Goal: Task Accomplishment & Management: Use online tool/utility

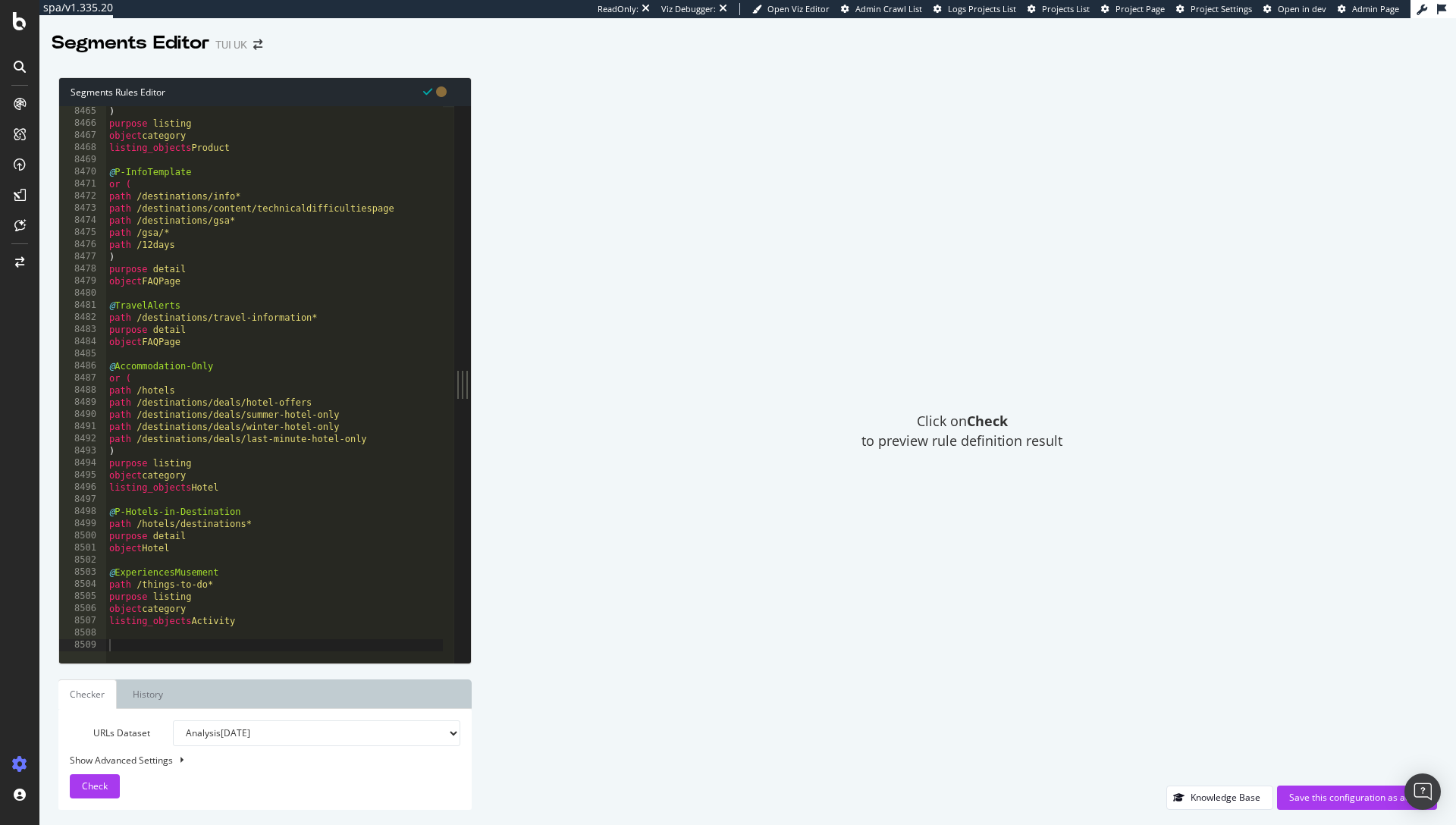
scroll to position [24315, 0]
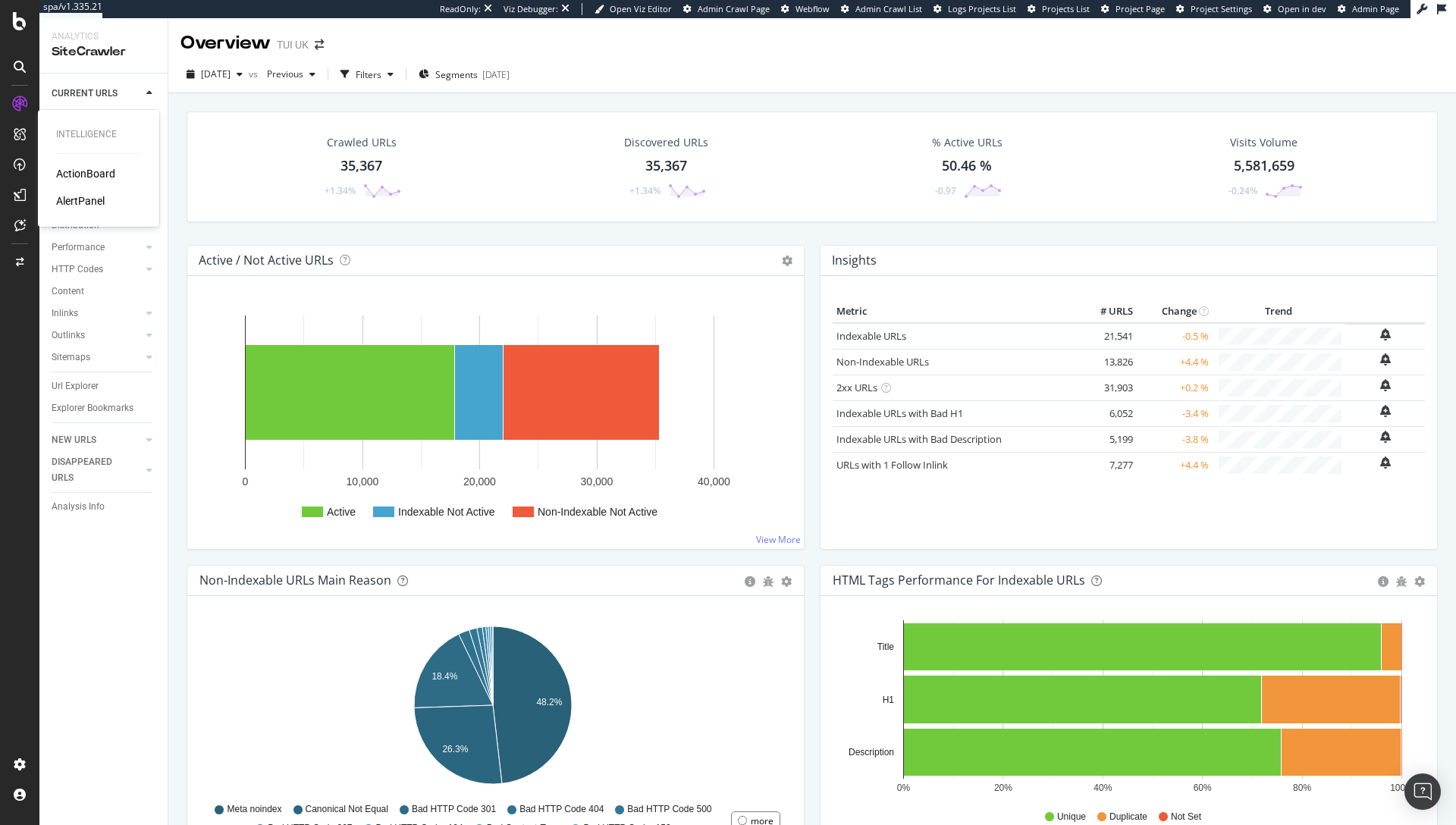
click at [63, 198] on div "AlertPanel" at bounding box center [80, 201] width 49 height 15
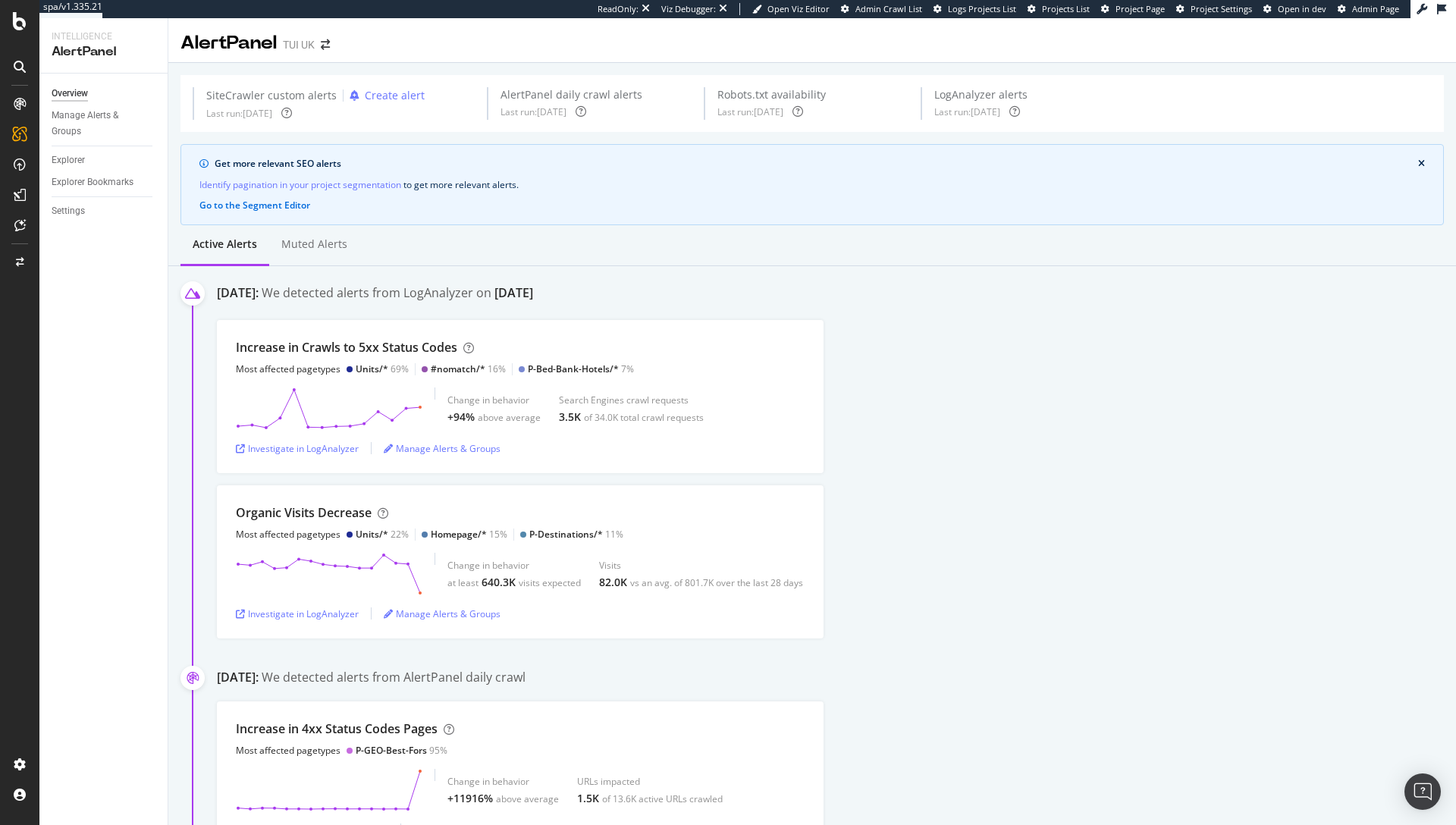
click at [78, 220] on div "Settings" at bounding box center [109, 212] width 116 height 22
click at [73, 218] on div "Settings" at bounding box center [68, 211] width 33 height 16
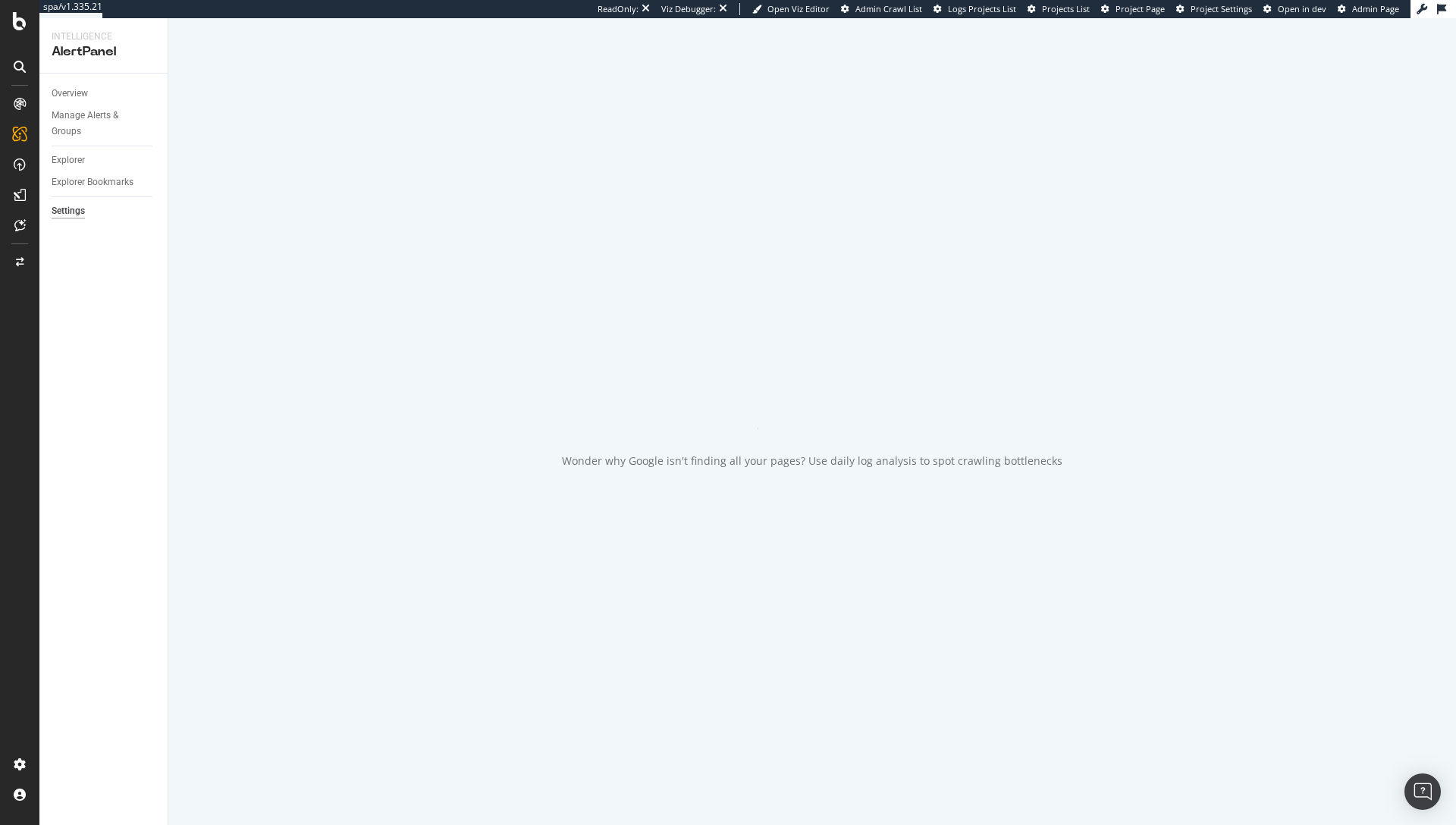
select select "01"
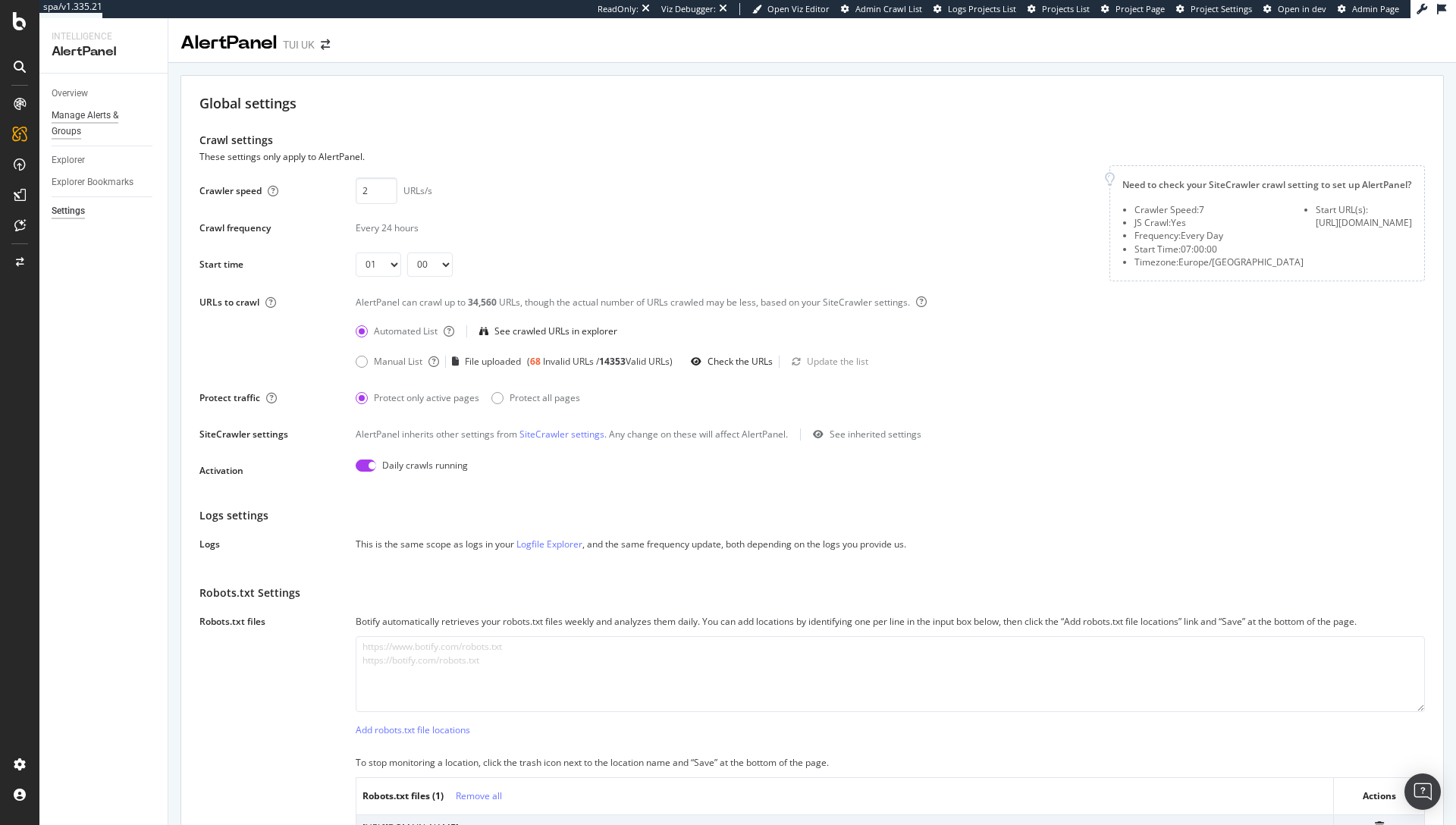
click at [64, 118] on div "Manage Alerts & Groups" at bounding box center [97, 123] width 91 height 32
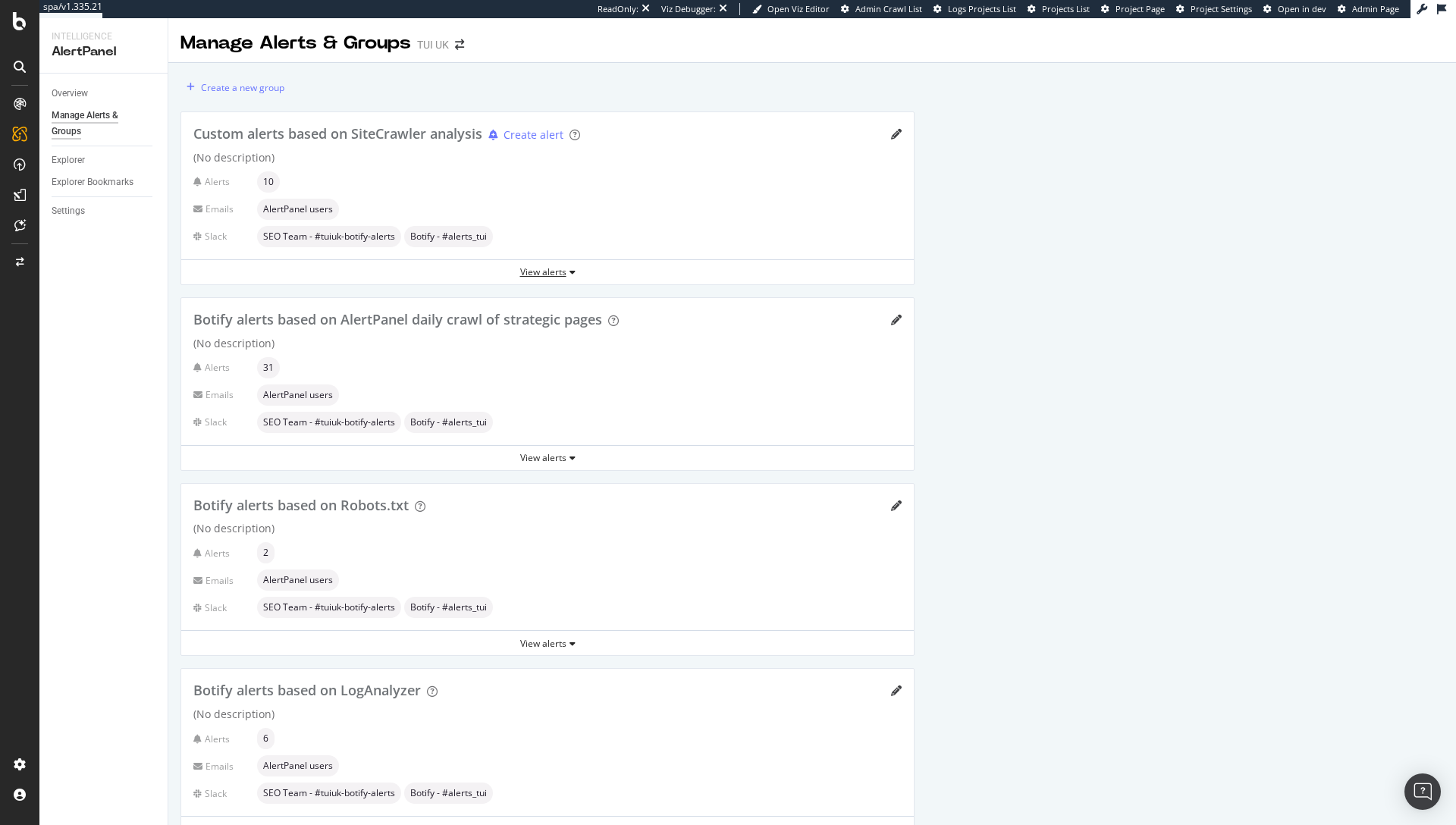
click at [530, 263] on div "View alerts" at bounding box center [547, 272] width 733 height 23
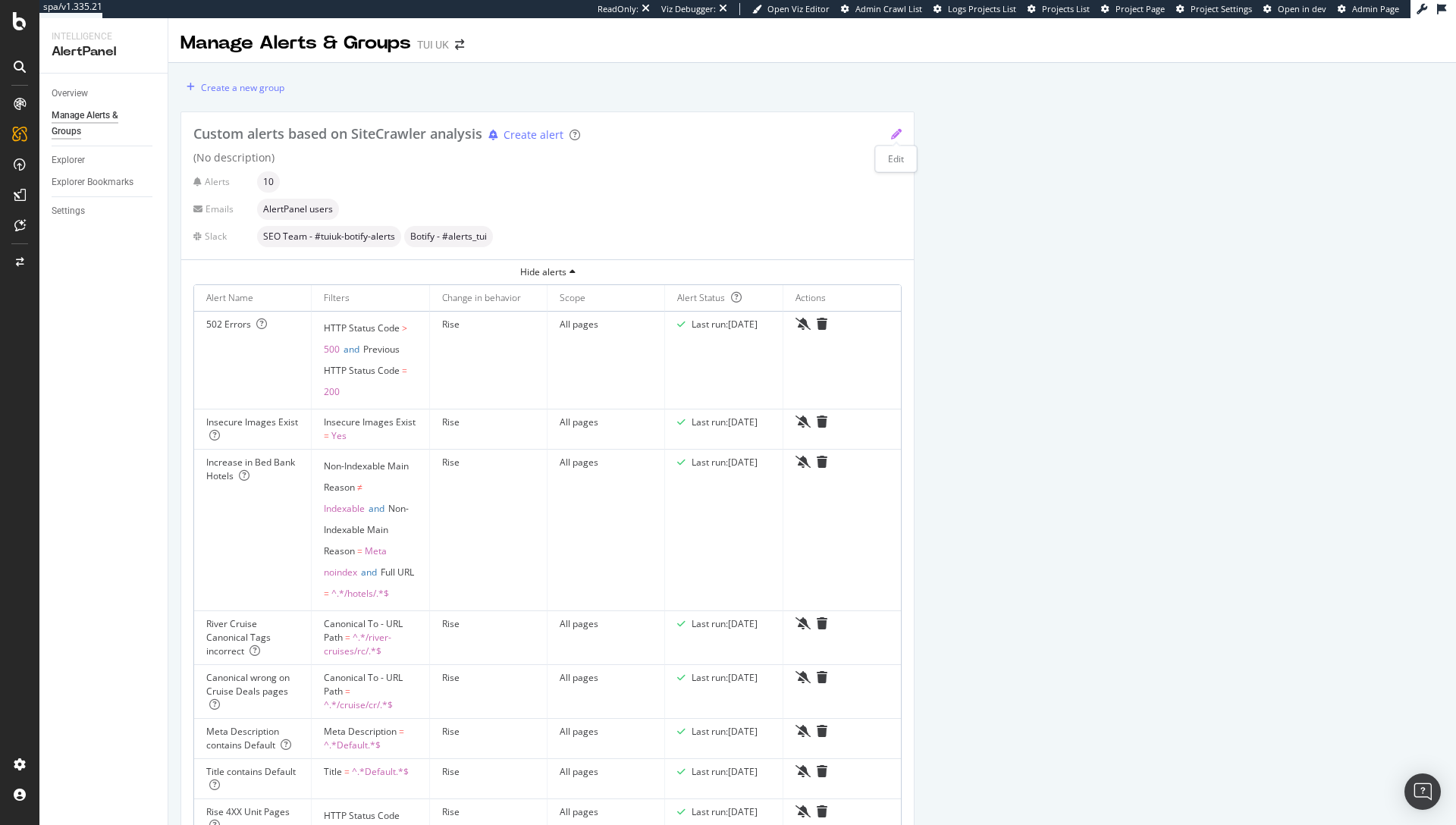
click at [896, 130] on icon "pencil" at bounding box center [896, 134] width 11 height 11
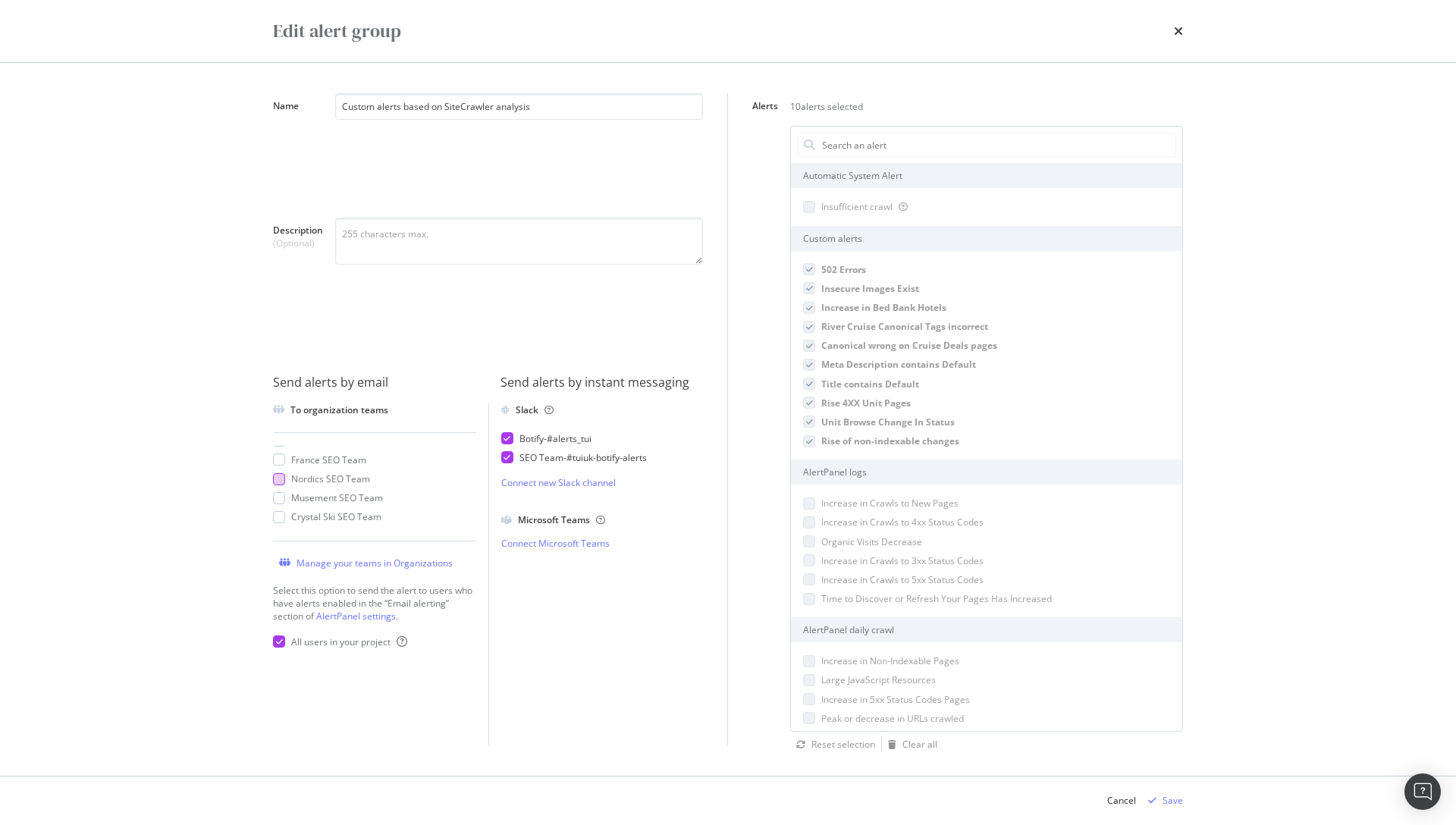
scroll to position [25, 0]
click at [1178, 31] on icon "times" at bounding box center [1178, 30] width 9 height 12
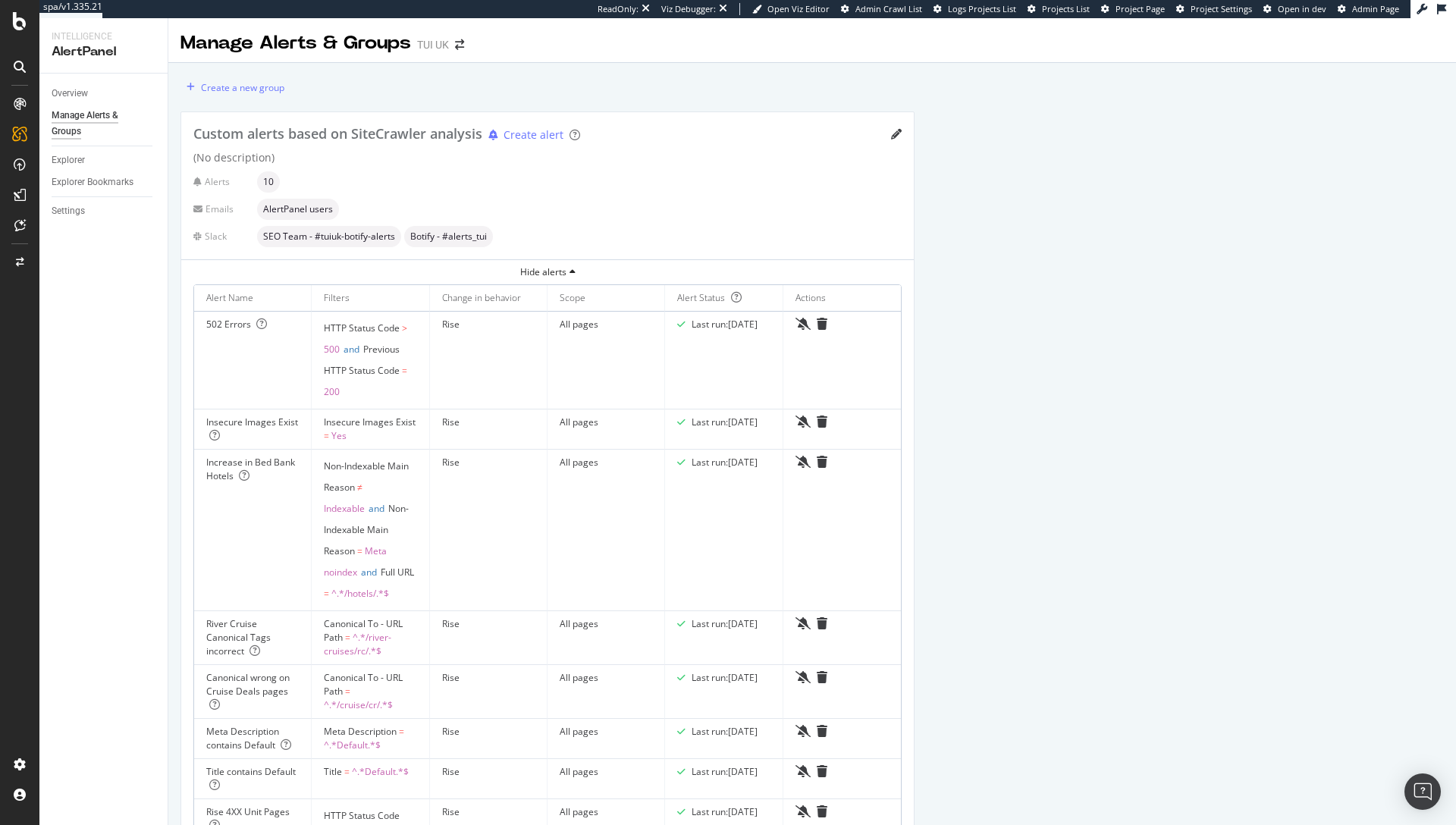
click at [1080, 267] on div "Create a new group Custom alerts based on SiteCrawler analysis Create alert (No…" at bounding box center [812, 807] width 1288 height 1488
click at [897, 133] on icon "pencil" at bounding box center [896, 134] width 11 height 11
click at [898, 133] on icon "pencil" at bounding box center [896, 134] width 11 height 11
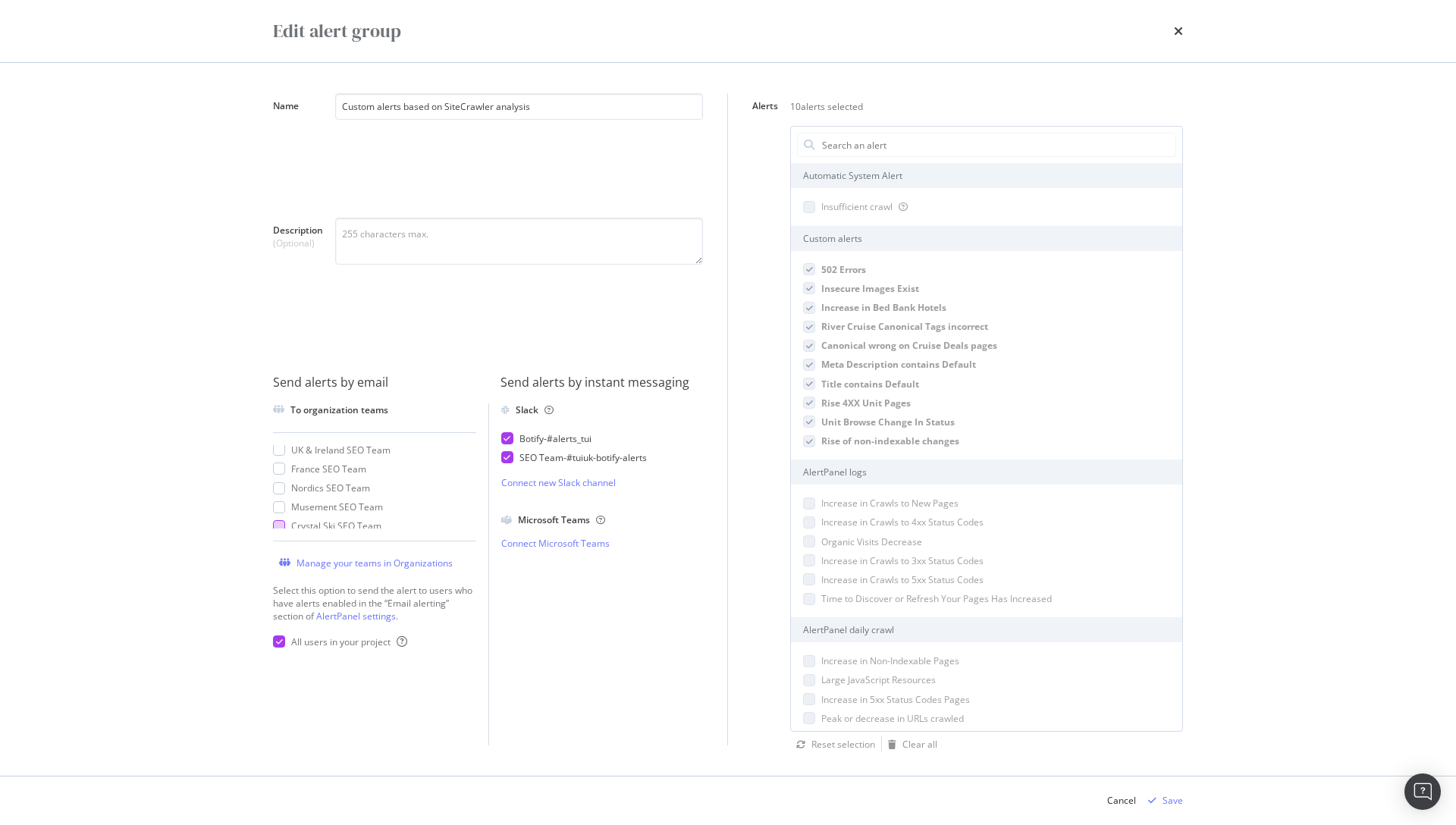
scroll to position [0, 0]
click at [1180, 31] on icon "times" at bounding box center [1178, 30] width 9 height 12
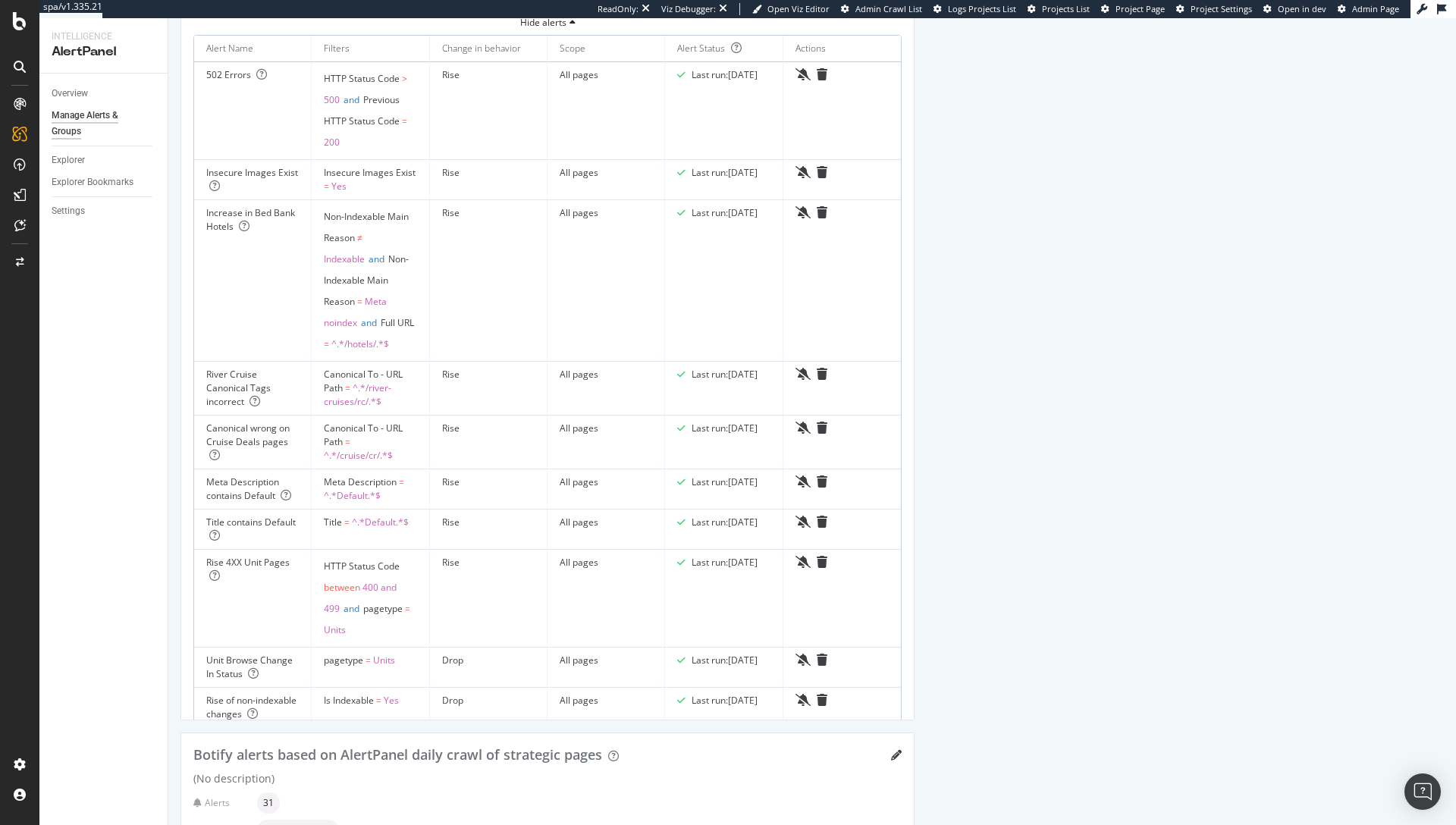
scroll to position [726, 0]
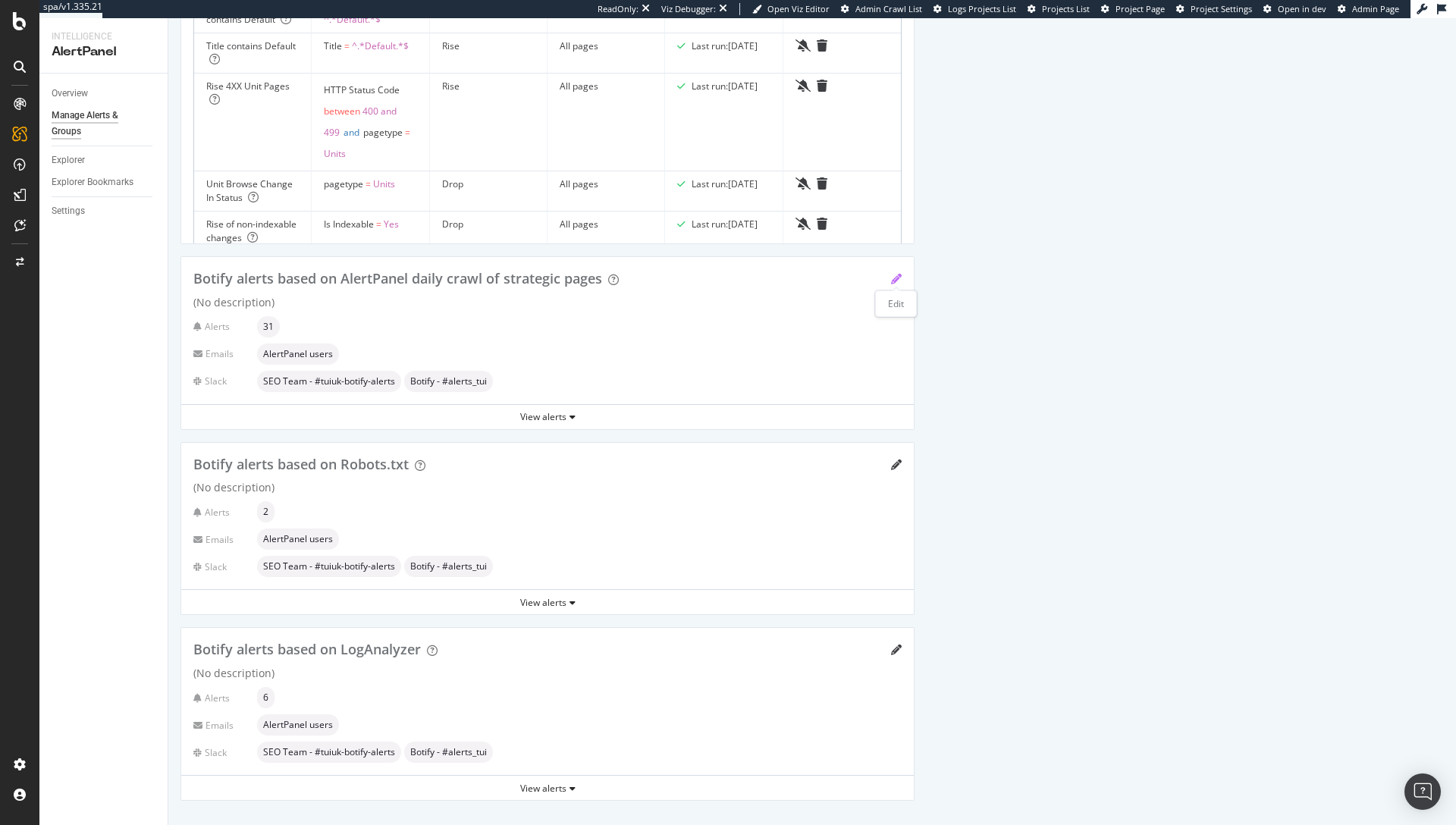
click at [891, 281] on icon "pencil" at bounding box center [896, 280] width 11 height 11
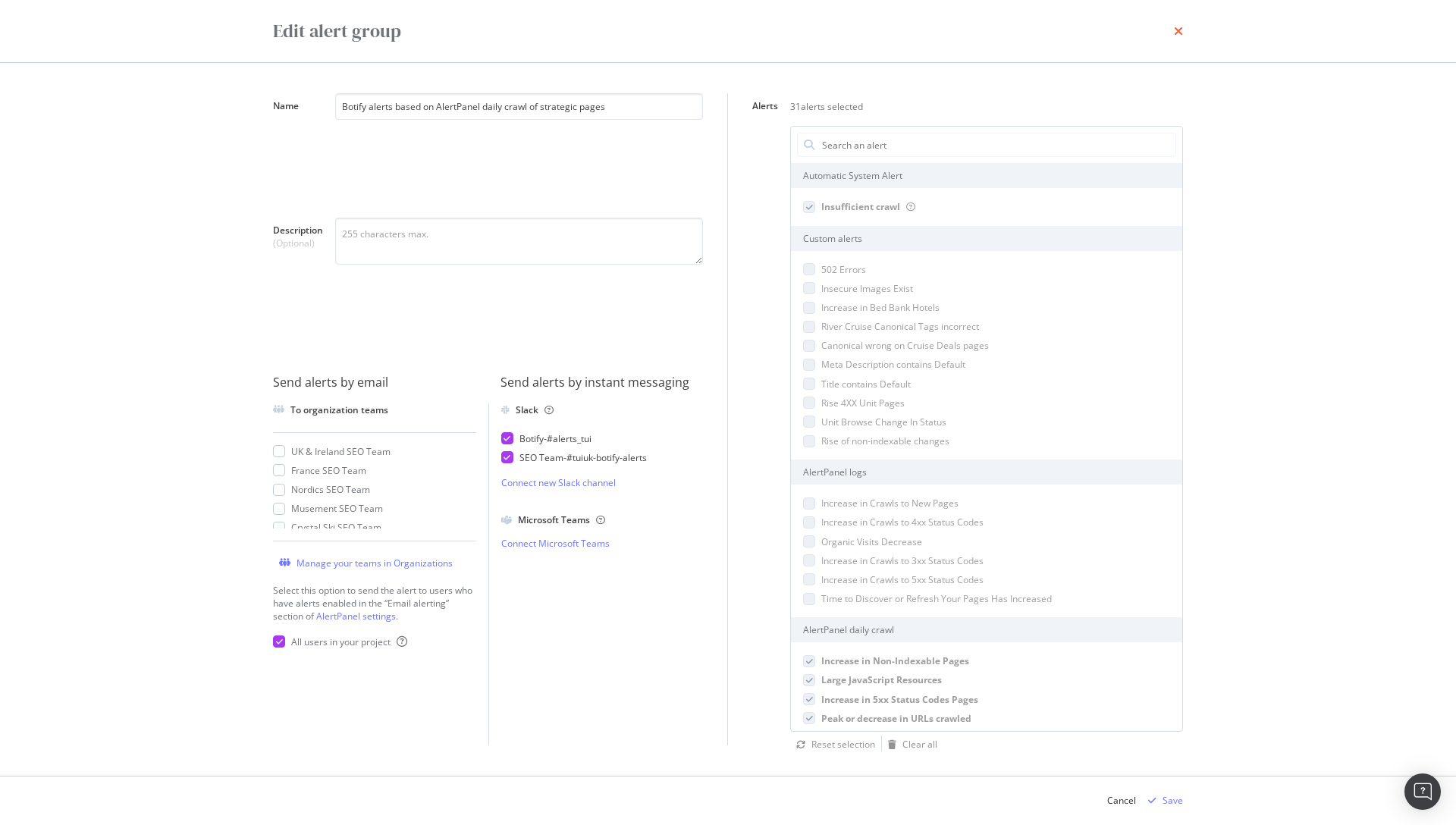
click at [1178, 32] on icon "times" at bounding box center [1178, 30] width 9 height 12
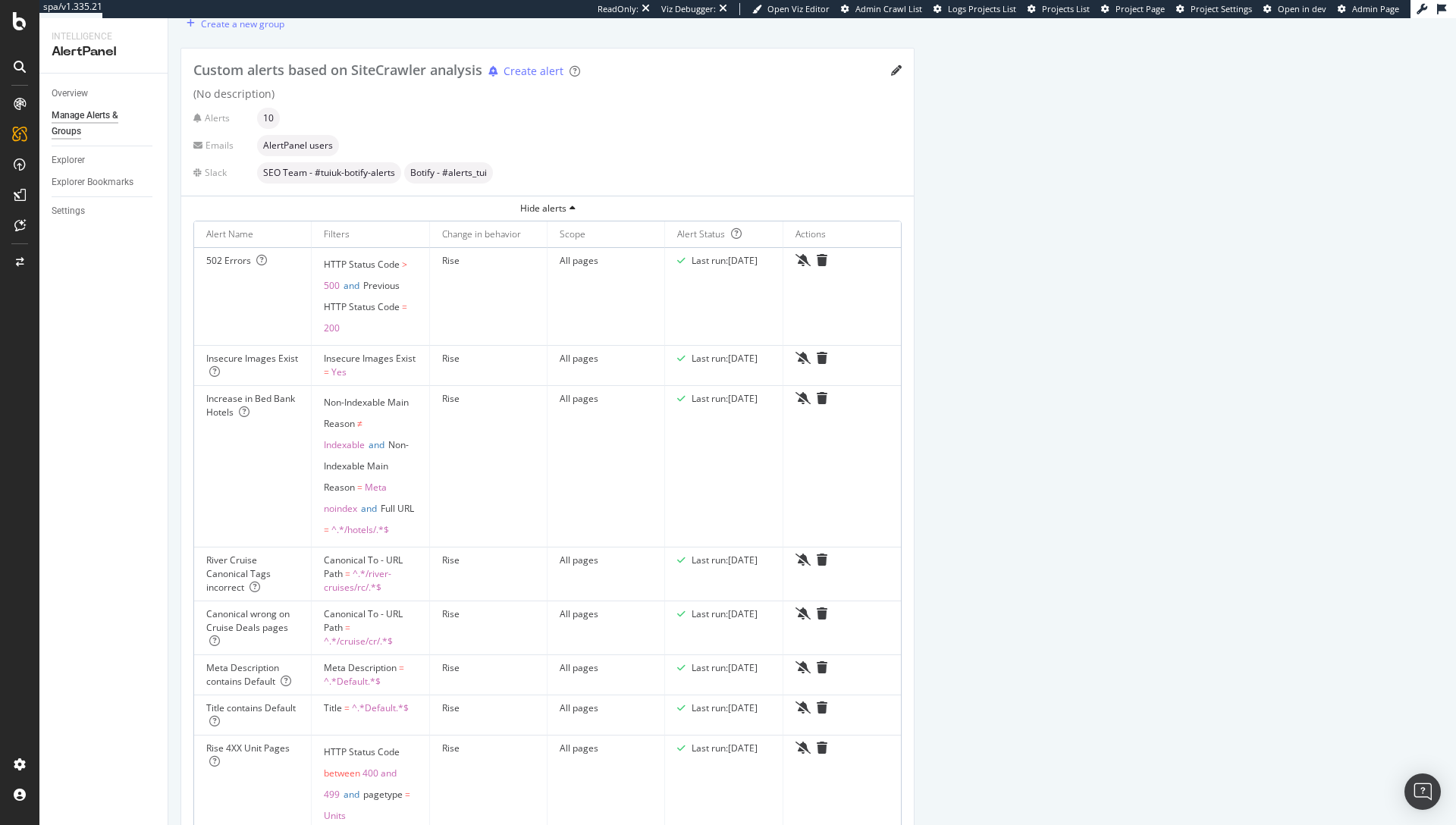
scroll to position [0, 0]
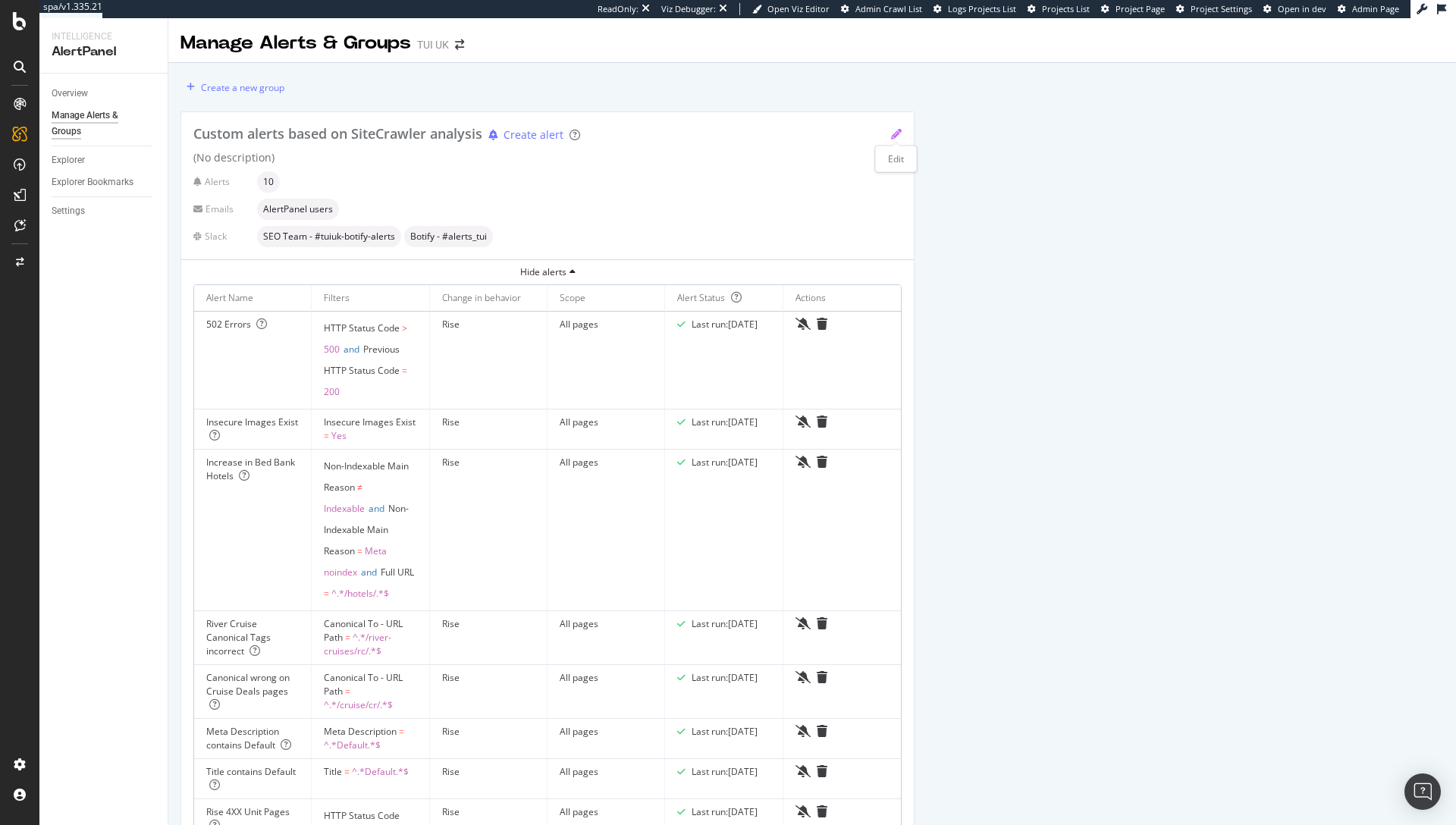
click at [895, 134] on icon "pencil" at bounding box center [896, 134] width 11 height 11
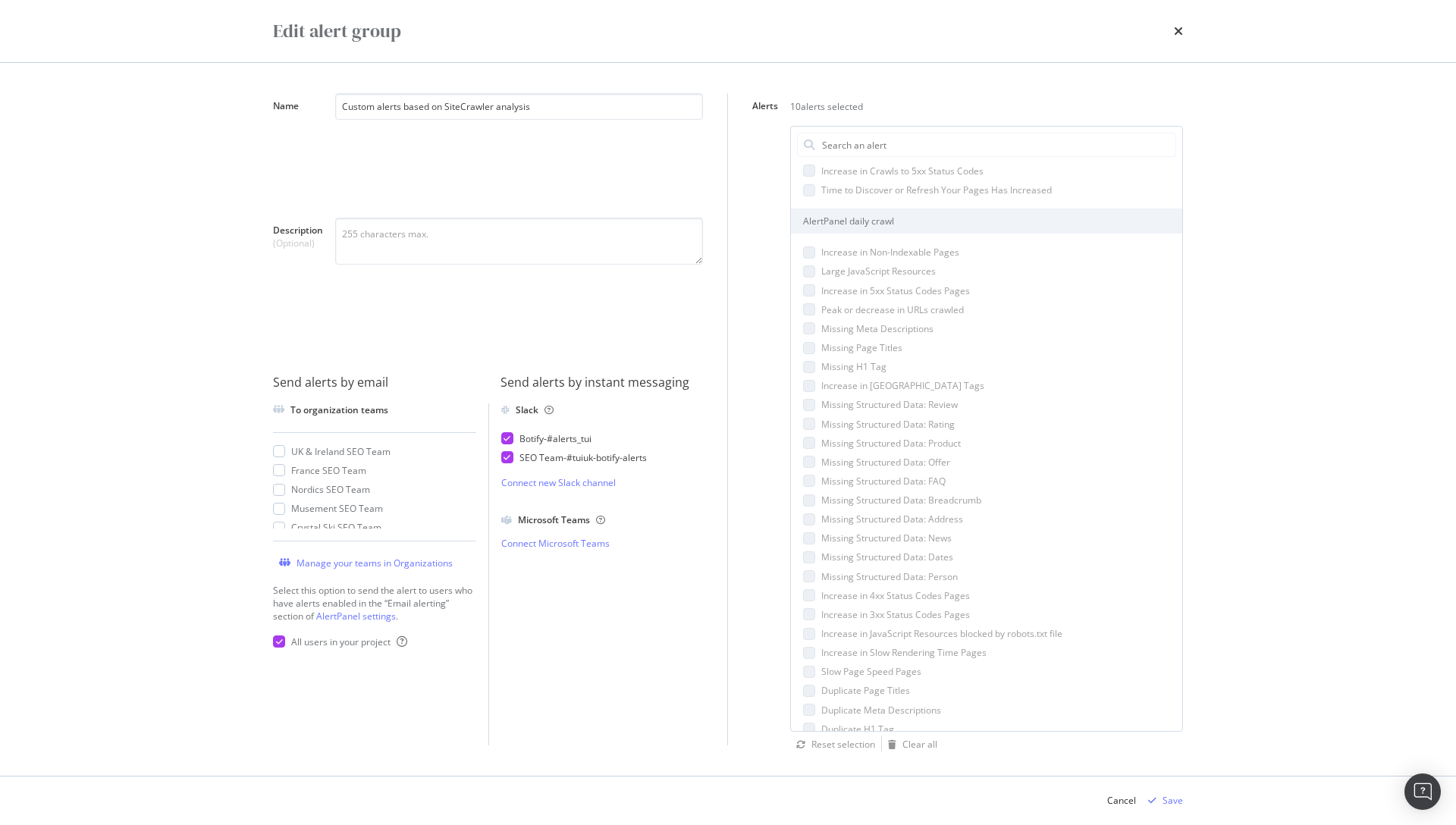
scroll to position [392, 0]
click at [1176, 31] on icon "times" at bounding box center [1178, 30] width 9 height 12
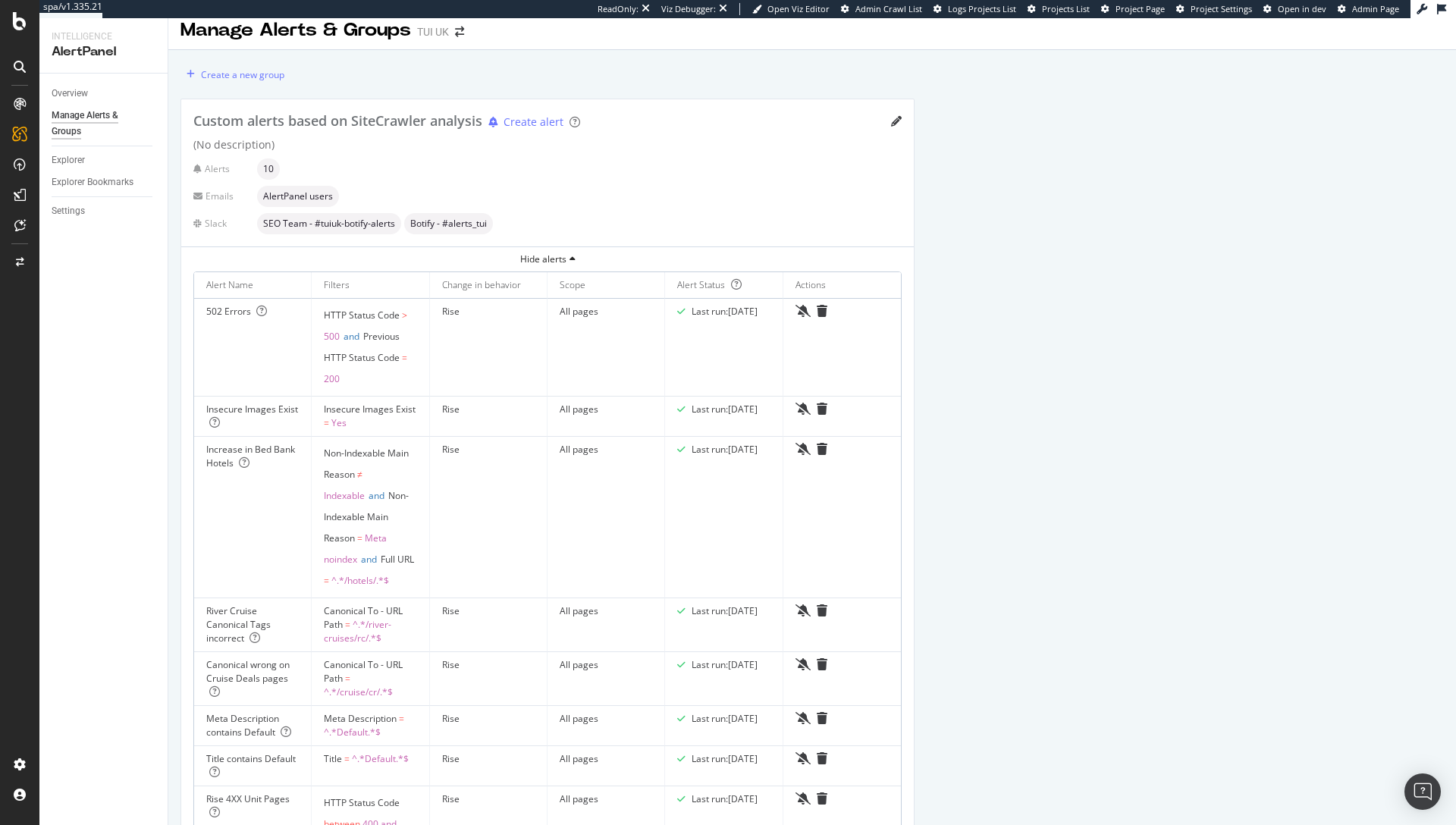
scroll to position [0, 0]
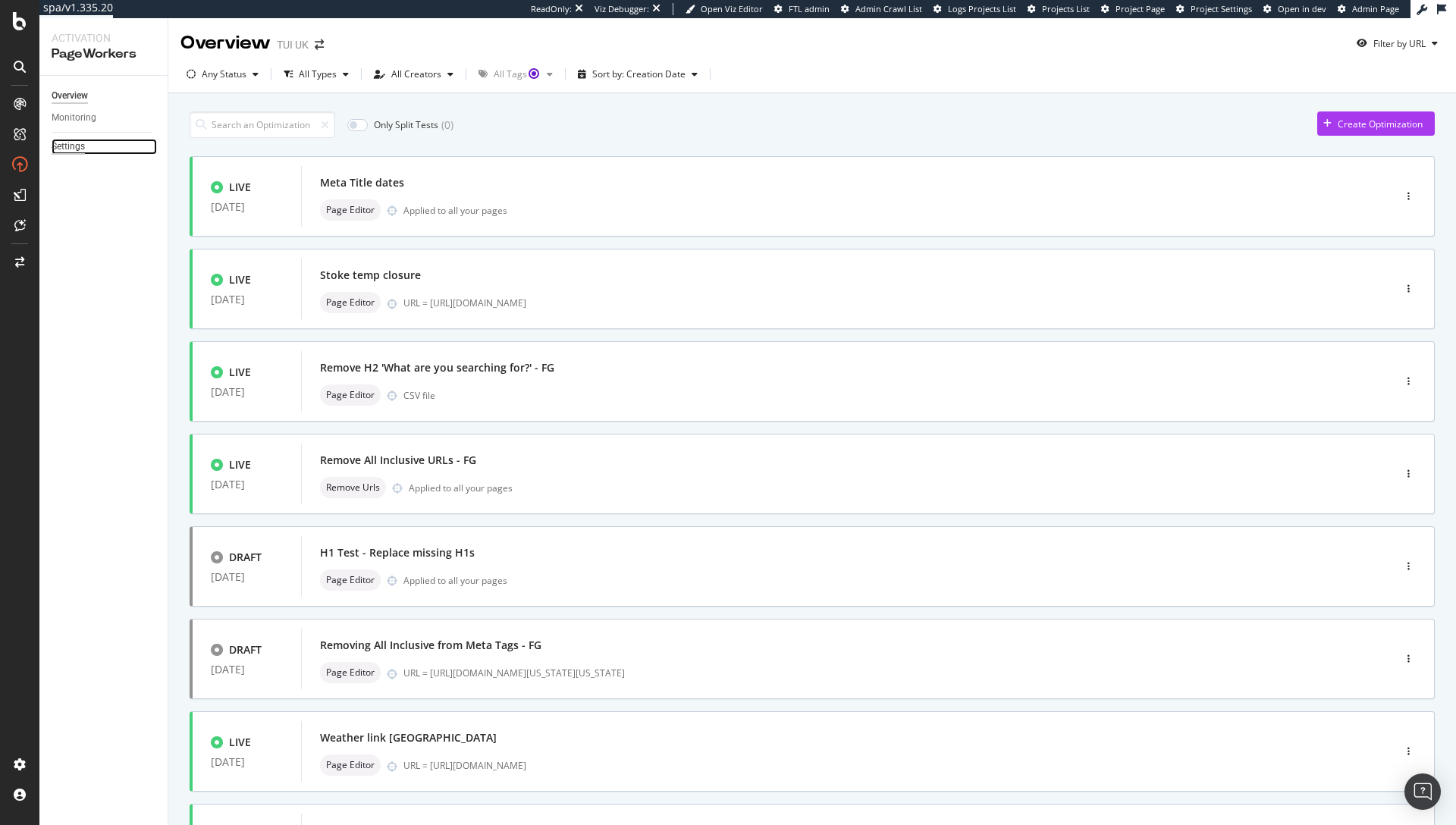
click at [69, 144] on div "Settings" at bounding box center [68, 146] width 33 height 16
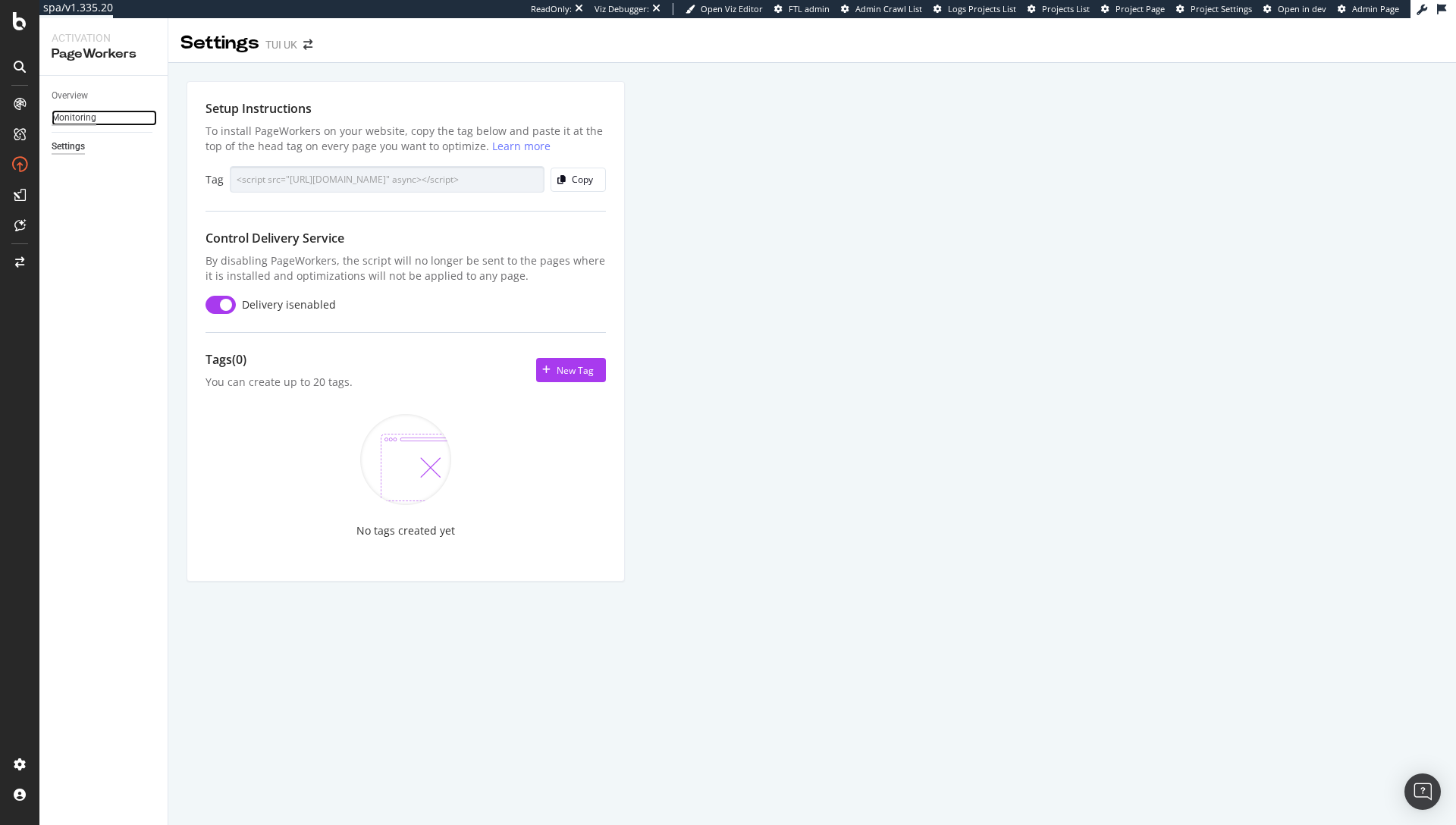
click at [75, 114] on div "Monitoring" at bounding box center [74, 118] width 45 height 16
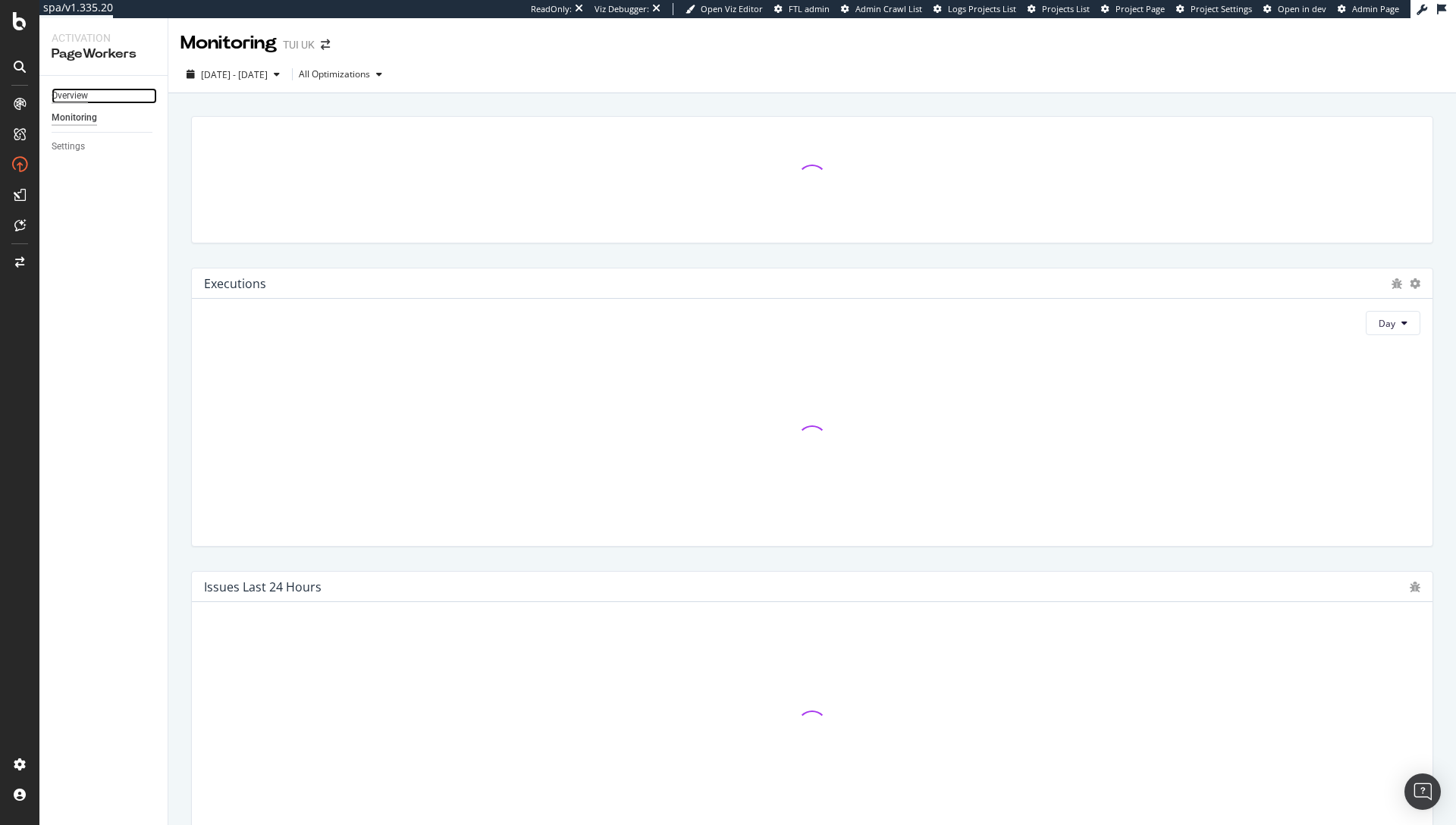
click at [71, 90] on div "Overview" at bounding box center [70, 96] width 37 height 16
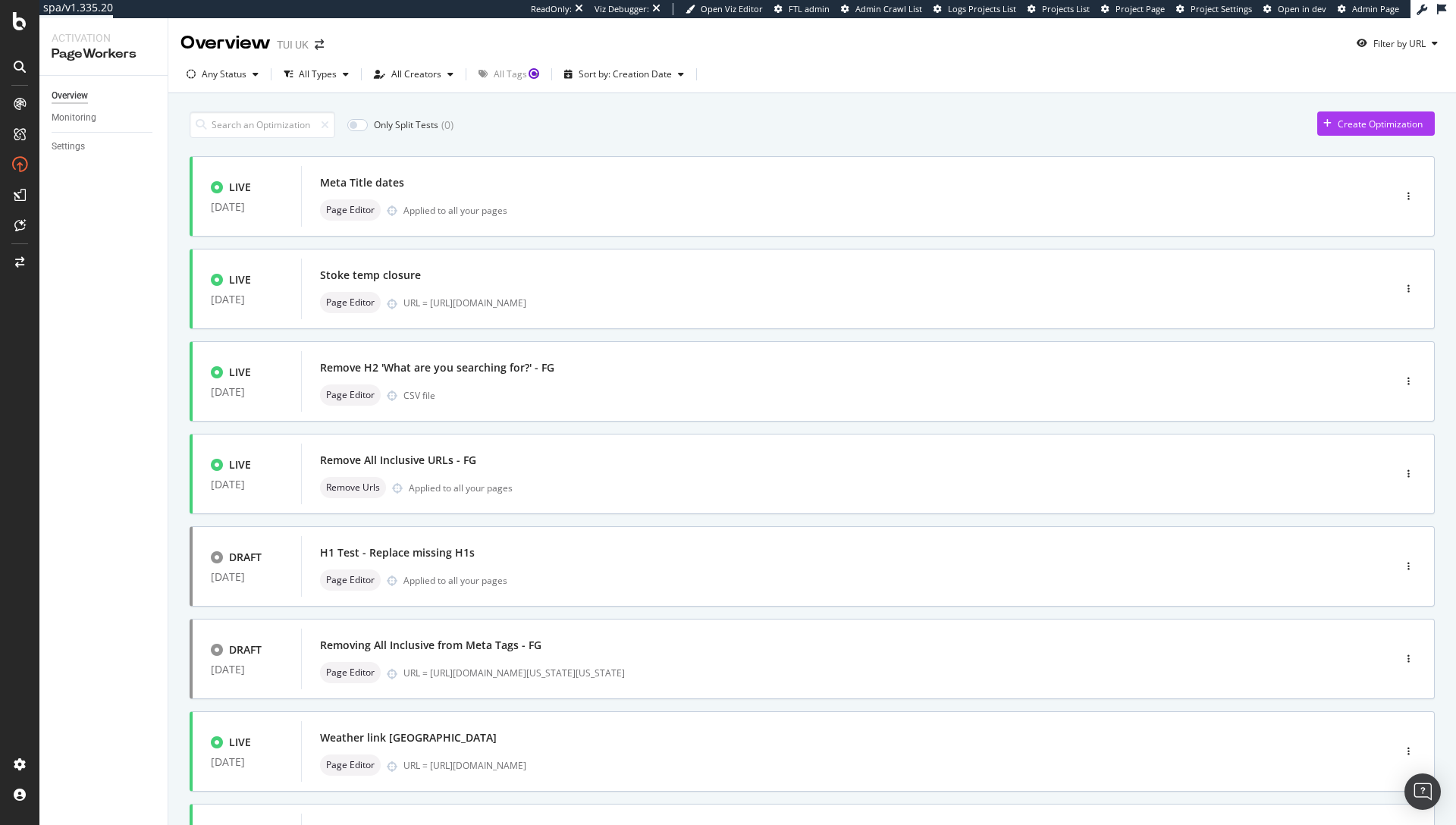
click at [93, 515] on div "Overview Monitoring Settings" at bounding box center [103, 450] width 128 height 750
click at [85, 207] on div "AlertPanel" at bounding box center [80, 201] width 49 height 15
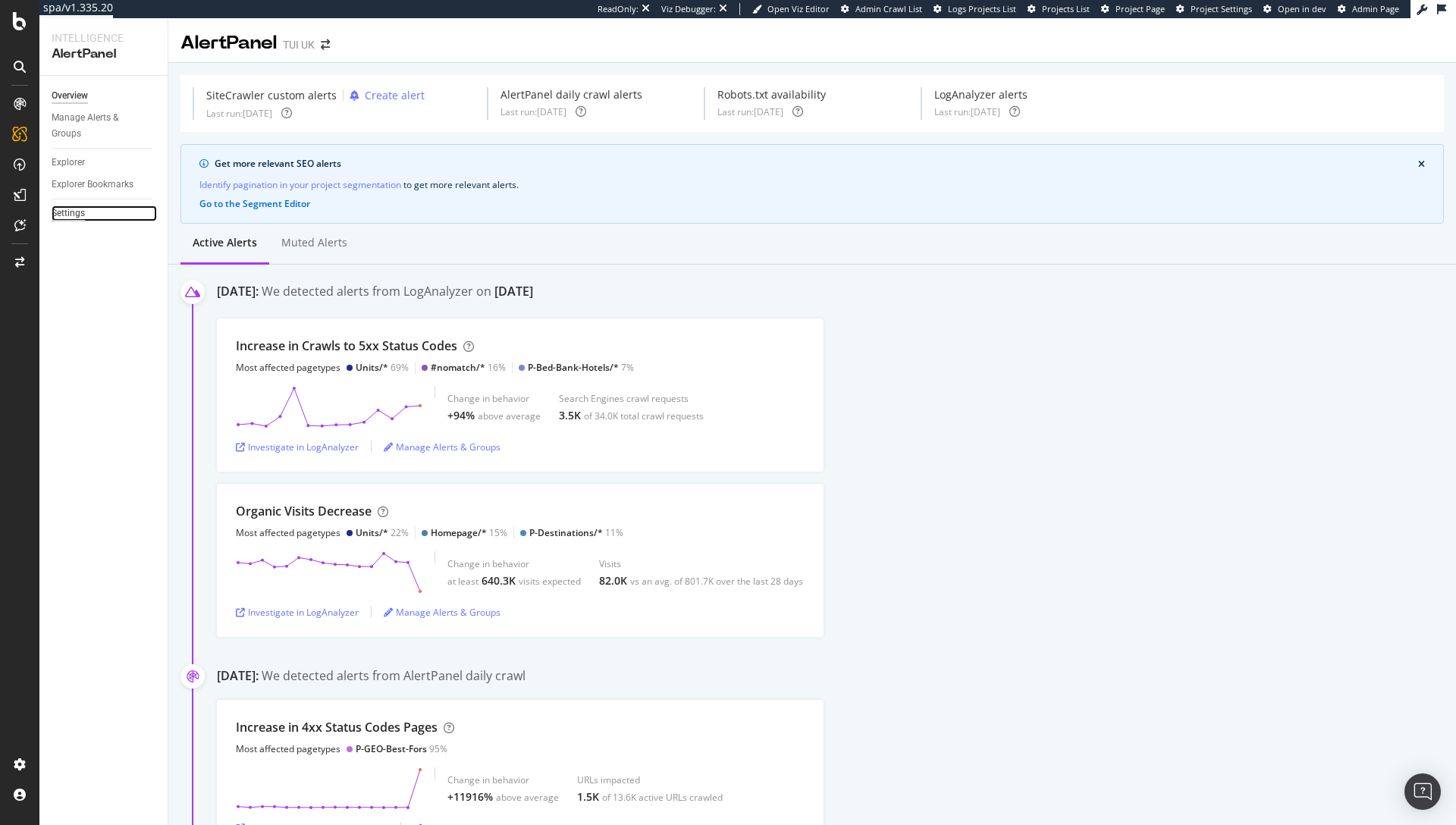
click at [63, 211] on div "Settings" at bounding box center [68, 213] width 33 height 16
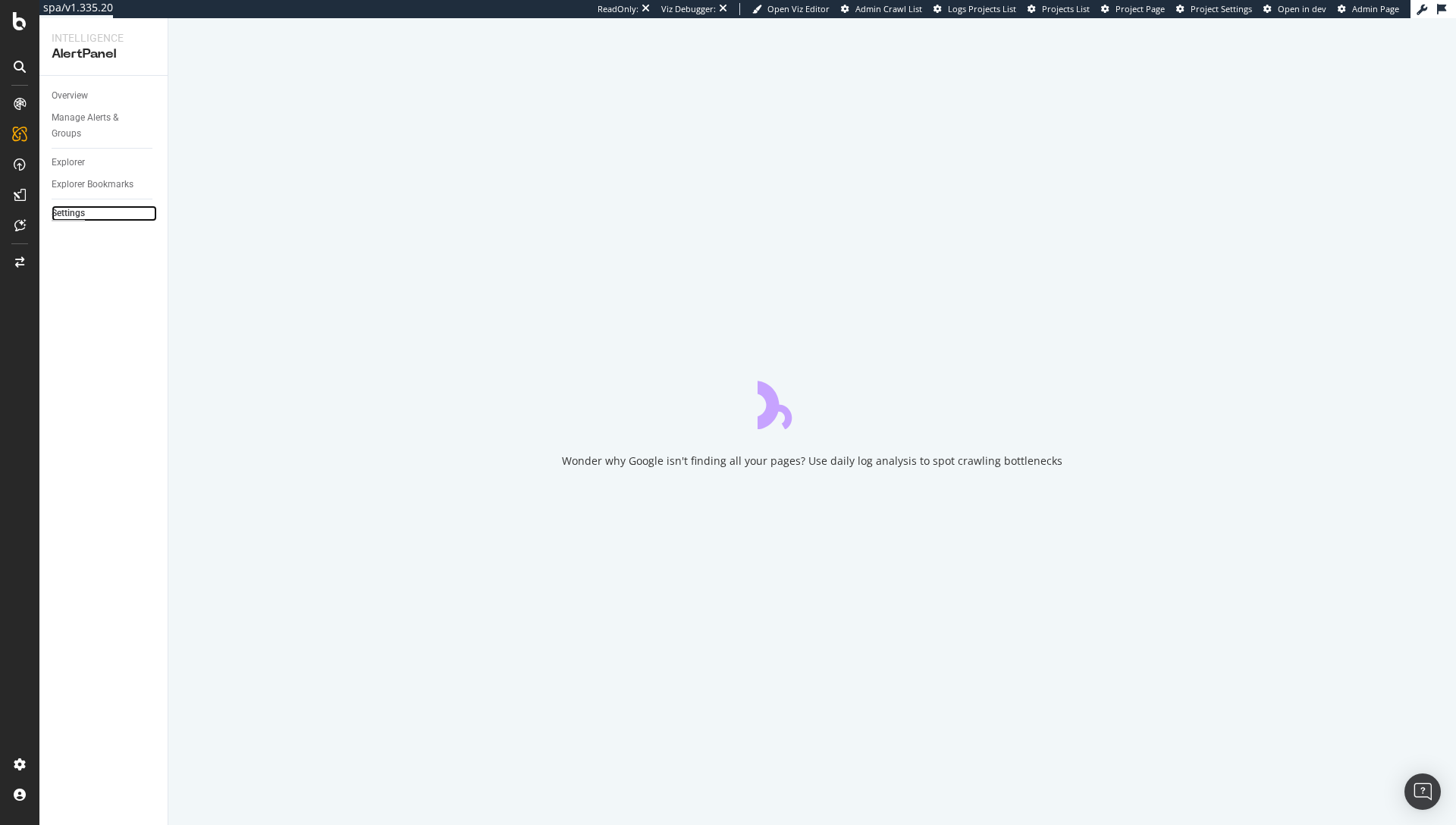
select select "01"
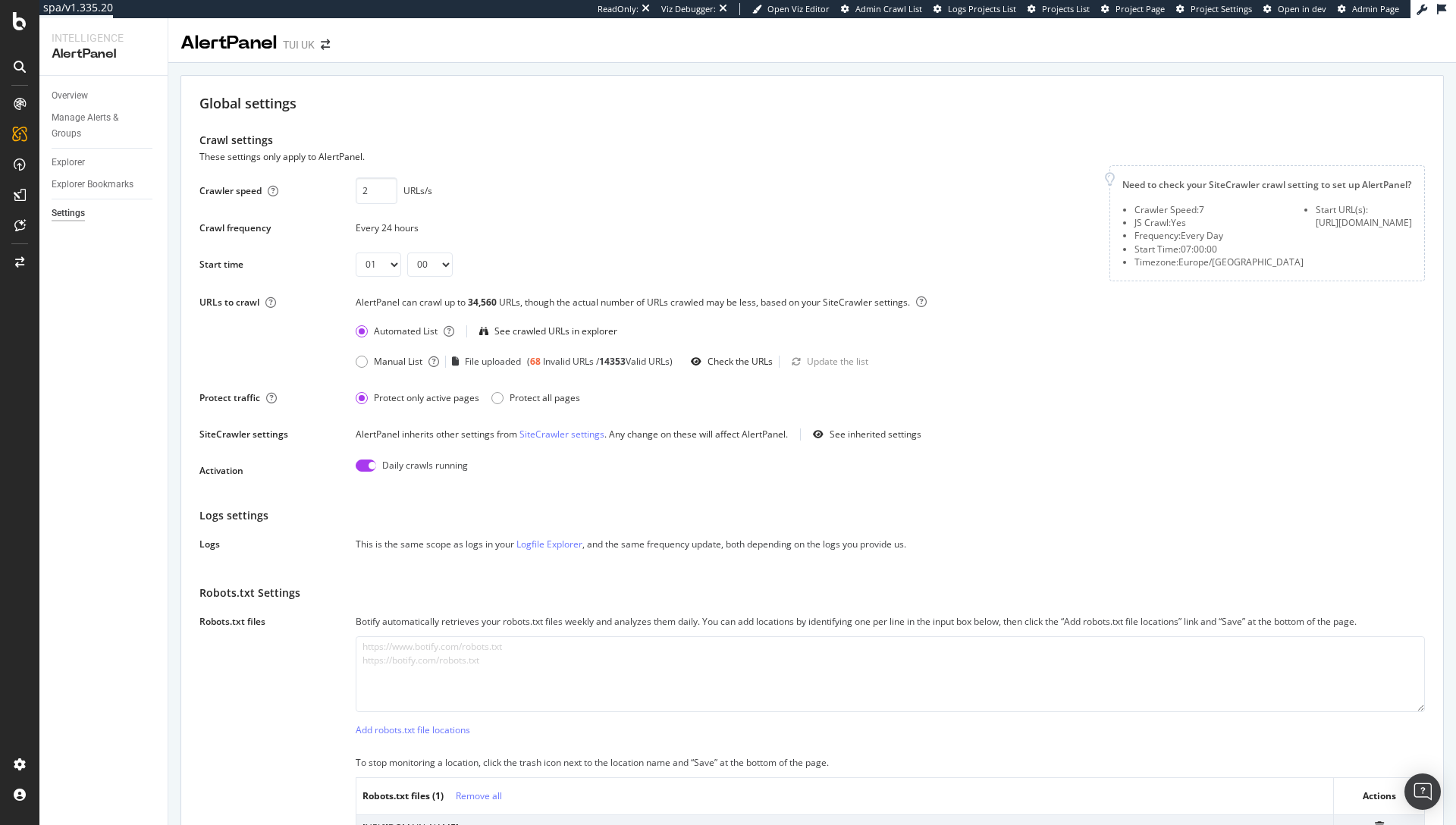
click at [961, 374] on div "Manual List File uploaded ( 68 Invalid URLs / 14353 Valid URLs) Check the URLs …" at bounding box center [890, 361] width 1069 height 24
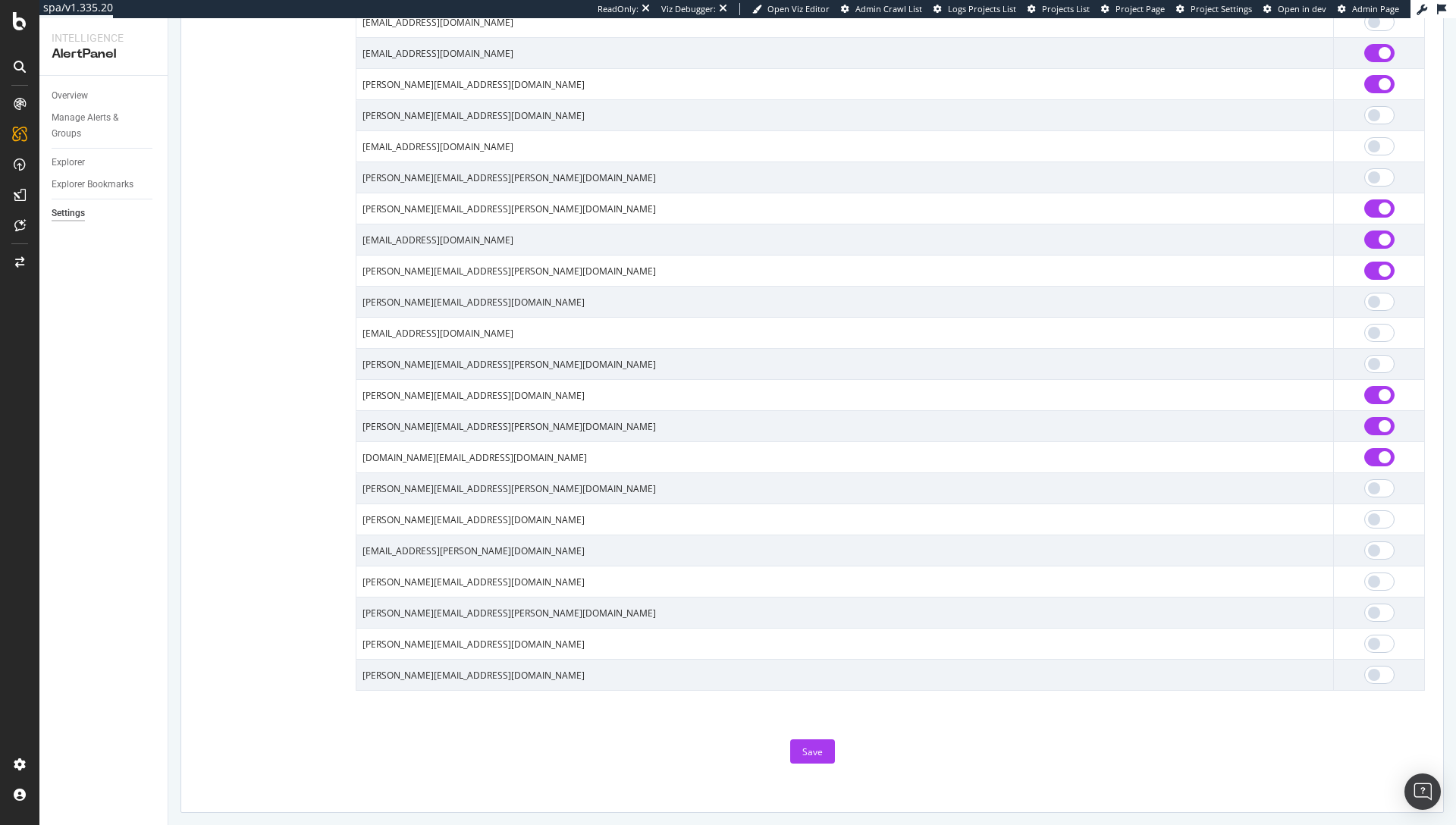
click at [1364, 456] on input "checkbox" at bounding box center [1379, 458] width 30 height 18
checkbox input "false"
click at [804, 746] on div "Save" at bounding box center [813, 752] width 20 height 13
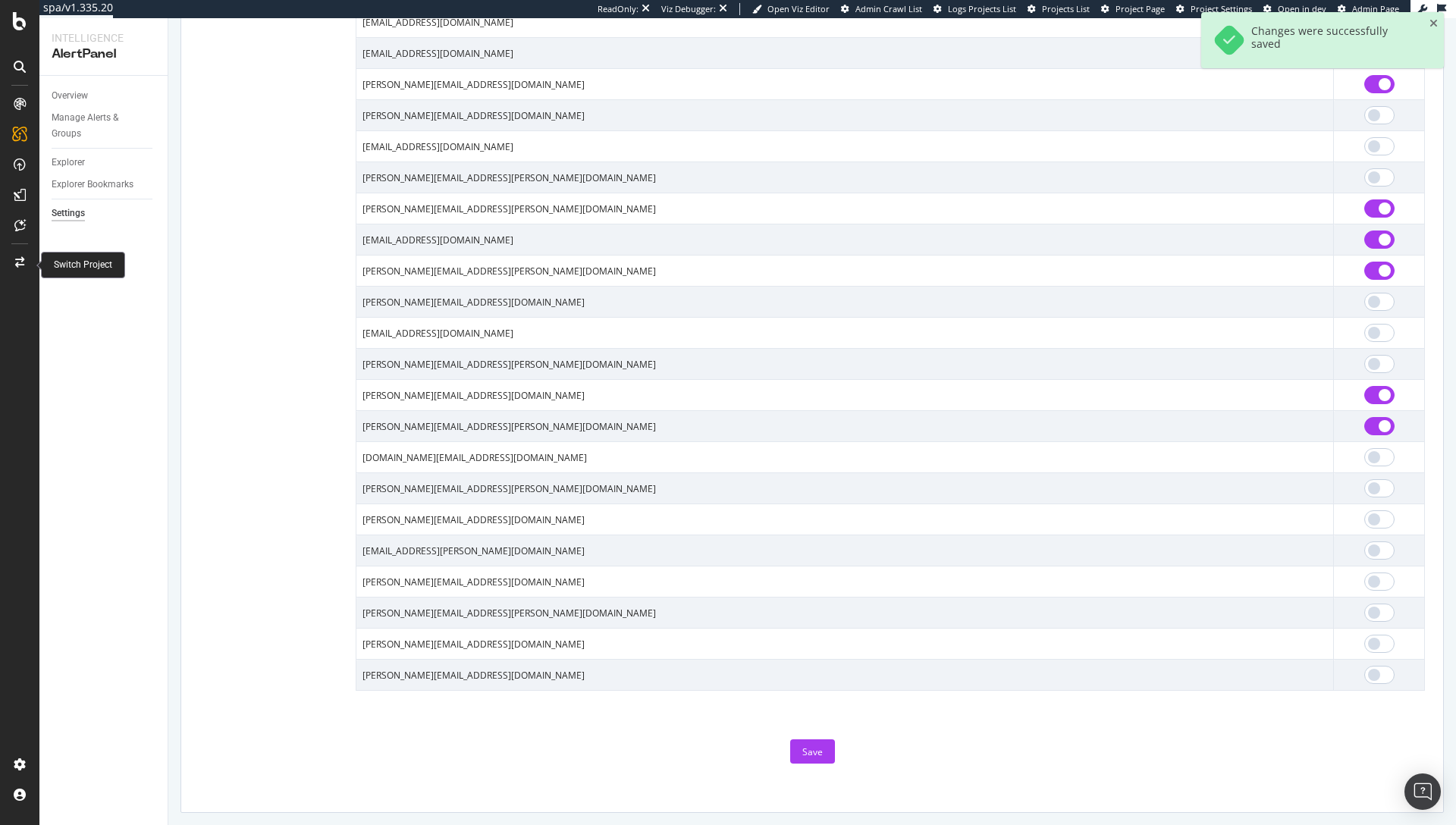
click at [14, 258] on div at bounding box center [20, 262] width 37 height 24
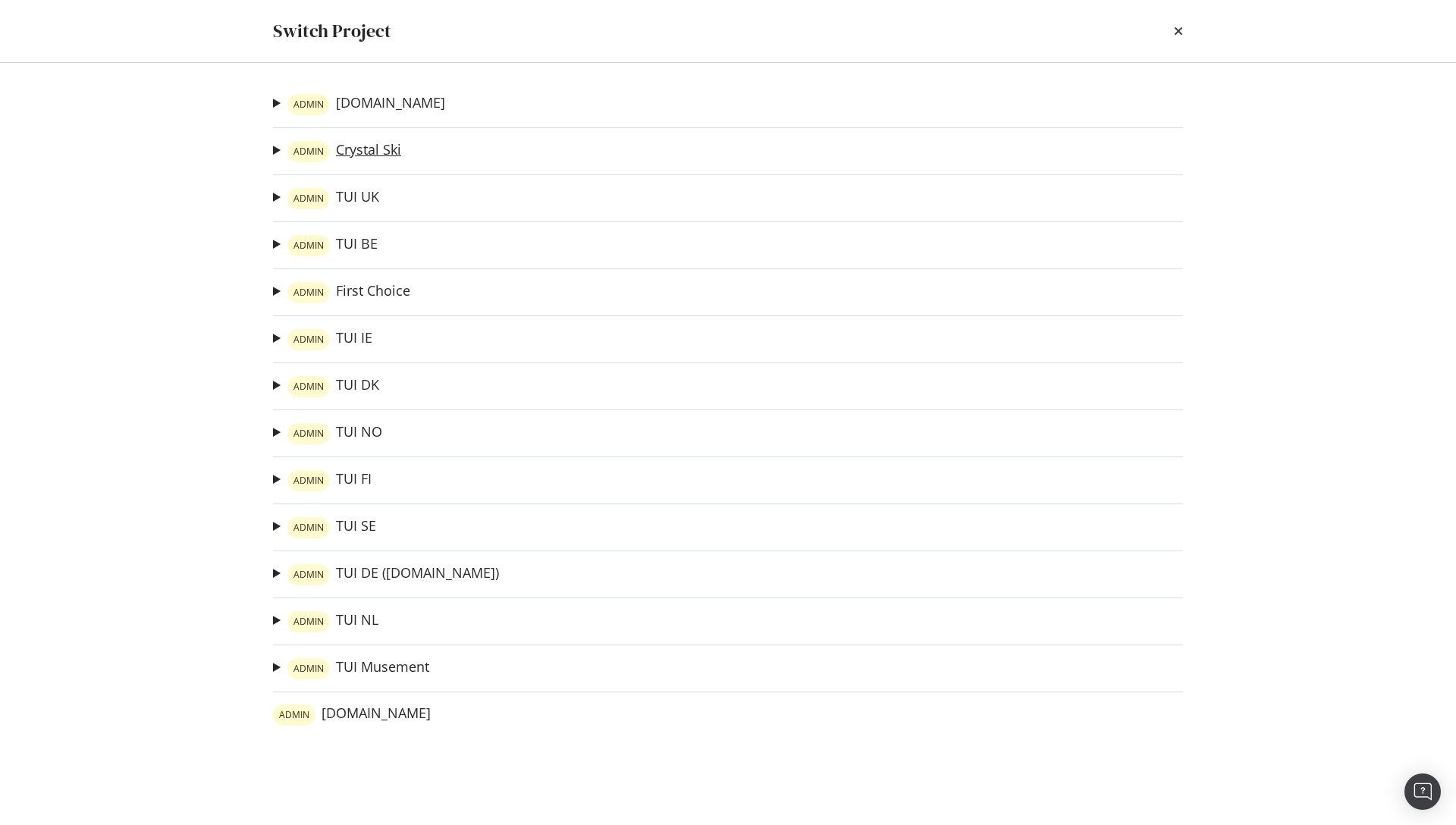
click at [366, 150] on link "ADMIN Crystal Ski" at bounding box center [345, 151] width 114 height 21
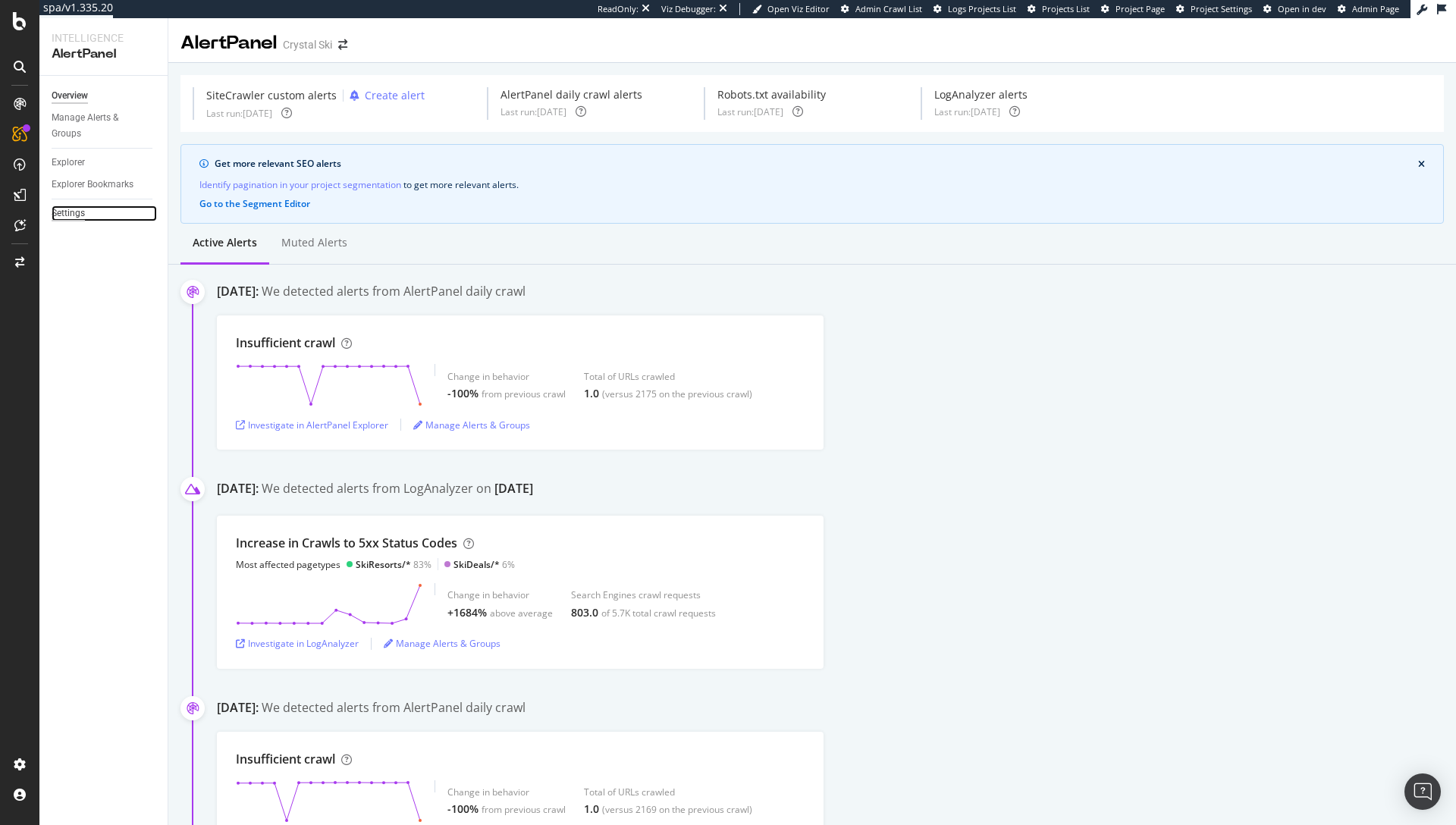
click at [67, 218] on div "Settings" at bounding box center [68, 213] width 33 height 16
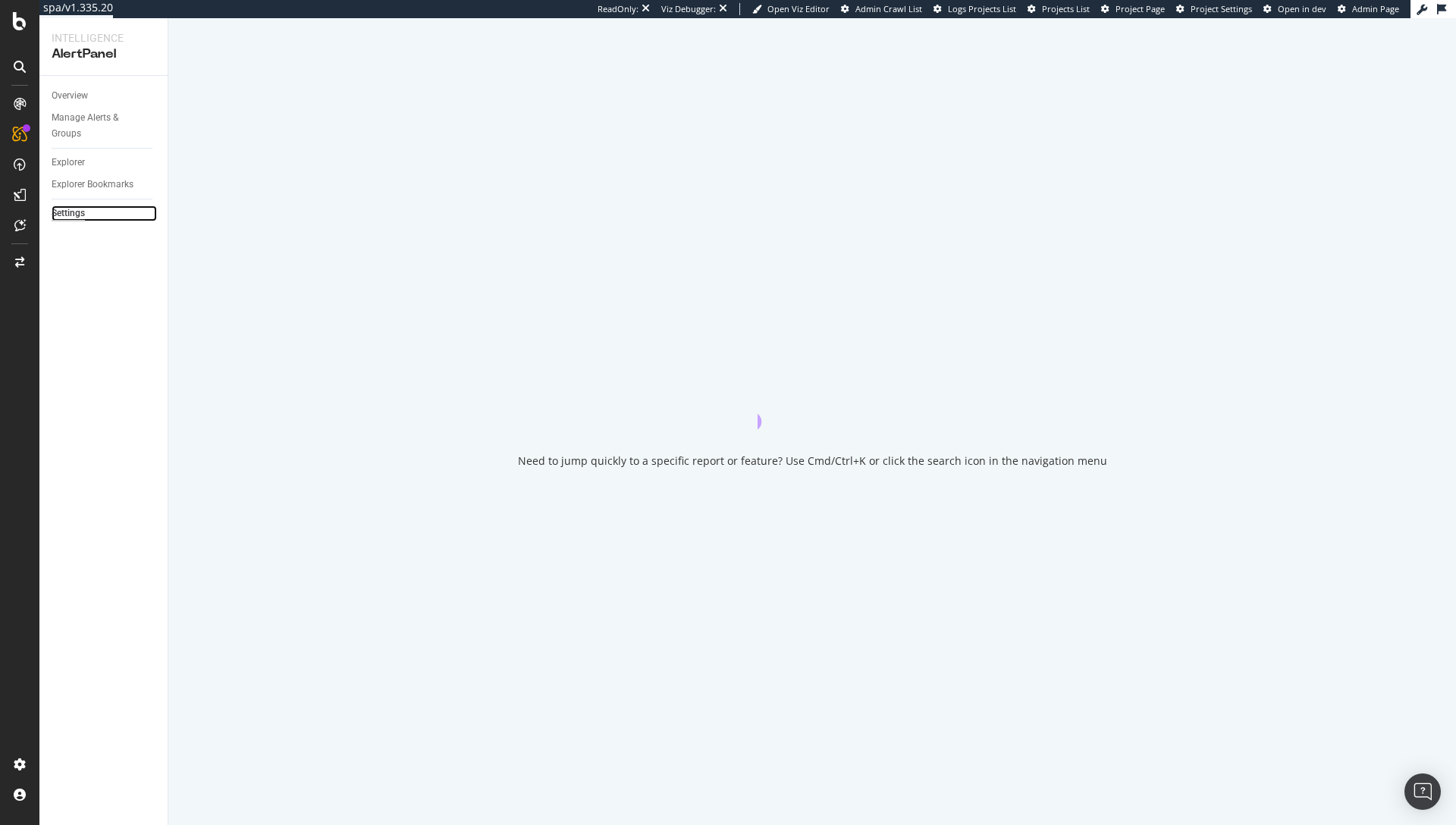
select select "03"
select select "45"
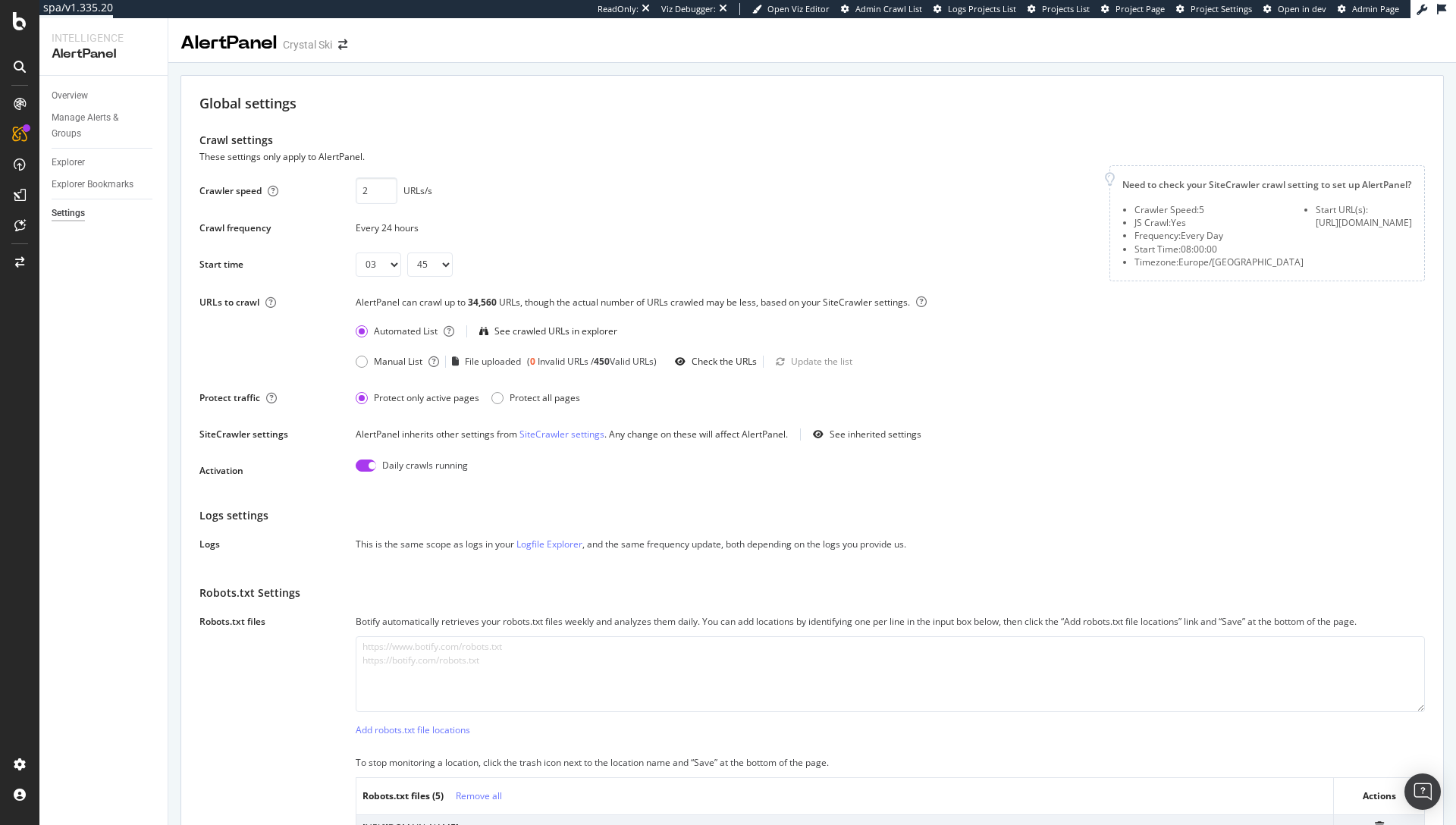
scroll to position [1930, 0]
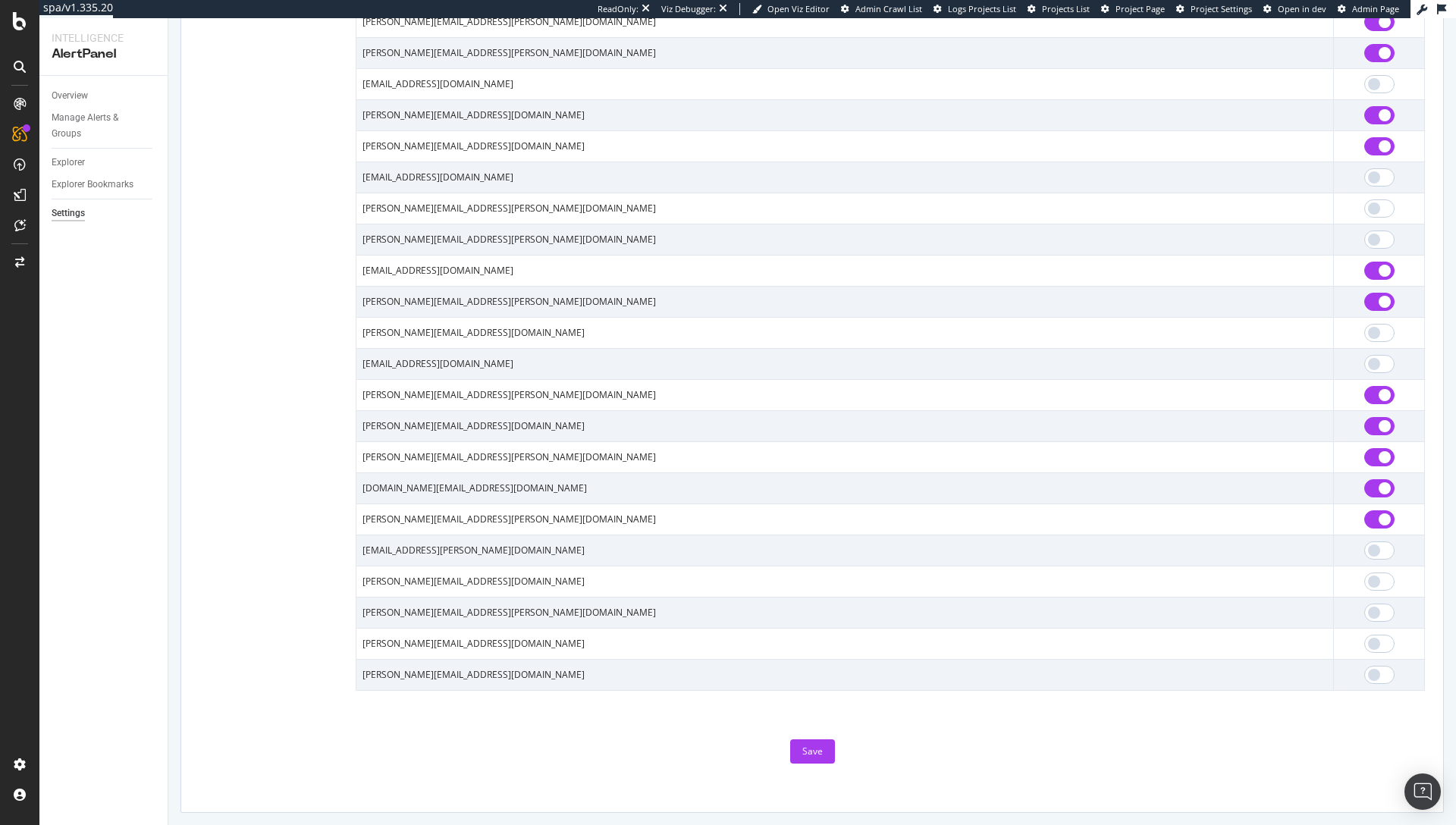
click at [1365, 492] on input "checkbox" at bounding box center [1379, 488] width 30 height 18
checkbox input "false"
click at [804, 747] on div "Save" at bounding box center [813, 751] width 20 height 13
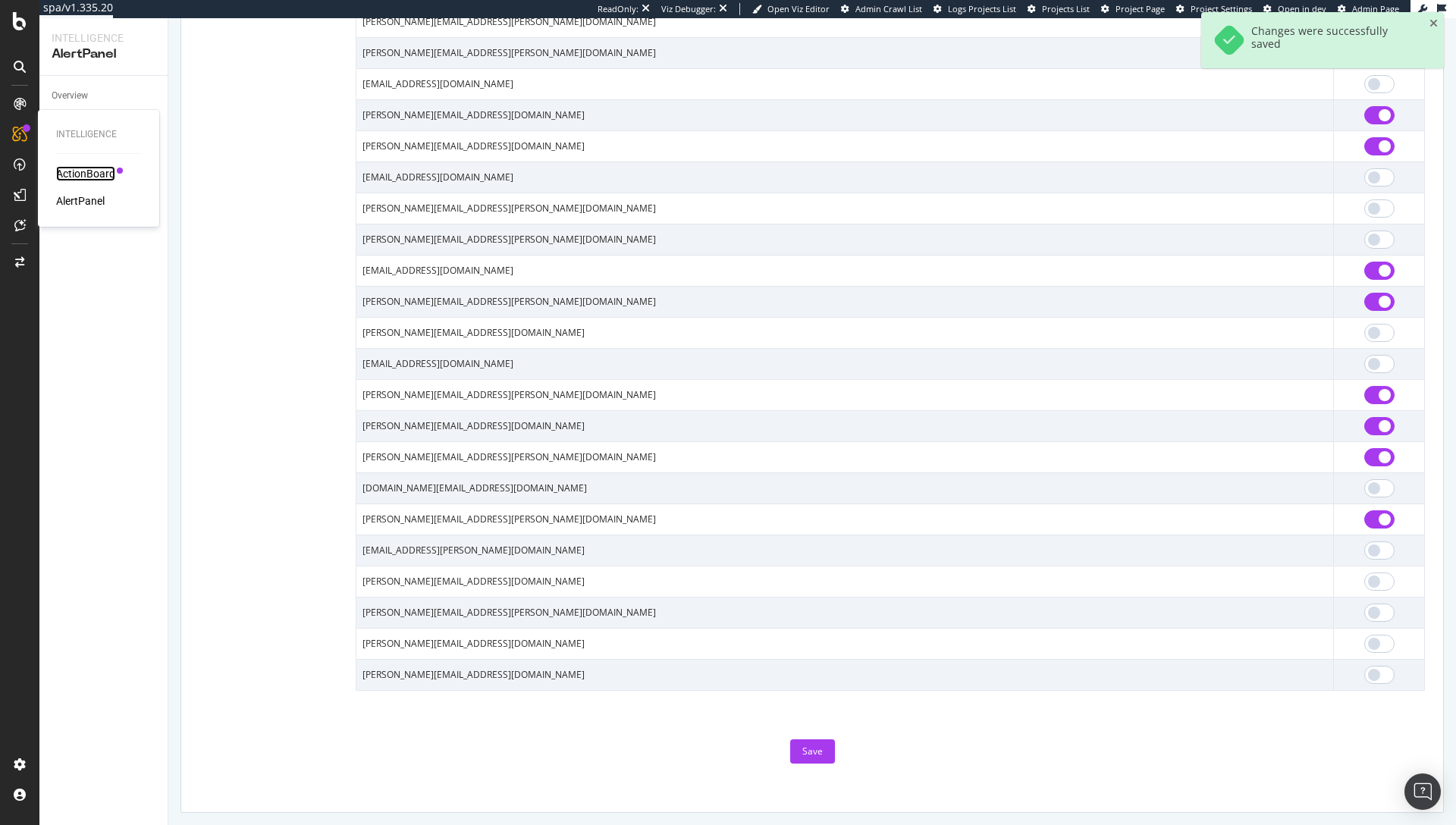
click at [80, 178] on div "ActionBoard" at bounding box center [85, 174] width 59 height 15
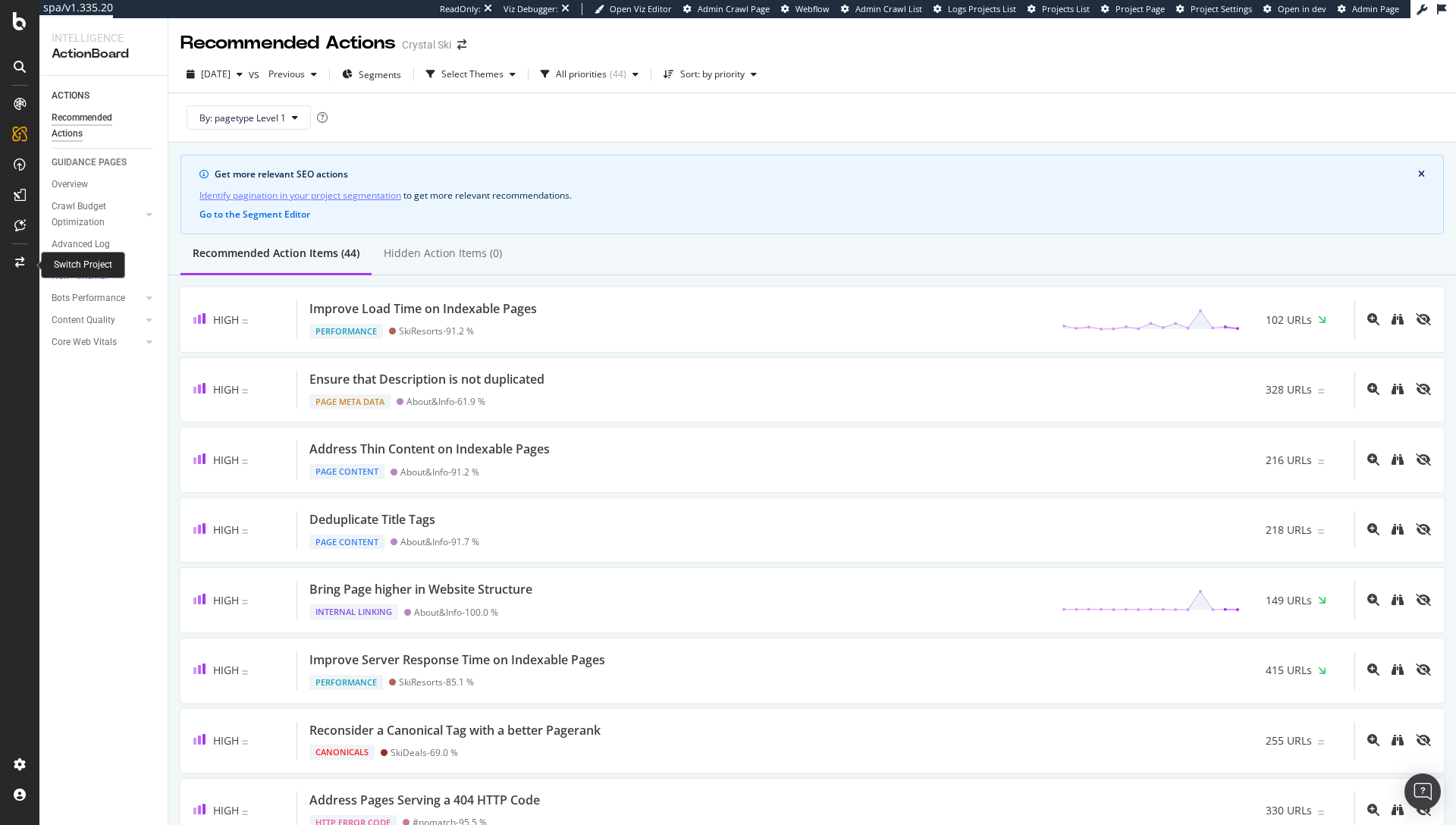
click at [17, 265] on icon at bounding box center [19, 263] width 9 height 11
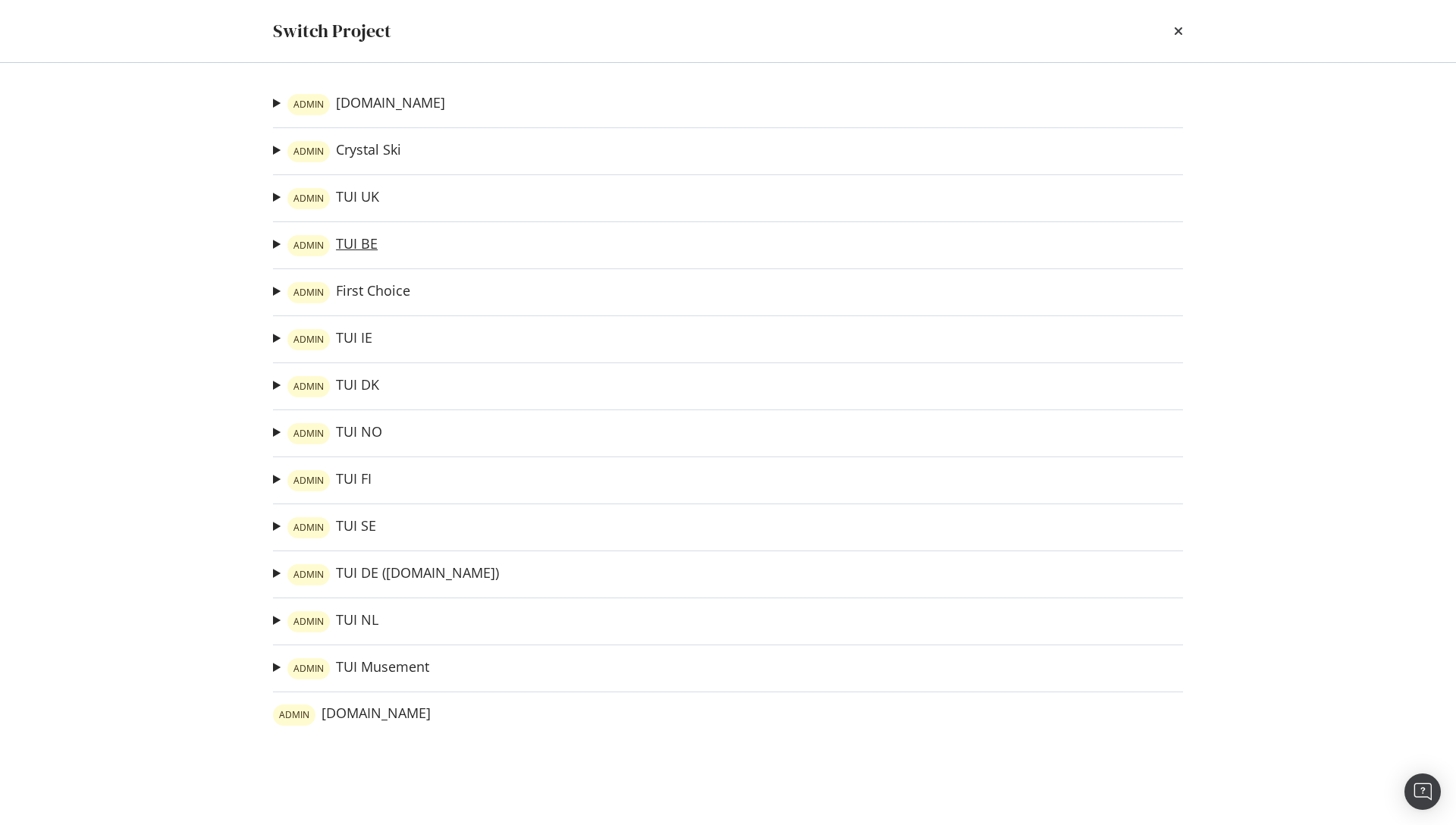
click at [353, 245] on link "ADMIN TUI BE" at bounding box center [333, 246] width 90 height 21
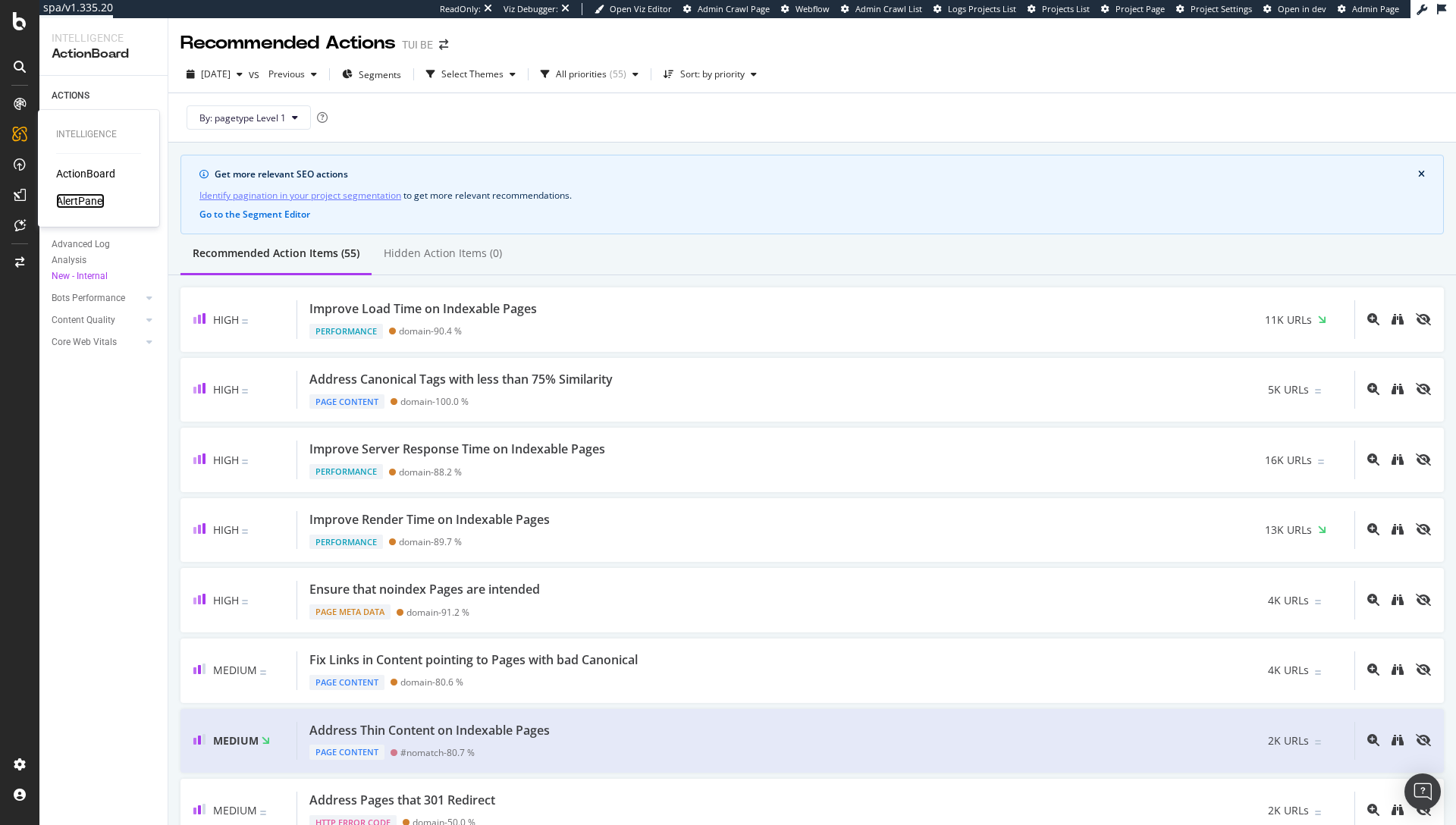
click at [64, 198] on div "AlertPanel" at bounding box center [80, 201] width 49 height 15
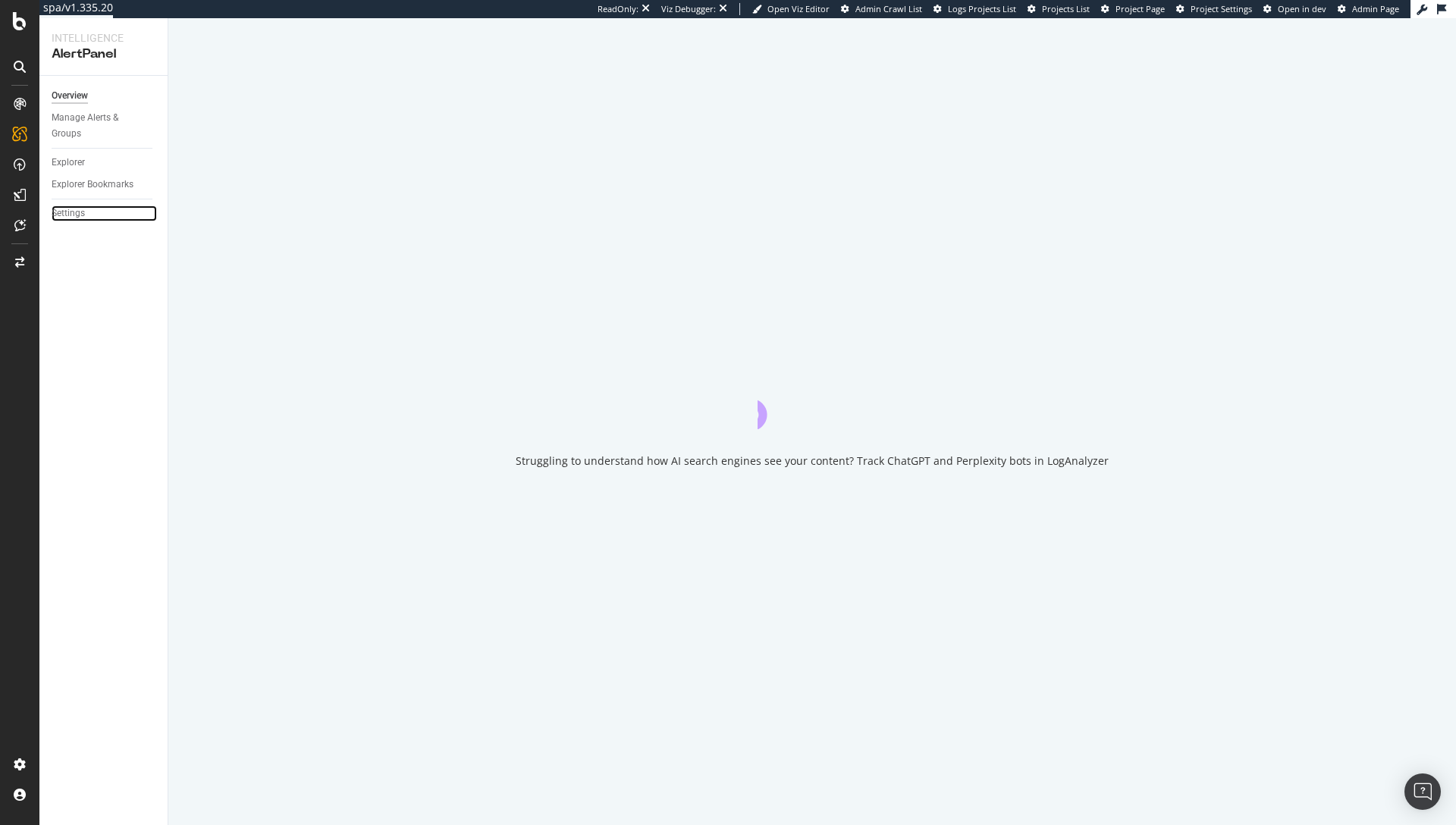
click at [75, 217] on div "Settings" at bounding box center [68, 213] width 33 height 16
select select "08"
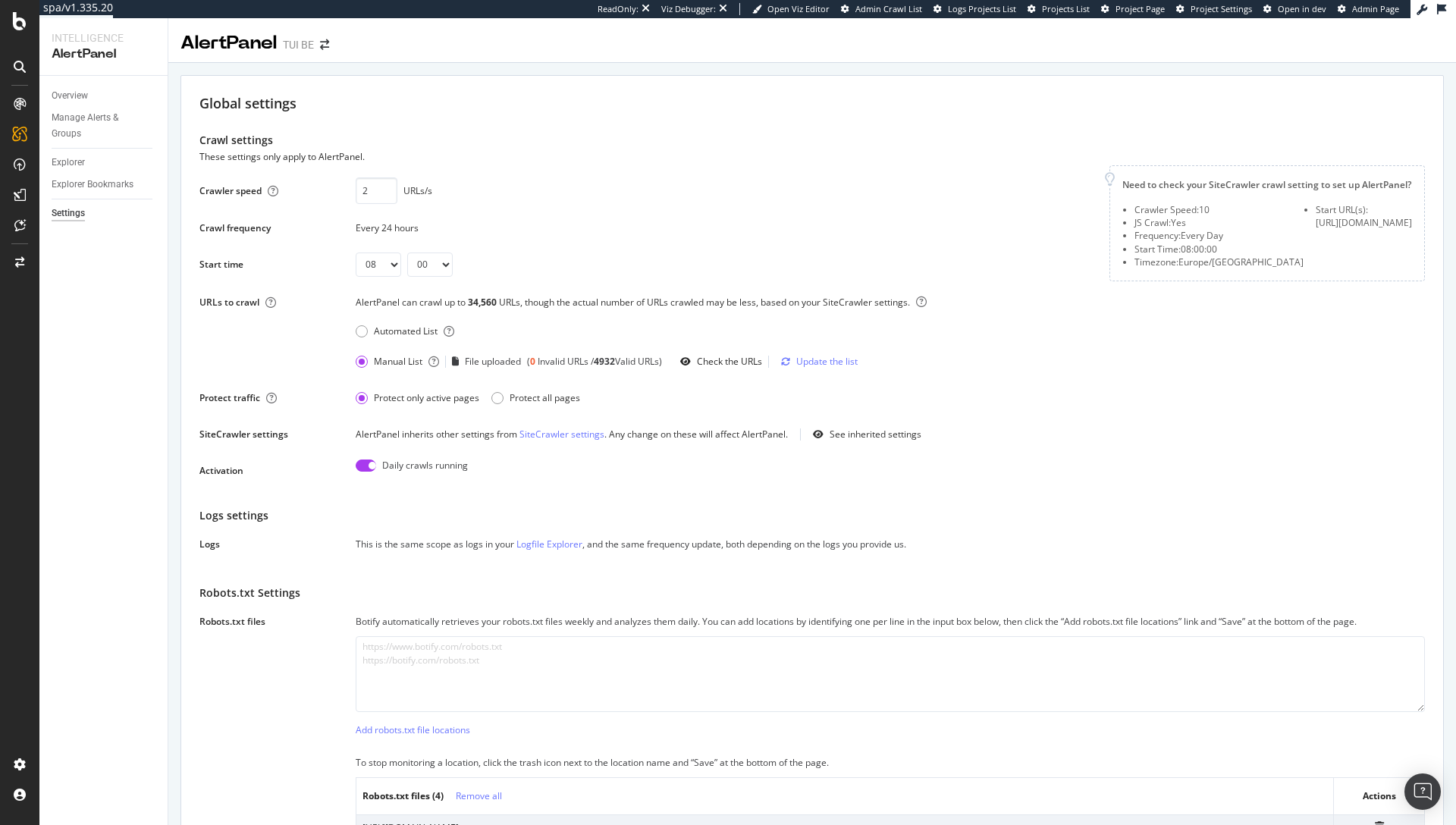
scroll to position [2191, 0]
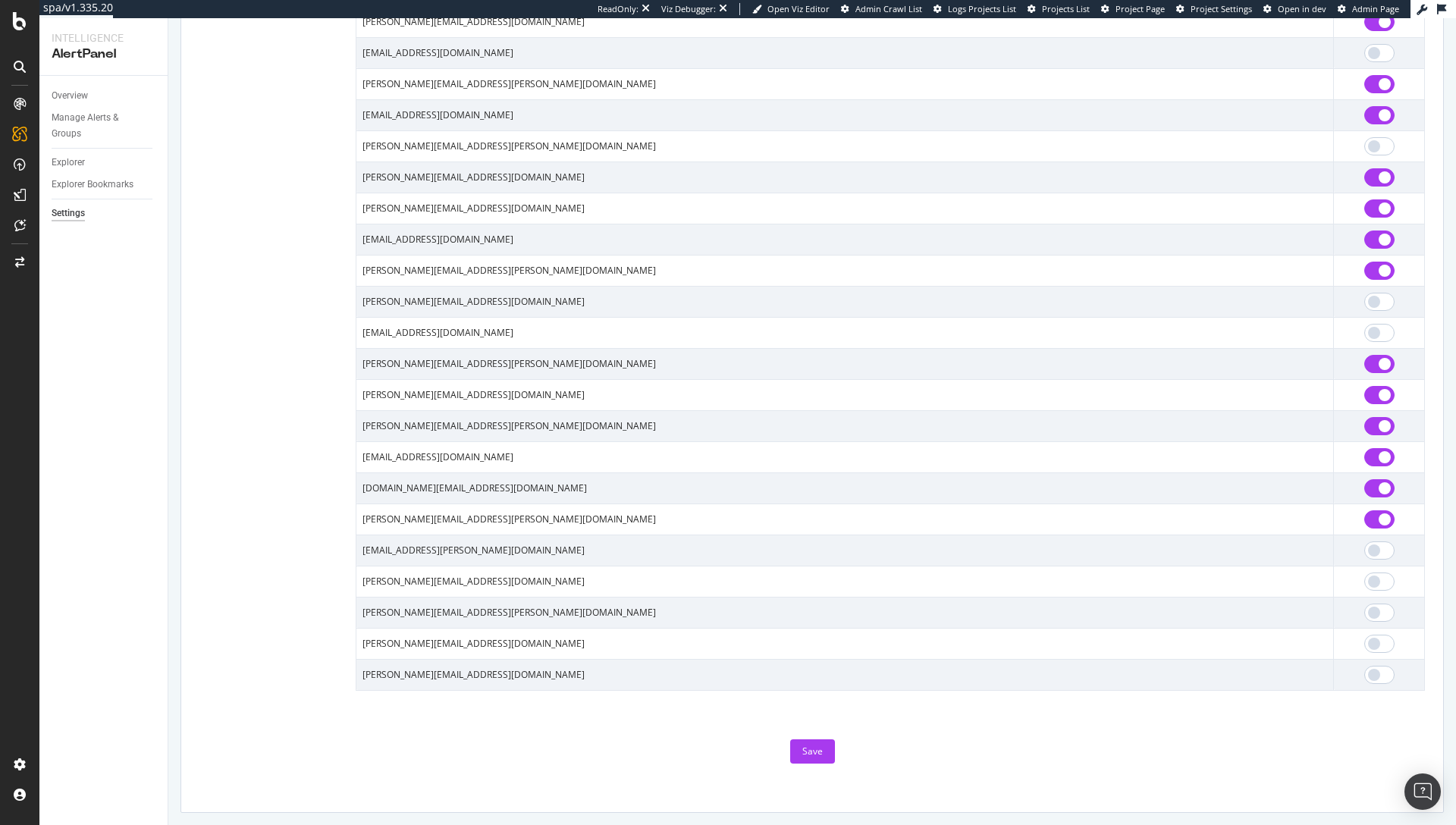
click at [1367, 489] on input "checkbox" at bounding box center [1379, 488] width 30 height 18
checkbox input "false"
click at [802, 756] on div "Save" at bounding box center [813, 751] width 20 height 13
click at [816, 756] on div "Save" at bounding box center [813, 751] width 20 height 13
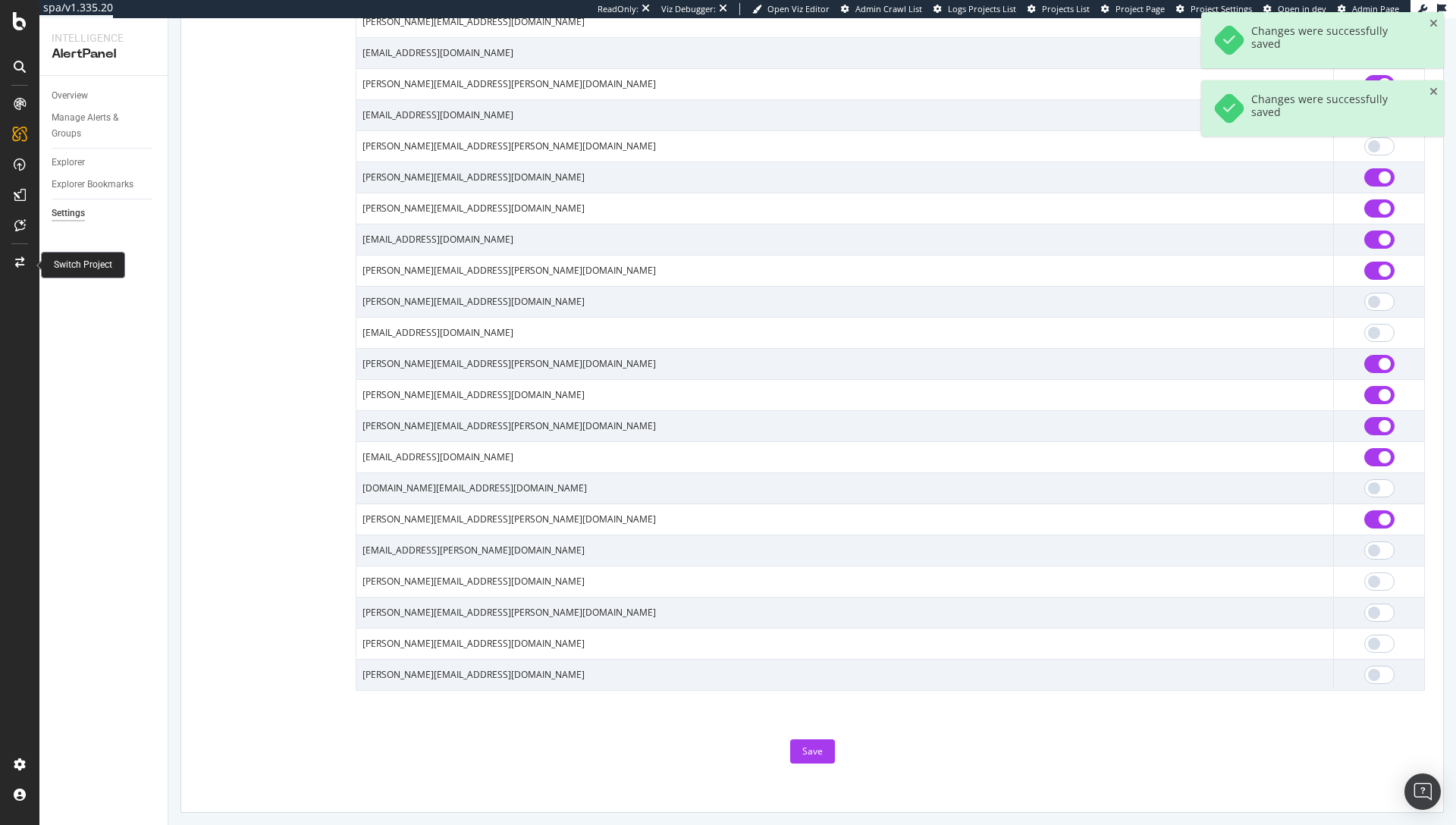
click at [14, 268] on div at bounding box center [20, 262] width 37 height 24
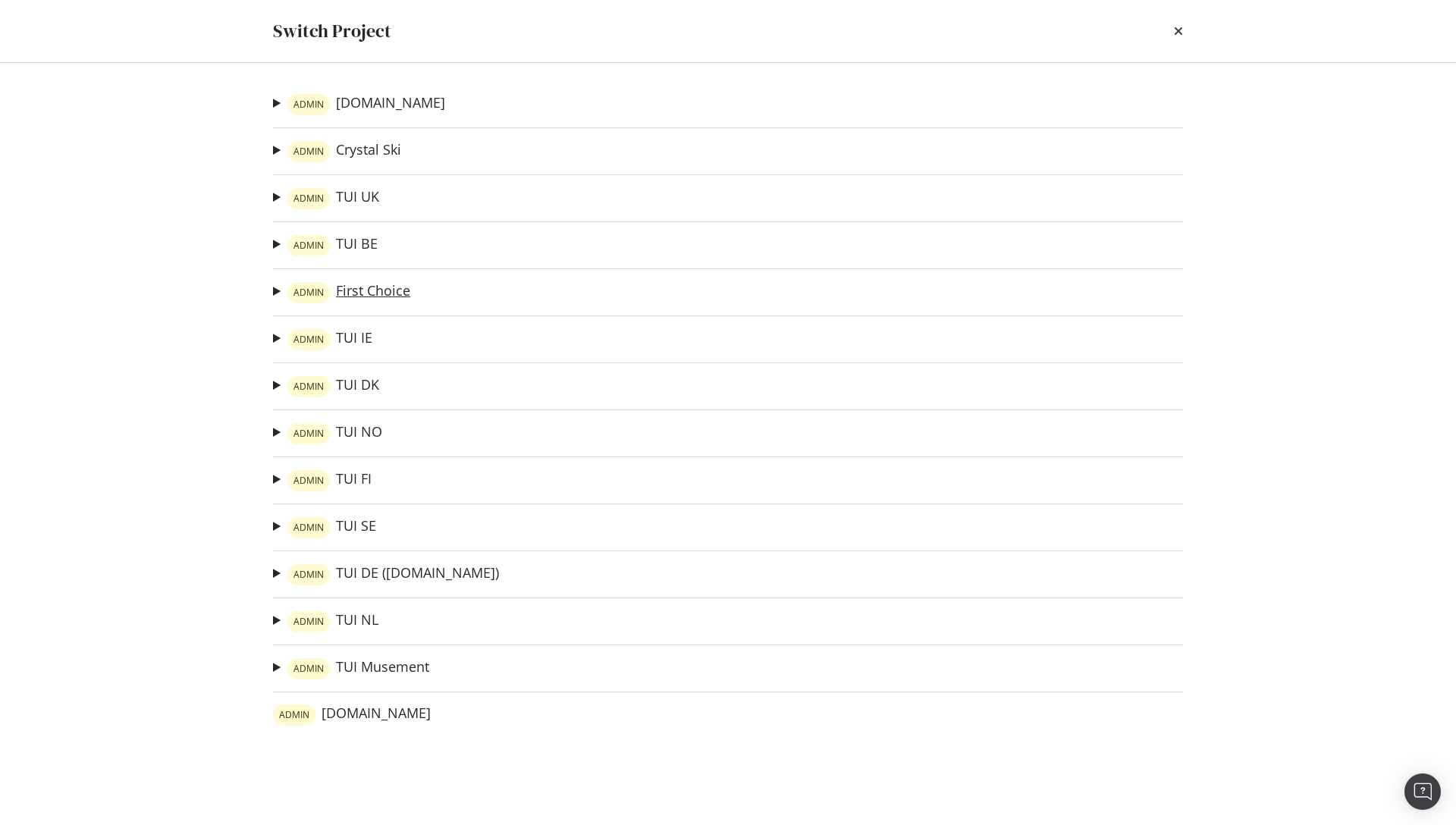
click at [359, 290] on link "ADMIN First Choice" at bounding box center [349, 292] width 123 height 21
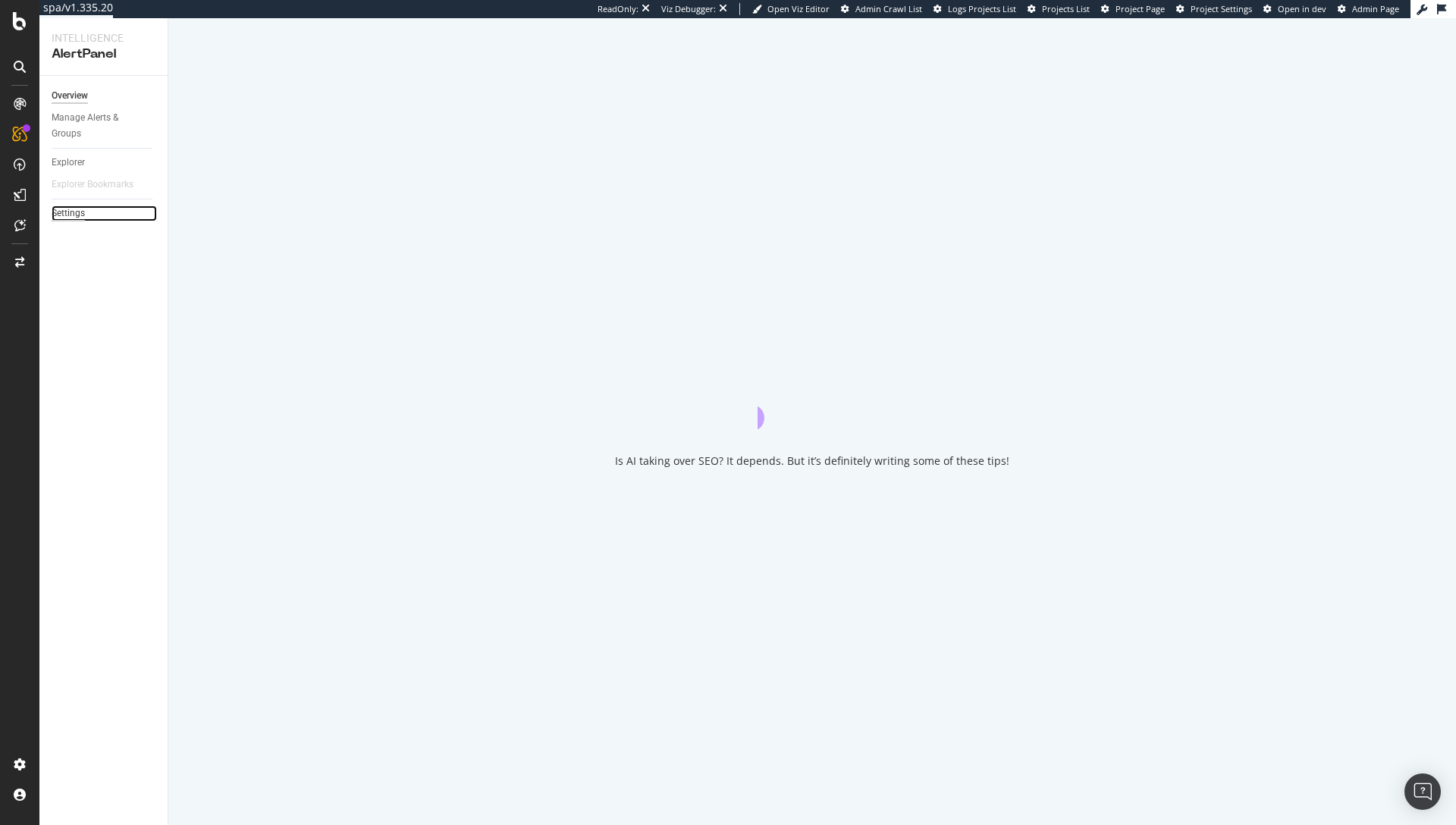
click at [69, 216] on div "Settings" at bounding box center [68, 213] width 33 height 16
select select "03"
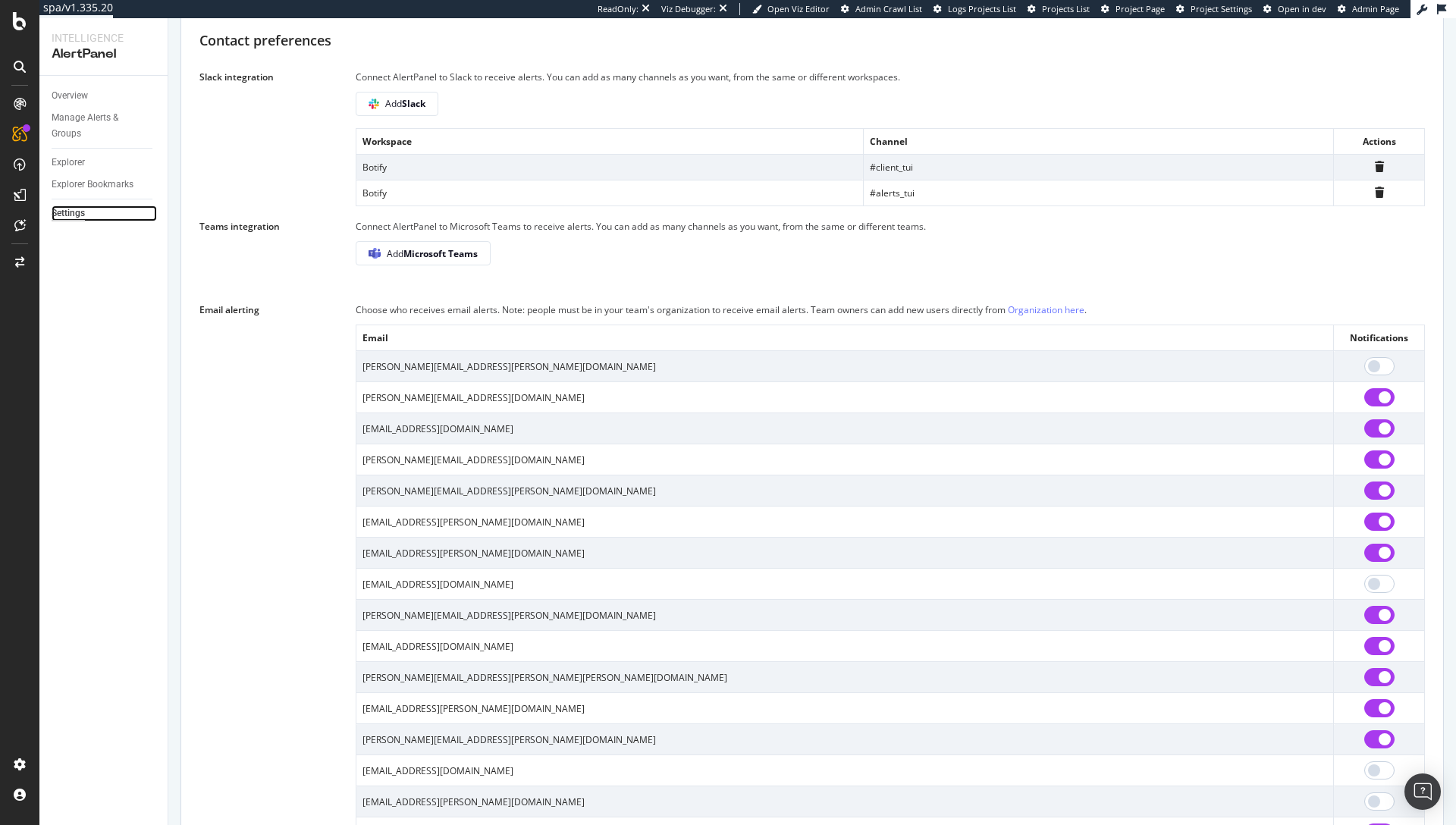
scroll to position [1102, 0]
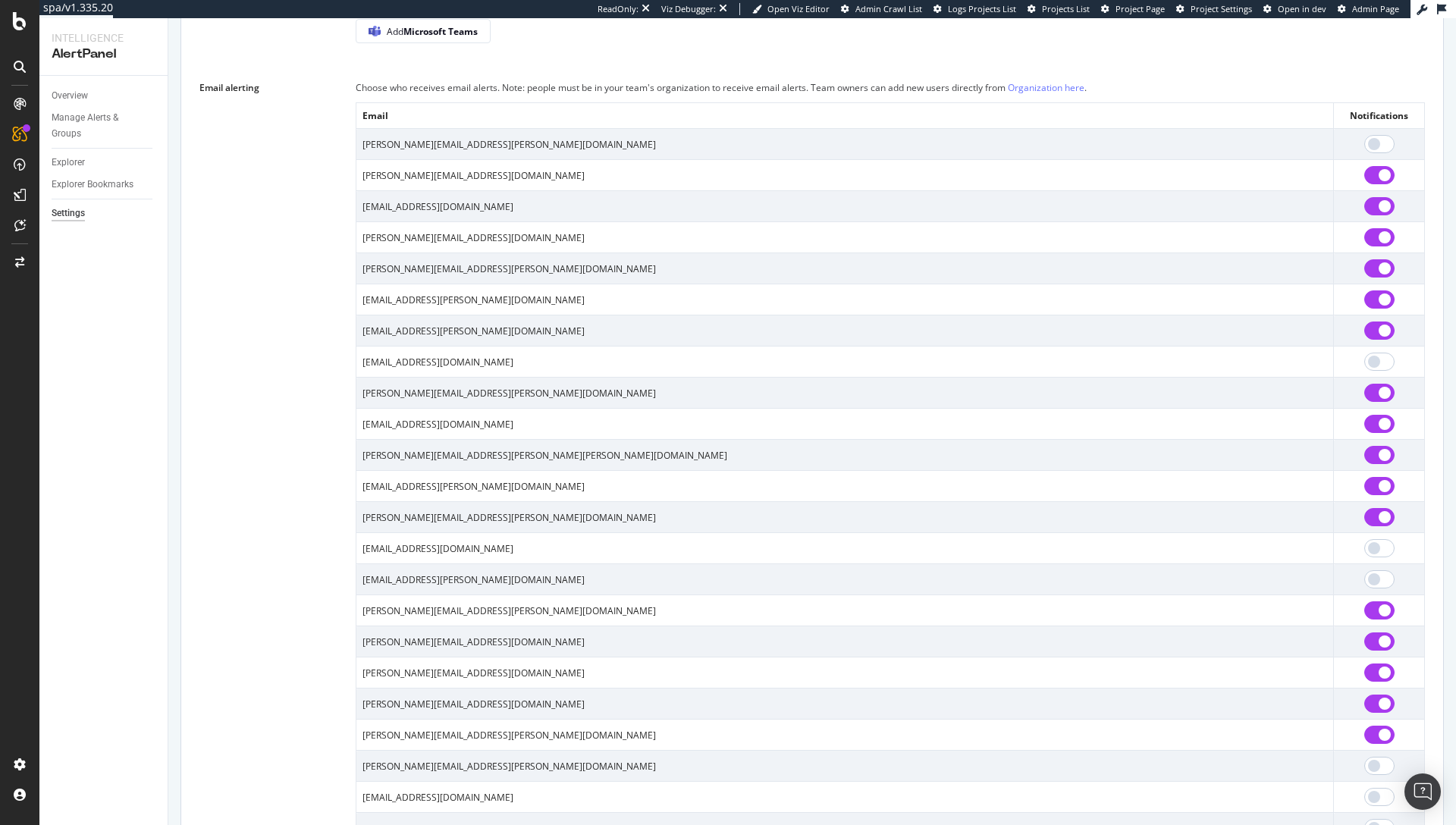
click at [242, 392] on div "Email alerting Choose who receives email alerts. Note: people must be in your t…" at bounding box center [812, 805] width 1225 height 1449
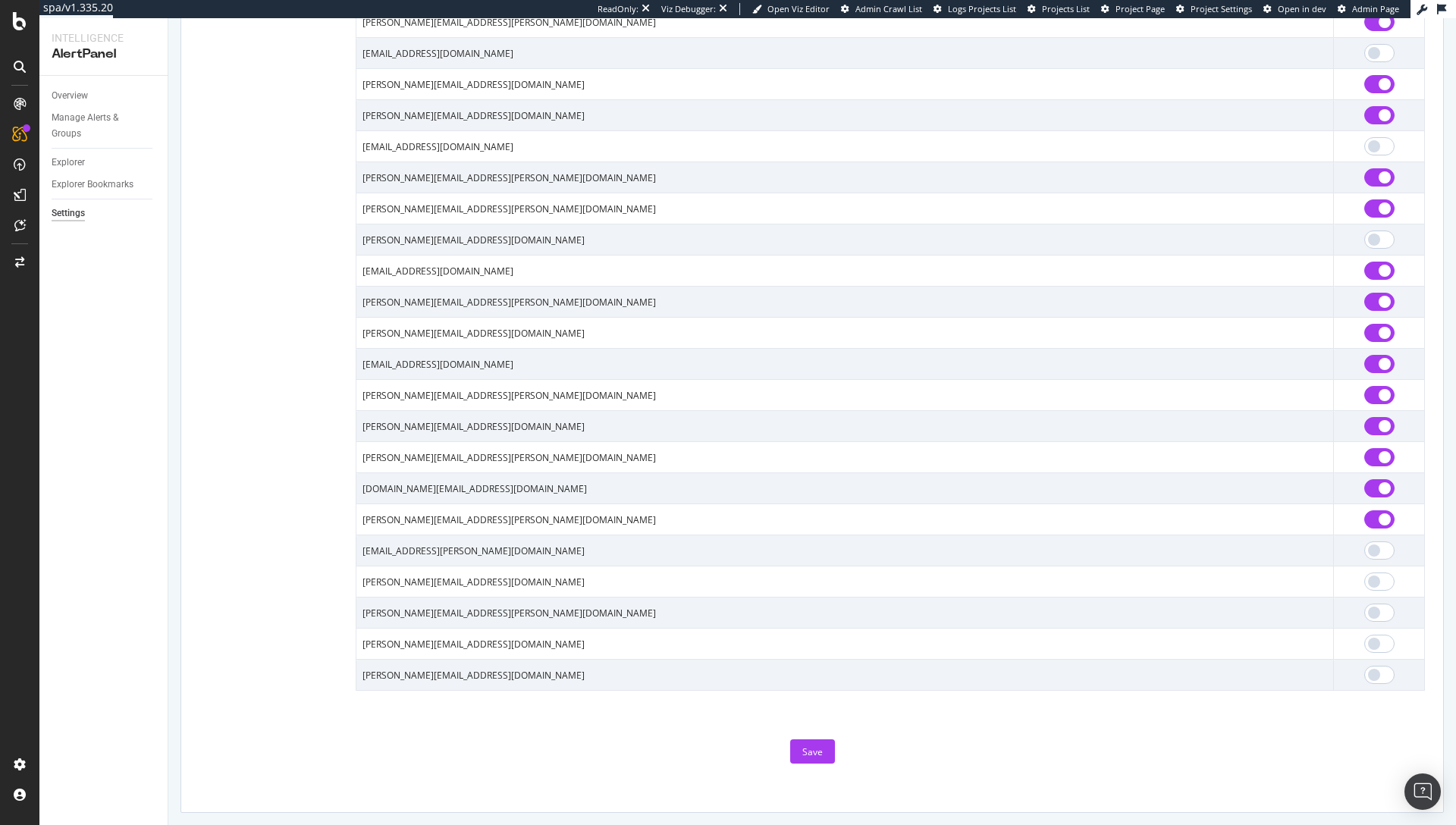
click at [1364, 489] on input "checkbox" at bounding box center [1379, 488] width 30 height 18
checkbox input "false"
click at [794, 751] on button "Save" at bounding box center [813, 751] width 45 height 24
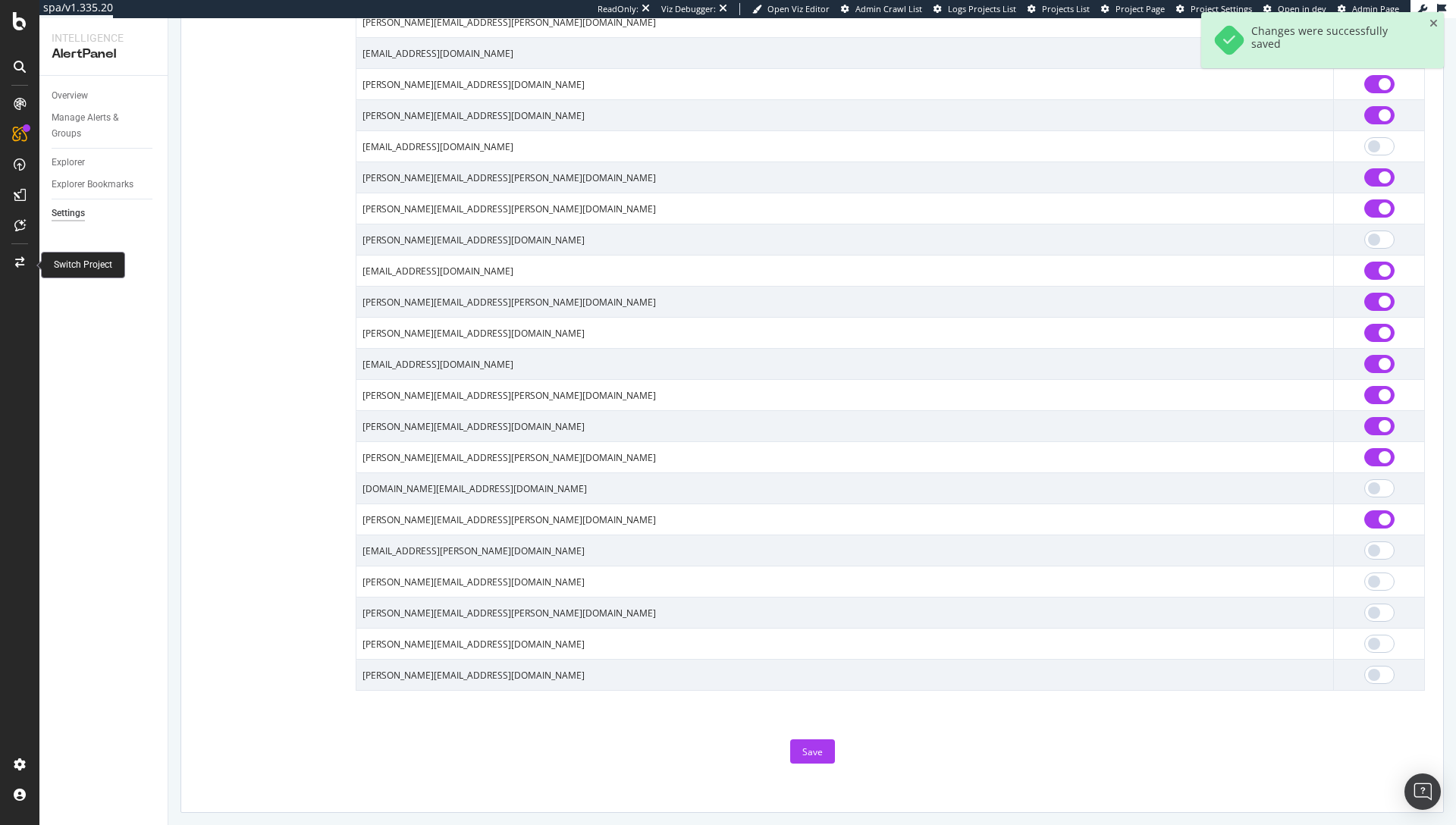
click at [16, 263] on icon at bounding box center [19, 263] width 9 height 11
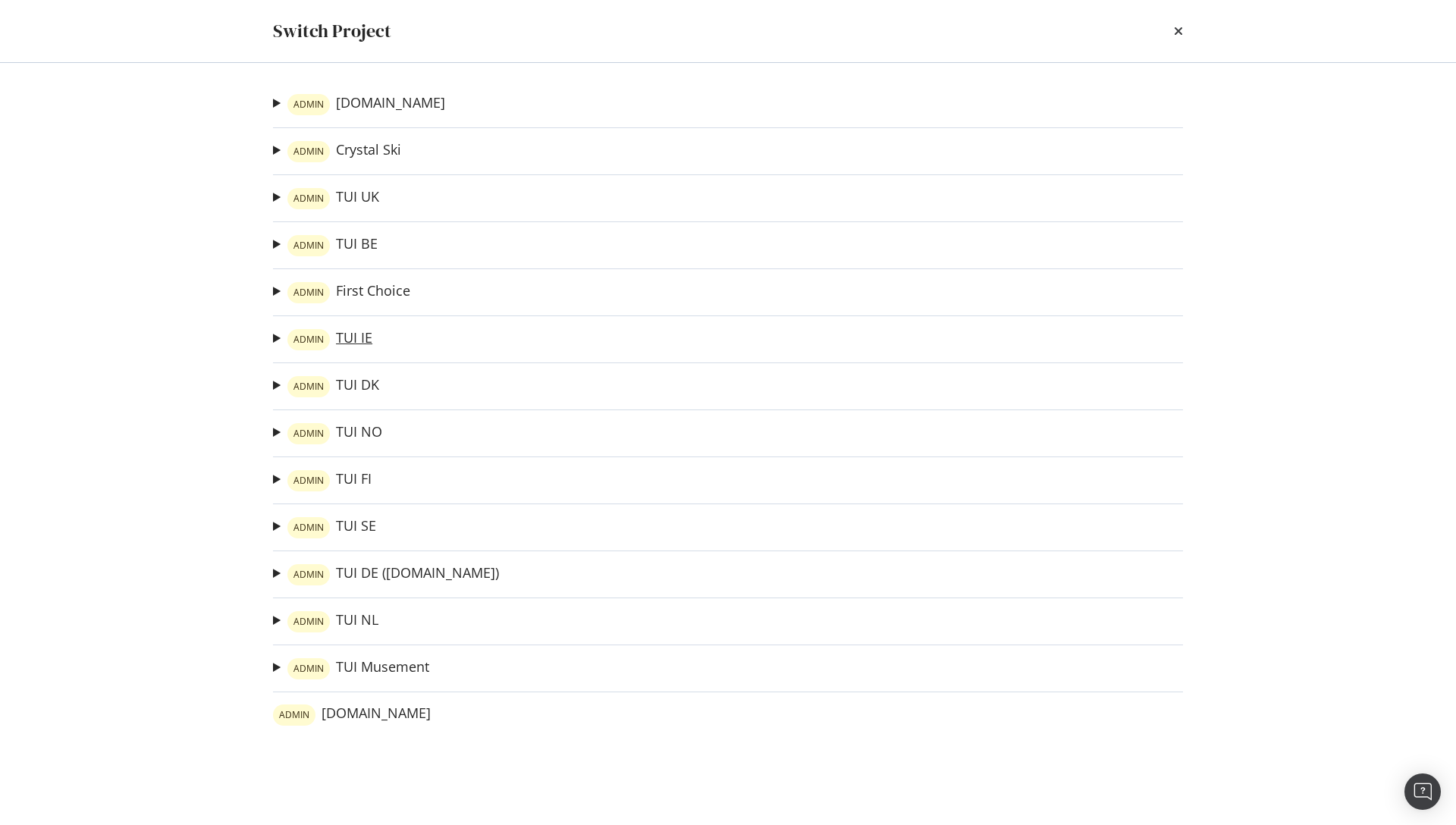
click at [361, 340] on link "ADMIN TUI IE" at bounding box center [330, 339] width 85 height 21
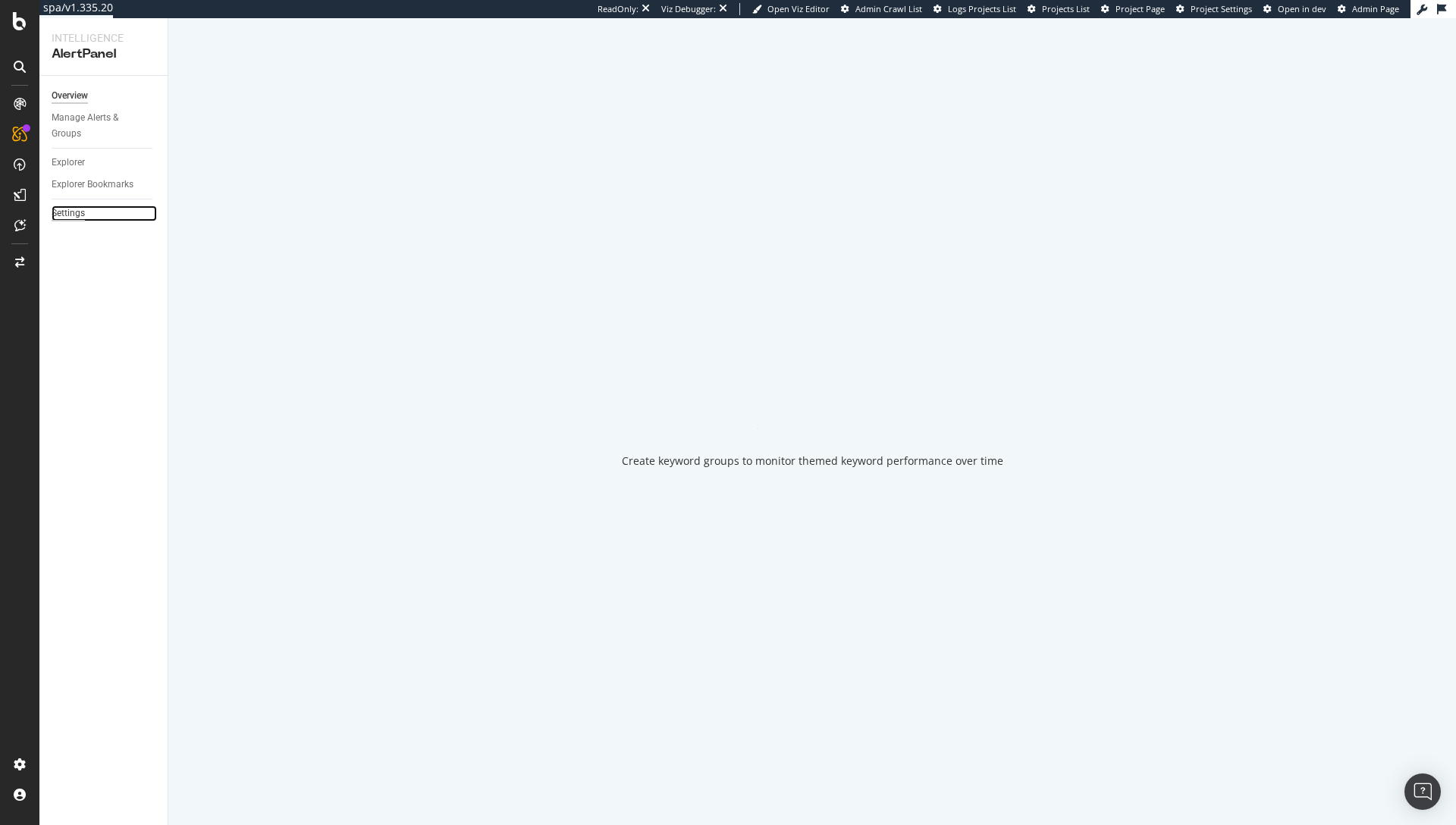
click at [63, 209] on div "Settings" at bounding box center [68, 213] width 33 height 16
select select "02"
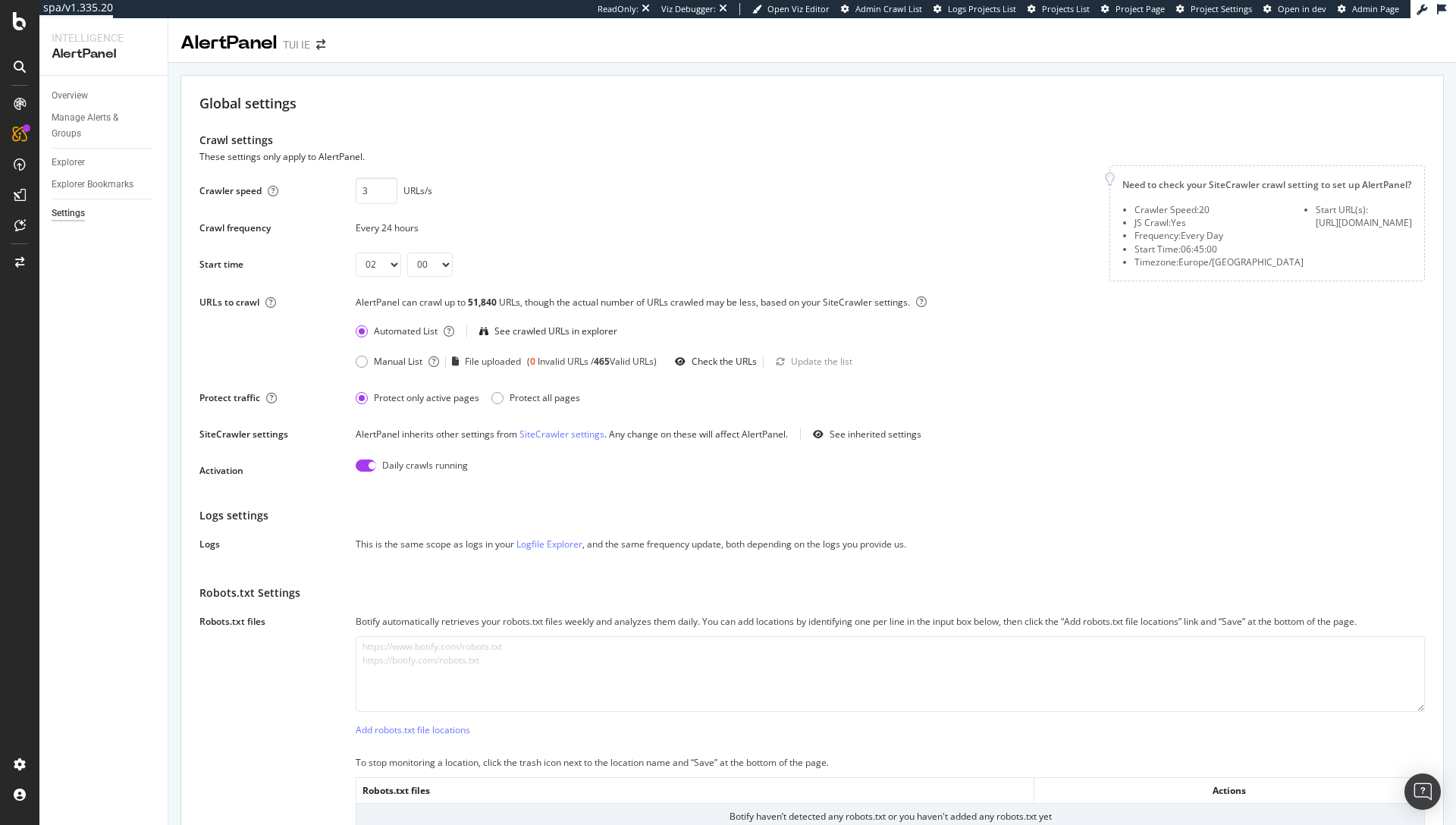
click at [19, 261] on icon at bounding box center [19, 263] width 9 height 11
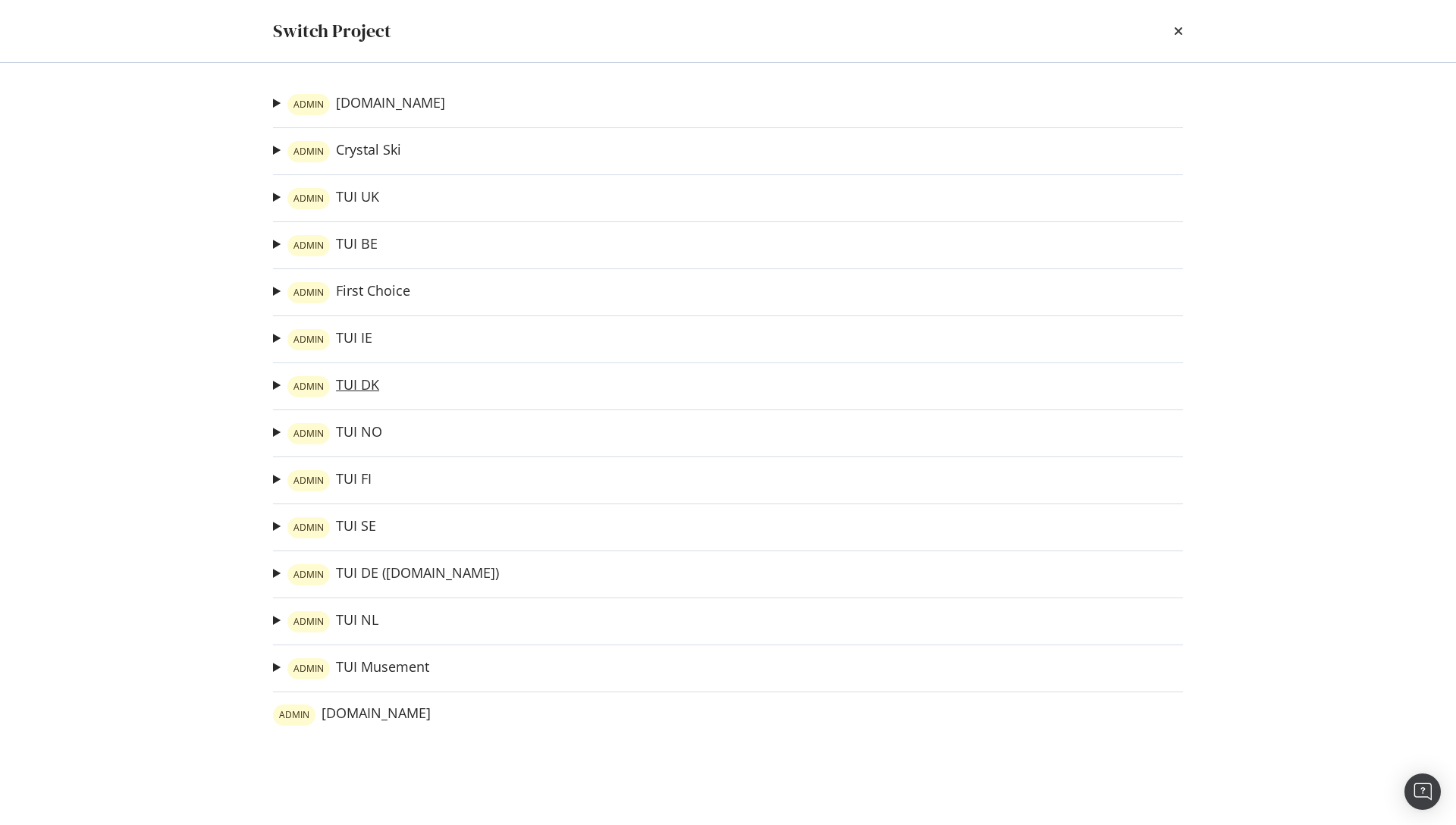
click at [358, 383] on link "ADMIN TUI DK" at bounding box center [334, 386] width 92 height 21
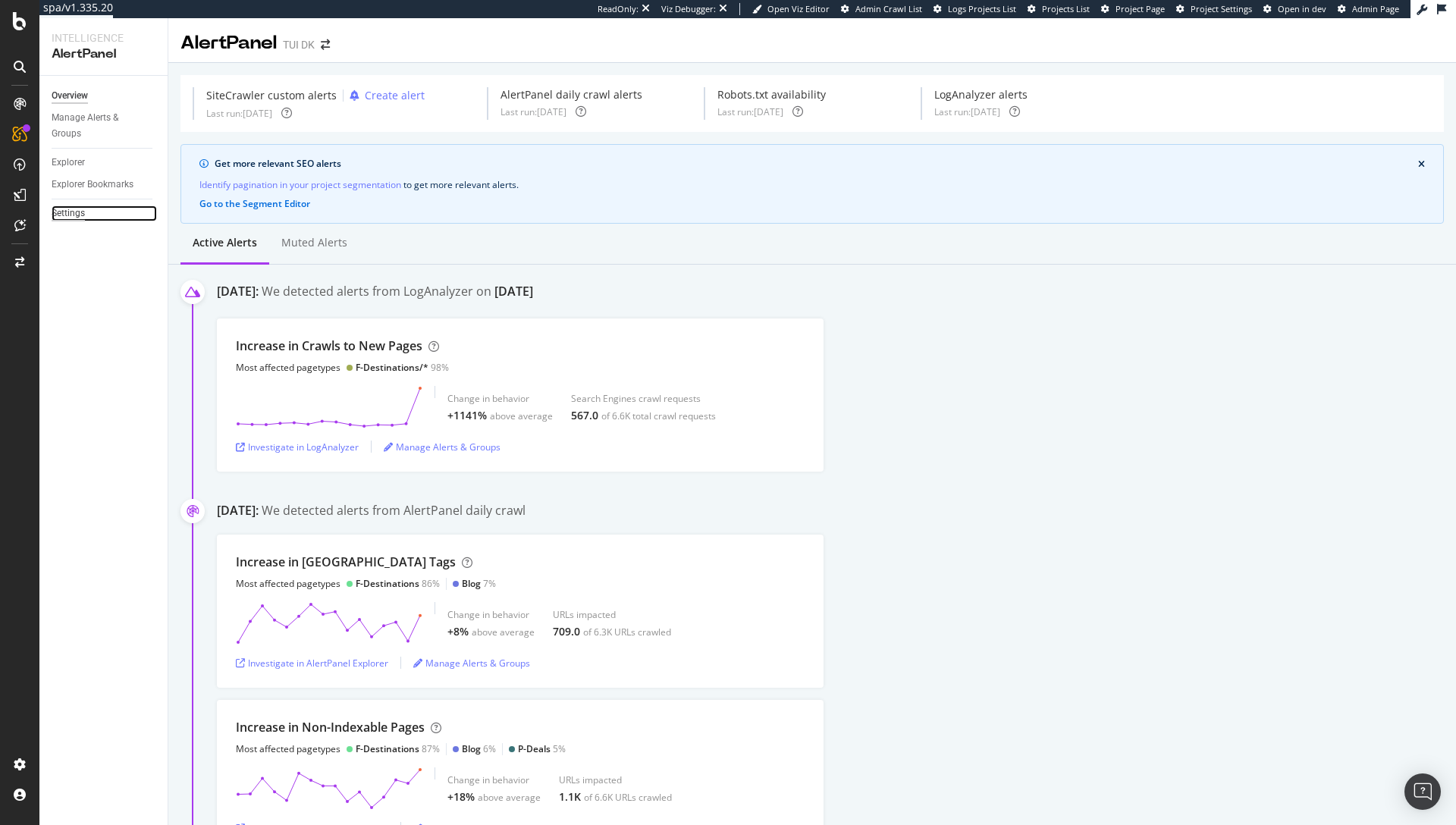
click at [74, 218] on div "Settings" at bounding box center [68, 213] width 33 height 16
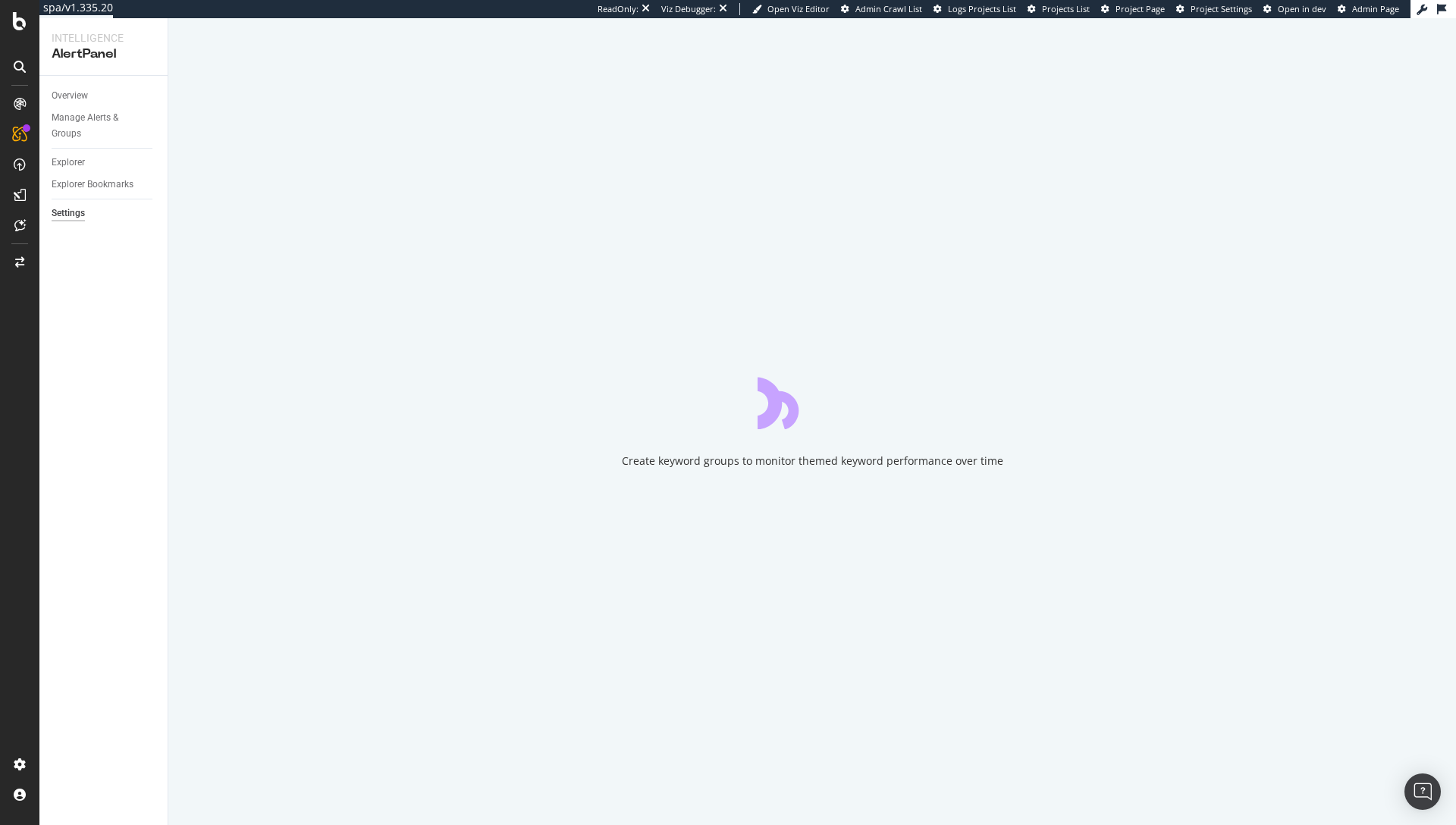
select select "01"
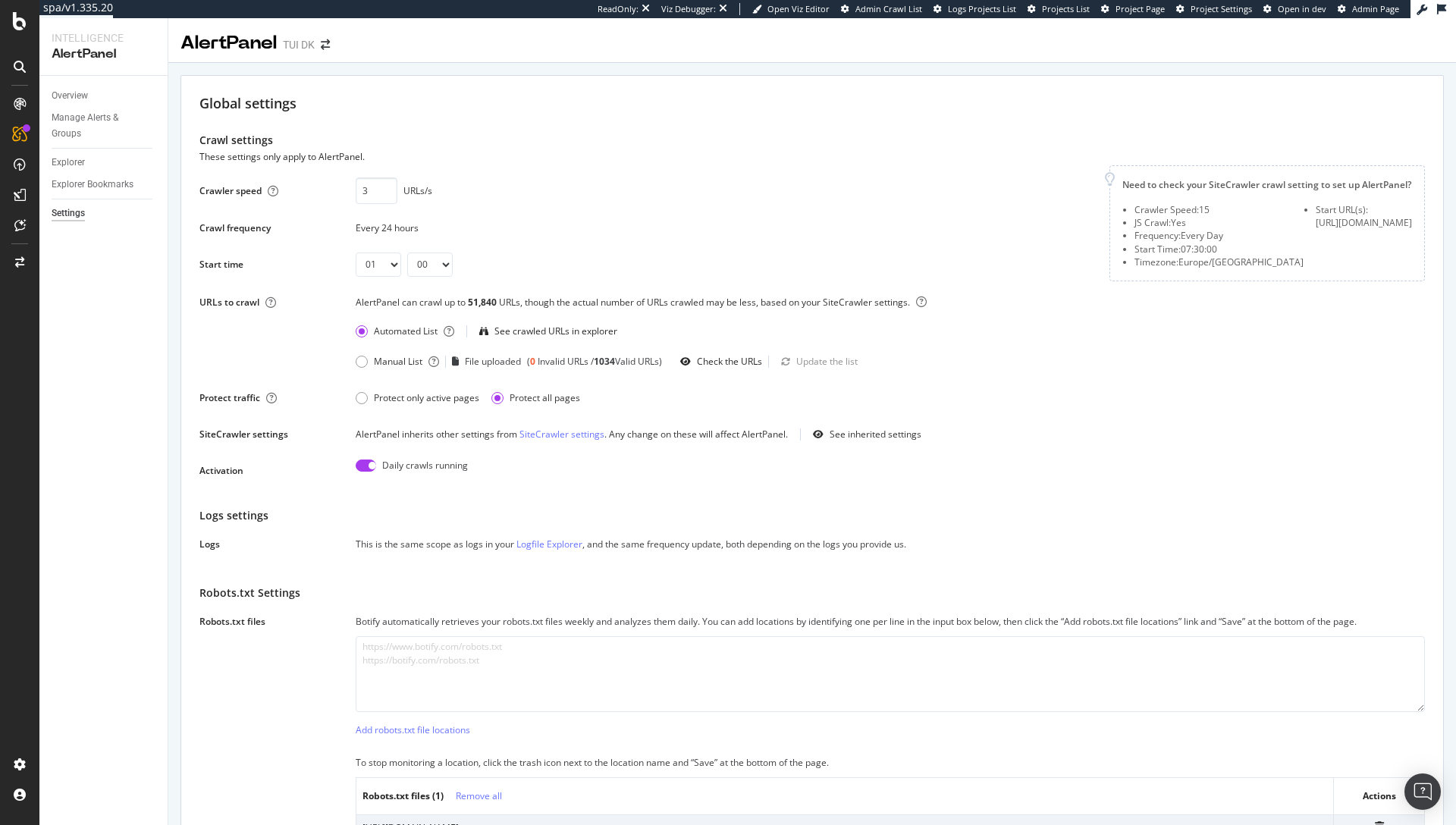
scroll to position [1870, 0]
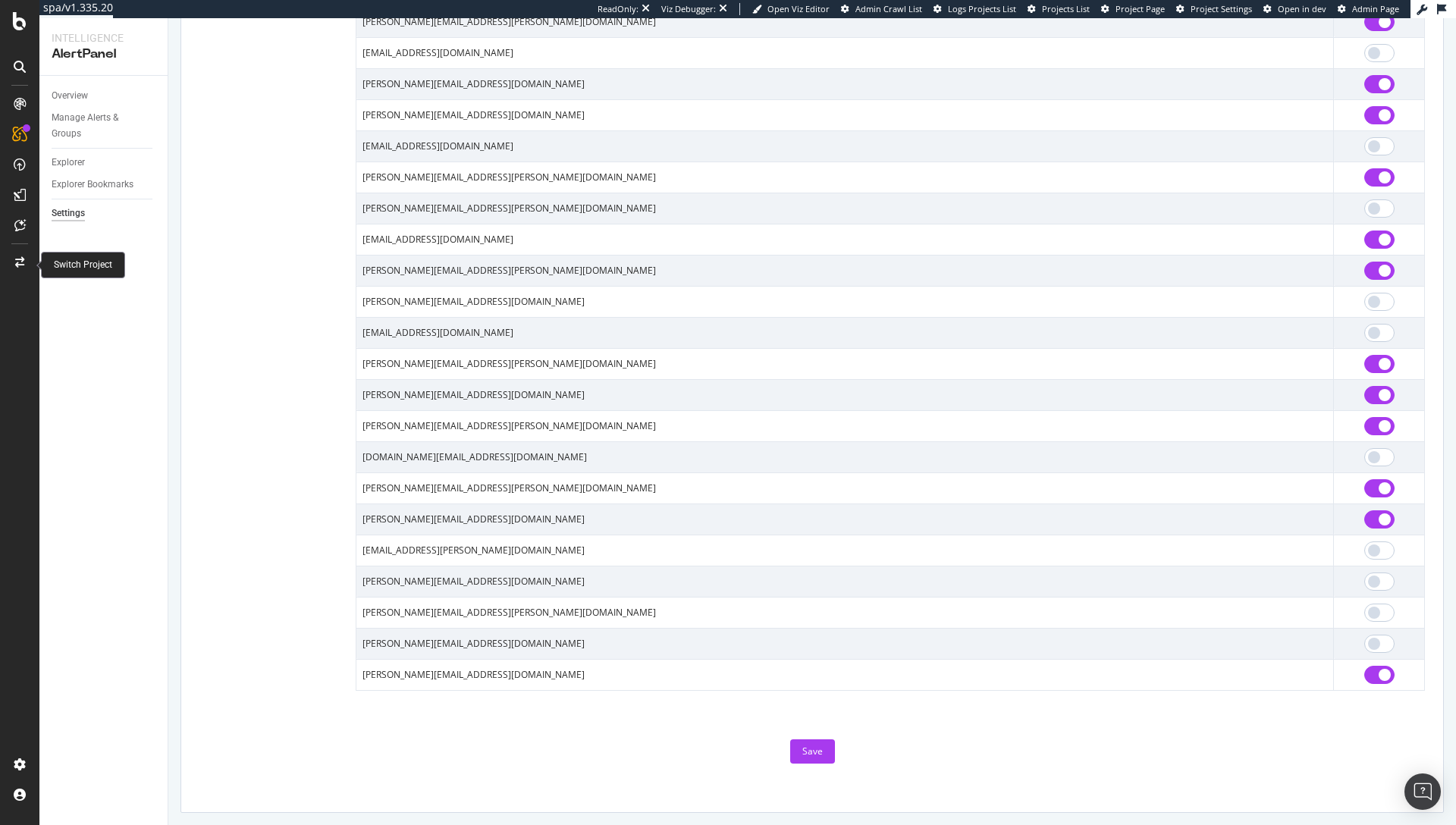
click at [11, 261] on div at bounding box center [20, 262] width 37 height 24
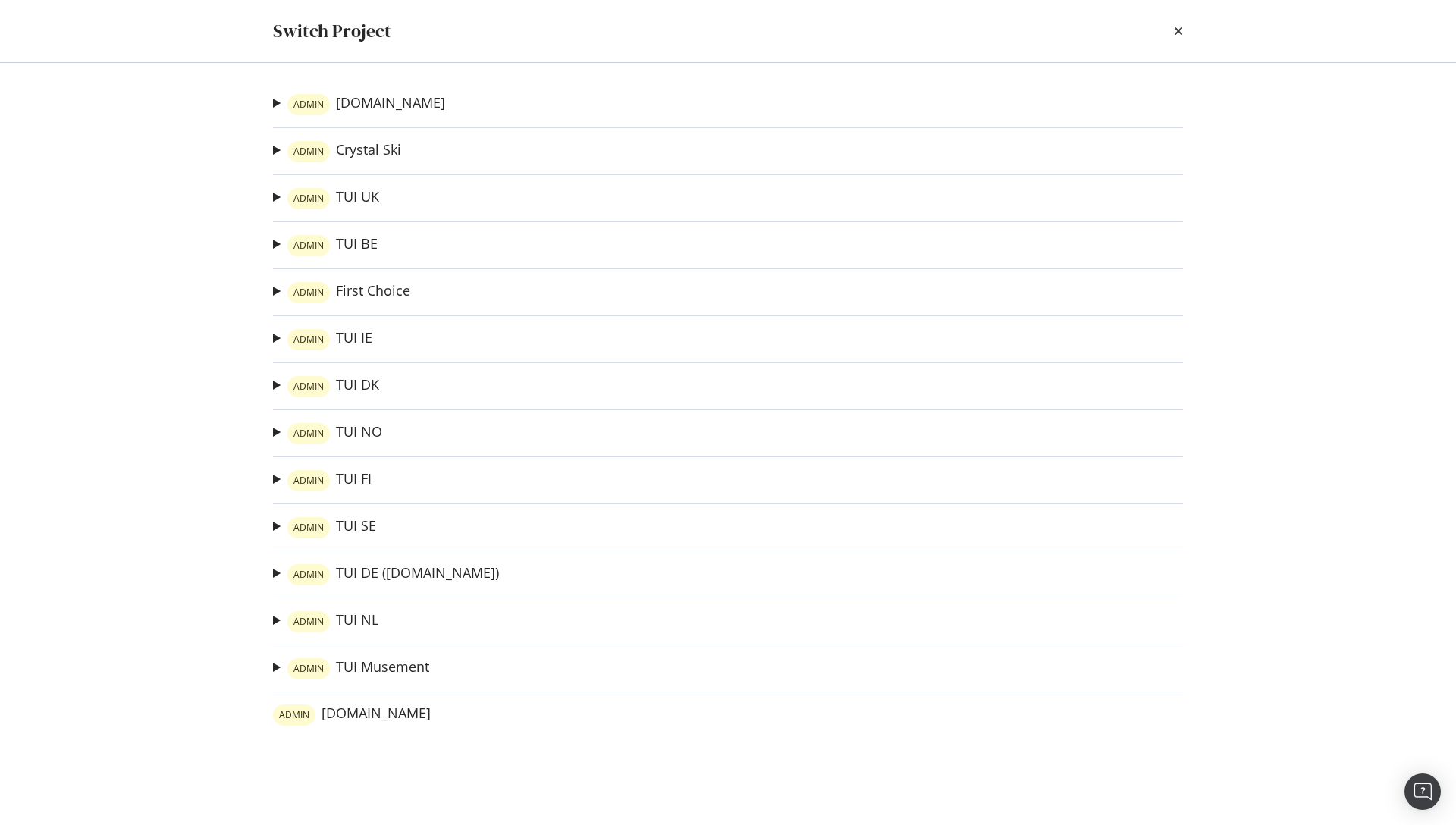
click at [361, 478] on link "ADMIN TUI FI" at bounding box center [330, 480] width 85 height 21
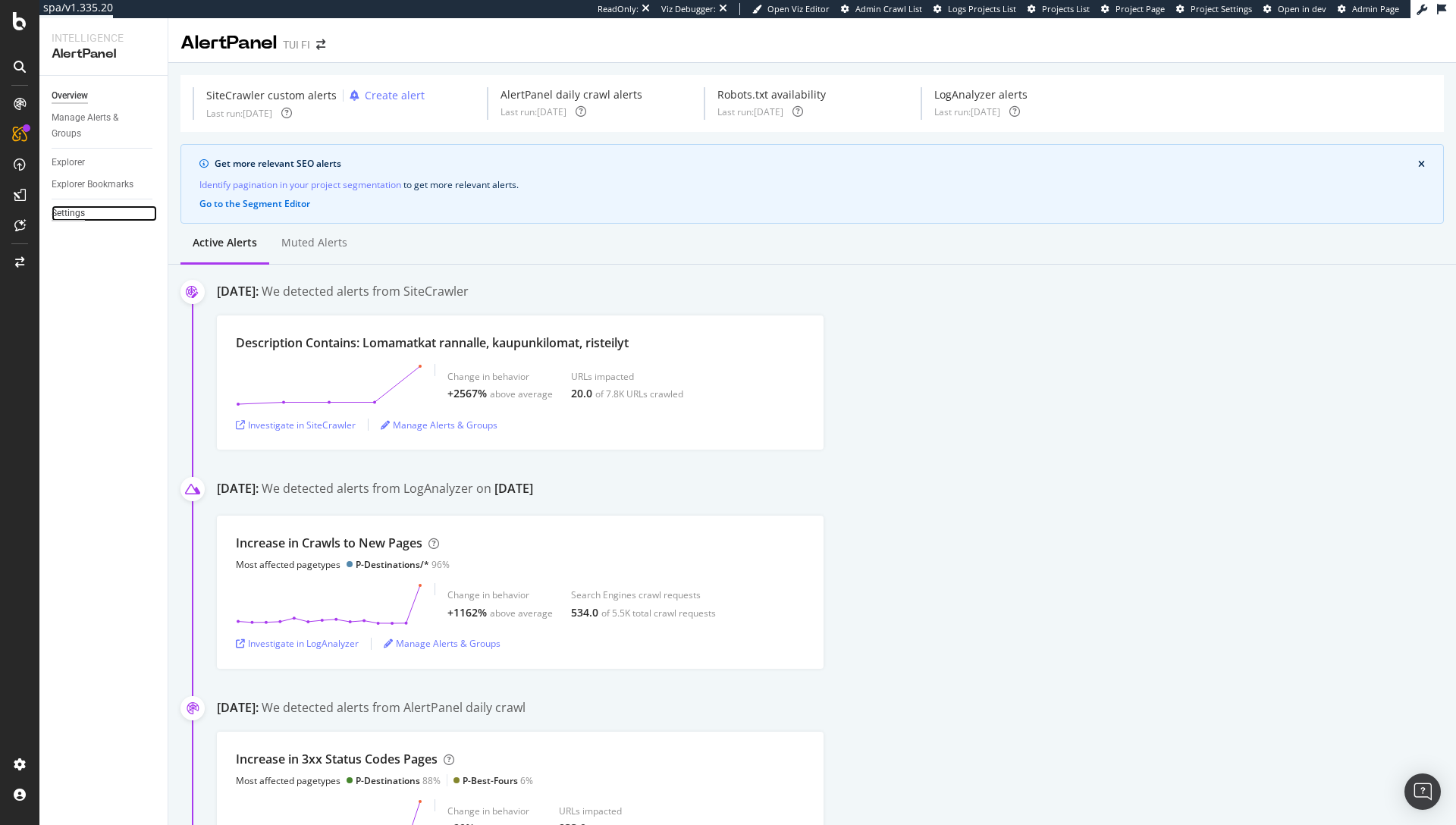
click at [59, 217] on div "Settings" at bounding box center [68, 213] width 33 height 16
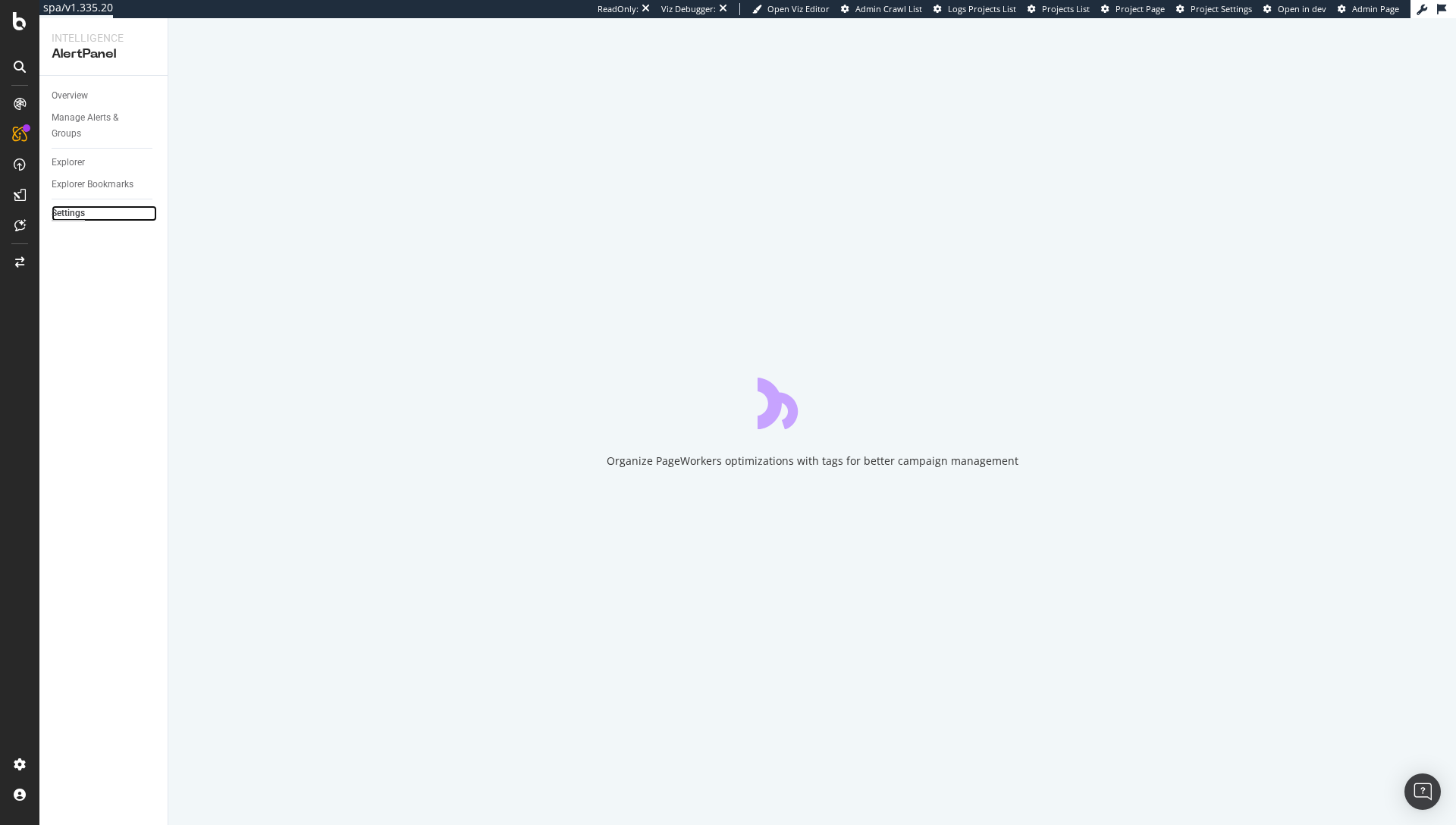
select select "01"
select select "30"
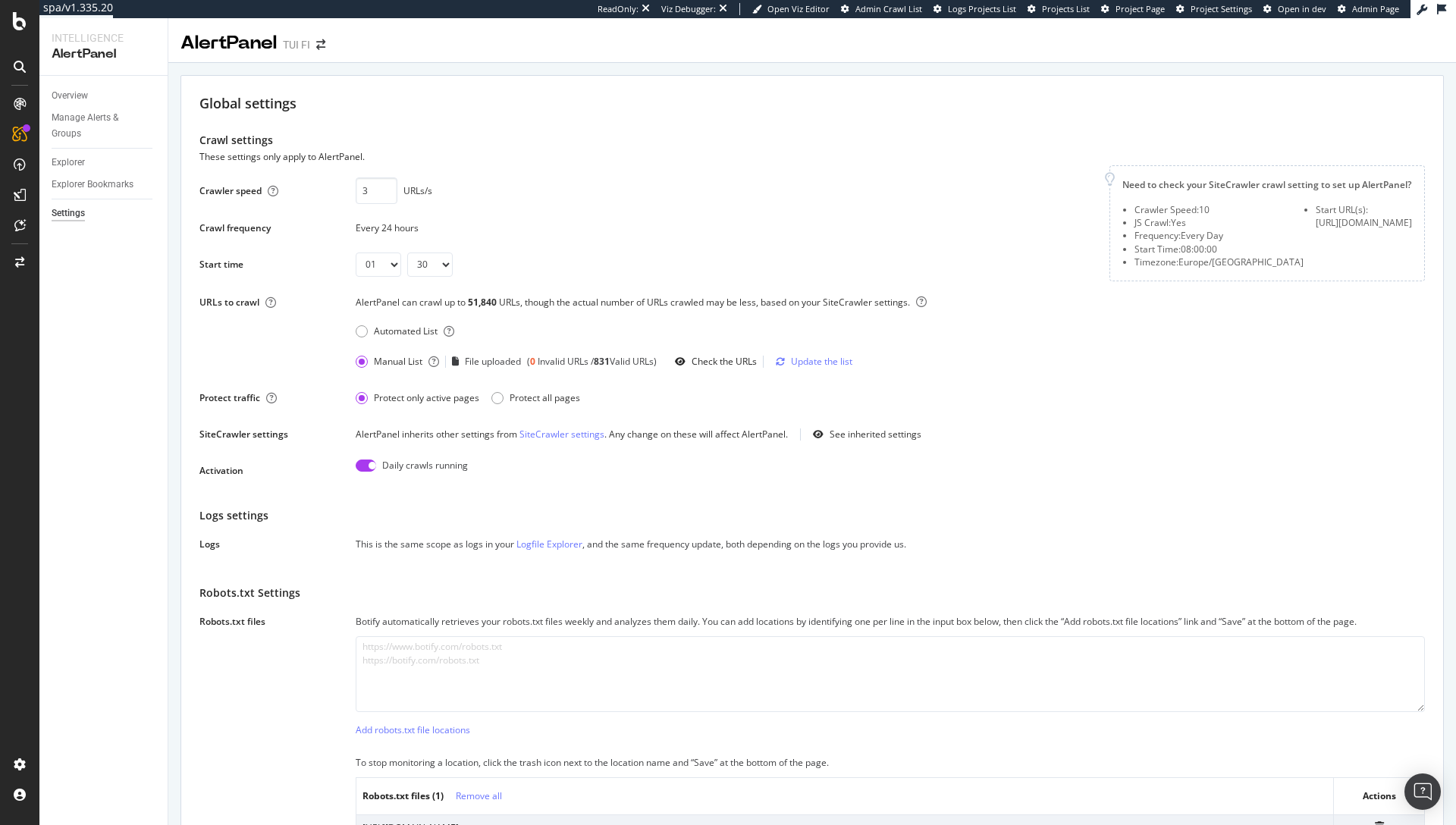
click at [792, 168] on div "Crawler speed 3 URLs/s Saving this setting generate the scope of your daily ale…" at bounding box center [645, 221] width 892 height 111
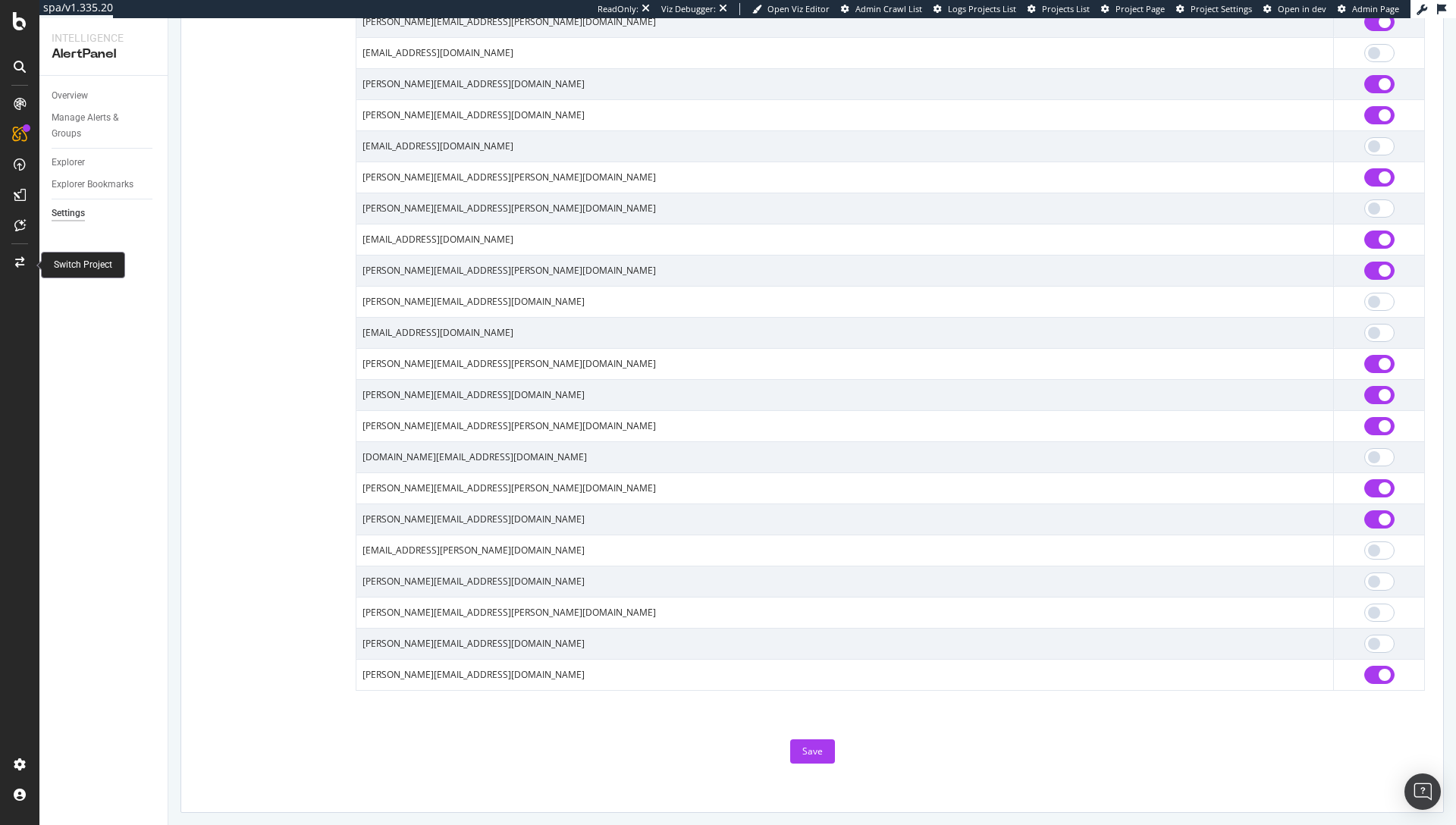
click at [17, 261] on icon at bounding box center [19, 263] width 9 height 11
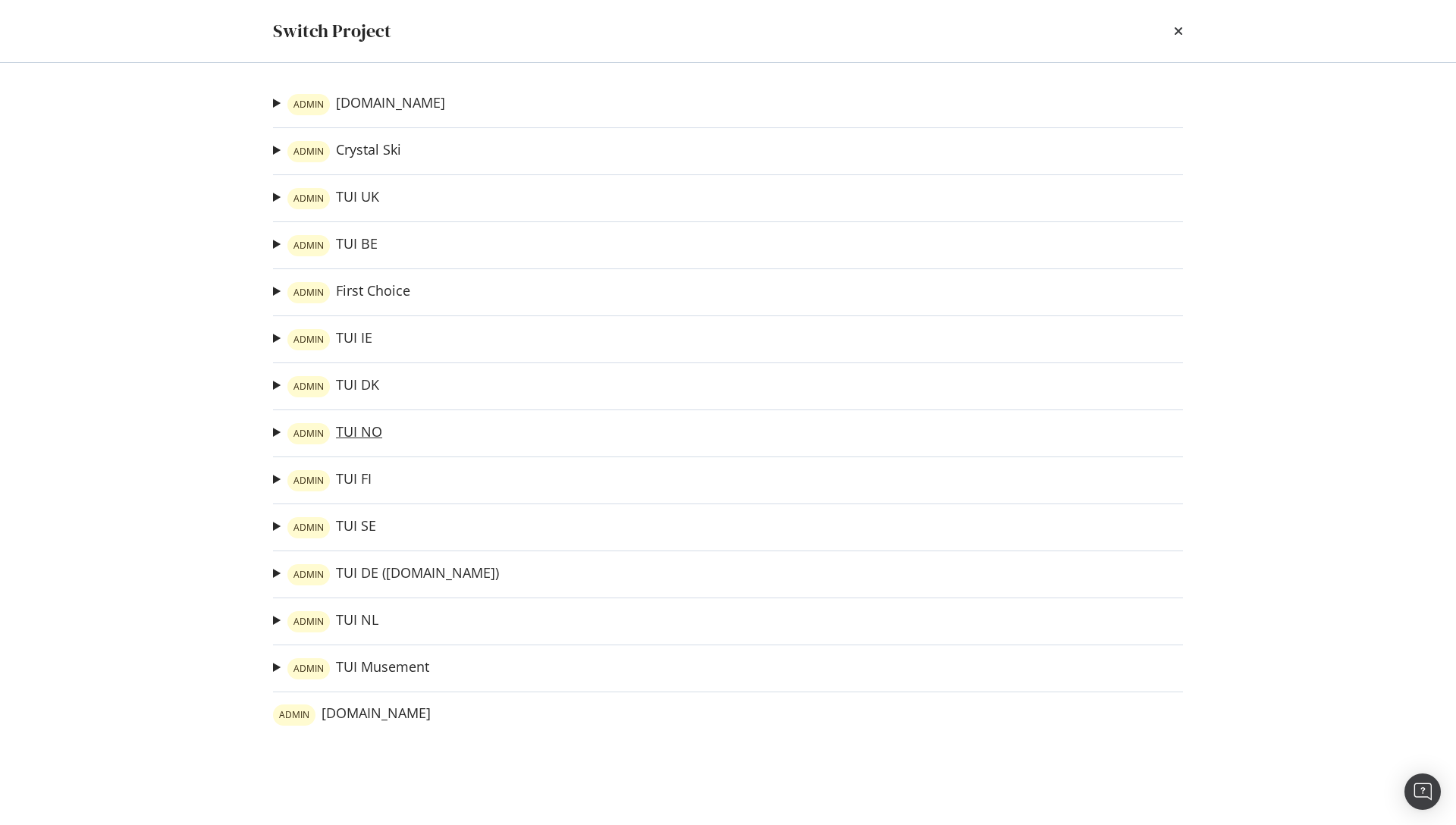
click at [365, 430] on link "ADMIN TUI NO" at bounding box center [335, 433] width 95 height 21
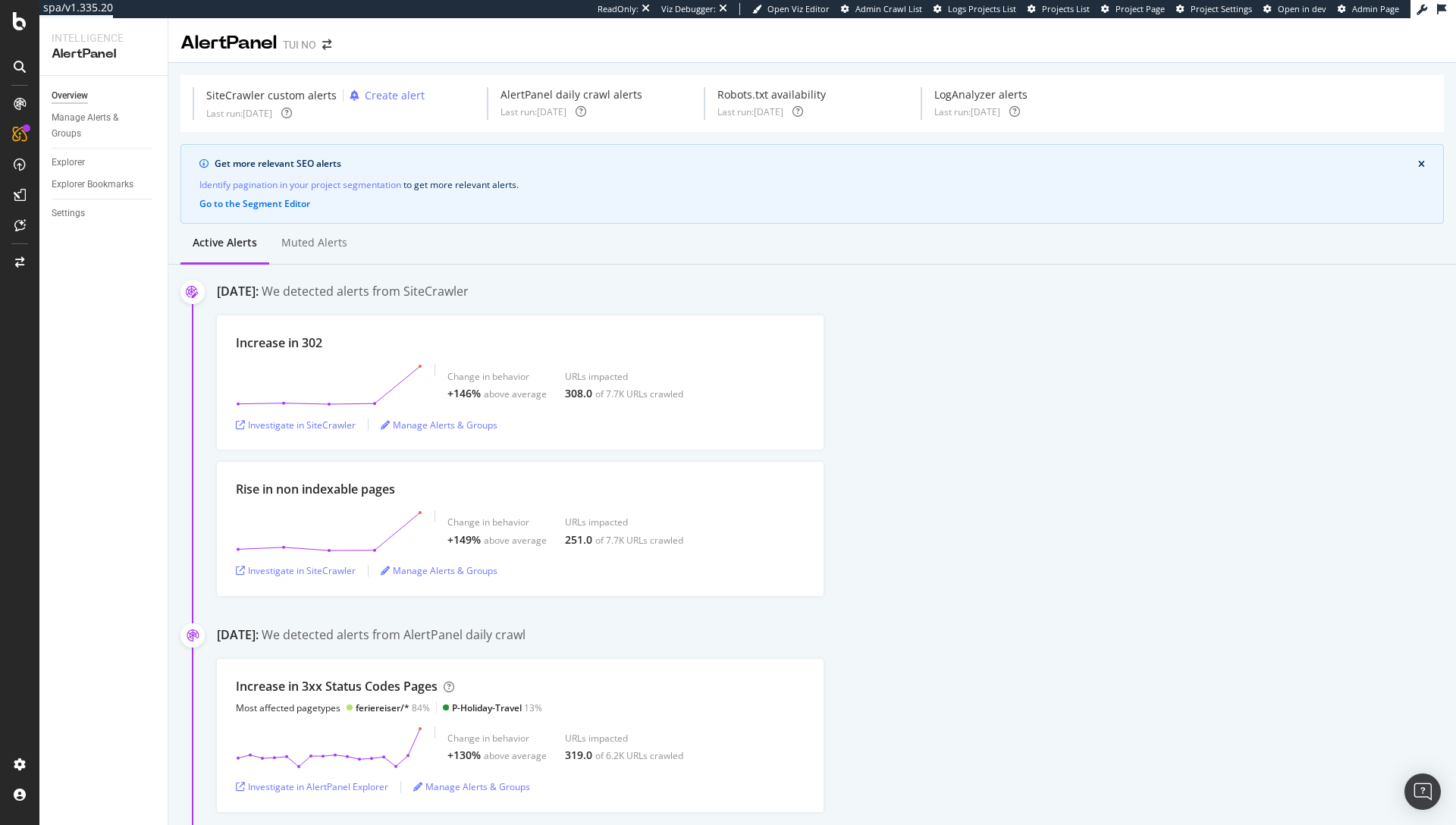
drag, startPoint x: 297, startPoint y: 236, endPoint x: 595, endPoint y: 261, distance: 299.0
click at [297, 236] on div "Muted alerts" at bounding box center [314, 243] width 66 height 15
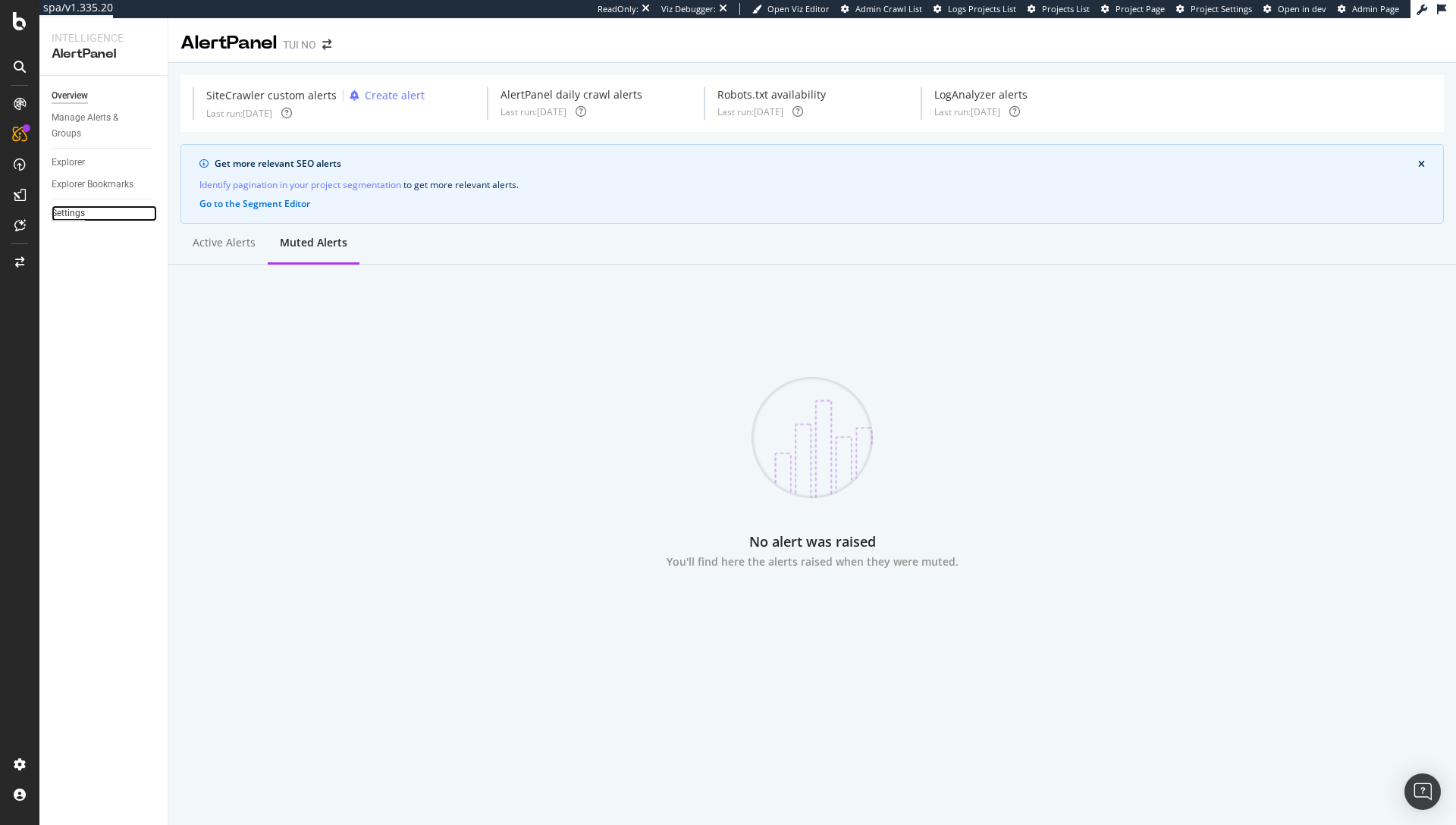
click at [67, 210] on div "Settings" at bounding box center [68, 213] width 33 height 16
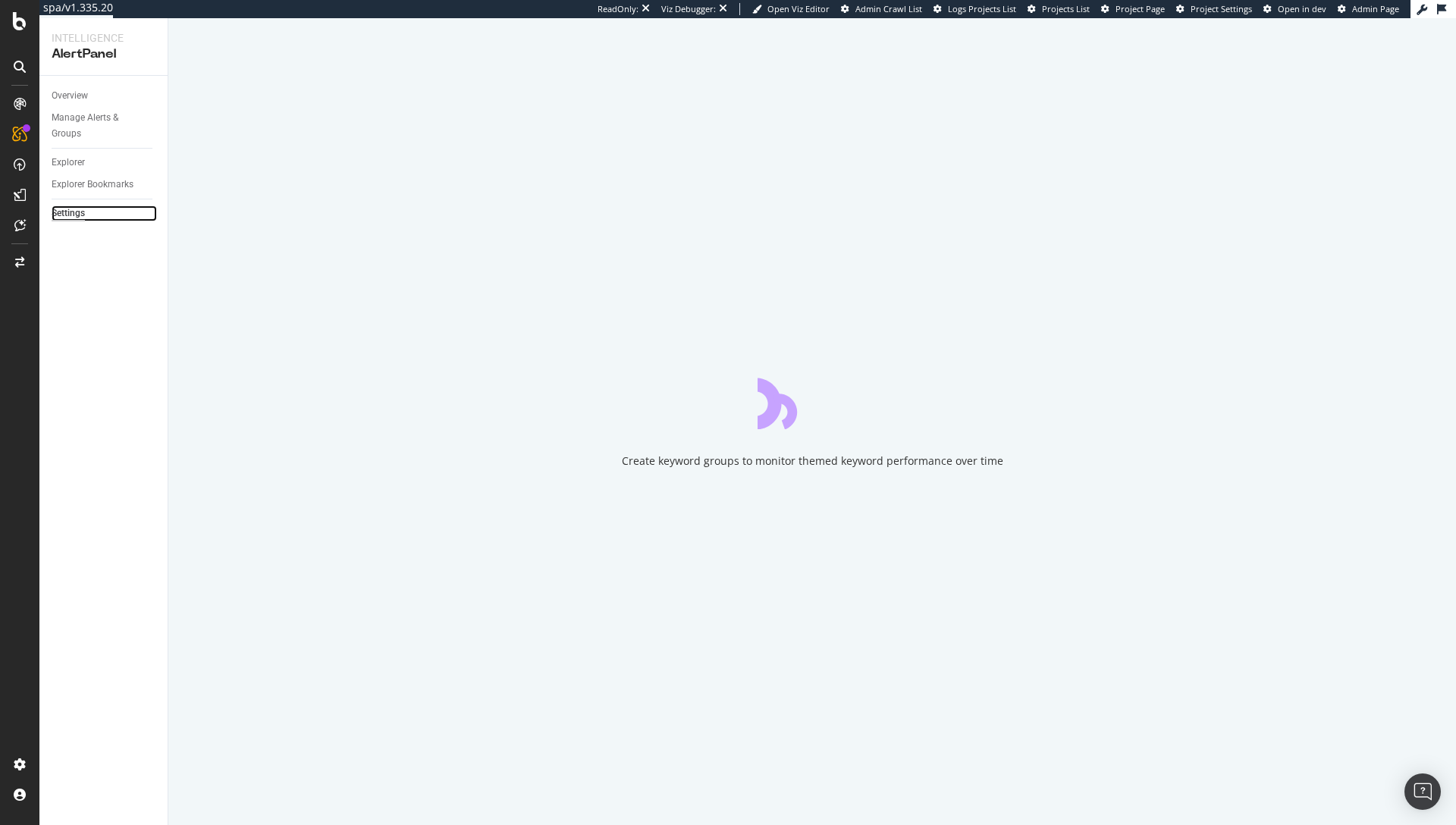
select select "03"
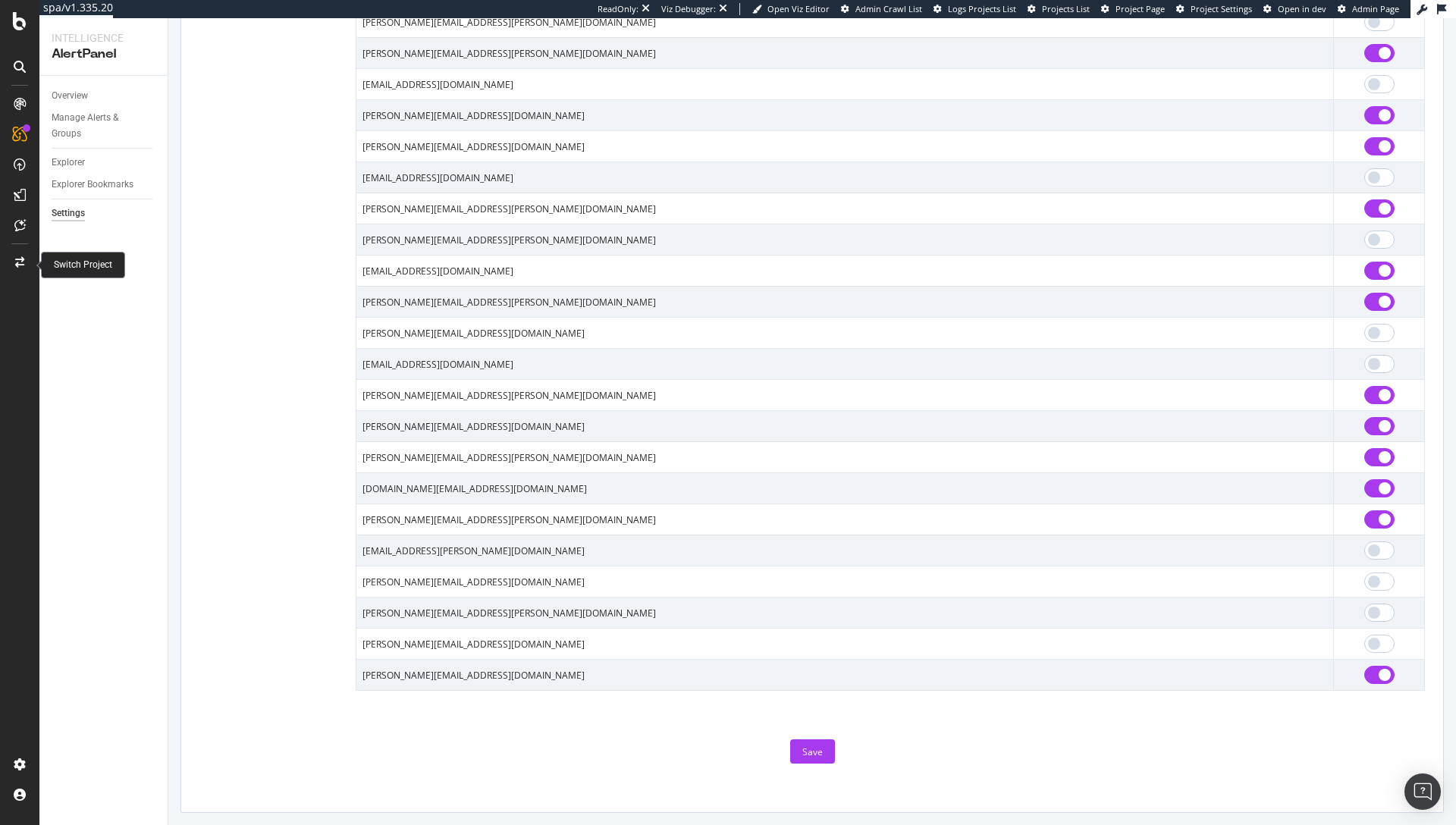
click at [23, 272] on div at bounding box center [20, 262] width 37 height 24
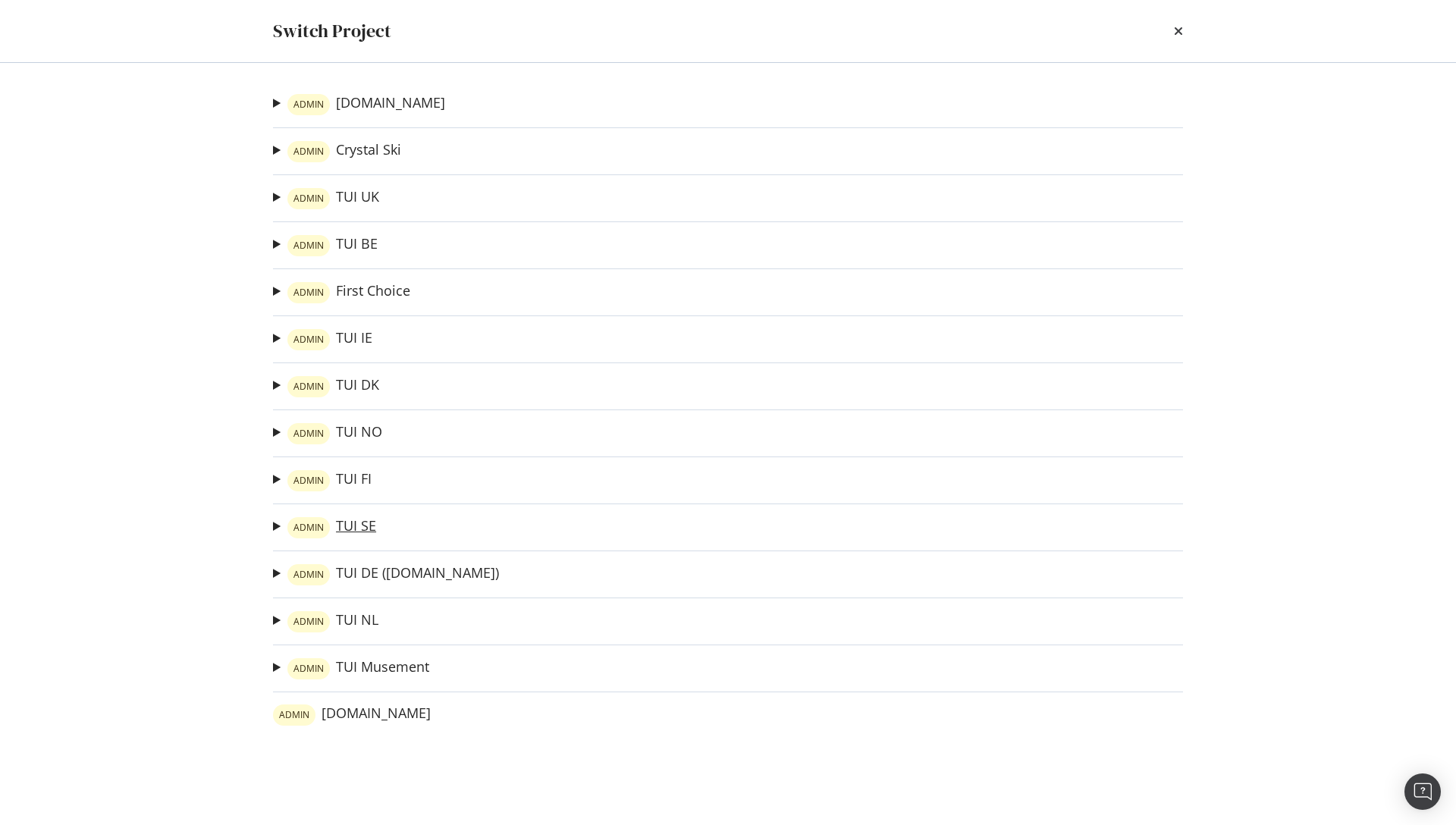
click at [355, 520] on link "ADMIN TUI SE" at bounding box center [332, 528] width 89 height 21
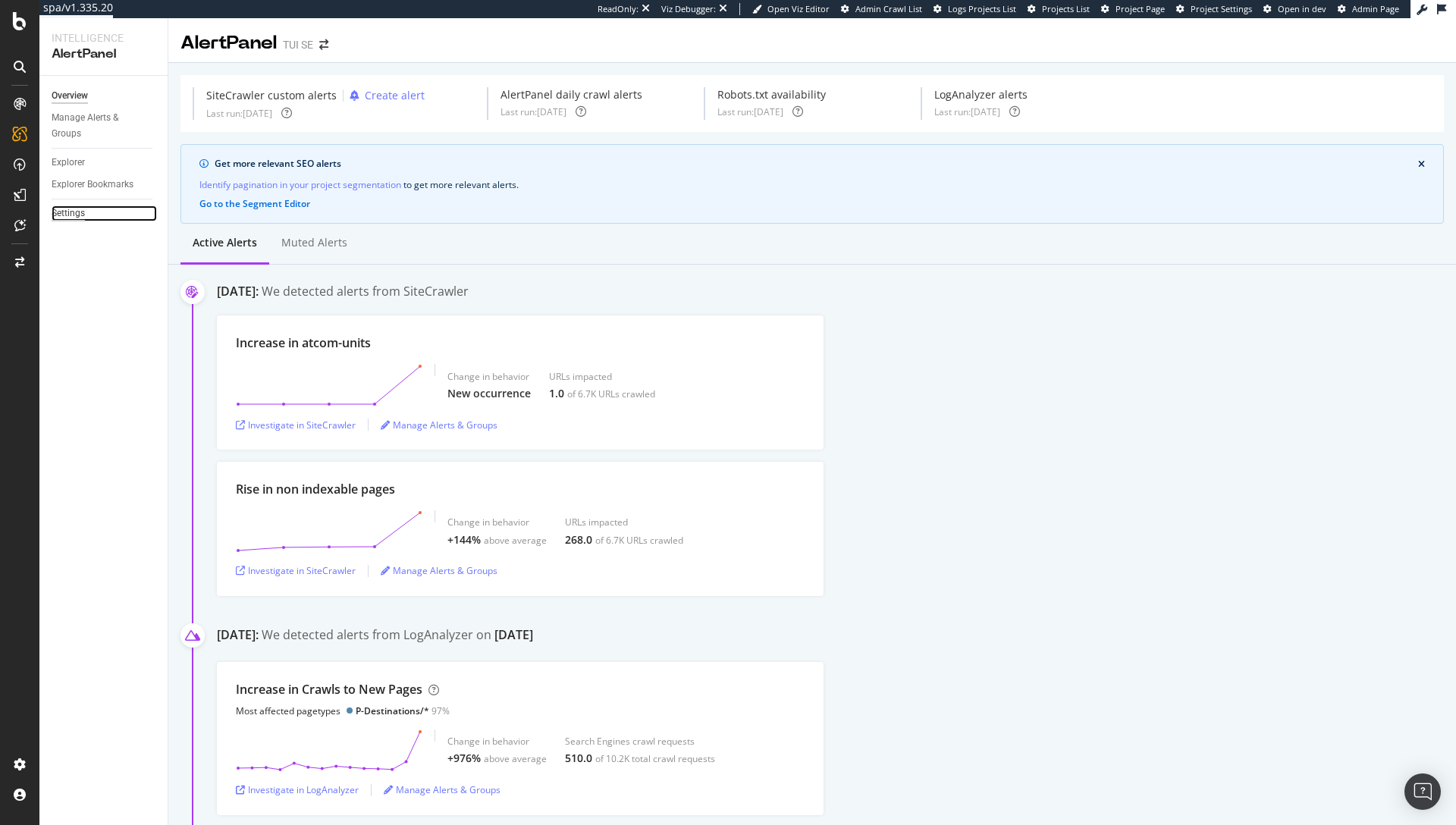
click at [65, 212] on div "Settings" at bounding box center [68, 213] width 33 height 16
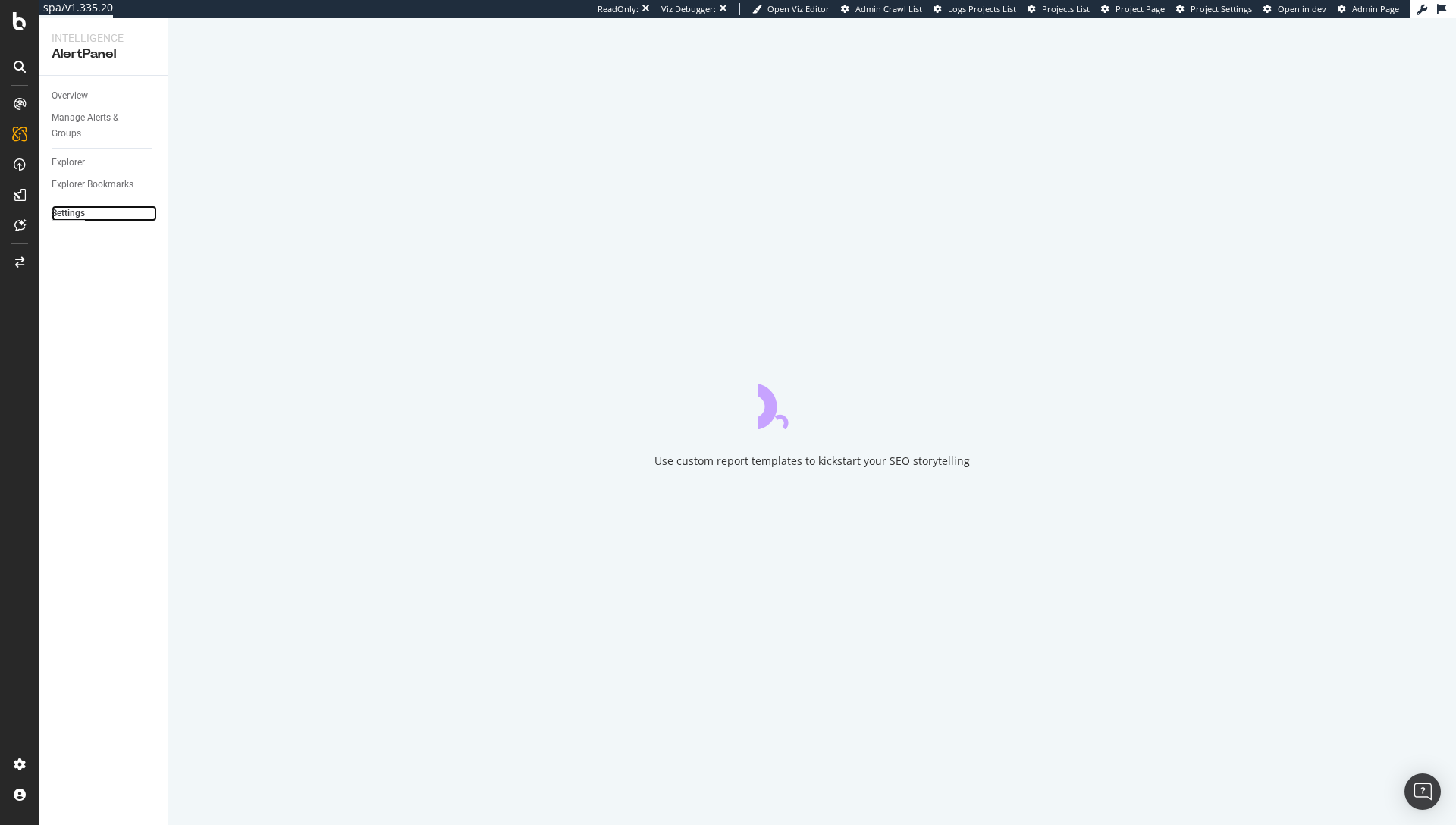
select select "03"
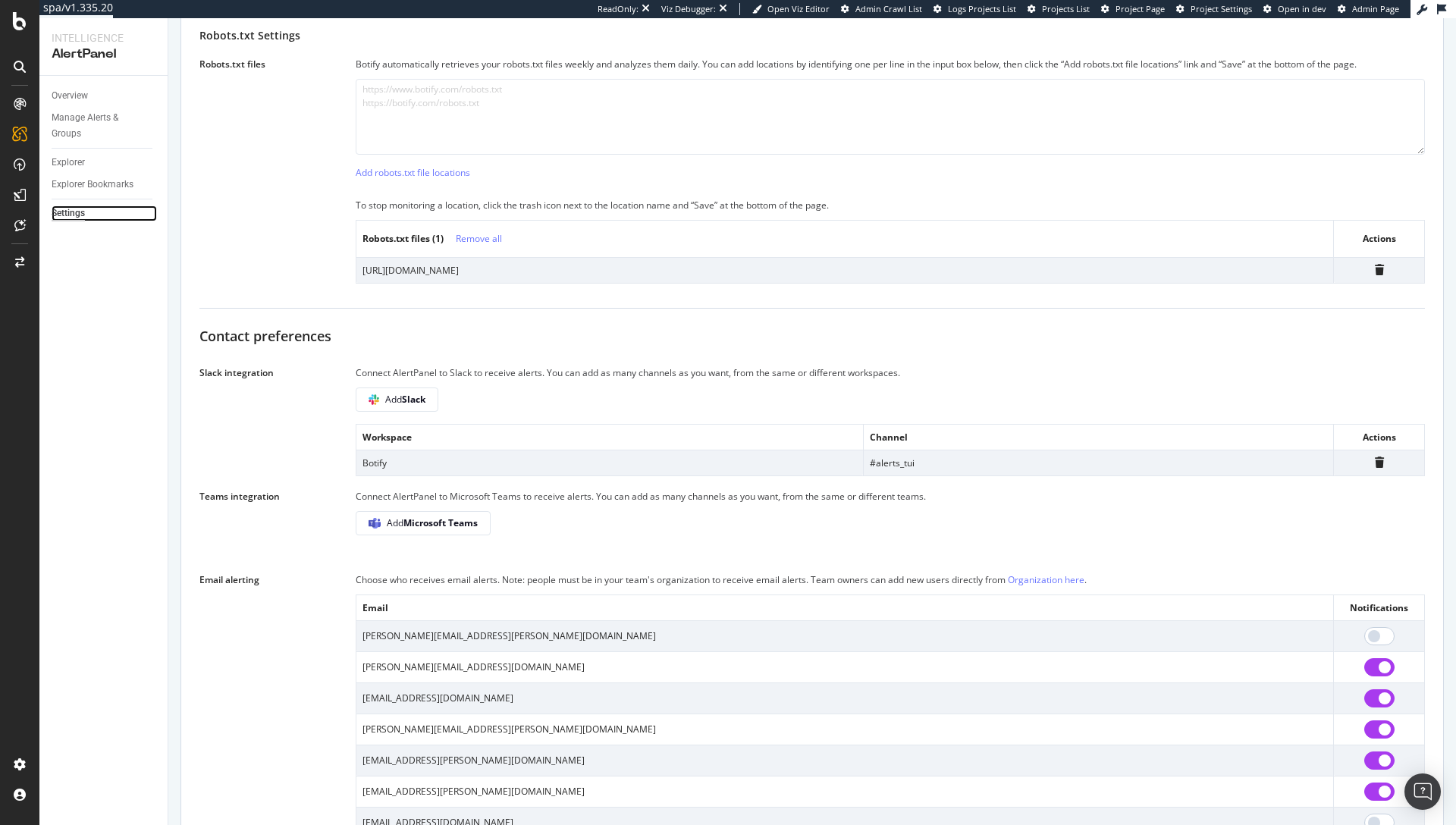
scroll to position [1262, 0]
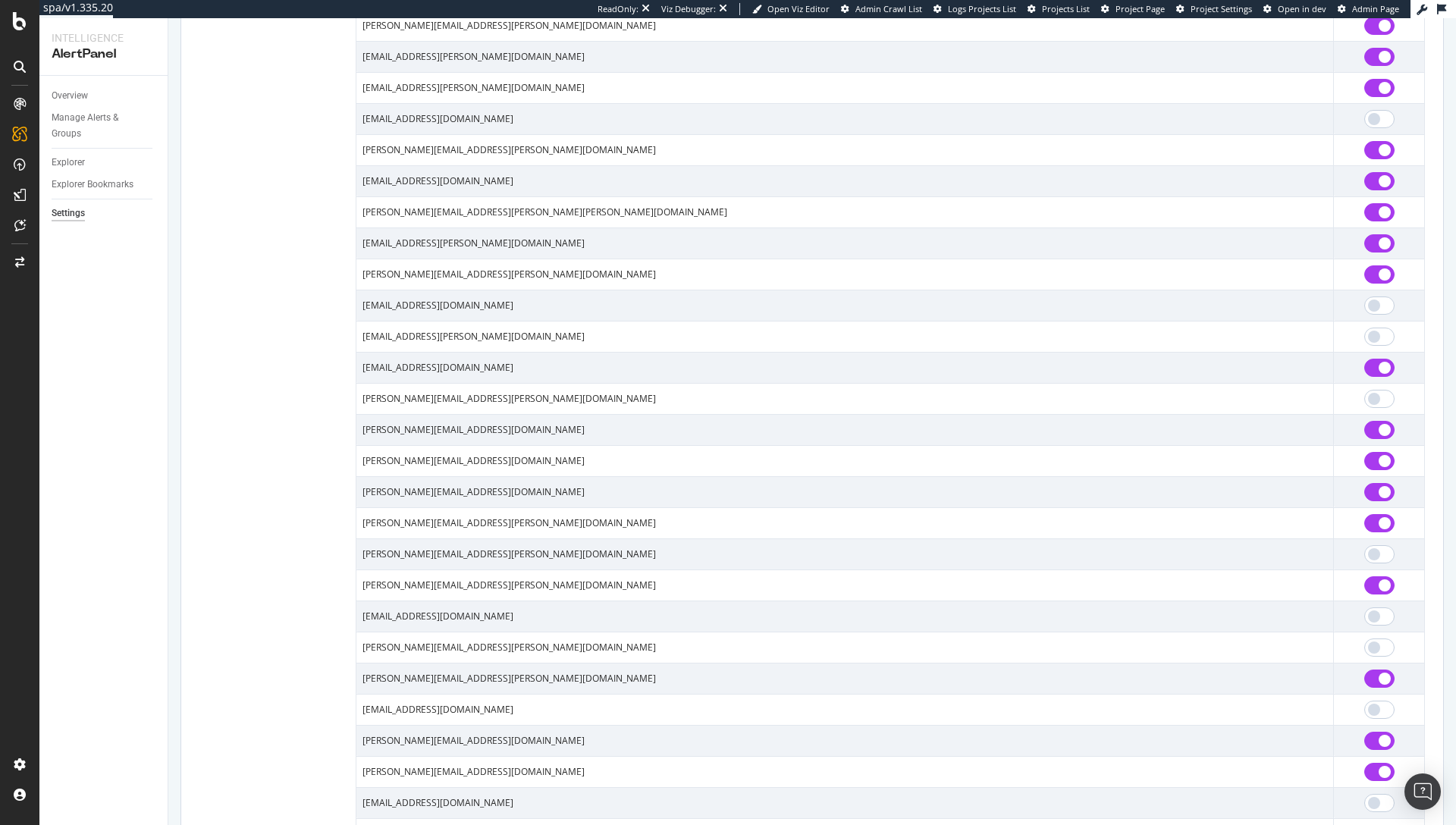
click at [323, 407] on div "Email alerting Choose who receives email alerts. Note: people must be in your t…" at bounding box center [812, 607] width 1225 height 1480
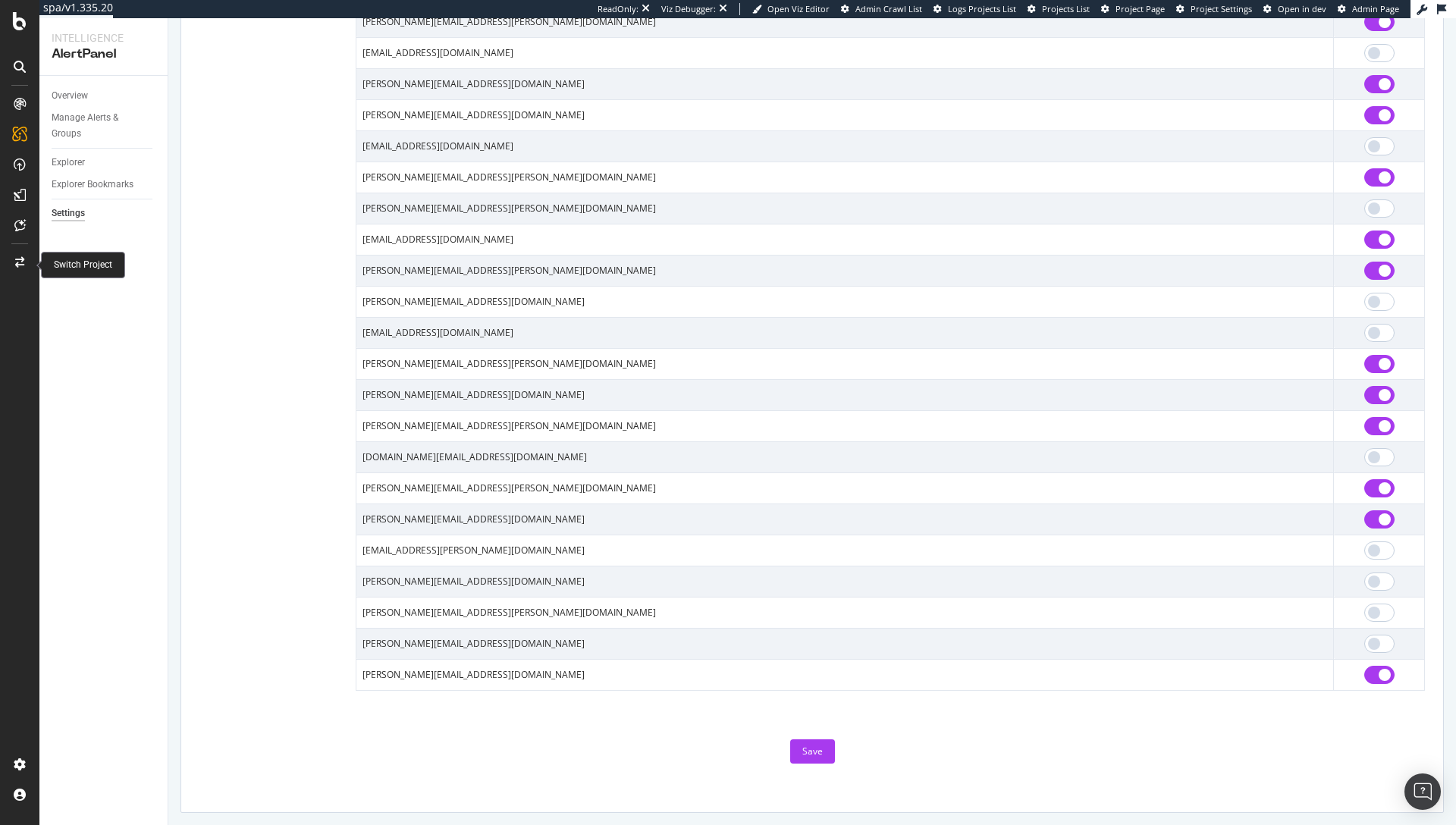
click at [17, 270] on div at bounding box center [20, 262] width 37 height 24
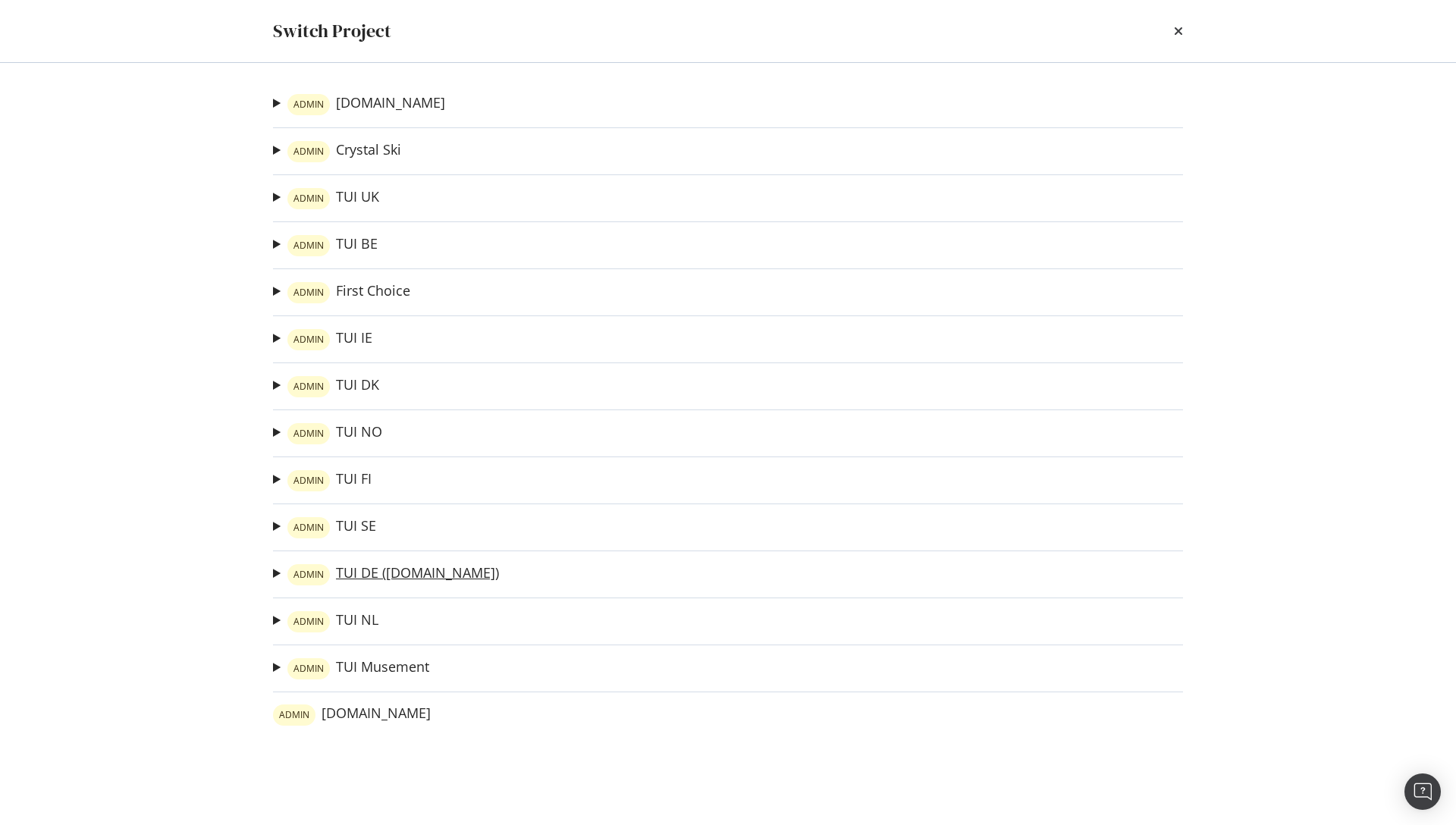
click at [367, 579] on link "ADMIN TUI DE (tui.com)" at bounding box center [393, 575] width 211 height 21
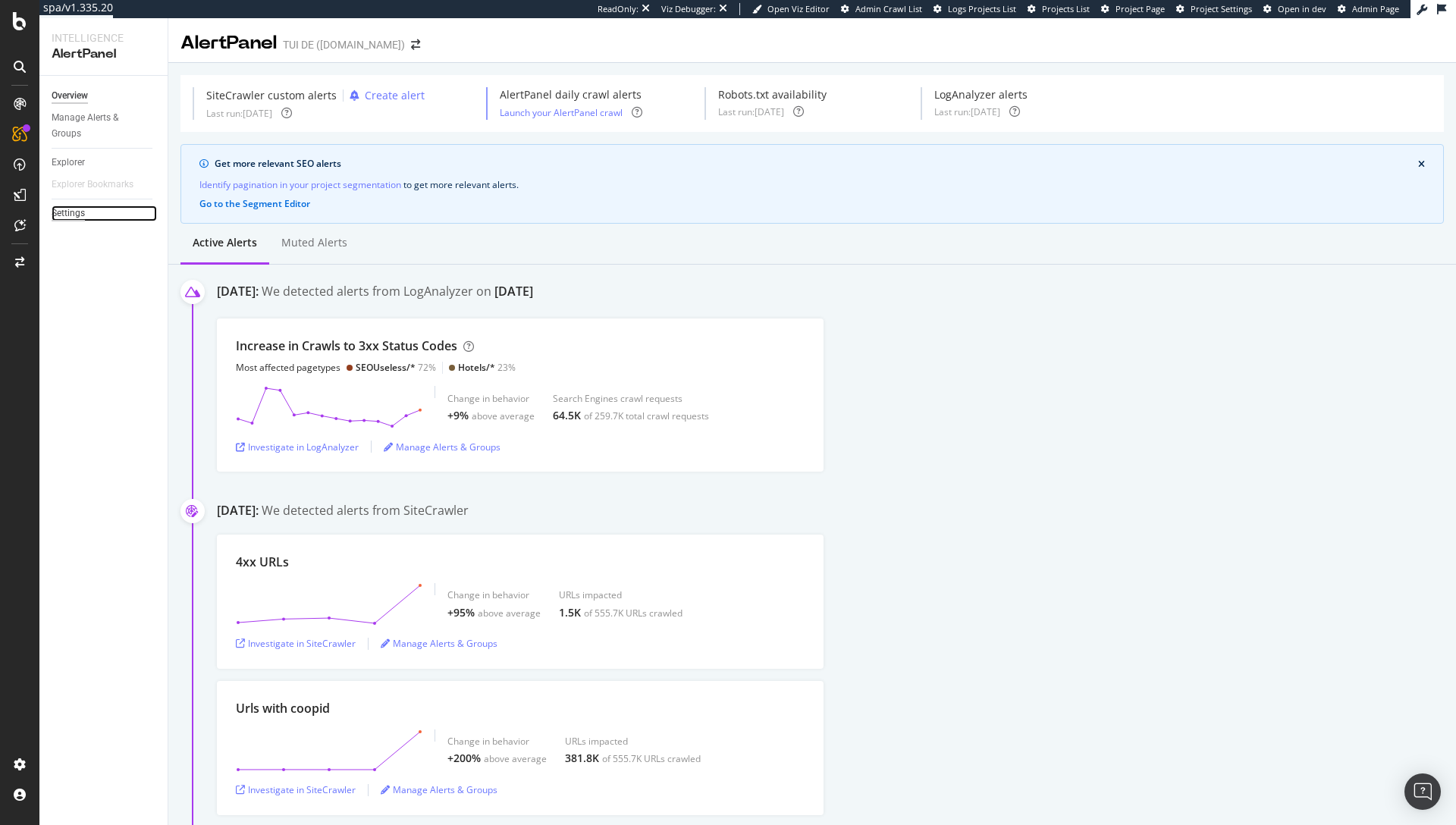
click at [67, 214] on div "Settings" at bounding box center [68, 213] width 33 height 16
select select "03"
select select "15"
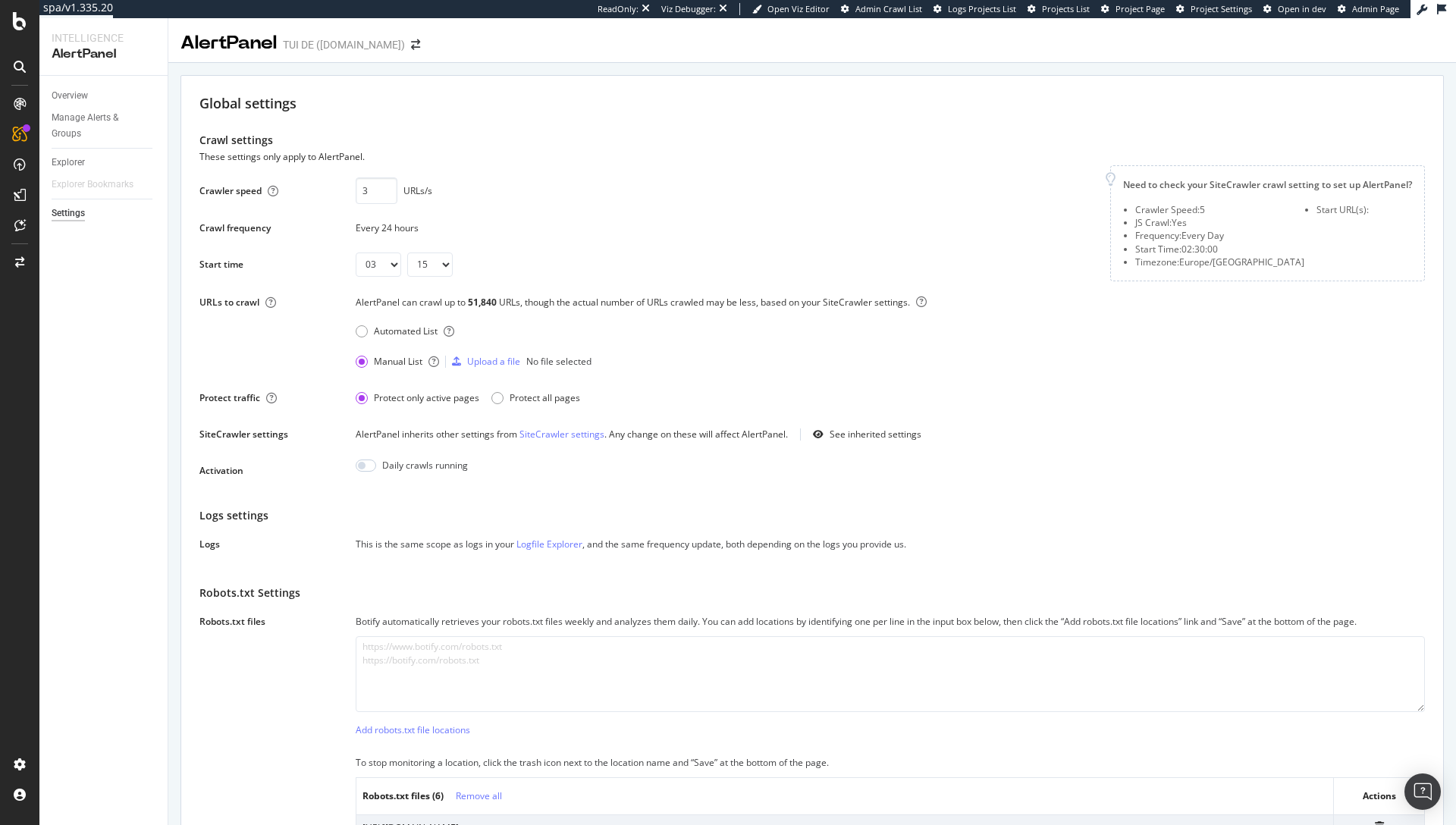
click at [132, 387] on div "Overview Manage Alerts & Groups Explorer Explorer Bookmarks Settings" at bounding box center [103, 450] width 128 height 750
click at [17, 269] on div at bounding box center [20, 262] width 37 height 24
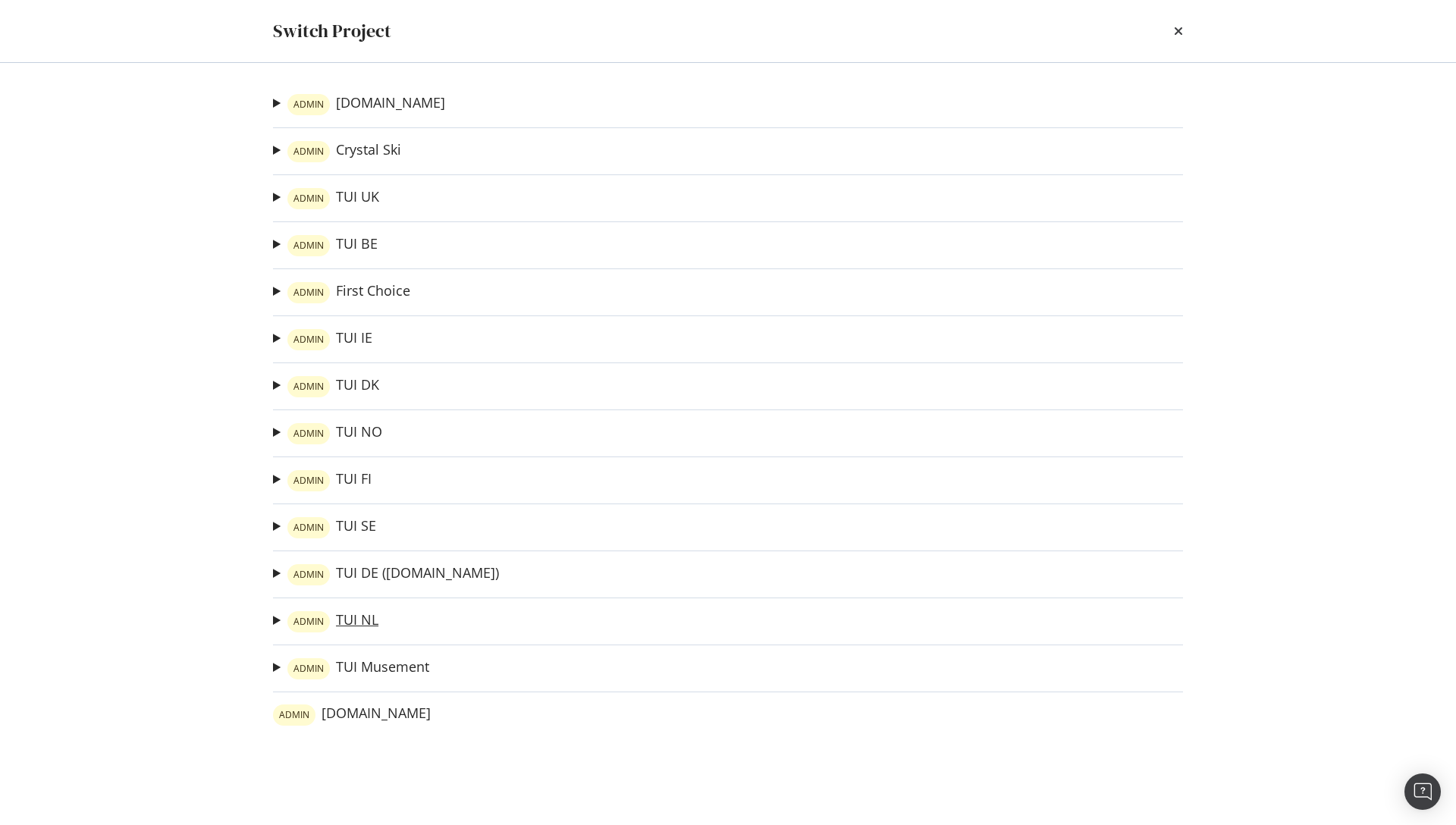
click at [343, 624] on link "ADMIN TUI NL" at bounding box center [333, 622] width 91 height 21
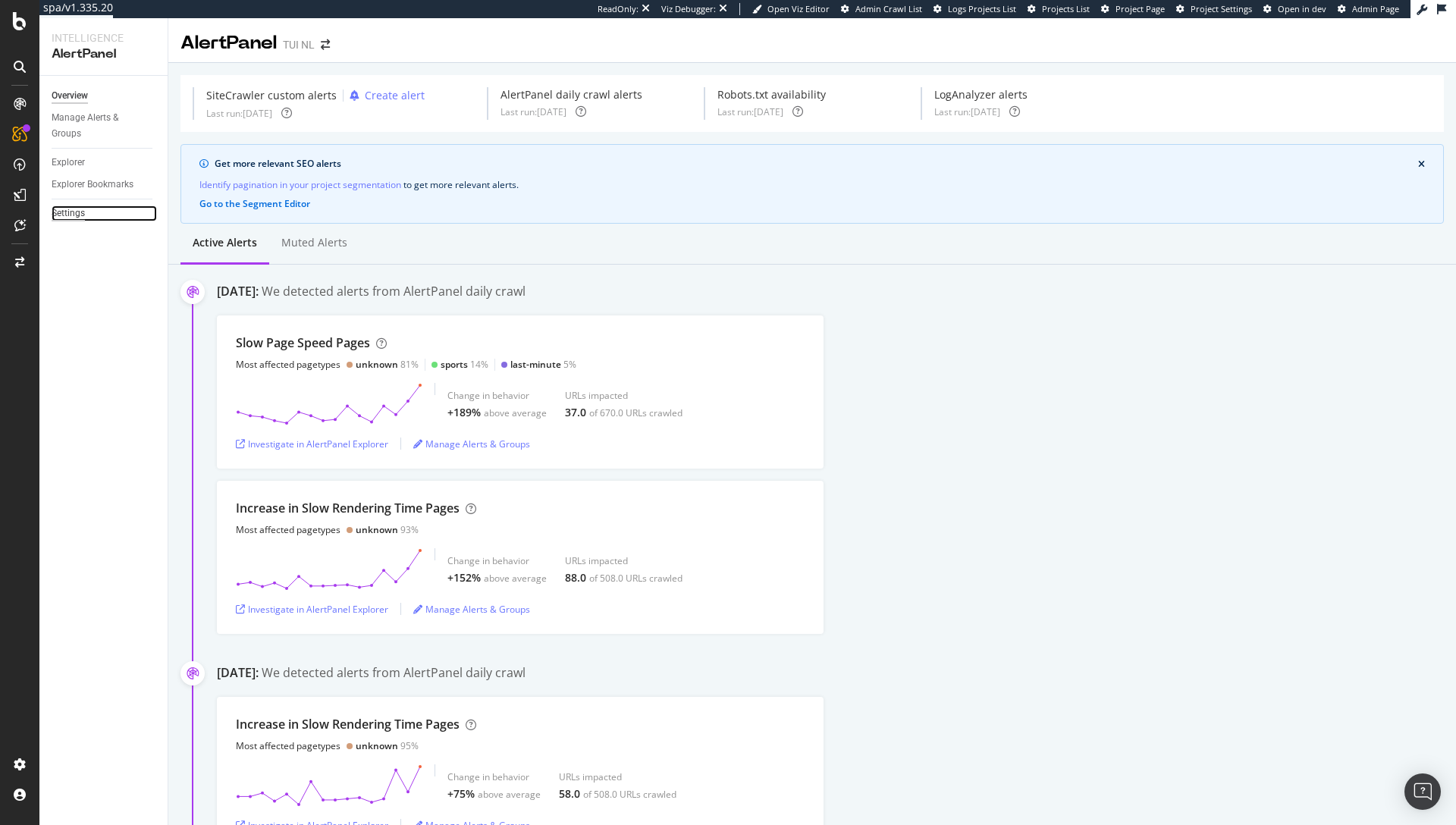
click at [65, 217] on div "Settings" at bounding box center [68, 213] width 33 height 16
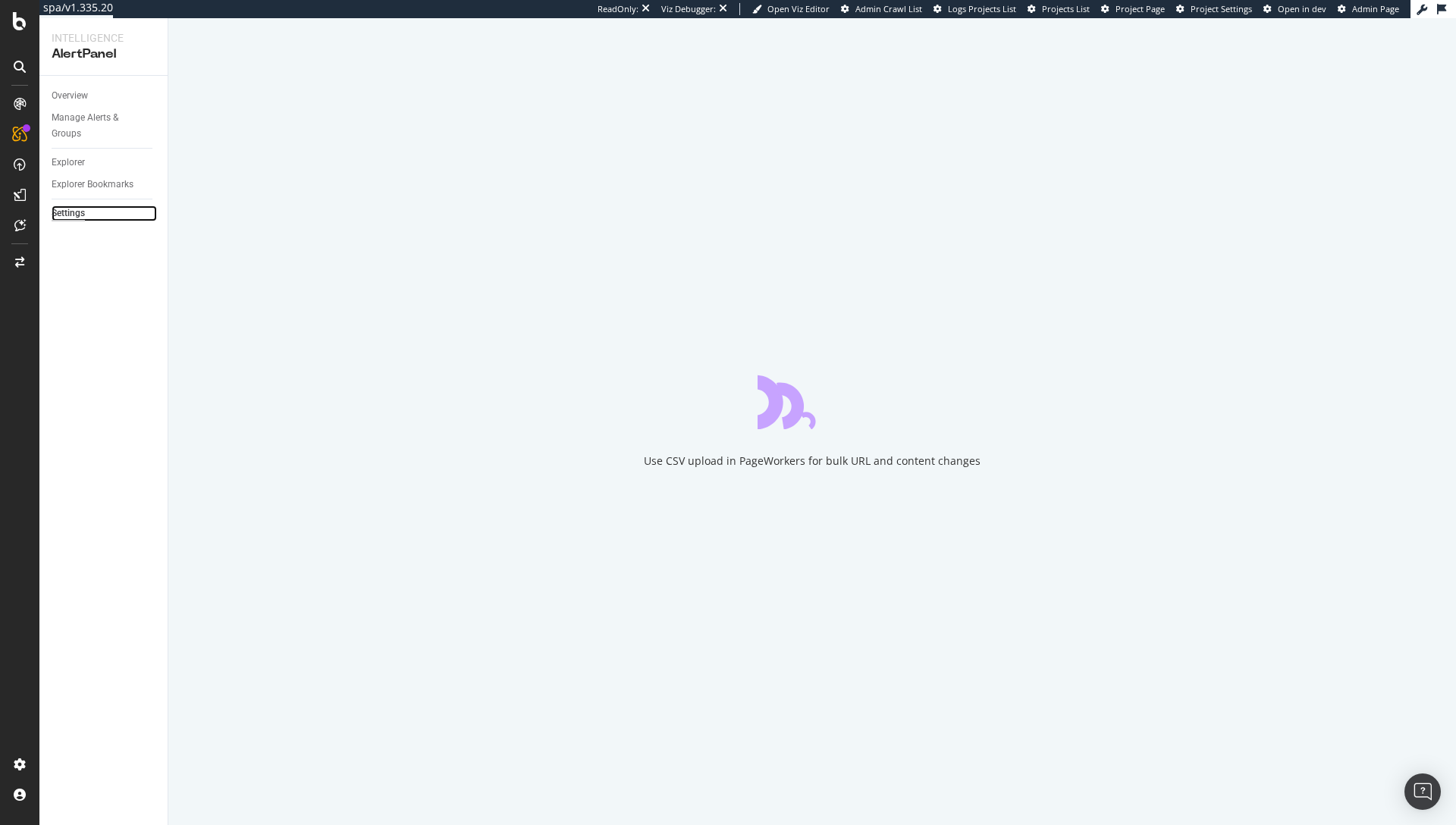
select select "03"
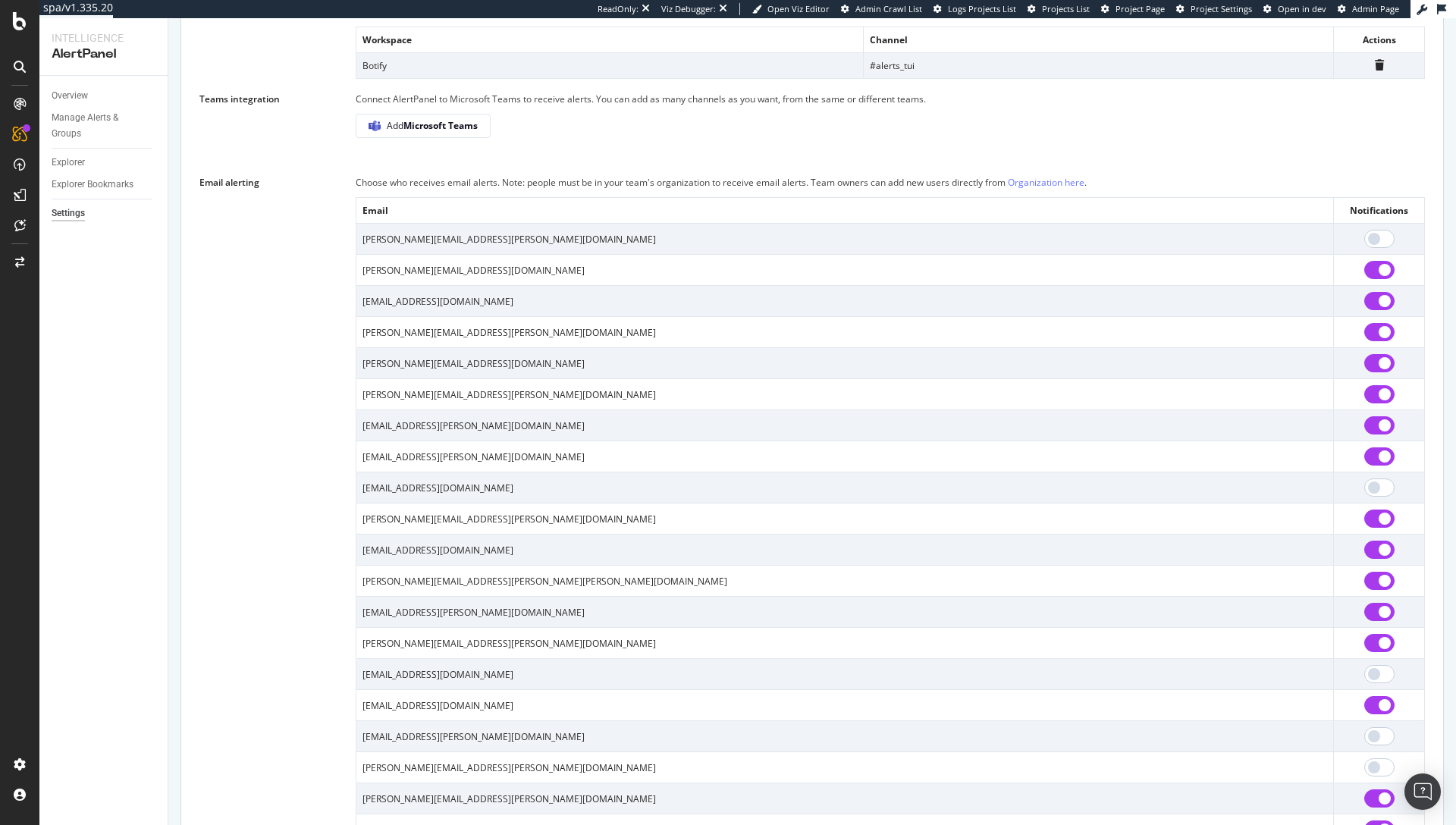
scroll to position [2206, 0]
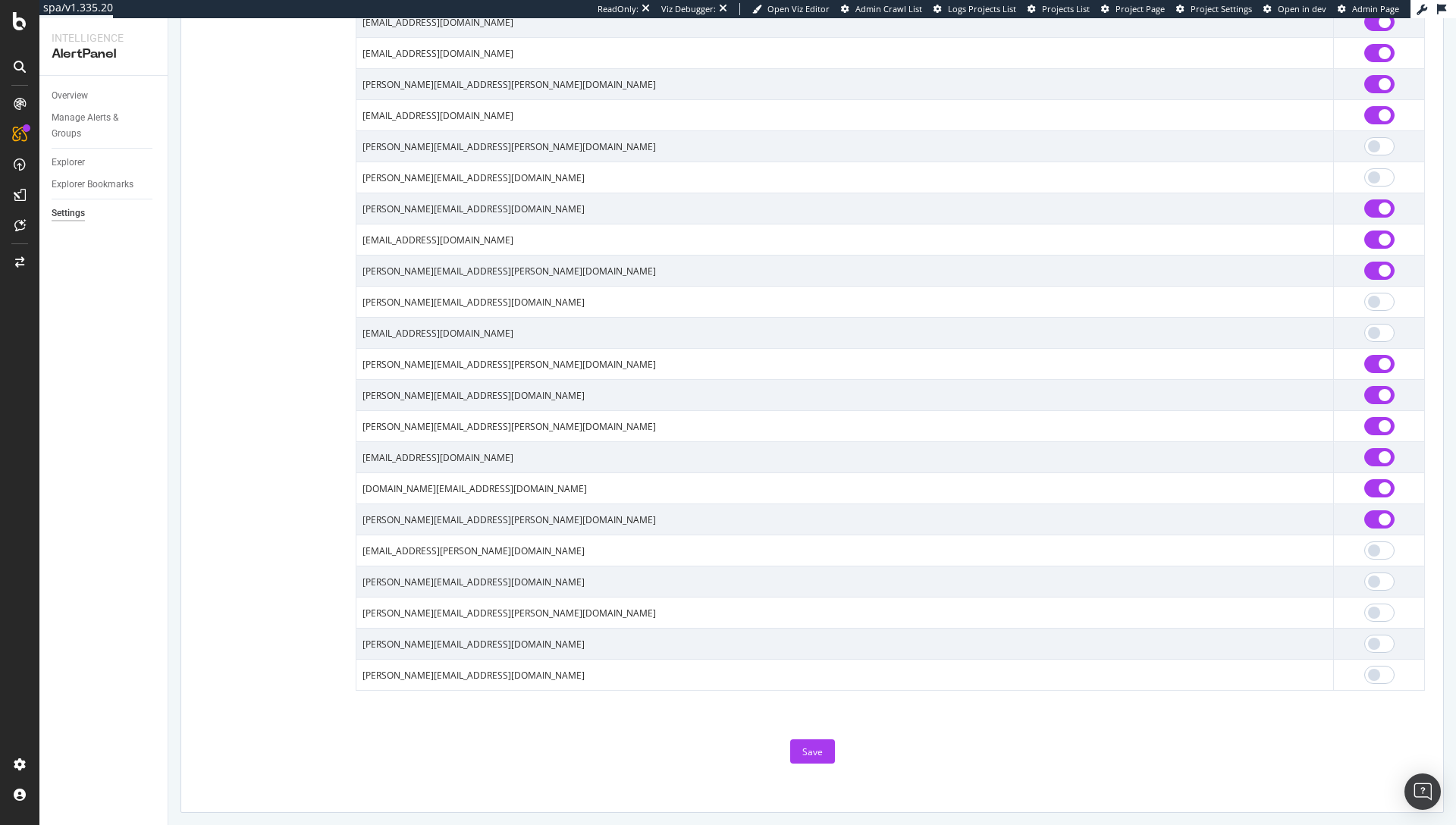
click at [1364, 488] on input "checkbox" at bounding box center [1379, 488] width 30 height 18
checkbox input "false"
click at [812, 743] on div "Save" at bounding box center [813, 751] width 20 height 23
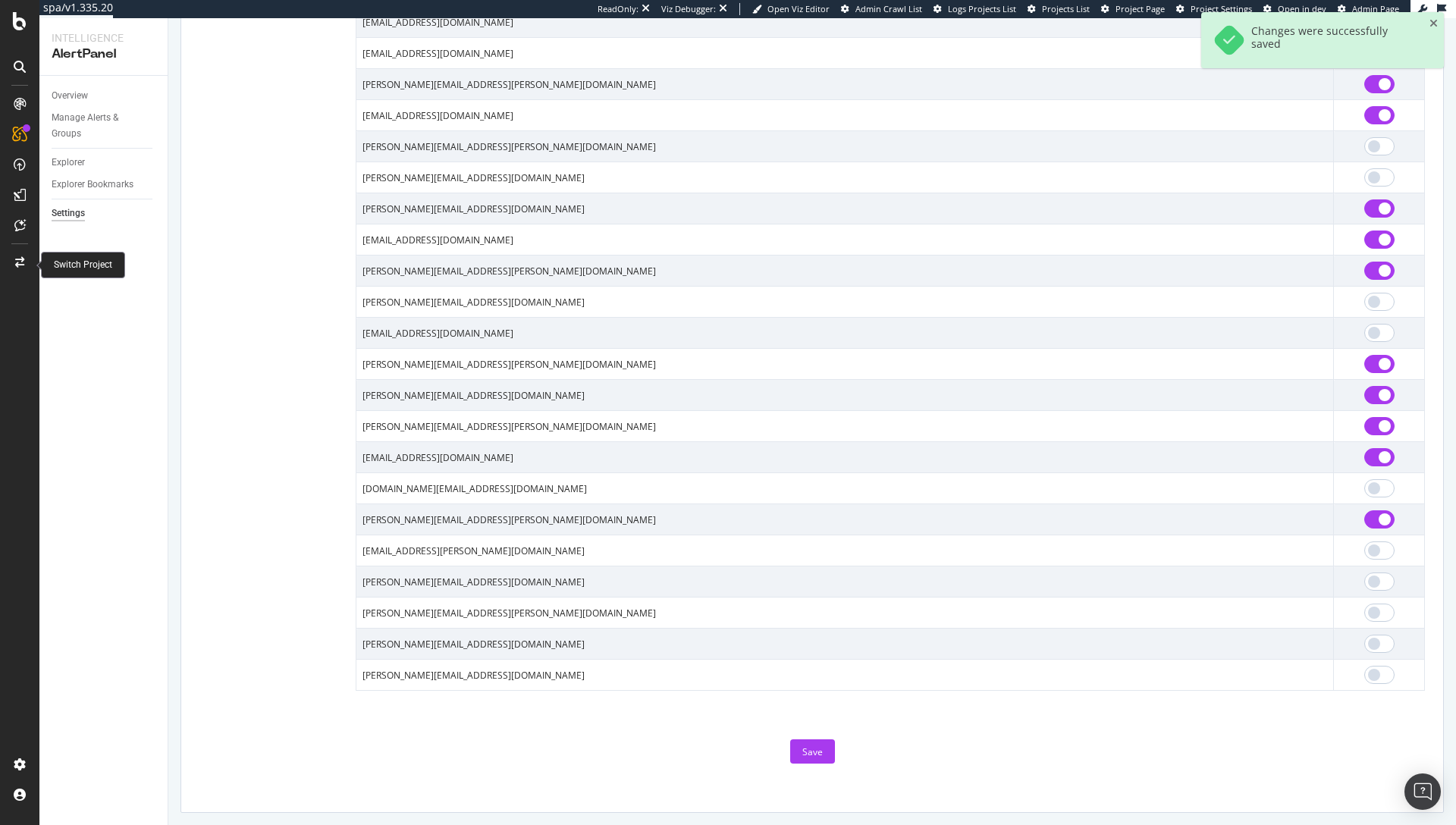
click at [24, 268] on div at bounding box center [20, 262] width 37 height 24
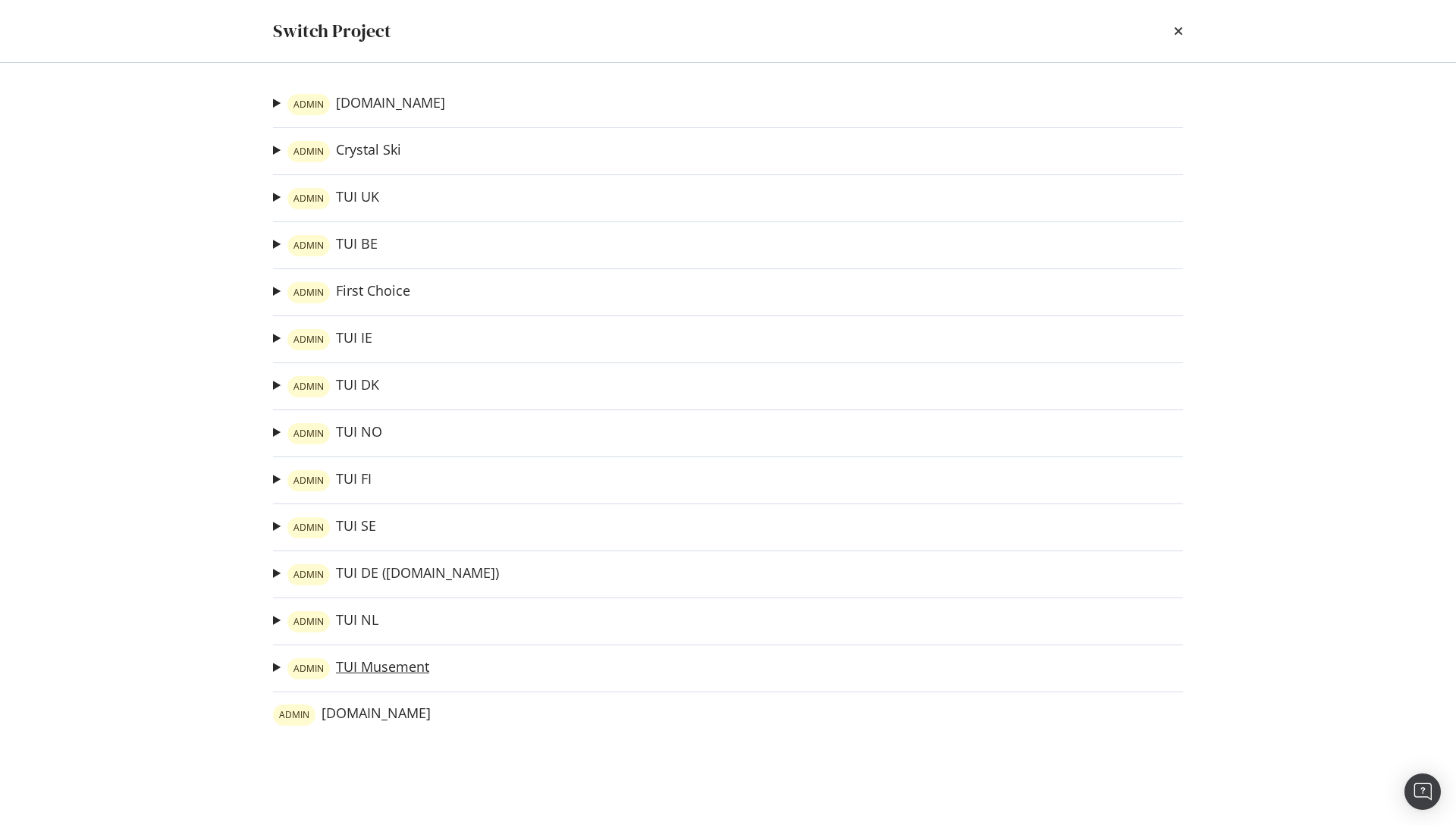
click at [400, 670] on link "ADMIN TUI Musement" at bounding box center [358, 669] width 142 height 21
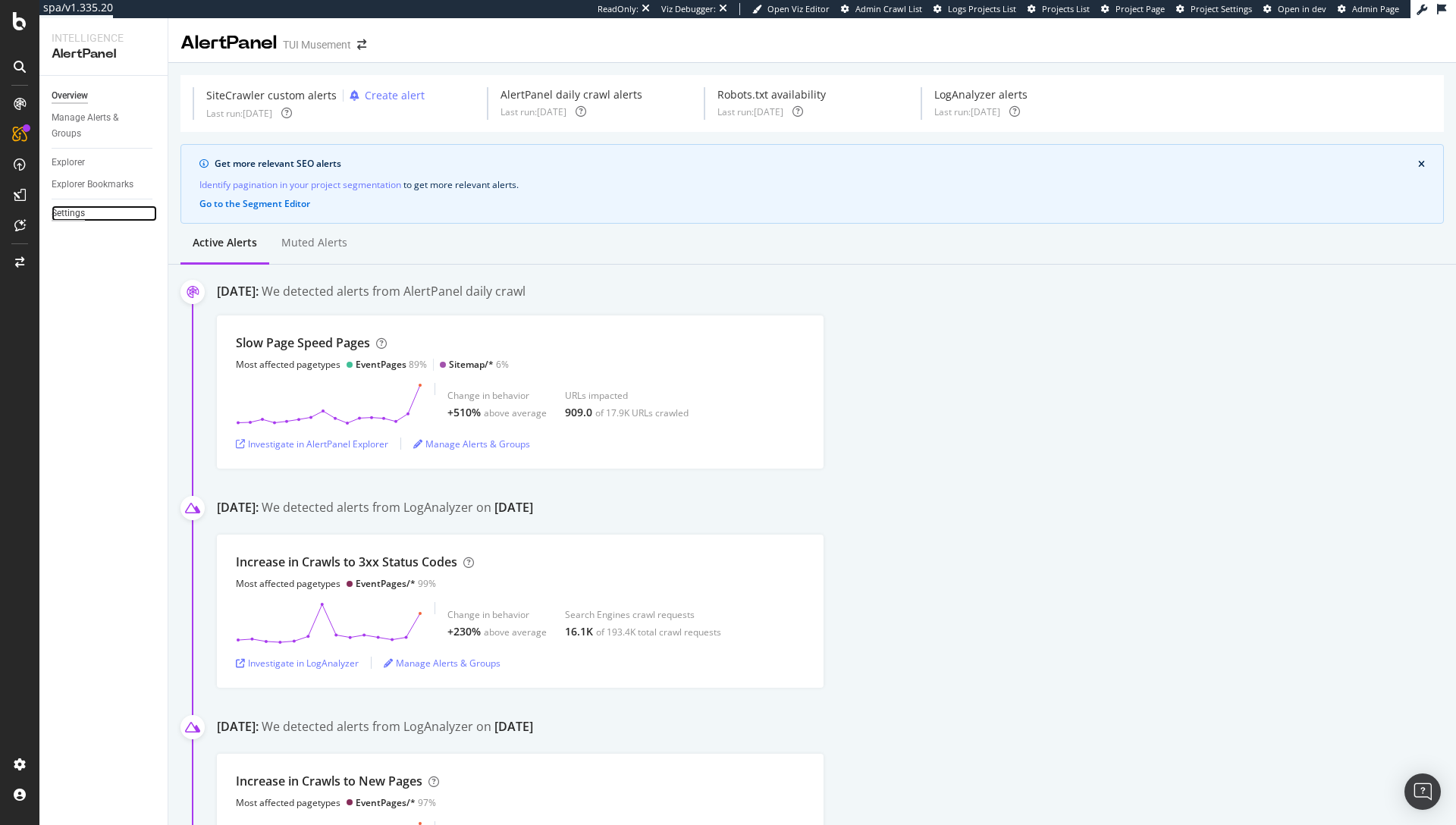
click at [63, 214] on div "Settings" at bounding box center [68, 213] width 33 height 16
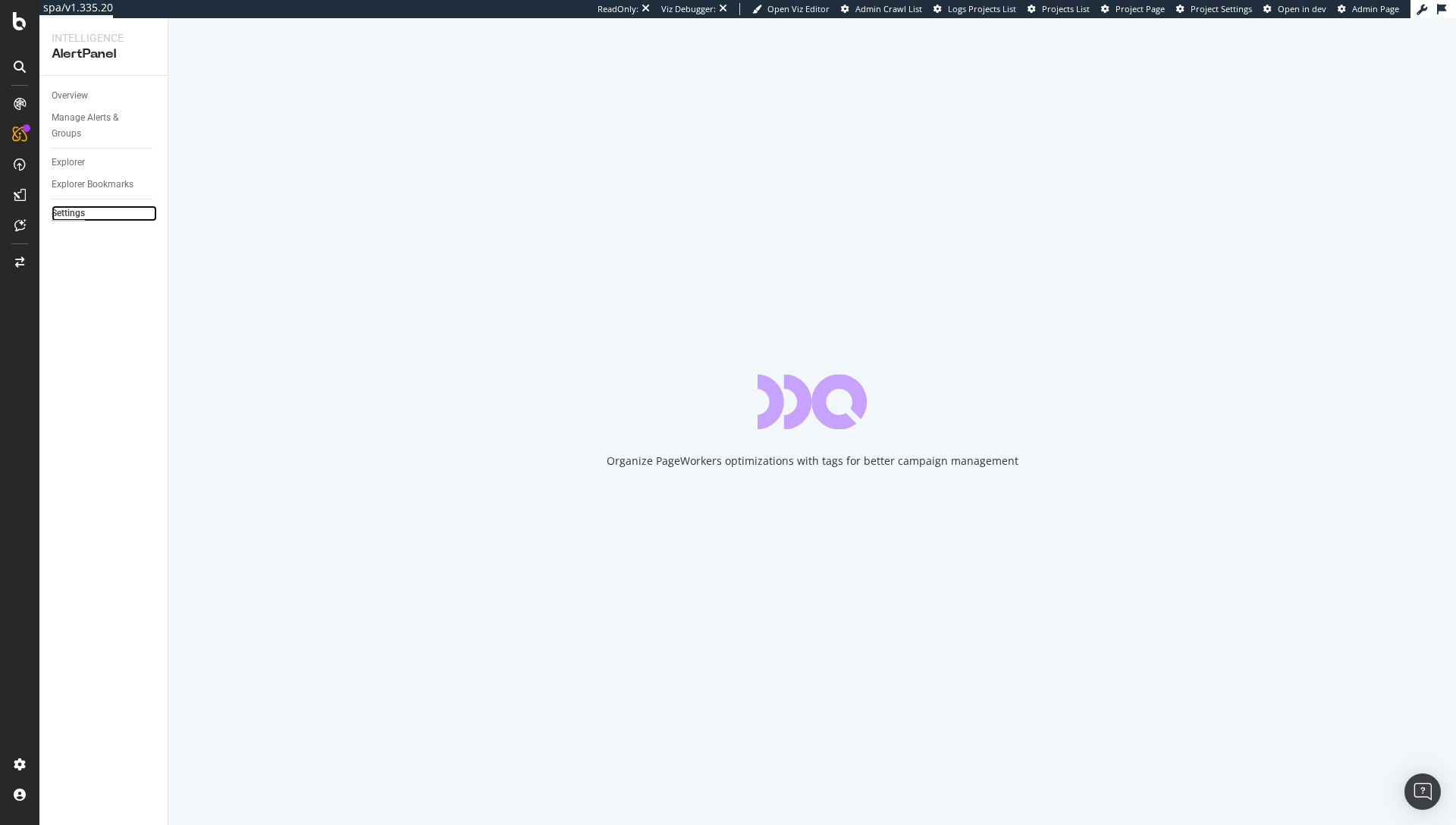
select select "01"
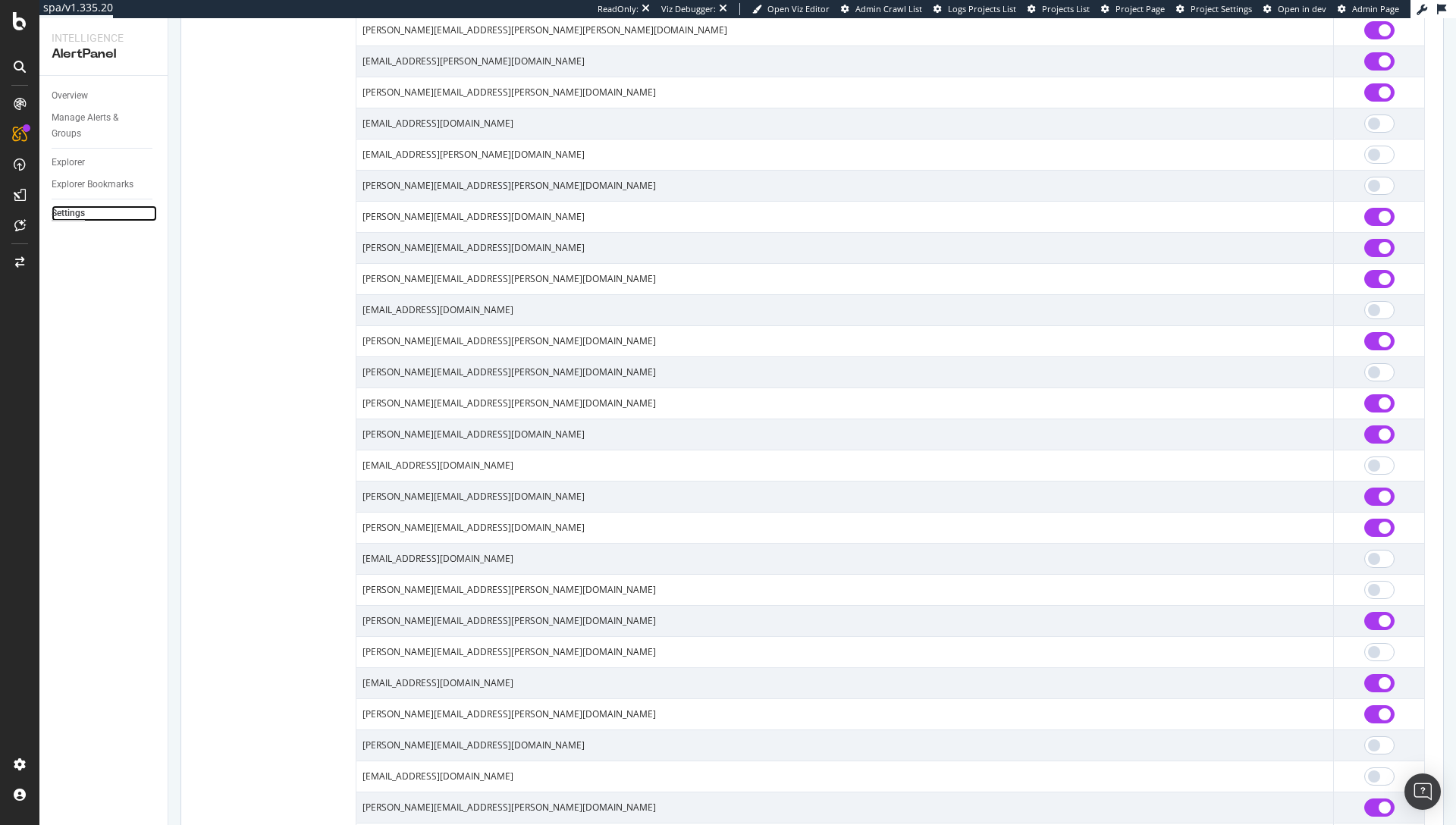
scroll to position [1913, 0]
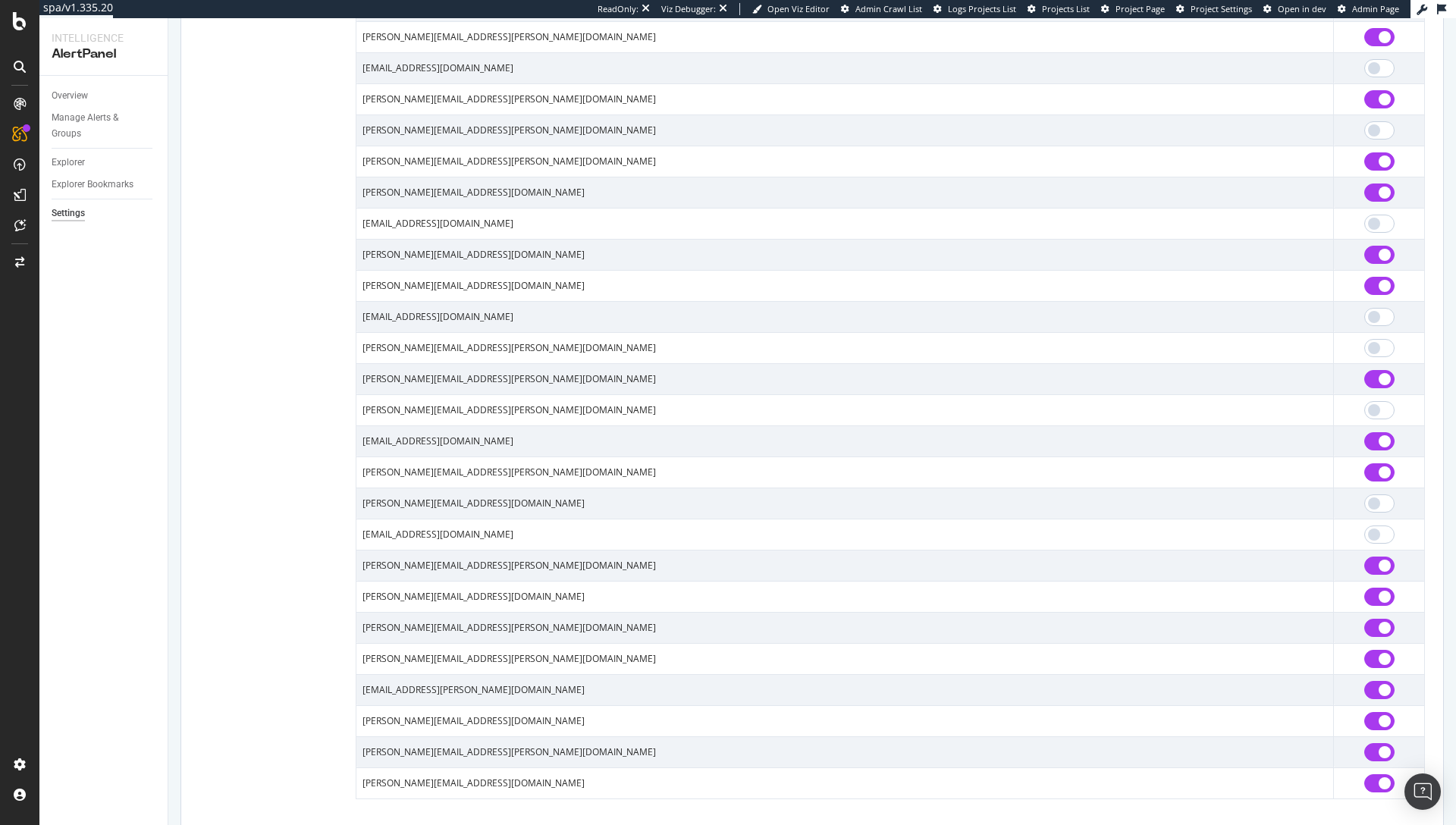
click at [295, 315] on div "Email alerting Choose who receives email alerts. Note: people must be in your t…" at bounding box center [812, 121] width 1225 height 1356
click at [21, 263] on icon at bounding box center [19, 263] width 9 height 11
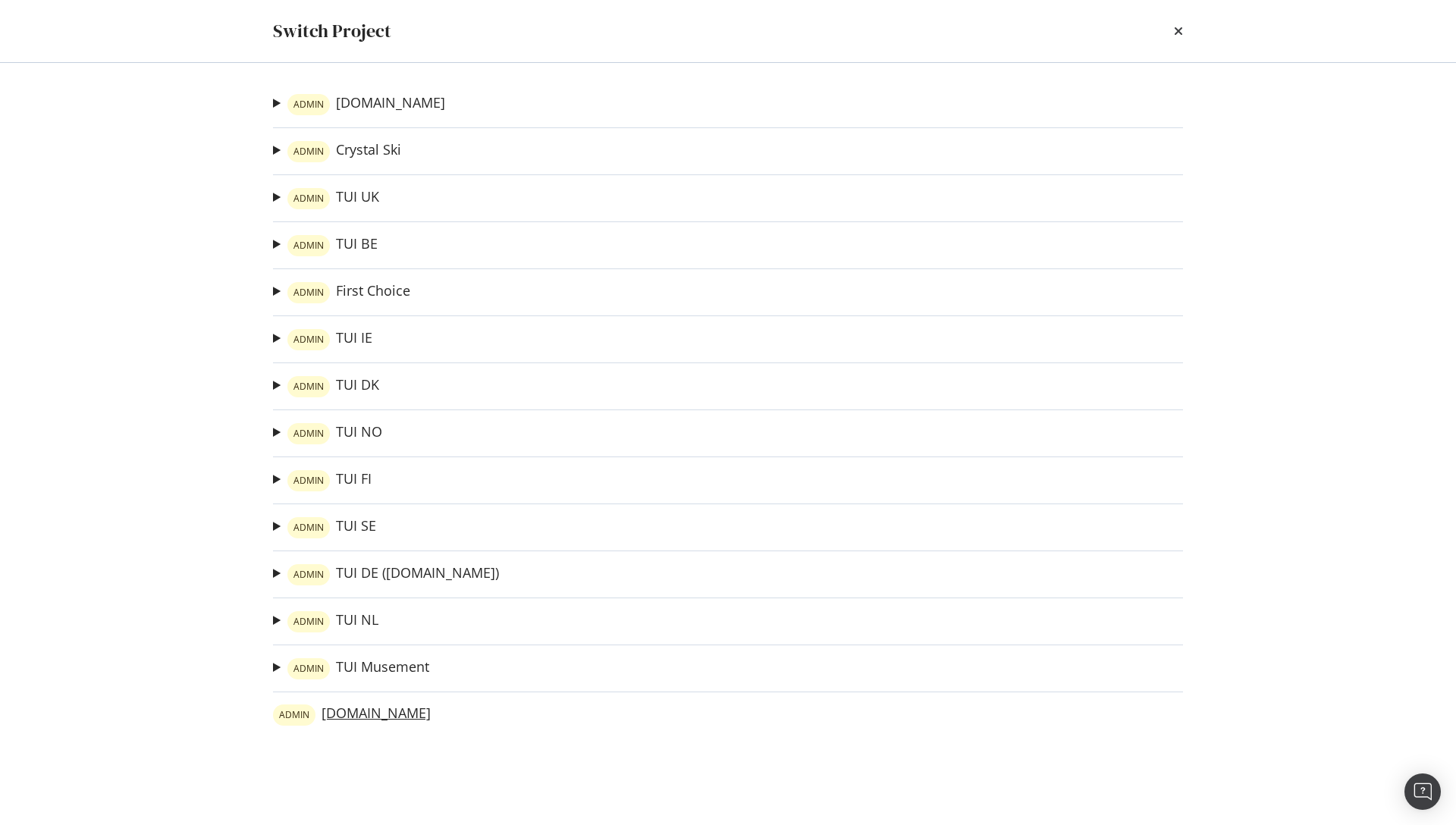
click at [354, 722] on link "ADMIN tuifly.be" at bounding box center [352, 715] width 158 height 21
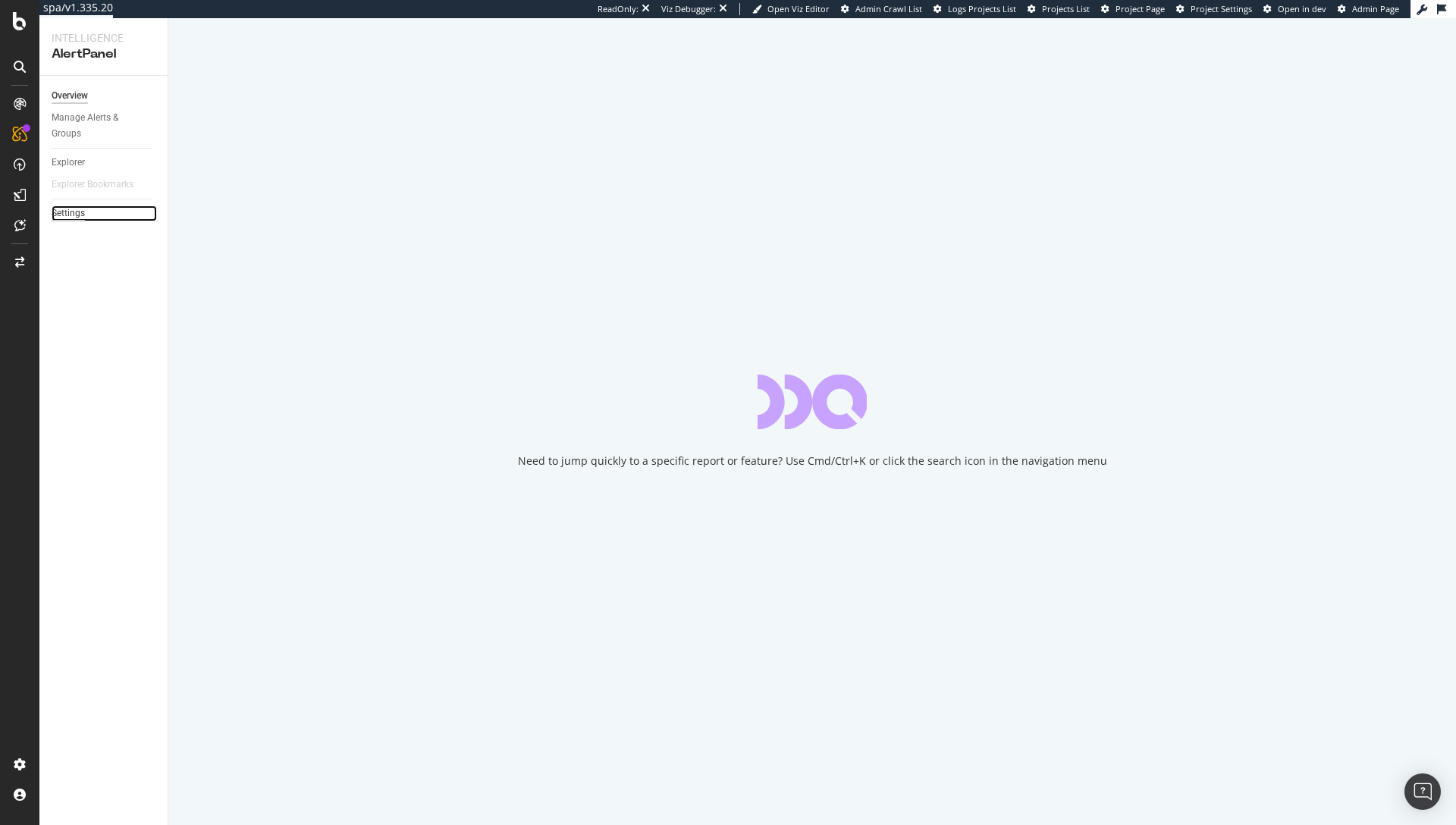
click at [77, 213] on div "Settings" at bounding box center [68, 213] width 33 height 16
select select "03"
select select "30"
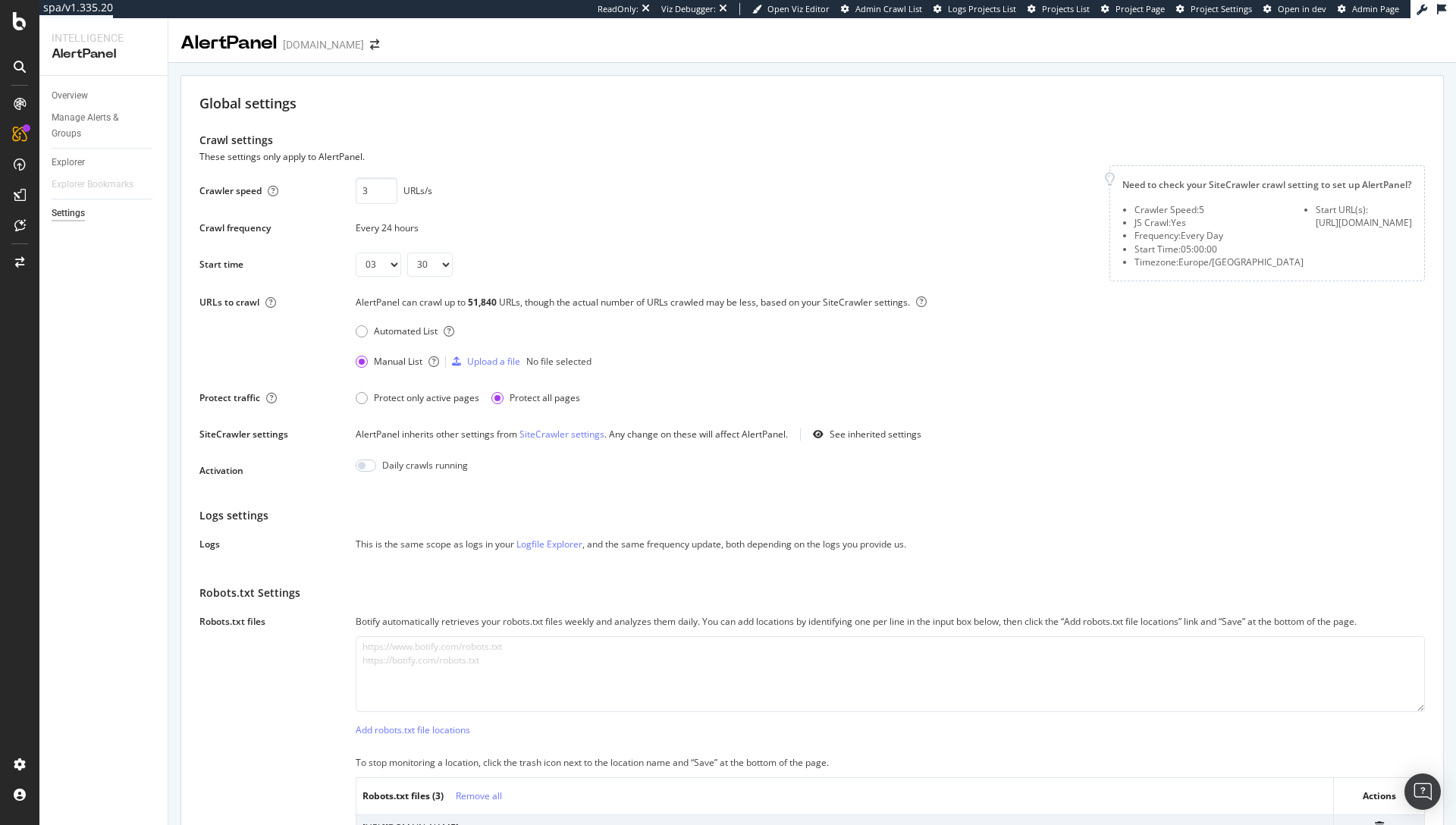
click at [341, 389] on div "Crawler speed 3 URLs/s Saving this setting generate the scope of your daily ale…" at bounding box center [812, 325] width 1225 height 318
click at [17, 272] on div at bounding box center [20, 262] width 37 height 24
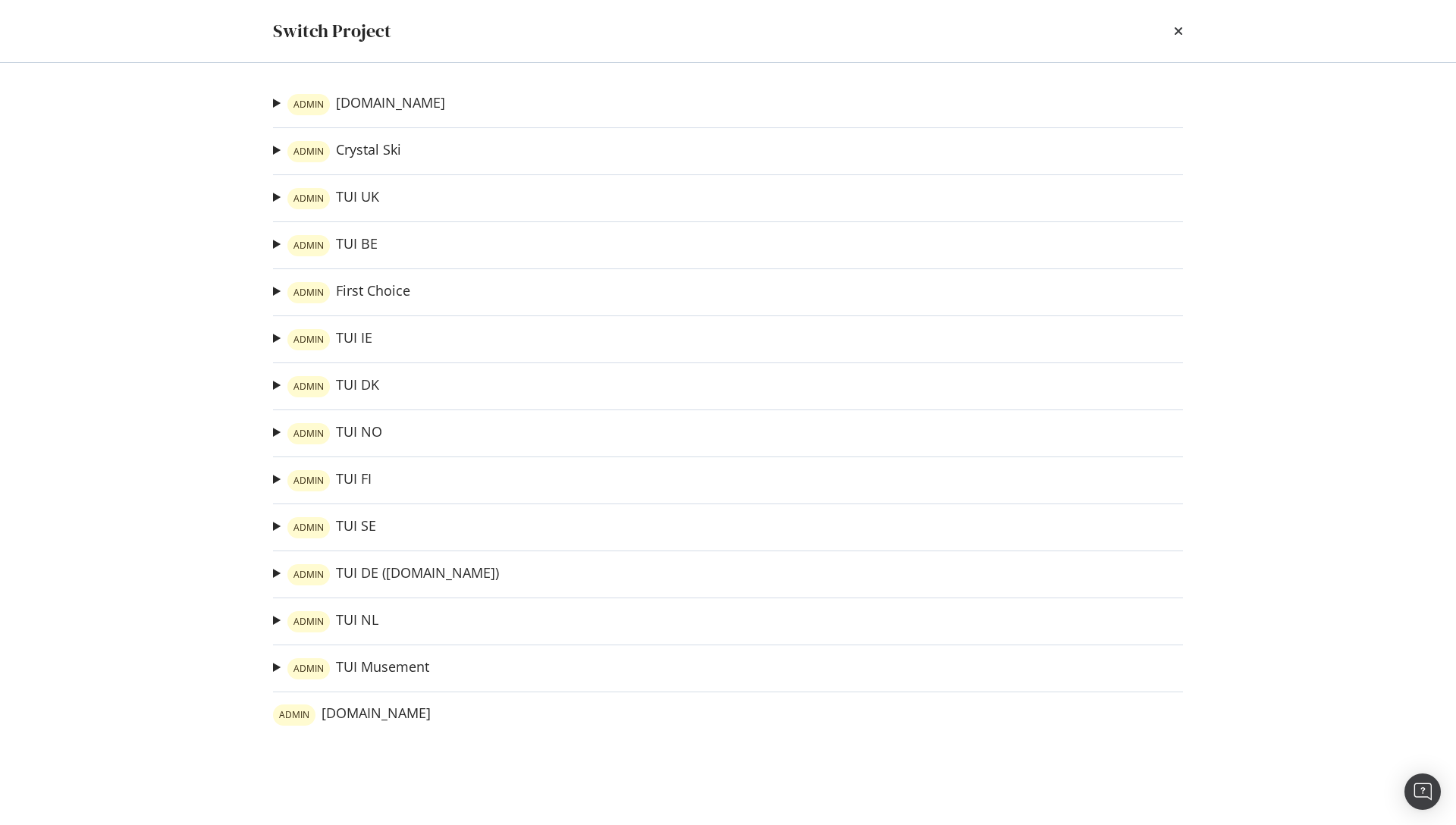
click at [1172, 35] on div "Switch Project" at bounding box center [728, 31] width 910 height 26
click at [1177, 32] on icon "times" at bounding box center [1178, 30] width 9 height 12
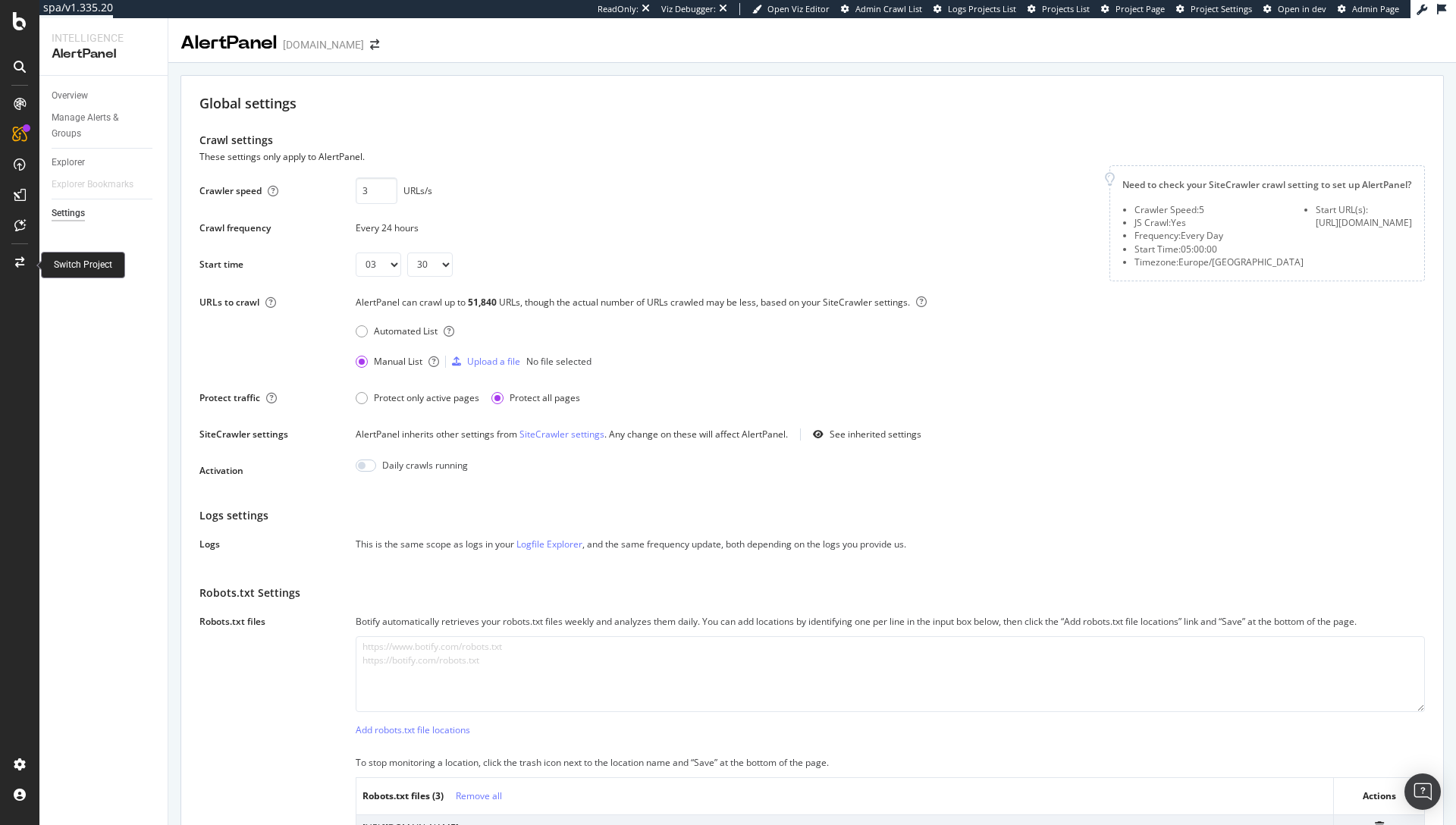
click at [20, 258] on icon at bounding box center [19, 263] width 9 height 11
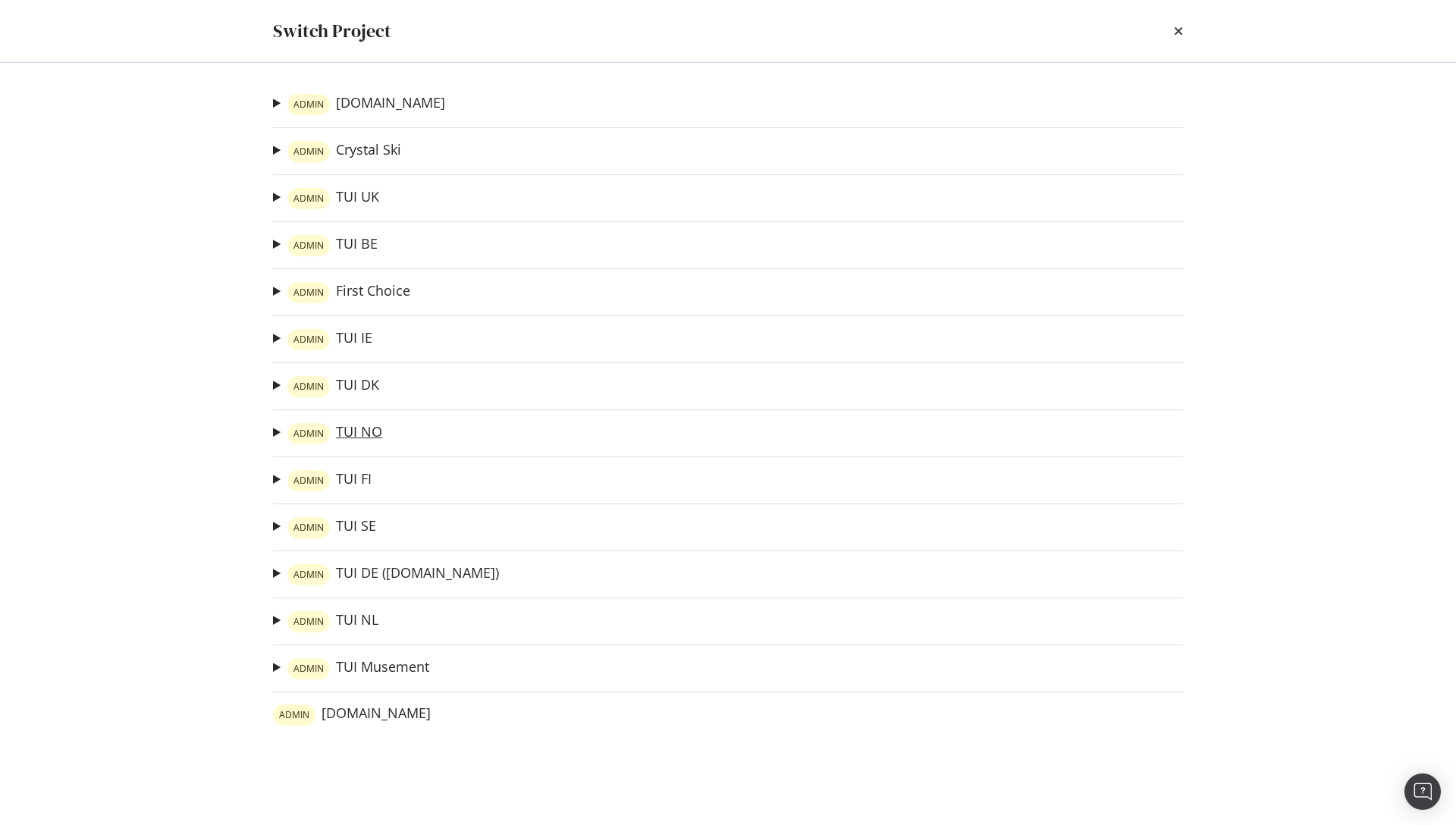
click at [368, 430] on link "ADMIN TUI NO" at bounding box center [335, 433] width 95 height 21
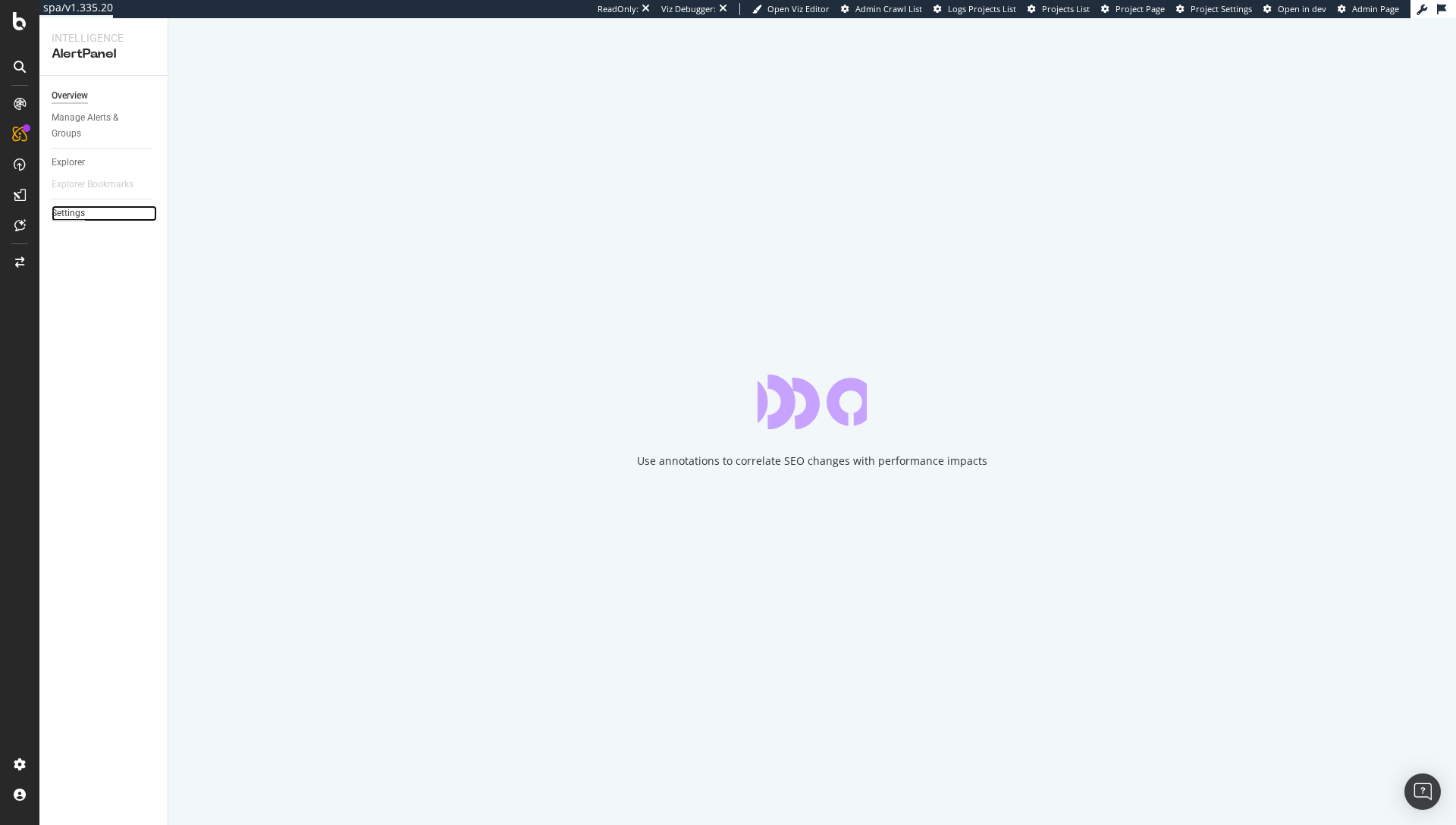
click at [74, 215] on div "Settings" at bounding box center [68, 213] width 33 height 16
select select "03"
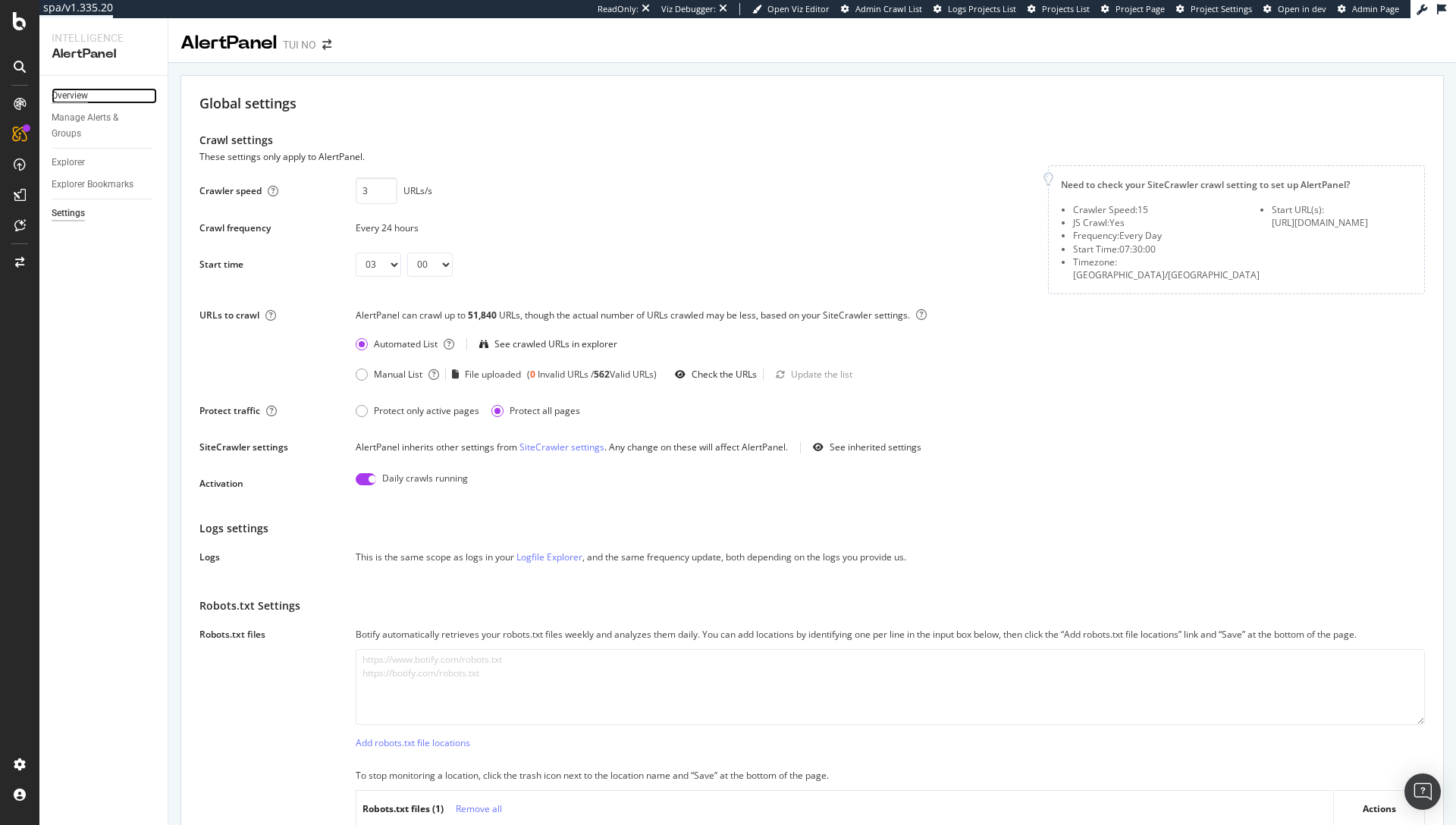
click at [60, 95] on div "Overview" at bounding box center [70, 96] width 37 height 16
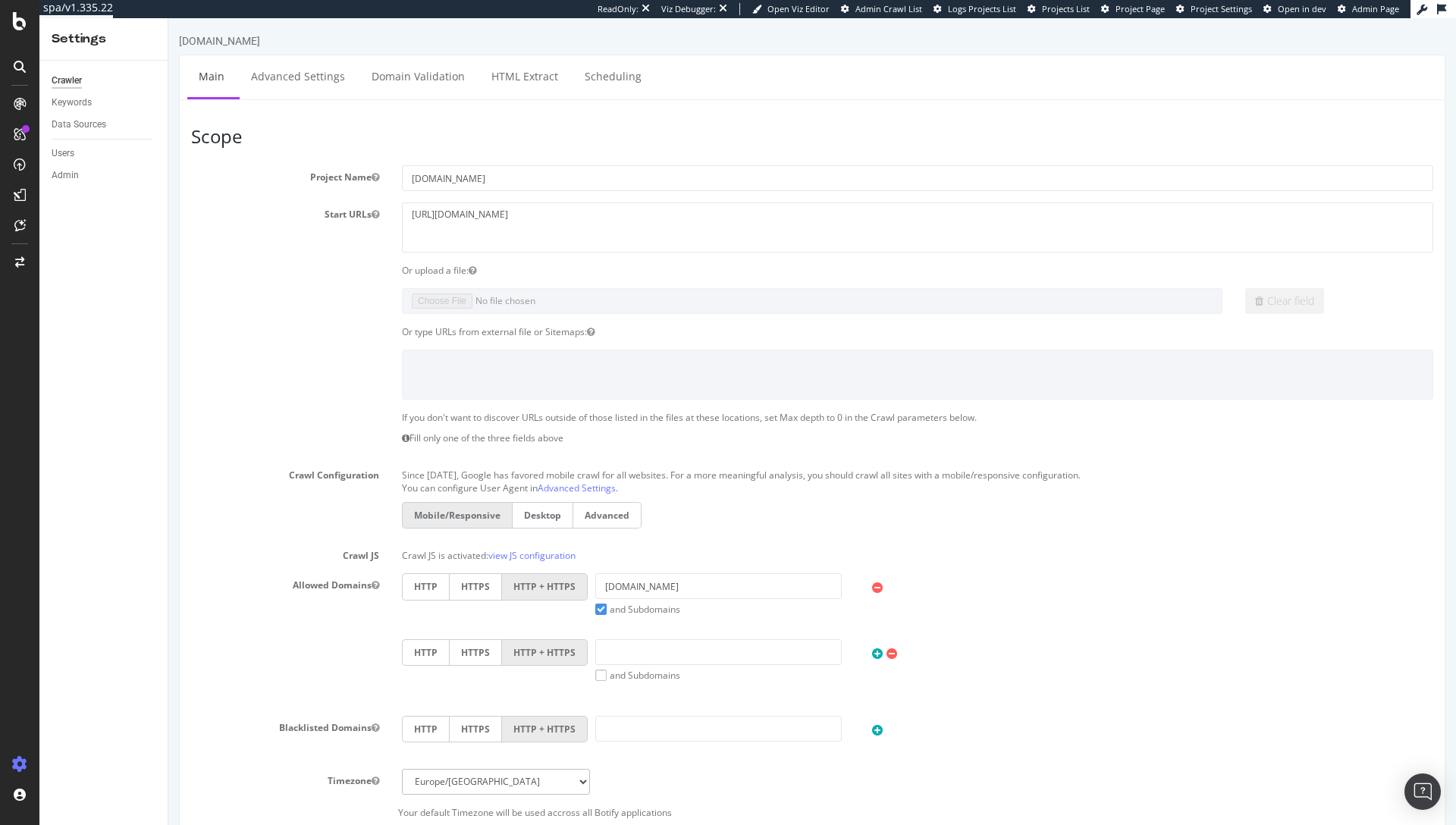
click at [217, 132] on h3 "Scope" at bounding box center [812, 136] width 1242 height 19
click at [89, 168] on div "SiteCrawler" at bounding box center [83, 170] width 54 height 15
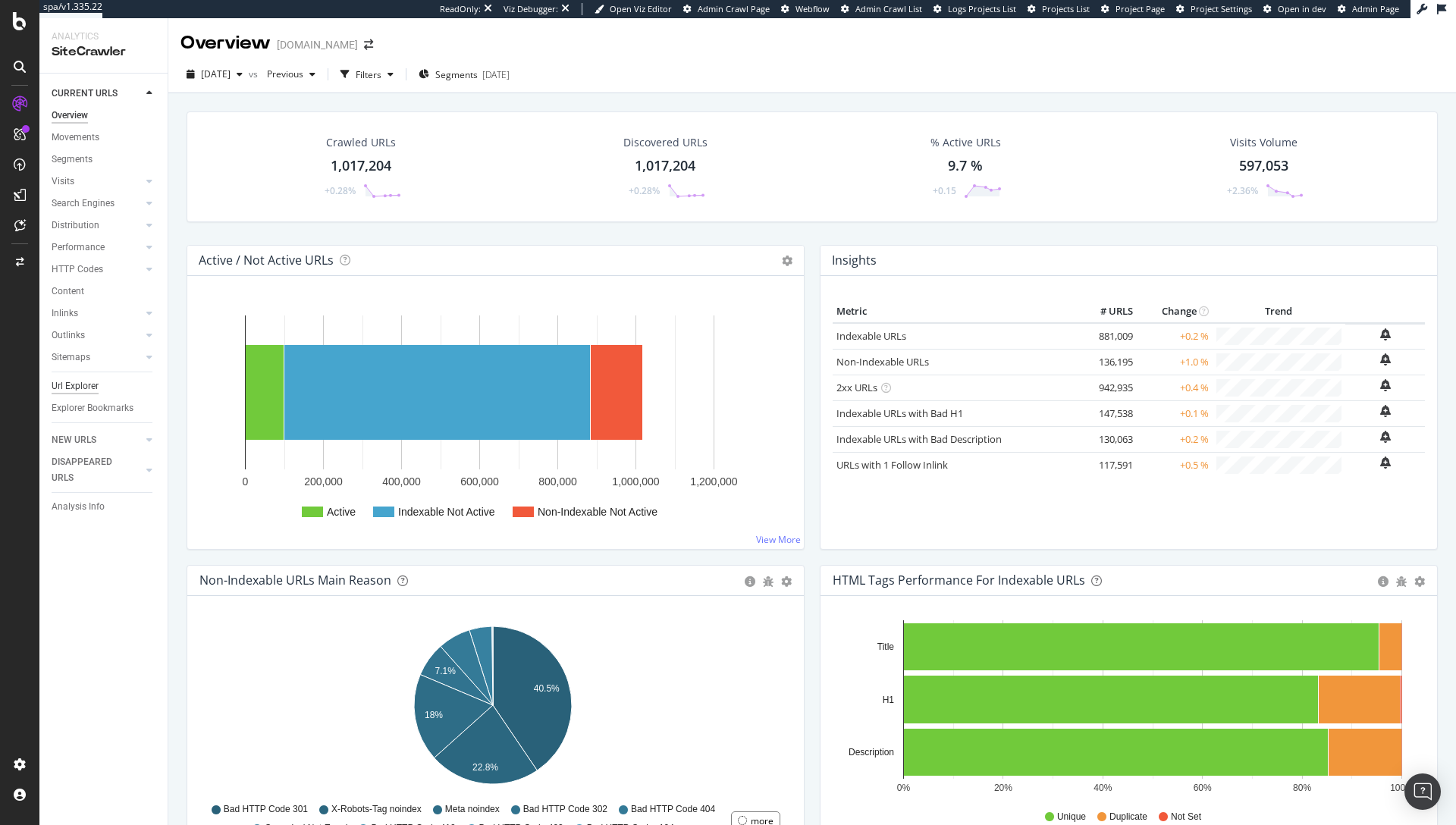
click at [85, 385] on div "Url Explorer" at bounding box center [74, 386] width 47 height 16
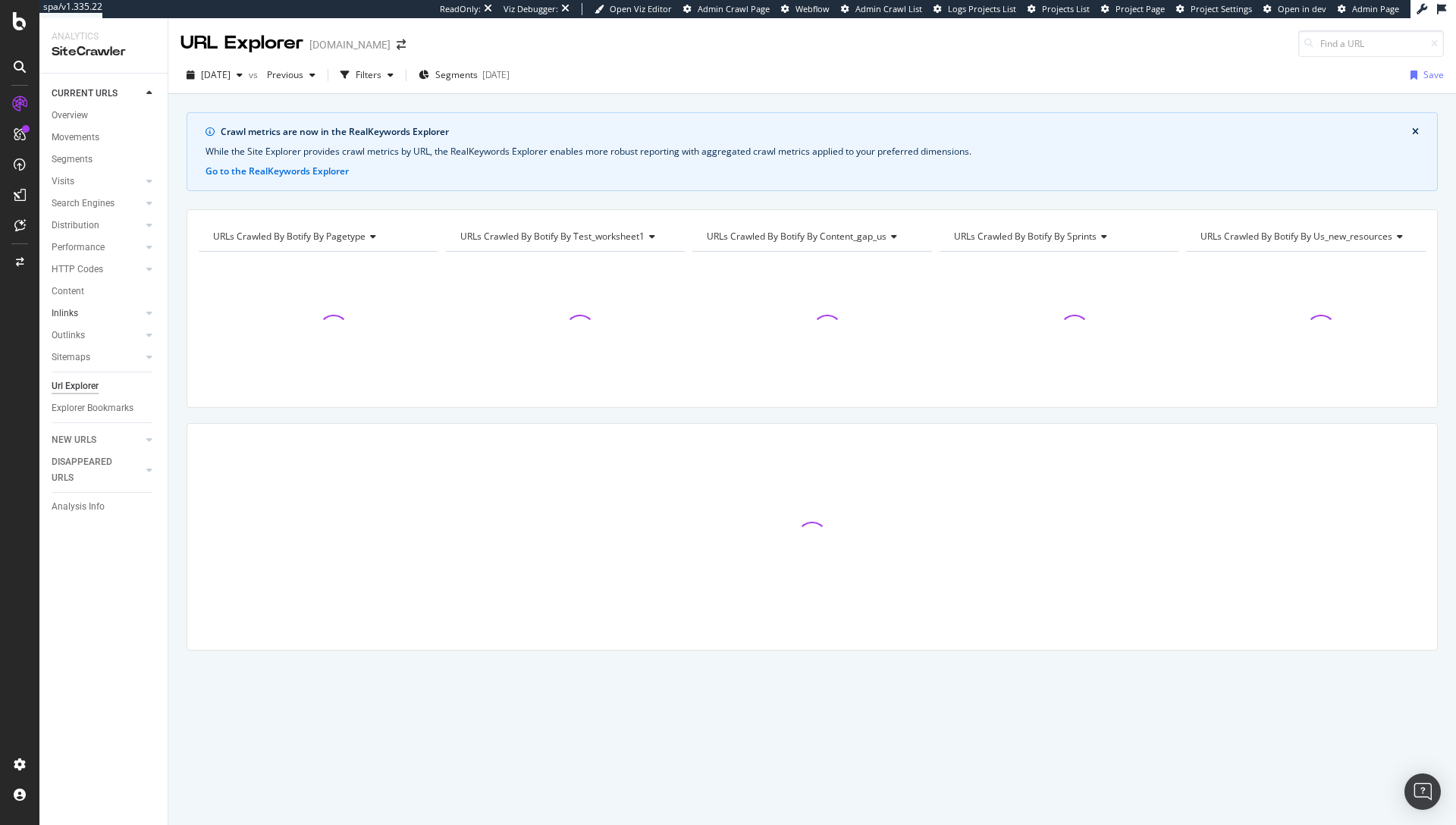
click at [82, 313] on link "Inlinks" at bounding box center [97, 313] width 90 height 16
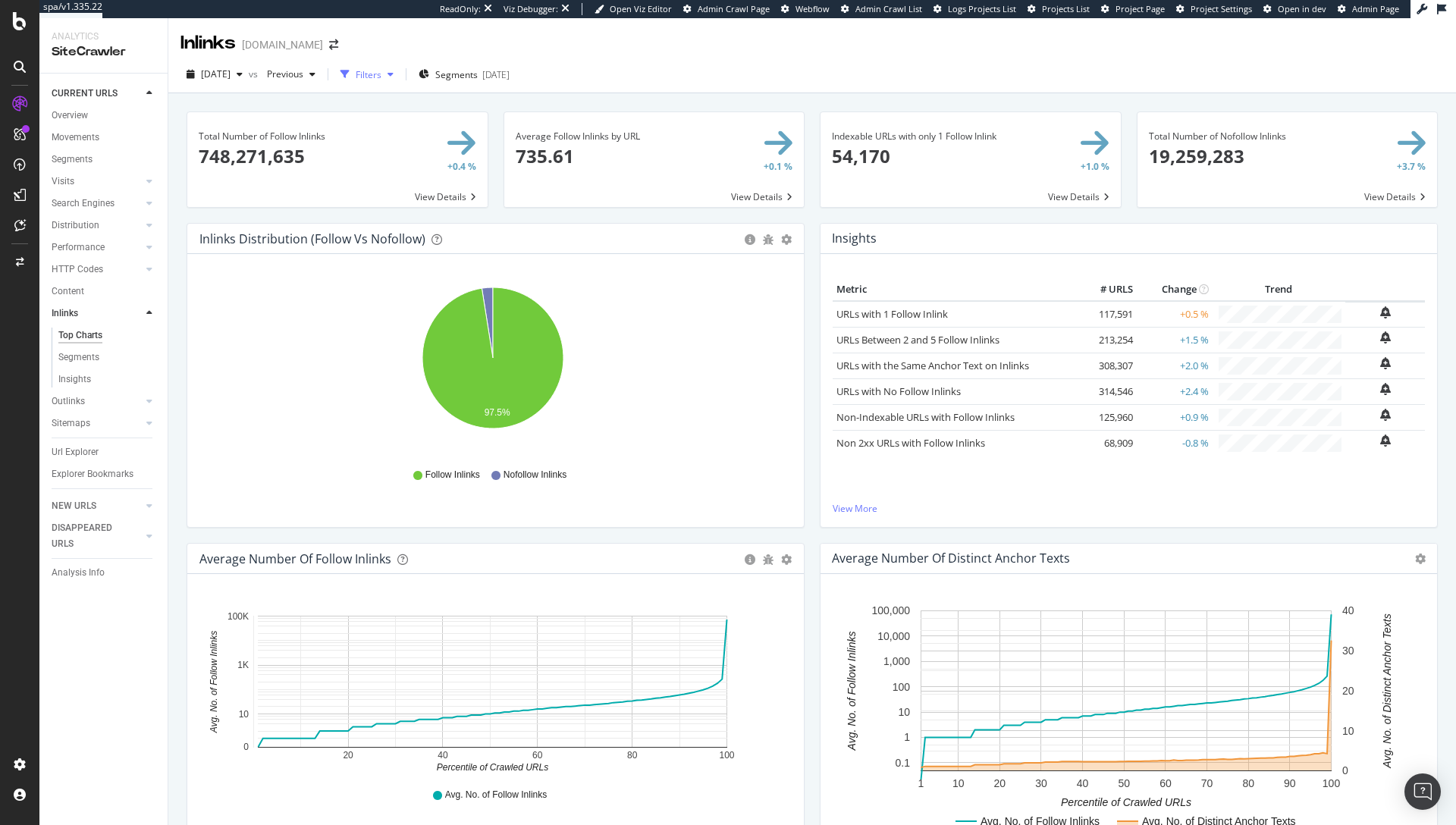
click at [399, 64] on div "Filters" at bounding box center [367, 74] width 65 height 23
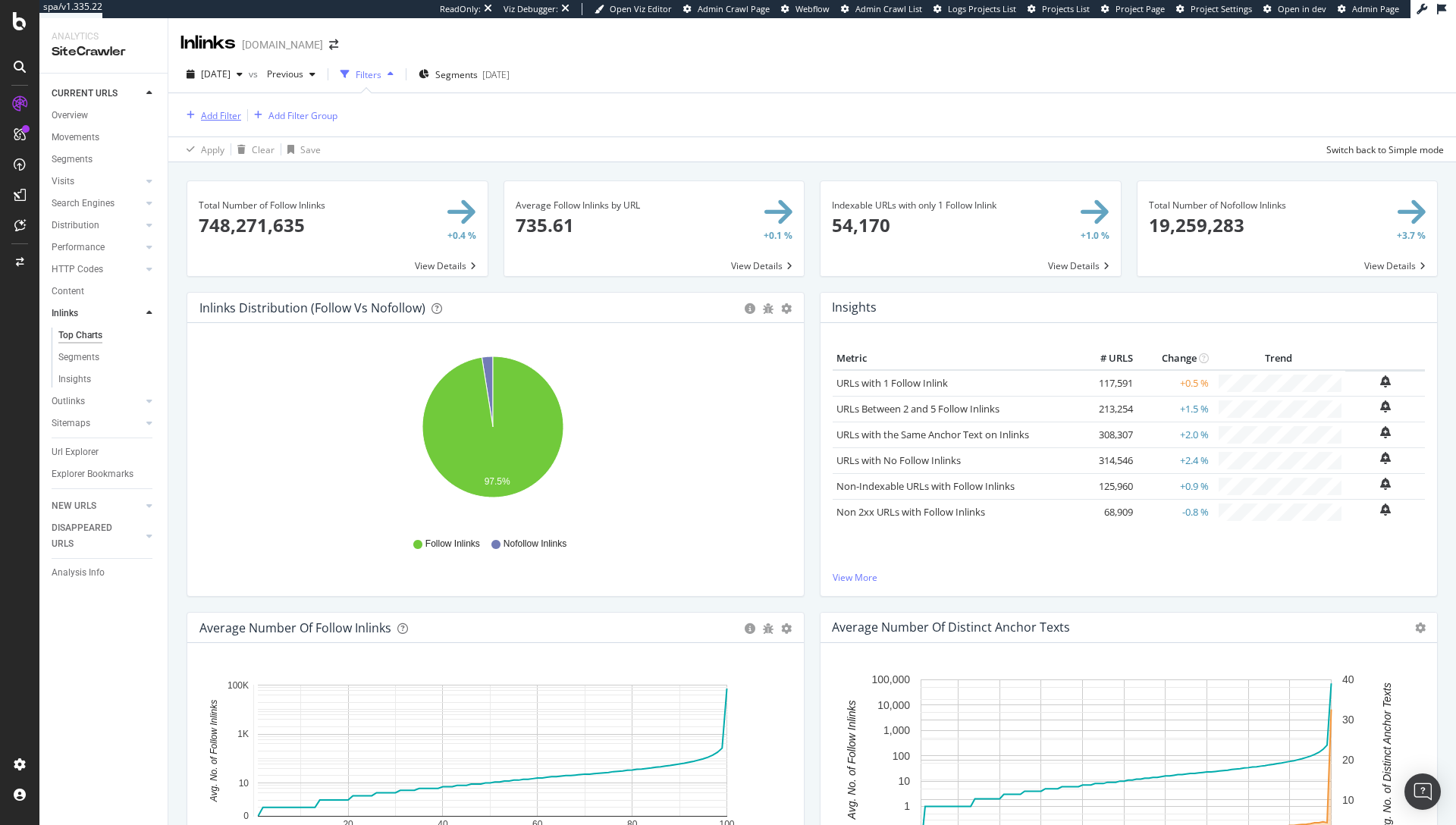
click at [211, 115] on div "Add Filter" at bounding box center [222, 116] width 40 height 13
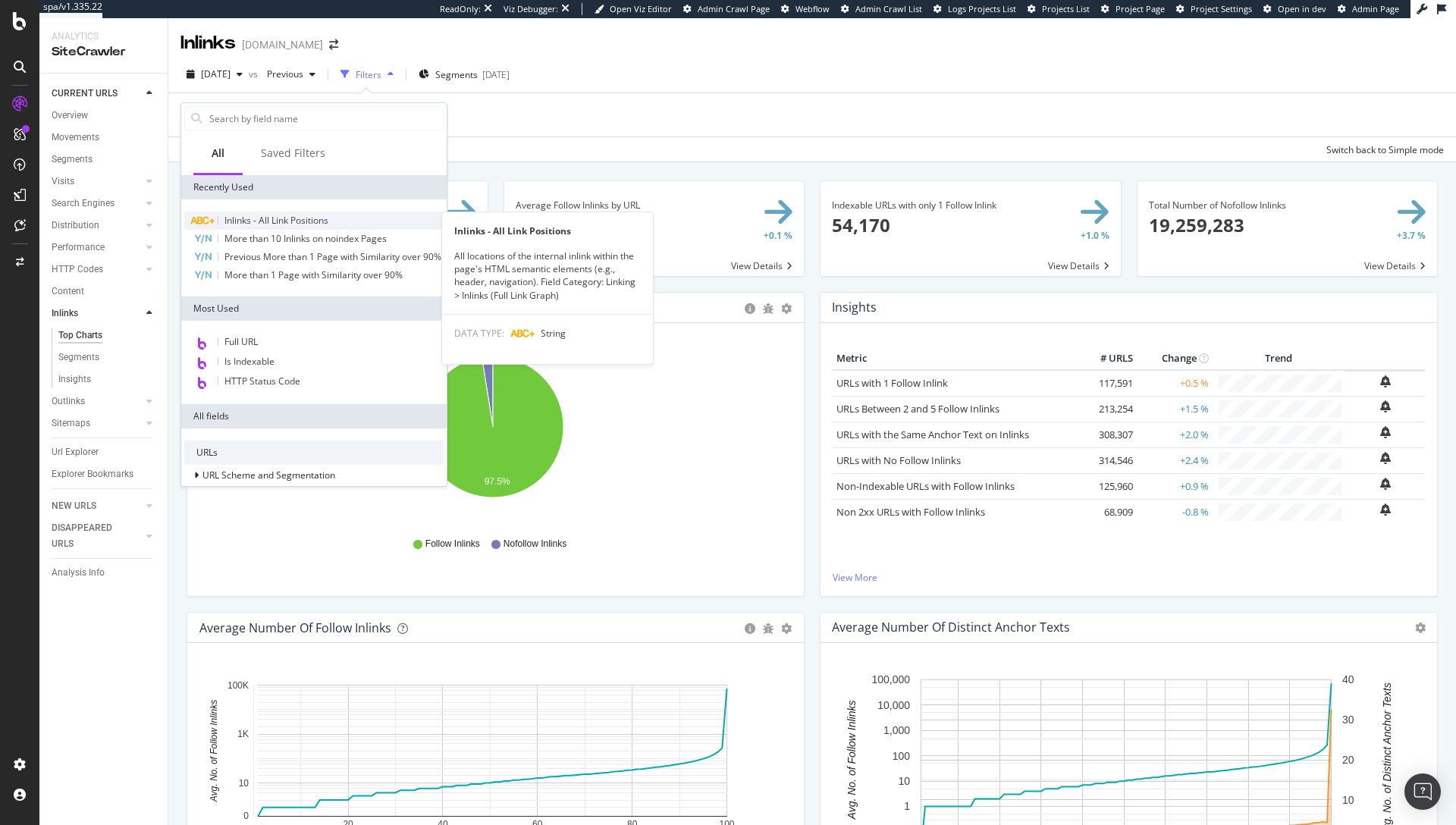
click at [323, 225] on span "Inlinks - All Link Positions" at bounding box center [276, 221] width 104 height 13
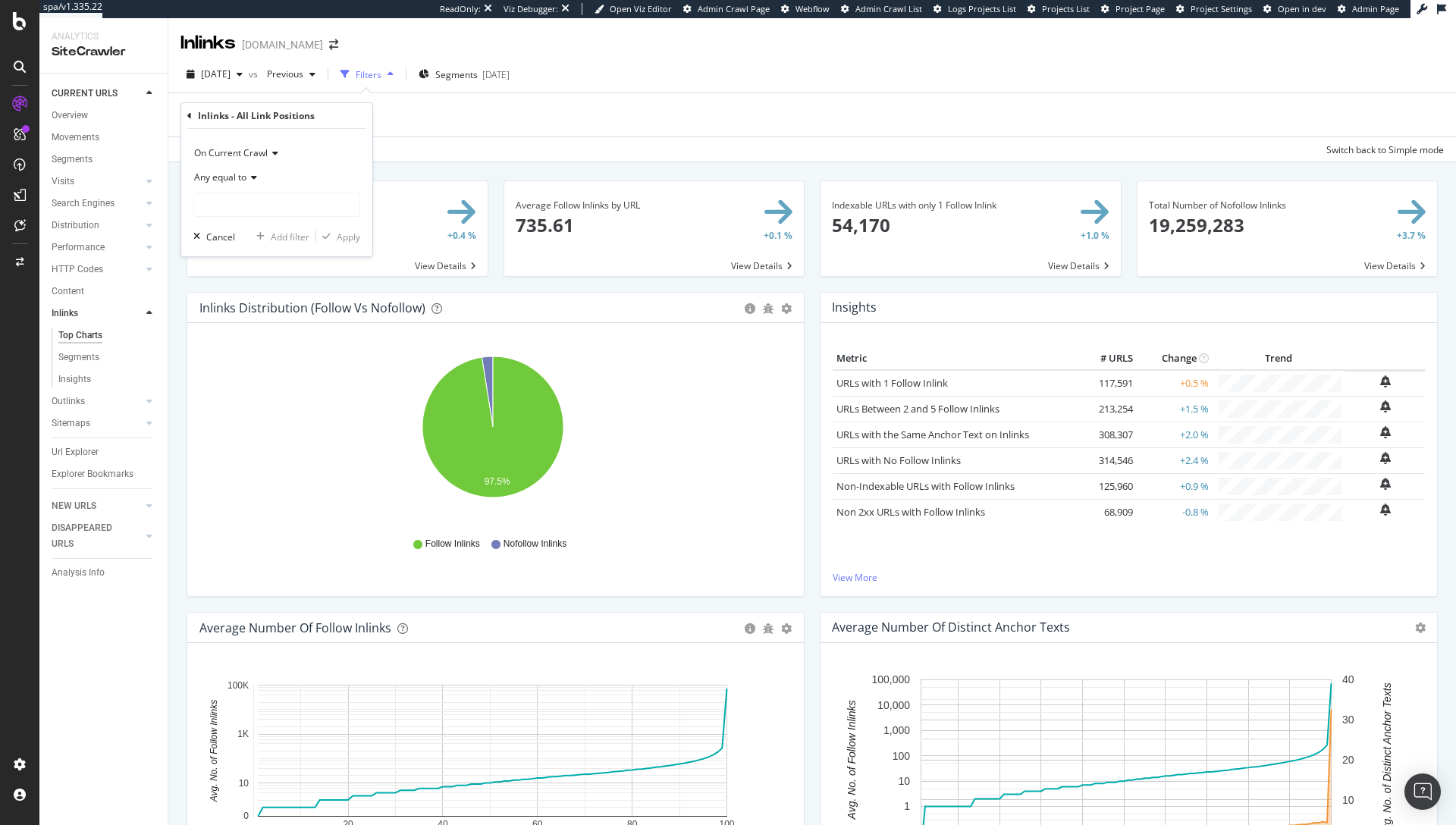
click at [193, 119] on div "Inlinks - All Link Positions" at bounding box center [277, 116] width 179 height 26
click at [188, 115] on icon at bounding box center [189, 116] width 5 height 9
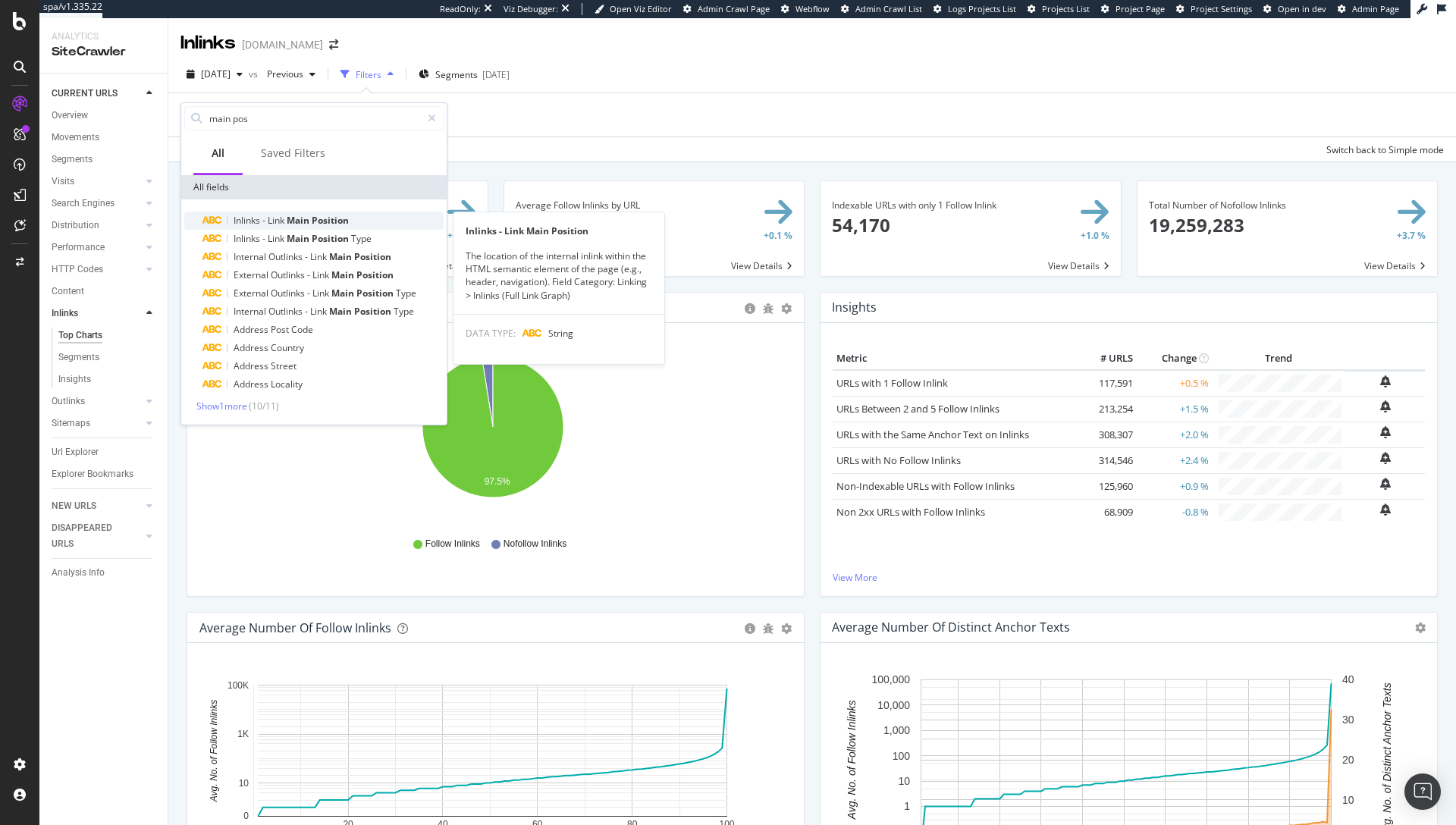
type input "main pos"
click at [289, 219] on span "Main" at bounding box center [299, 221] width 25 height 13
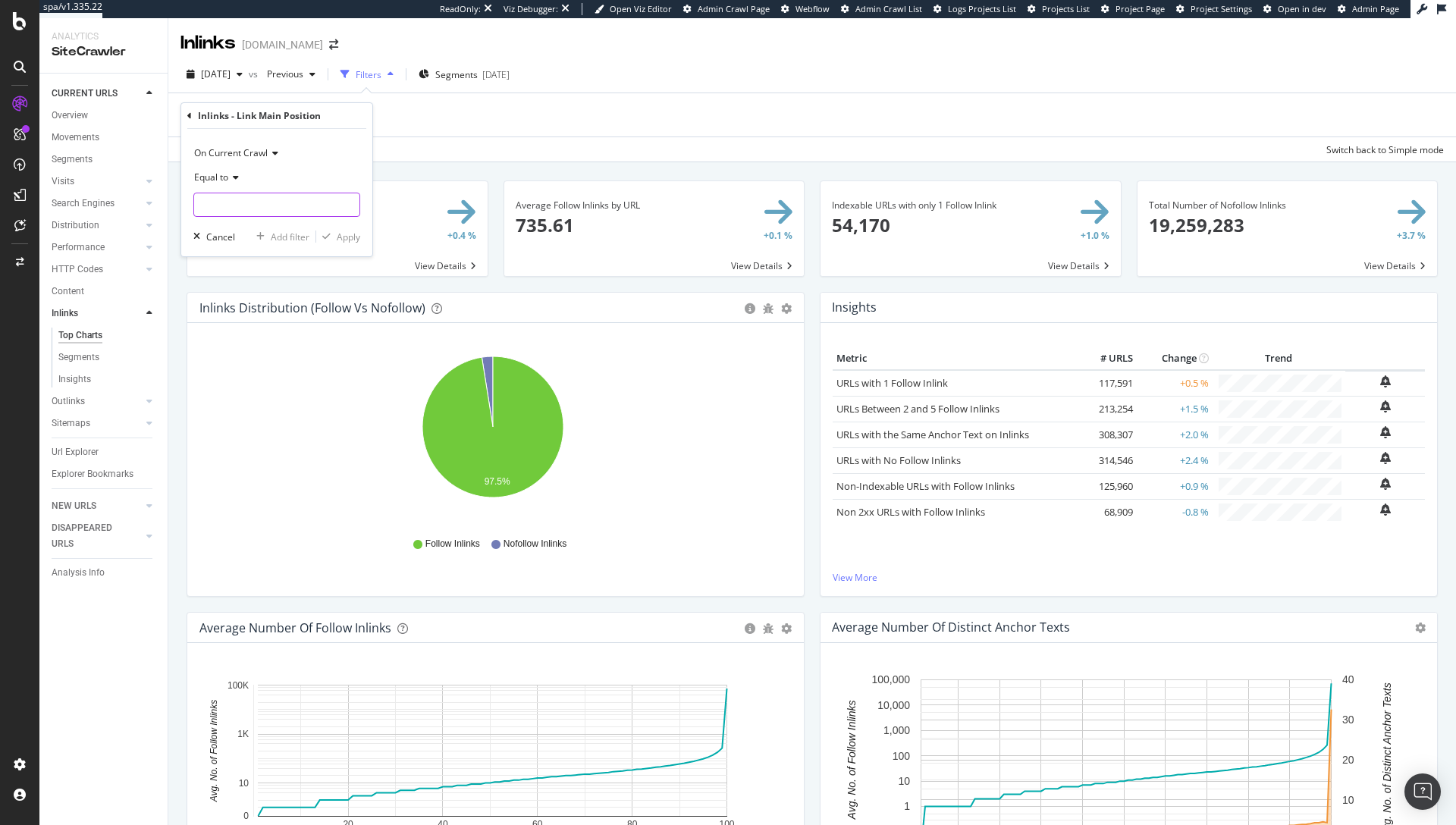
click at [227, 194] on input "text" at bounding box center [277, 205] width 165 height 24
click at [249, 226] on span "Aside" at bounding box center [248, 225] width 101 height 13
type input "Aside"
click at [346, 236] on div "Apply" at bounding box center [348, 237] width 24 height 13
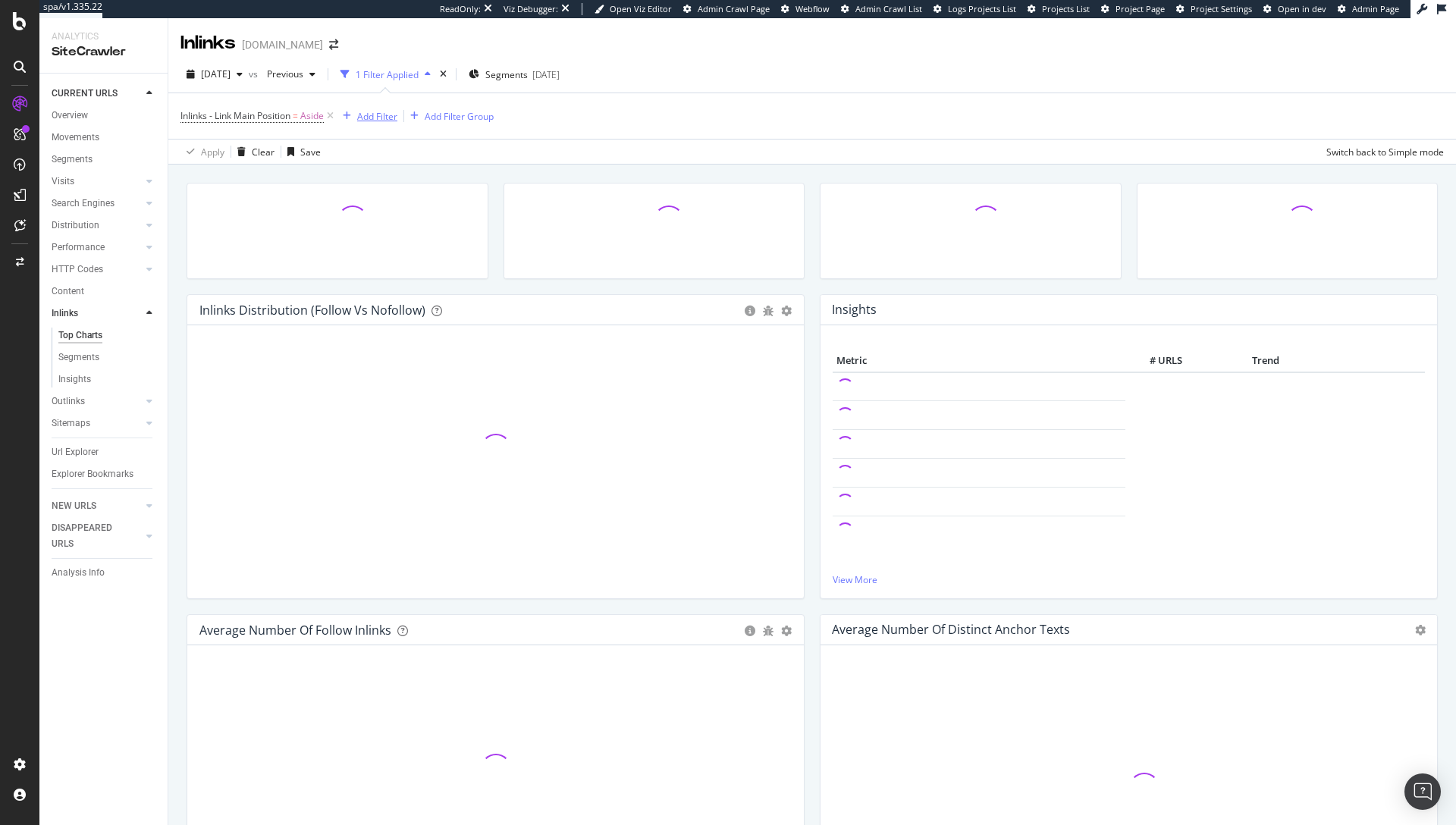
click at [383, 118] on div "Add Filter" at bounding box center [378, 117] width 40 height 13
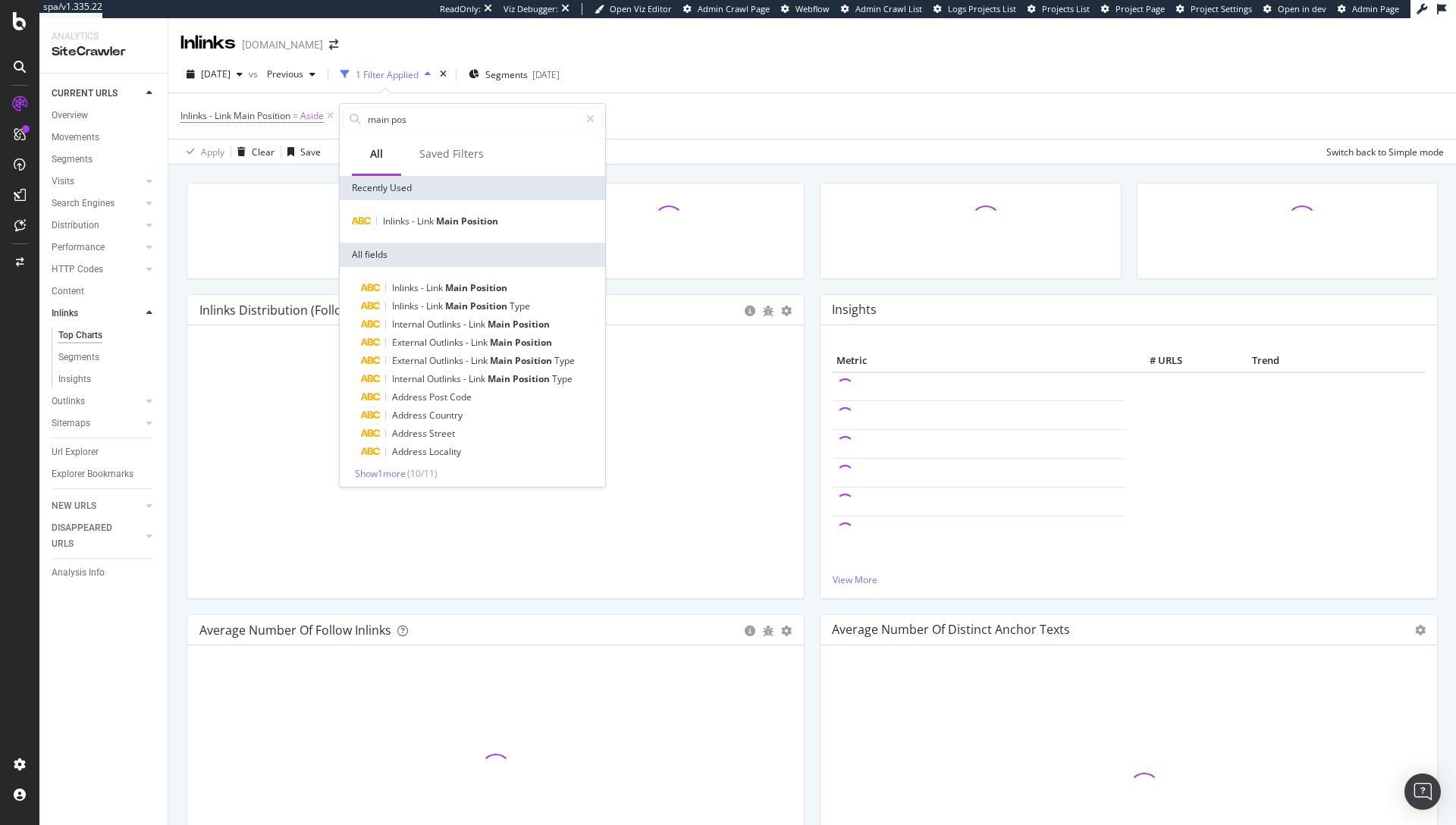
click at [696, 65] on div "2025 Aug. 8th vs Previous 1 Filter Applied Segments 2025-07-25" at bounding box center [812, 77] width 1288 height 30
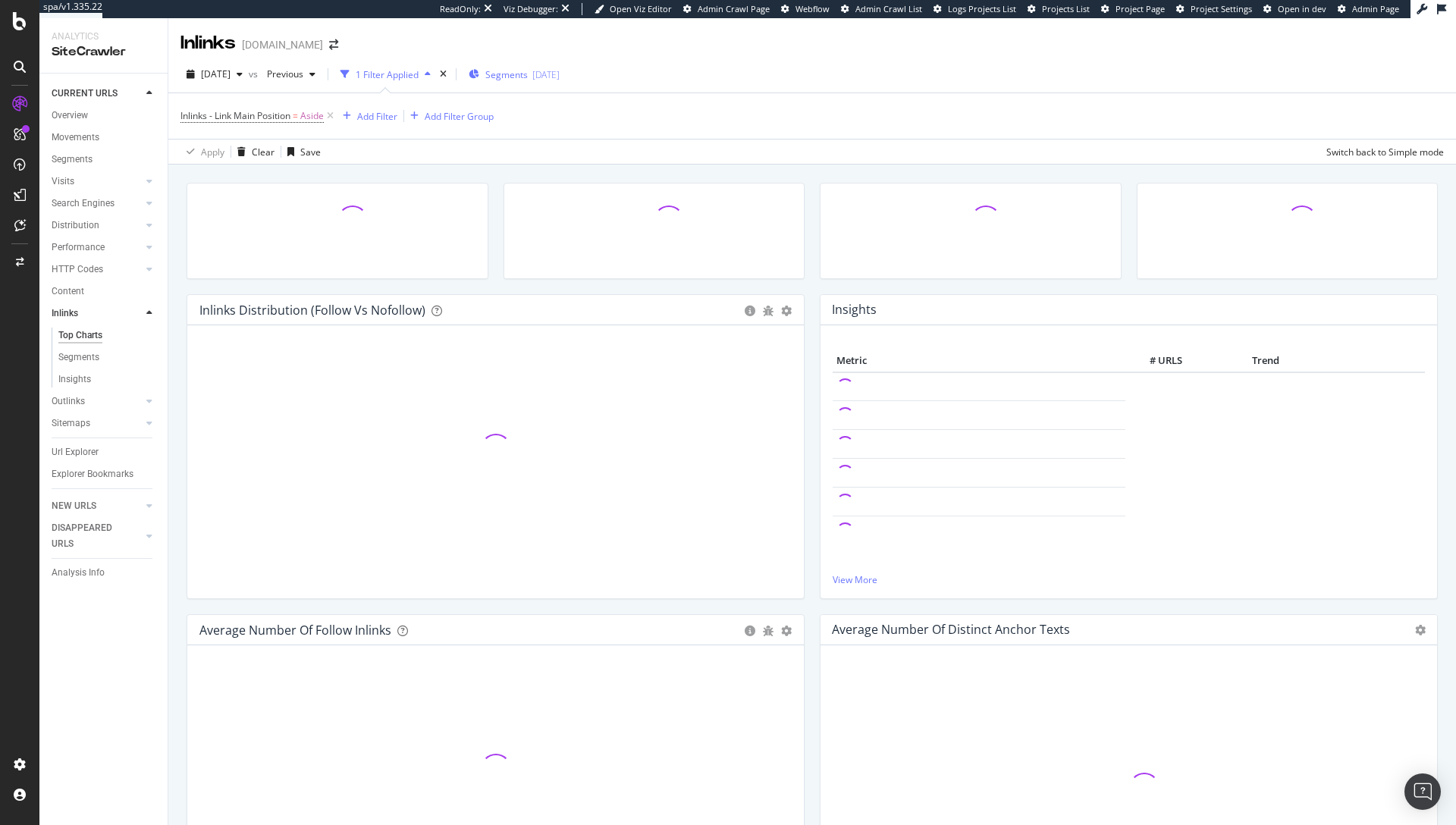
click at [552, 85] on div "Segments 2025-07-25" at bounding box center [514, 74] width 91 height 23
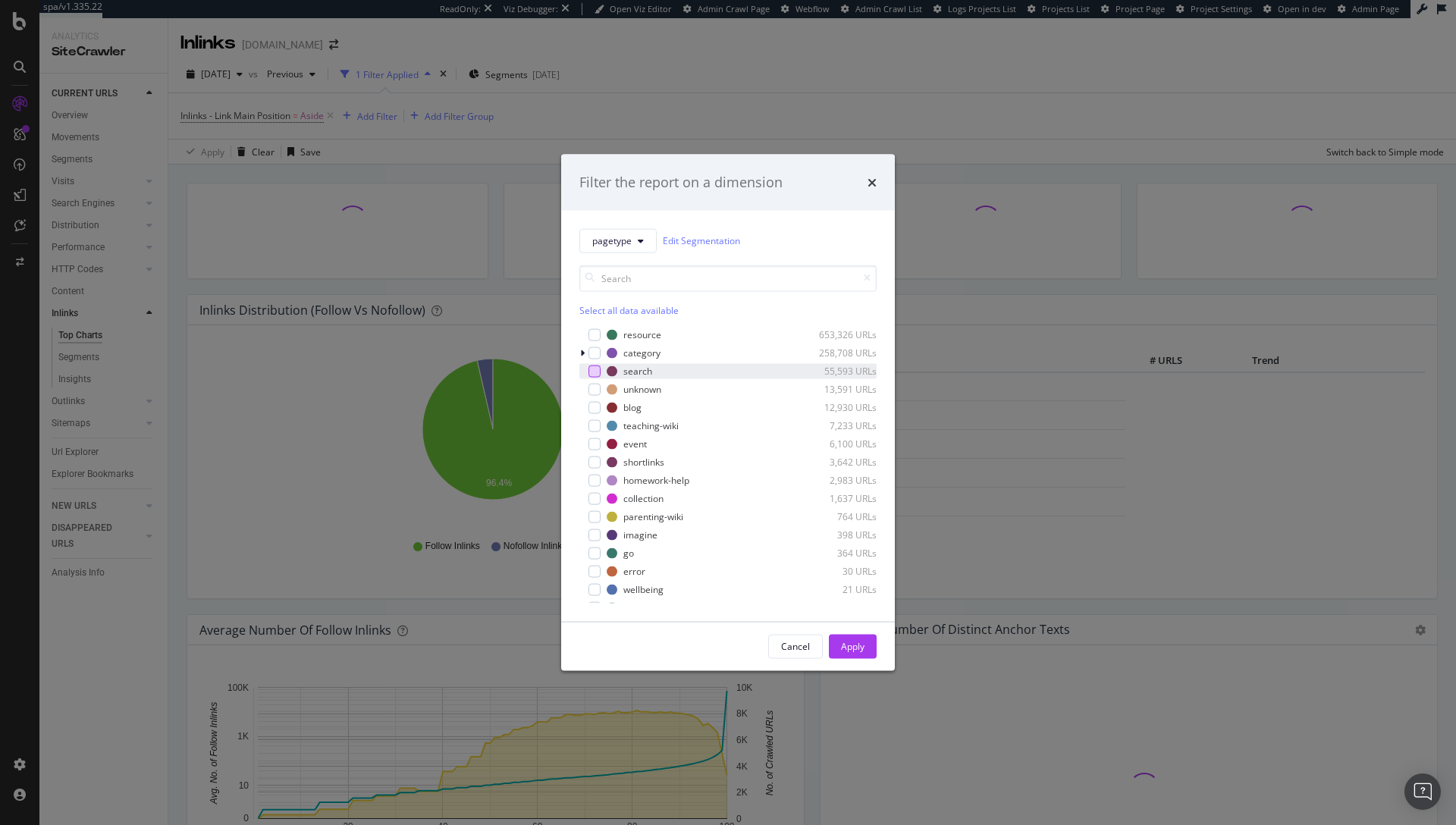
click at [597, 372] on div "modal" at bounding box center [594, 371] width 12 height 12
click at [868, 646] on button "Apply" at bounding box center [853, 647] width 48 height 24
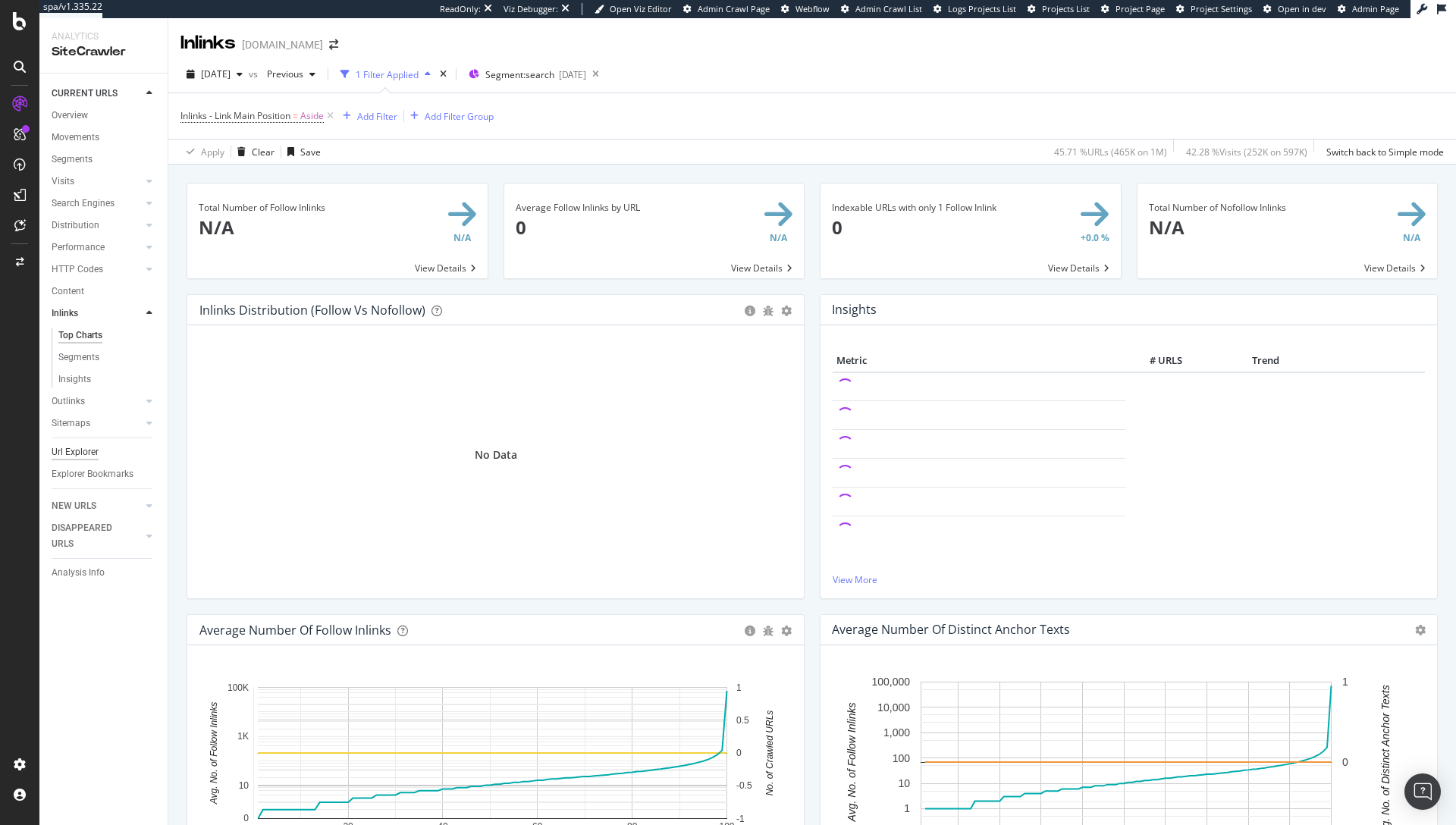
click at [63, 449] on div "Url Explorer" at bounding box center [74, 452] width 47 height 16
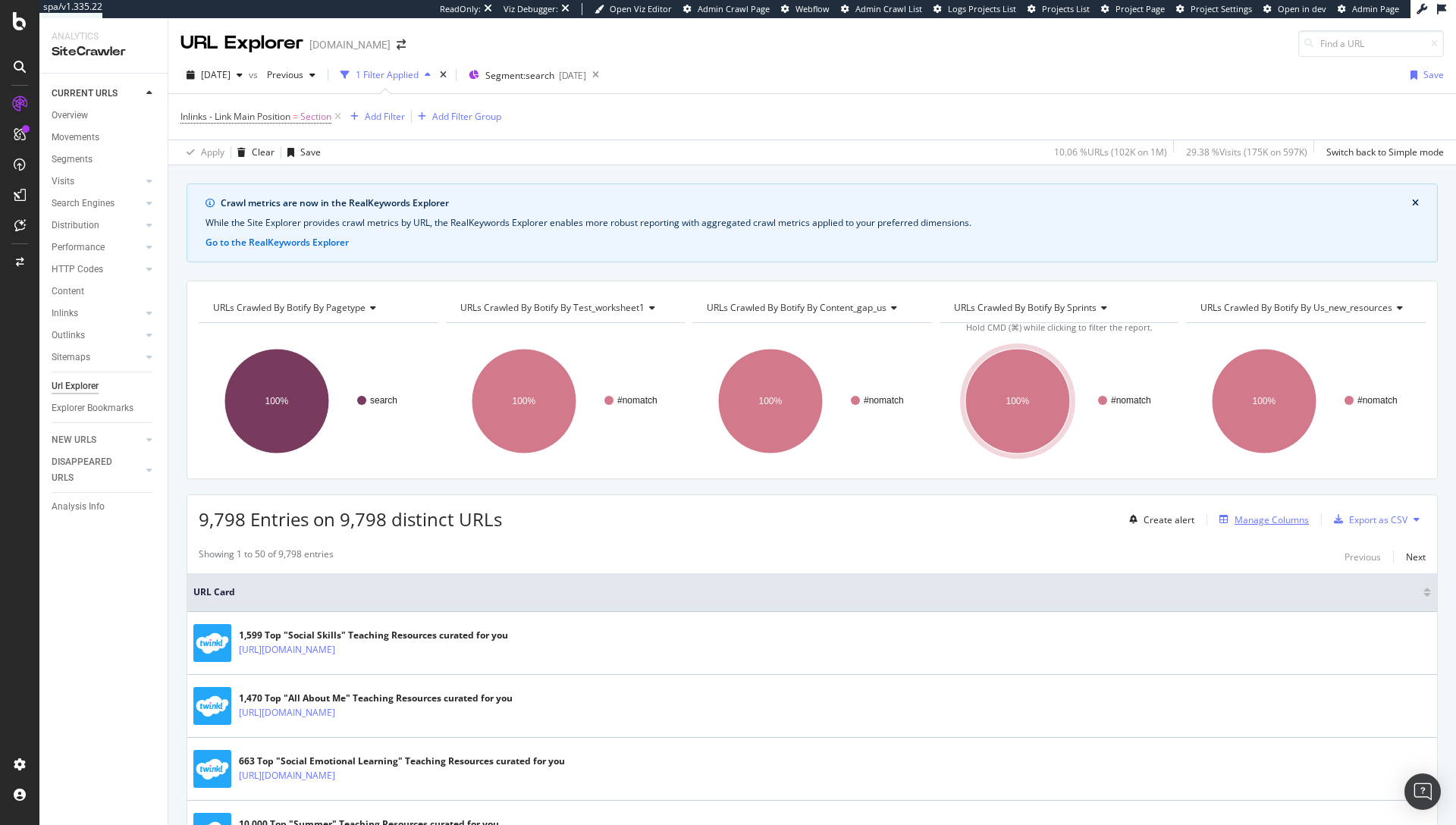
click at [1251, 510] on button "Manage Columns" at bounding box center [1261, 520] width 96 height 18
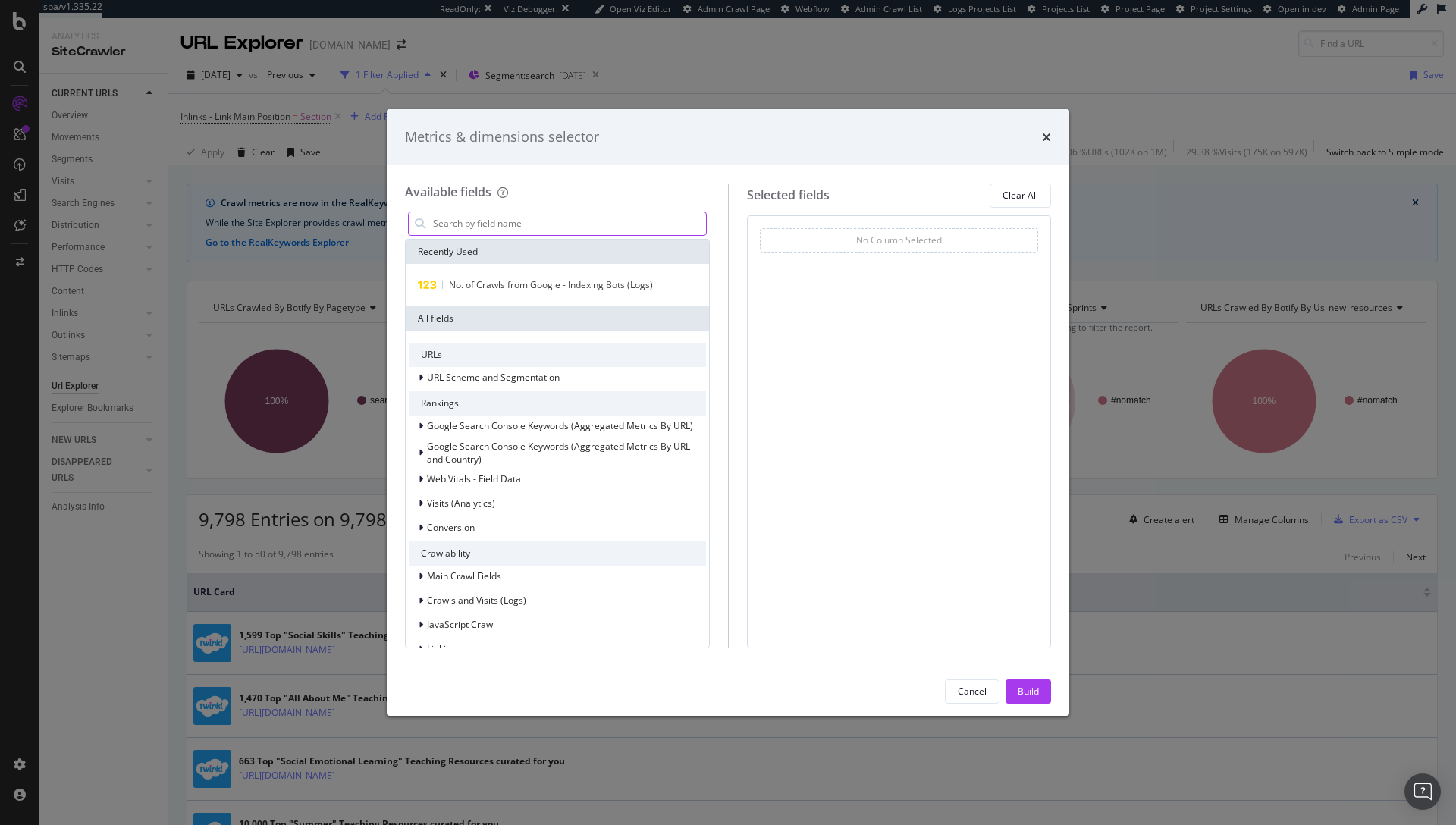
click at [591, 225] on input "modal" at bounding box center [568, 223] width 275 height 23
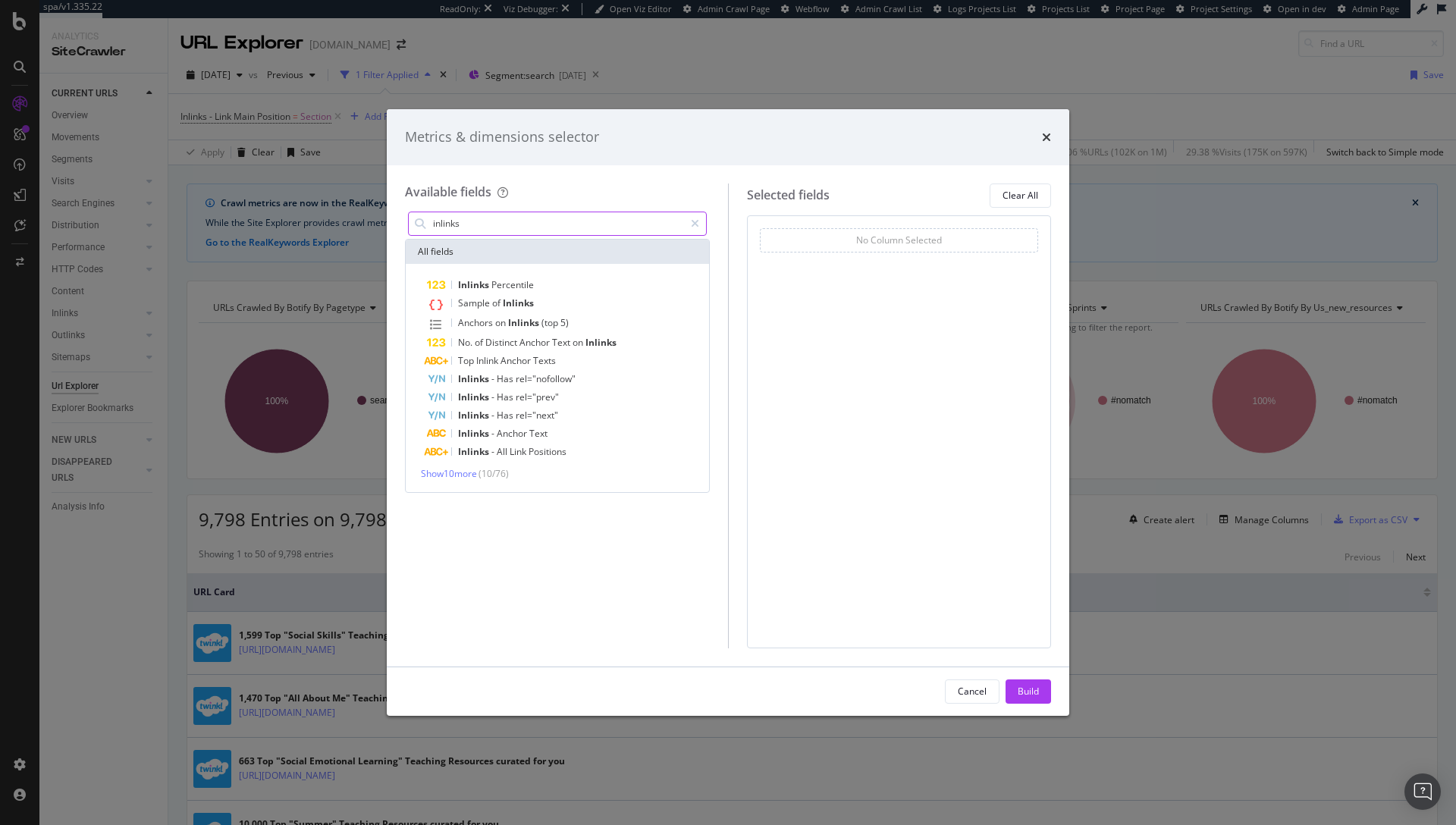
click at [489, 227] on input "inlinks" at bounding box center [557, 223] width 253 height 23
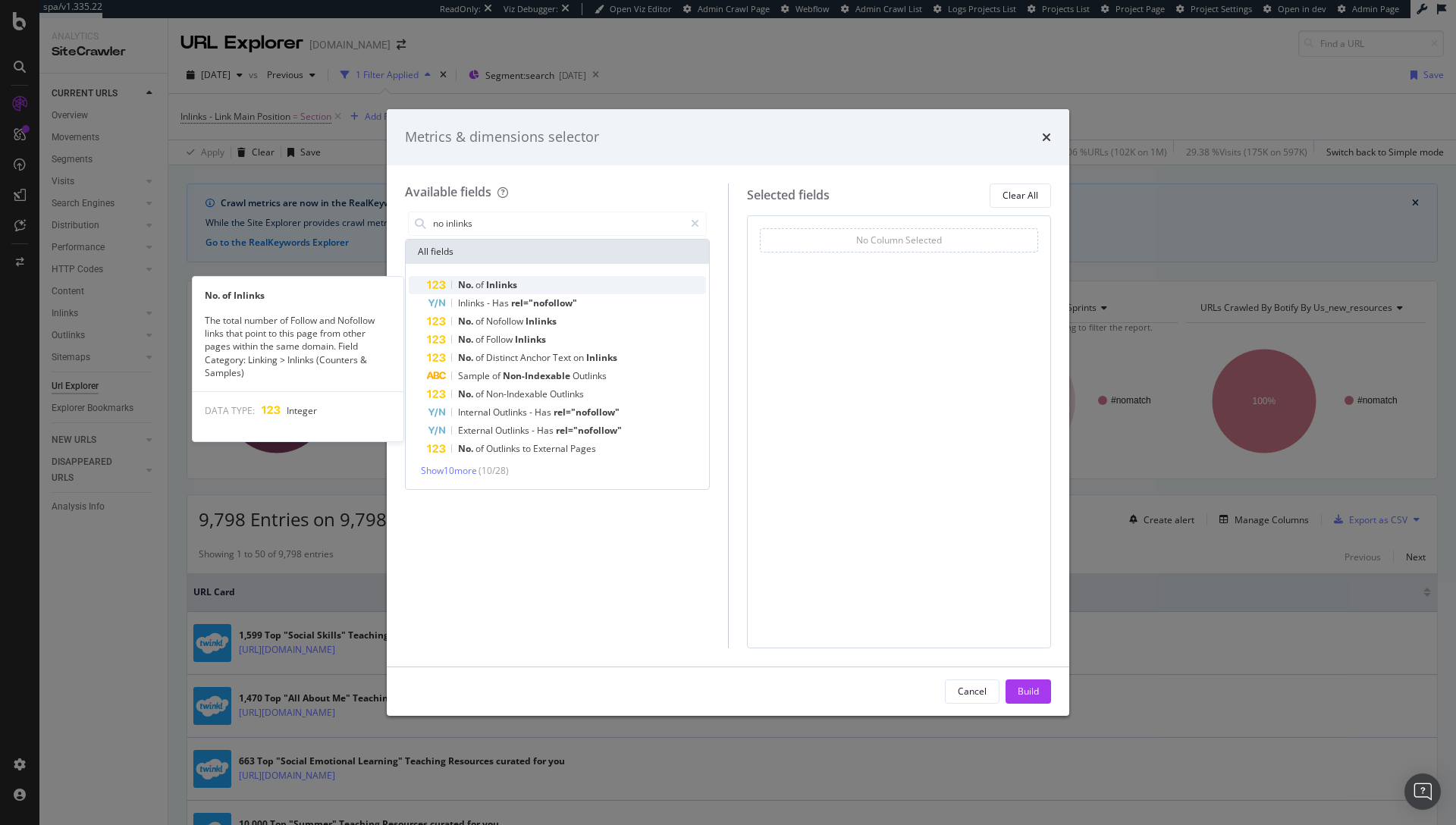
type input "no inlinks"
click at [519, 284] on div "No. of Inlinks" at bounding box center [566, 285] width 279 height 18
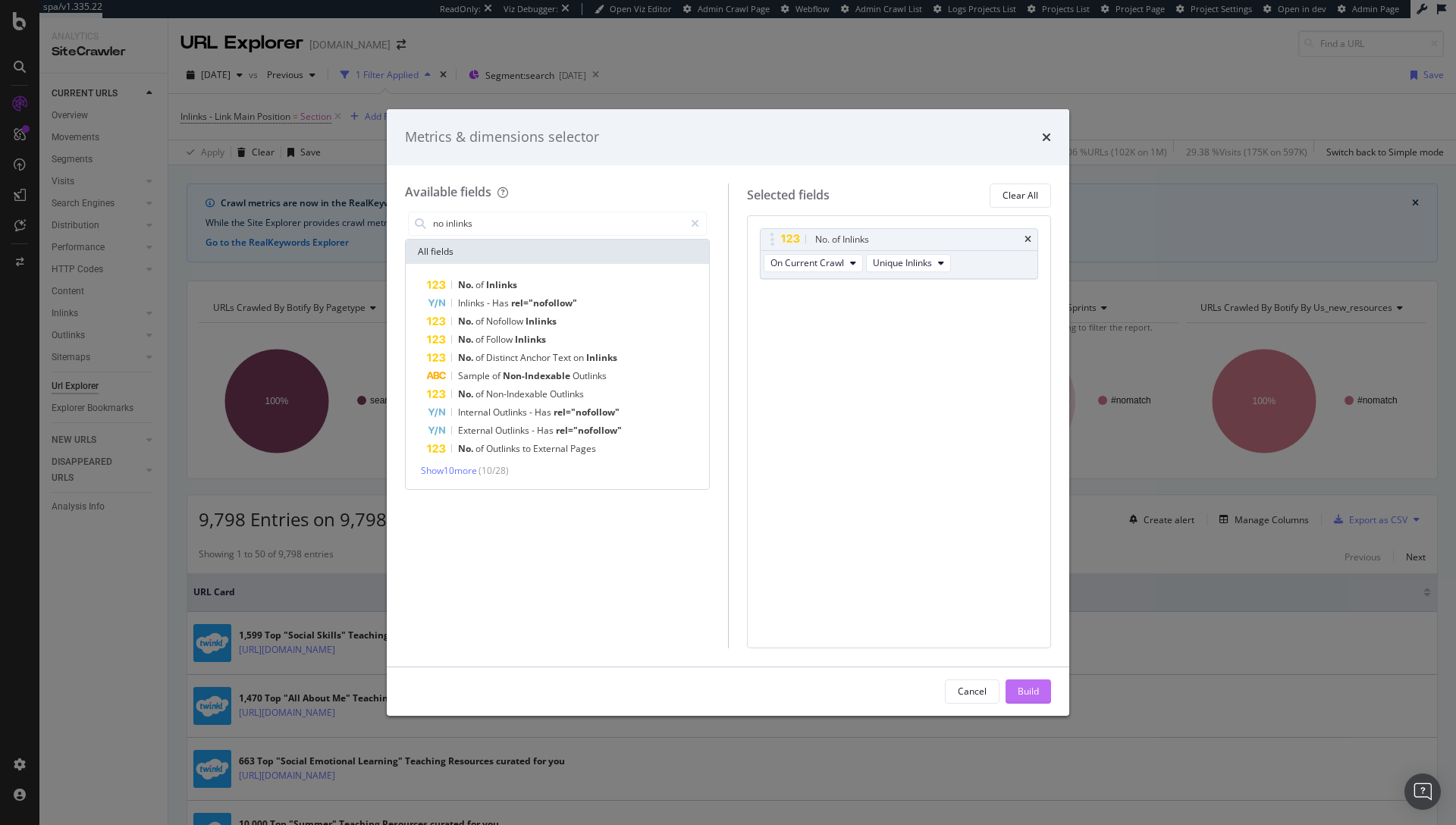
click at [1021, 687] on div "Build" at bounding box center [1028, 692] width 21 height 13
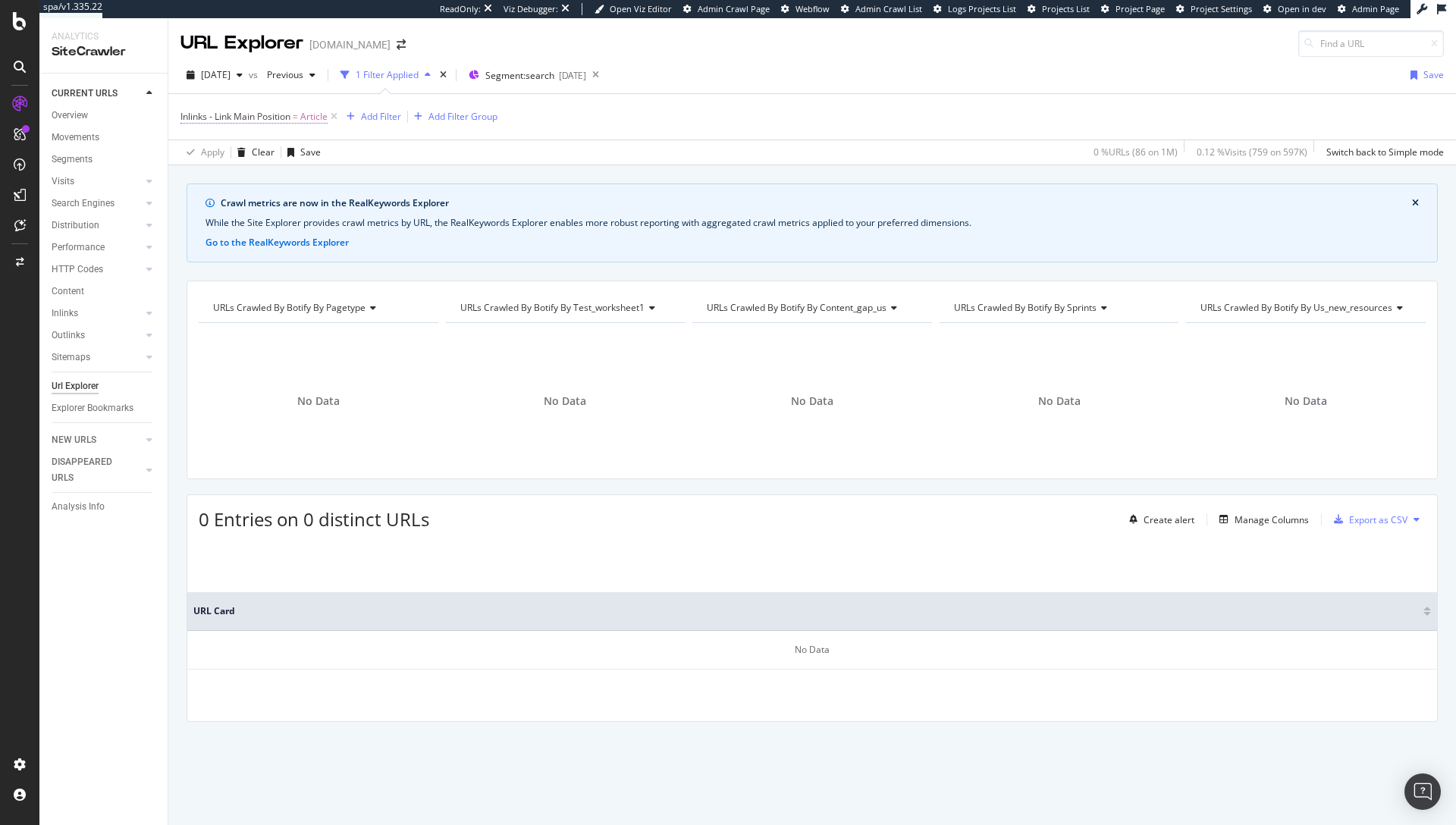
click at [270, 118] on span "Inlinks - Link Main Position" at bounding box center [235, 117] width 110 height 13
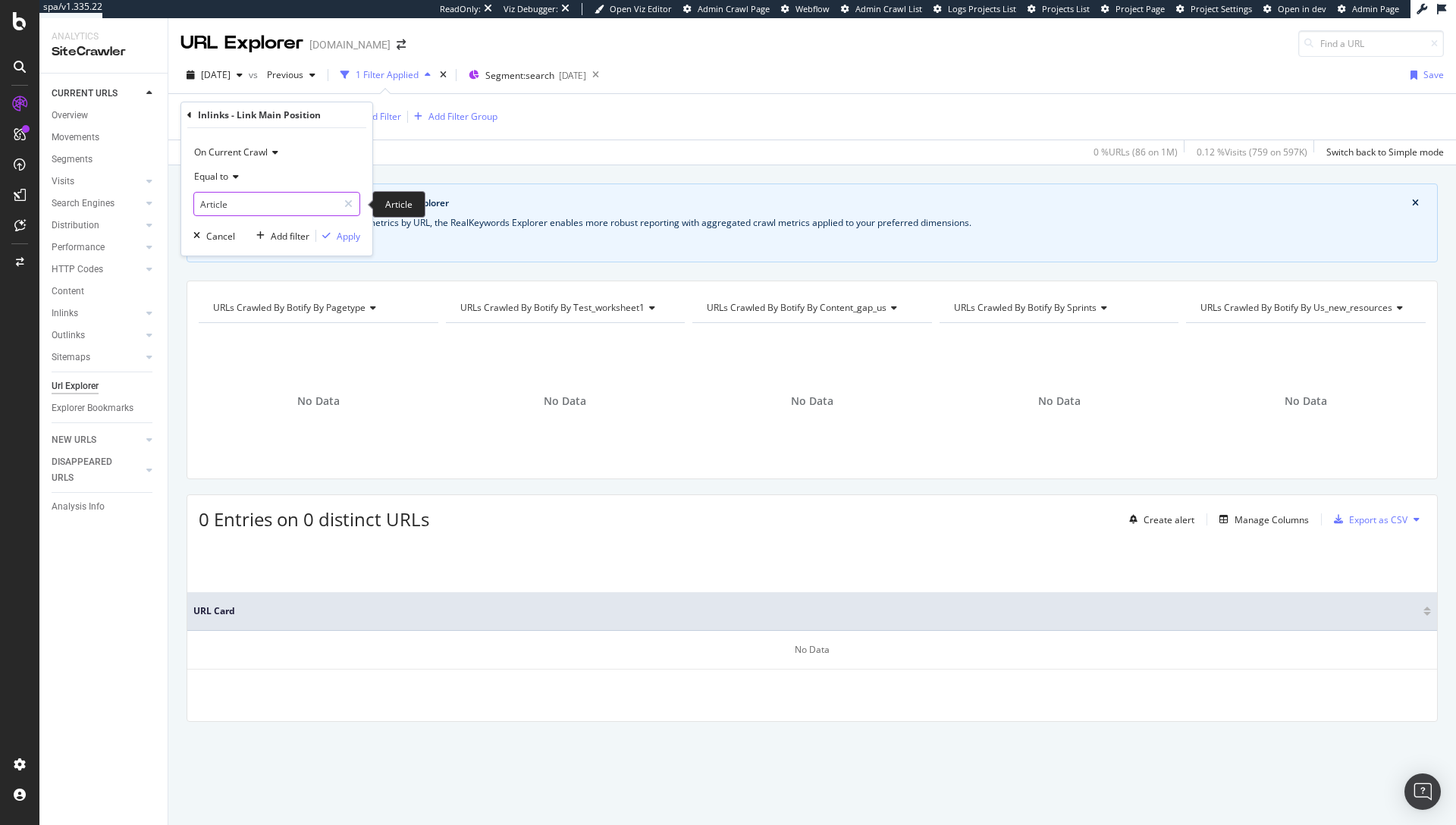
click at [248, 200] on input "Article" at bounding box center [266, 204] width 143 height 24
click at [245, 271] on span "Navigation" at bounding box center [259, 273] width 124 height 13
type input "Navigation"
click at [349, 237] on div "Apply" at bounding box center [348, 236] width 24 height 13
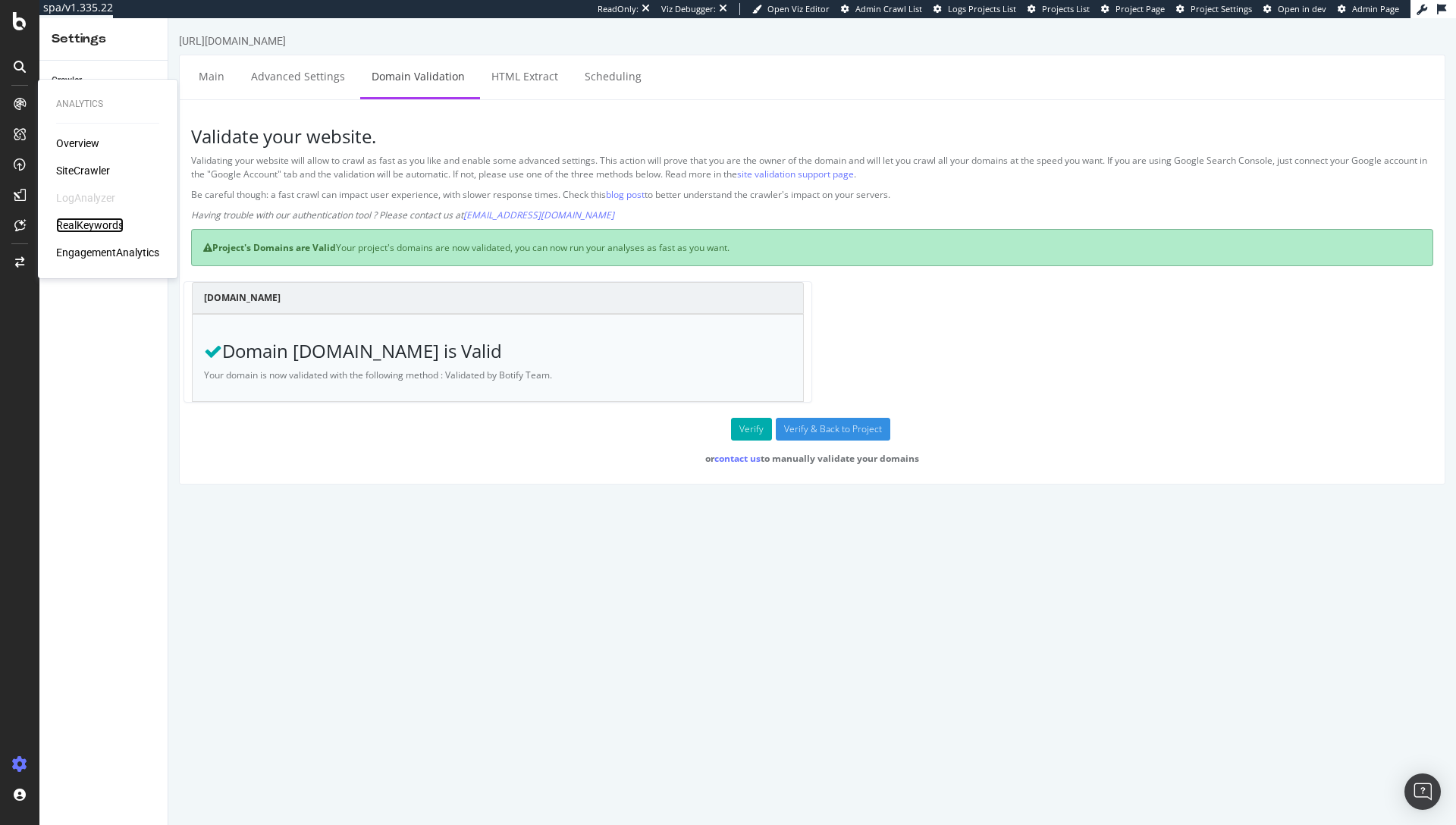
click at [83, 221] on div "RealKeywords" at bounding box center [89, 225] width 67 height 15
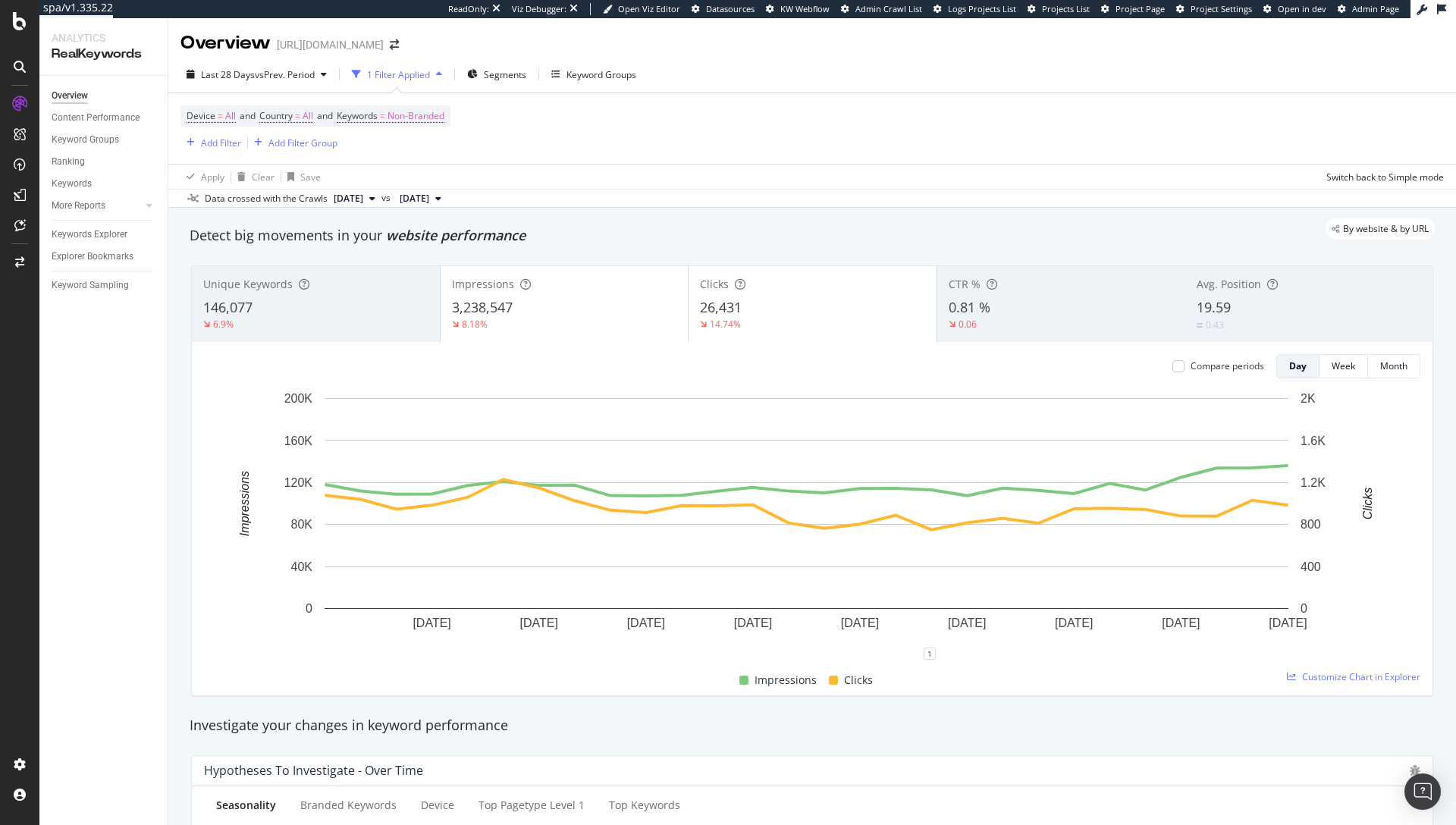
click at [710, 204] on div "Data crossed with the Crawls [DATE] vs [DATE]" at bounding box center [812, 198] width 1288 height 18
click at [82, 232] on div "Keywords Explorer" at bounding box center [89, 235] width 75 height 16
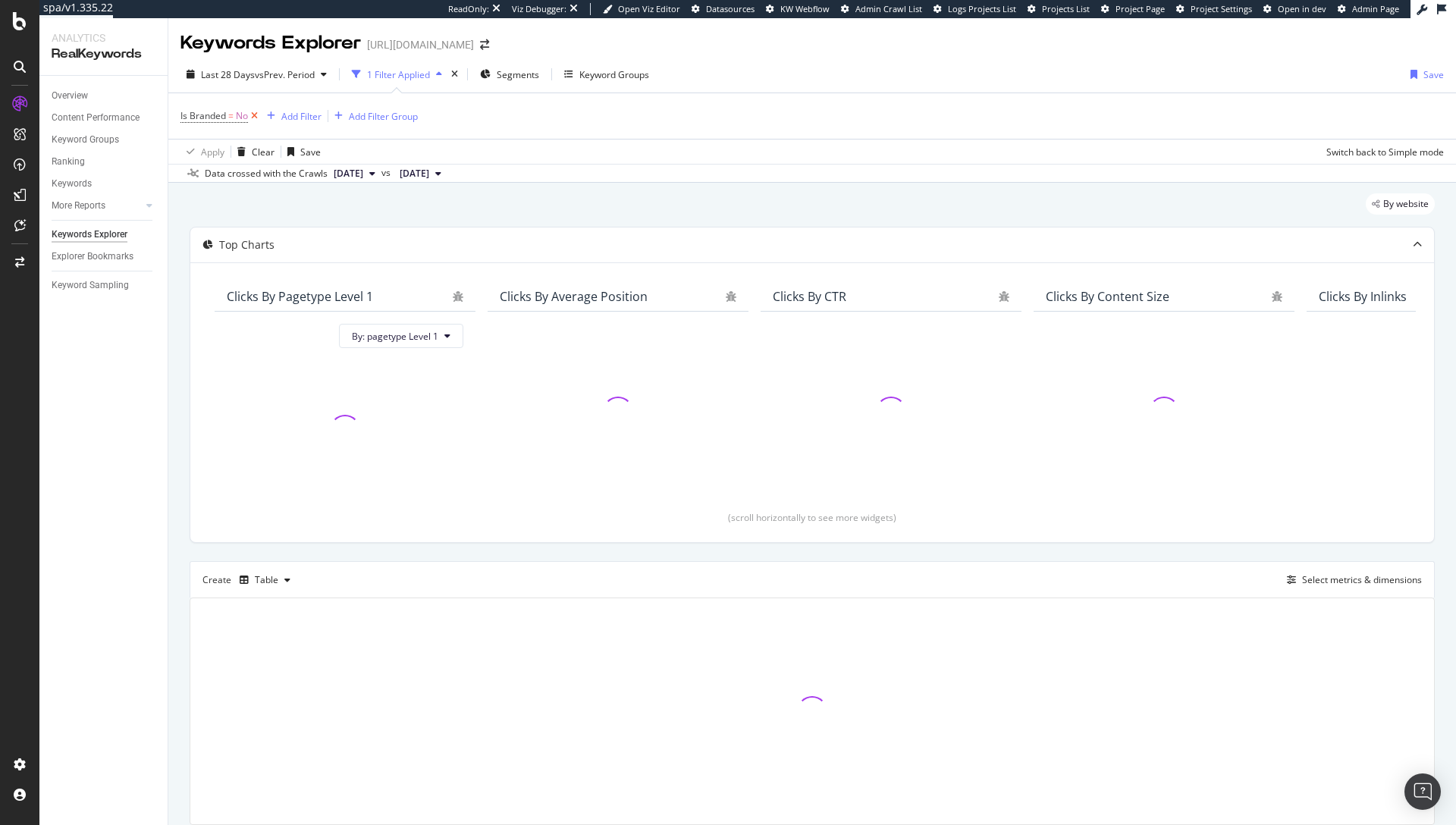
click at [255, 115] on icon at bounding box center [255, 116] width 13 height 15
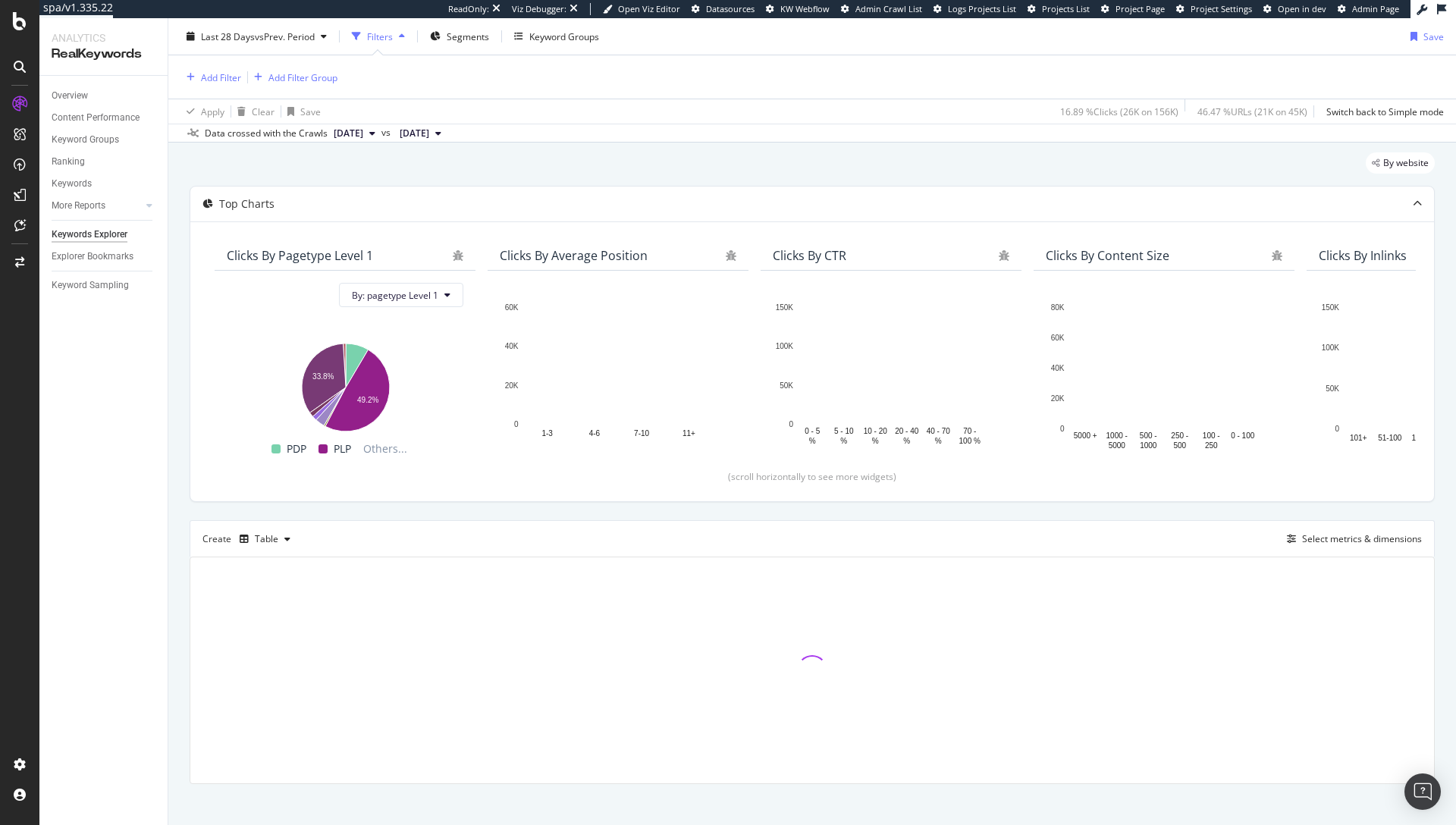
scroll to position [51, 0]
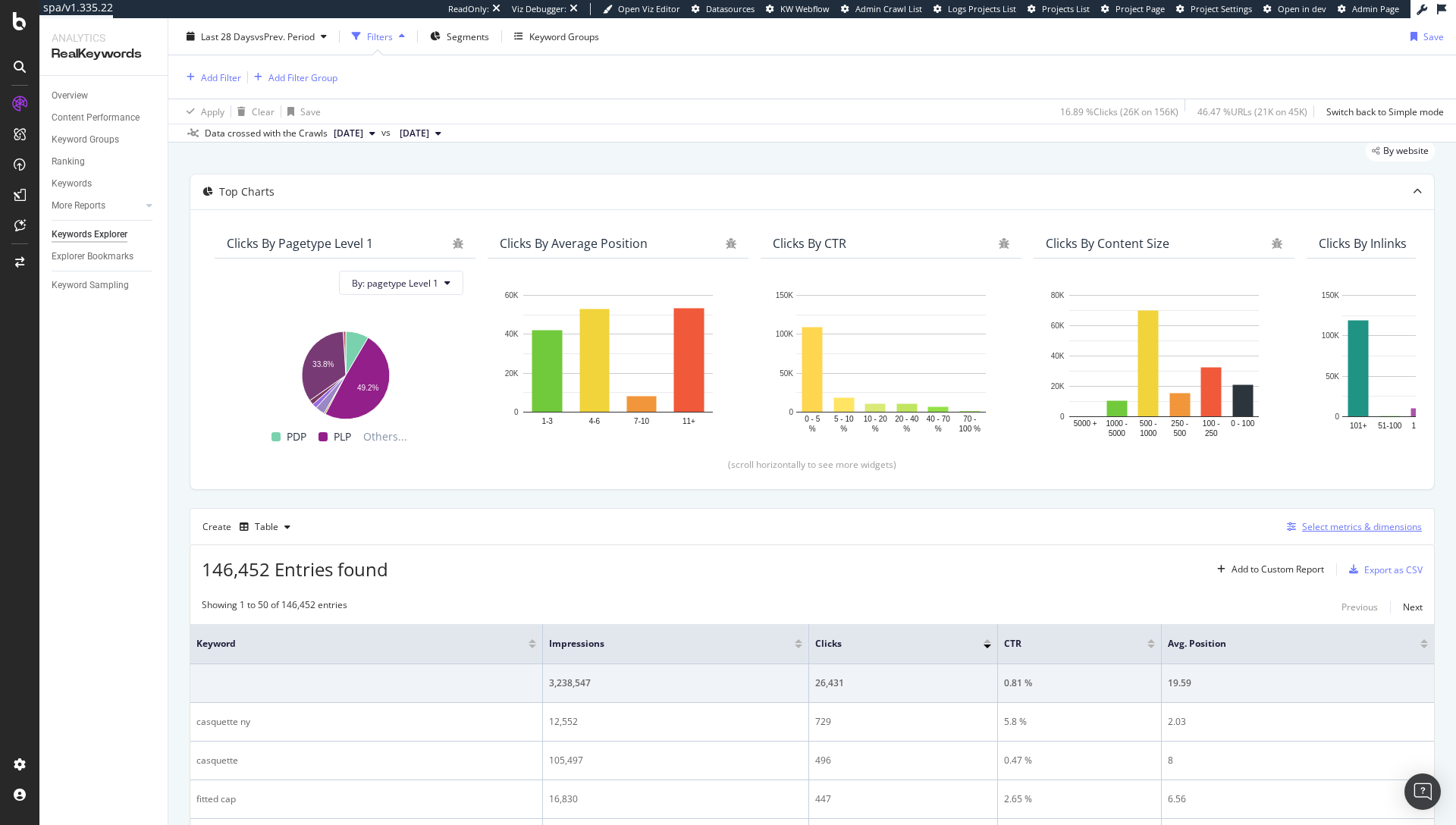
click at [1324, 524] on div "Select metrics & dimensions" at bounding box center [1361, 527] width 119 height 13
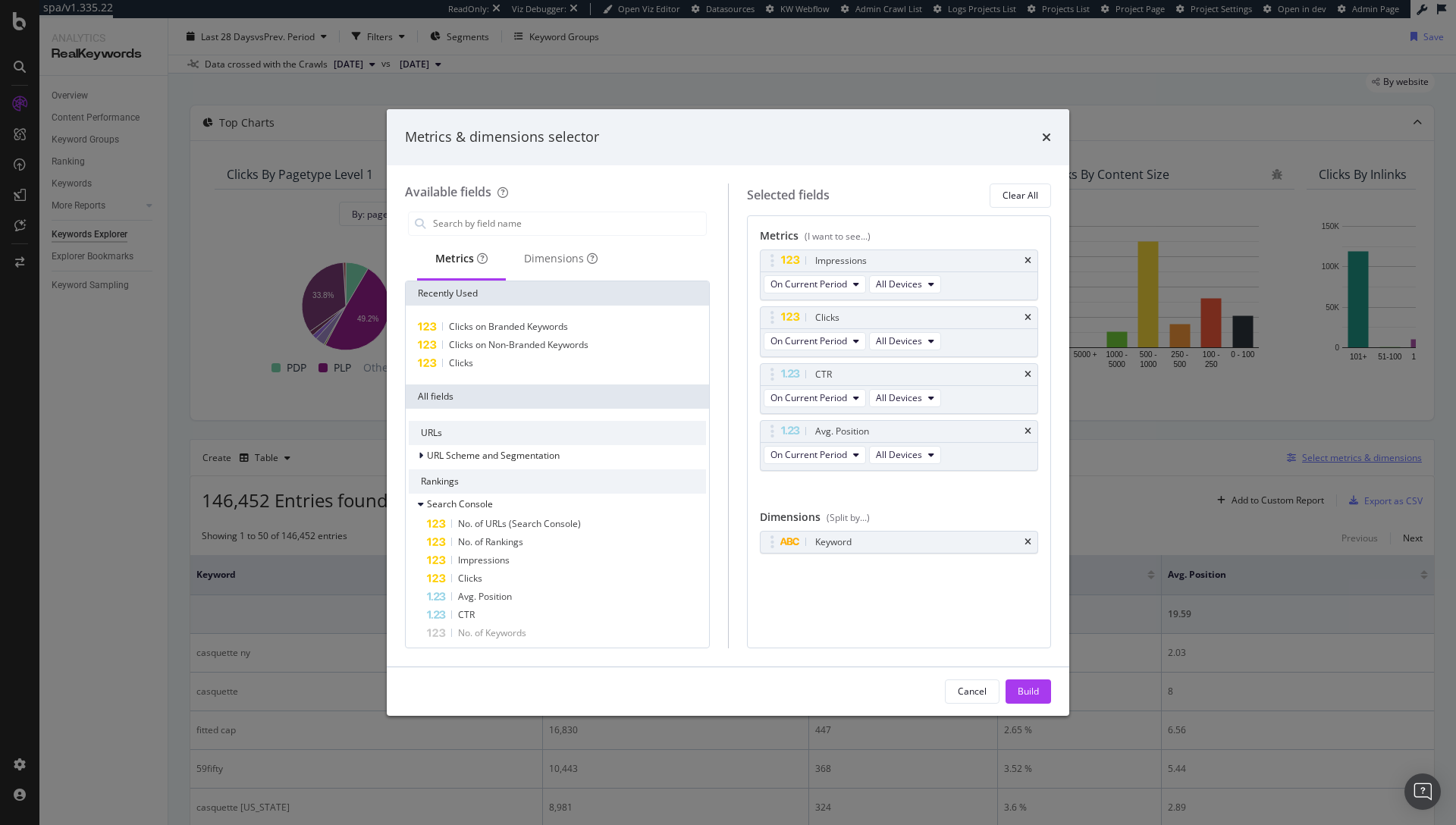
scroll to position [0, 0]
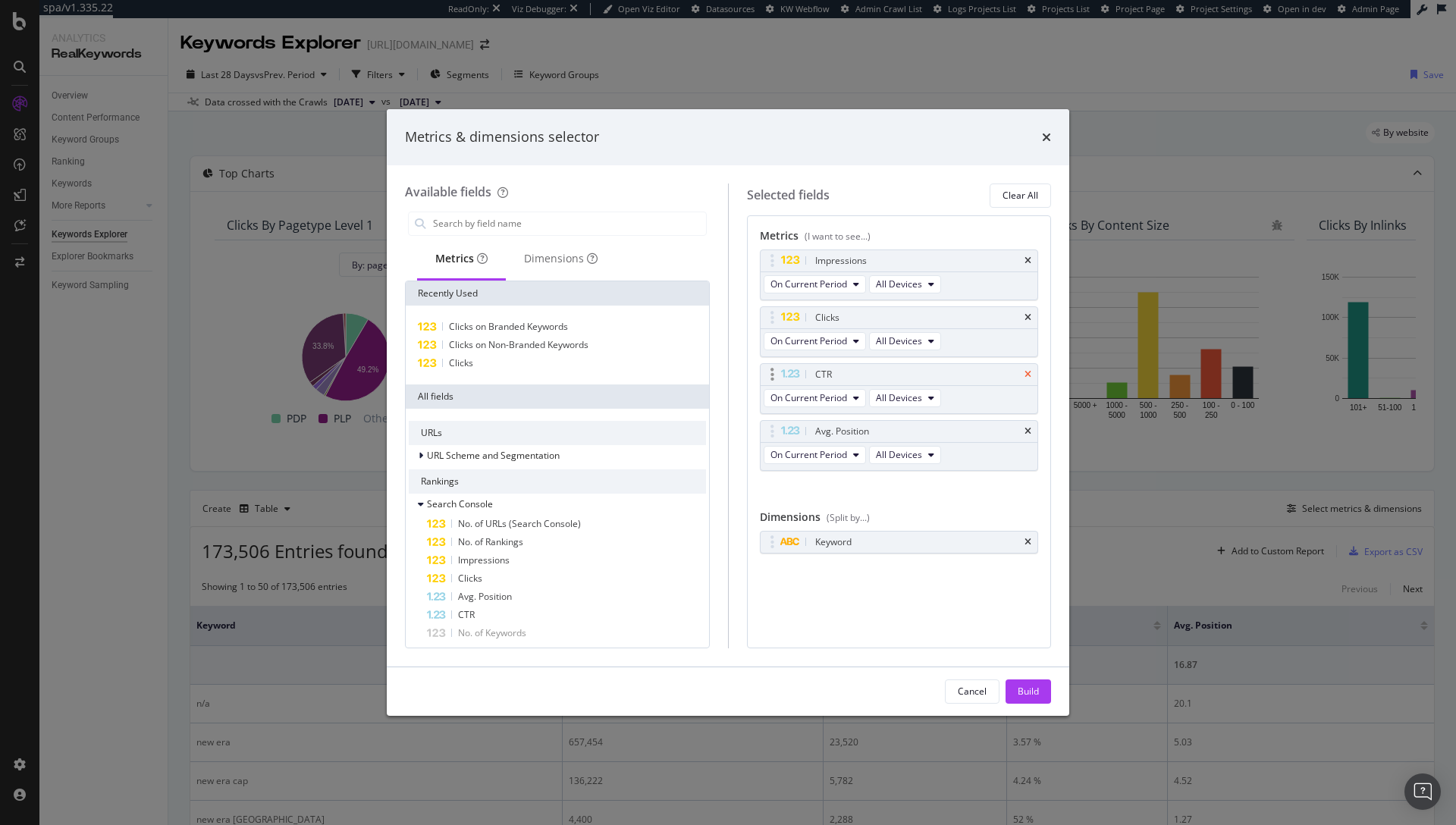
click at [1030, 372] on icon "times" at bounding box center [1027, 375] width 6 height 9
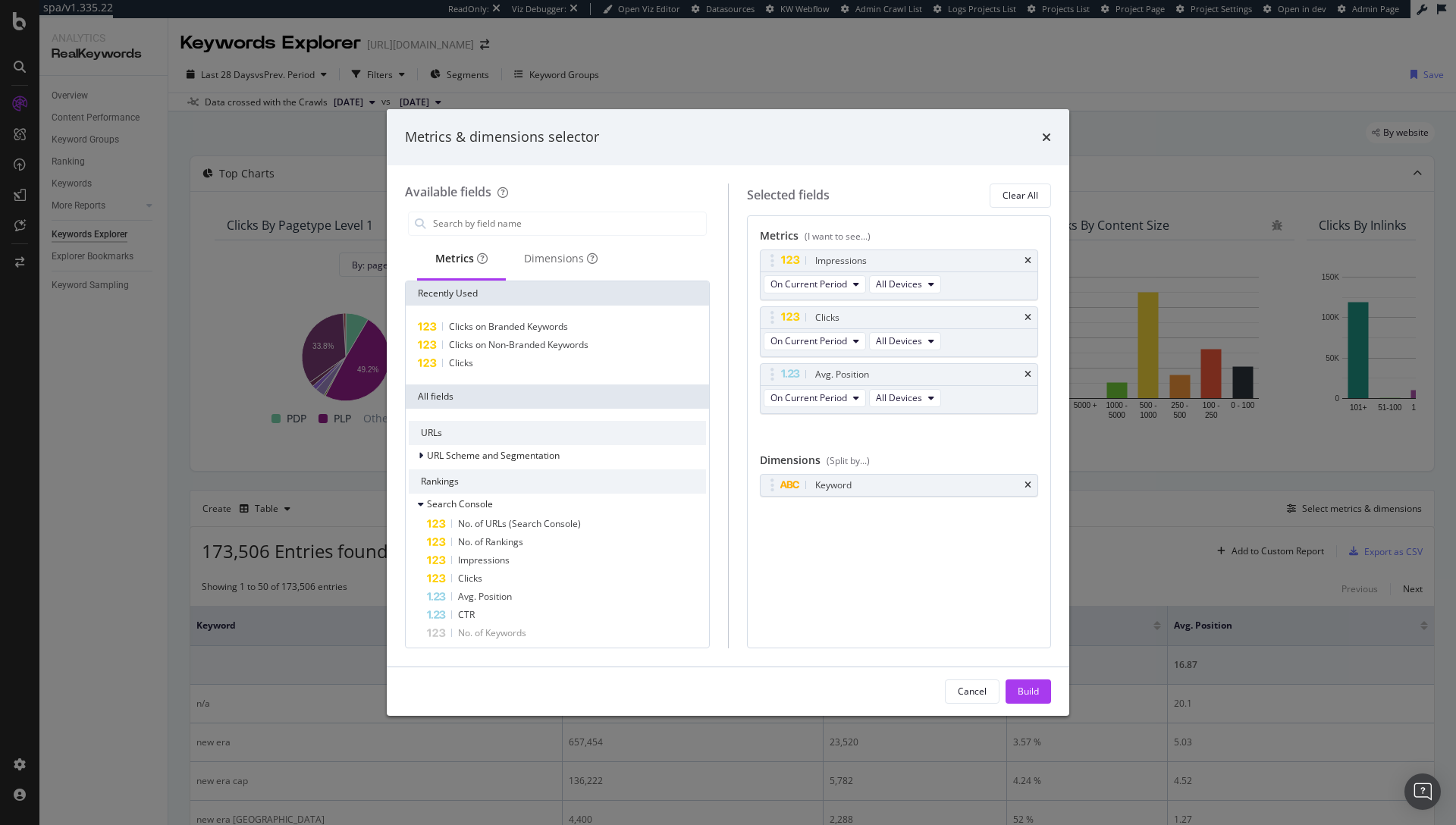
click at [1029, 373] on icon "times" at bounding box center [1027, 375] width 6 height 9
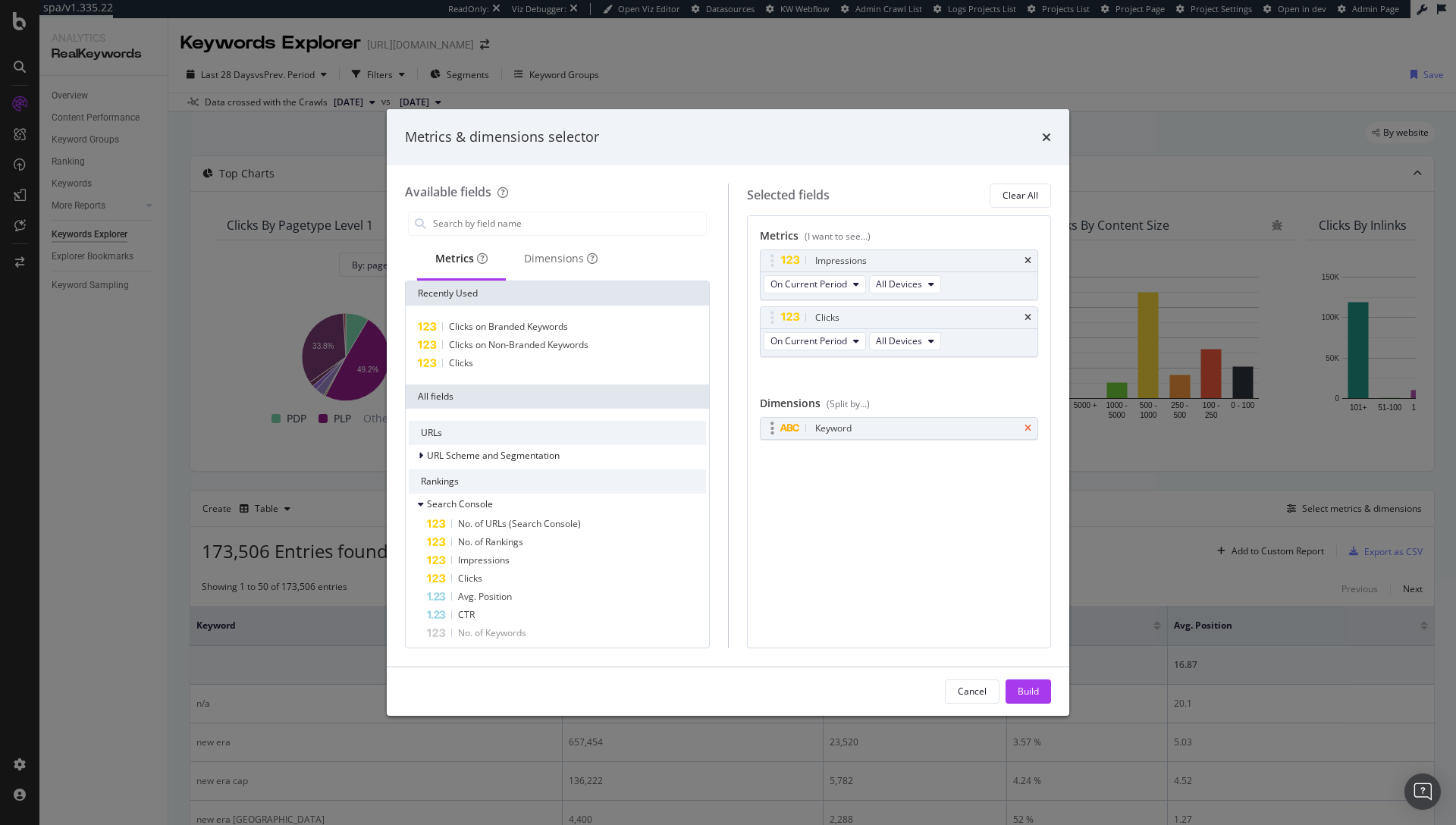
click at [1028, 426] on icon "times" at bounding box center [1027, 429] width 6 height 9
click at [1020, 682] on div "Build" at bounding box center [1028, 692] width 21 height 23
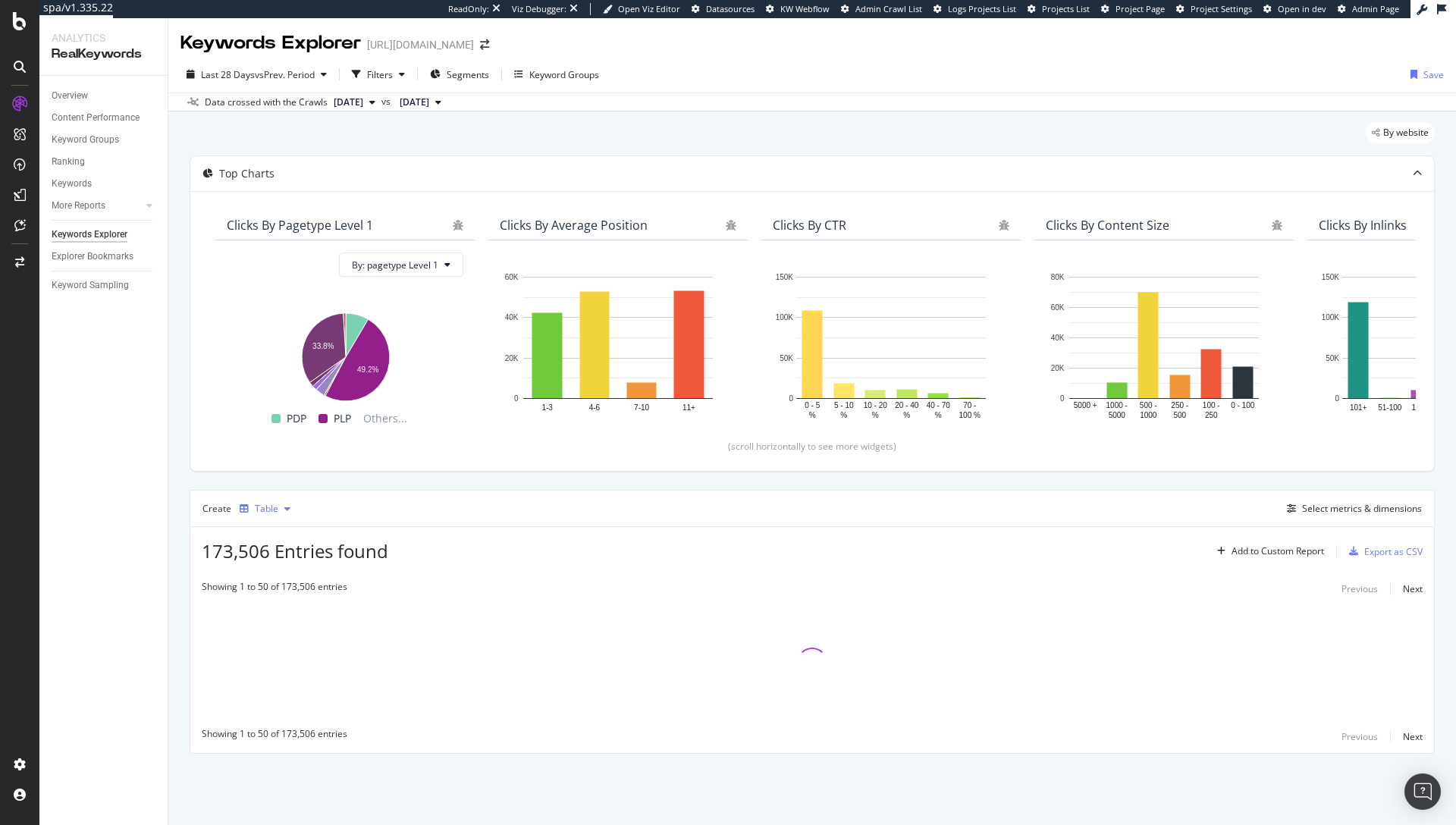
click at [246, 507] on icon "button" at bounding box center [245, 510] width 9 height 9
click at [270, 559] on div "Trend" at bounding box center [282, 559] width 25 height 13
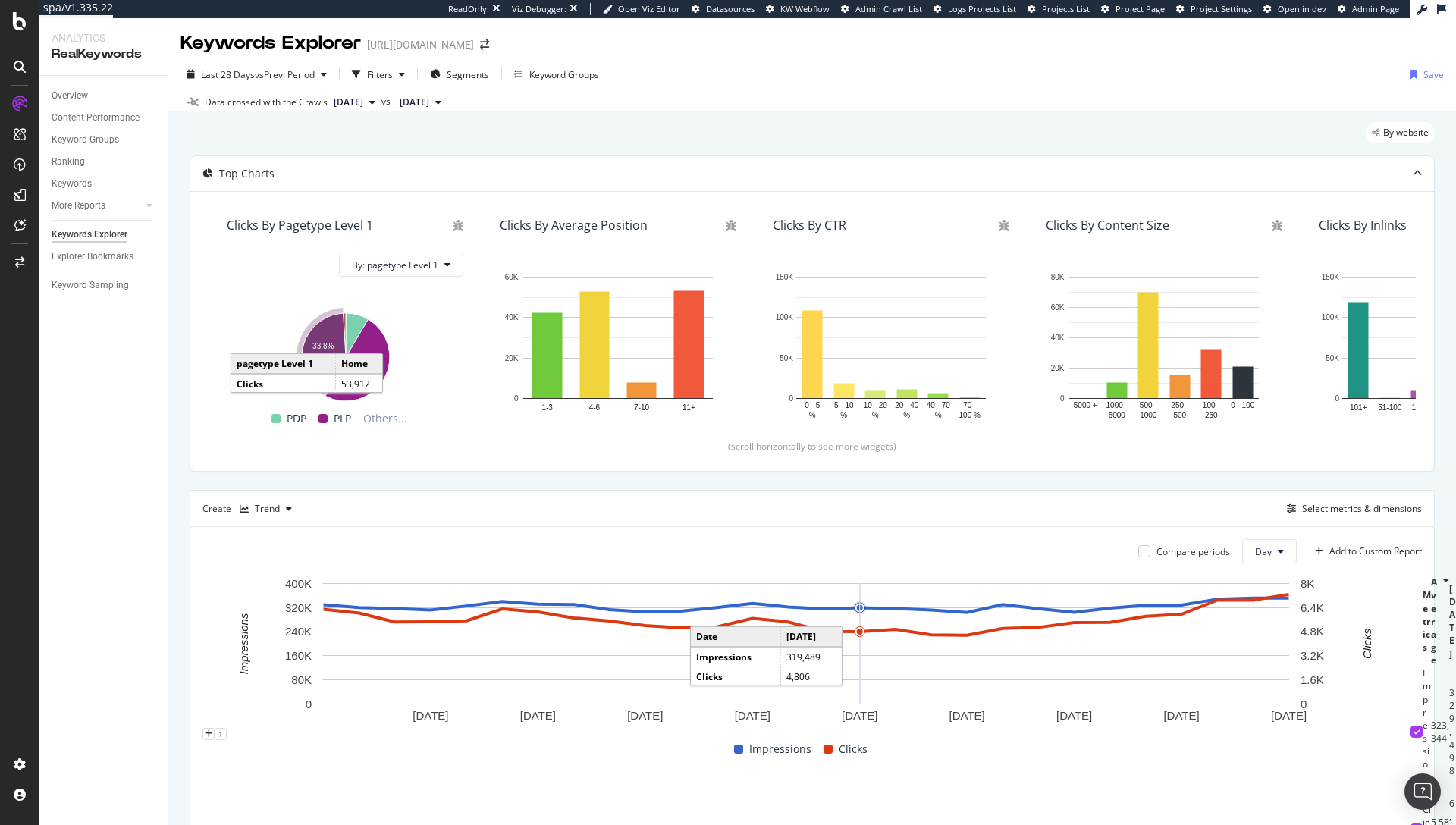
click at [439, 136] on div "By website" at bounding box center [812, 139] width 1245 height 33
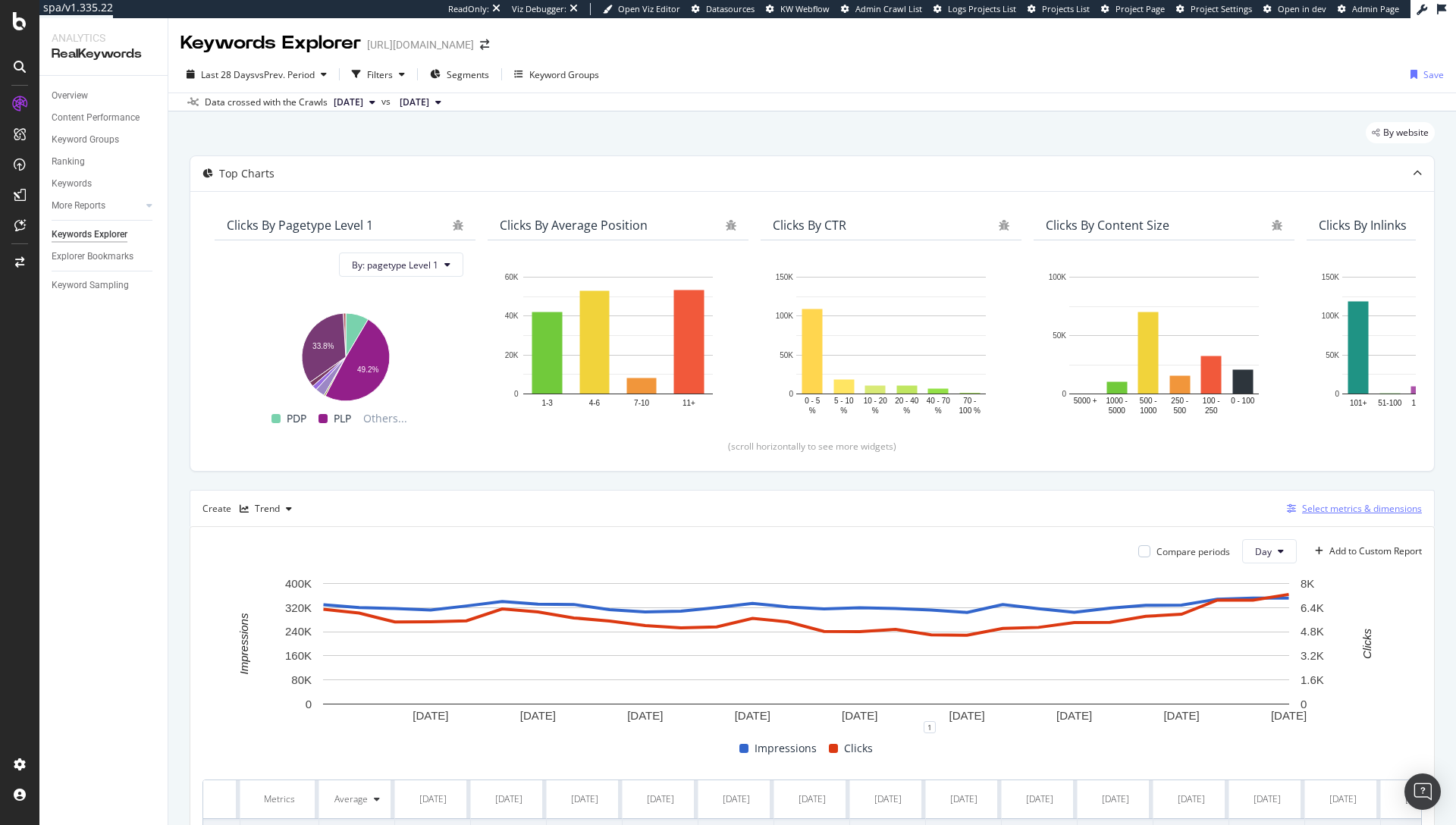
click at [1302, 511] on div "Select metrics & dimensions" at bounding box center [1361, 509] width 119 height 13
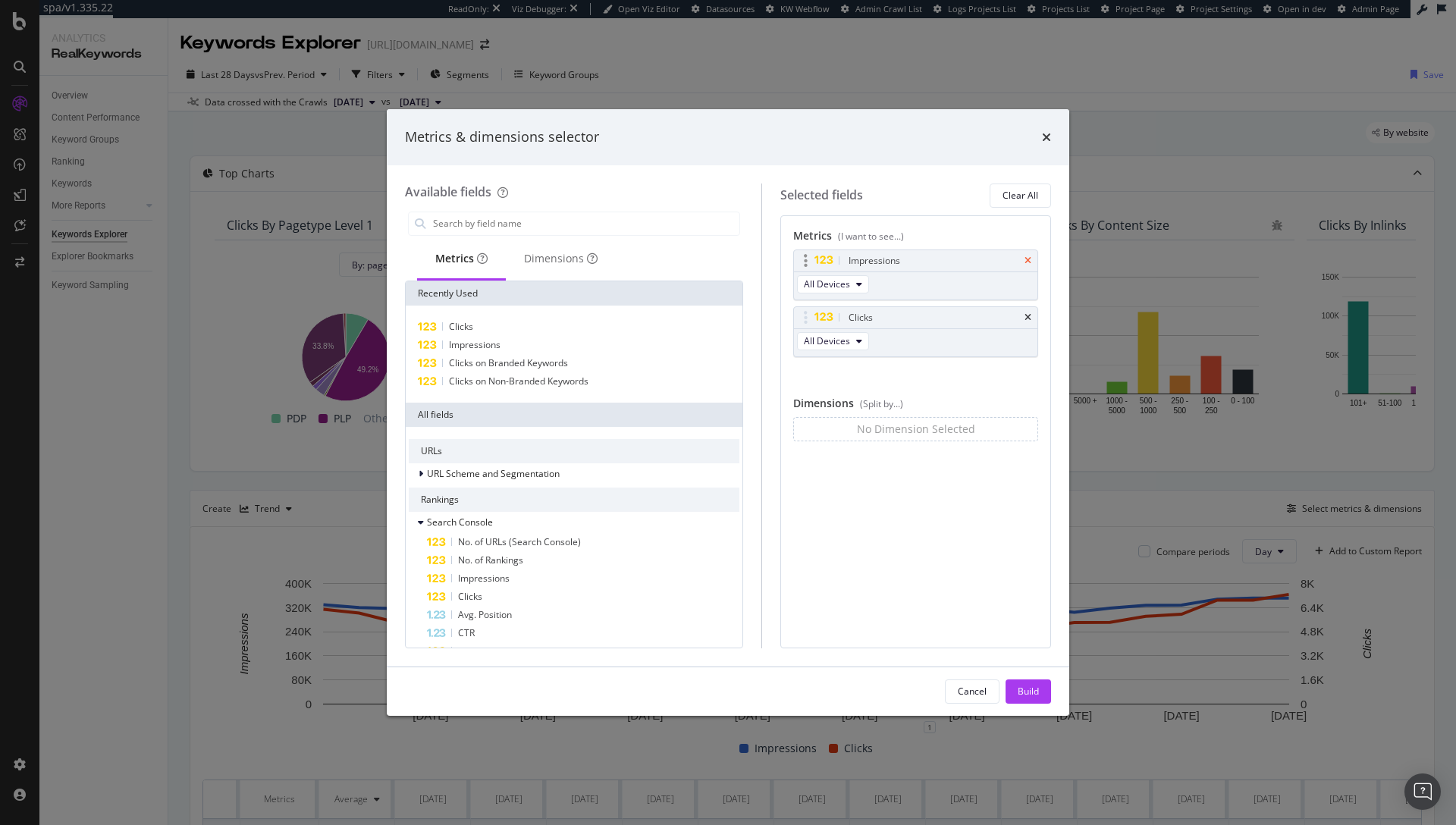
click at [1025, 258] on icon "times" at bounding box center [1027, 261] width 6 height 9
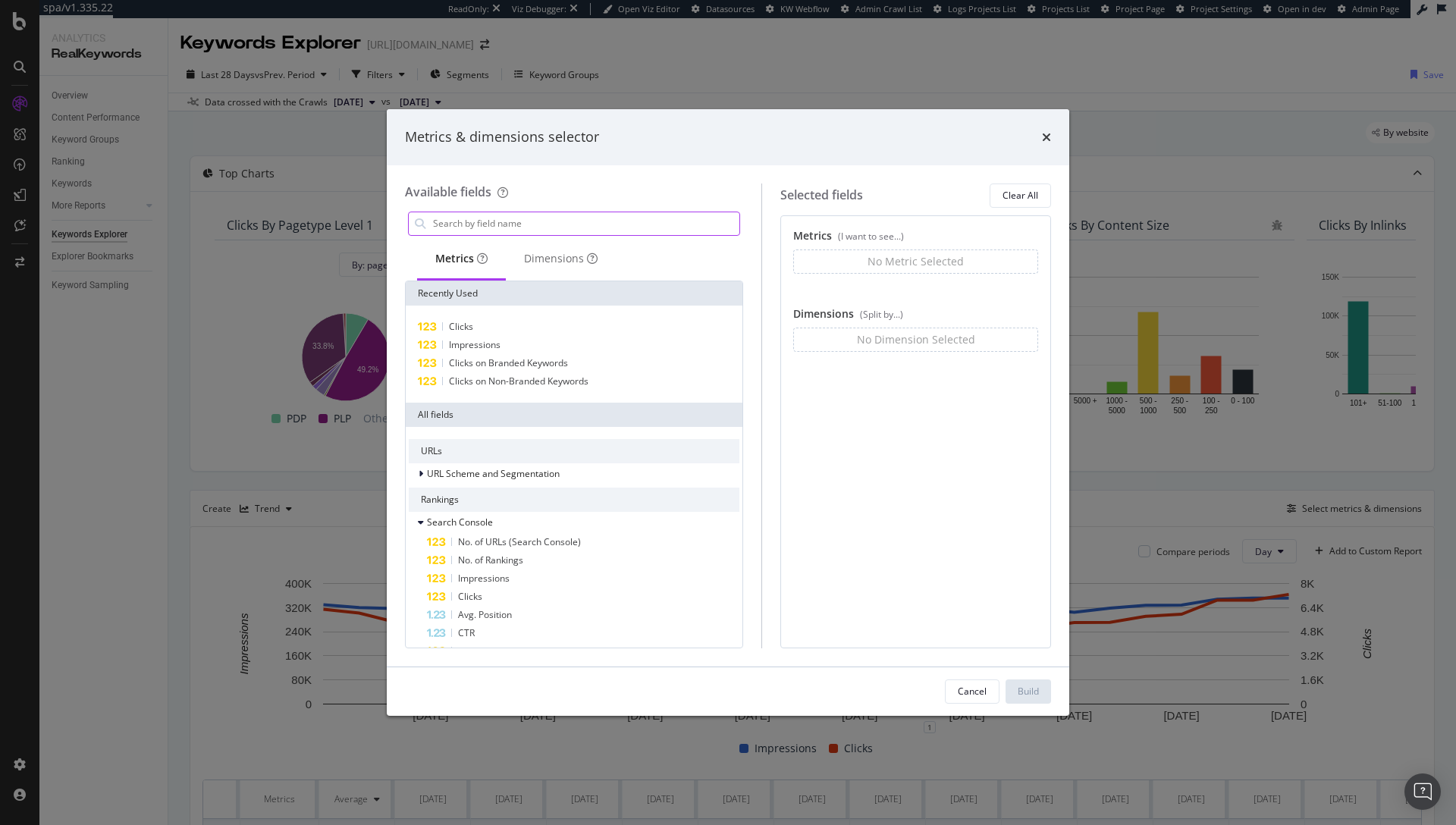
click at [509, 223] on input "modal" at bounding box center [585, 223] width 308 height 23
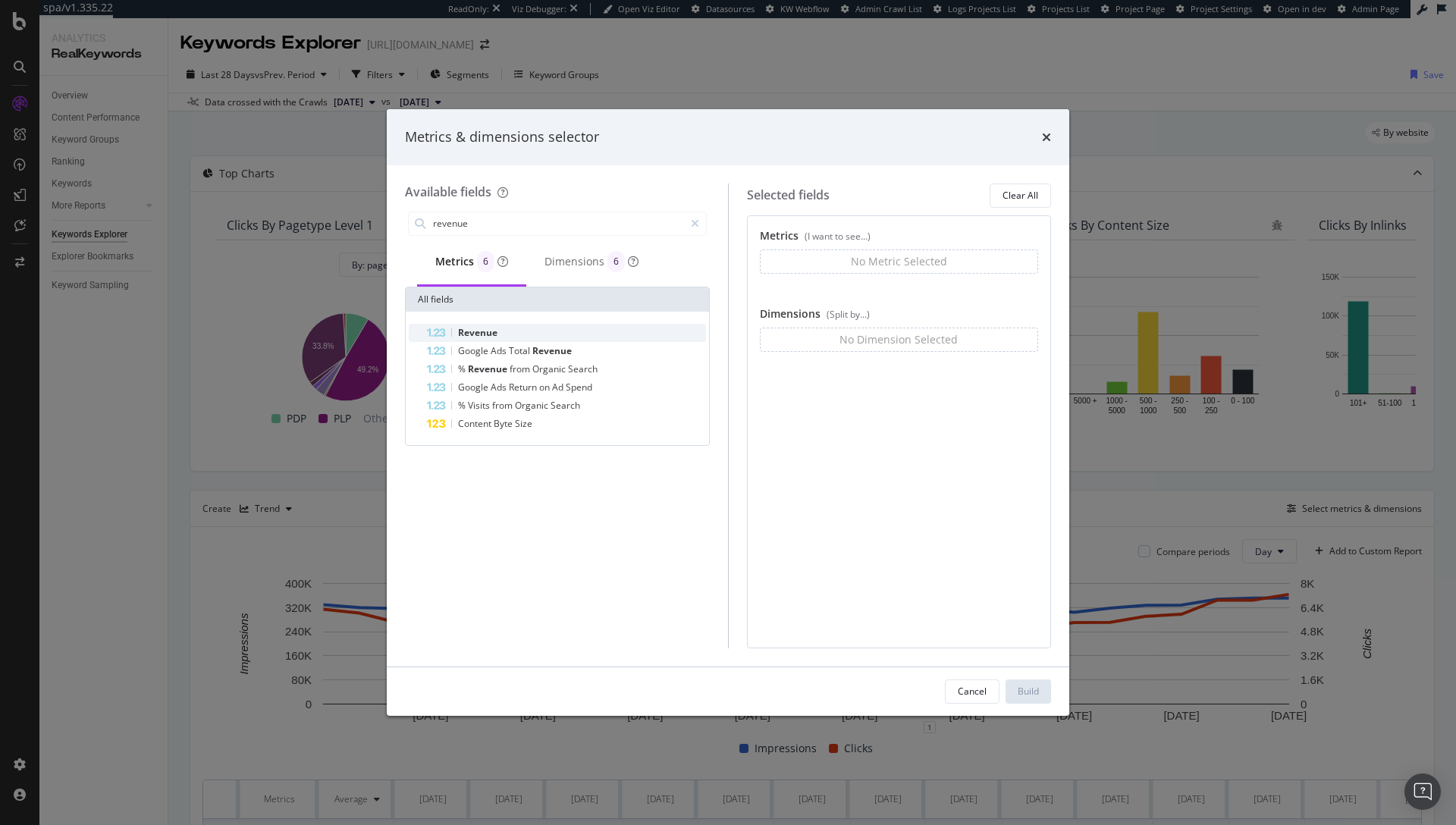
click at [511, 331] on div "Revenue" at bounding box center [566, 333] width 279 height 18
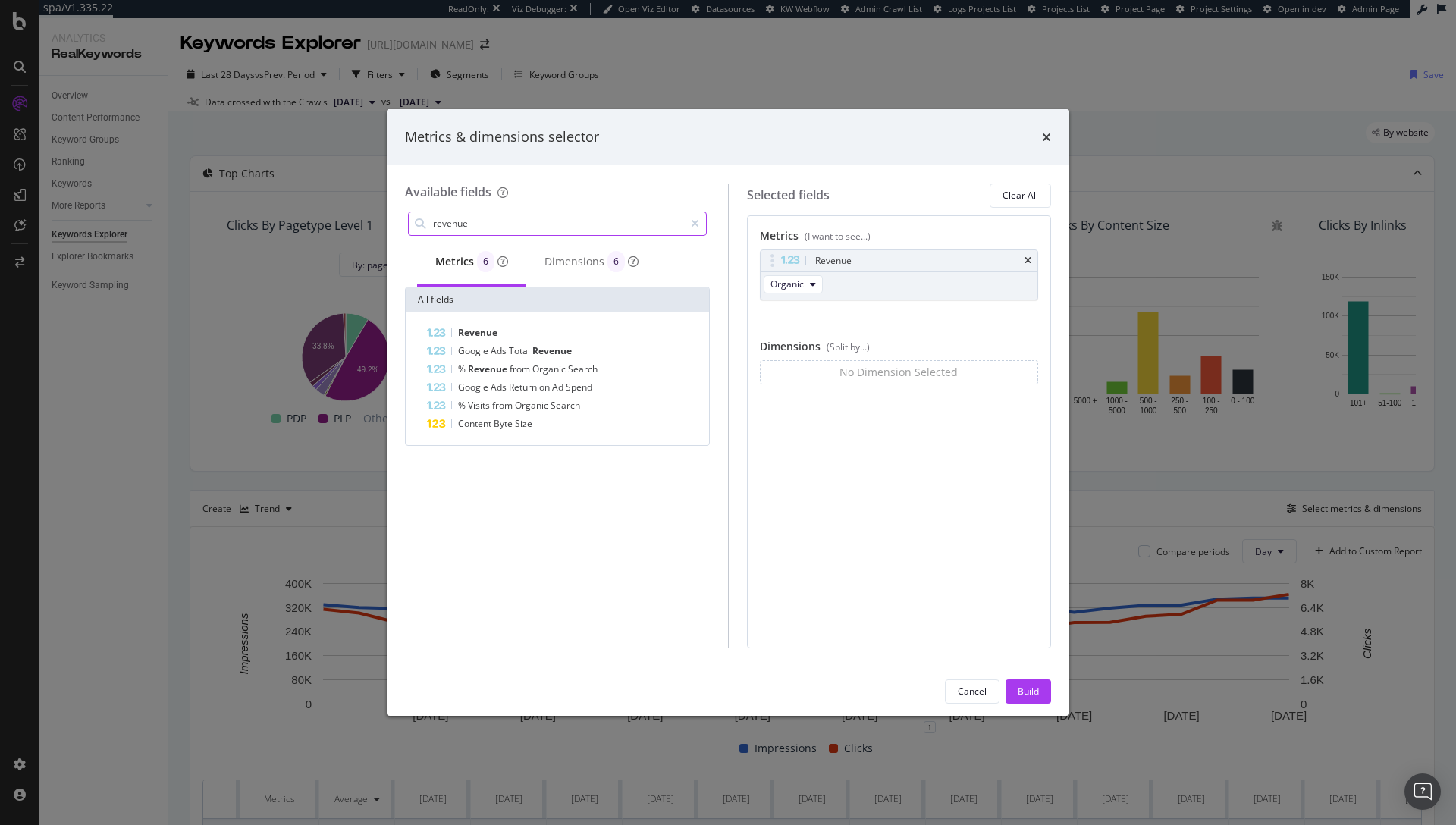
click at [498, 219] on input "revenue" at bounding box center [557, 223] width 253 height 23
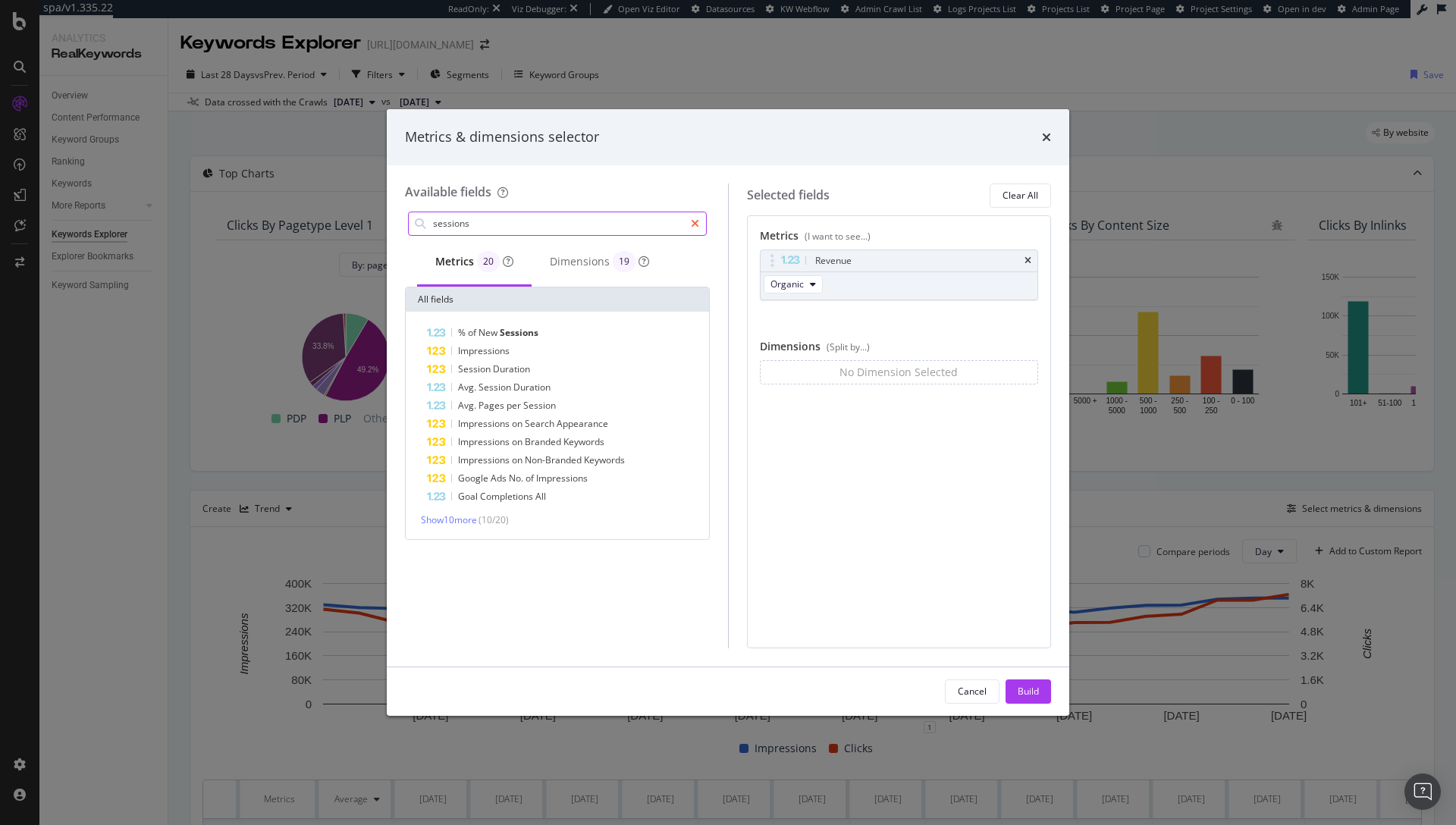
type input "sessions"
click at [692, 222] on icon "modal" at bounding box center [694, 224] width 8 height 11
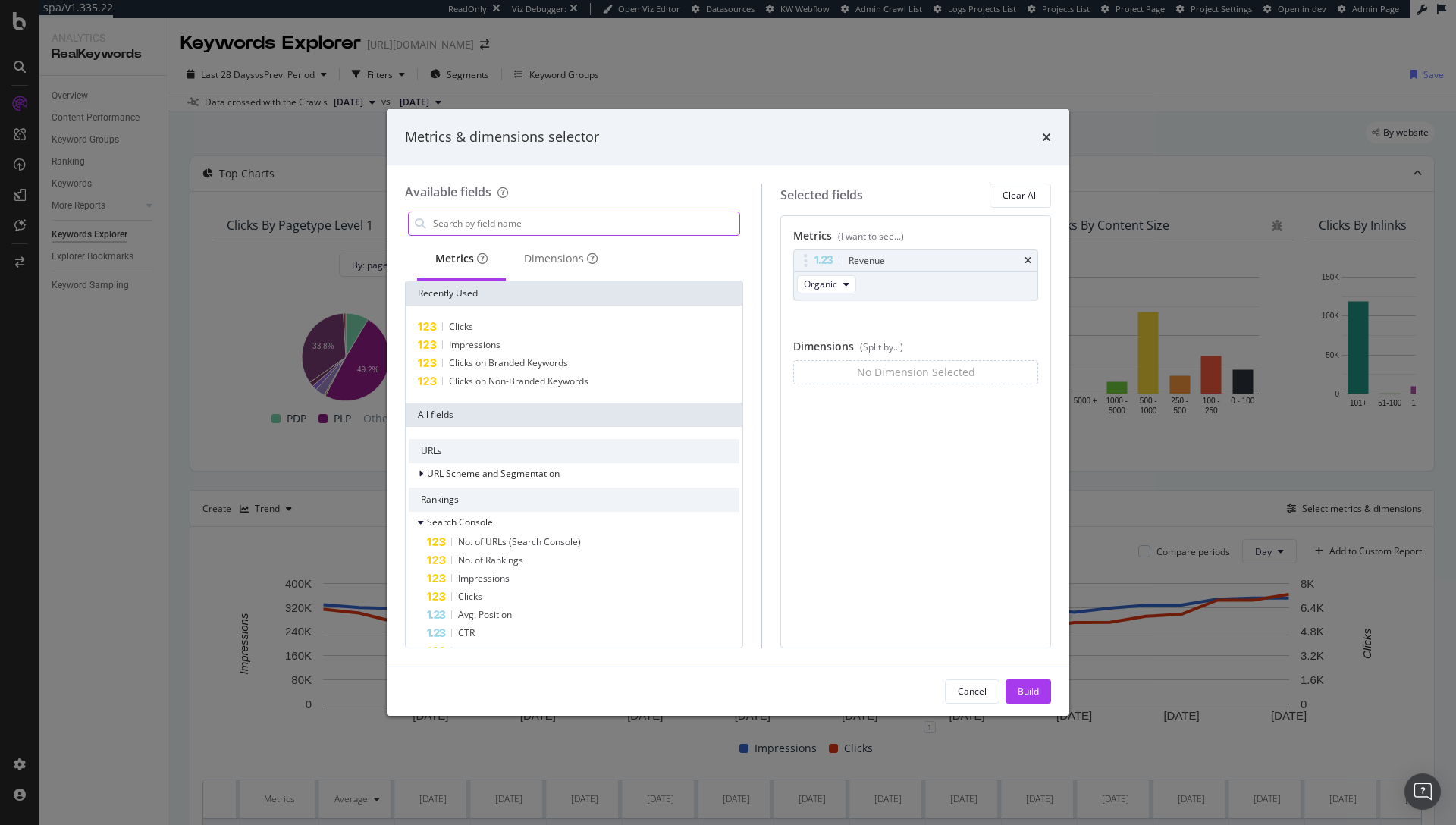
click at [489, 219] on input "modal" at bounding box center [585, 223] width 308 height 23
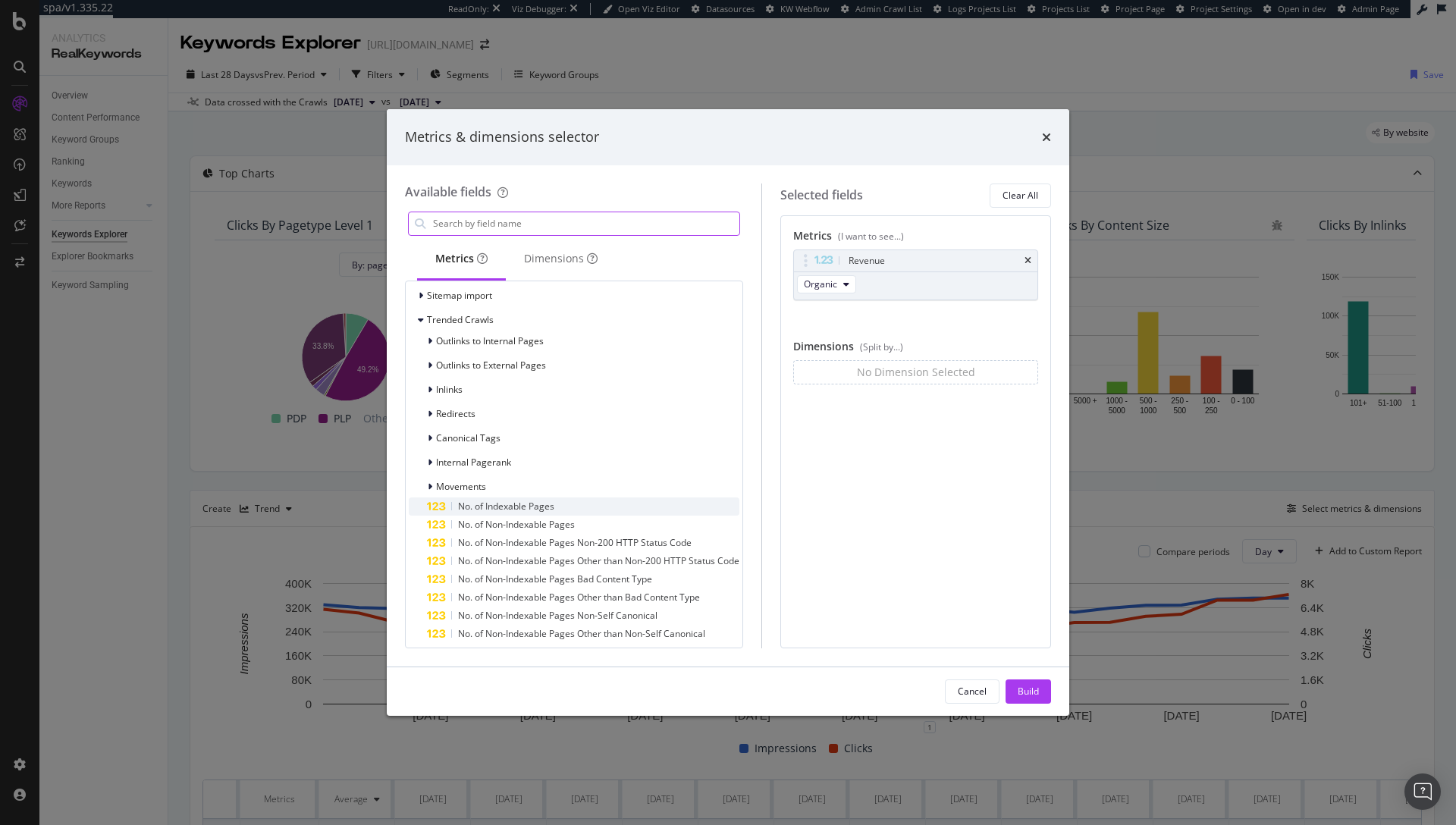
scroll to position [860, 0]
click at [416, 315] on div "Trended Crawls" at bounding box center [451, 318] width 85 height 15
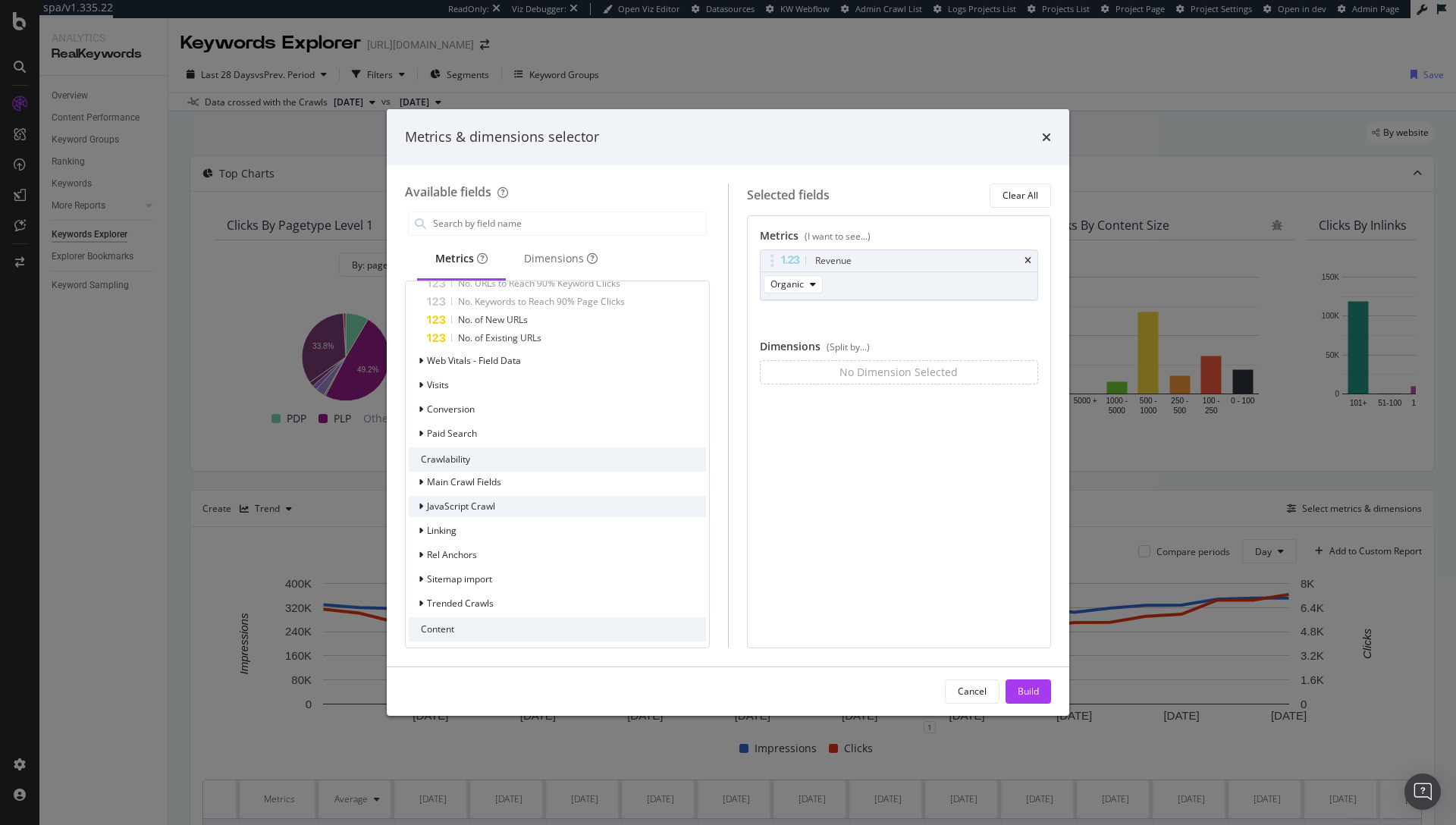
scroll to position [447, 0]
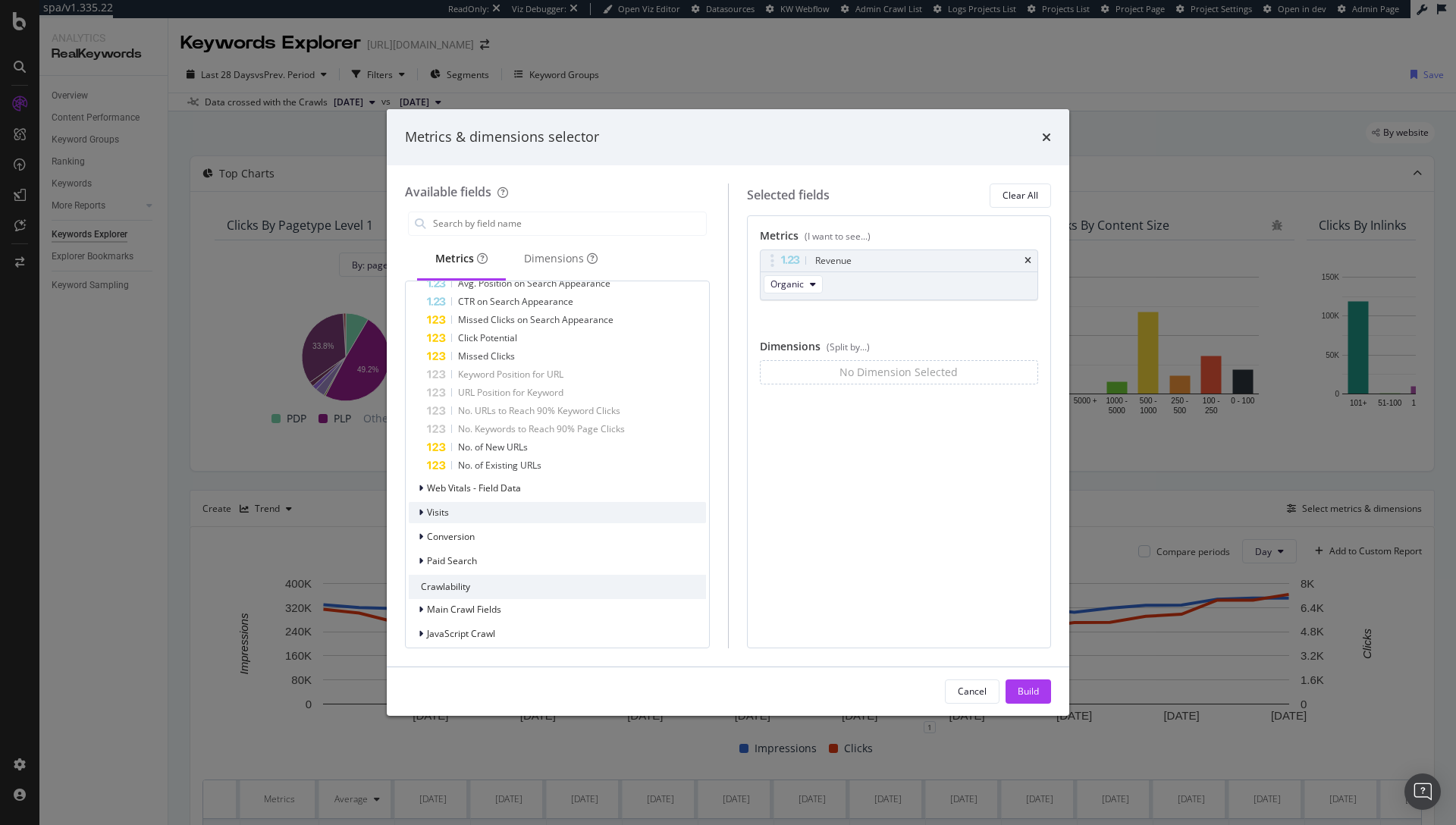
click at [418, 510] on icon "modal" at bounding box center [420, 513] width 5 height 9
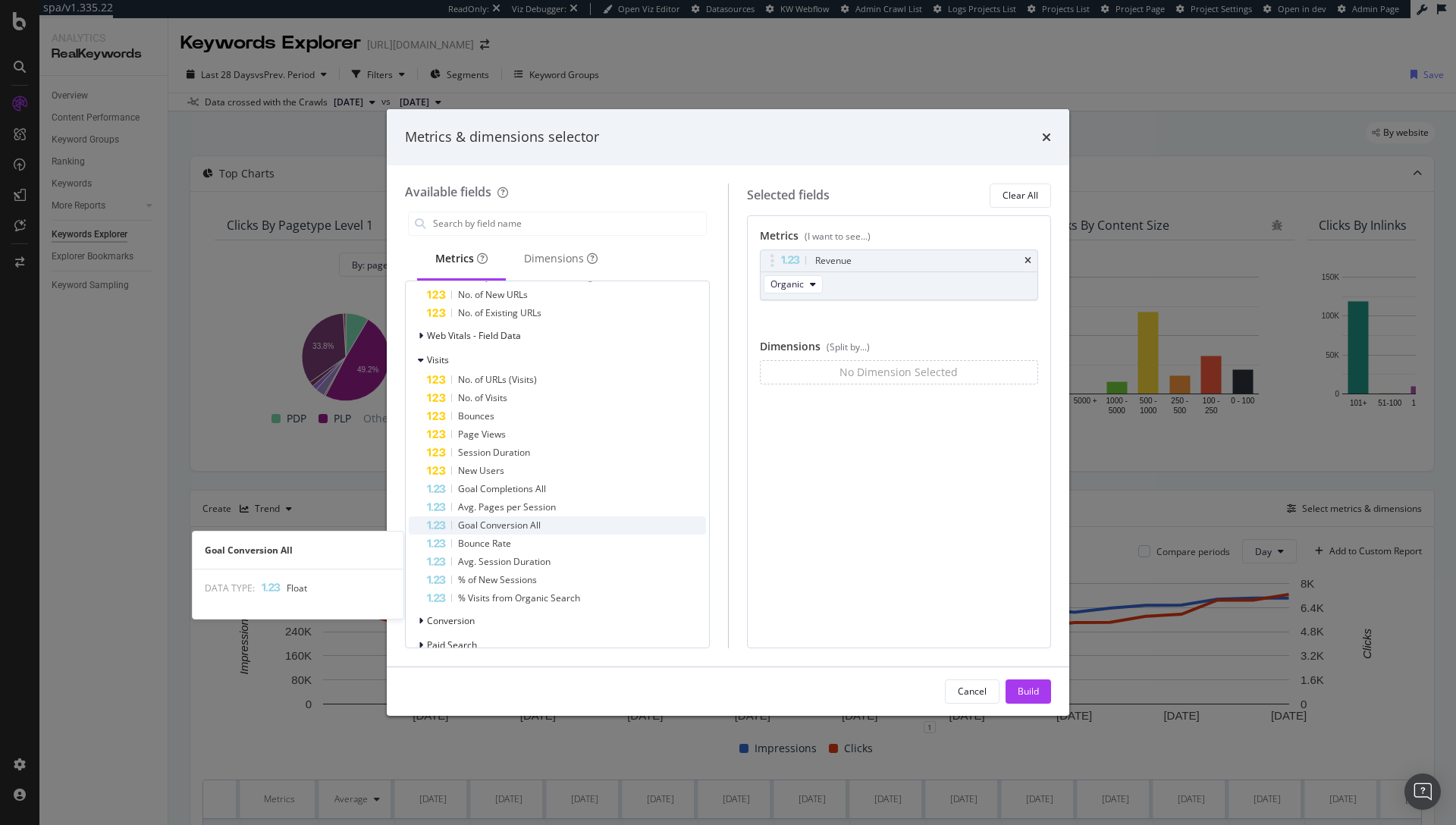
scroll to position [585, 0]
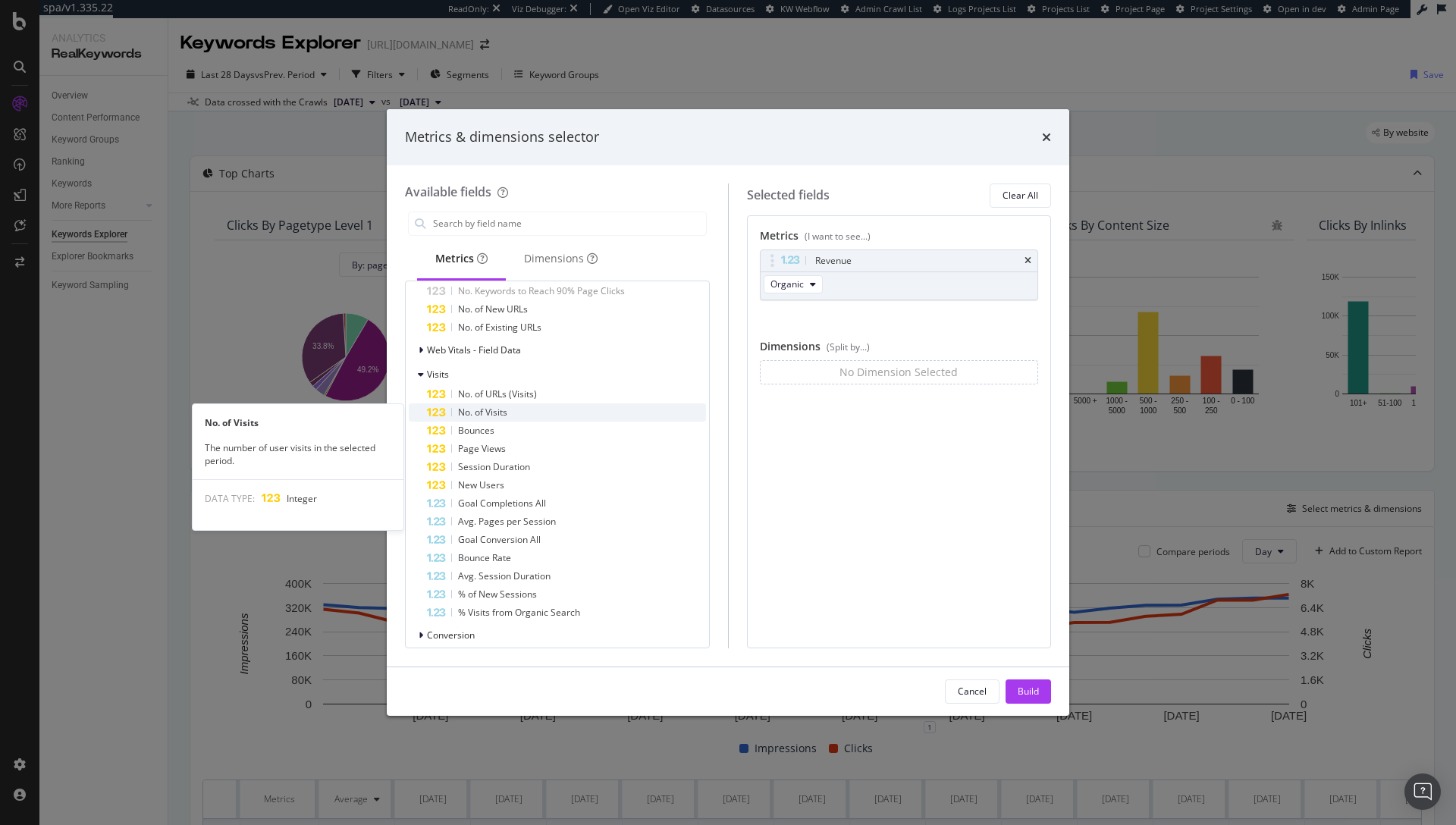
click at [477, 412] on span "No. of Visits" at bounding box center [483, 412] width 50 height 13
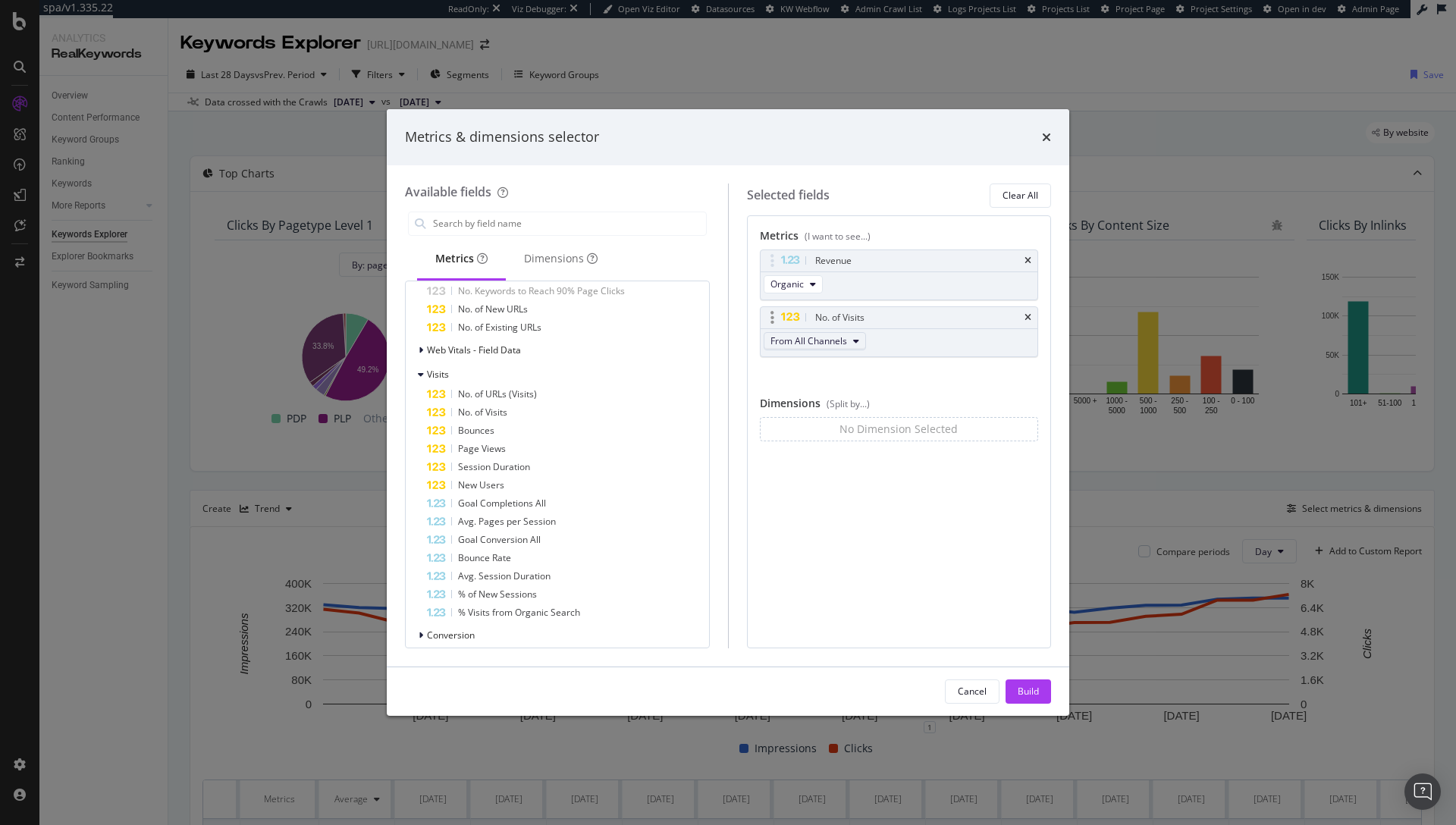
click at [834, 348] on button "From All Channels" at bounding box center [814, 341] width 102 height 18
click at [821, 388] on div "Organic" at bounding box center [815, 396] width 103 height 22
click at [1032, 691] on div "Build" at bounding box center [1028, 692] width 21 height 13
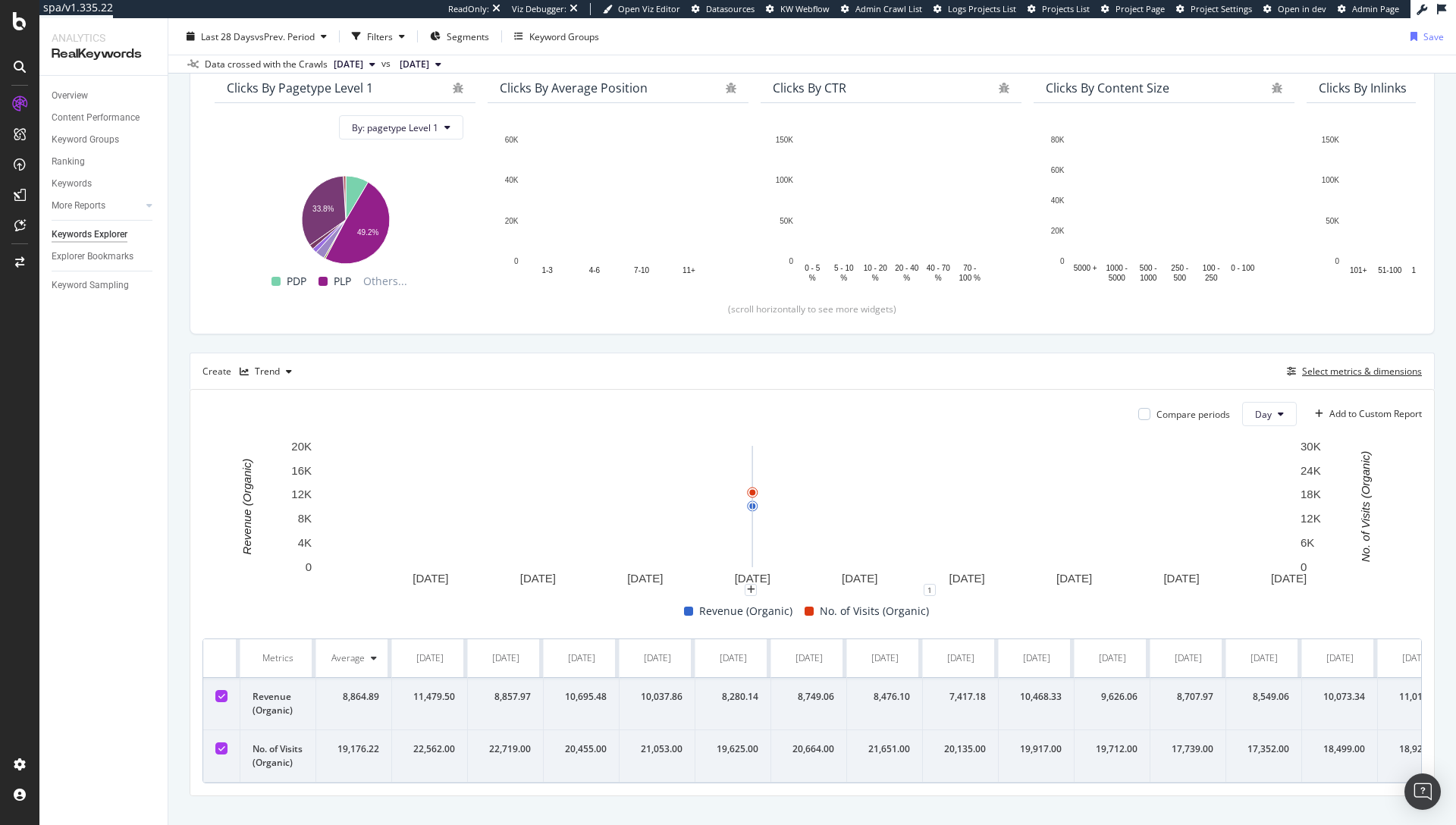
scroll to position [187, 0]
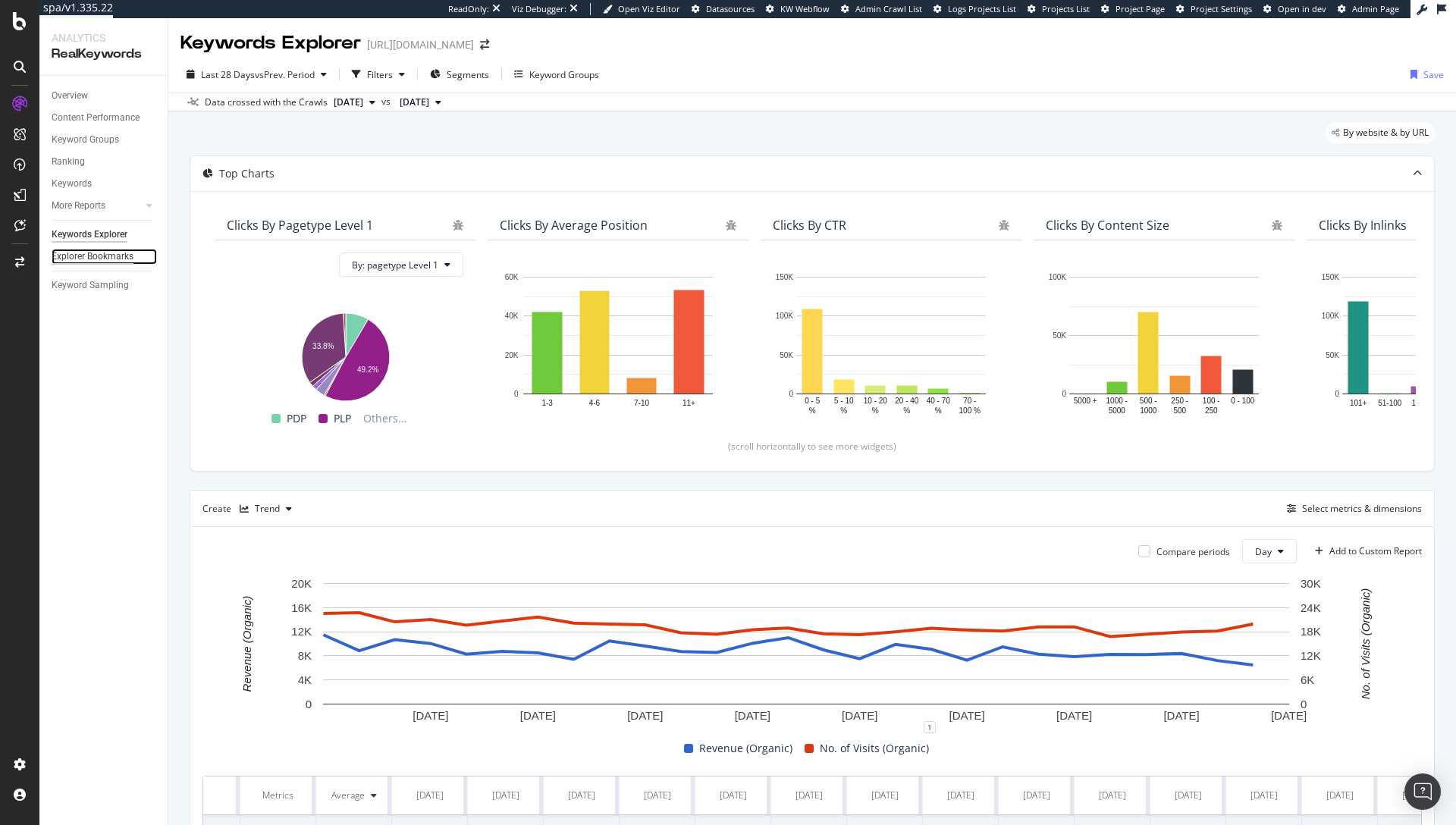
click at [97, 258] on div "Explorer Bookmarks" at bounding box center [92, 257] width 82 height 16
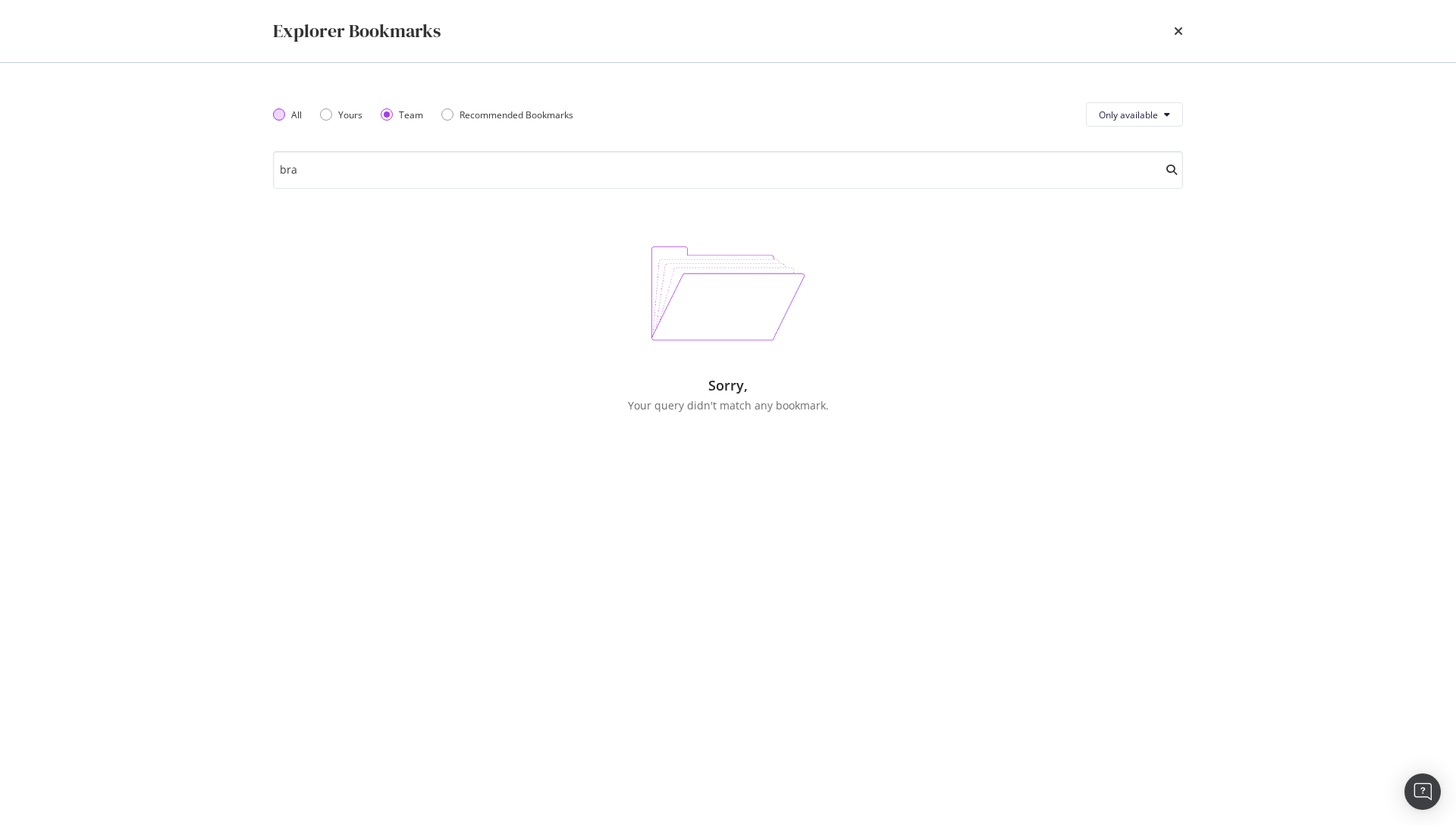
type input "bra"
click at [280, 116] on div "All" at bounding box center [279, 114] width 12 height 12
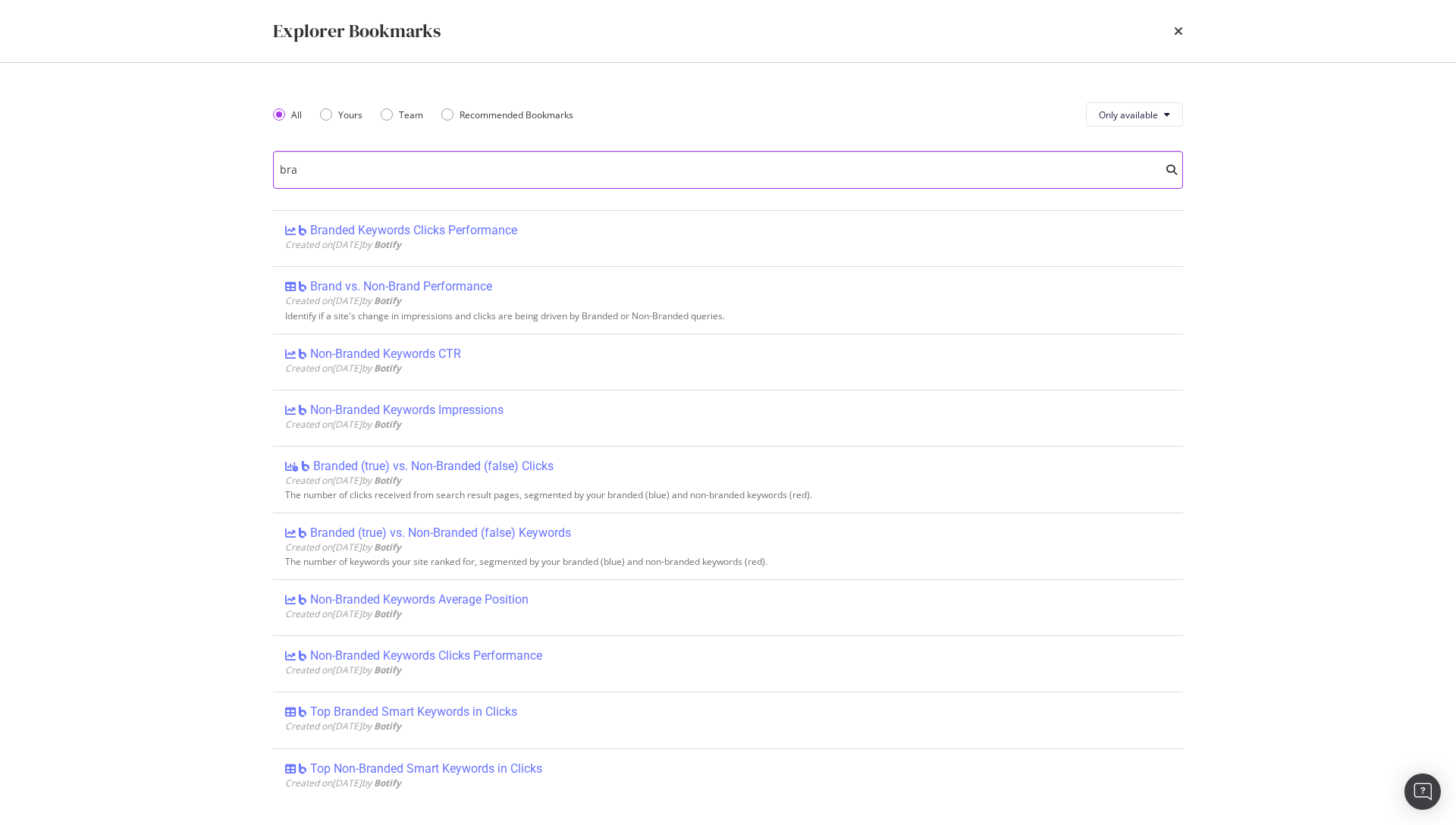
click at [340, 179] on input "bra" at bounding box center [728, 169] width 910 height 38
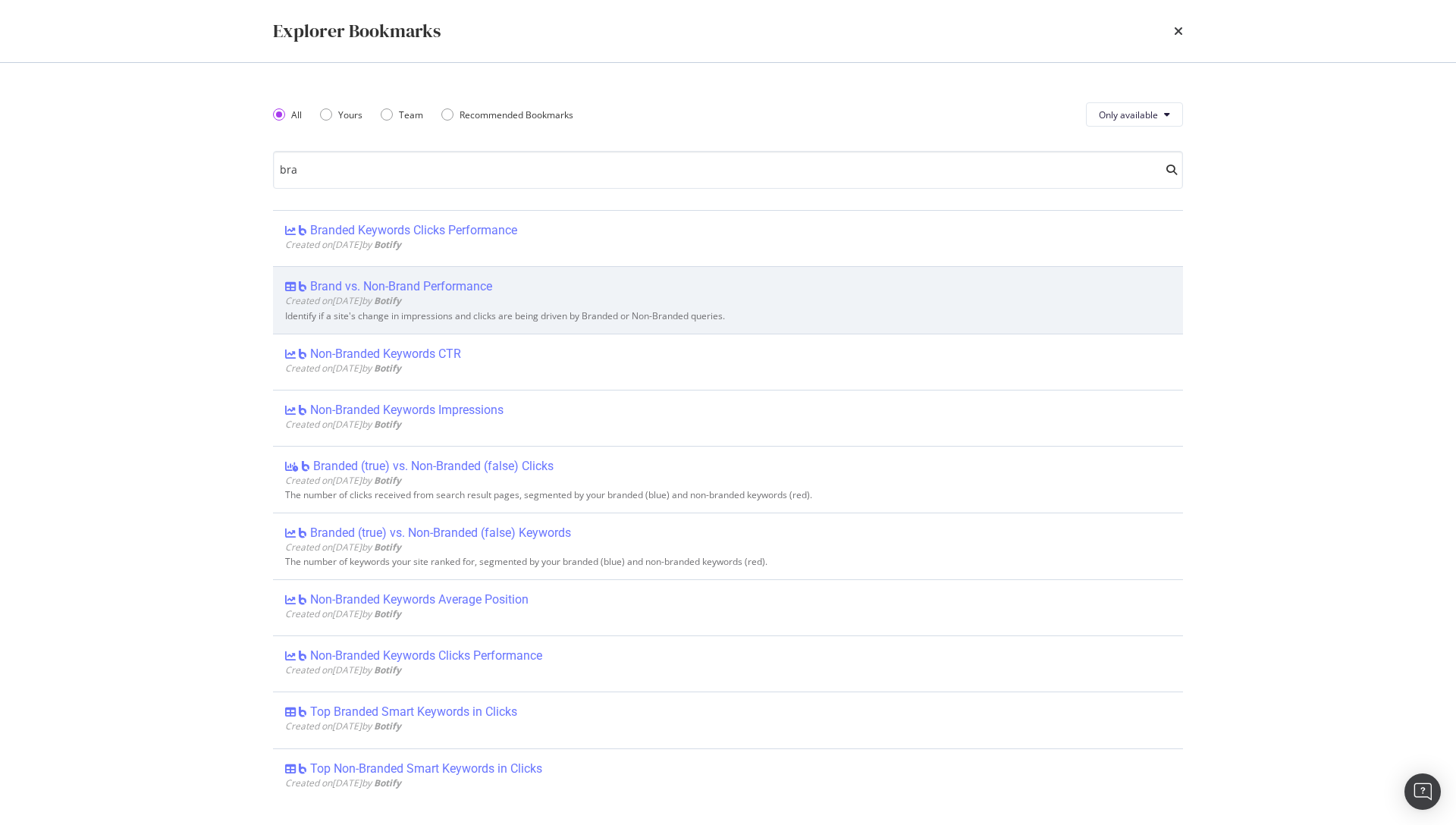
click at [392, 282] on div "Brand vs. Non-Brand Performance" at bounding box center [401, 287] width 182 height 15
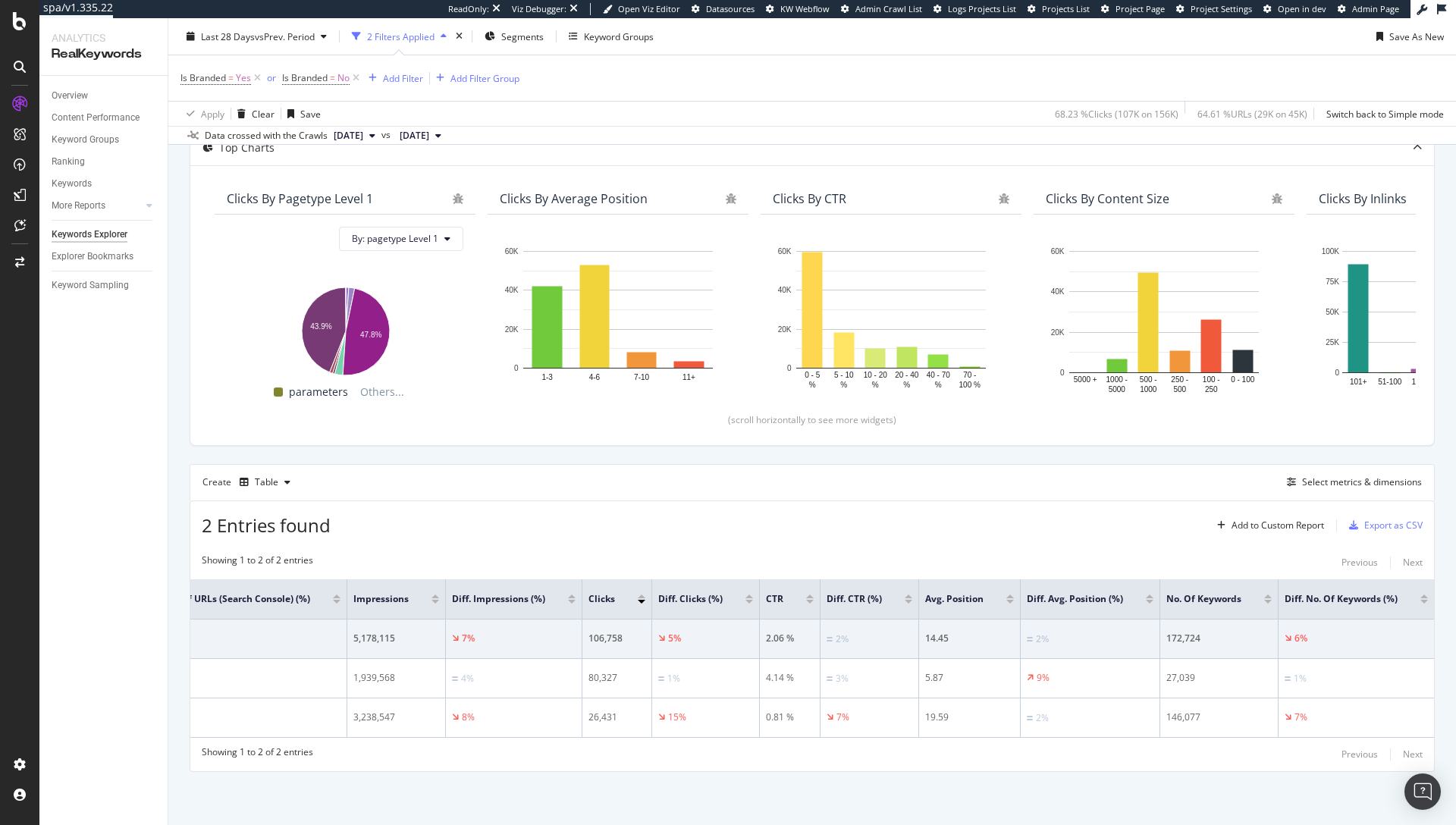
scroll to position [0, 334]
click at [1360, 476] on div "Select metrics & dimensions" at bounding box center [1361, 482] width 119 height 13
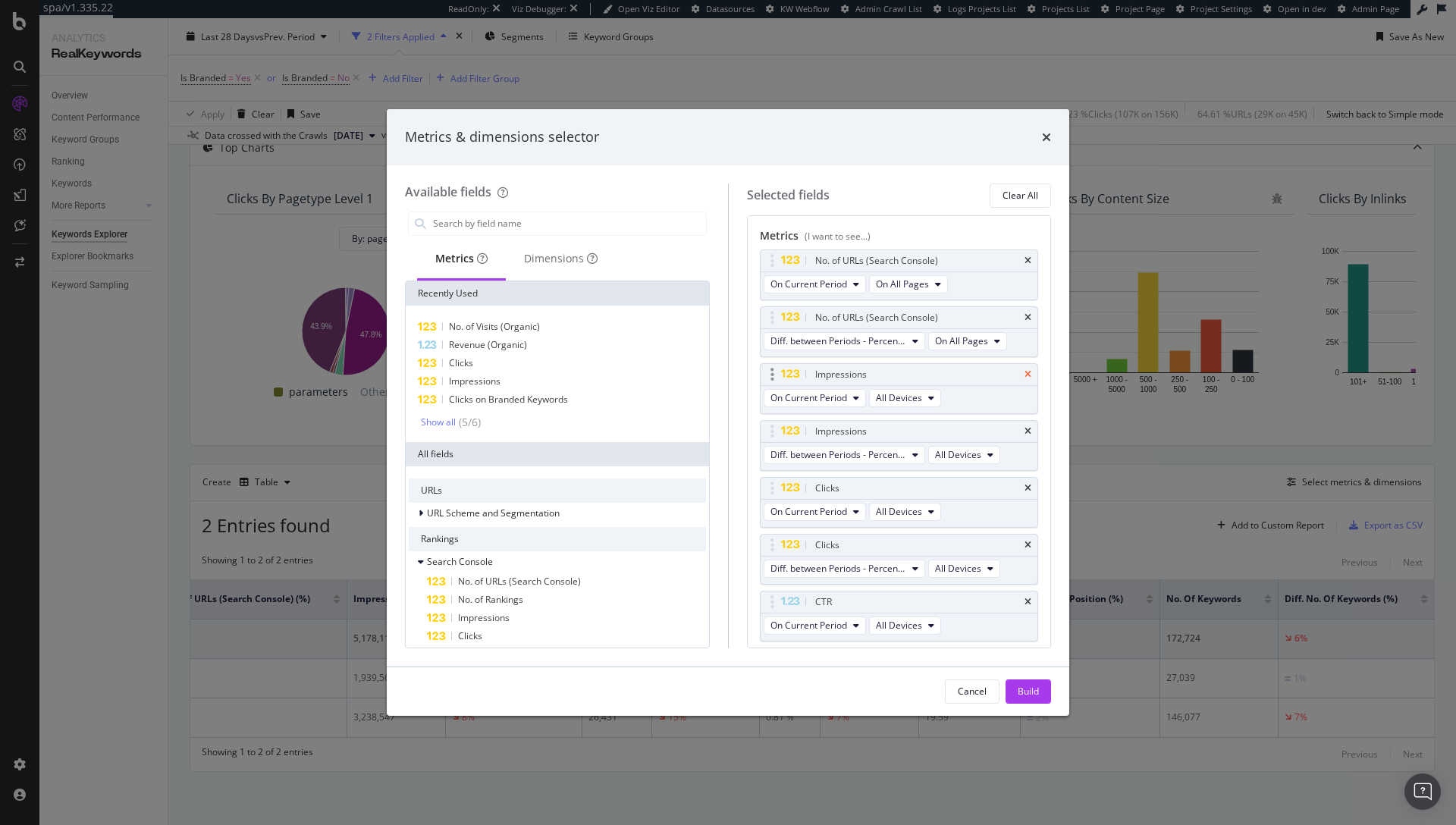
click at [1024, 371] on icon "times" at bounding box center [1027, 375] width 6 height 9
click at [1024, 316] on icon "times" at bounding box center [1027, 318] width 6 height 9
click at [1024, 259] on icon "times" at bounding box center [1027, 261] width 6 height 9
click at [1024, 375] on icon "times" at bounding box center [1027, 375] width 6 height 9
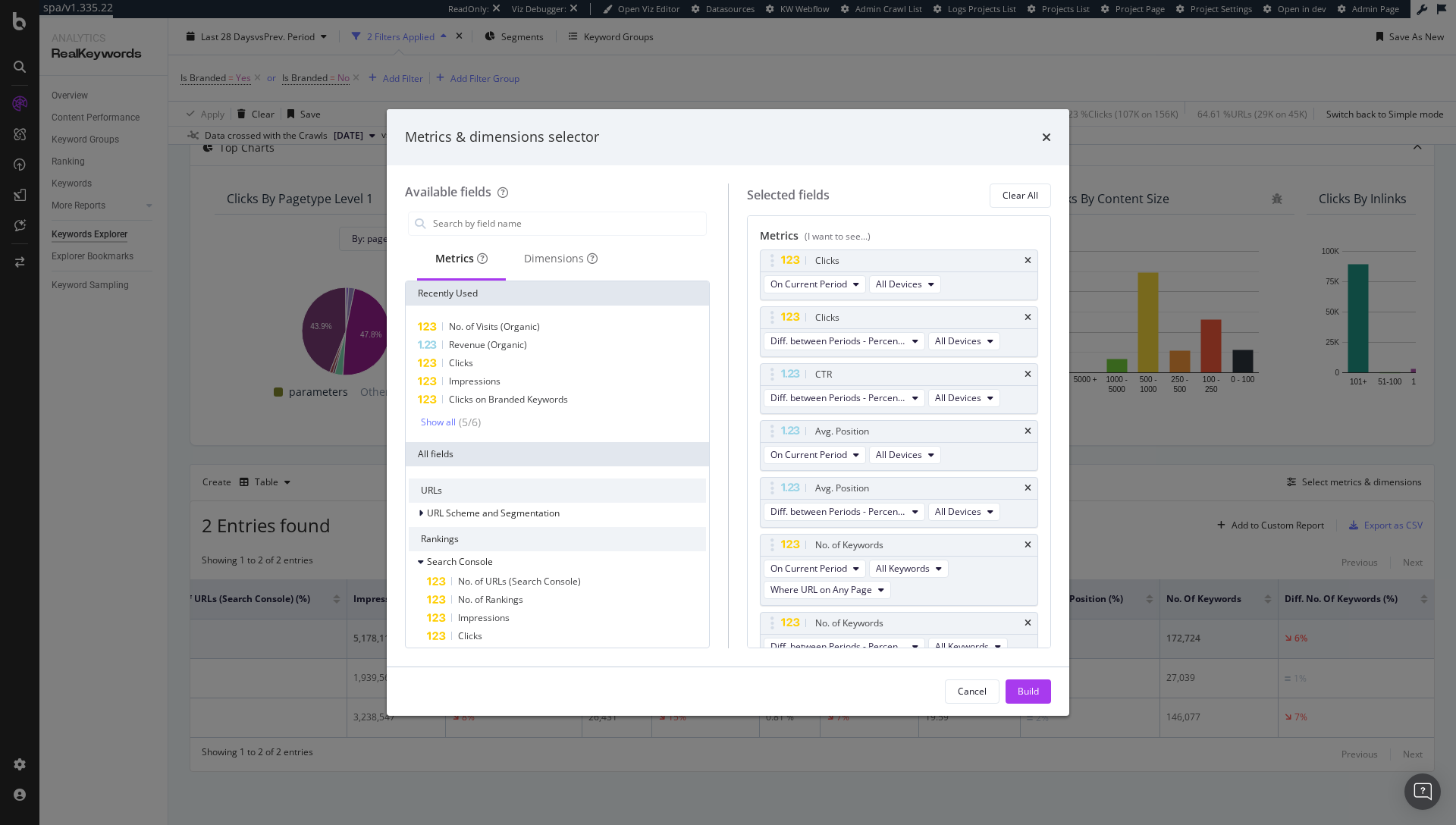
click at [1024, 375] on icon "times" at bounding box center [1027, 375] width 6 height 9
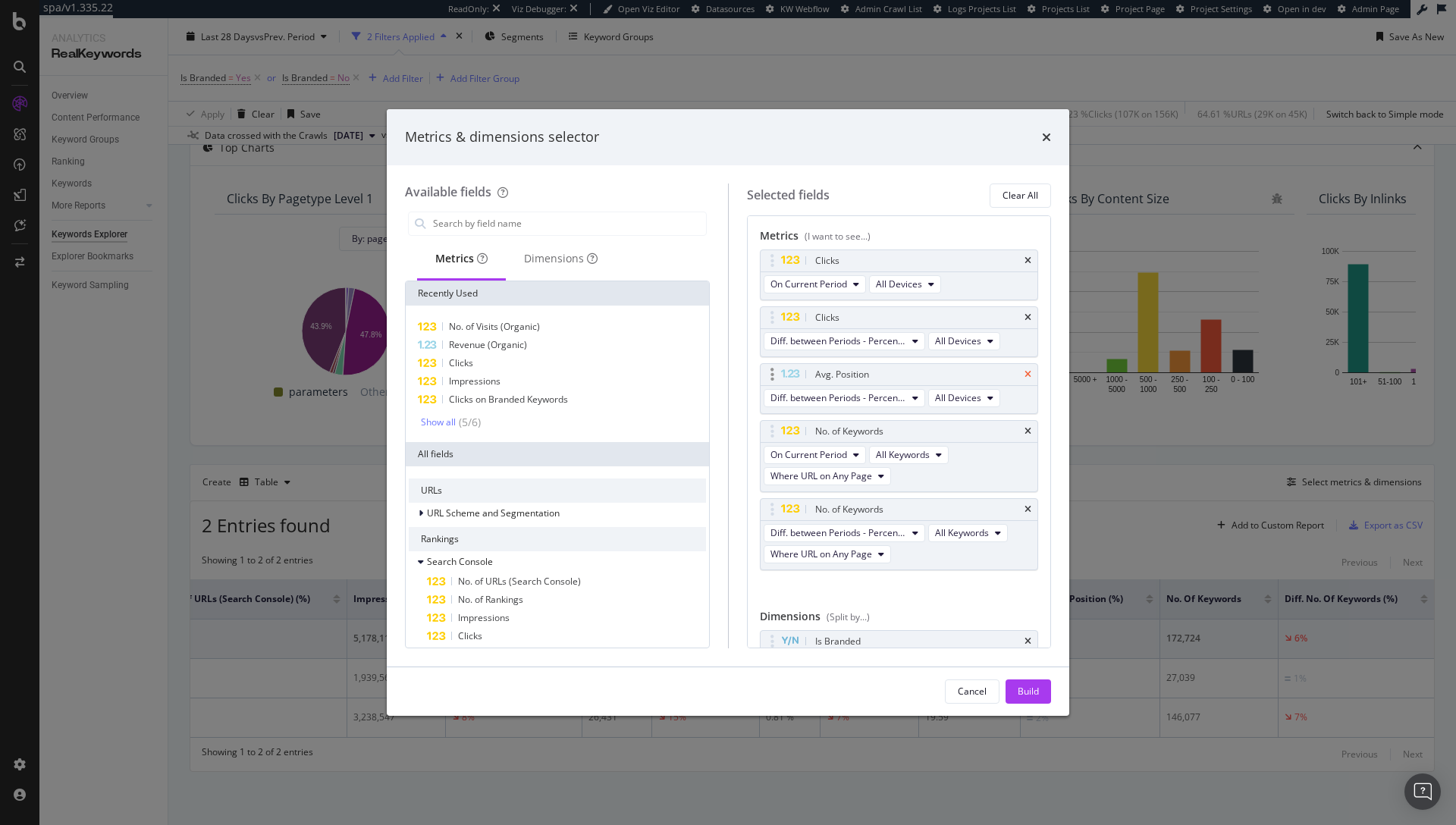
click at [1024, 375] on icon "times" at bounding box center [1027, 375] width 6 height 9
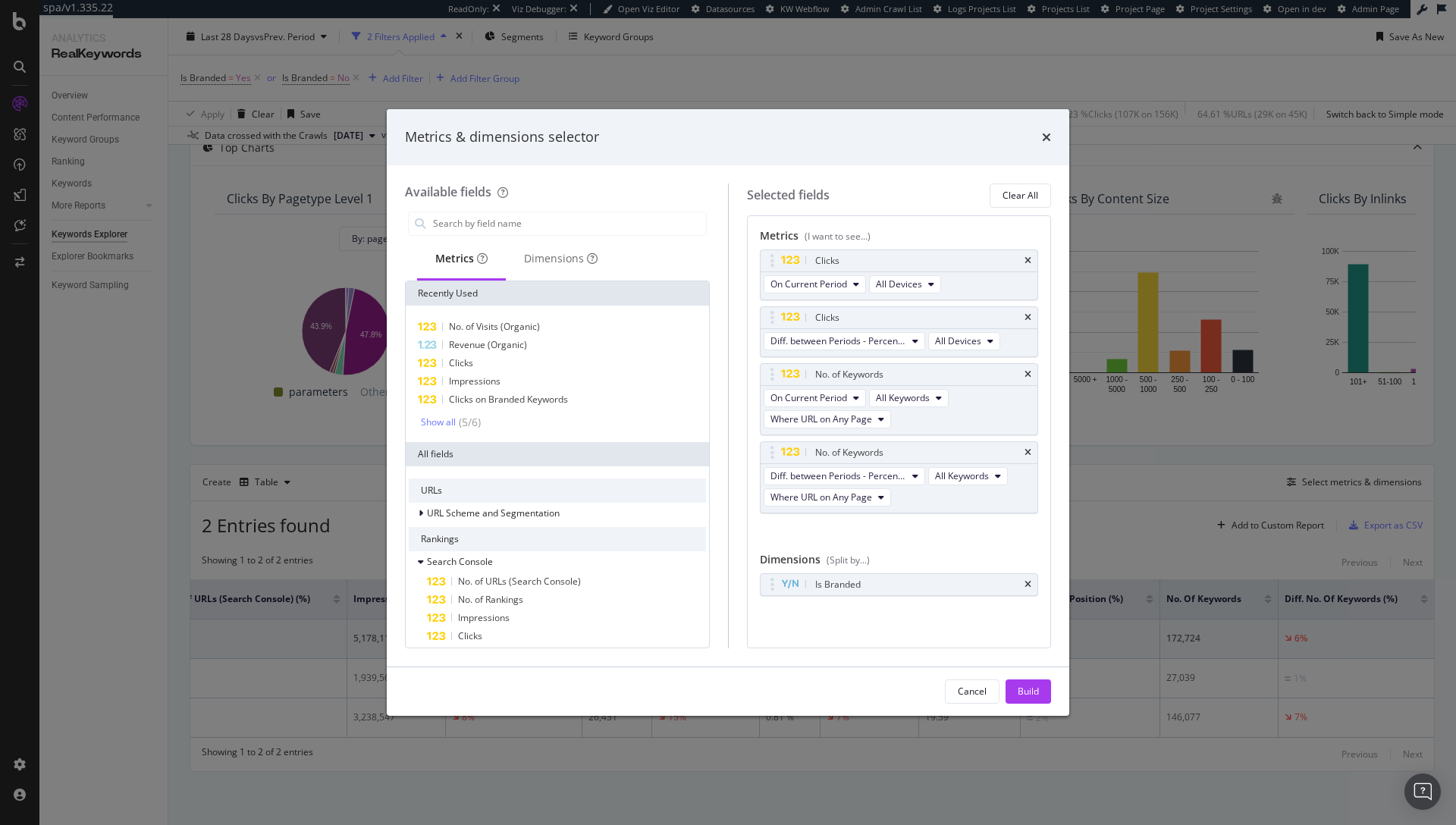
click at [1017, 375] on div "No. of Keywords" at bounding box center [916, 374] width 210 height 15
click at [1027, 374] on icon "times" at bounding box center [1027, 375] width 6 height 9
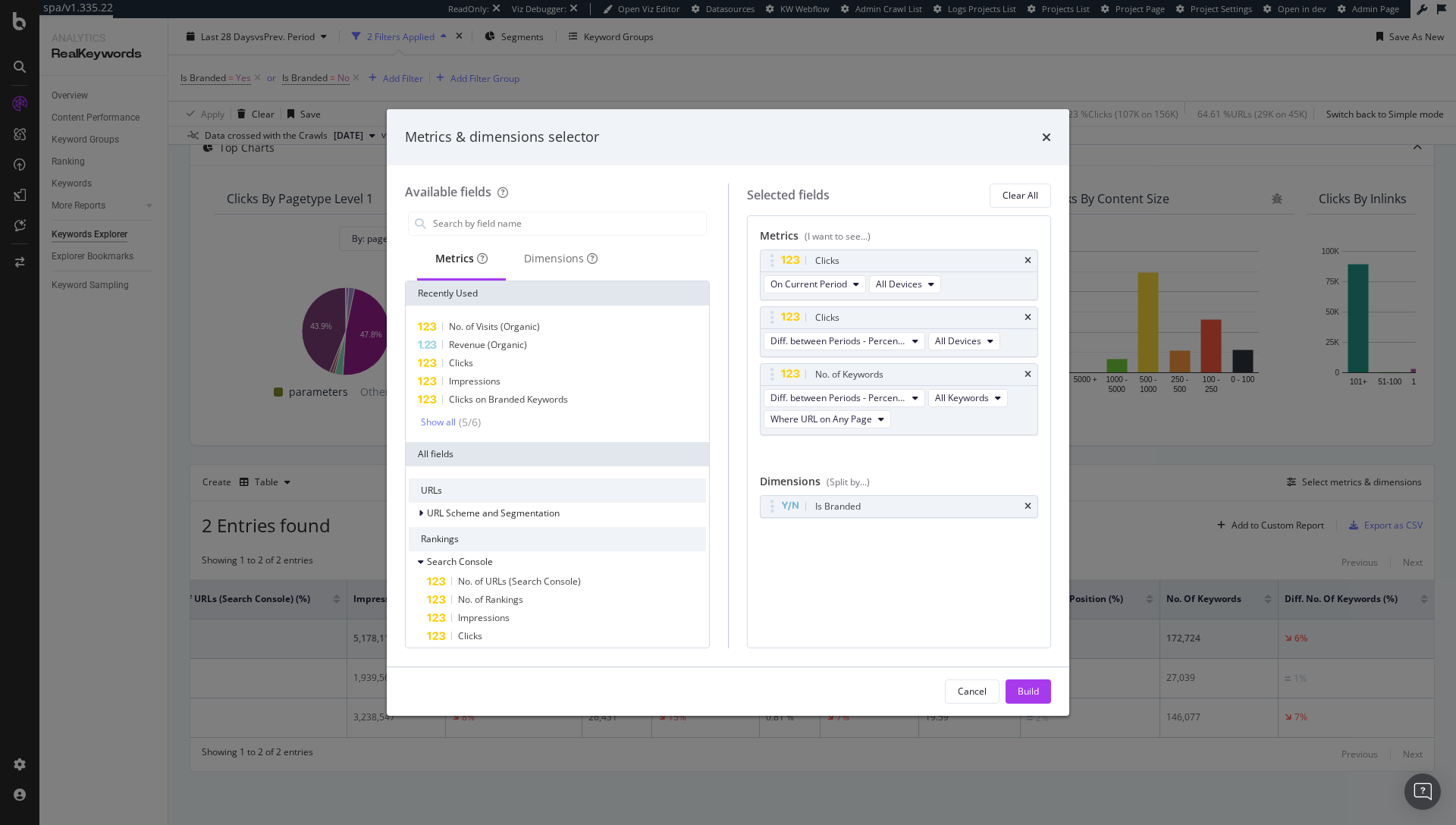
click at [1027, 374] on icon "times" at bounding box center [1027, 375] width 6 height 9
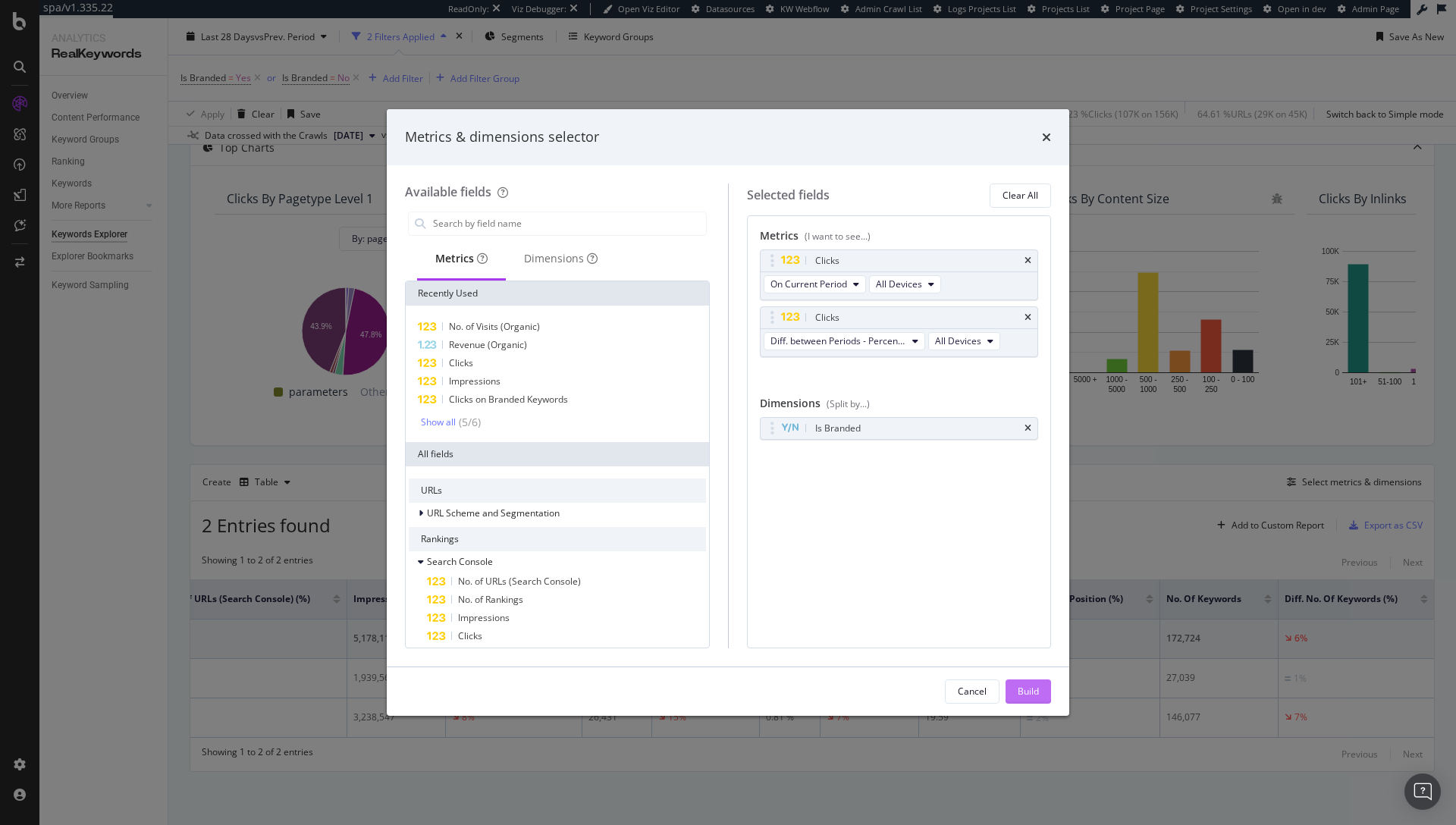
click at [1034, 695] on div "Build" at bounding box center [1028, 692] width 21 height 13
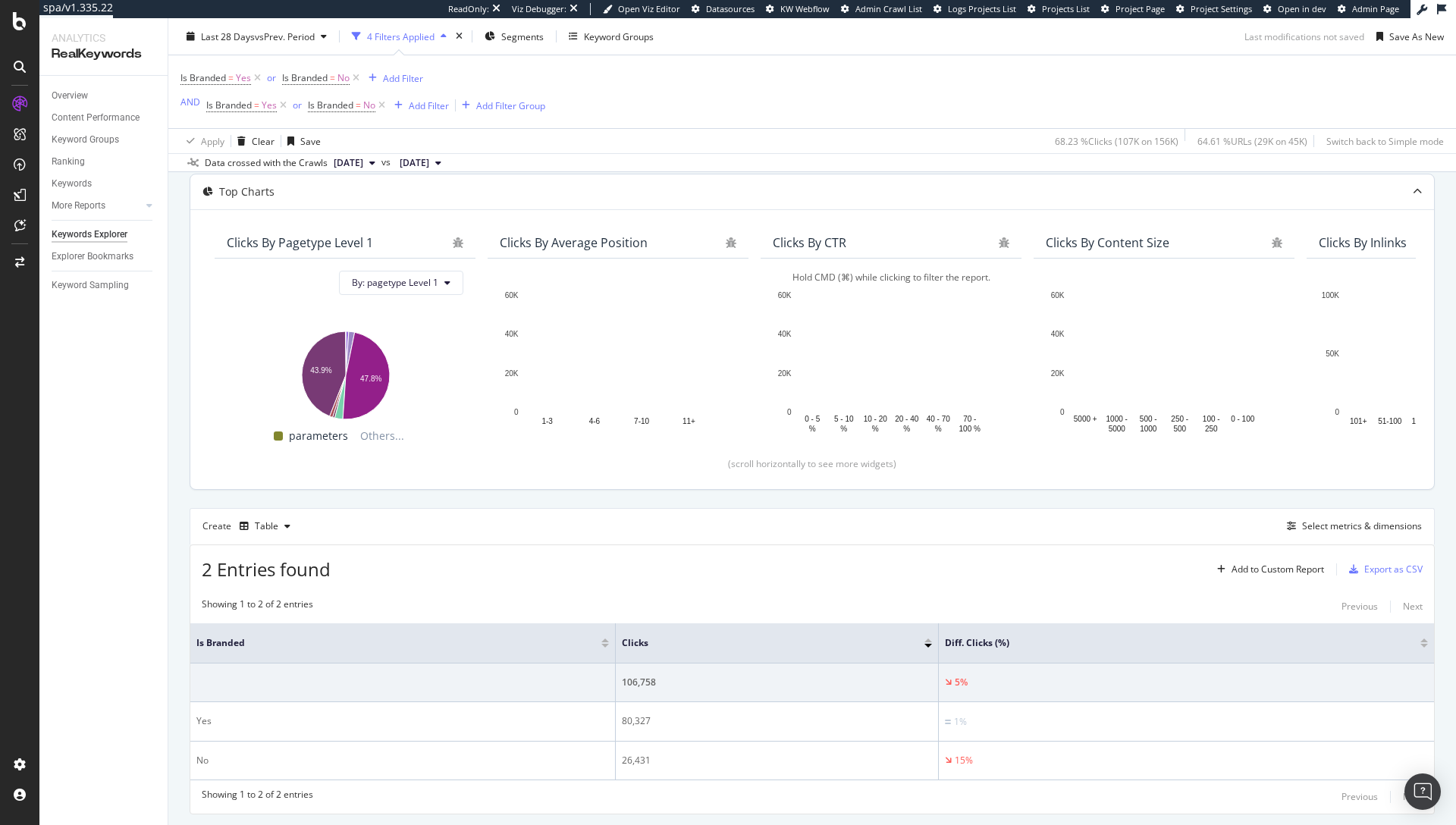
scroll to position [189, 0]
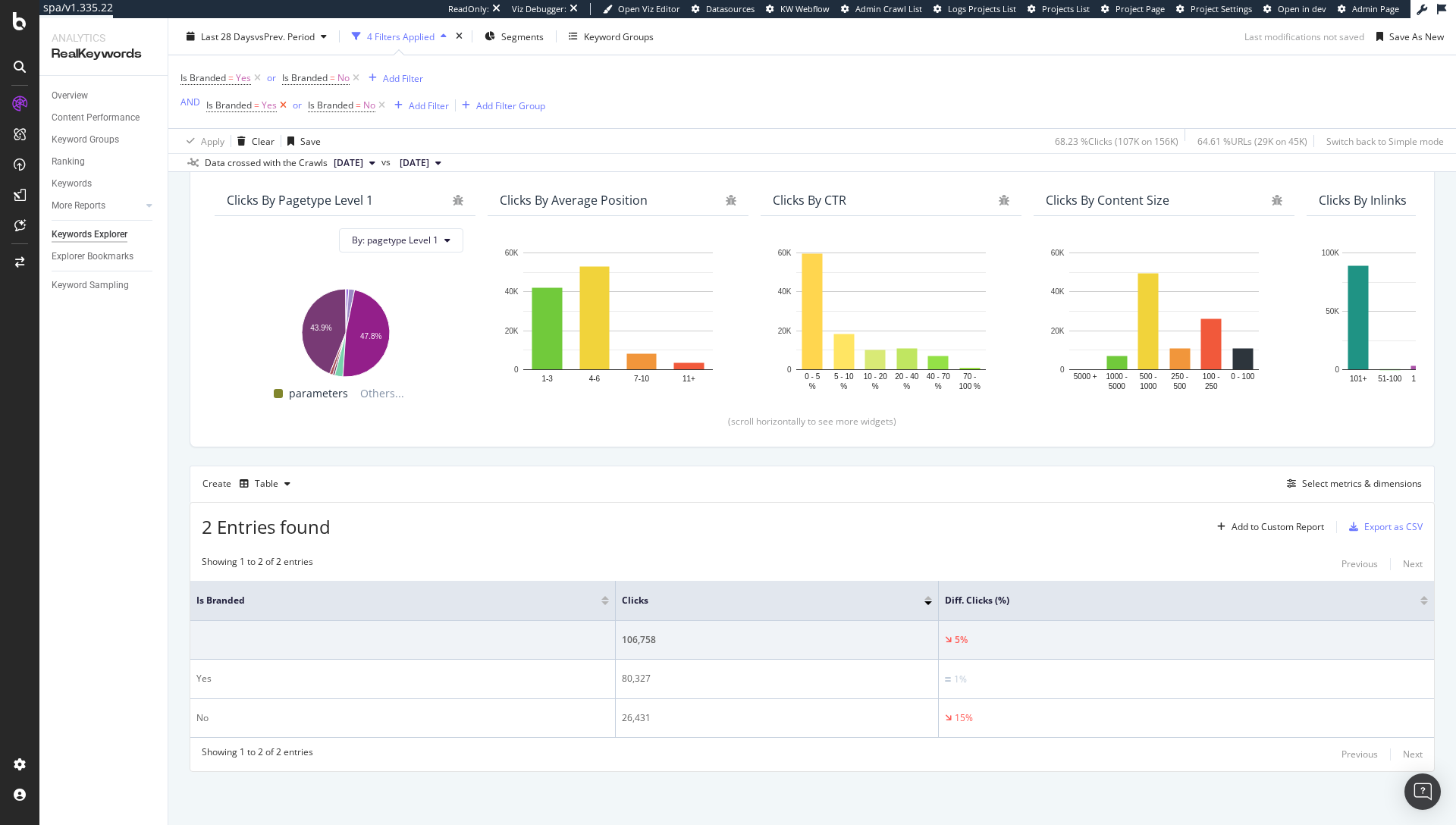
click at [279, 106] on icon at bounding box center [283, 105] width 13 height 15
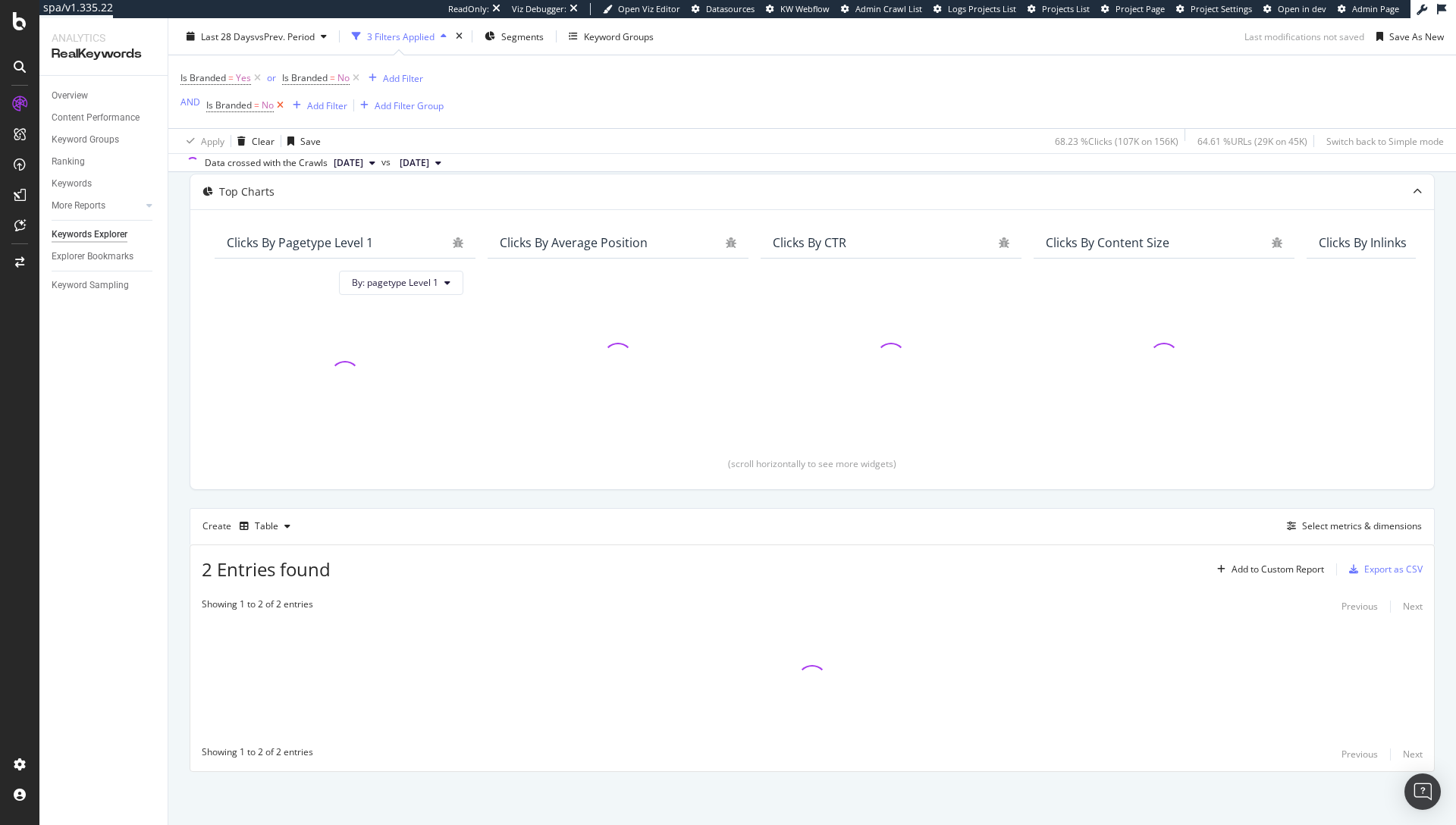
click at [279, 106] on icon at bounding box center [280, 105] width 13 height 15
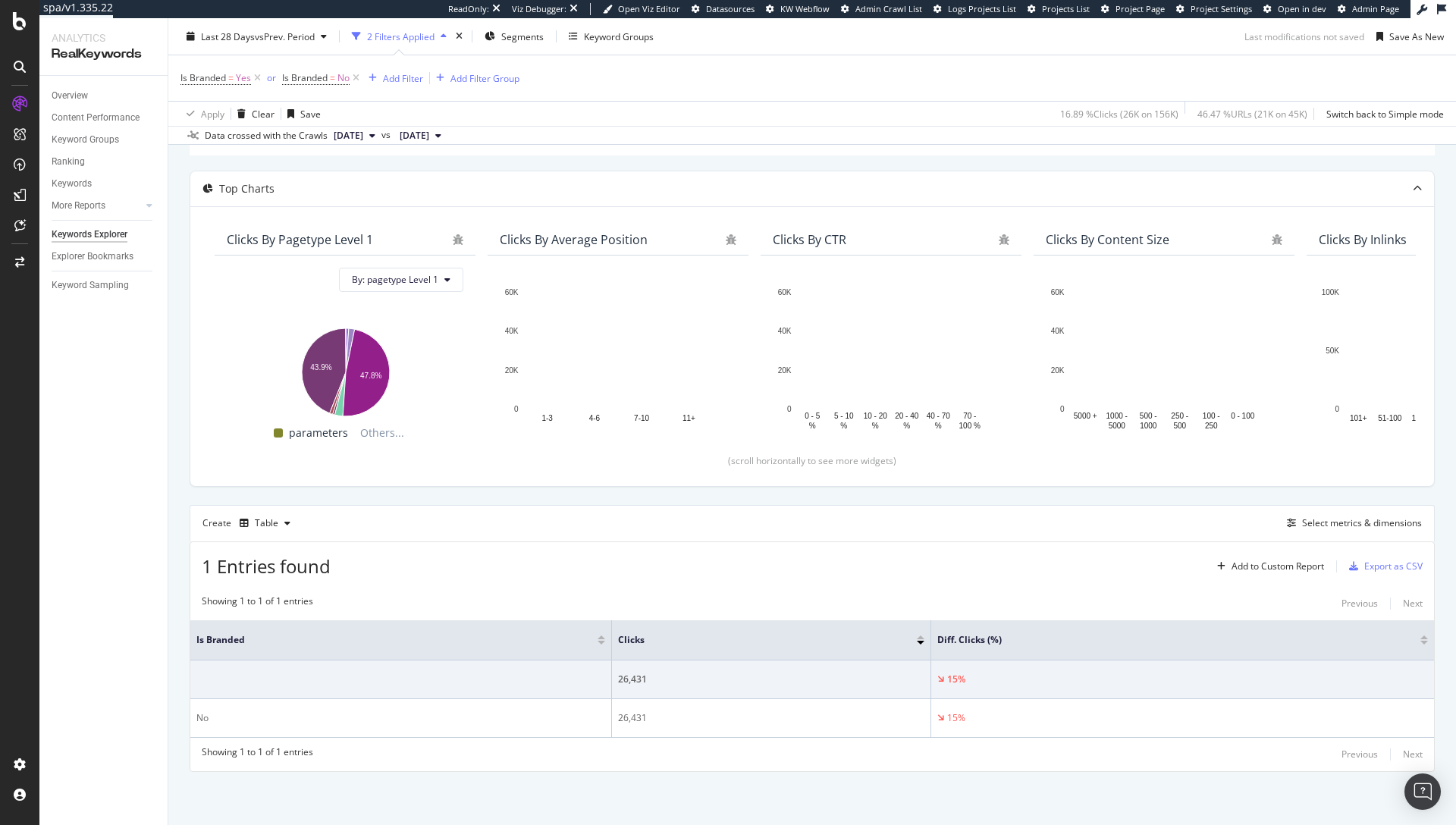
scroll to position [122, 0]
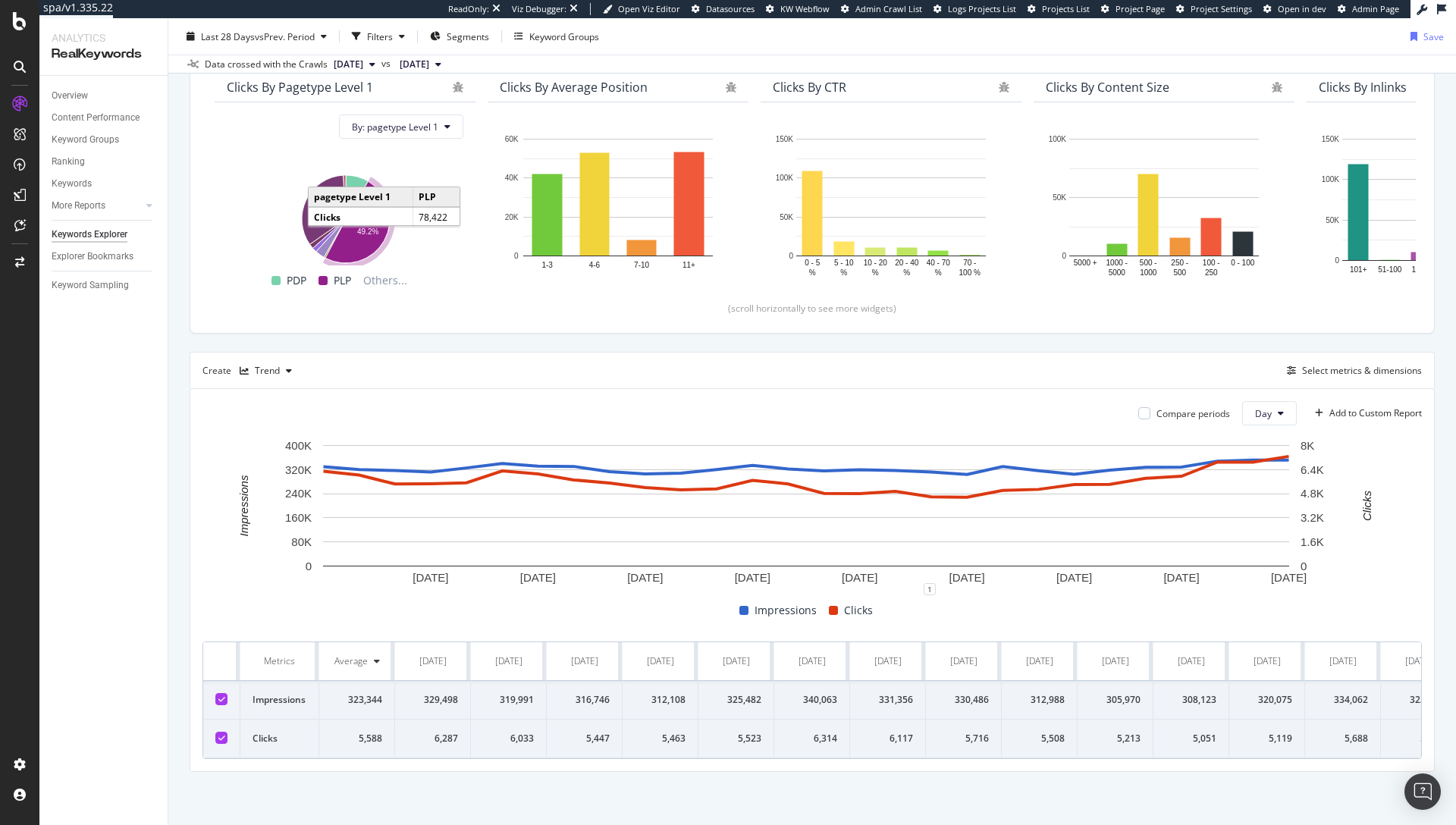
scroll to position [145, 0]
click at [1327, 364] on div "Select metrics & dimensions" at bounding box center [1361, 371] width 119 height 13
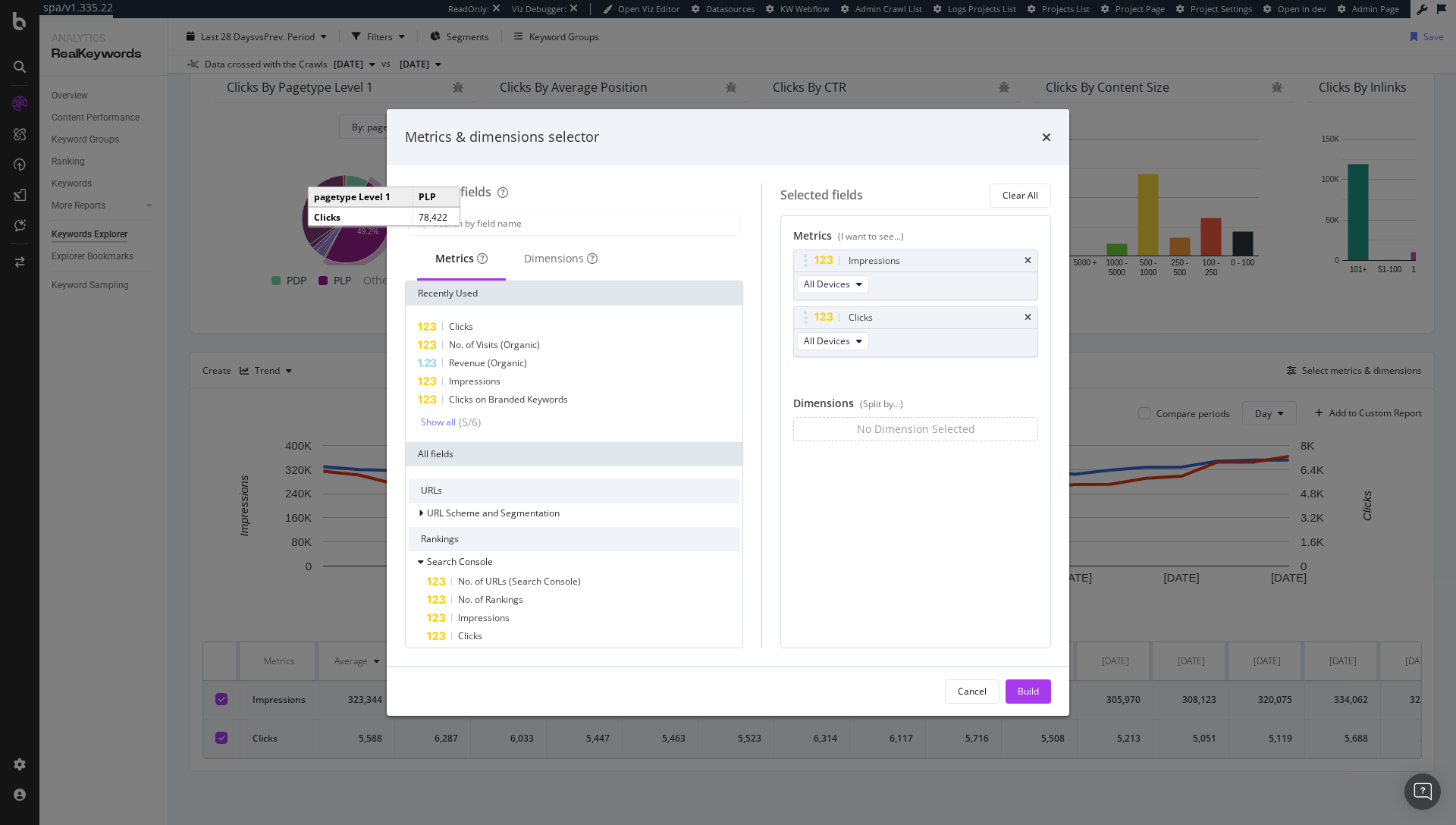
drag, startPoint x: 1044, startPoint y: 136, endPoint x: 1012, endPoint y: 131, distance: 32.4
click at [1029, 131] on div "Metrics & dimensions selector" at bounding box center [727, 137] width 646 height 19
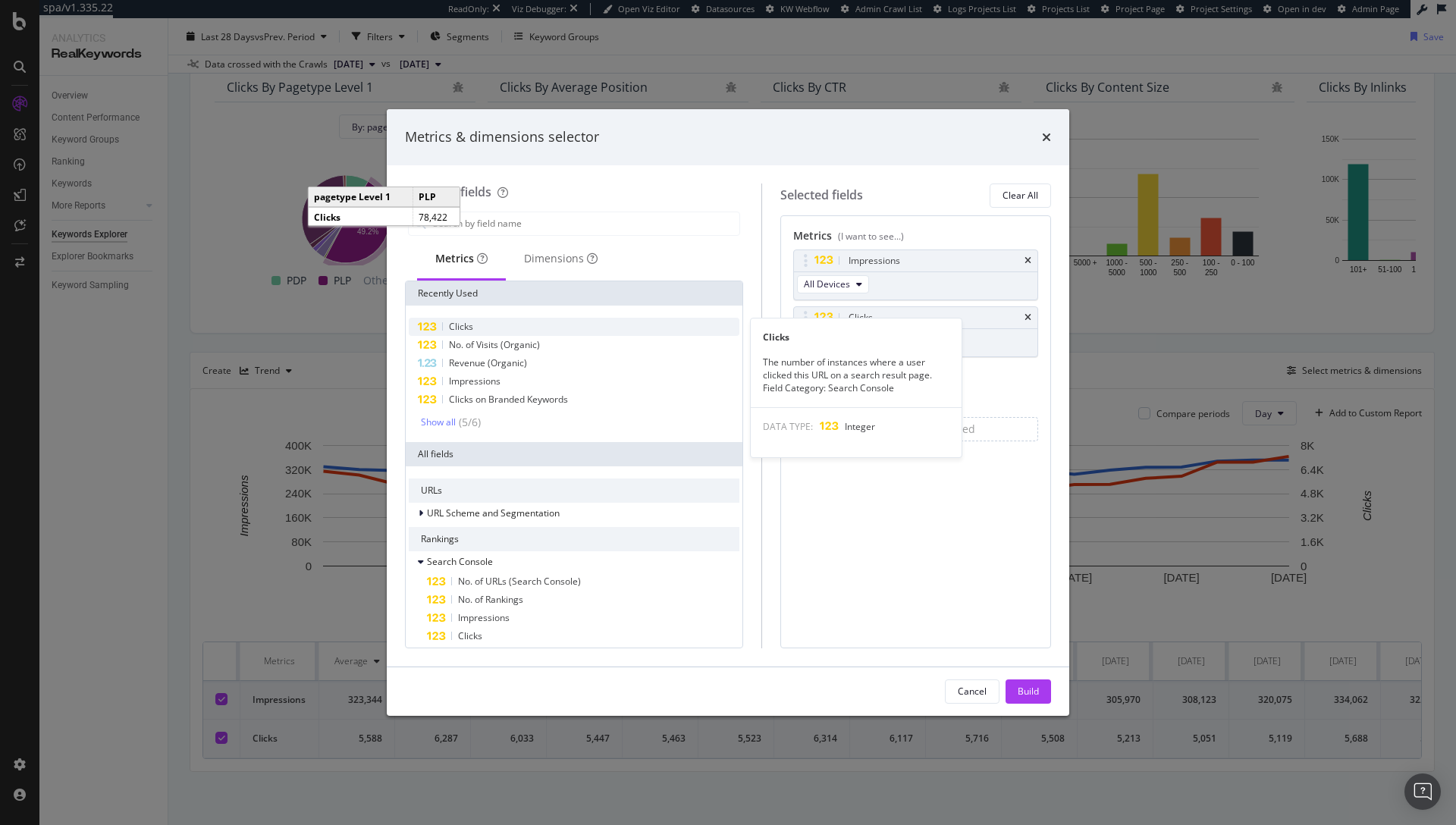
click at [511, 325] on div "Clicks" at bounding box center [574, 327] width 331 height 18
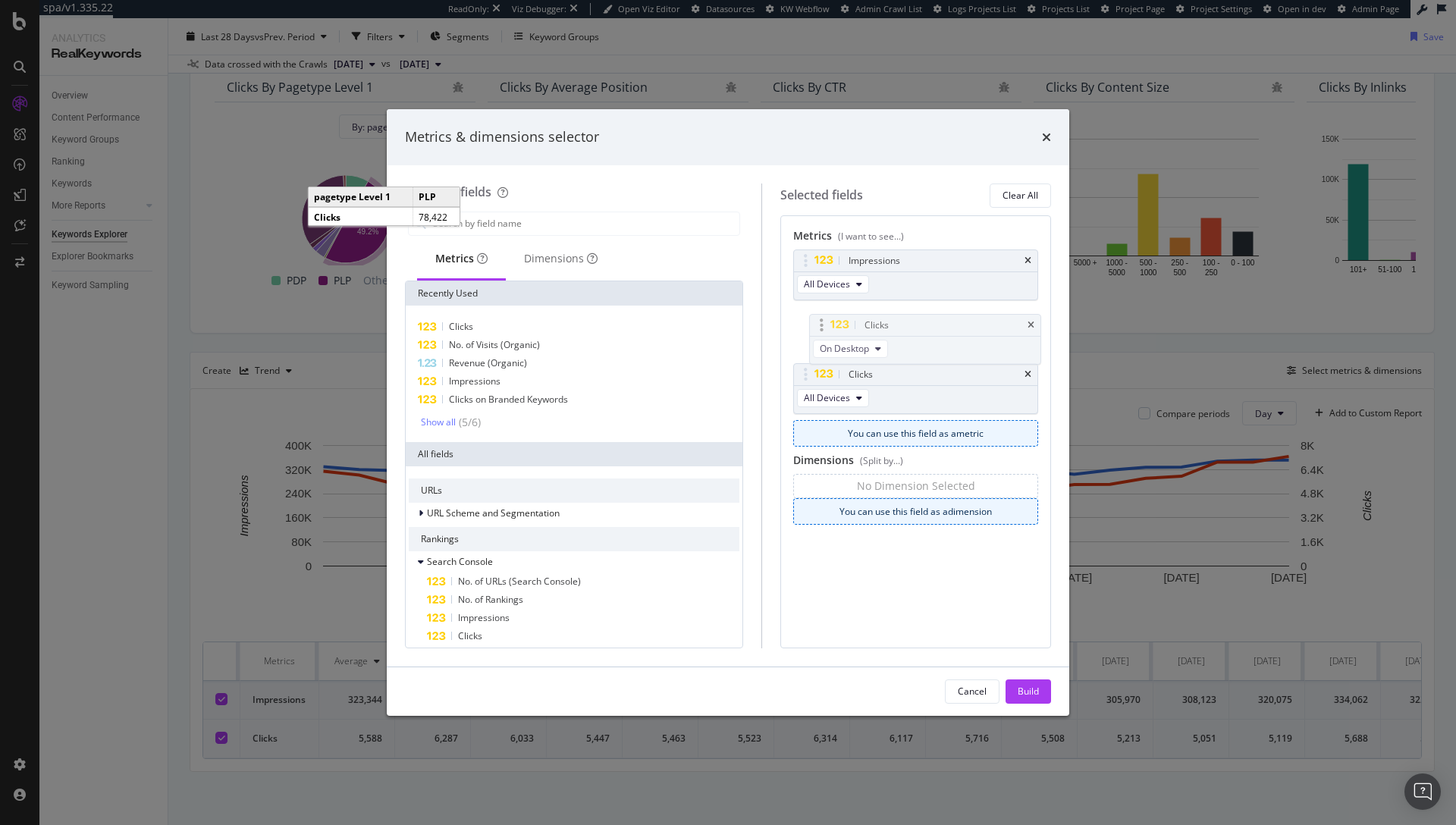
drag, startPoint x: 815, startPoint y: 372, endPoint x: 817, endPoint y: 315, distance: 57.0
click at [817, 315] on body "spa/v1.335.22 ReadOnly: Viz Debugger: Open Viz Editor Datasources KW Webflow Ad…" at bounding box center [728, 412] width 1456 height 825
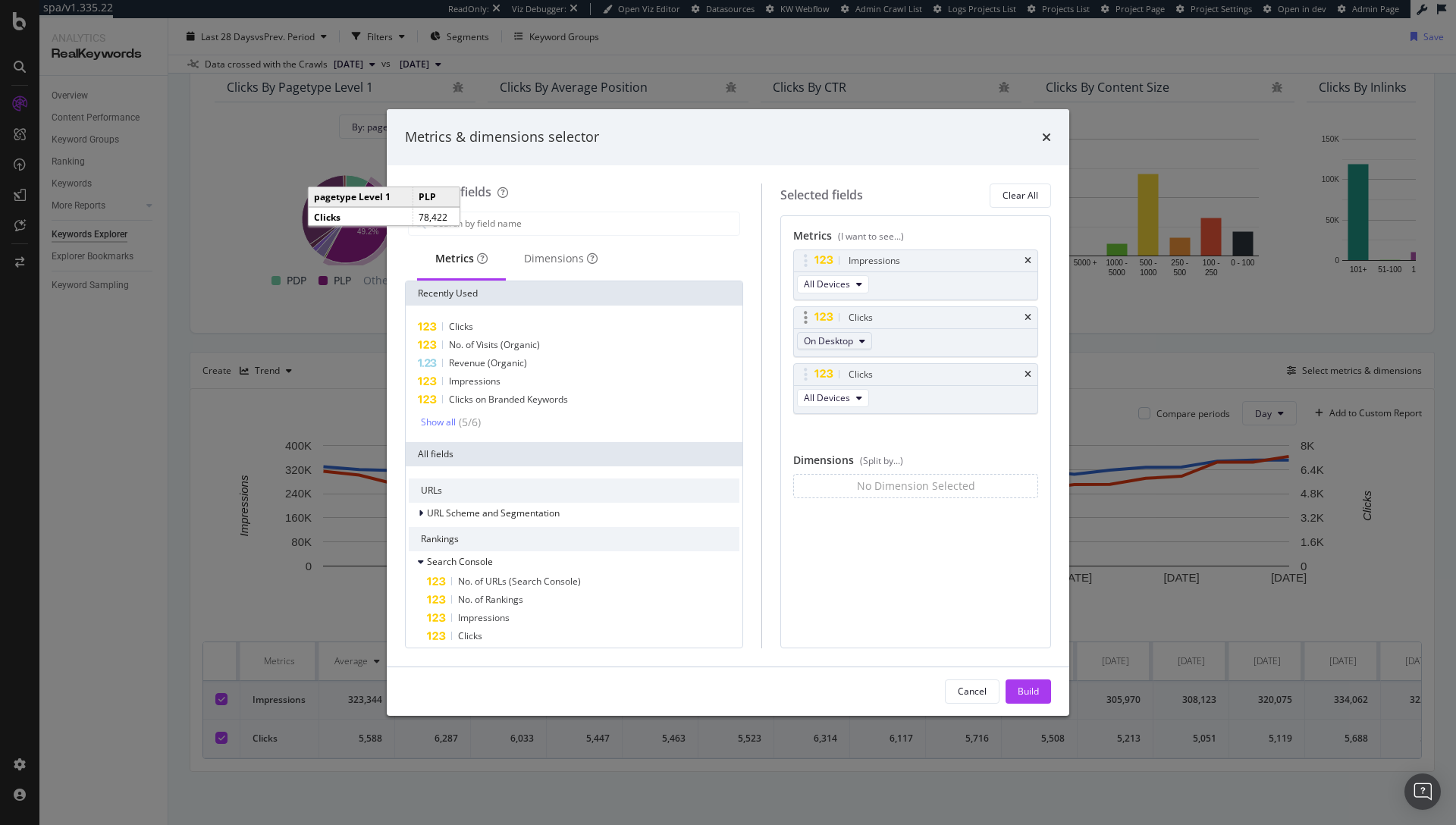
click at [853, 339] on span "On Desktop" at bounding box center [828, 341] width 50 height 13
click at [988, 319] on div "Clicks" at bounding box center [933, 317] width 176 height 15
click at [1029, 317] on icon "times" at bounding box center [1027, 318] width 6 height 9
click at [438, 418] on div "Show all" at bounding box center [438, 423] width 35 height 11
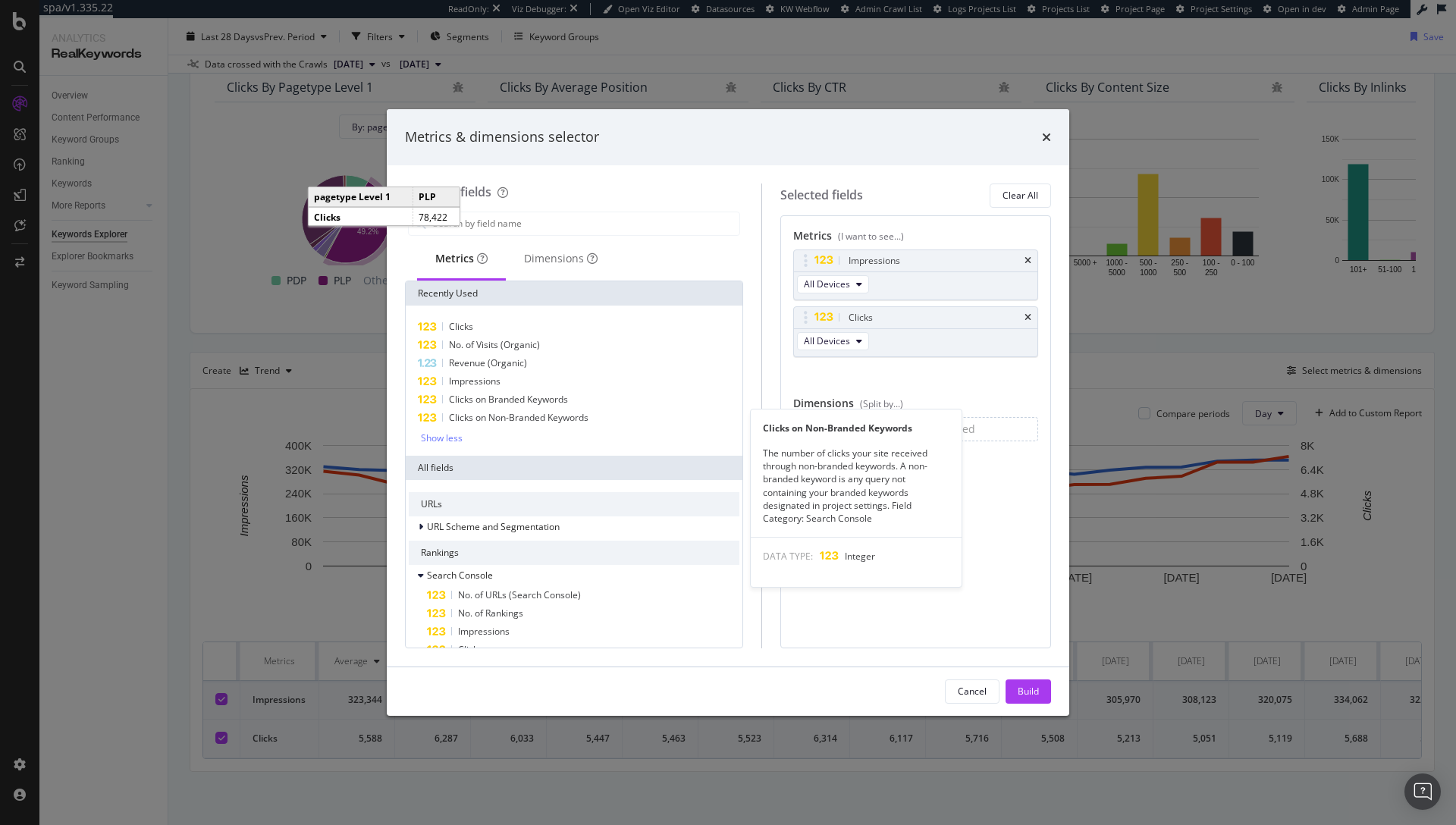
scroll to position [3, 0]
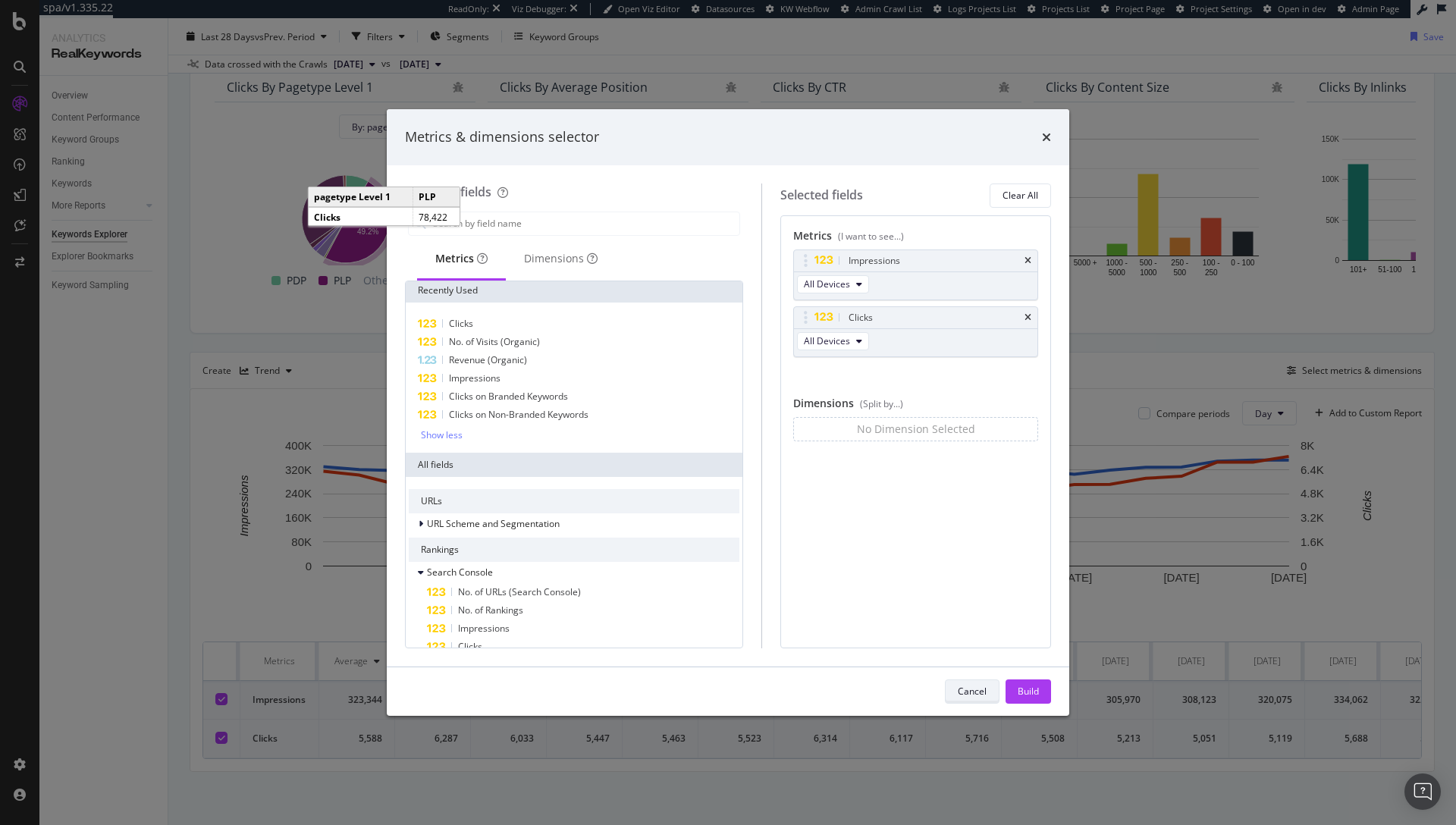
click at [980, 691] on div "Cancel" at bounding box center [972, 692] width 28 height 13
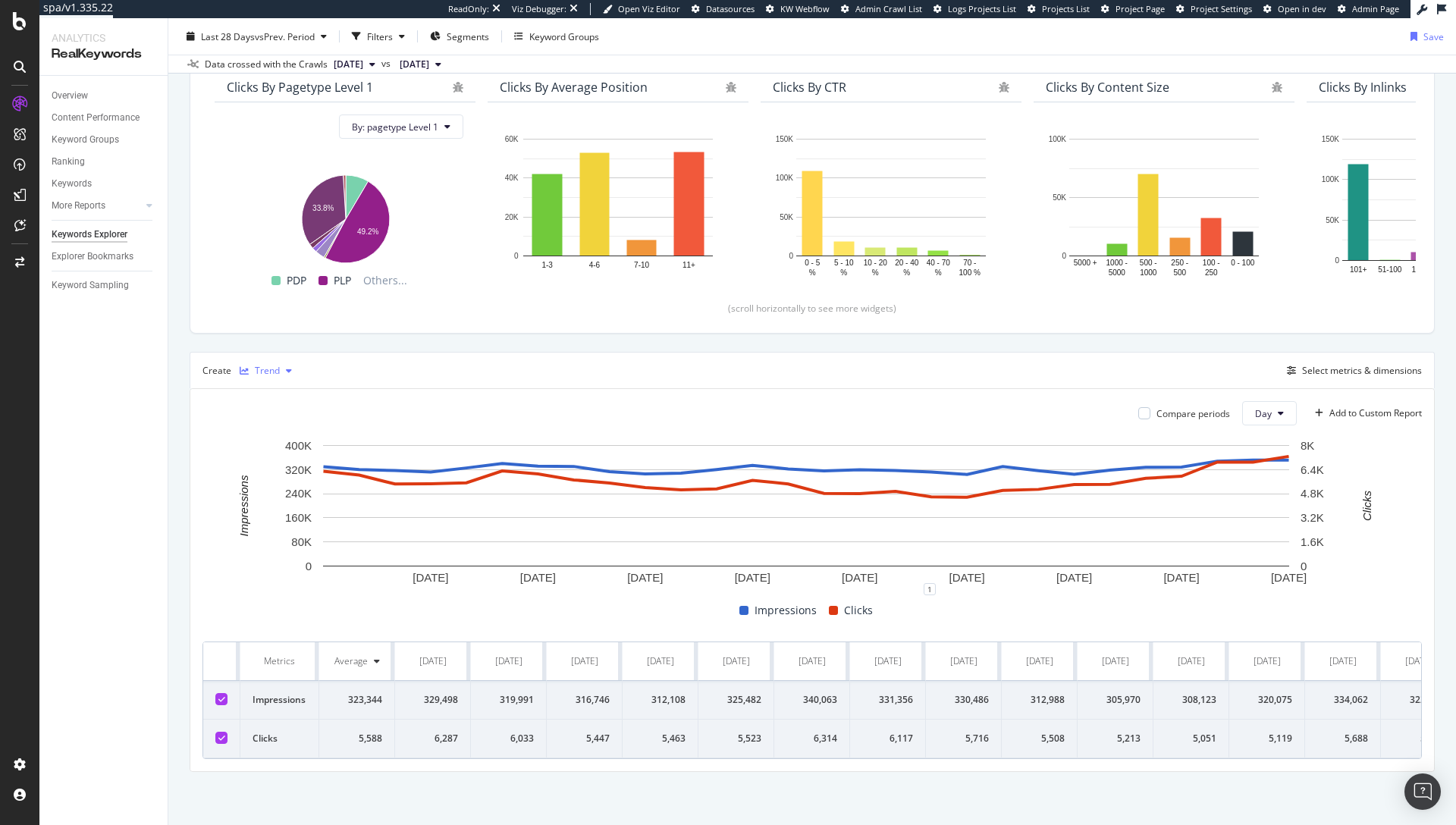
click at [252, 366] on div "button" at bounding box center [244, 371] width 21 height 9
click at [276, 381] on div "Table" at bounding box center [286, 388] width 93 height 19
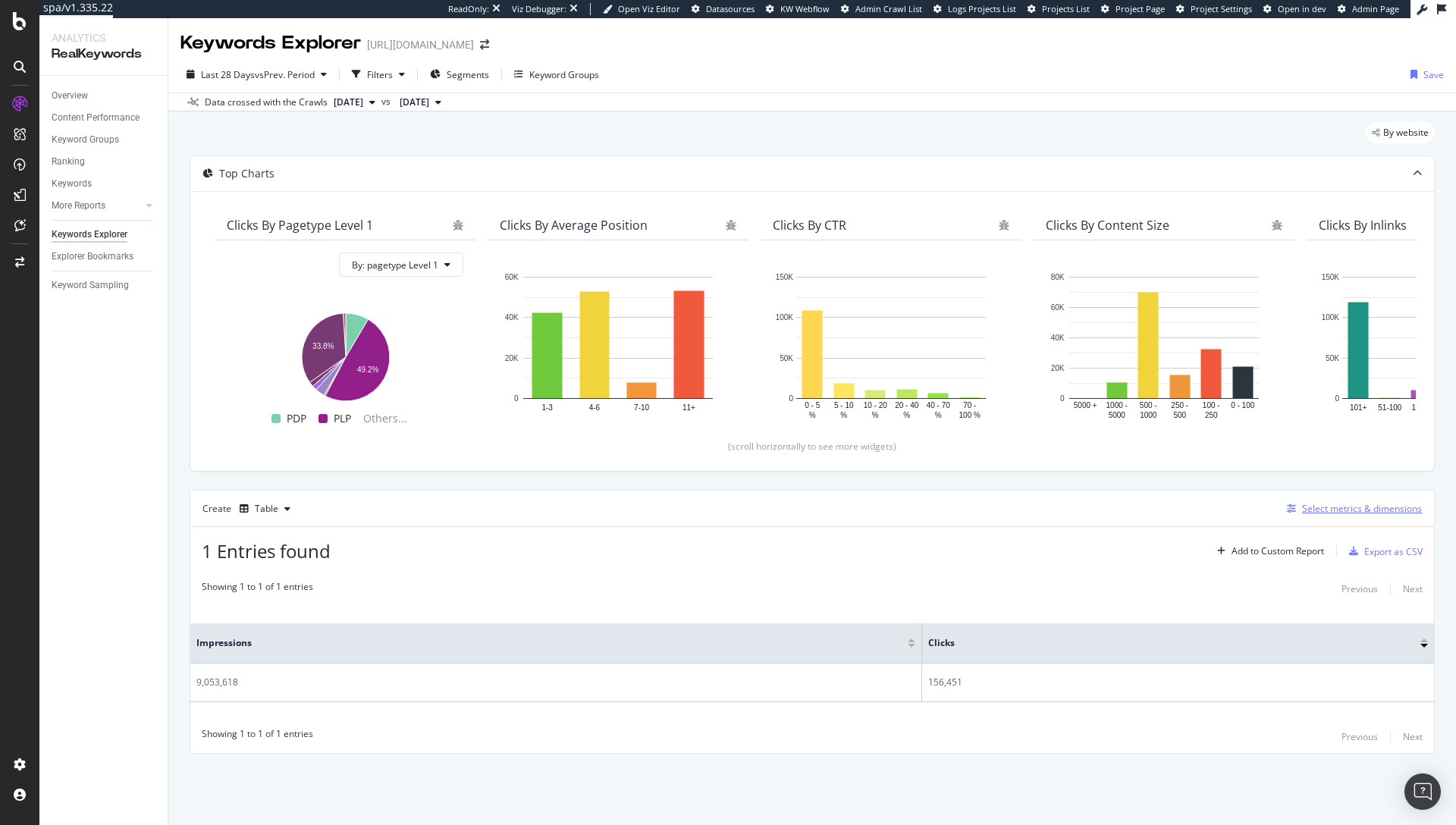
click at [1328, 511] on div "Select metrics & dimensions" at bounding box center [1361, 509] width 119 height 13
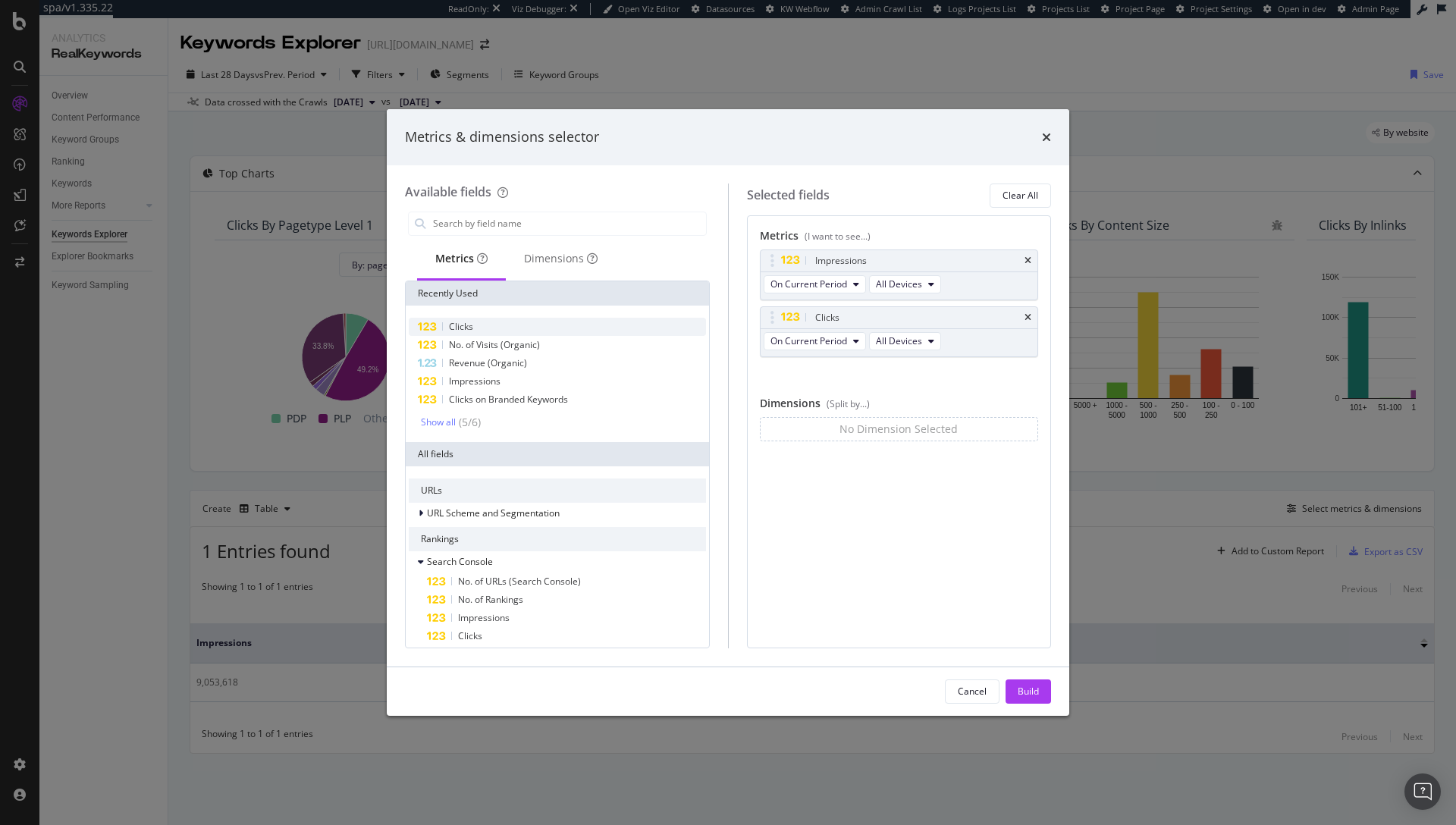
click at [479, 328] on div "Clicks" at bounding box center [557, 327] width 297 height 18
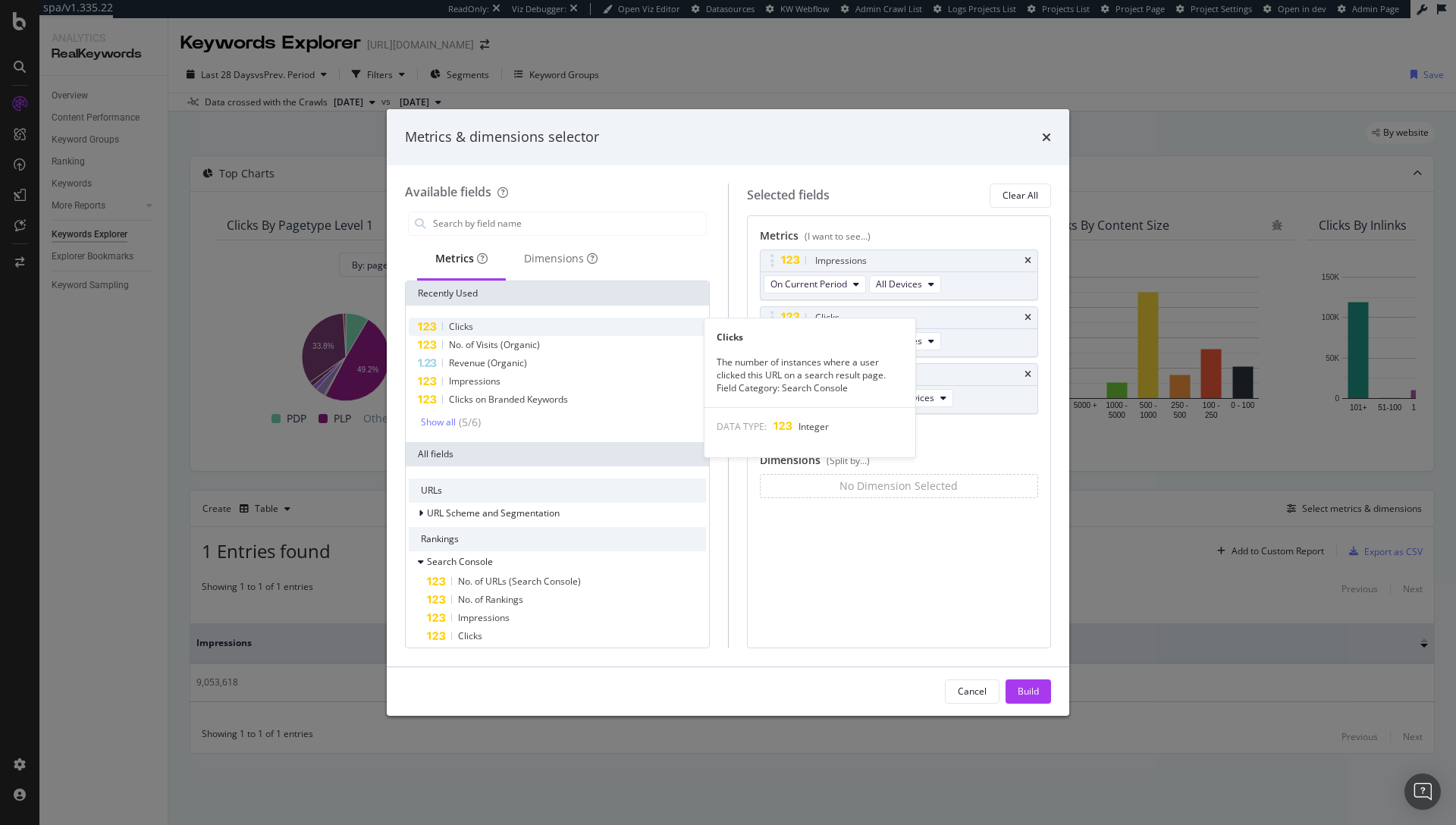
click at [477, 327] on div "Clicks" at bounding box center [557, 327] width 297 height 18
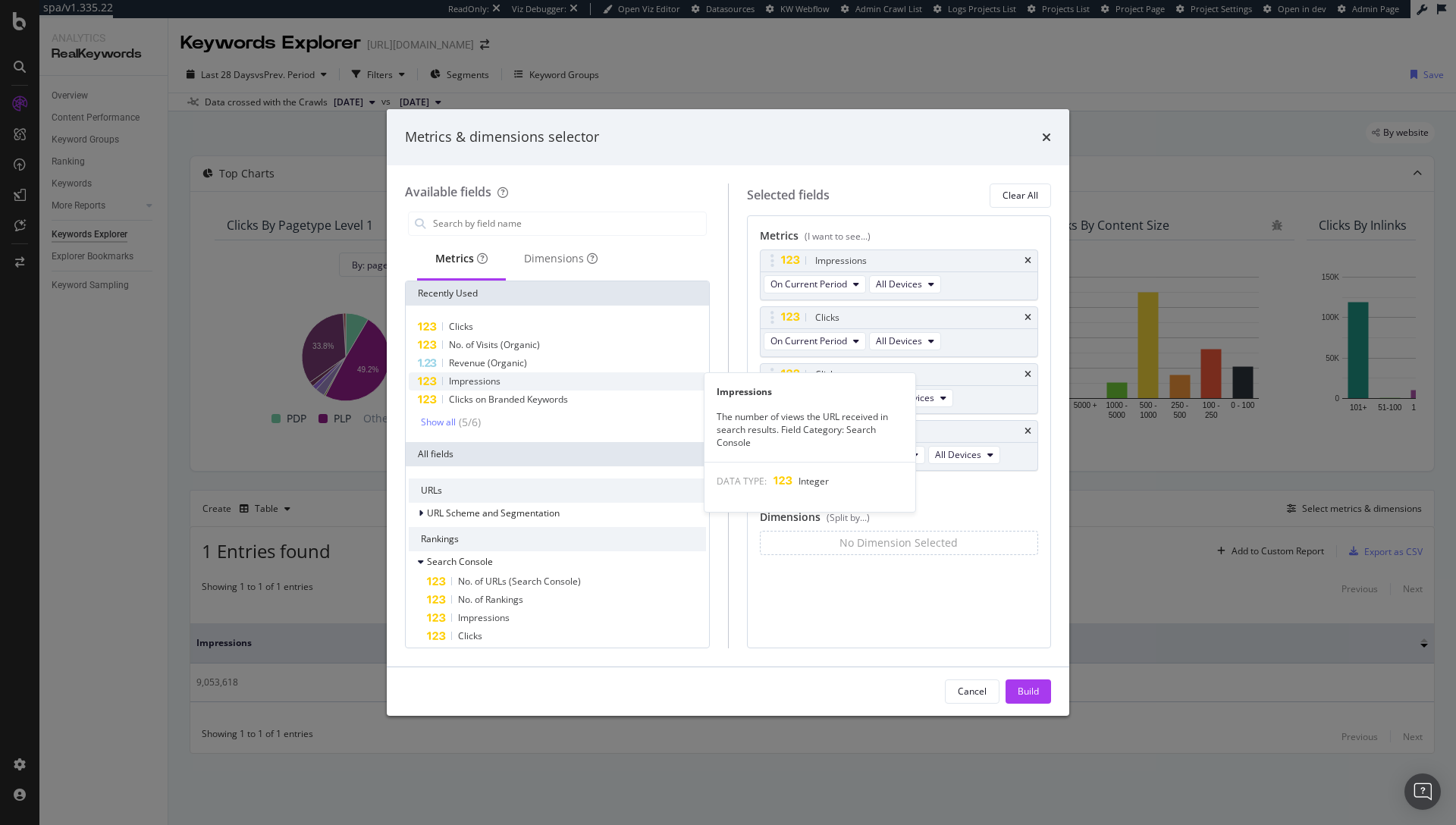
click at [504, 384] on div "Impressions" at bounding box center [557, 382] width 297 height 18
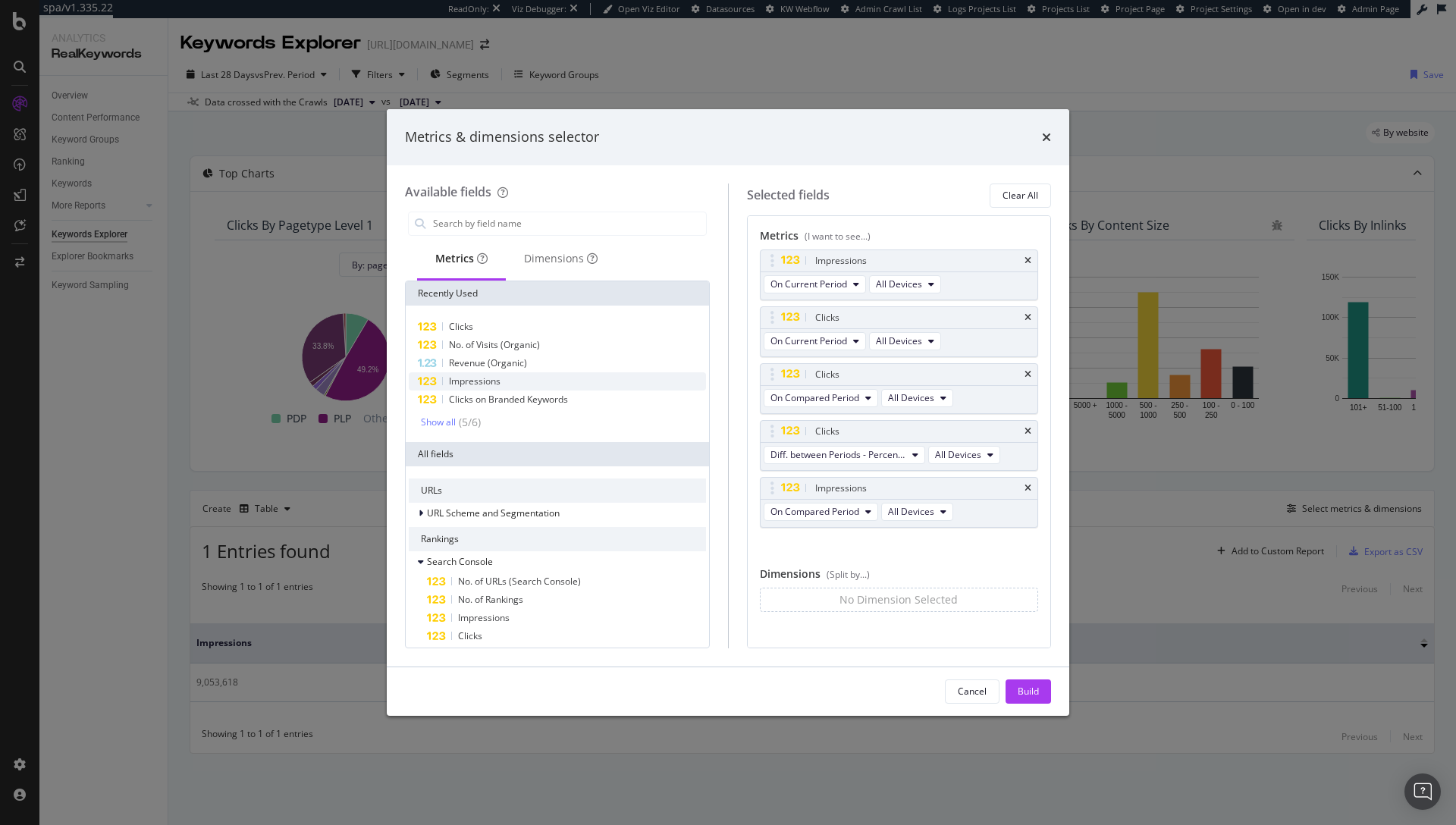
click at [504, 382] on div "Impressions" at bounding box center [557, 382] width 297 height 18
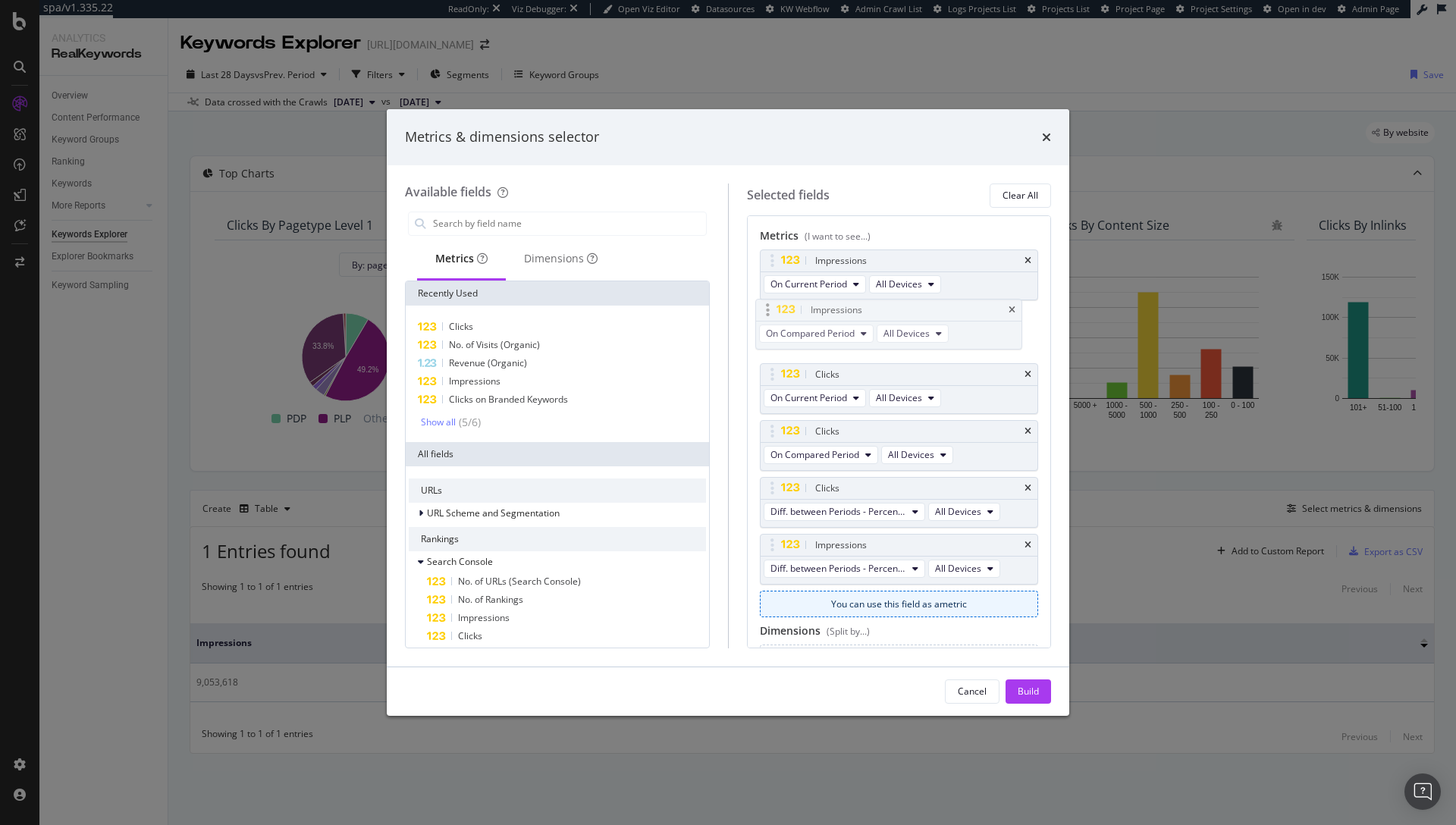
drag, startPoint x: 774, startPoint y: 484, endPoint x: 769, endPoint y: 305, distance: 179.1
click at [769, 305] on body "spa/v1.335.22 ReadOnly: Viz Debugger: Open Viz Editor Datasources KW Webflow Ad…" at bounding box center [728, 412] width 1456 height 825
drag, startPoint x: 772, startPoint y: 544, endPoint x: 771, endPoint y: 371, distance: 173.0
click at [771, 371] on body "spa/v1.335.22 ReadOnly: Viz Debugger: Open Viz Editor Datasources KW Webflow Ad…" at bounding box center [728, 412] width 1456 height 825
drag, startPoint x: 777, startPoint y: 435, endPoint x: 773, endPoint y: 254, distance: 181.0
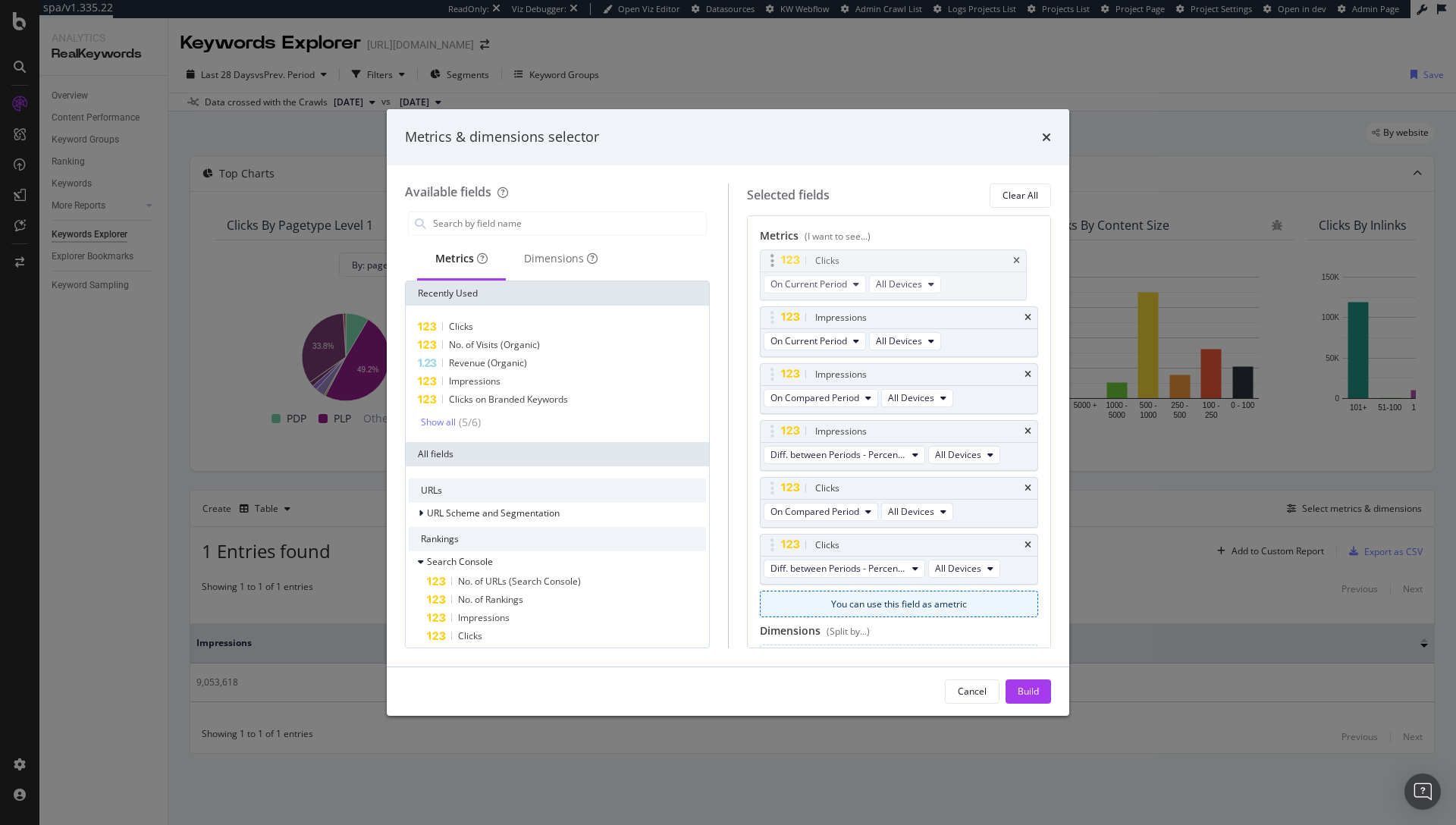
click at [773, 252] on body "spa/v1.335.22 ReadOnly: Viz Debugger: Open Viz Editor Datasources KW Webflow Ad…" at bounding box center [728, 412] width 1456 height 825
drag, startPoint x: 773, startPoint y: 485, endPoint x: 772, endPoint y: 314, distance: 171.0
click at [772, 314] on body "spa/v1.335.22 ReadOnly: Viz Debugger: Open Viz Editor Datasources KW Webflow Ad…" at bounding box center [728, 412] width 1456 height 825
drag, startPoint x: 776, startPoint y: 544, endPoint x: 773, endPoint y: 375, distance: 169.0
click at [772, 376] on body "spa/v1.335.22 ReadOnly: Viz Debugger: Open Viz Editor Datasources KW Webflow Ad…" at bounding box center [728, 412] width 1456 height 825
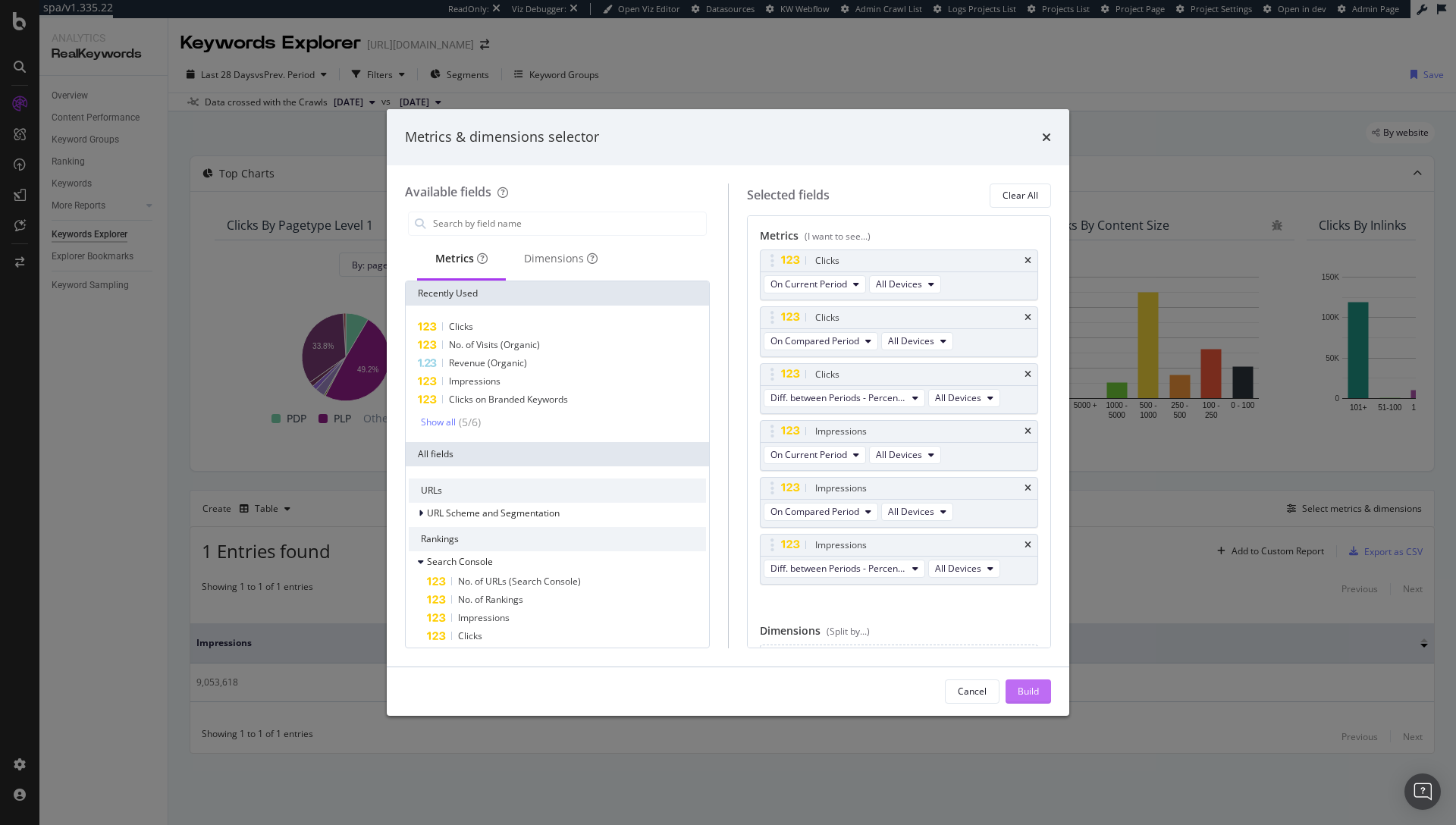
click at [1028, 689] on div "Build" at bounding box center [1028, 692] width 21 height 13
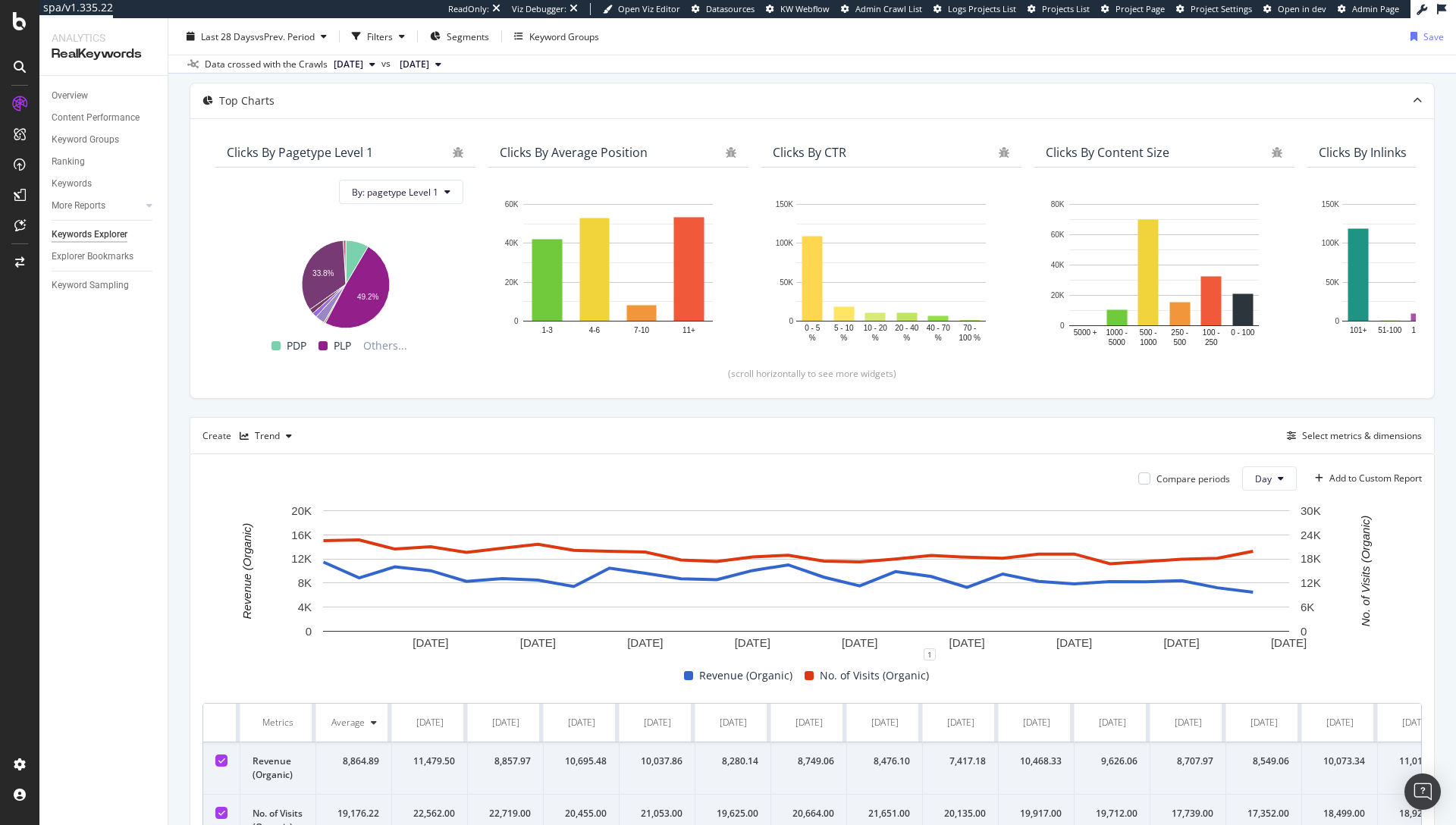
scroll to position [187, 0]
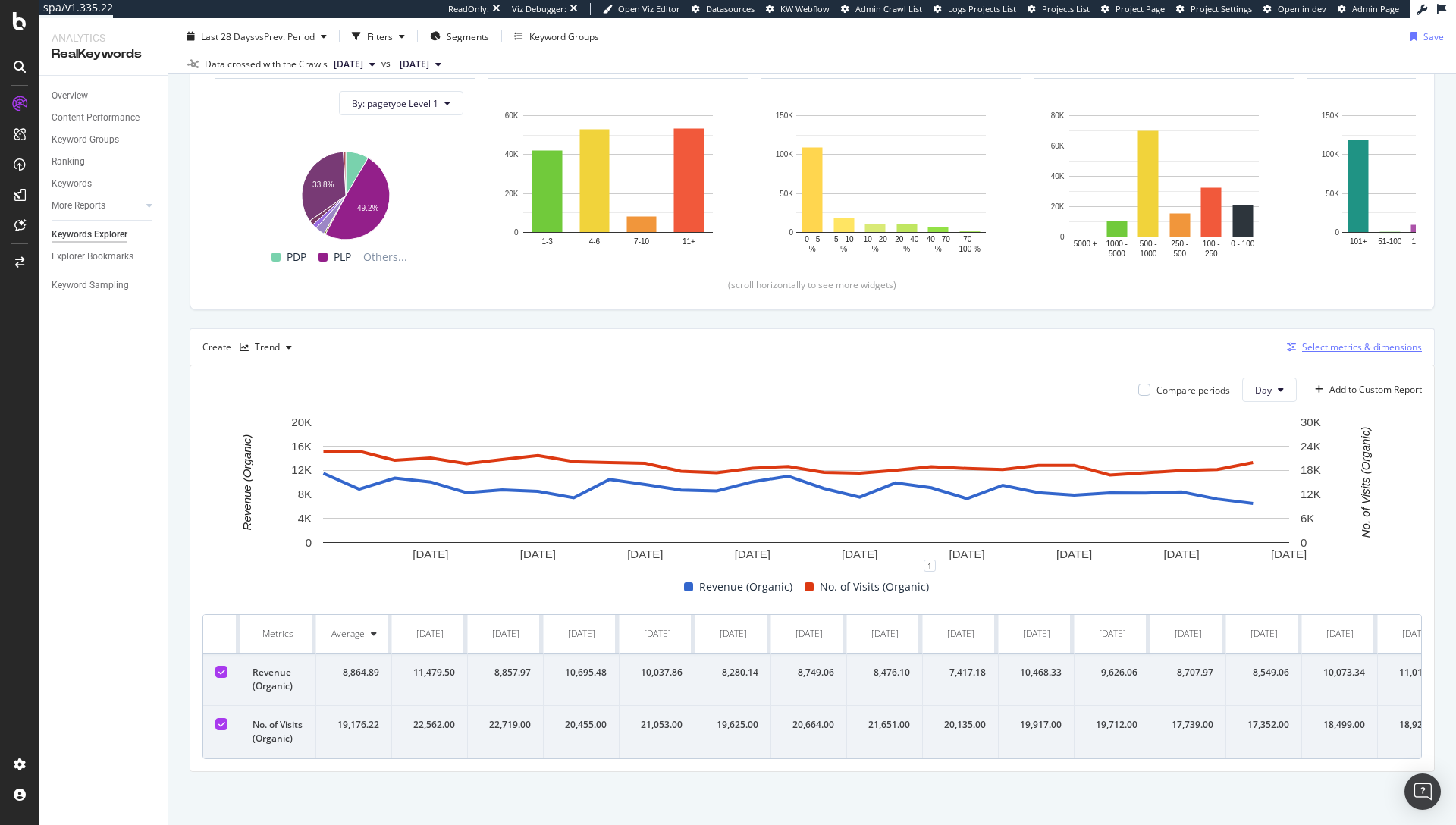
click at [1334, 340] on div "Select metrics & dimensions" at bounding box center [1361, 347] width 119 height 13
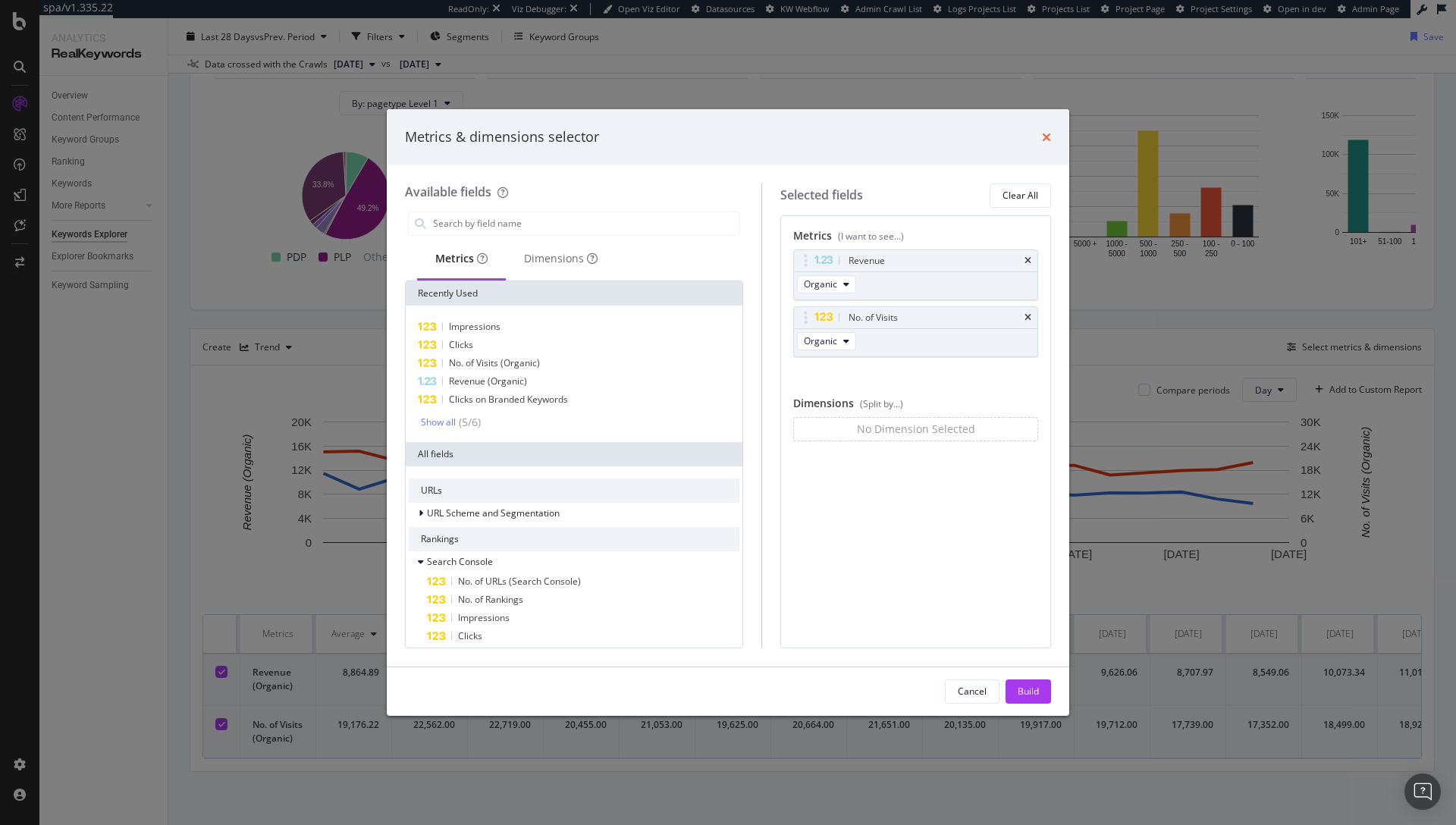
click at [1046, 140] on icon "times" at bounding box center [1046, 137] width 9 height 12
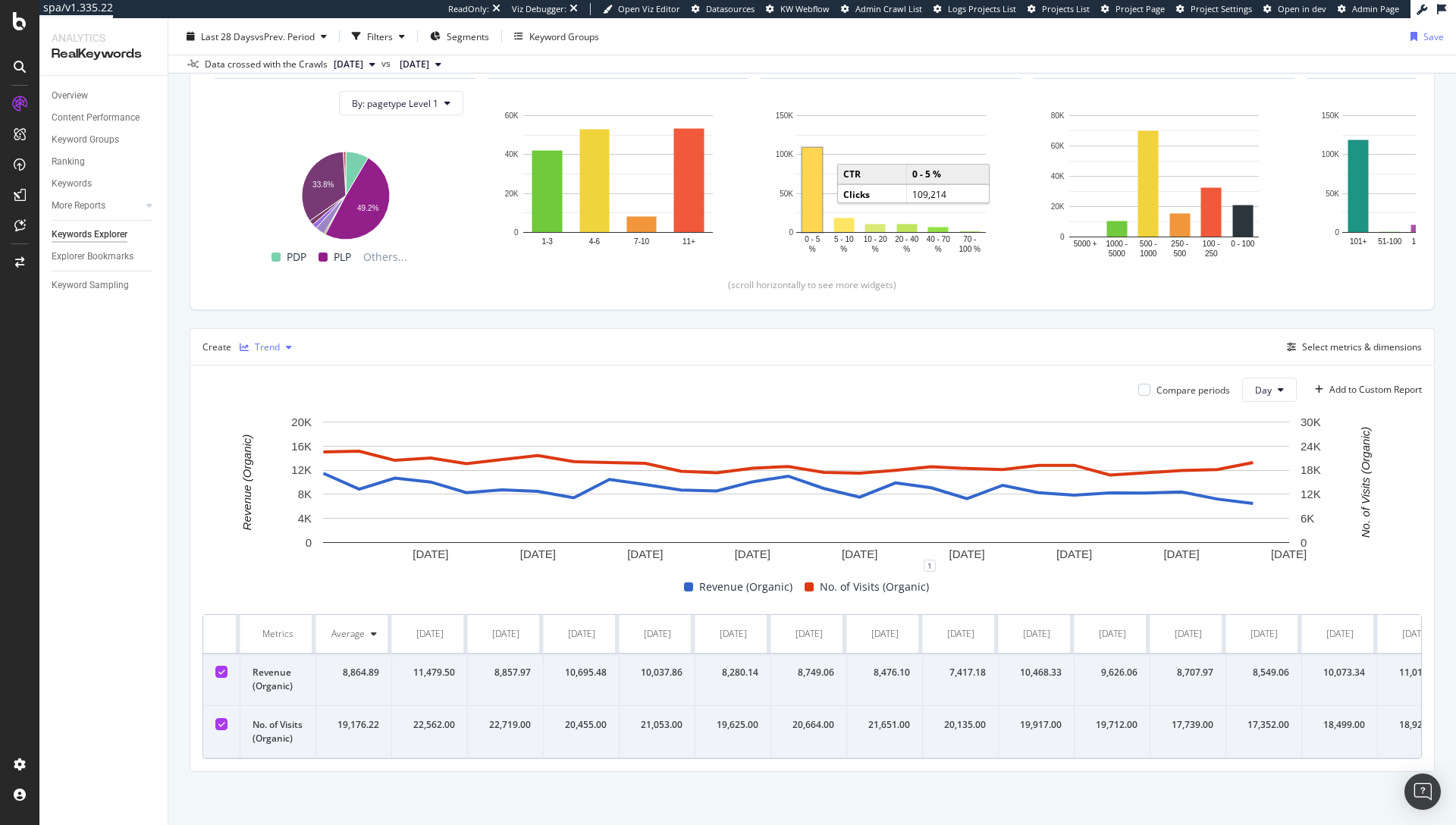
click at [256, 343] on div "Trend" at bounding box center [267, 348] width 25 height 9
click at [277, 351] on div "Table" at bounding box center [282, 348] width 24 height 13
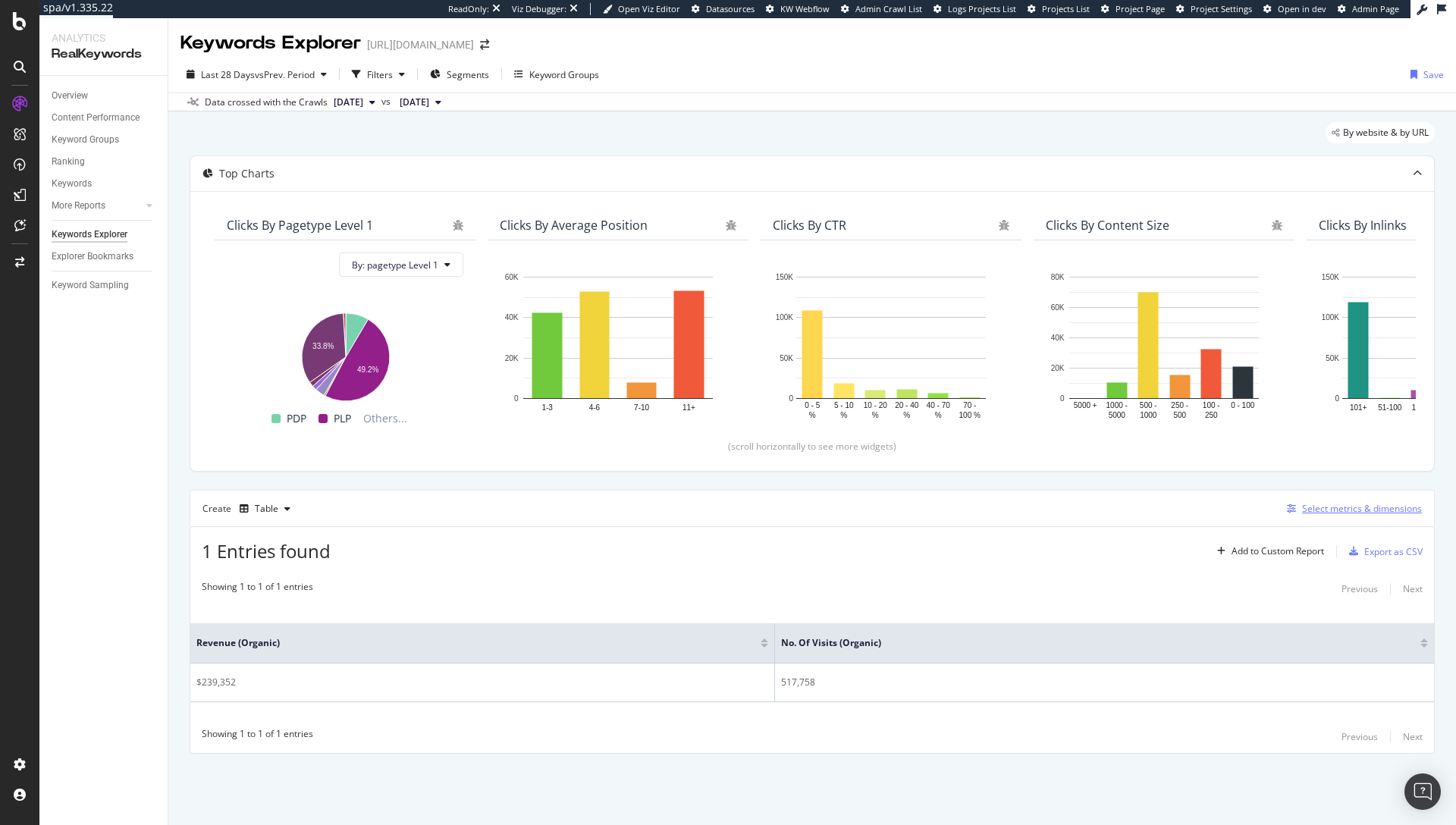
click at [1361, 512] on div "Select metrics & dimensions" at bounding box center [1361, 509] width 119 height 13
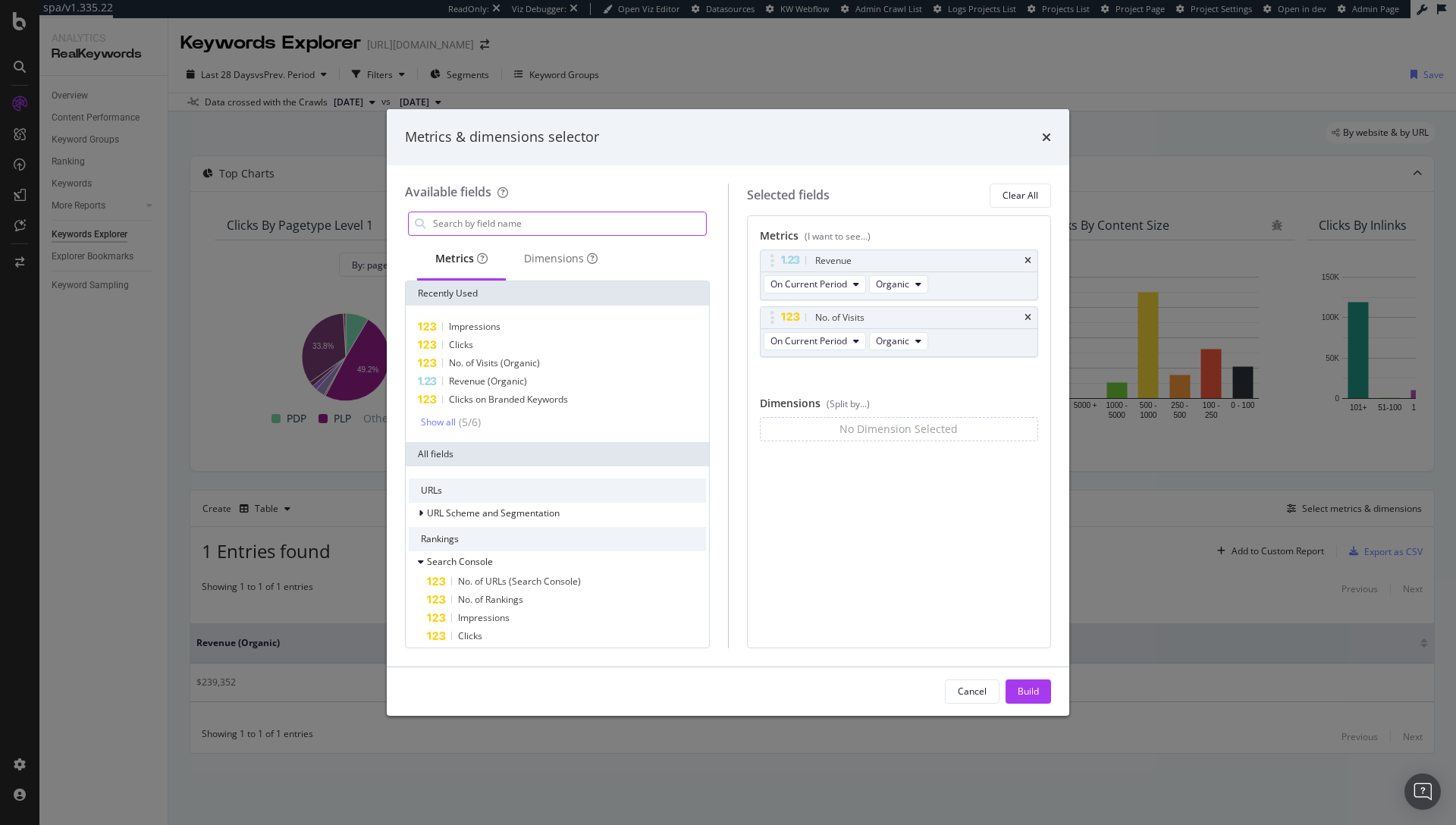
click at [485, 219] on input "modal" at bounding box center [568, 223] width 275 height 23
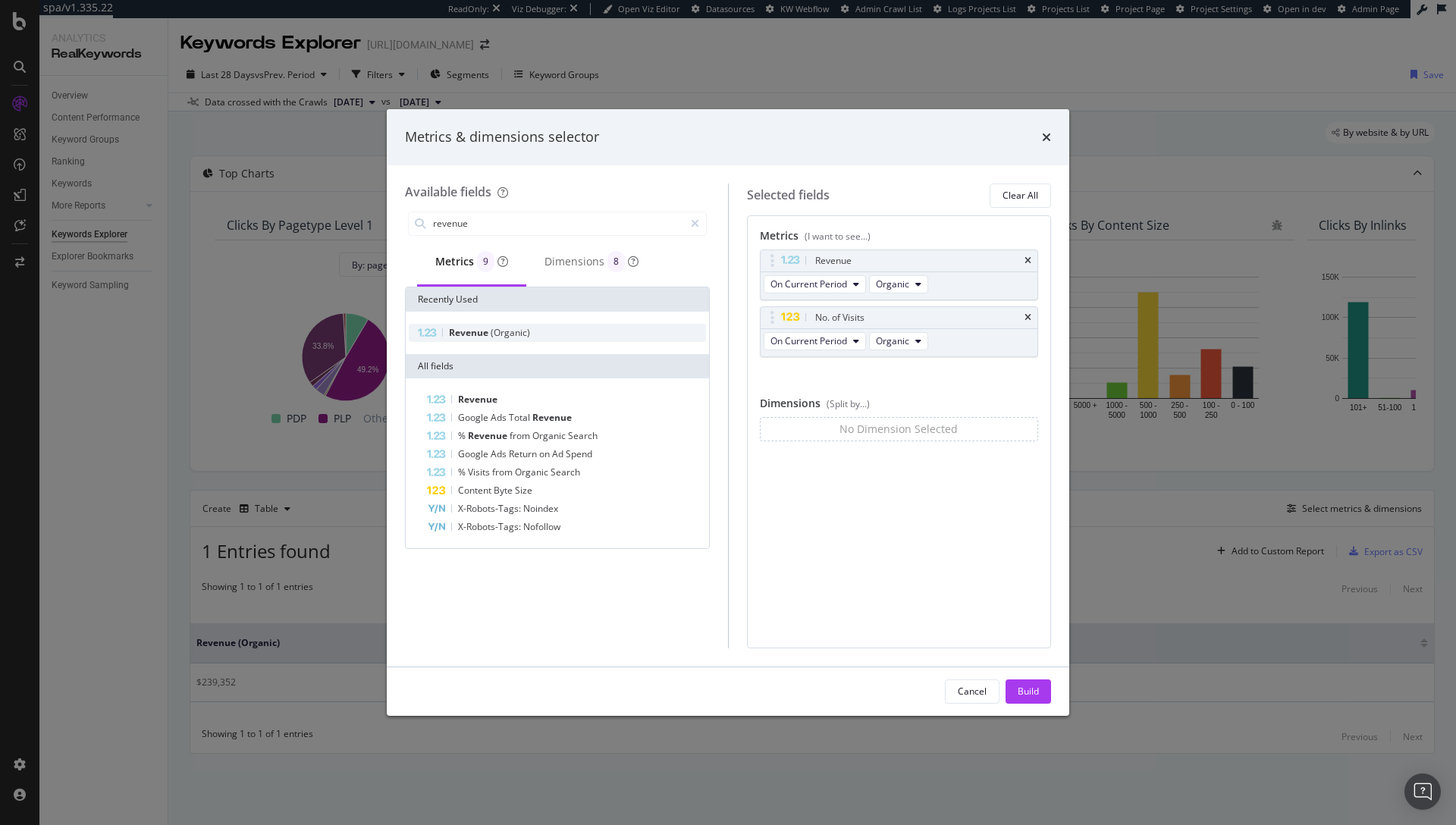
click at [506, 327] on span "(Organic)" at bounding box center [510, 333] width 40 height 13
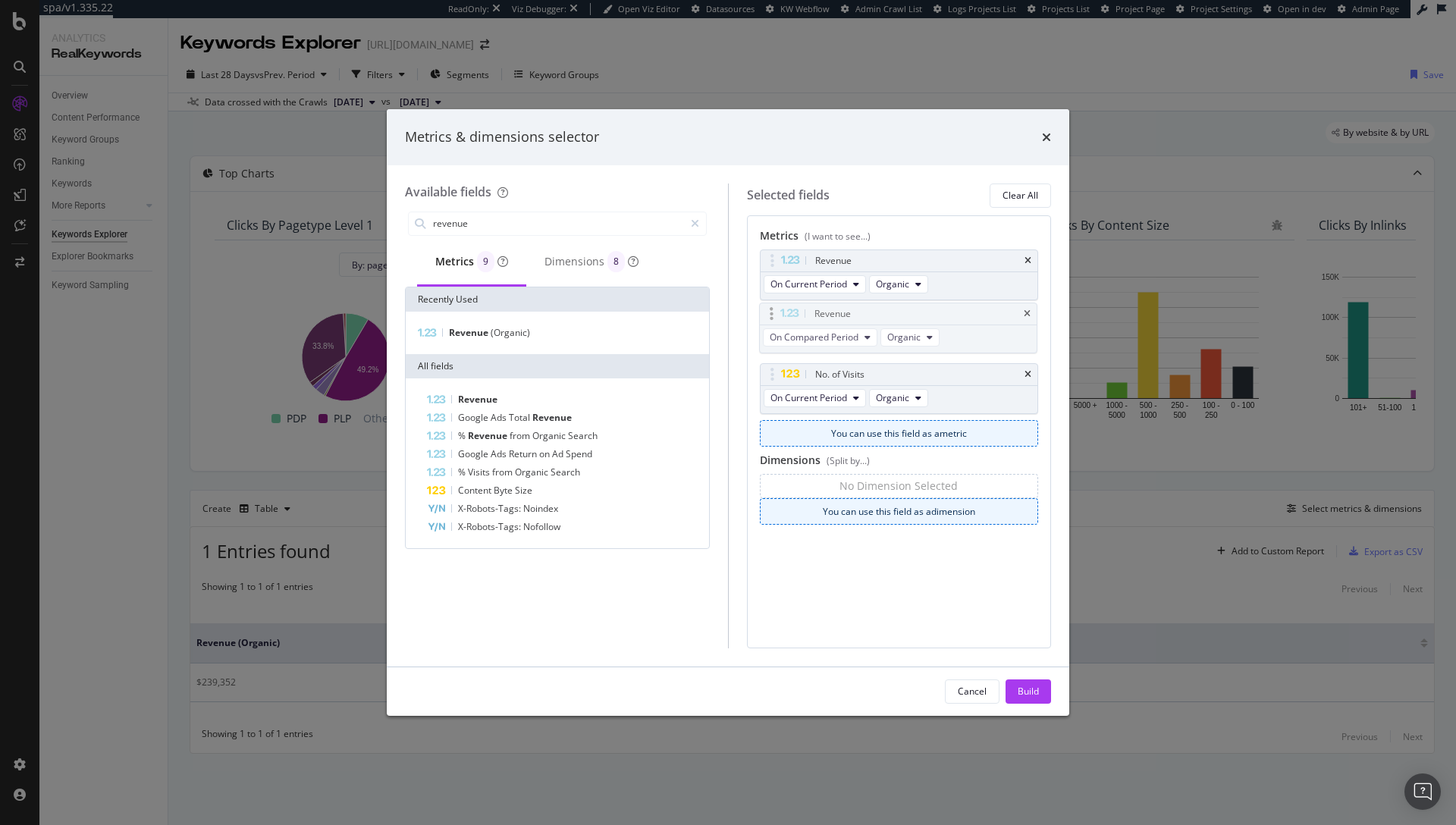
drag, startPoint x: 771, startPoint y: 383, endPoint x: 770, endPoint y: 322, distance: 61.0
click at [770, 322] on body "spa/v1.335.22 ReadOnly: Viz Debugger: Open Viz Editor Datasources KW Webflow Ad…" at bounding box center [728, 412] width 1456 height 825
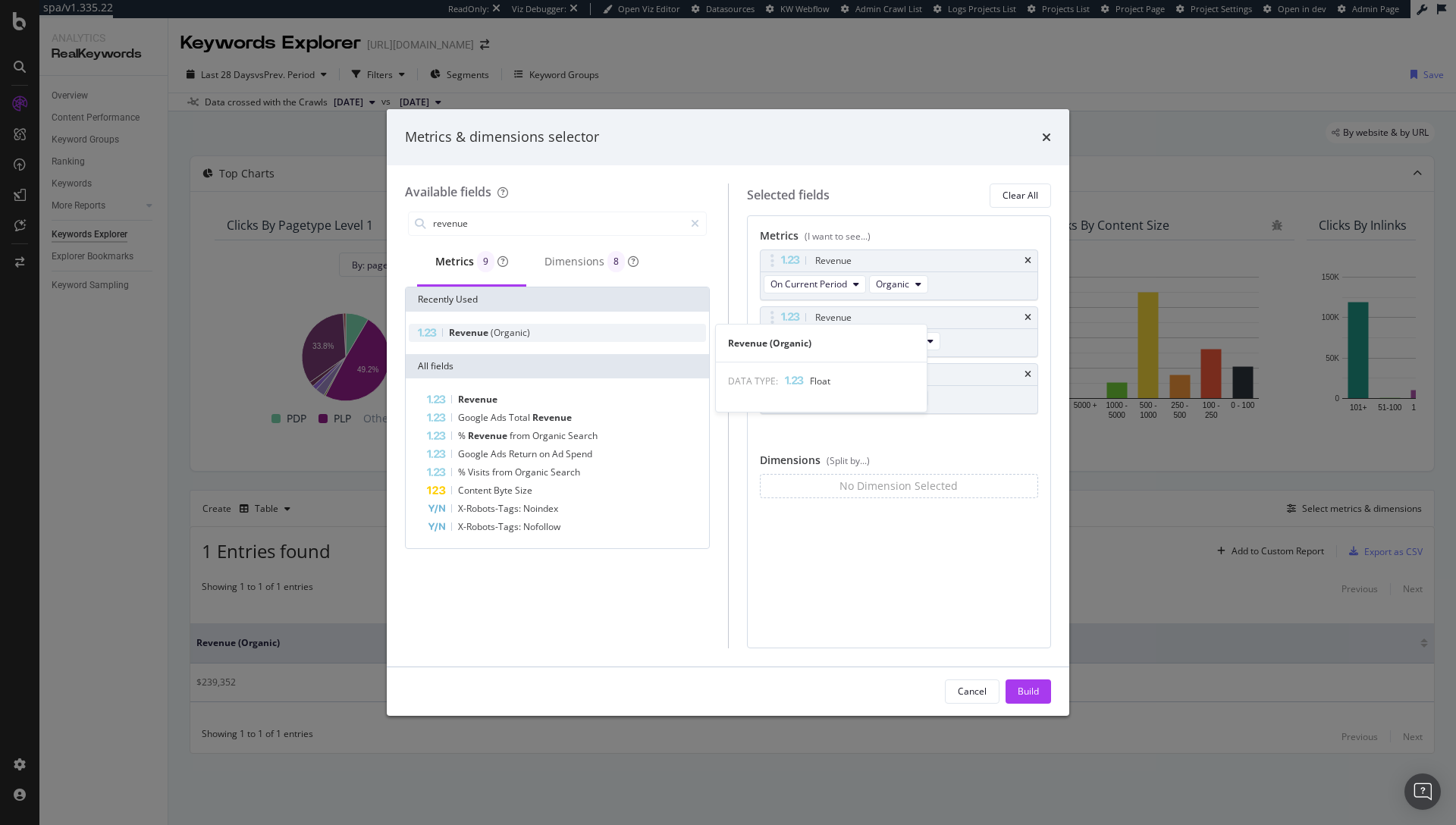
click at [463, 329] on span "Revenue" at bounding box center [469, 333] width 41 height 13
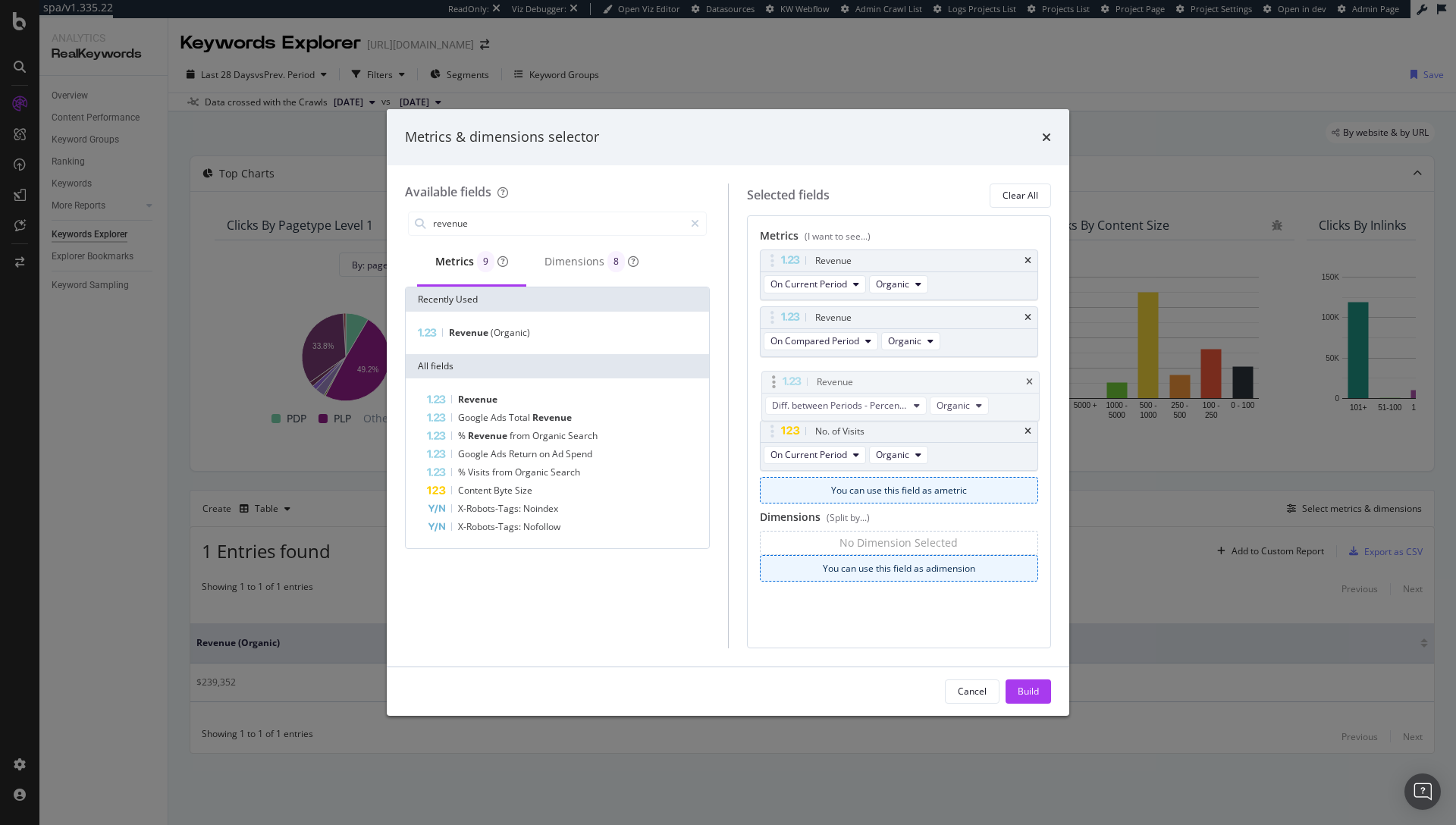
drag, startPoint x: 769, startPoint y: 437, endPoint x: 771, endPoint y: 380, distance: 57.0
click at [771, 380] on body "spa/v1.335.22 ReadOnly: Viz Debugger: Open Viz Editor Datasources KW Webflow Ad…" at bounding box center [728, 412] width 1456 height 825
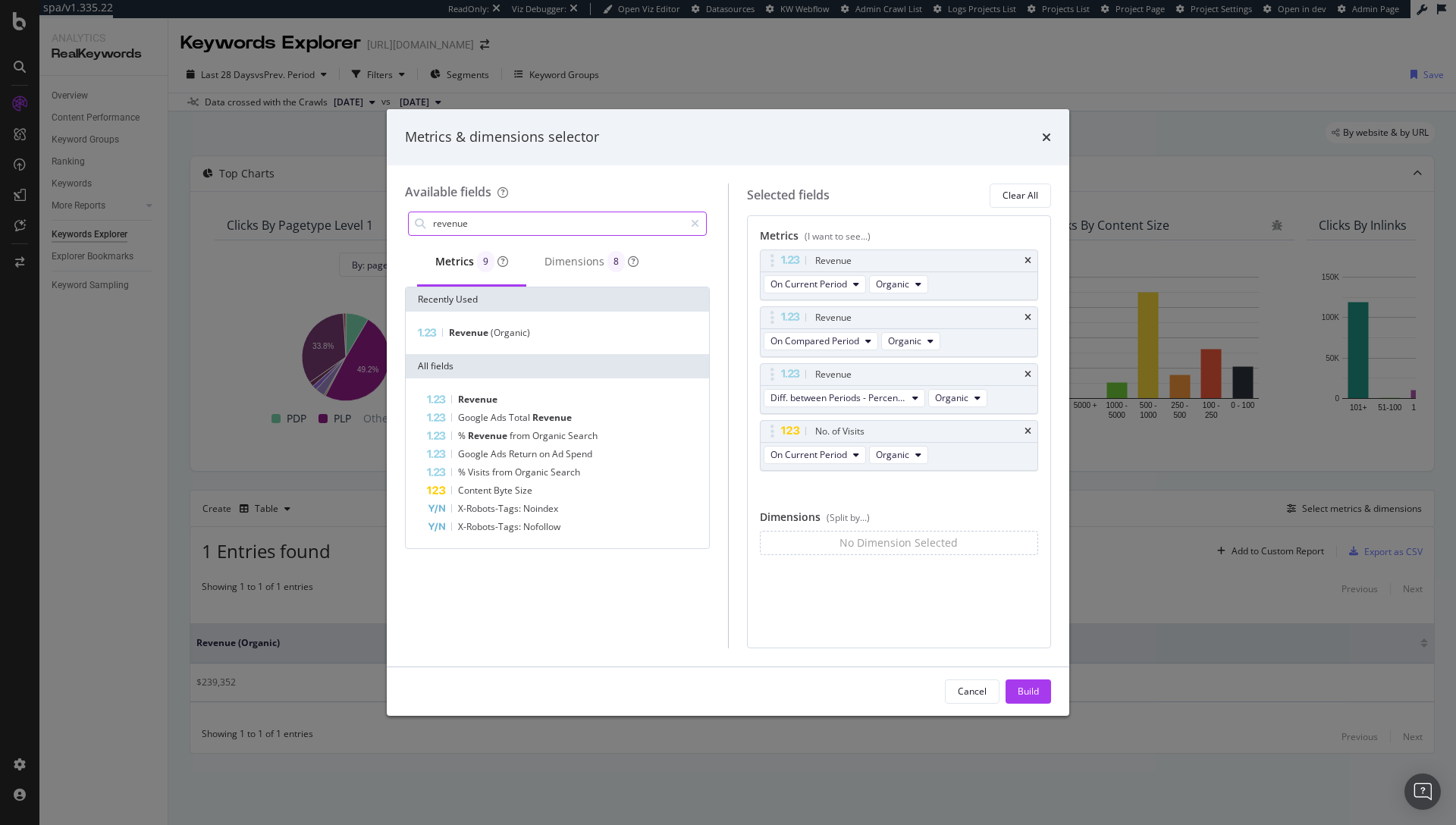
click at [477, 219] on input "revenue" at bounding box center [557, 223] width 253 height 23
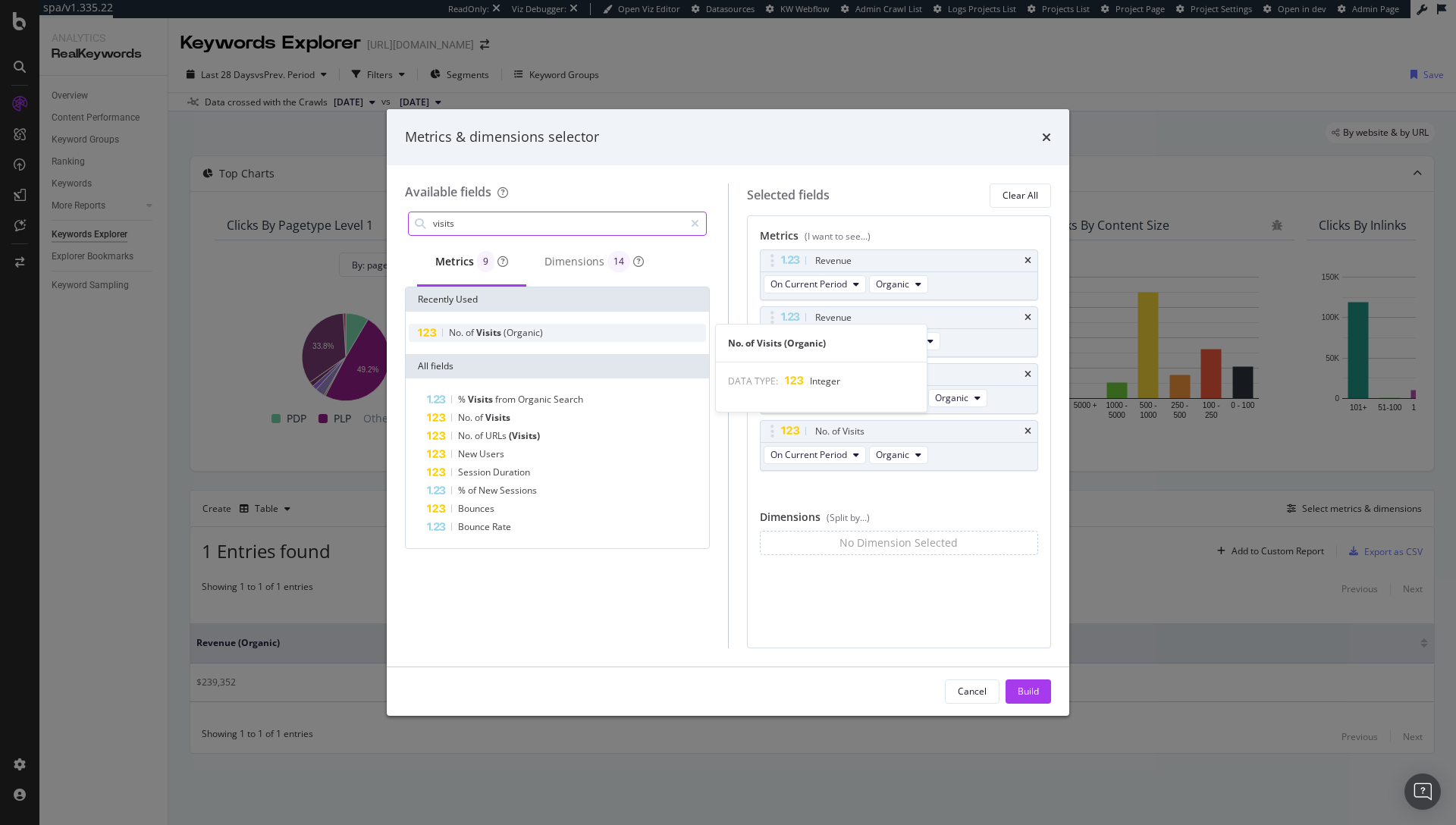
type input "visits"
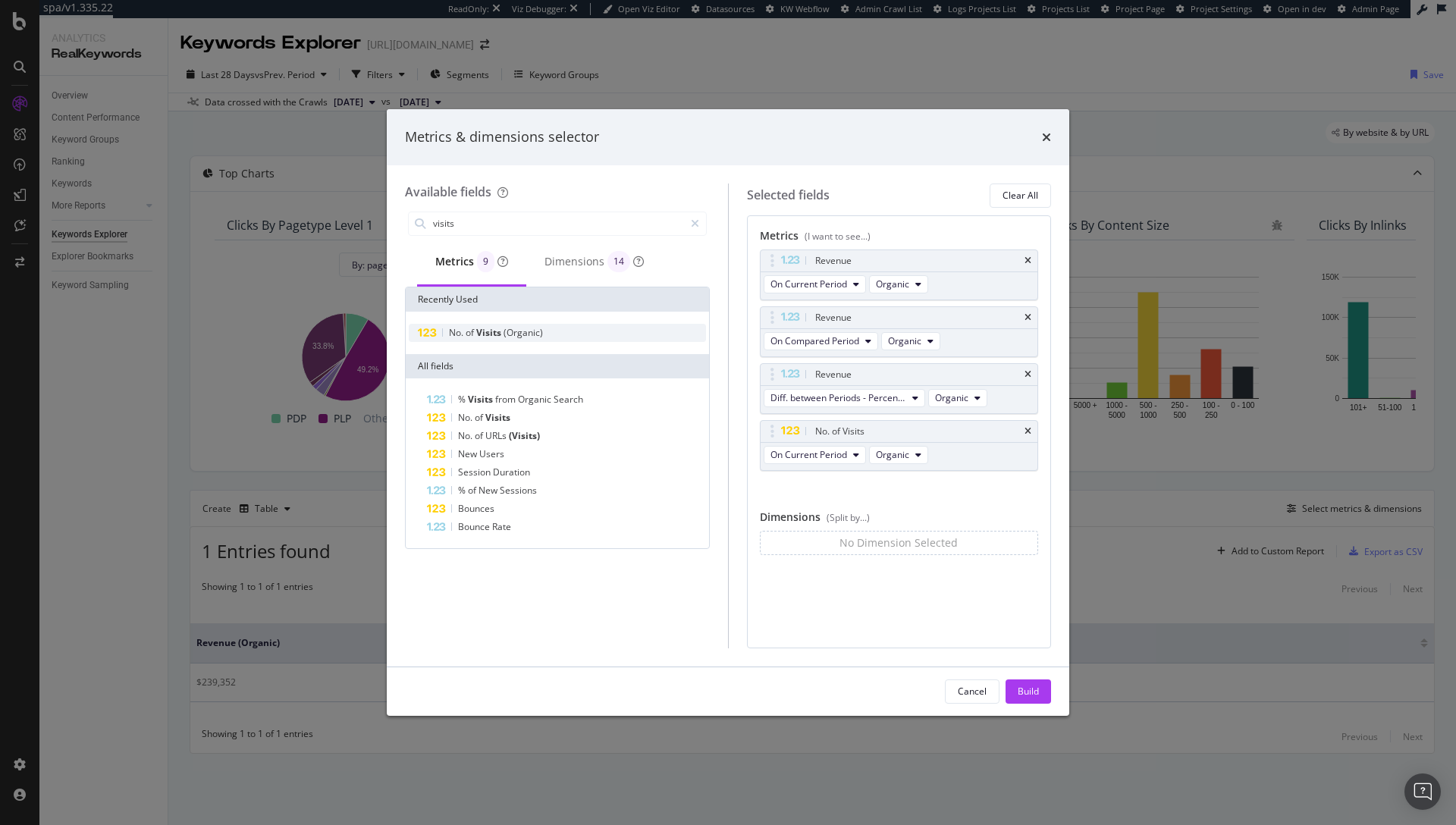
click at [484, 331] on span "Visits" at bounding box center [490, 333] width 28 height 13
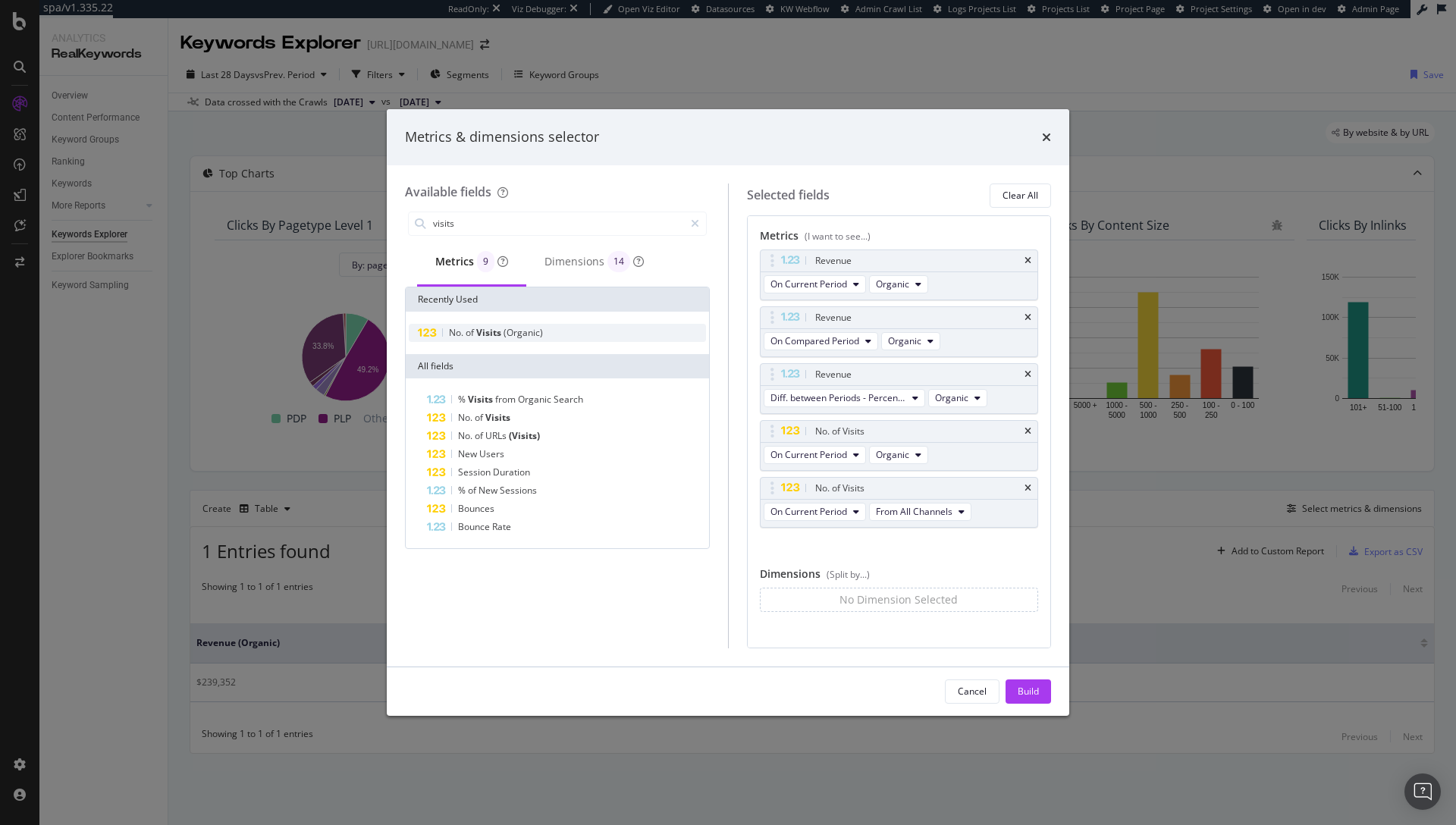
click at [484, 331] on span "Visits" at bounding box center [490, 333] width 28 height 13
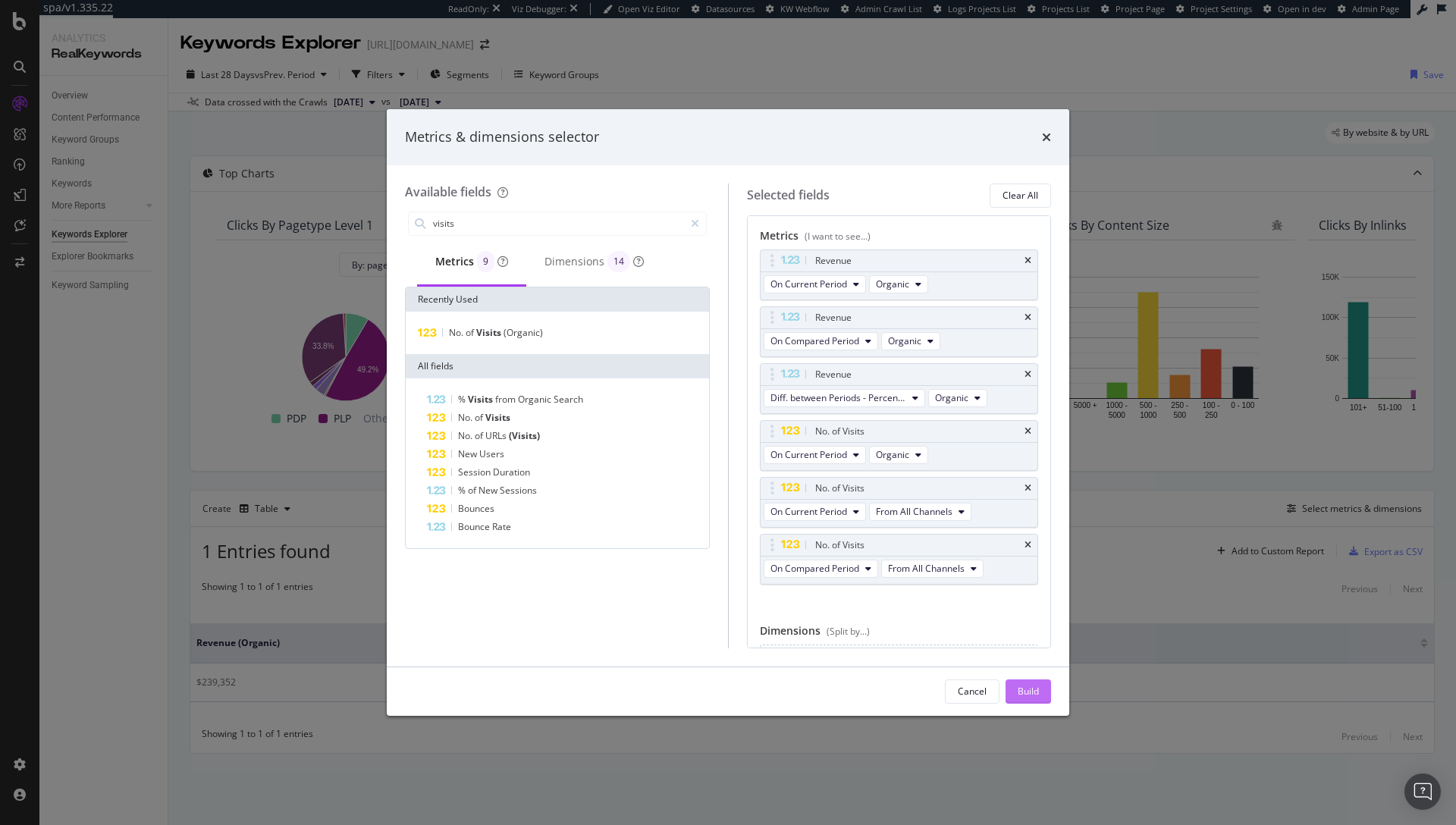
click at [1044, 695] on button "Build" at bounding box center [1028, 692] width 45 height 24
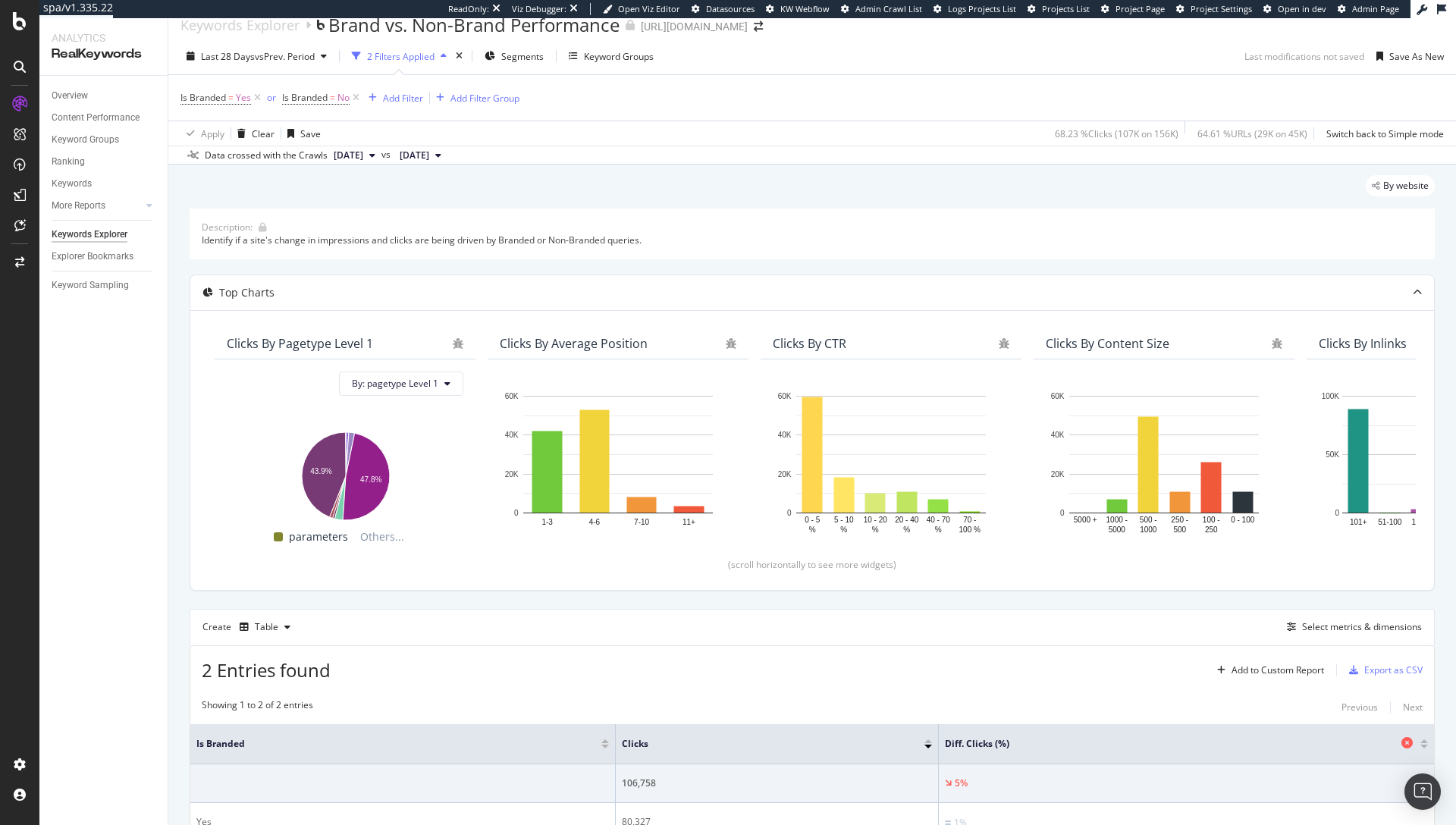
scroll to position [162, 0]
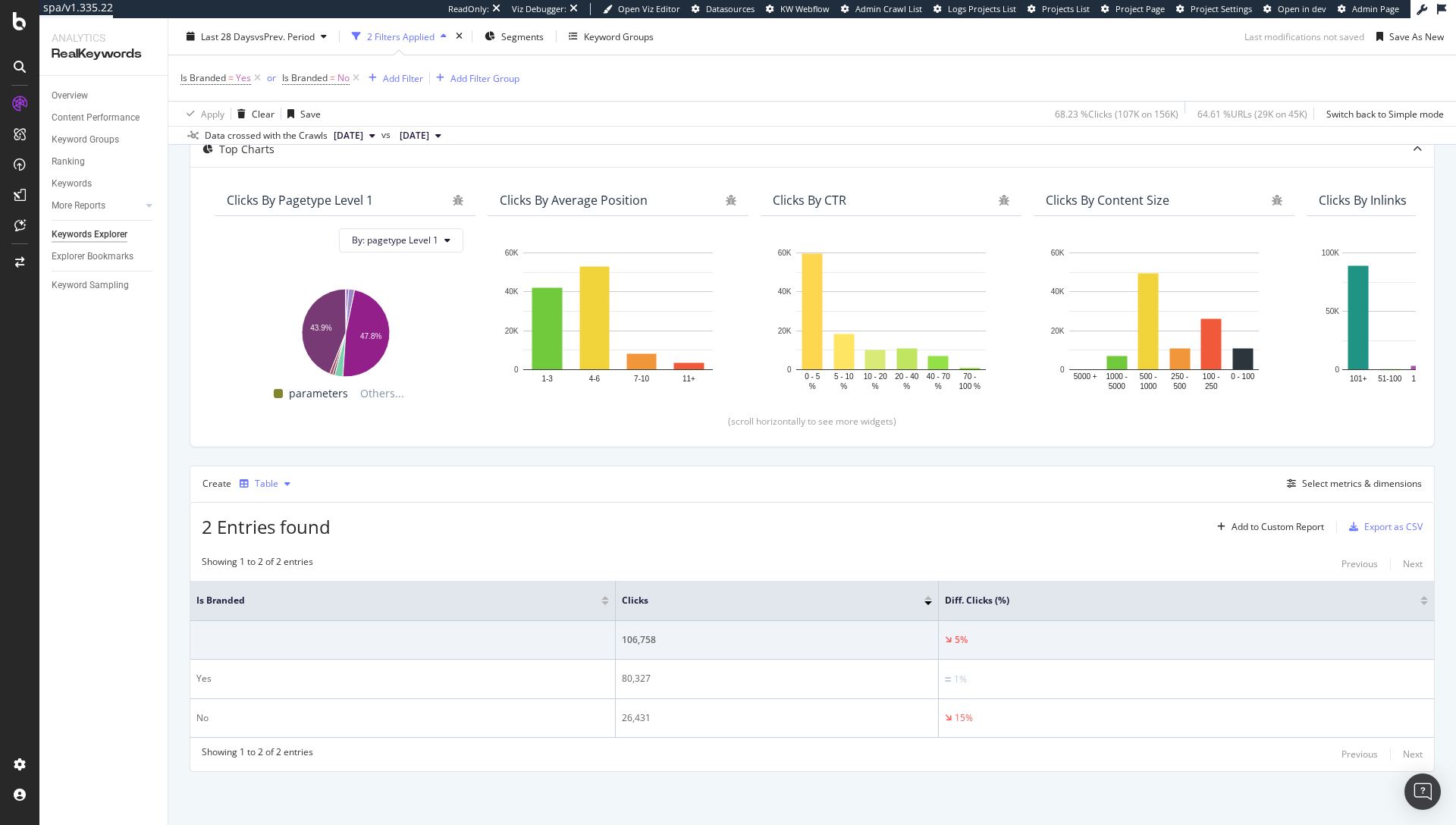
click at [258, 487] on div "Table" at bounding box center [267, 484] width 24 height 9
click at [265, 533] on div "Trend" at bounding box center [286, 534] width 93 height 19
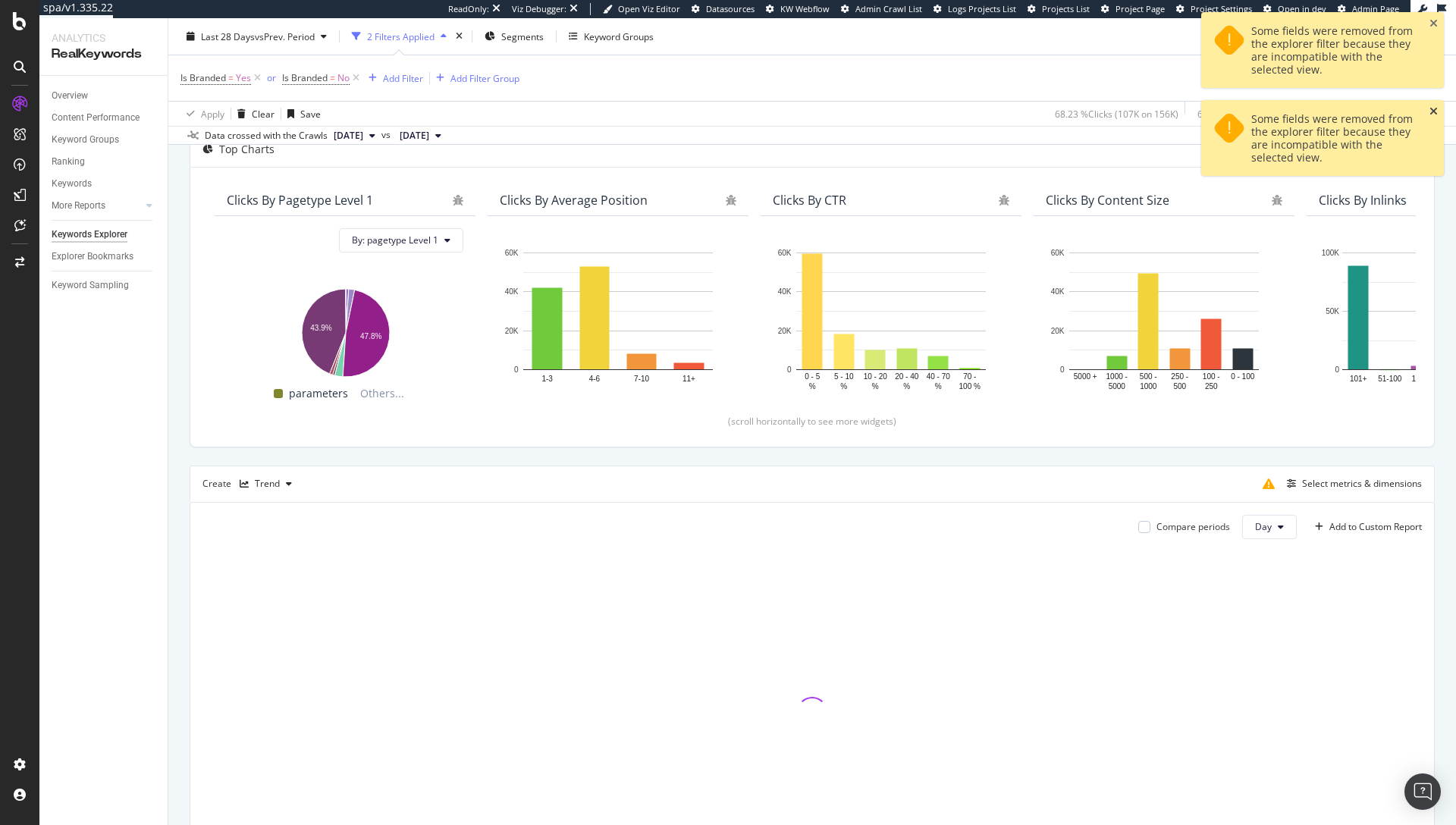
click at [1435, 109] on icon "close toast" at bounding box center [1433, 111] width 8 height 11
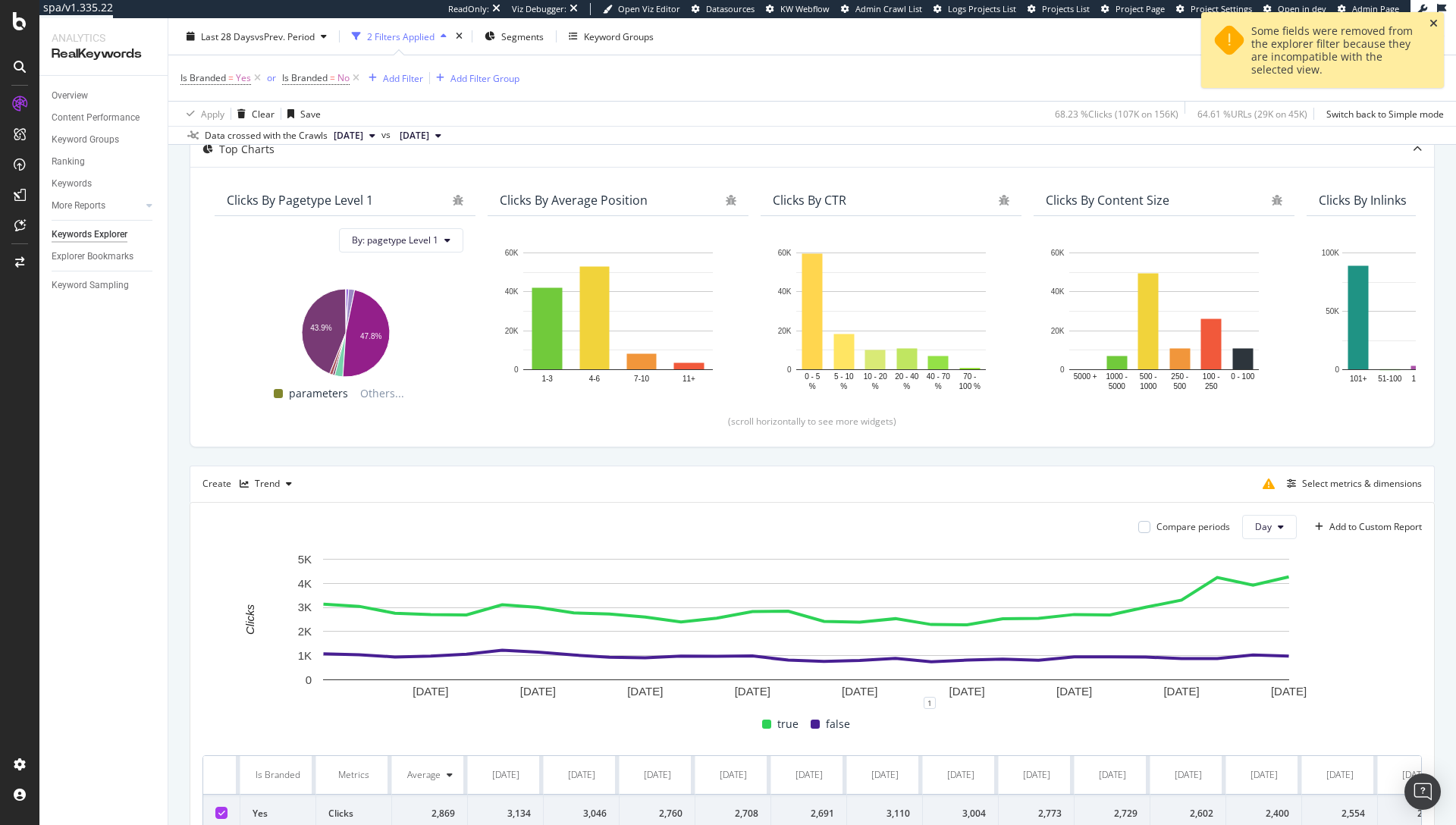
click at [1435, 25] on icon "close toast" at bounding box center [1433, 24] width 8 height 11
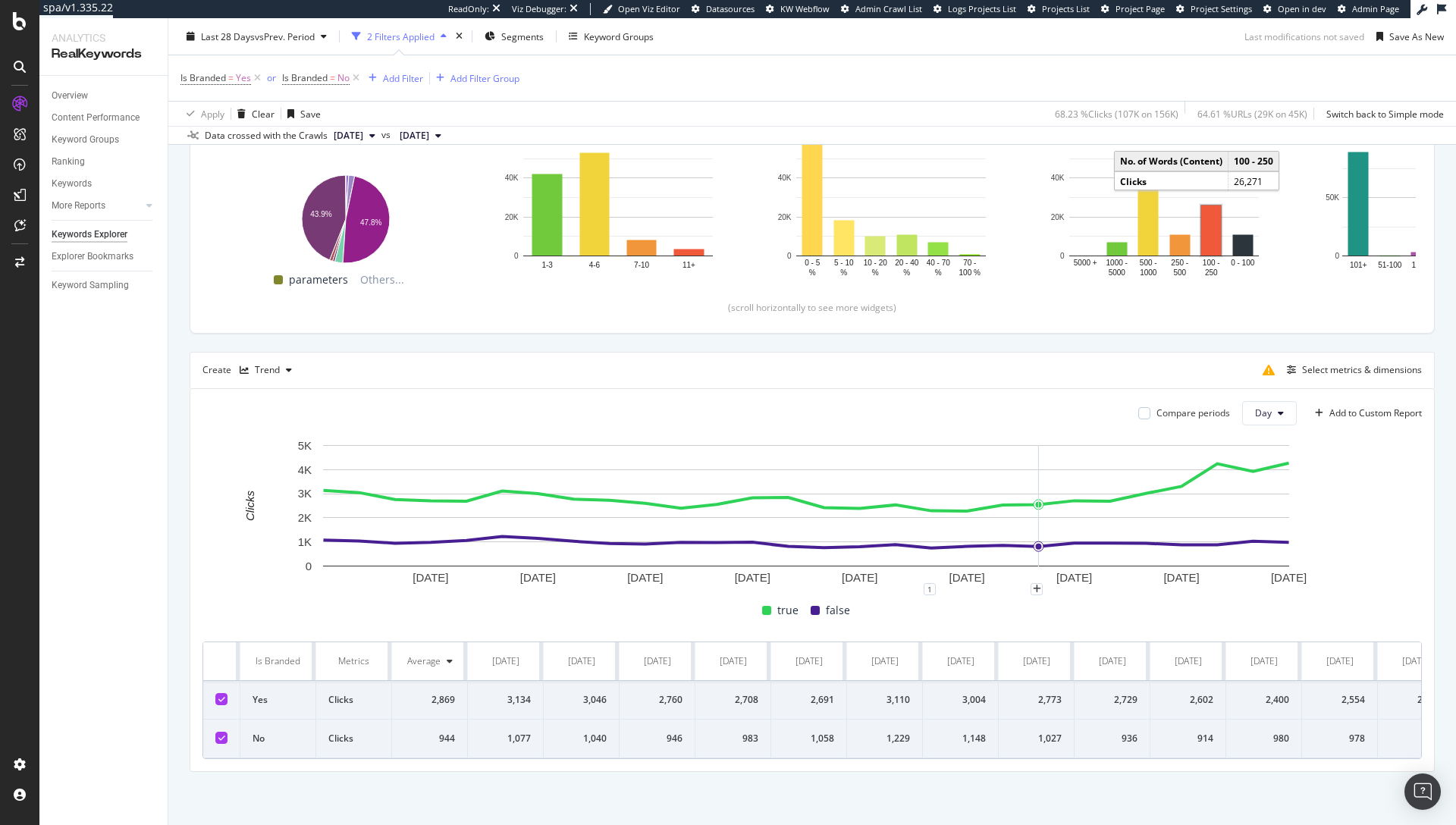
scroll to position [283, 0]
click at [1363, 363] on div "Select metrics & dimensions" at bounding box center [1361, 370] width 119 height 13
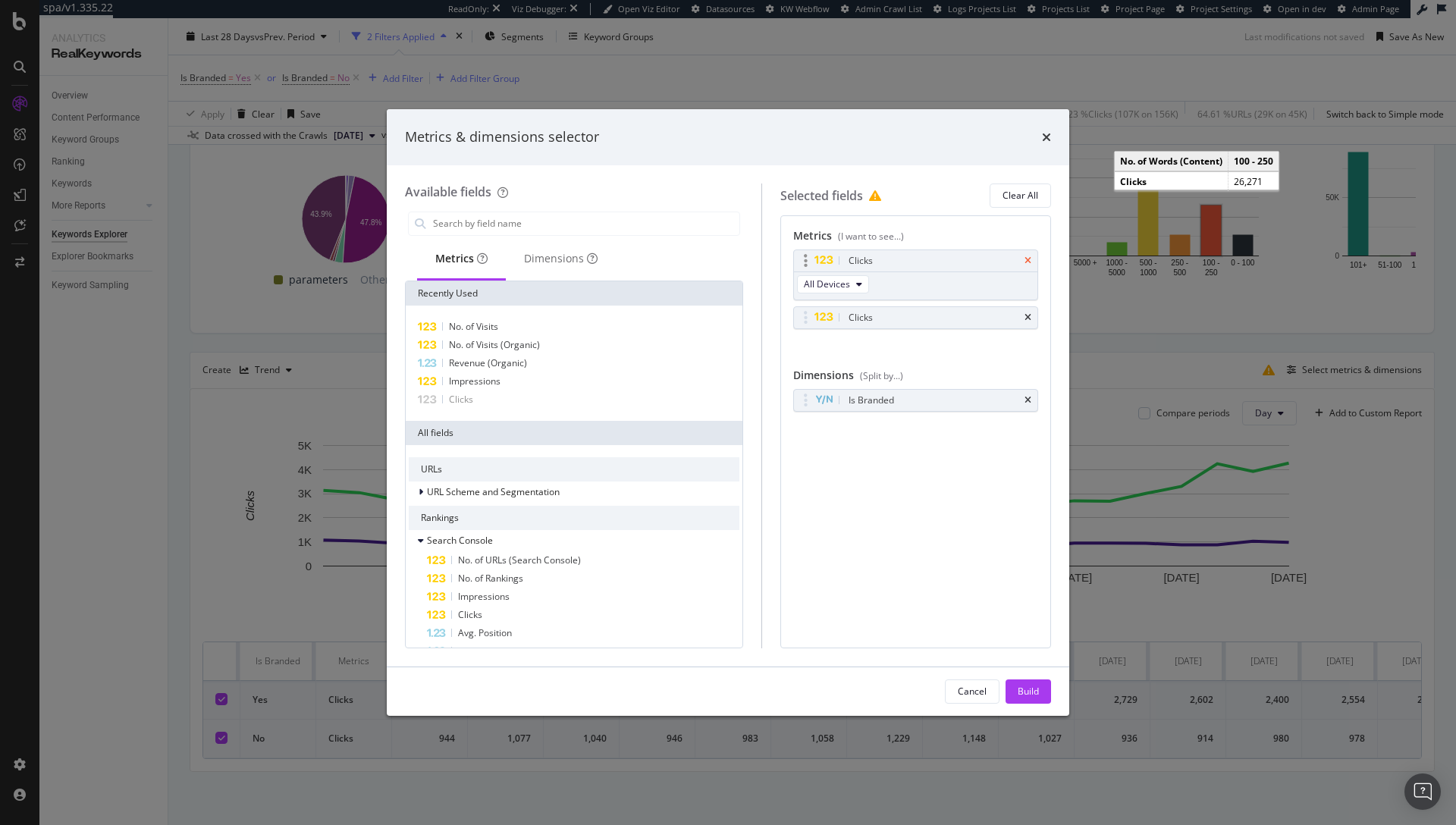
click at [1030, 258] on icon "times" at bounding box center [1027, 261] width 6 height 9
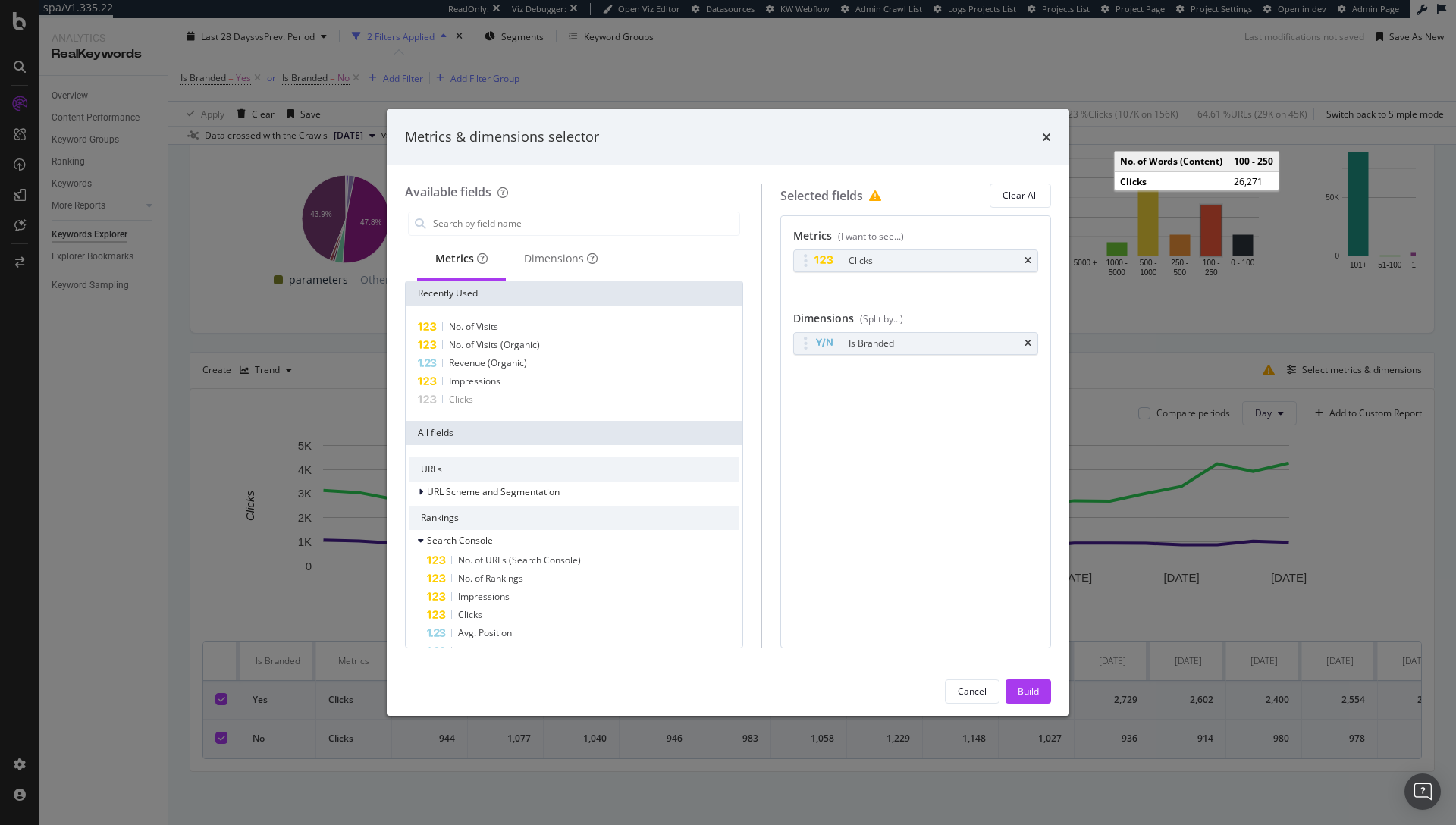
click at [1030, 258] on icon "times" at bounding box center [1027, 261] width 6 height 9
click at [878, 255] on div "No Metric Selected" at bounding box center [916, 261] width 97 height 15
click at [477, 232] on input "modal" at bounding box center [585, 223] width 308 height 23
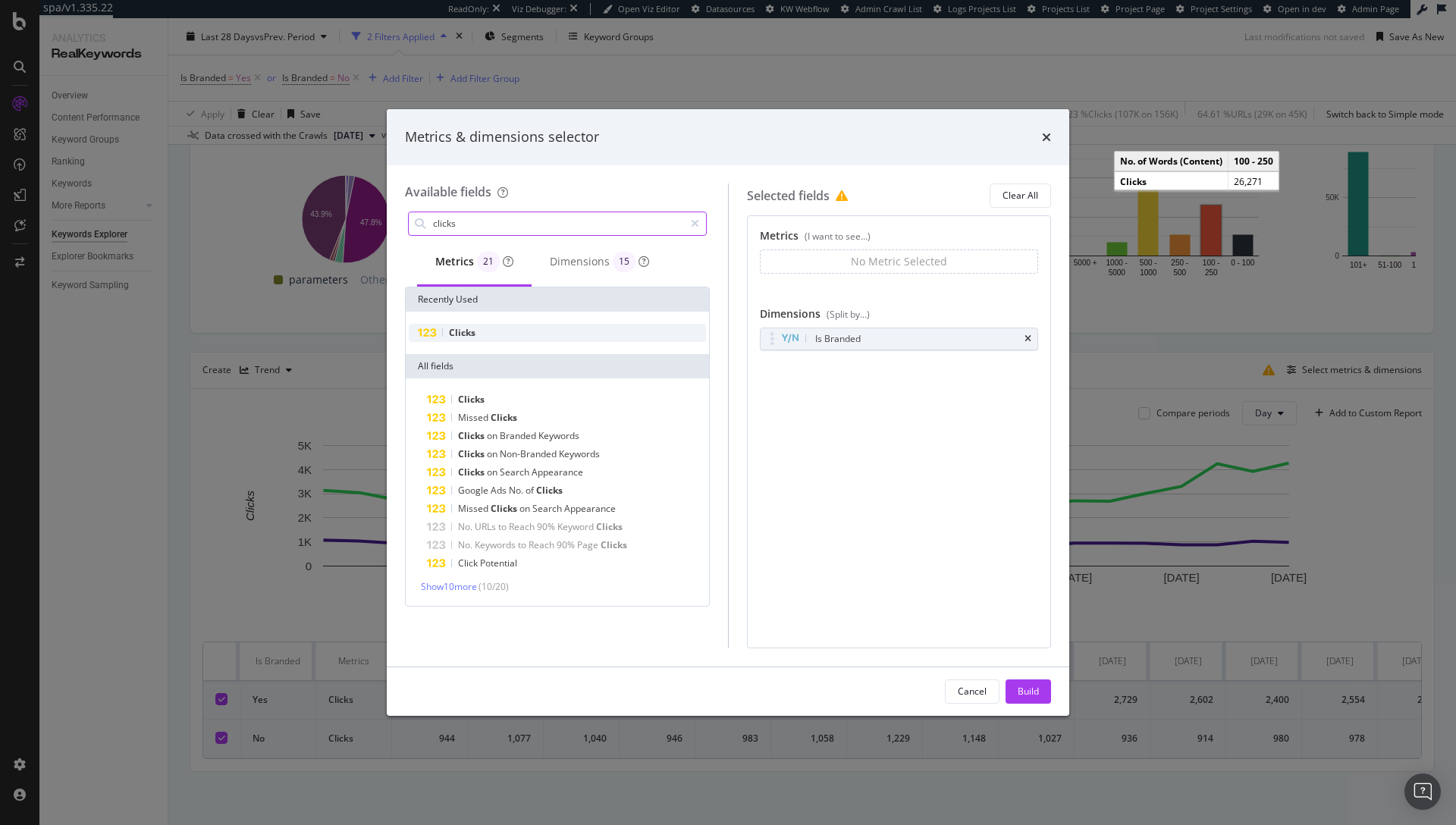
type input "clicks"
click at [463, 330] on span "Clicks" at bounding box center [461, 333] width 27 height 13
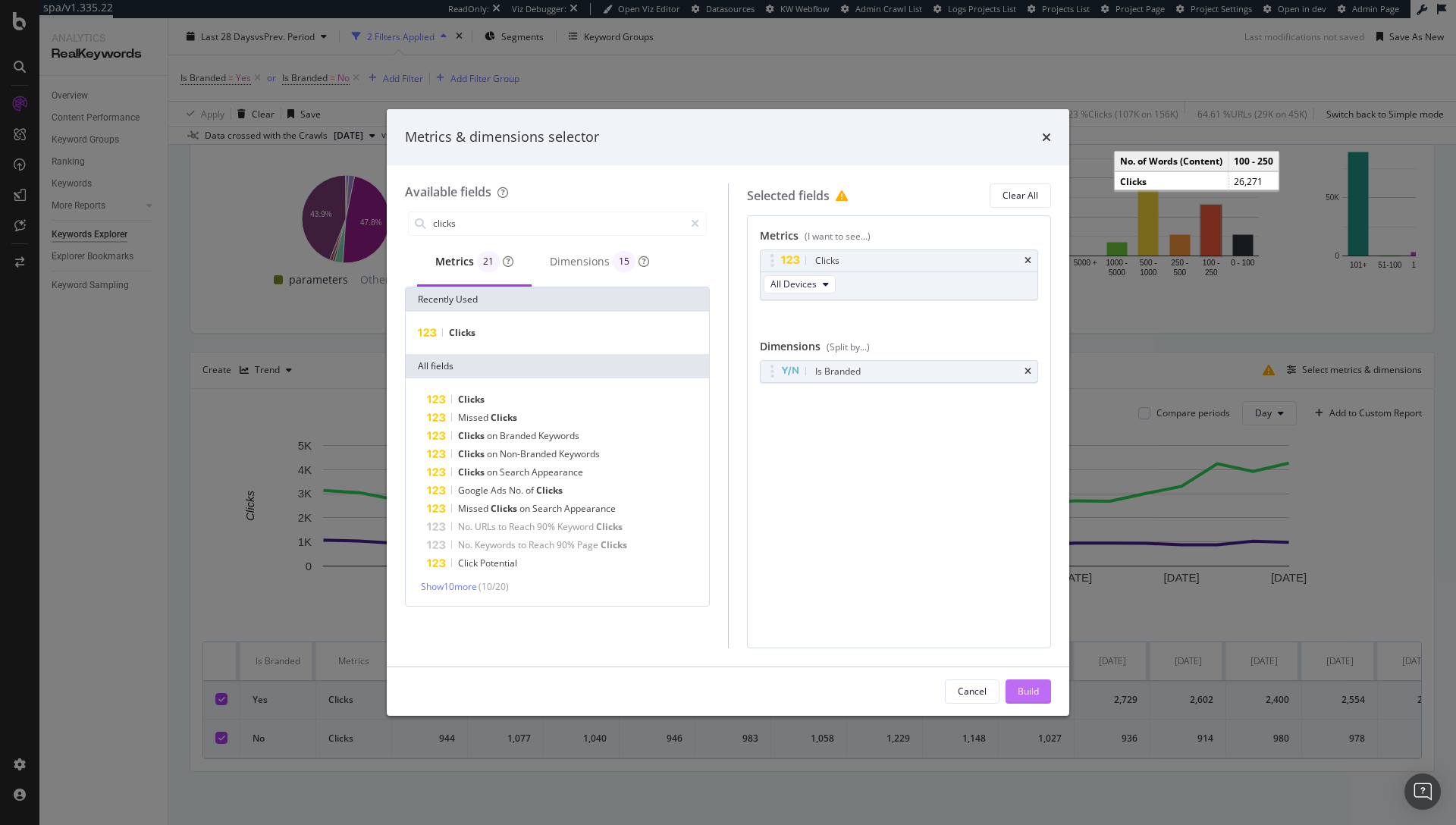
click at [1027, 693] on div "Build" at bounding box center [1028, 692] width 21 height 13
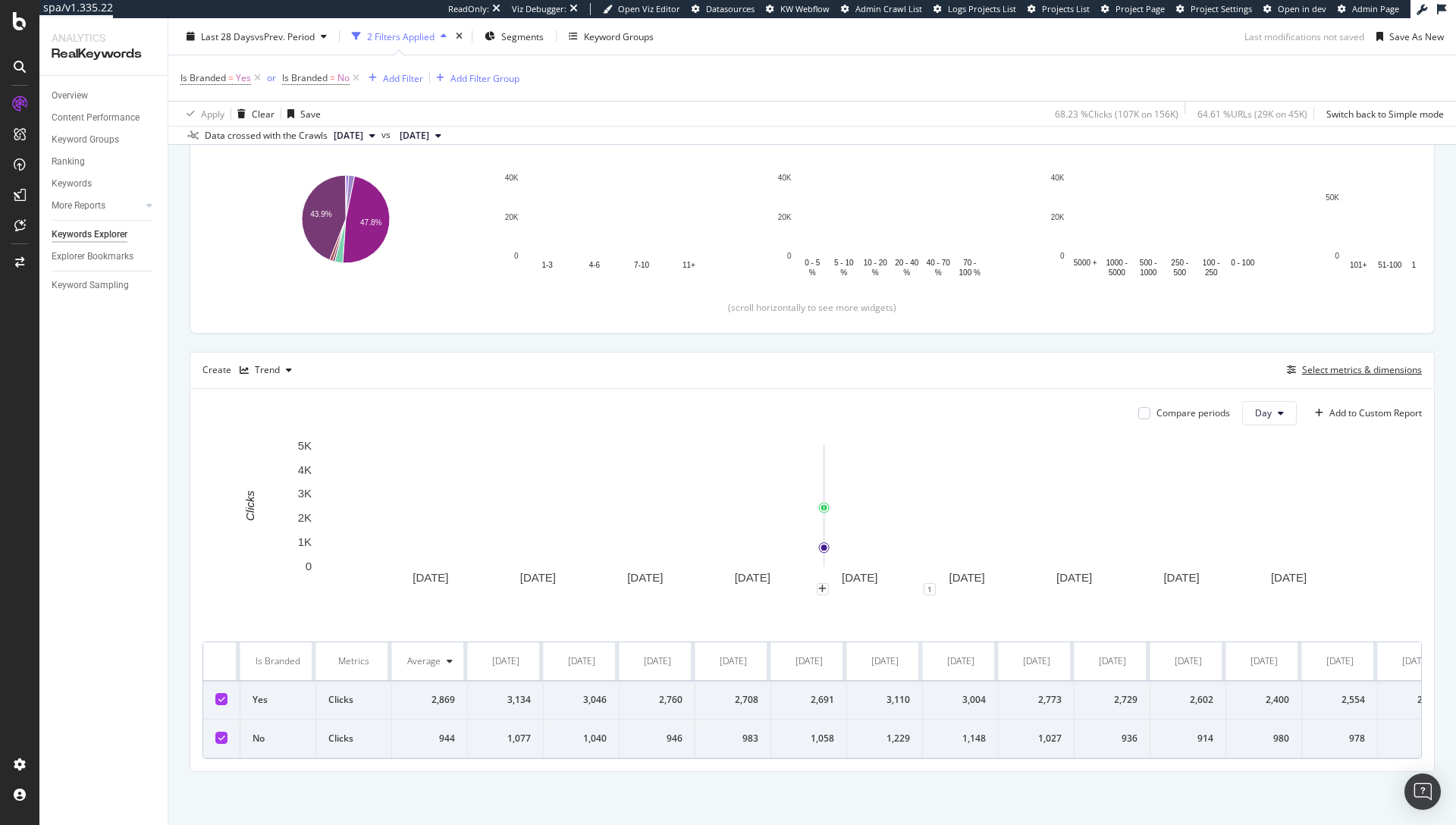
scroll to position [275, 0]
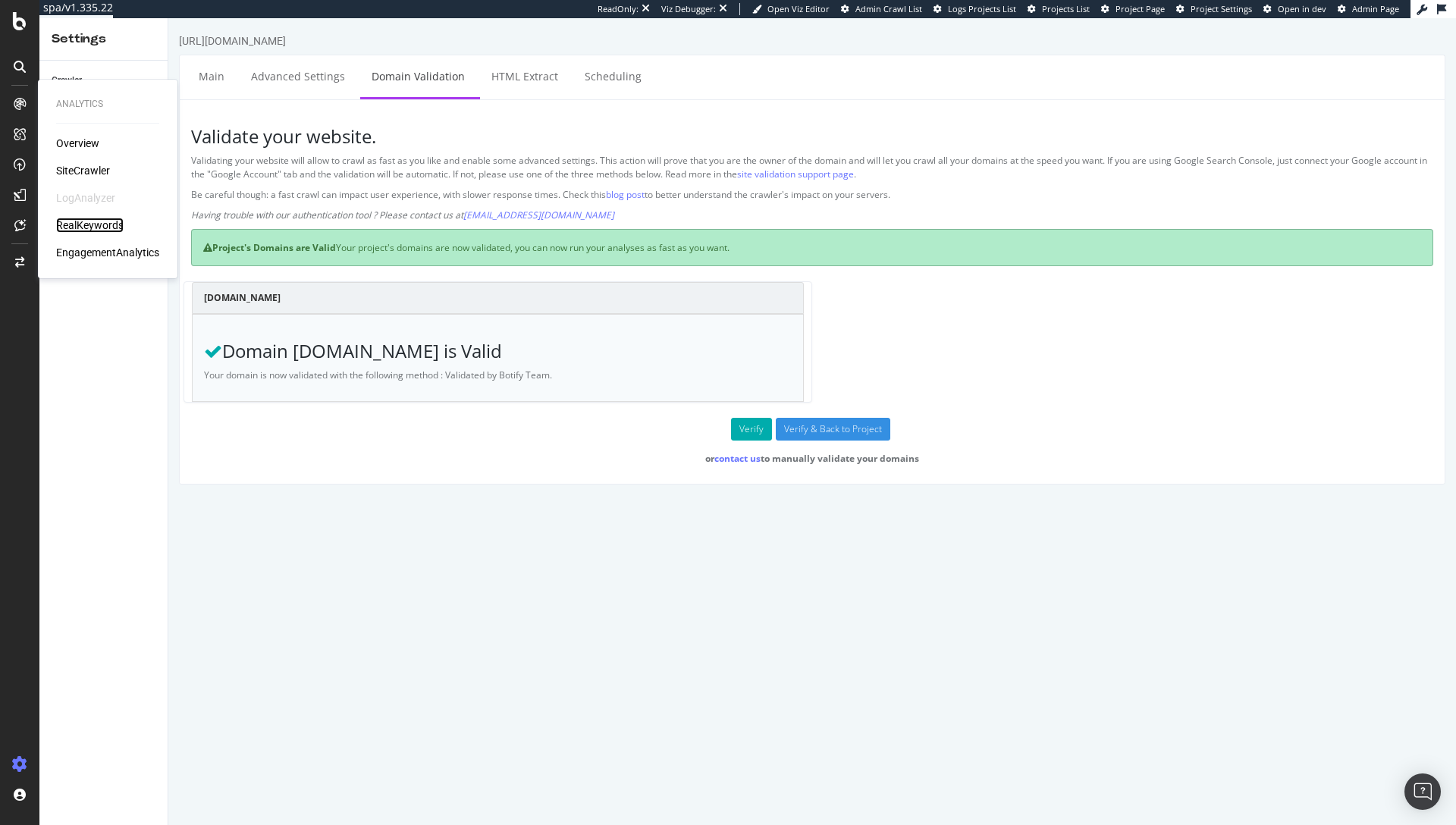
click at [87, 226] on div "RealKeywords" at bounding box center [89, 225] width 67 height 15
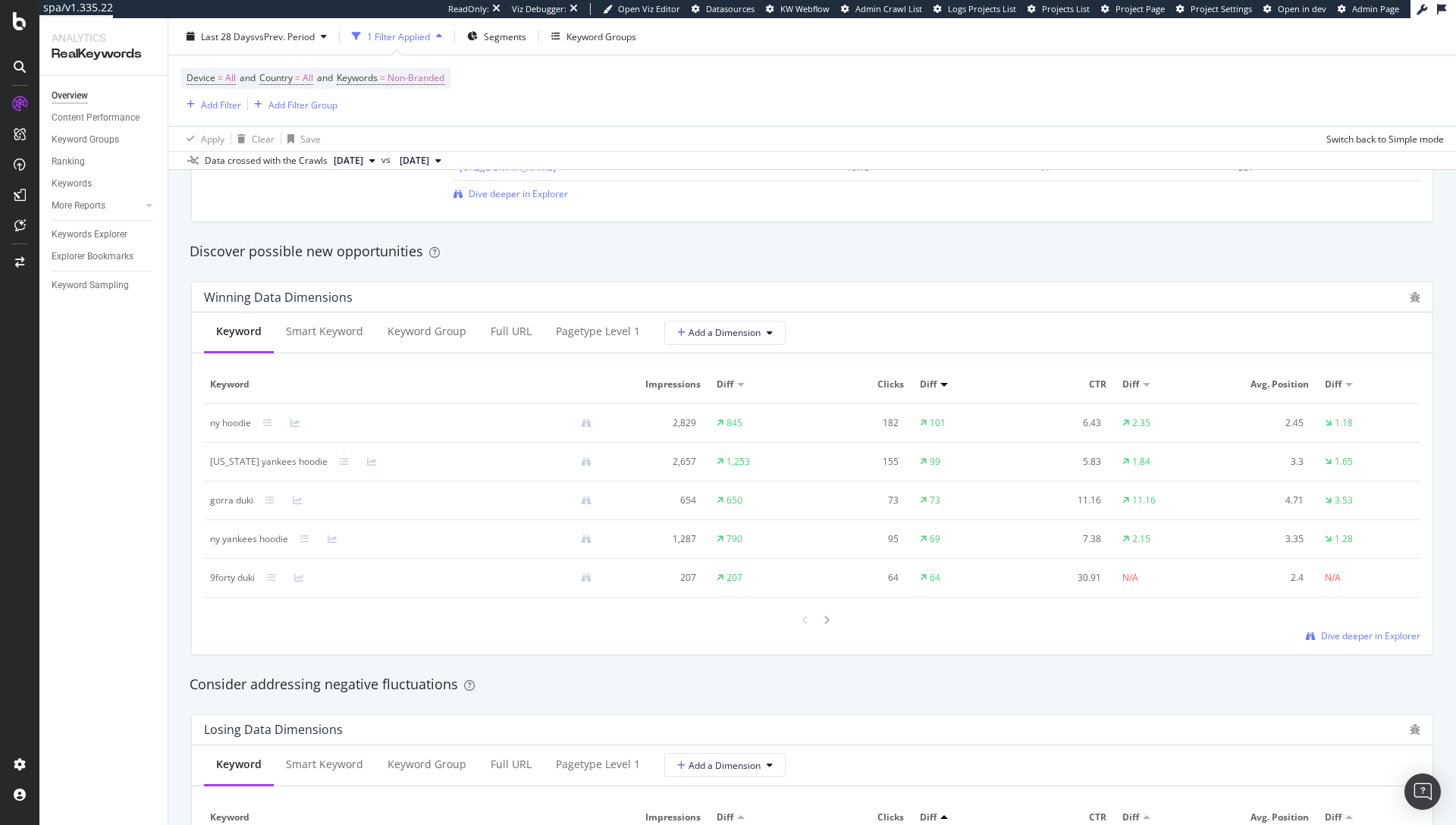
scroll to position [1260, 0]
click at [1345, 640] on span "Dive deeper in Explorer" at bounding box center [1371, 636] width 99 height 13
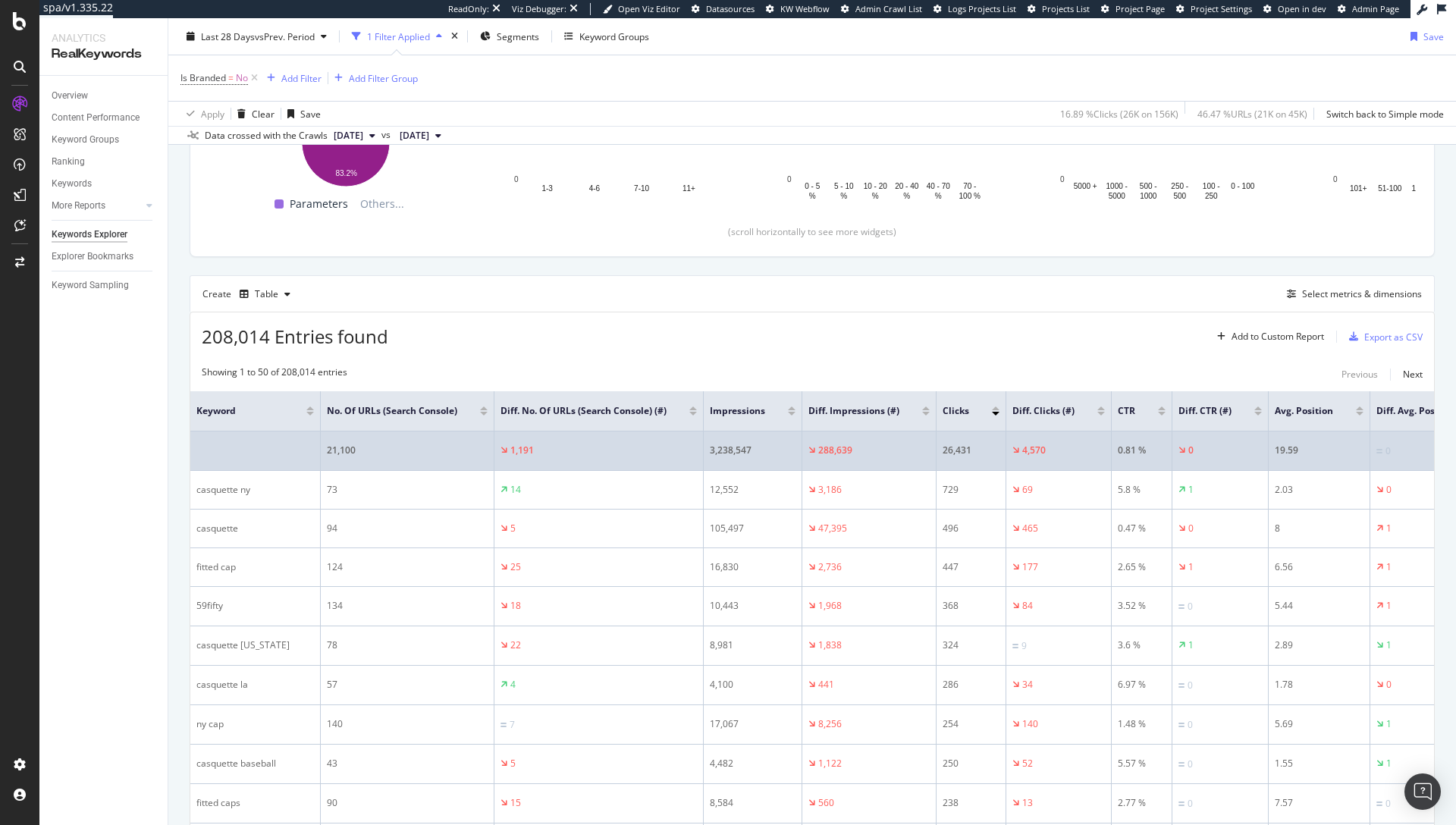
scroll to position [288, 0]
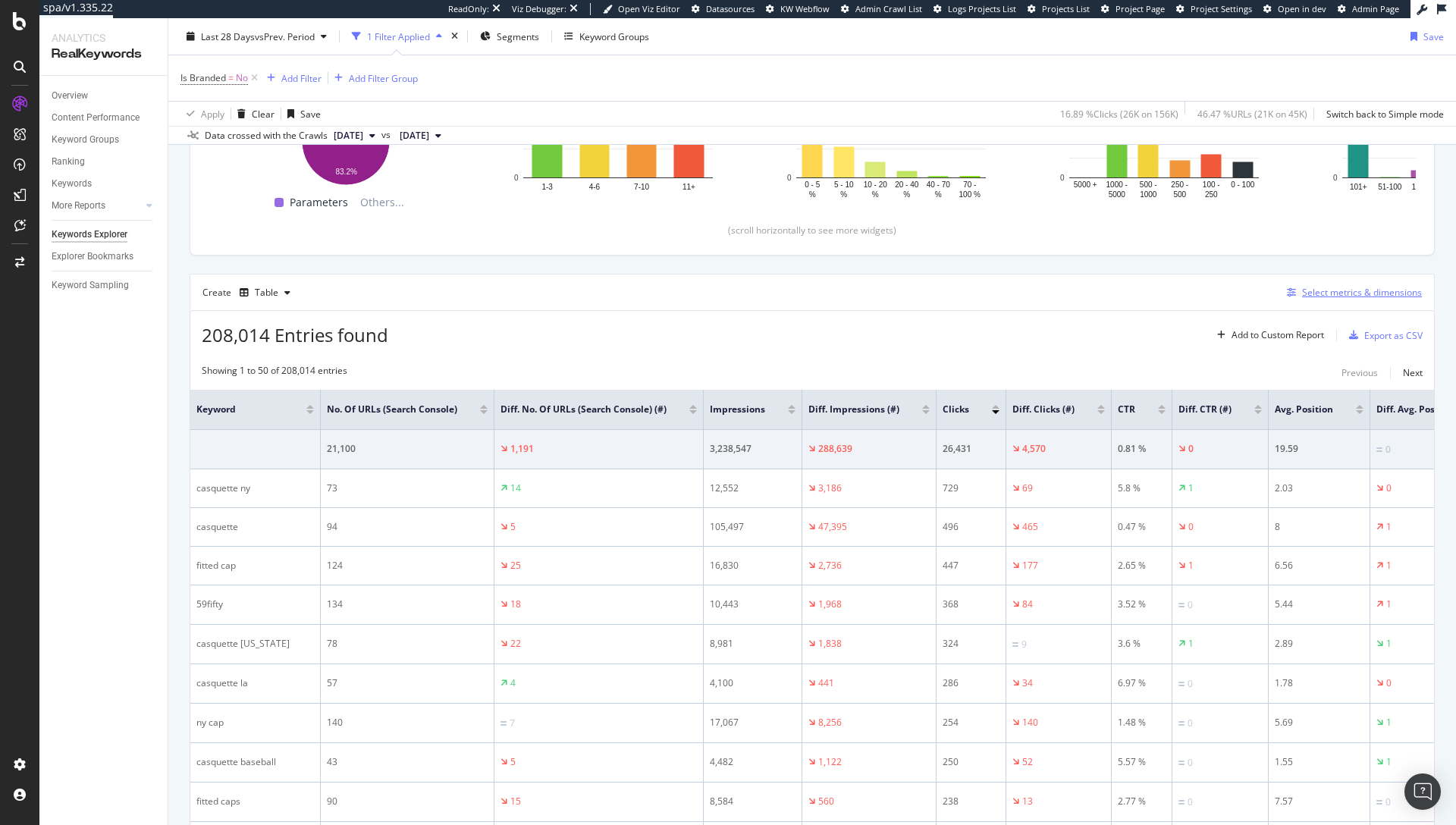
click at [1382, 292] on div "Select metrics & dimensions" at bounding box center [1361, 292] width 119 height 13
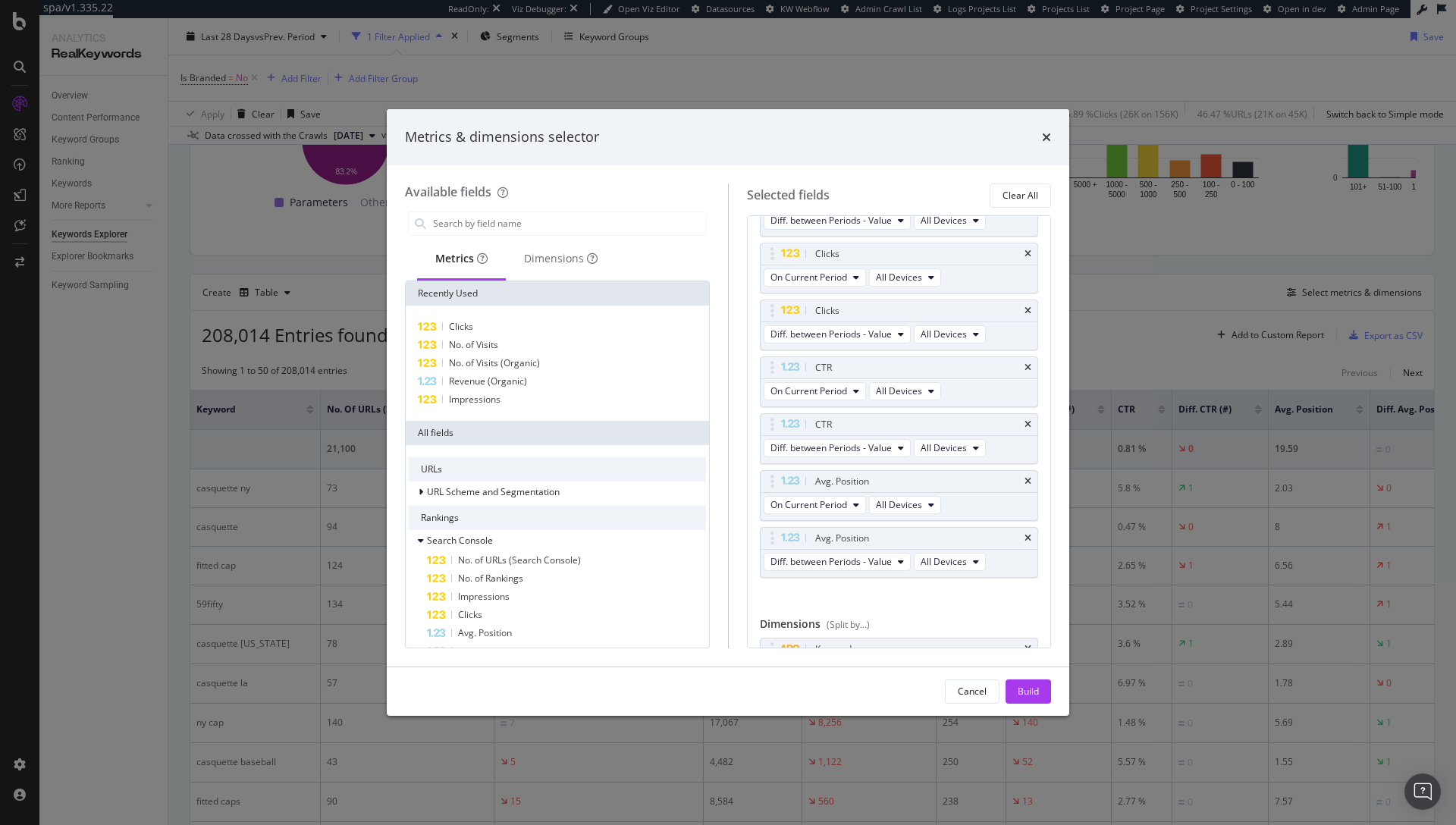
scroll to position [264, 0]
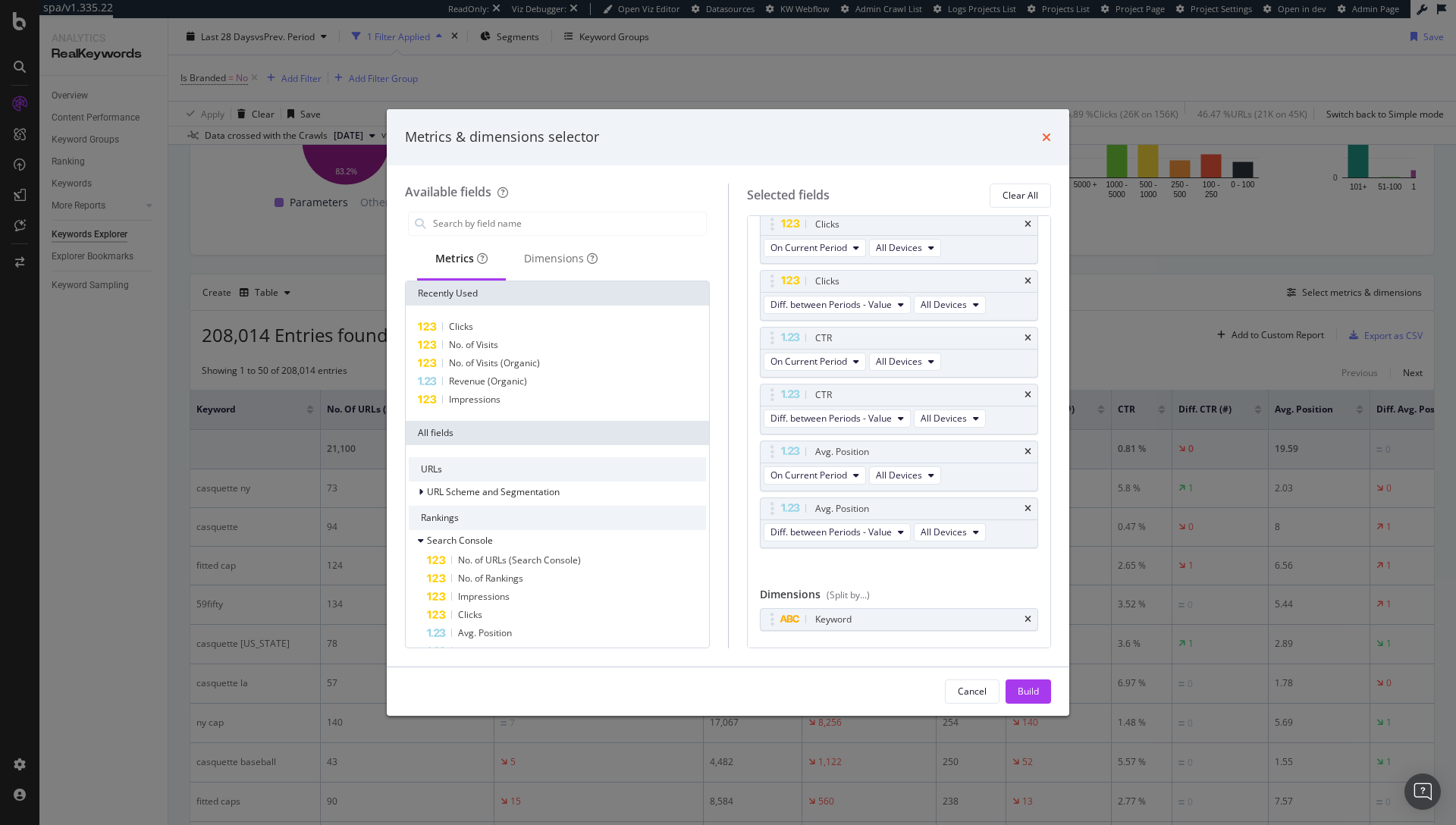
click at [1045, 143] on icon "times" at bounding box center [1046, 137] width 9 height 12
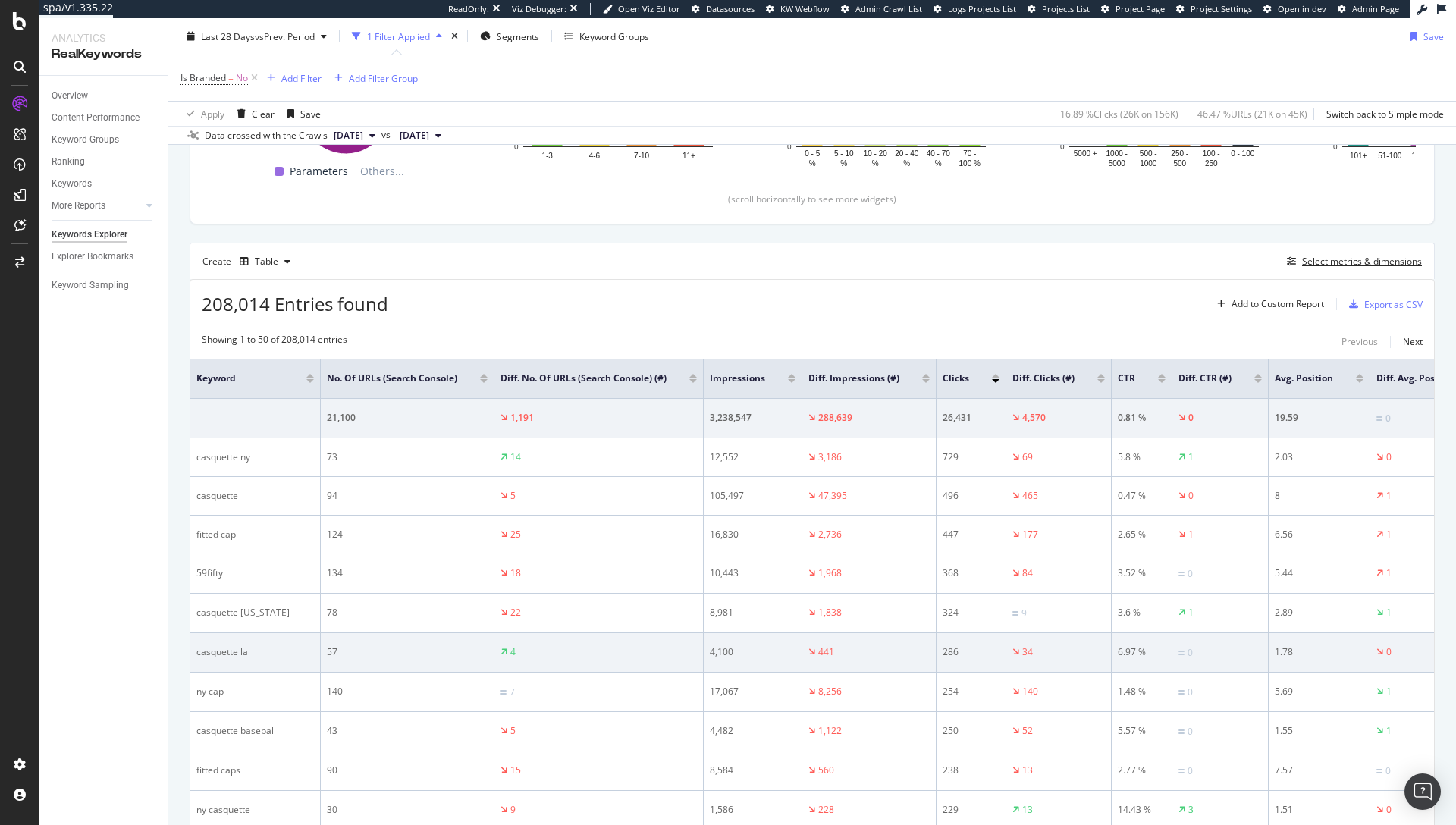
scroll to position [335, 0]
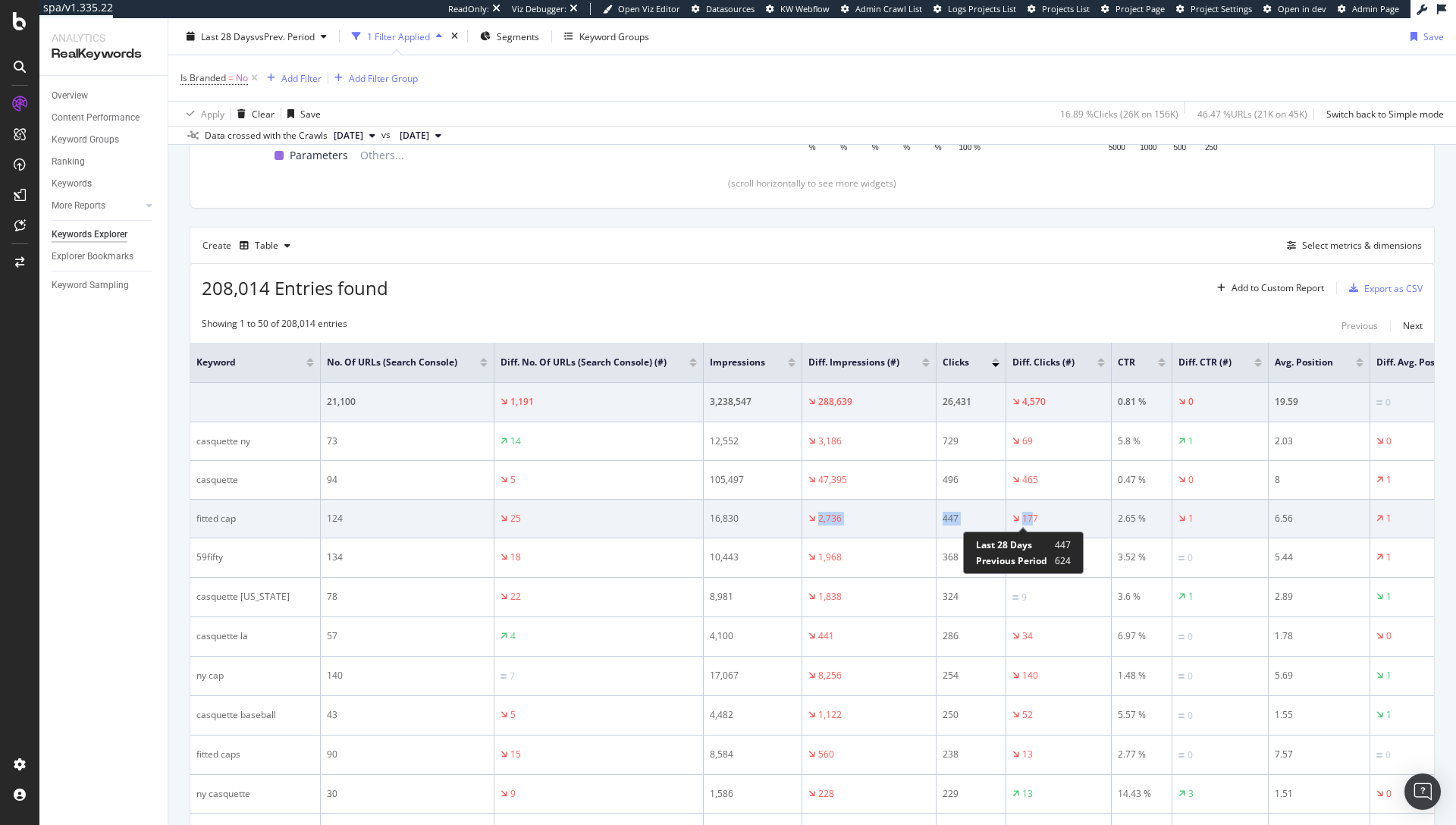
drag, startPoint x: 781, startPoint y: 522, endPoint x: 1032, endPoint y: 524, distance: 251.0
click at [1032, 524] on tr "fitted cap 124 25 16,830 2,736 447 177 2.65 % 1 6.56 1" at bounding box center [848, 520] width 1316 height 39
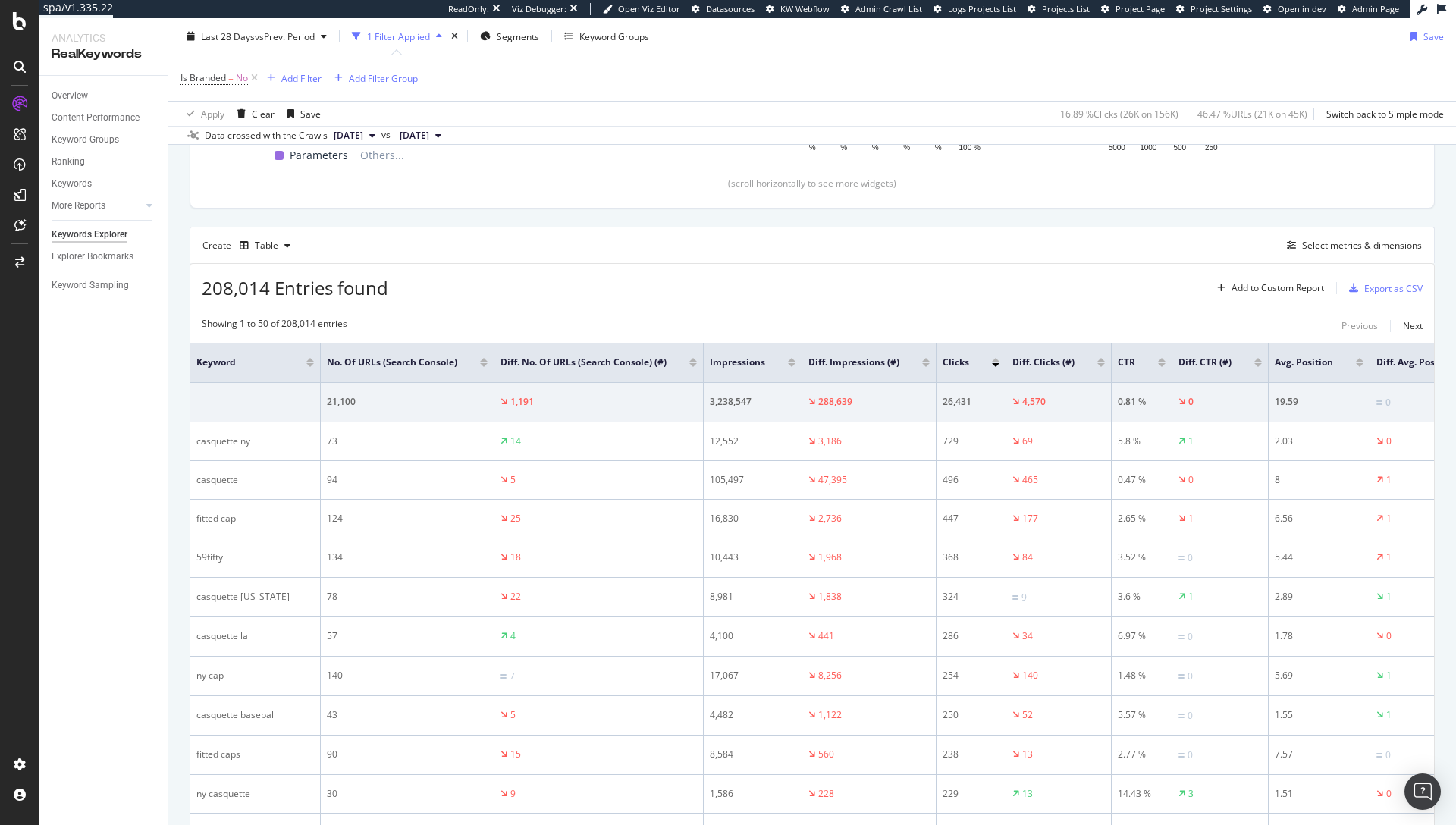
click at [948, 246] on div "Create Table Select metrics & dimensions" at bounding box center [812, 246] width 1245 height 37
click at [1359, 249] on div "Select metrics & dimensions" at bounding box center [1361, 246] width 119 height 13
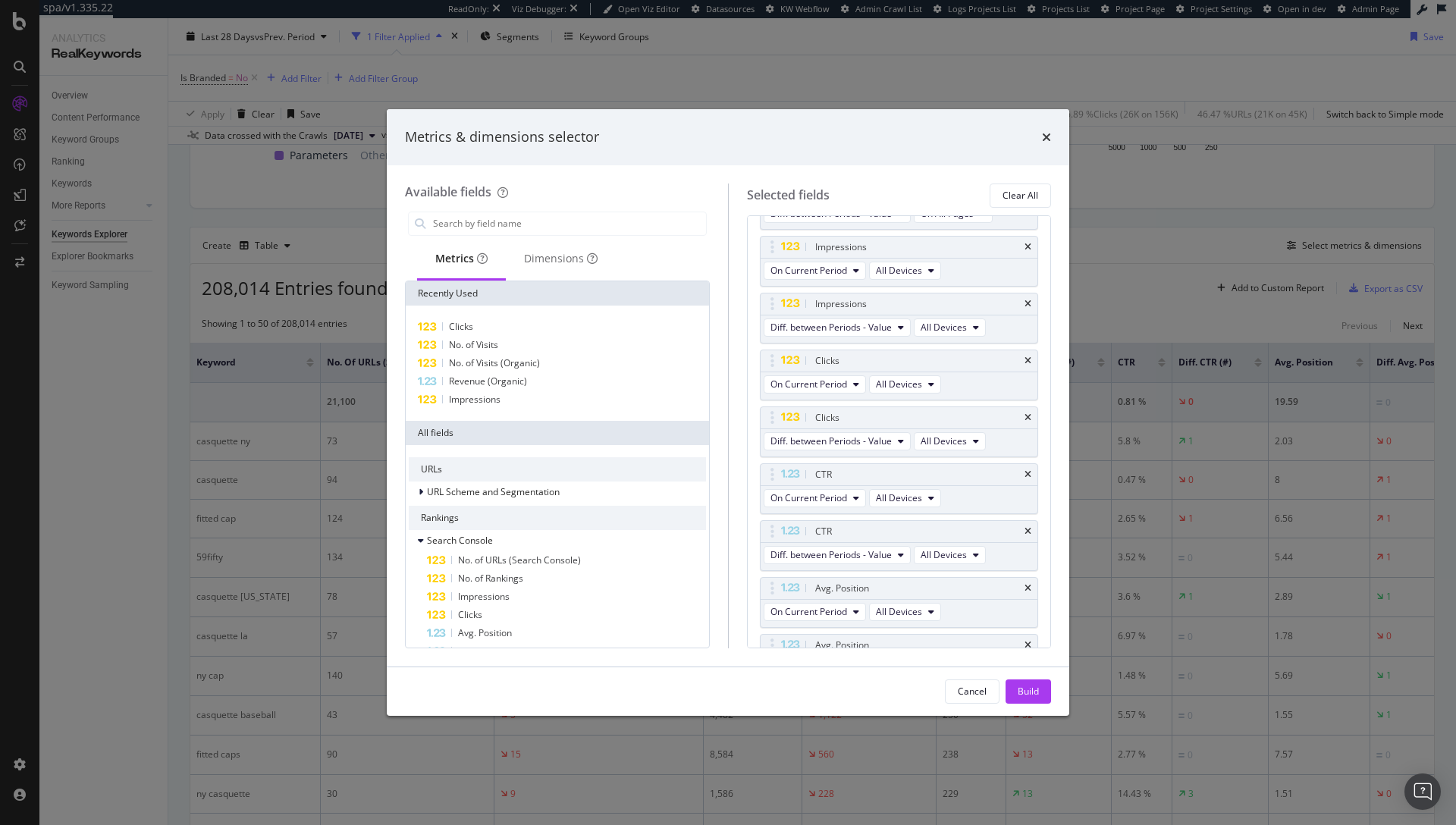
scroll to position [298, 0]
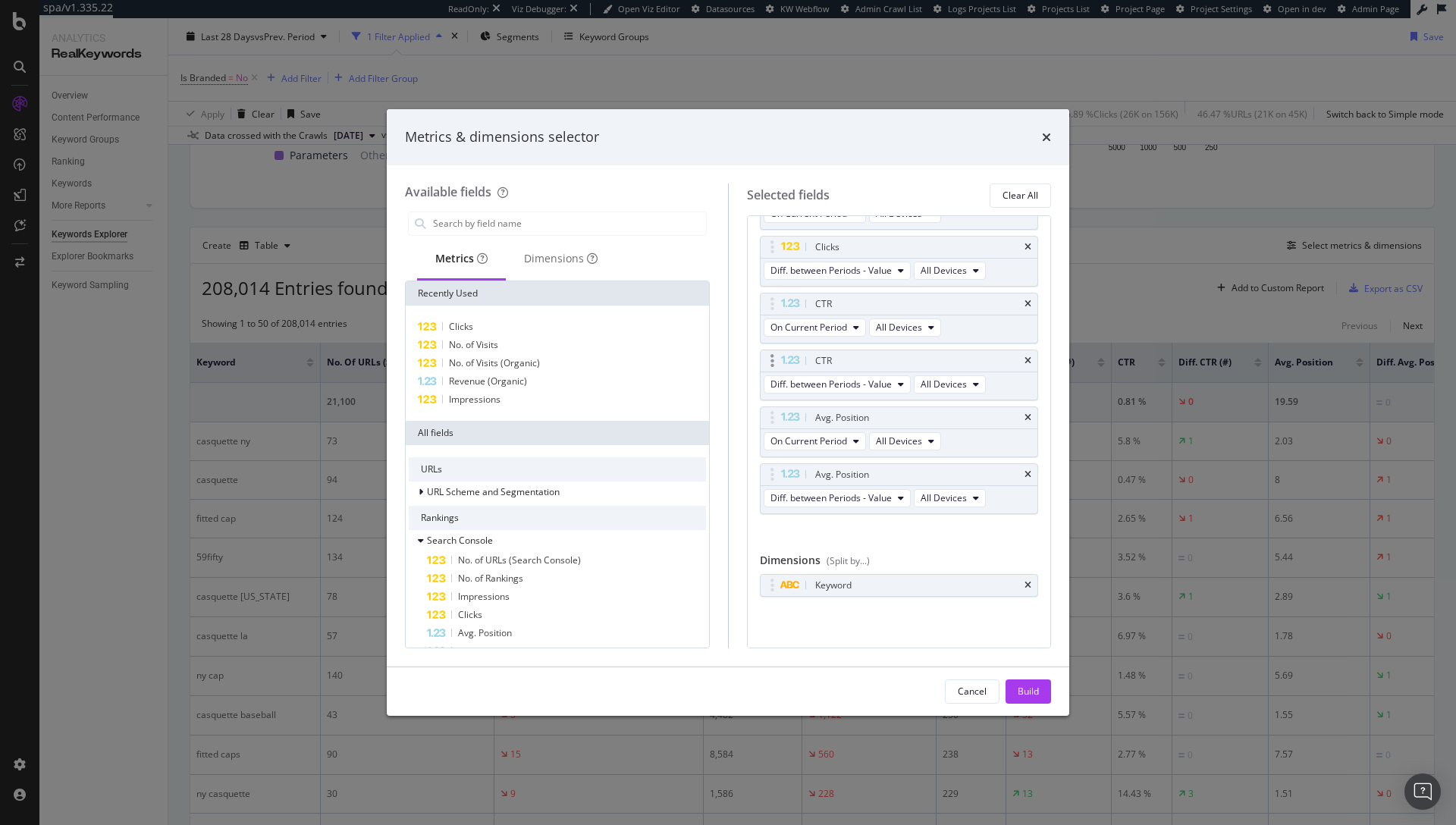
drag, startPoint x: 1016, startPoint y: 475, endPoint x: 1016, endPoint y: 453, distance: 22.0
click at [1024, 475] on icon "times" at bounding box center [1027, 475] width 6 height 9
click at [1024, 470] on icon "times" at bounding box center [1027, 475] width 6 height 9
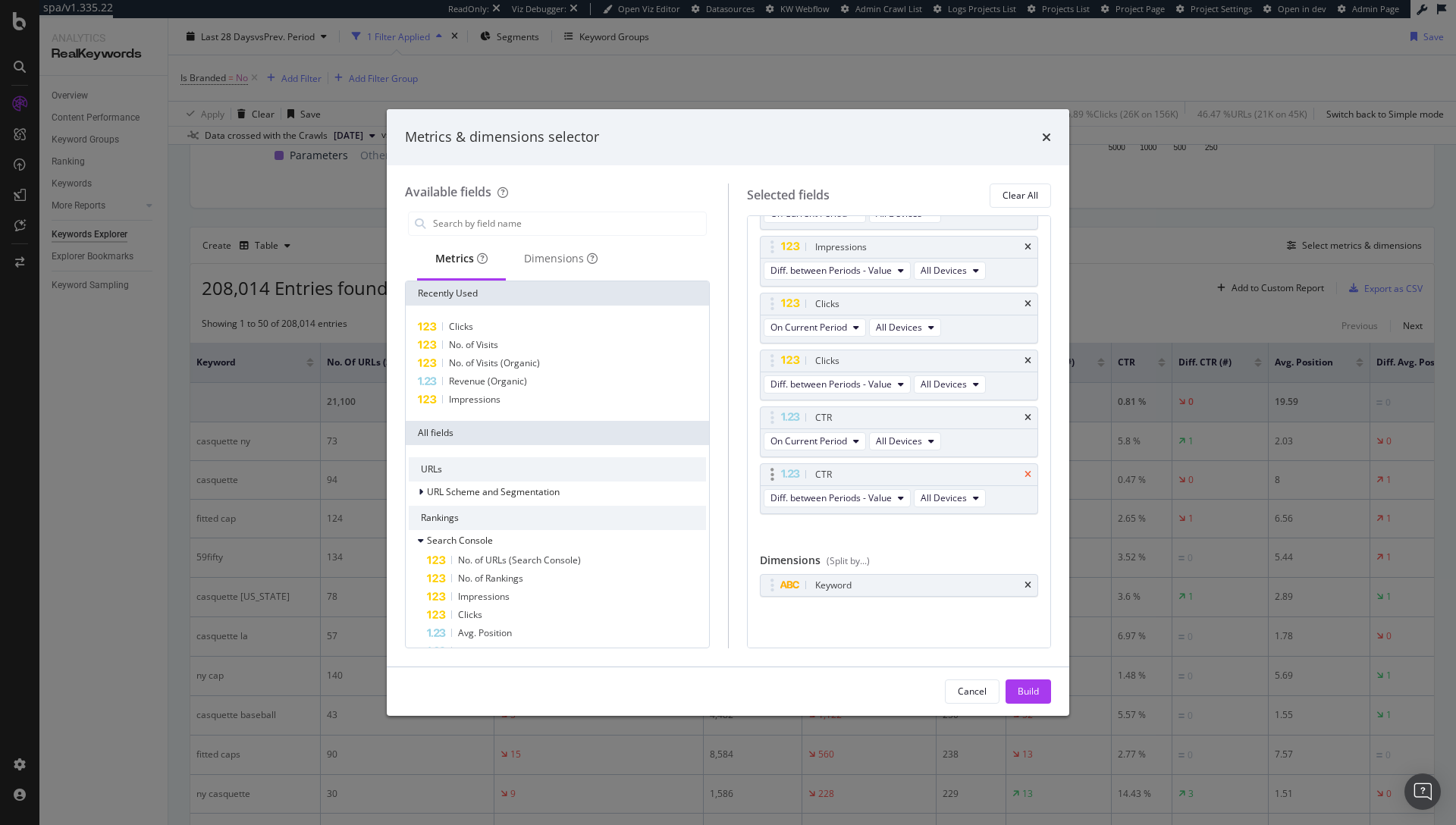
click at [1024, 475] on icon "times" at bounding box center [1027, 475] width 6 height 9
click at [1024, 473] on icon "times" at bounding box center [1027, 475] width 6 height 9
drag, startPoint x: 1018, startPoint y: 698, endPoint x: 1016, endPoint y: 656, distance: 42.0
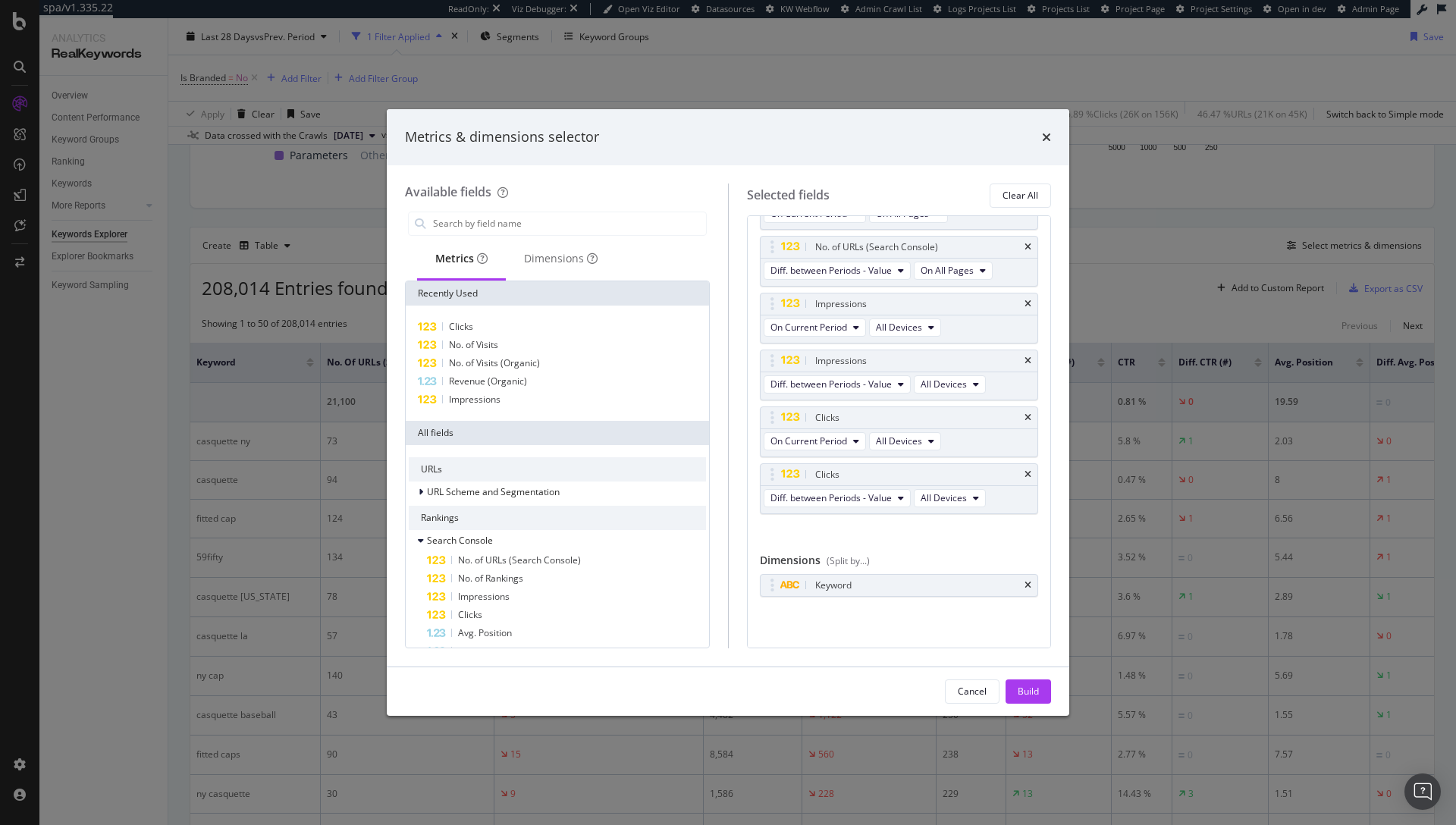
click at [1018, 698] on div "Build" at bounding box center [1028, 692] width 21 height 23
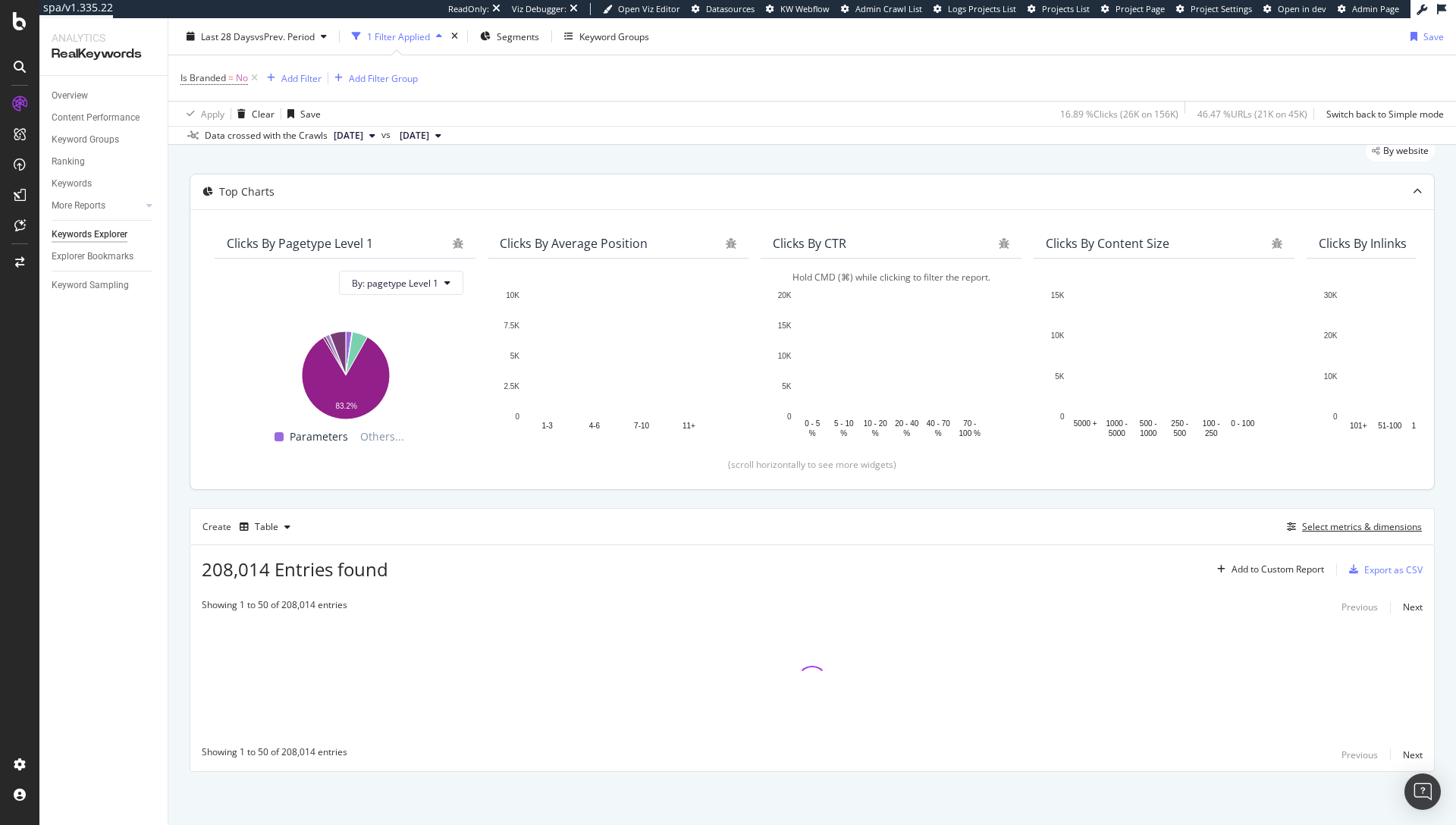
scroll to position [53, 0]
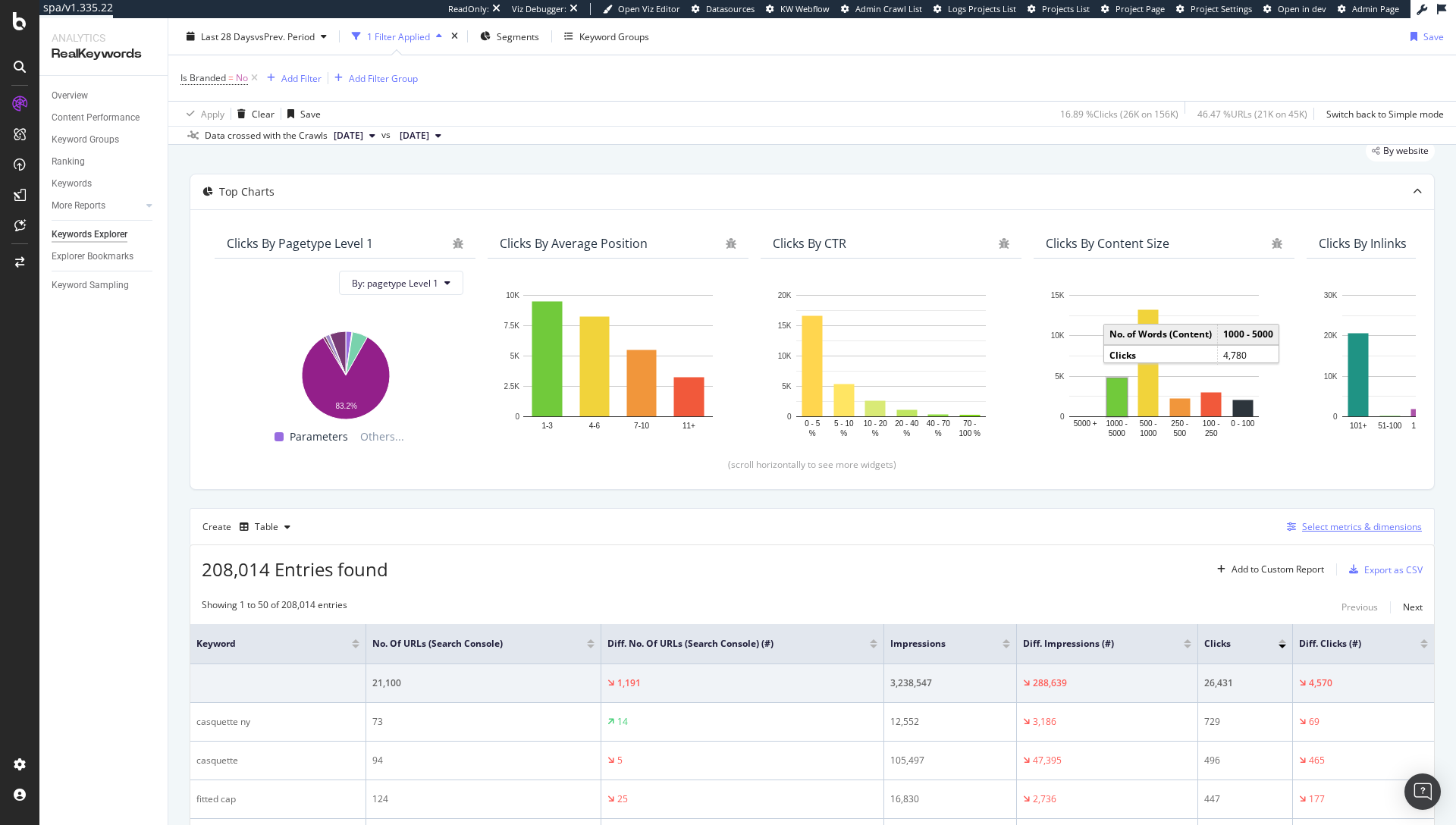
click at [1362, 529] on div "Select metrics & dimensions" at bounding box center [1361, 527] width 119 height 13
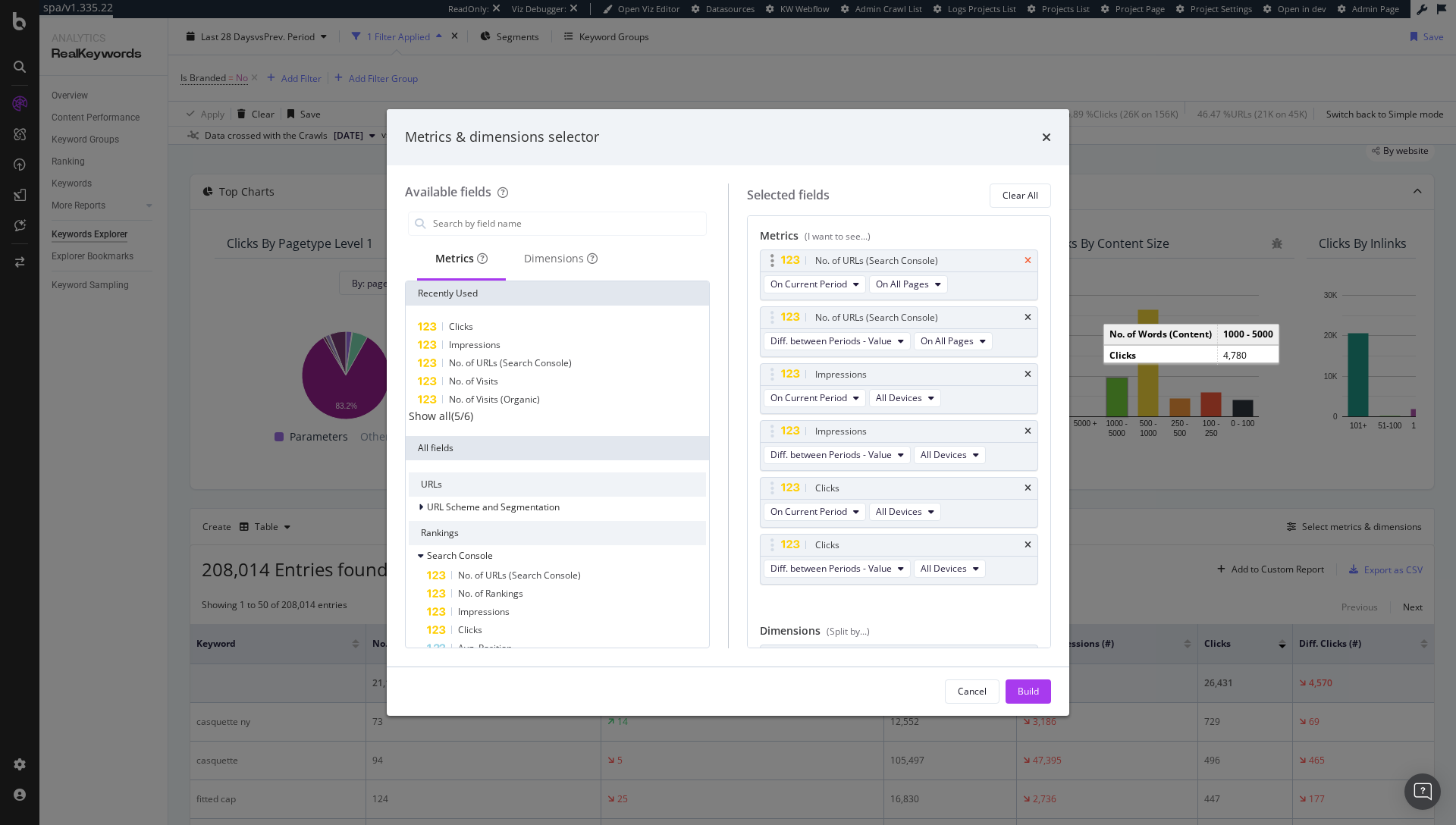
click at [1024, 261] on icon "times" at bounding box center [1027, 261] width 6 height 9
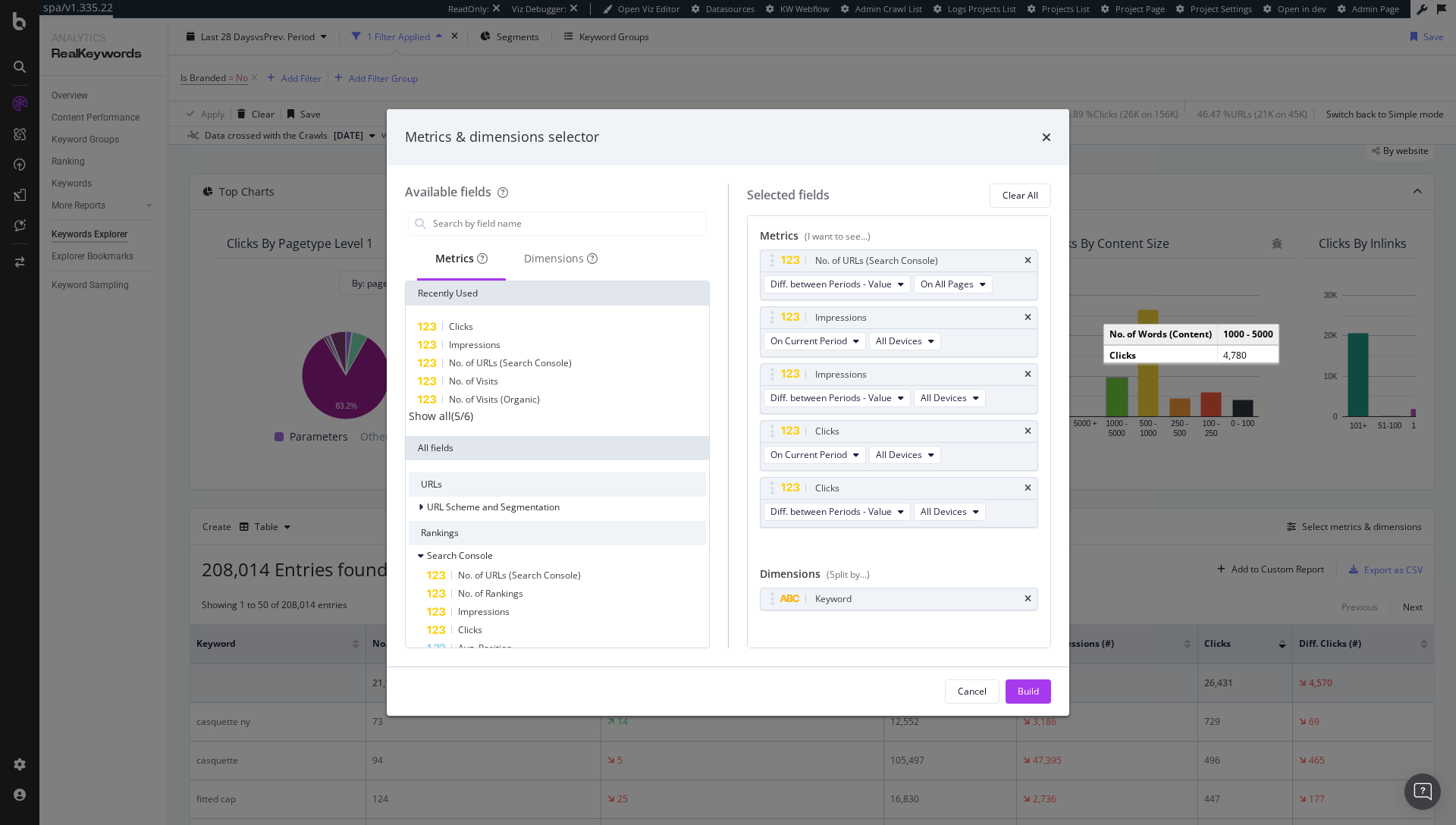
click at [1024, 261] on icon "times" at bounding box center [1027, 261] width 6 height 9
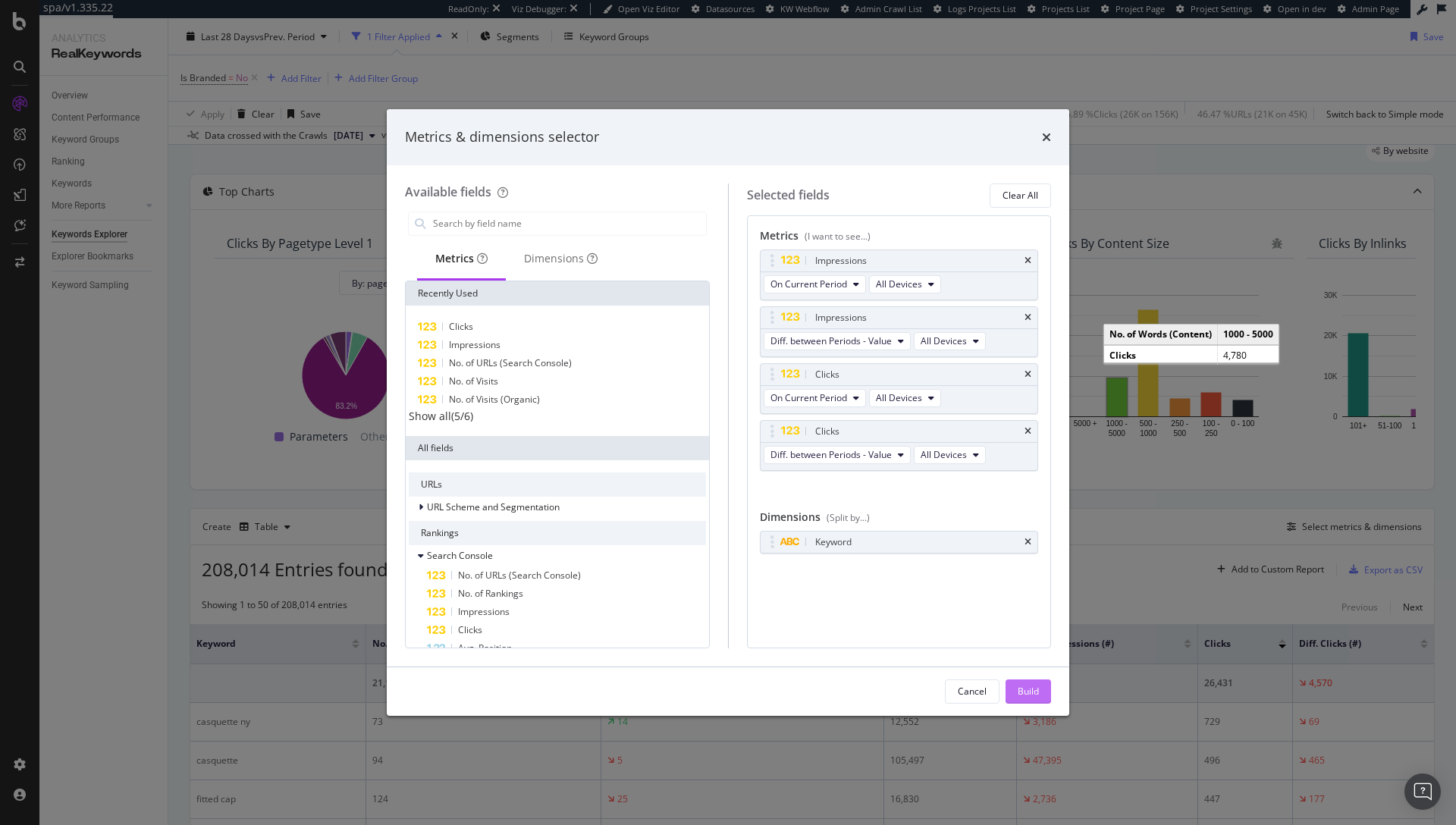
click at [1020, 686] on div "Build" at bounding box center [1028, 692] width 21 height 13
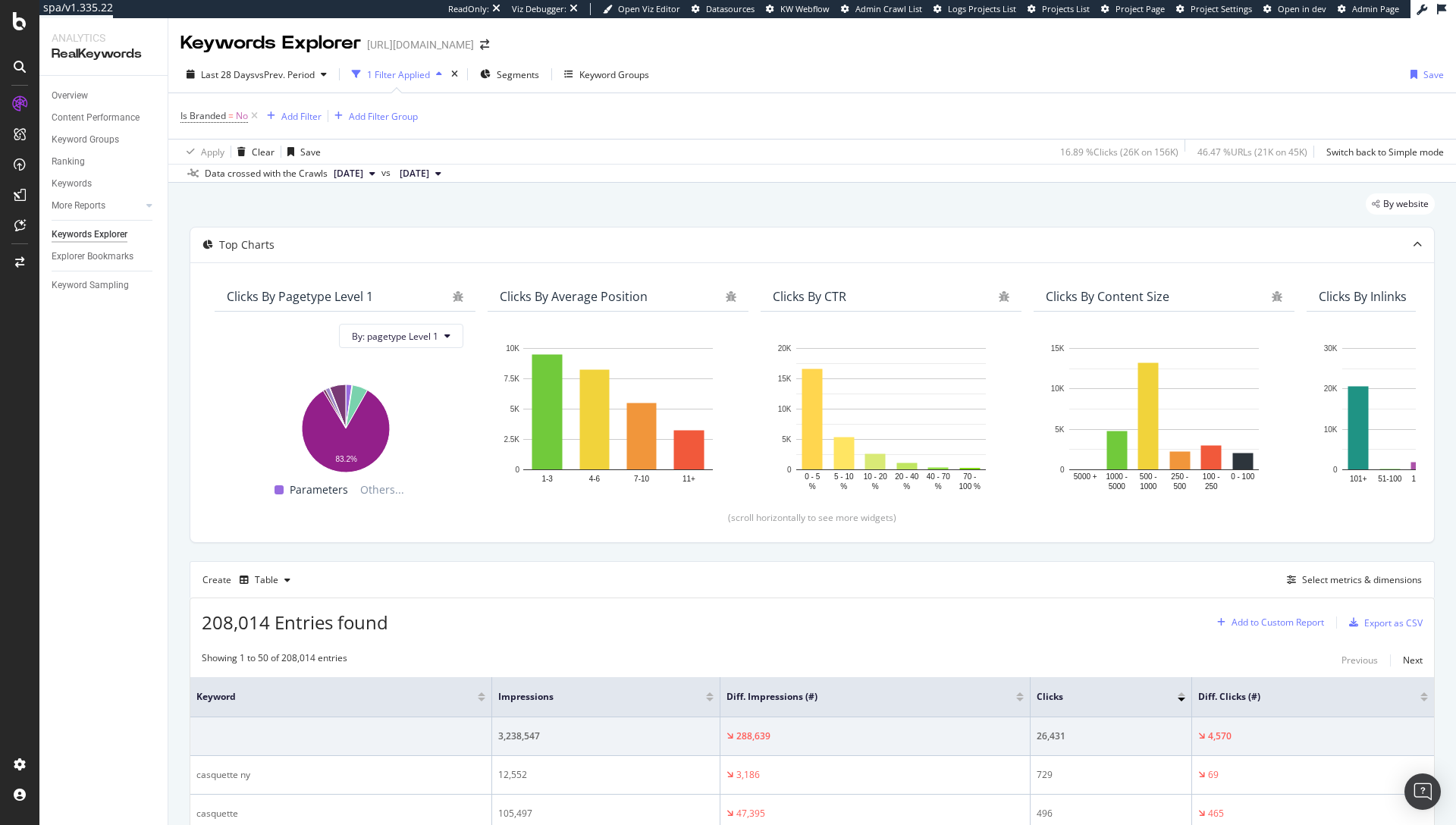
click at [1291, 621] on div "Add to Custom Report" at bounding box center [1278, 623] width 93 height 9
click at [1185, 220] on div "By website" at bounding box center [812, 210] width 1245 height 33
click at [70, 370] on div "Overview Content Performance Keyword Groups Ranking Keywords More Reports Count…" at bounding box center [103, 450] width 128 height 750
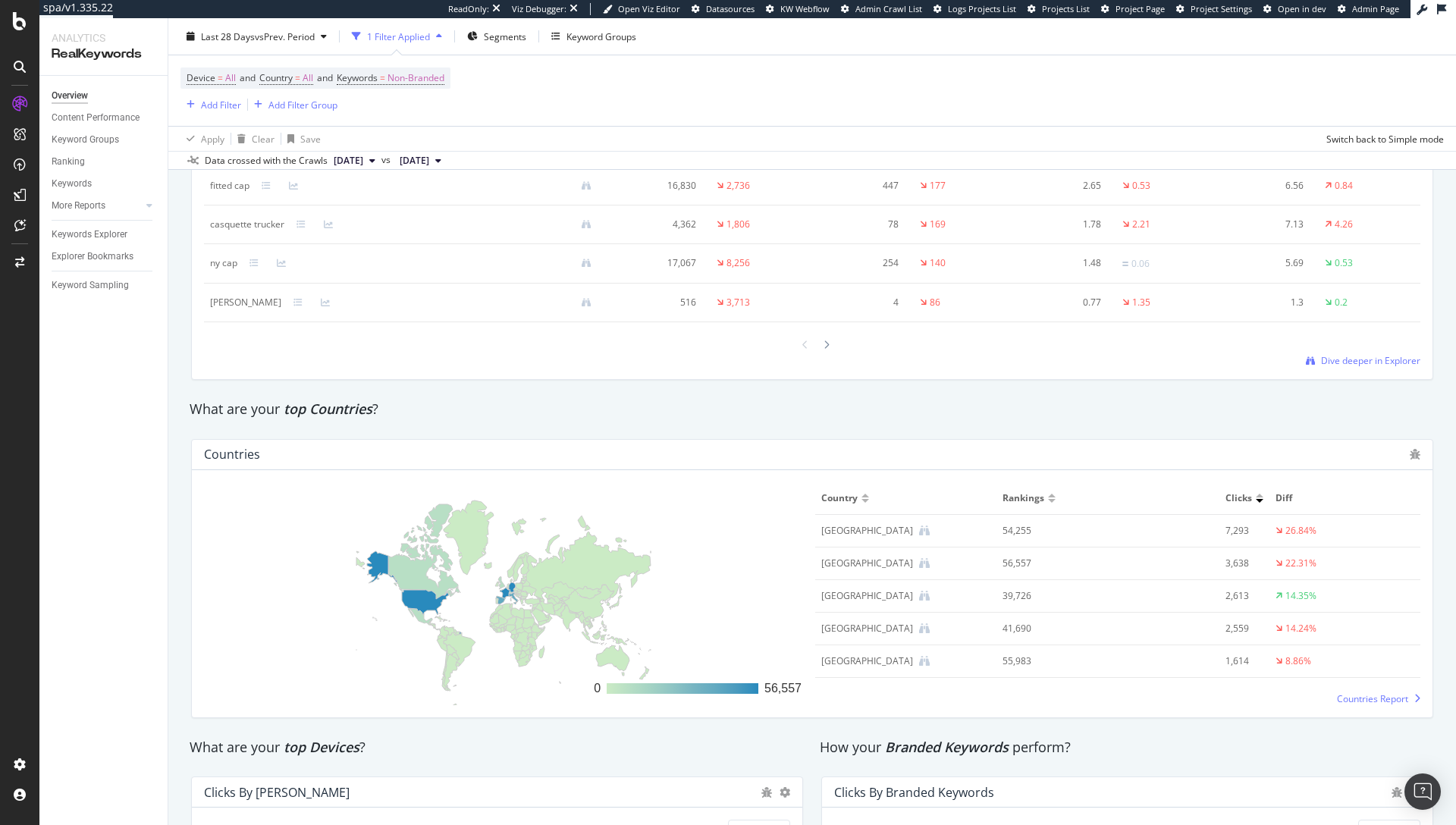
scroll to position [1690, 0]
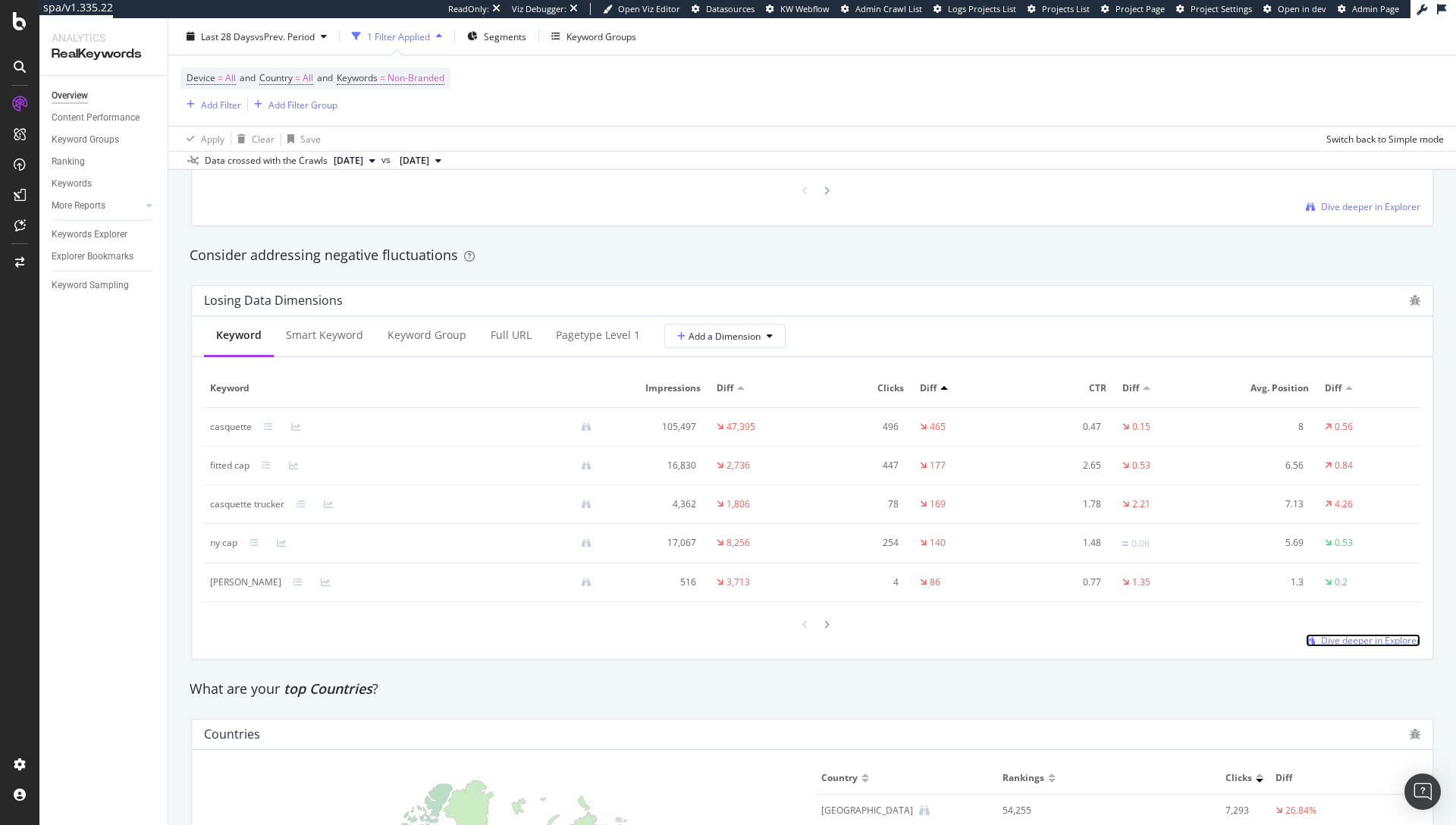
click at [1362, 637] on span "Dive deeper in Explorer" at bounding box center [1371, 641] width 99 height 13
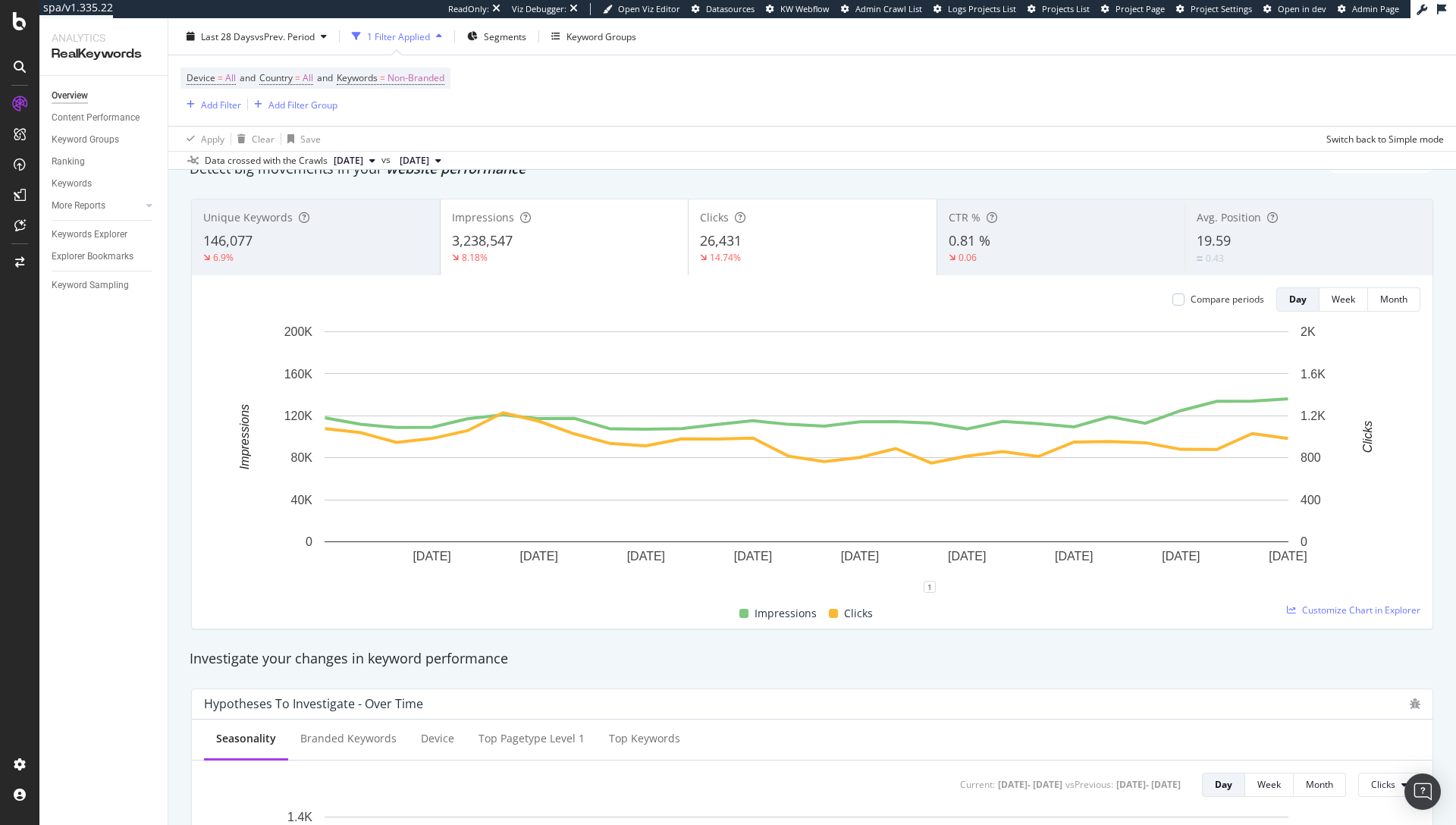
scroll to position [0, 0]
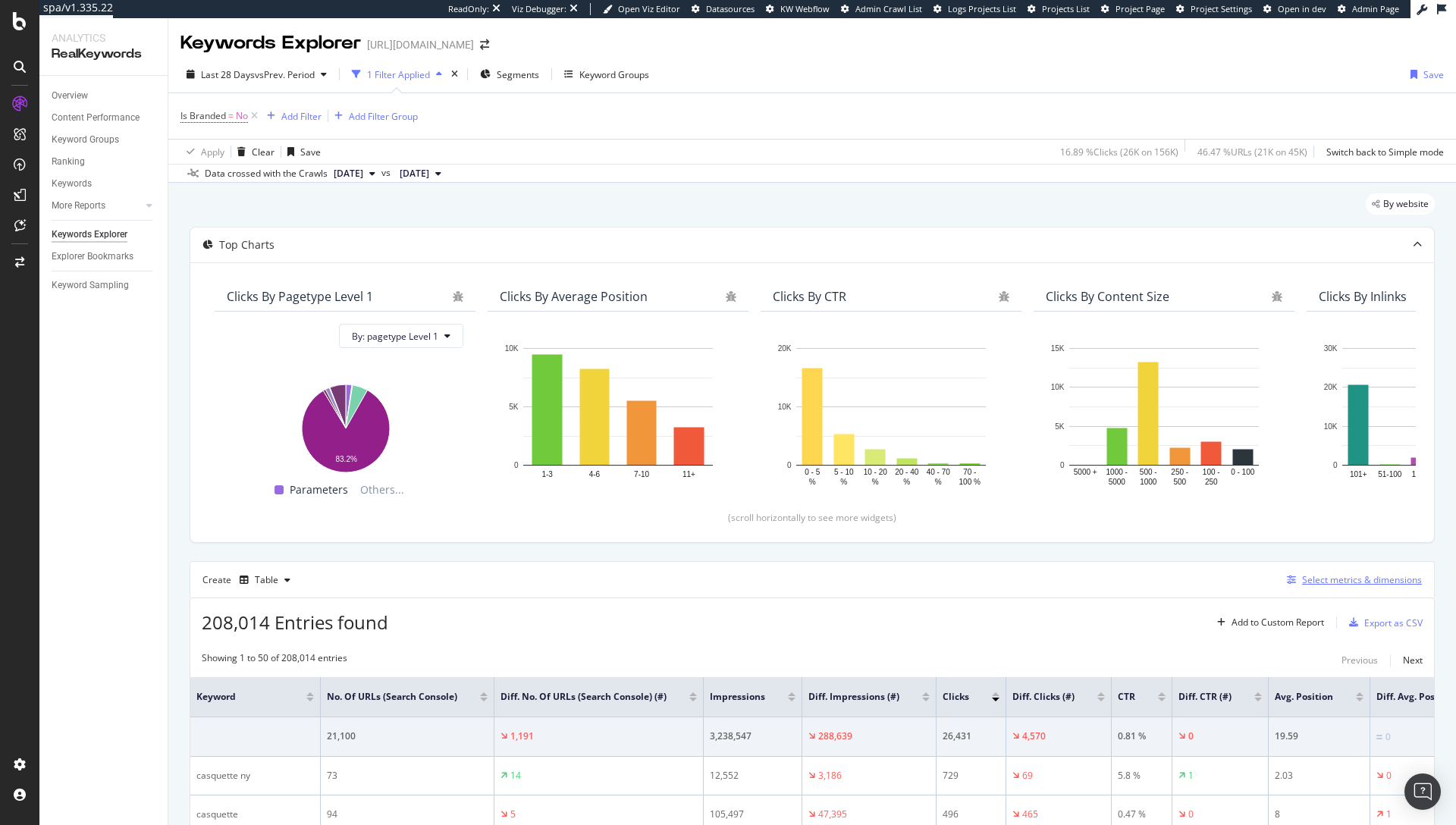
click at [1338, 582] on div "Select metrics & dimensions" at bounding box center [1361, 580] width 119 height 13
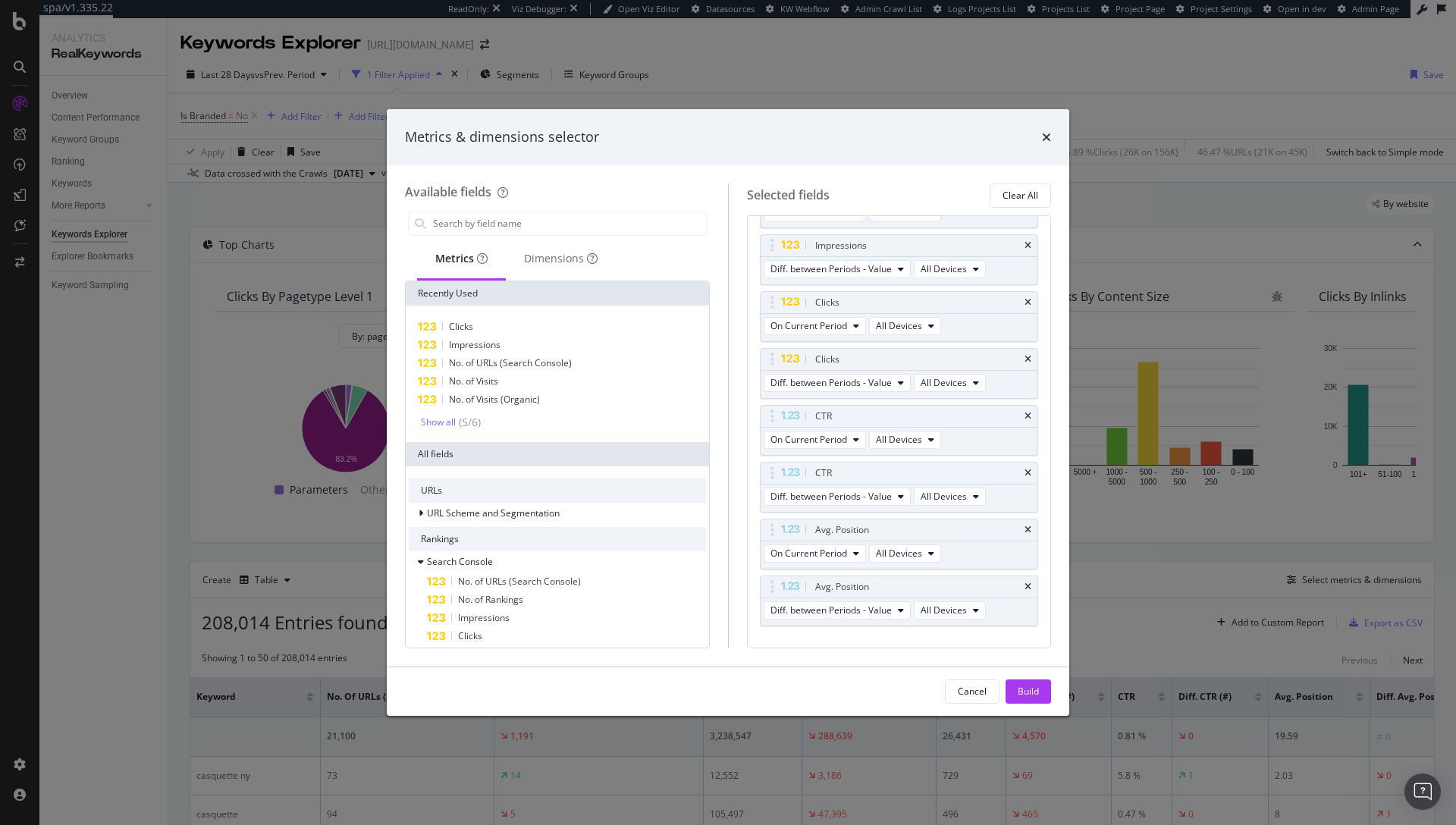
scroll to position [298, 0]
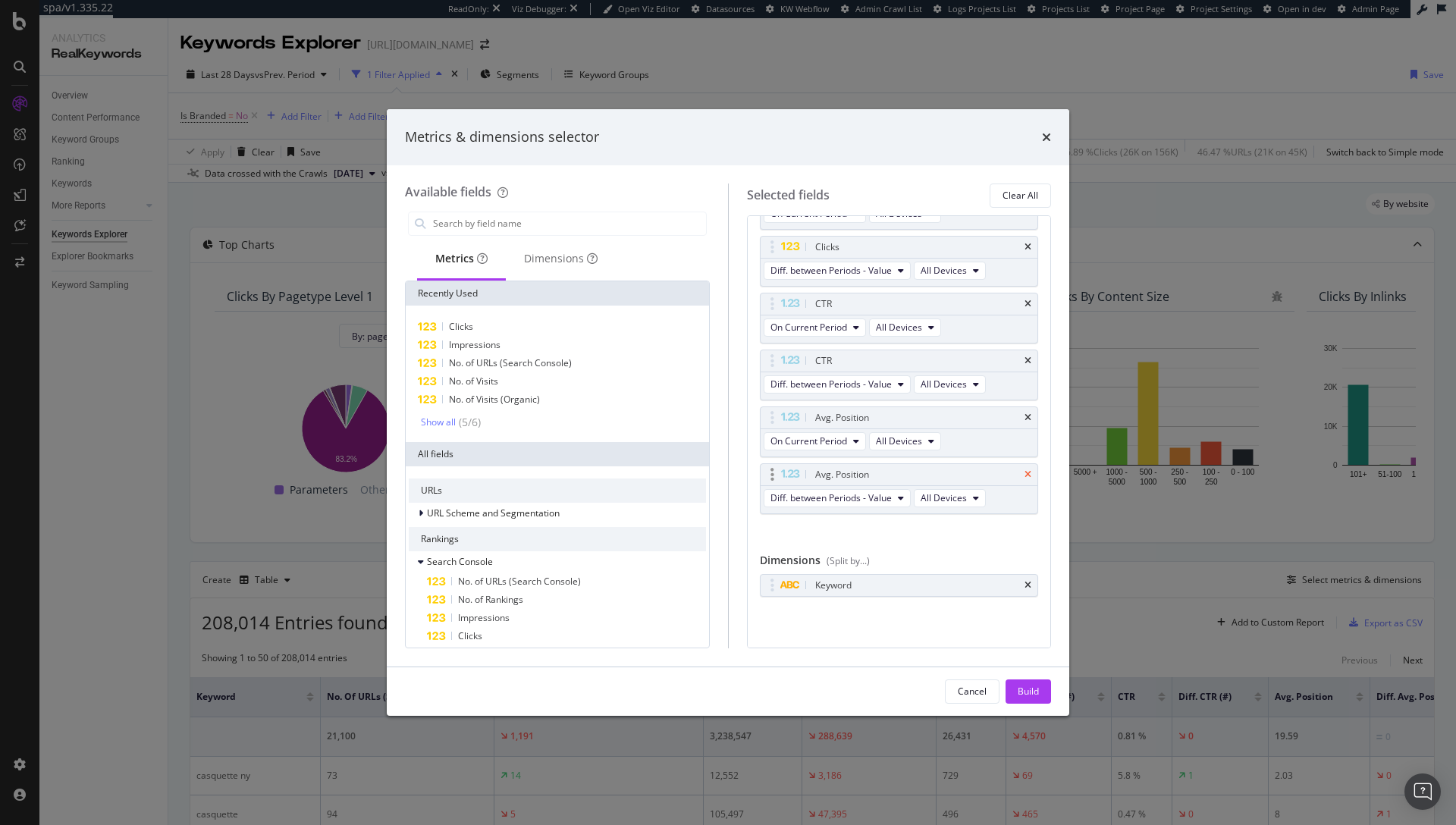
click at [1024, 471] on icon "times" at bounding box center [1027, 475] width 6 height 9
click at [1024, 472] on icon "times" at bounding box center [1027, 475] width 6 height 9
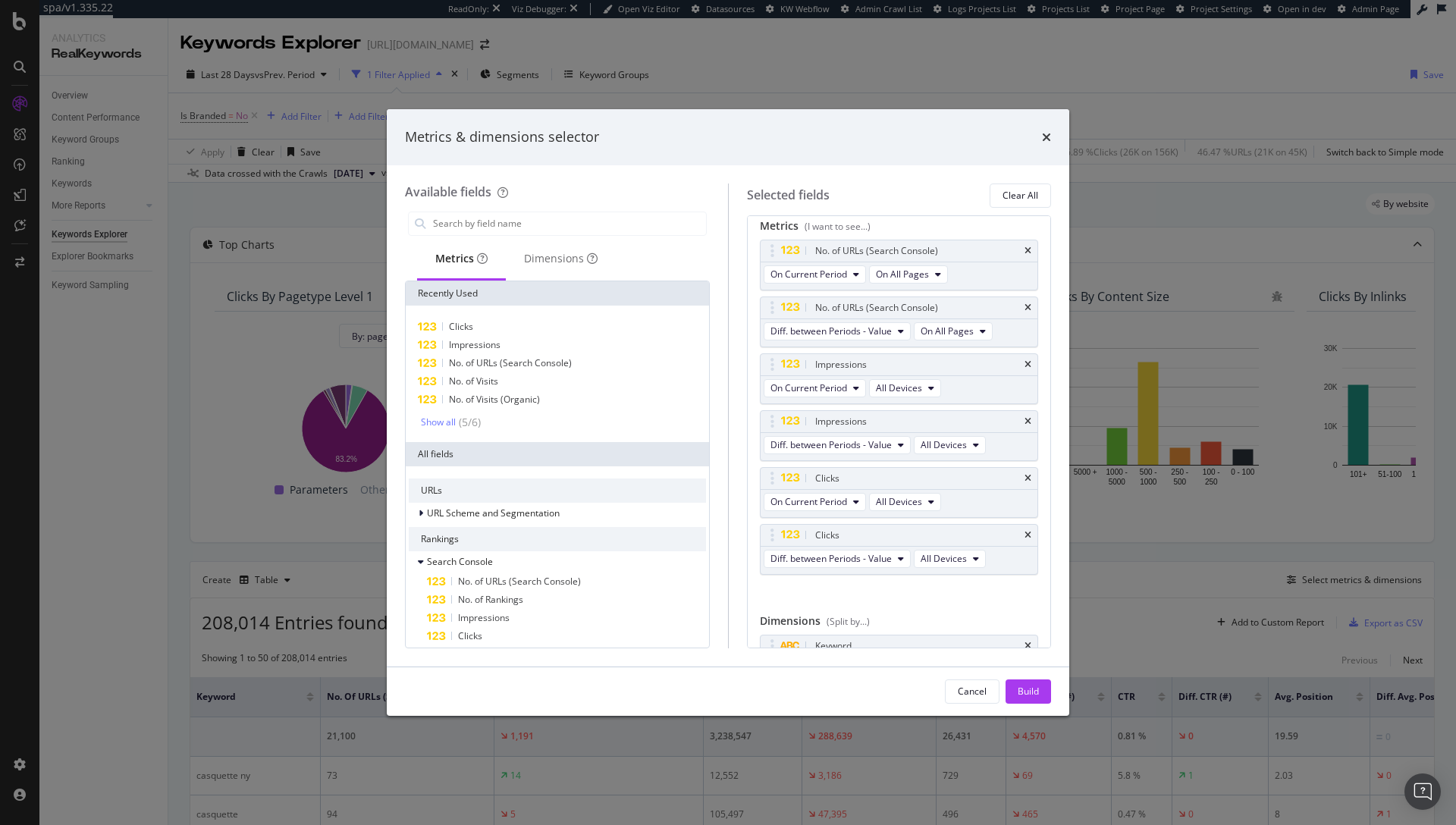
scroll to position [0, 0]
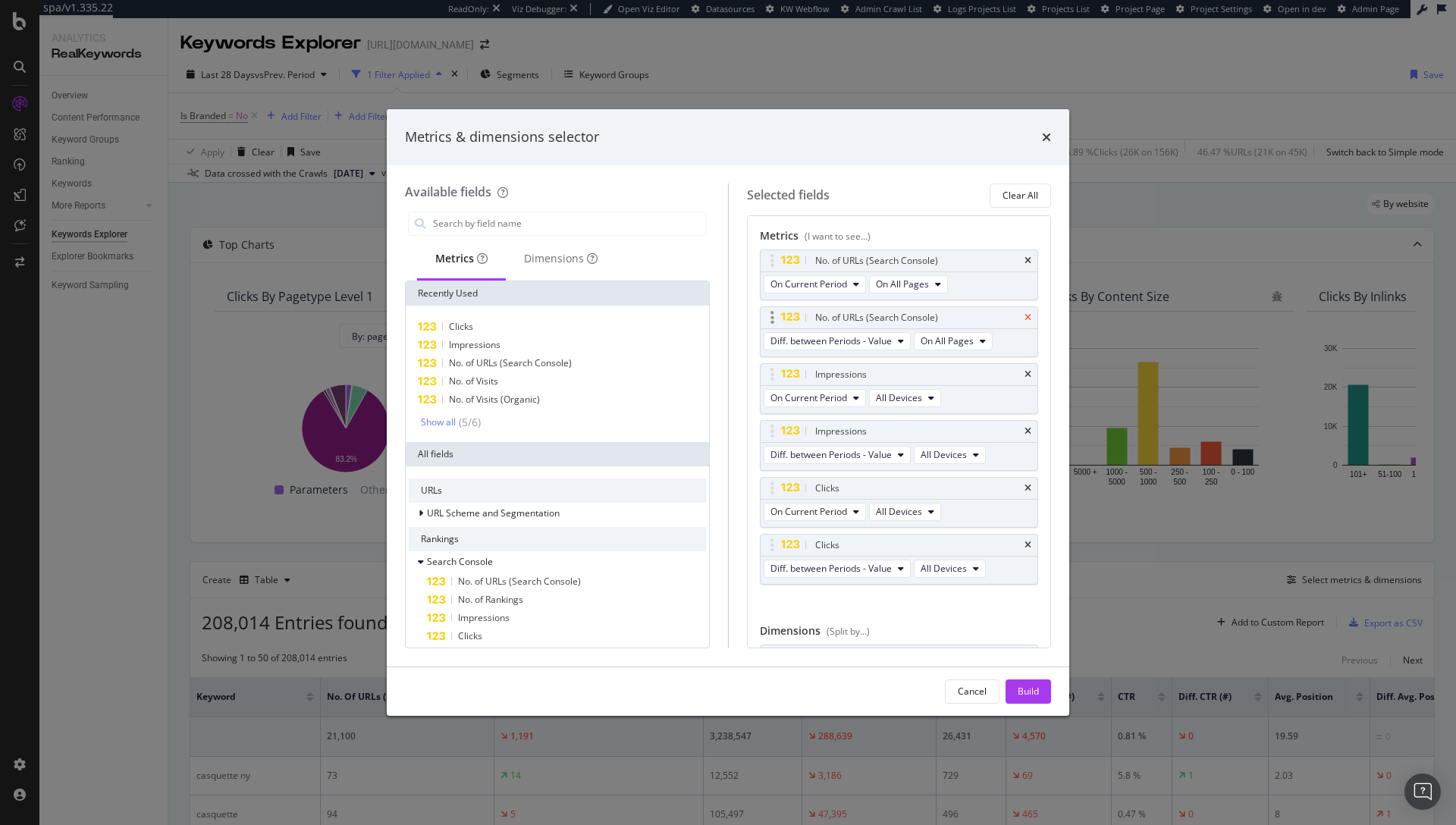
click at [1024, 317] on icon "times" at bounding box center [1027, 318] width 6 height 9
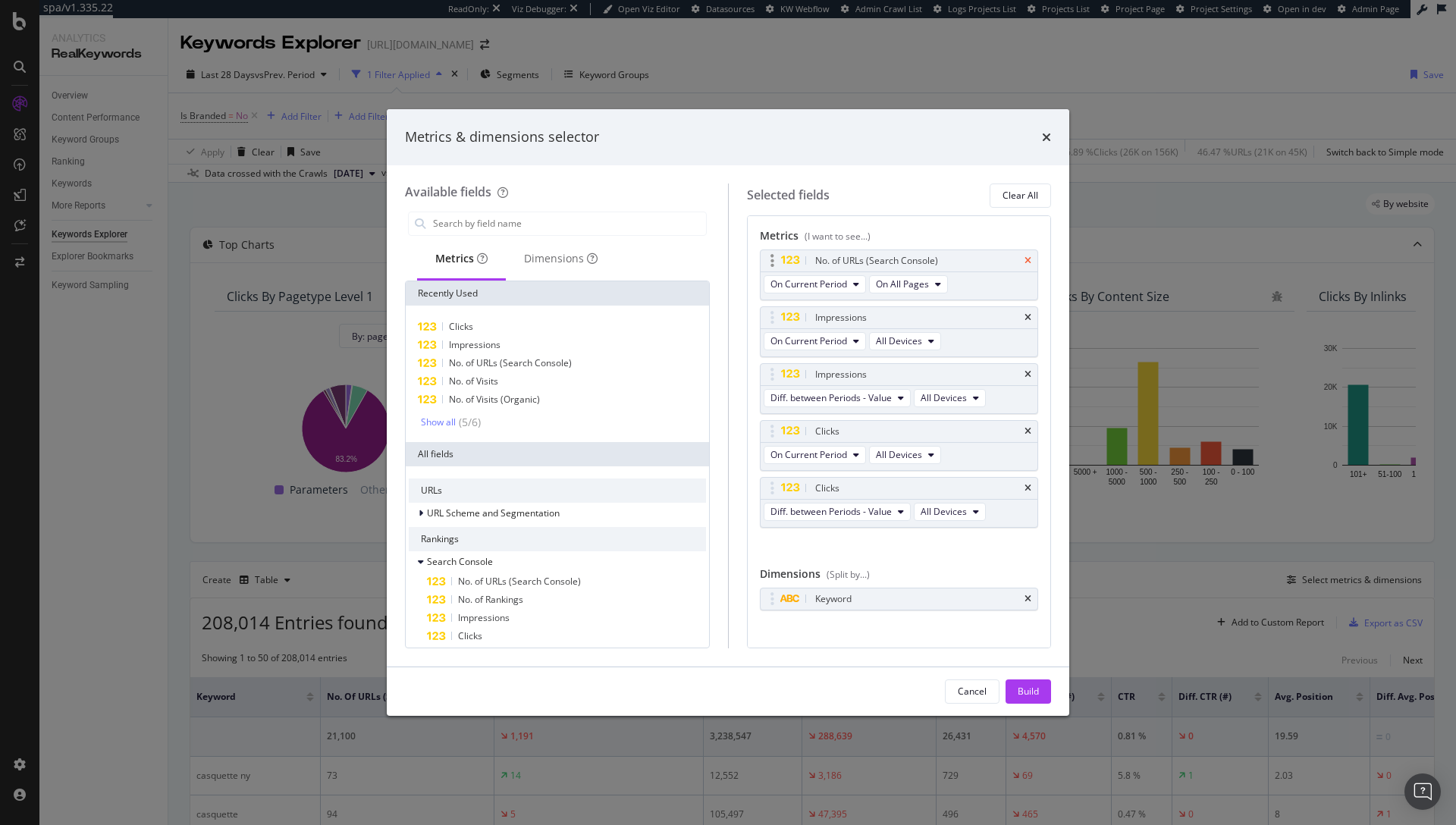
click at [1024, 259] on icon "times" at bounding box center [1027, 261] width 6 height 9
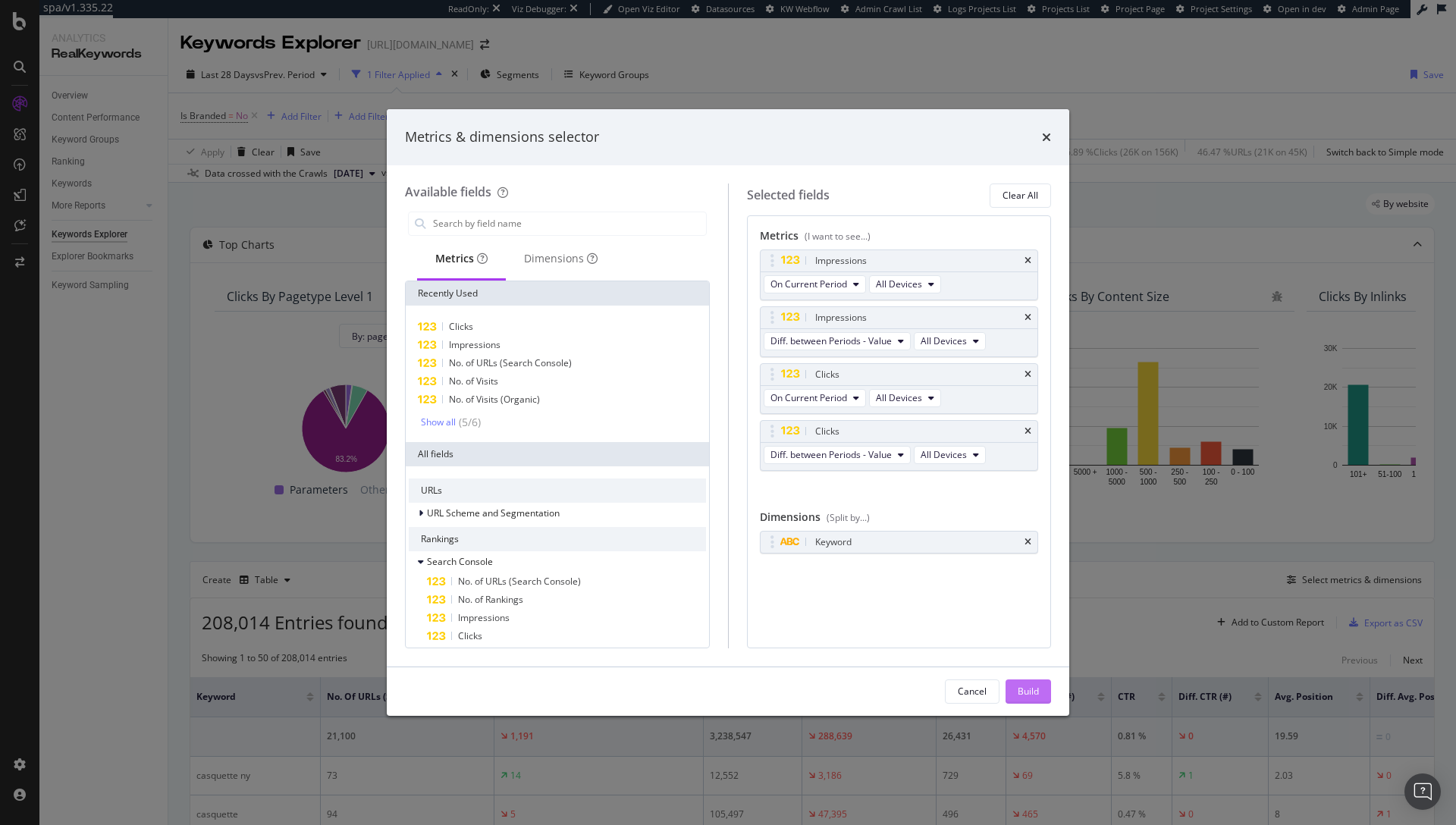
click at [1029, 695] on div "Build" at bounding box center [1028, 692] width 21 height 13
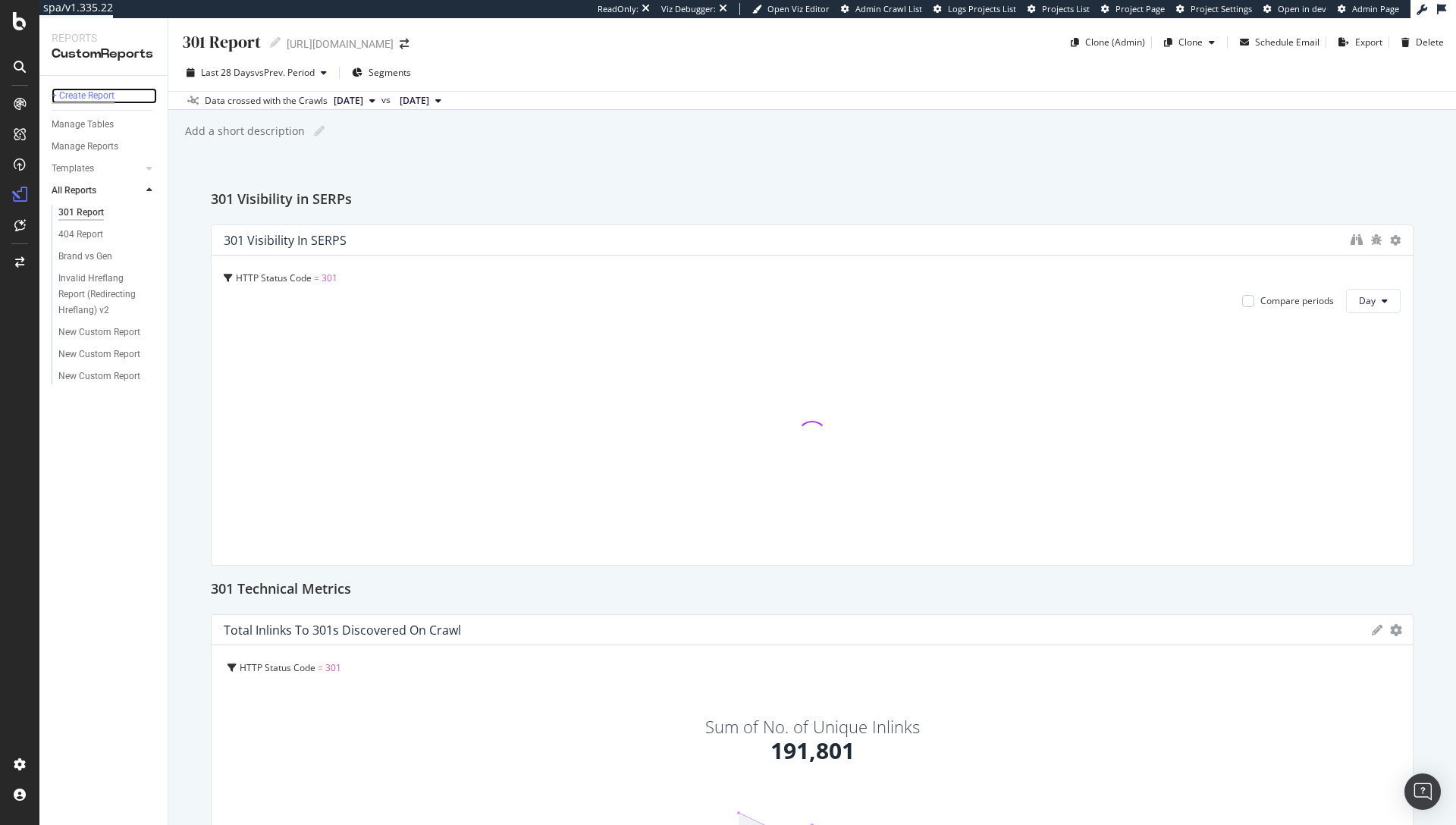
click at [92, 94] on div "+ Create Report" at bounding box center [83, 96] width 63 height 16
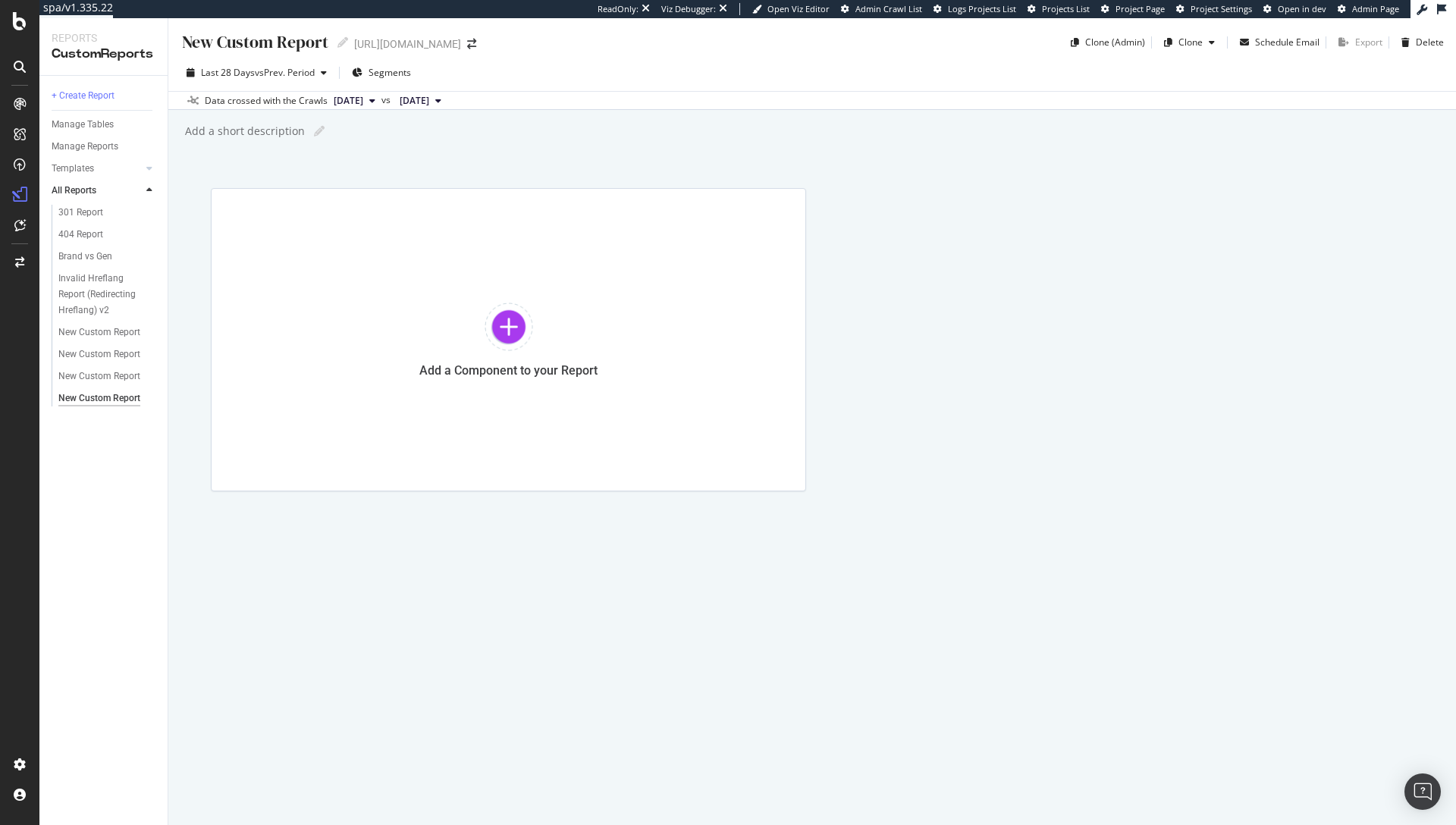
click at [303, 36] on div "New Custom Report" at bounding box center [254, 42] width 148 height 24
type input "Weekly Trade Dashboard"
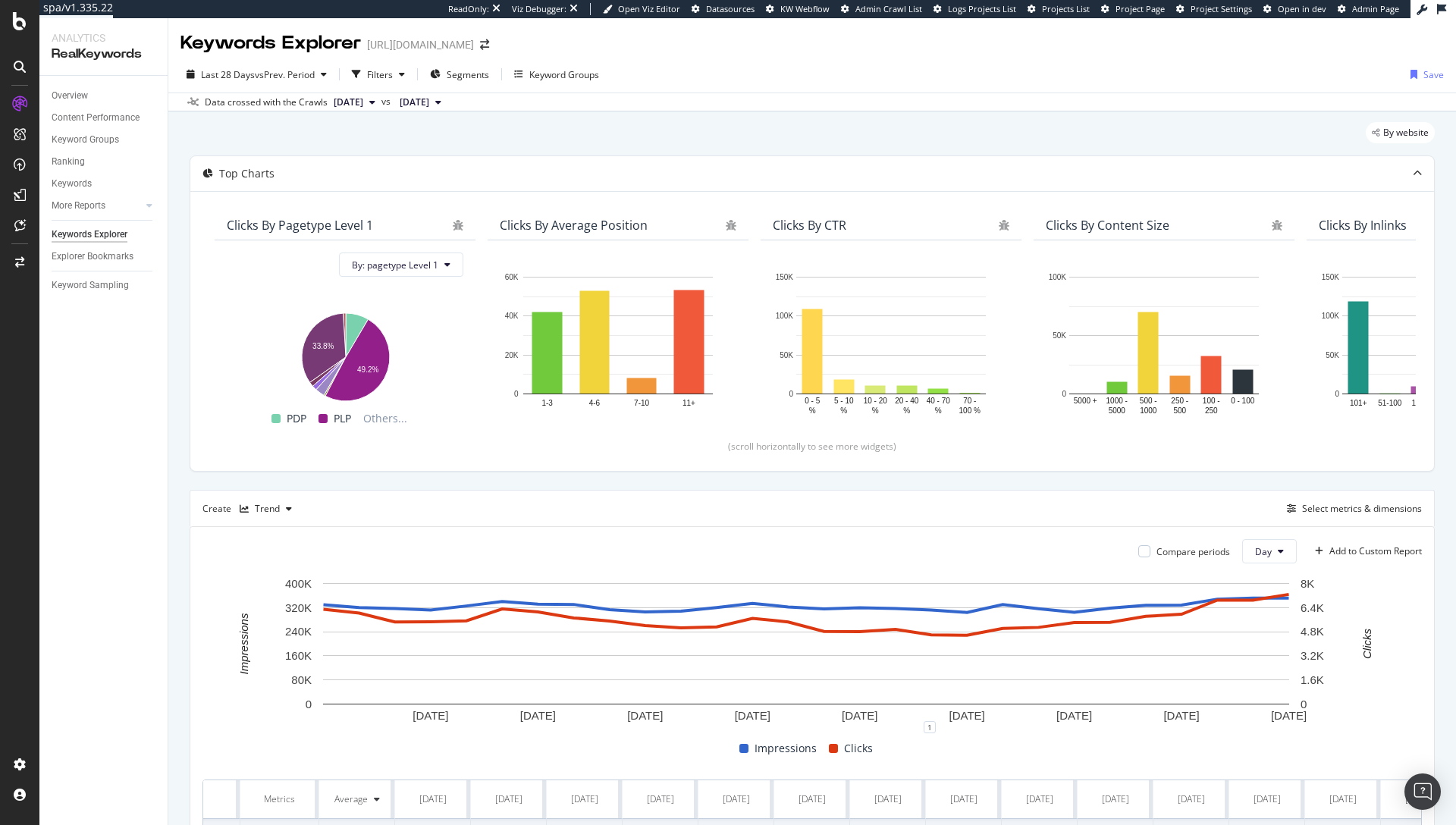
click at [445, 20] on div "Keywords Explorer [URL][DOMAIN_NAME]" at bounding box center [812, 37] width 1288 height 38
click at [1354, 555] on div "Add to Custom Report" at bounding box center [1375, 552] width 93 height 9
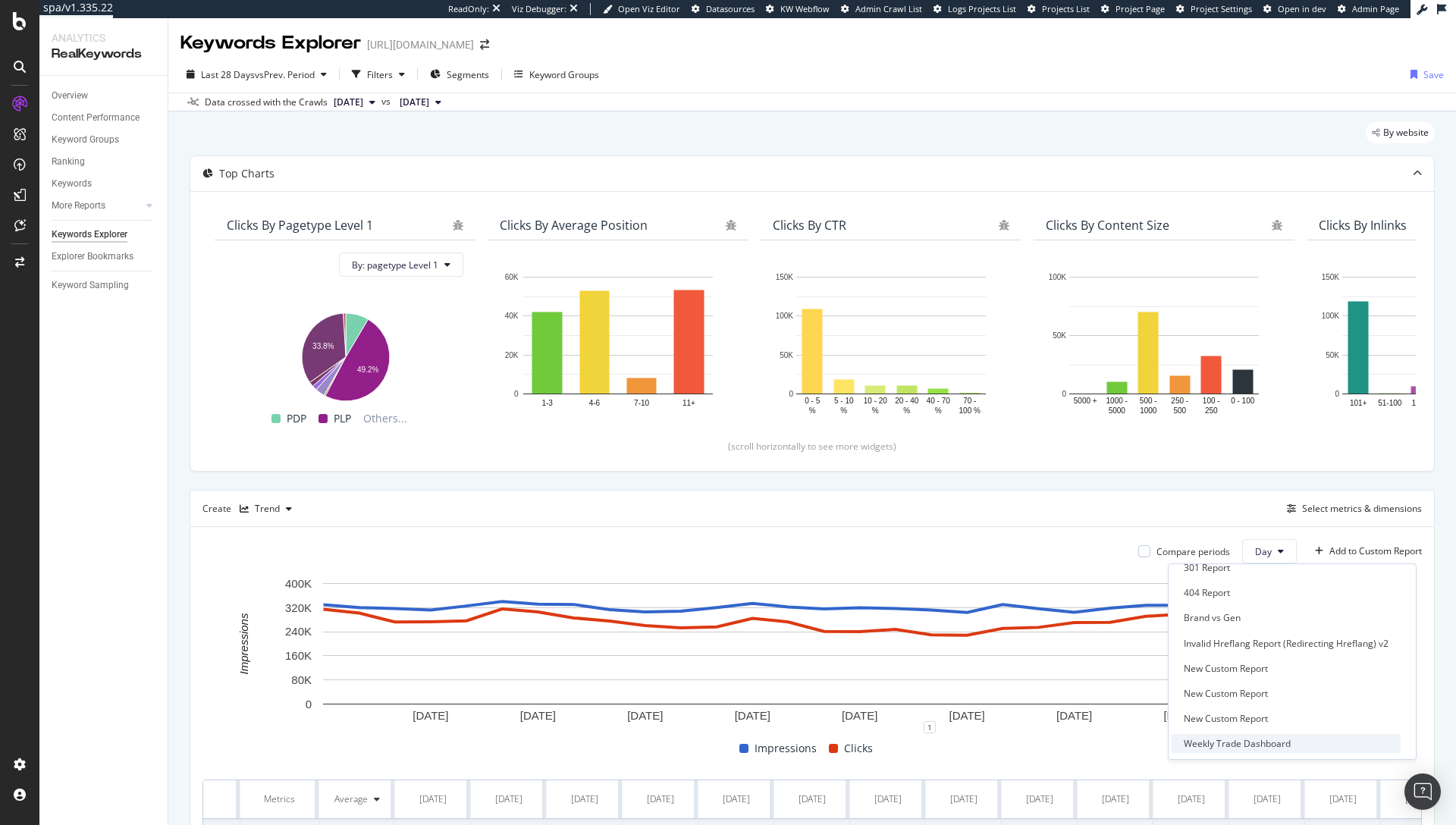
click at [1271, 748] on div "Weekly Trade Dashboard" at bounding box center [1237, 744] width 107 height 13
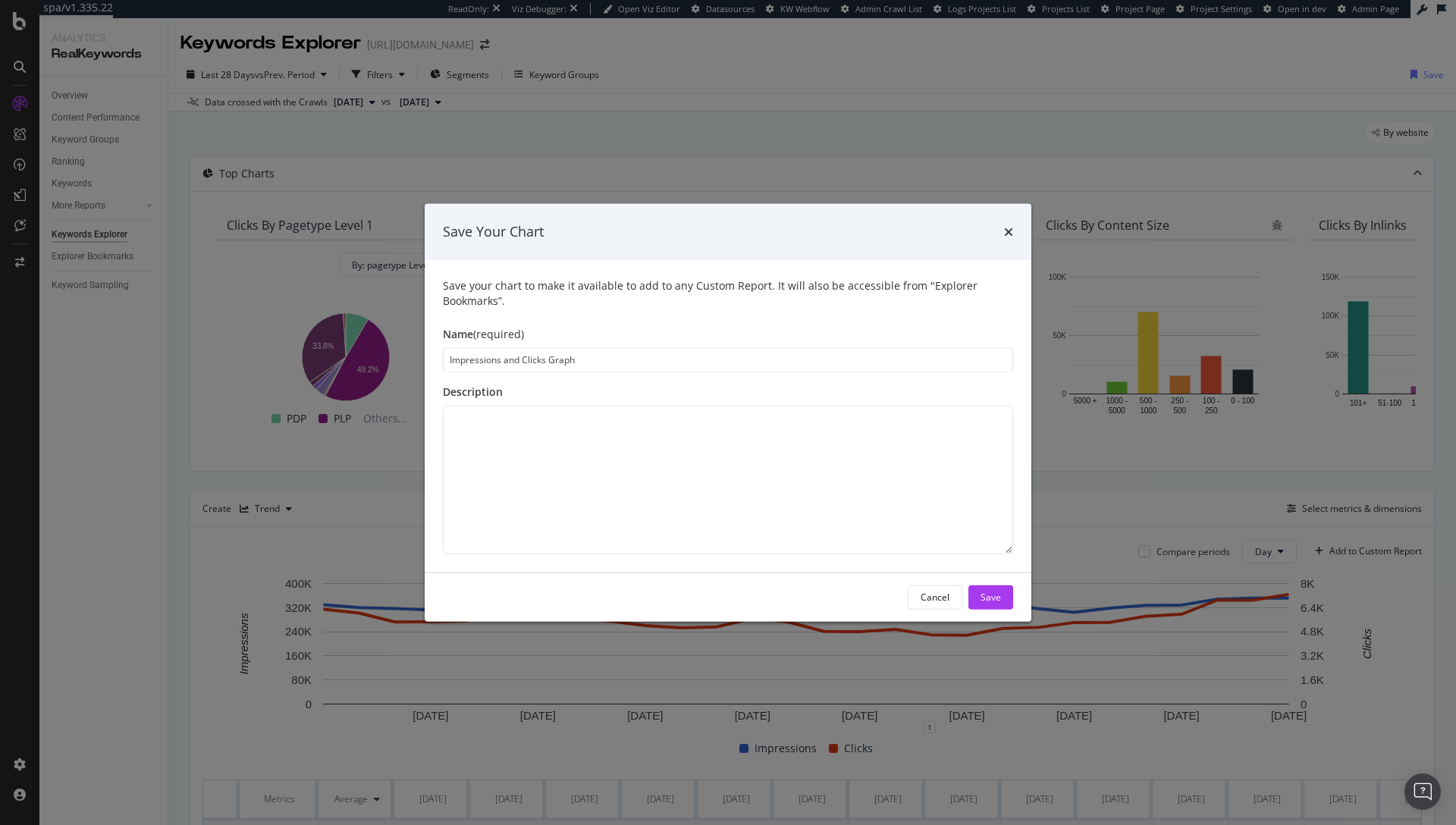
drag, startPoint x: 623, startPoint y: 358, endPoint x: 441, endPoint y: 361, distance: 182.0
click at [443, 361] on input "Impressions and Clicks Graph" at bounding box center [728, 360] width 570 height 24
type input "Impressions and Clicks Graph"
click at [994, 602] on div "Save" at bounding box center [991, 598] width 20 height 13
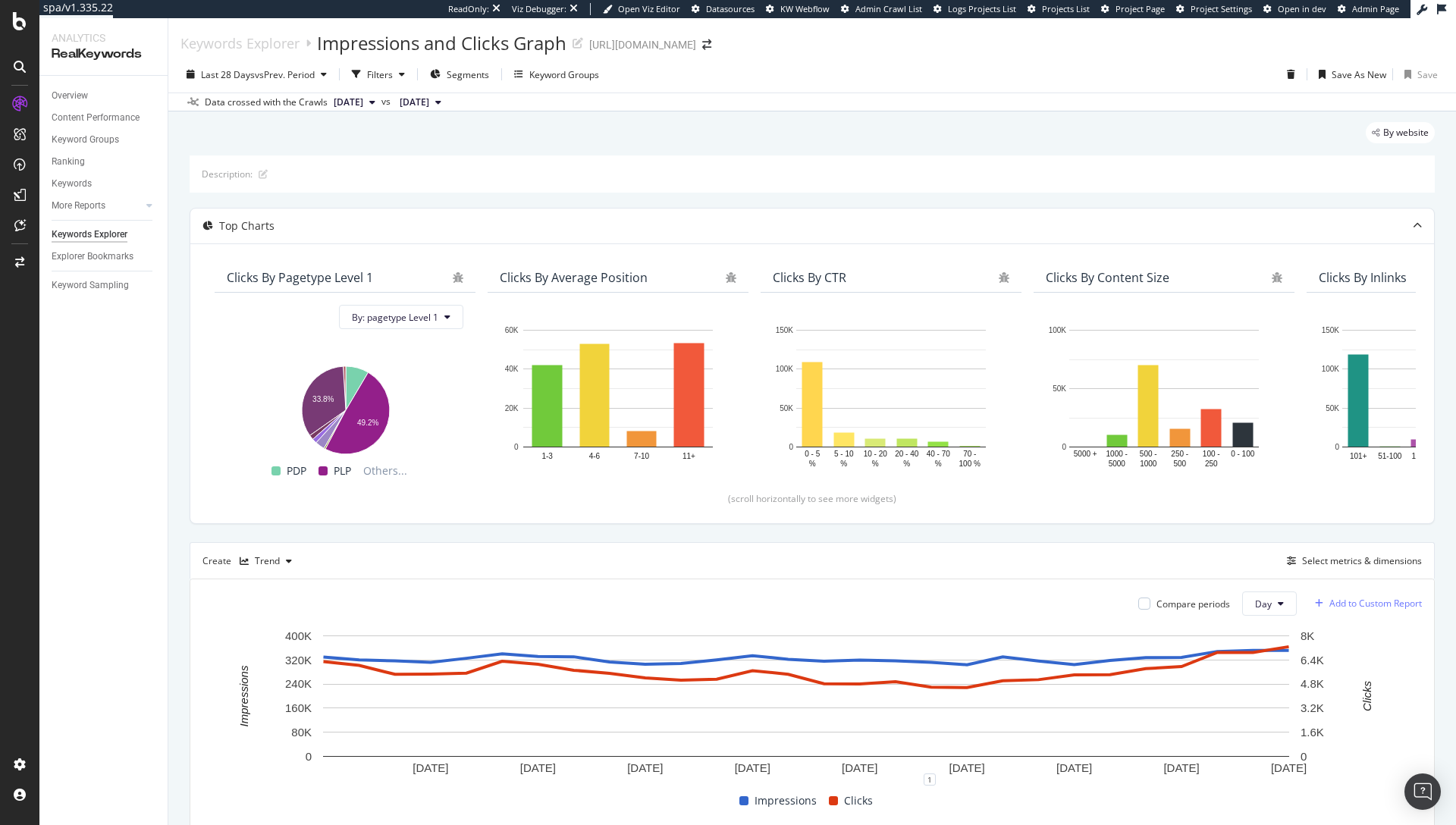
click at [1332, 605] on div "Add to Custom Report" at bounding box center [1375, 604] width 93 height 9
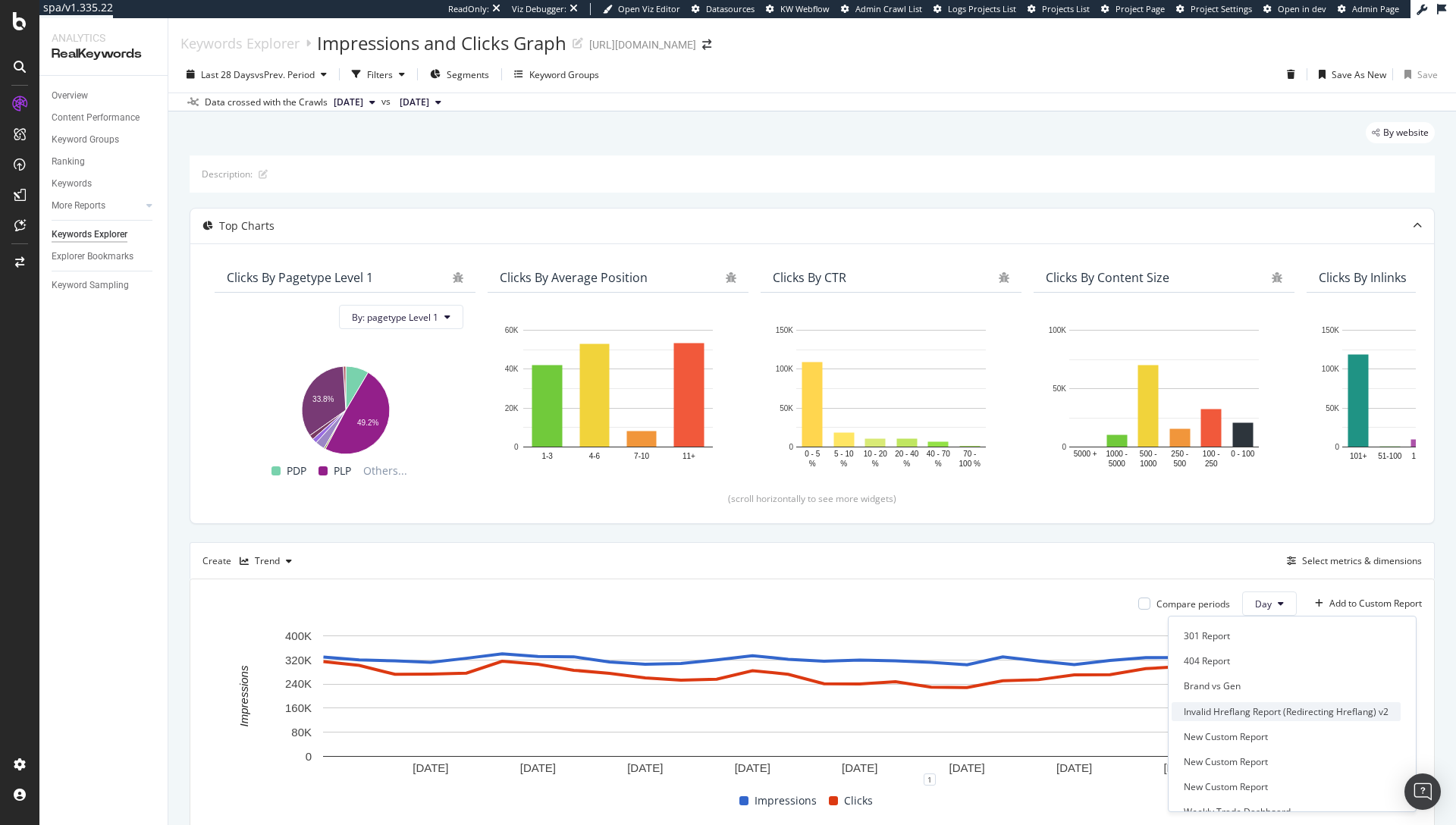
scroll to position [37, 0]
click at [1242, 792] on div "Weekly Trade Dashboard" at bounding box center [1237, 796] width 107 height 13
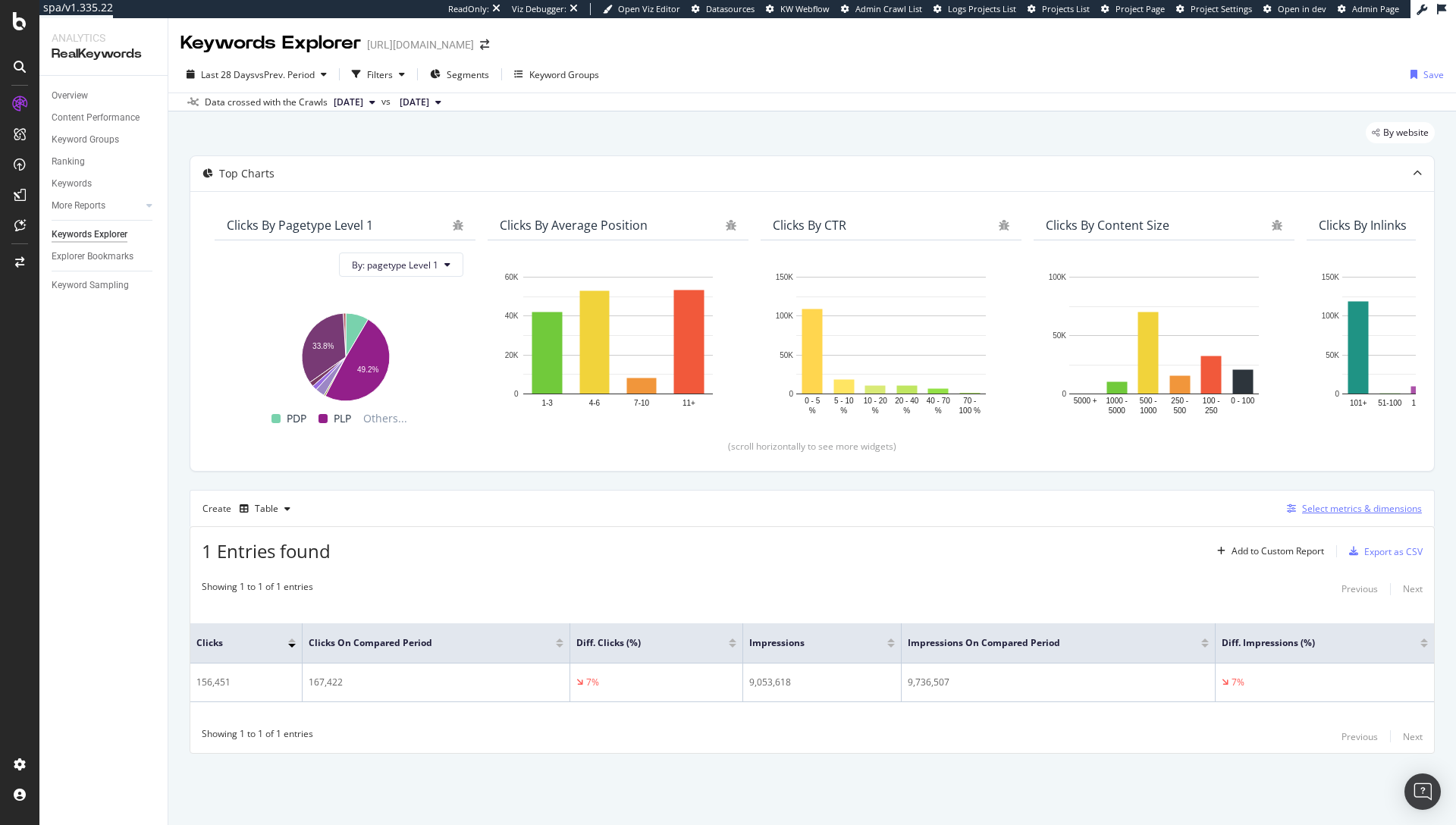
click at [1372, 512] on div "Select metrics & dimensions" at bounding box center [1361, 509] width 119 height 13
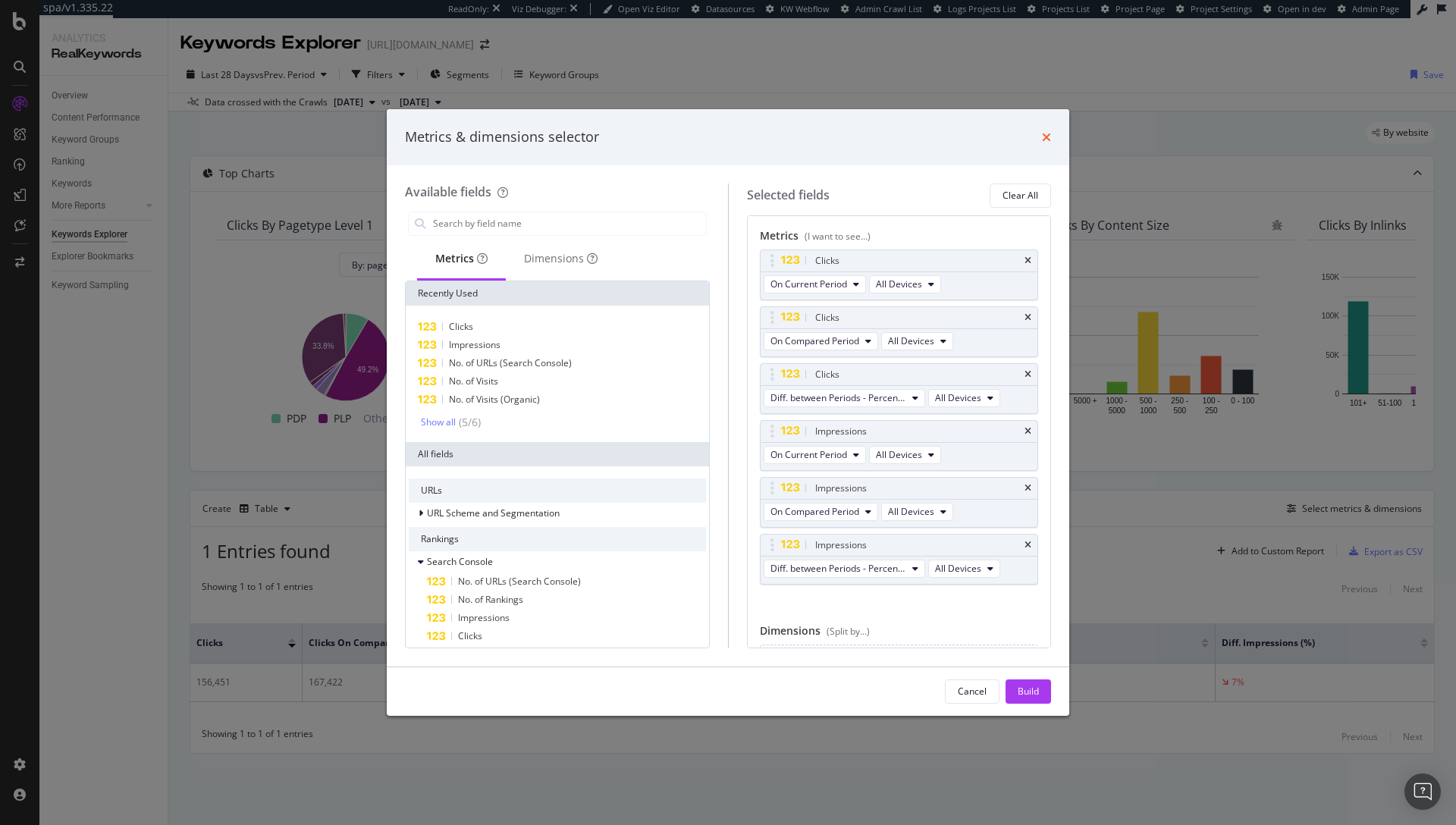
click at [1046, 140] on icon "times" at bounding box center [1046, 137] width 9 height 12
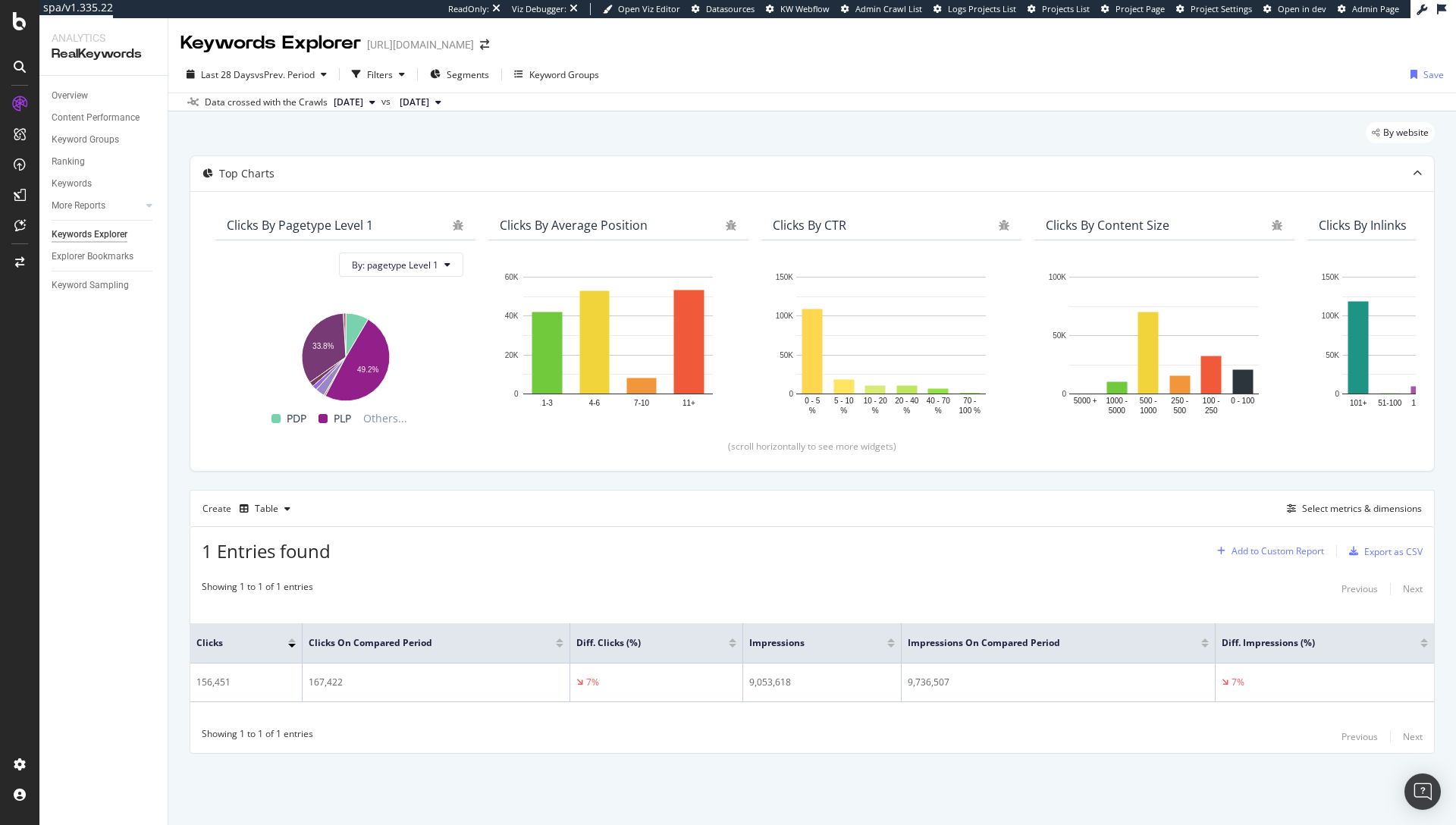
click at [1283, 554] on div "Add to Custom Report" at bounding box center [1278, 552] width 93 height 9
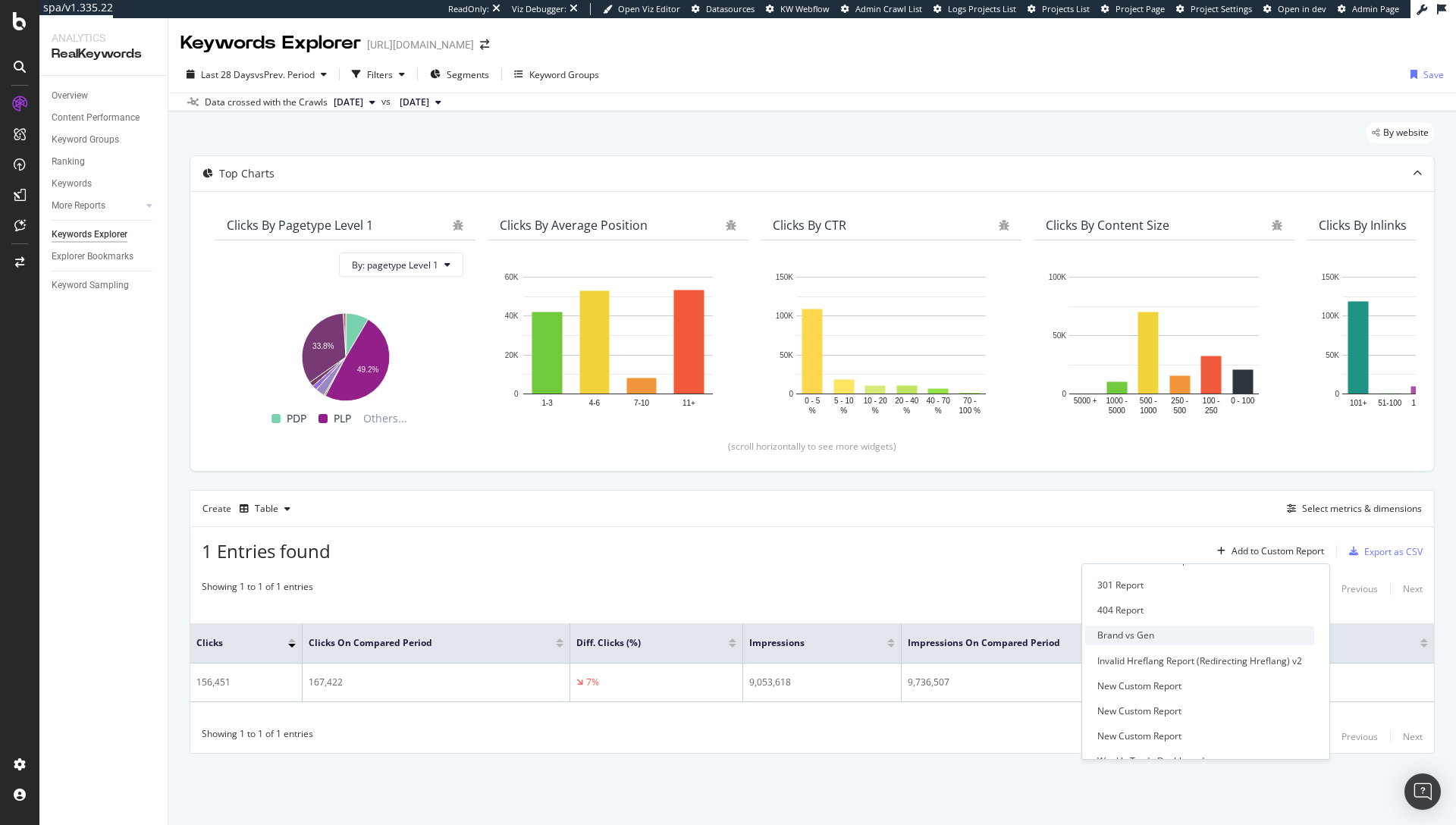
scroll to position [37, 0]
click at [1182, 740] on div "Weekly Trade Dashboard" at bounding box center [1151, 744] width 107 height 13
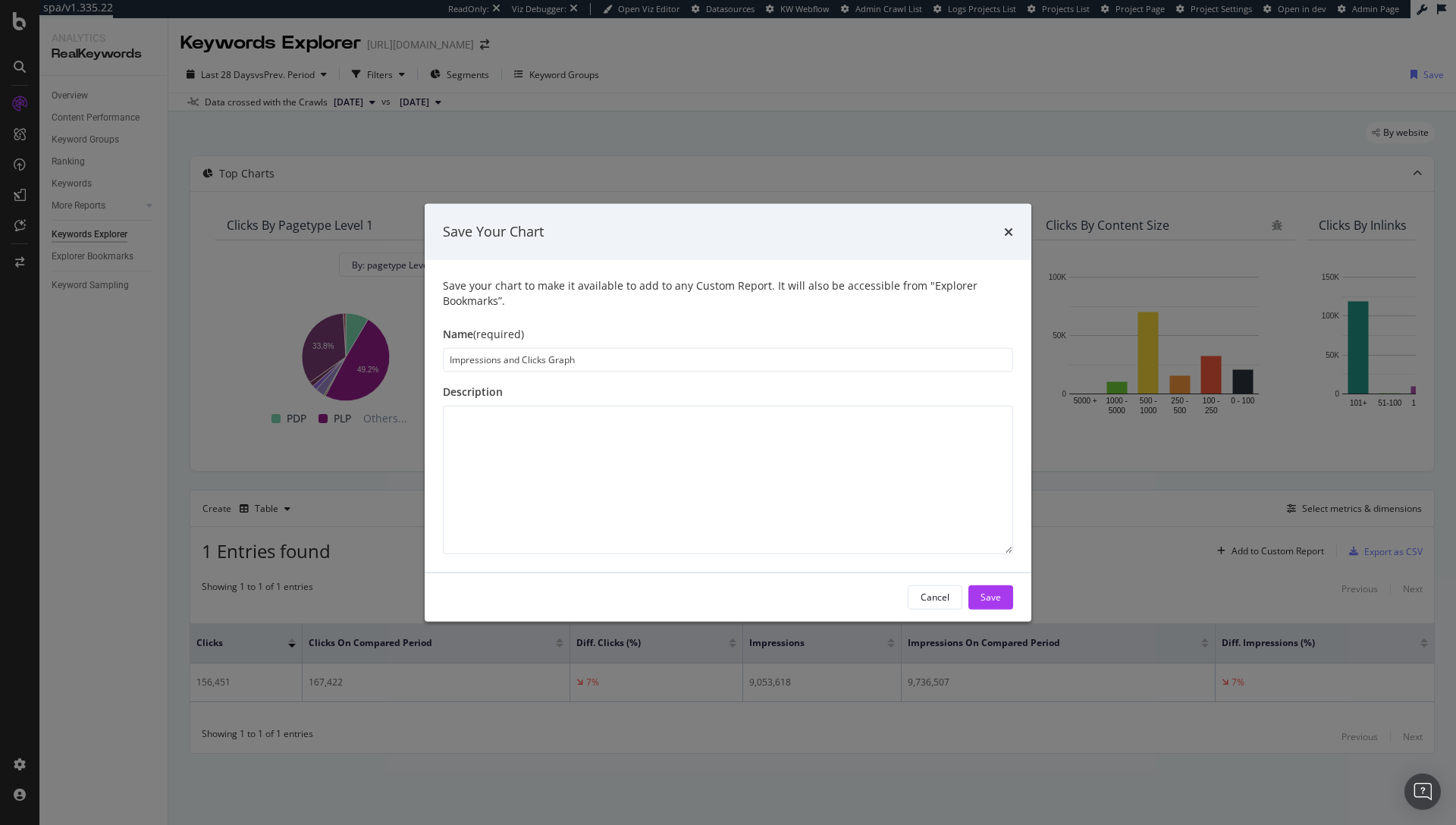
drag, startPoint x: 578, startPoint y: 360, endPoint x: 549, endPoint y: 362, distance: 29.1
click at [549, 362] on input "Impressions and Clicks Graph" at bounding box center [728, 360] width 570 height 24
type input "Impressions and Clicks Table"
click at [999, 599] on div "Save" at bounding box center [991, 598] width 20 height 13
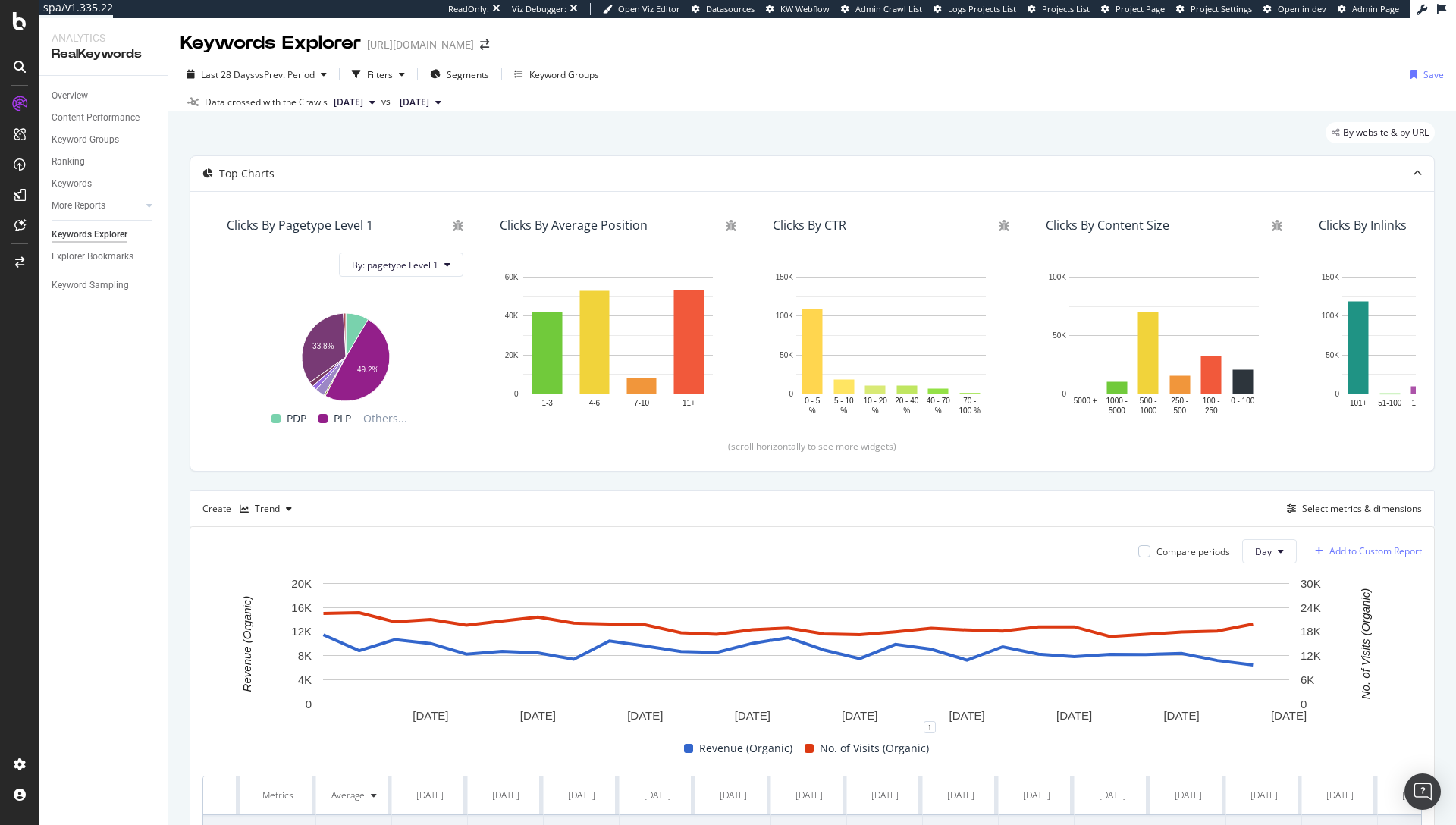
click at [1340, 549] on div "Add to Custom Report" at bounding box center [1375, 552] width 93 height 9
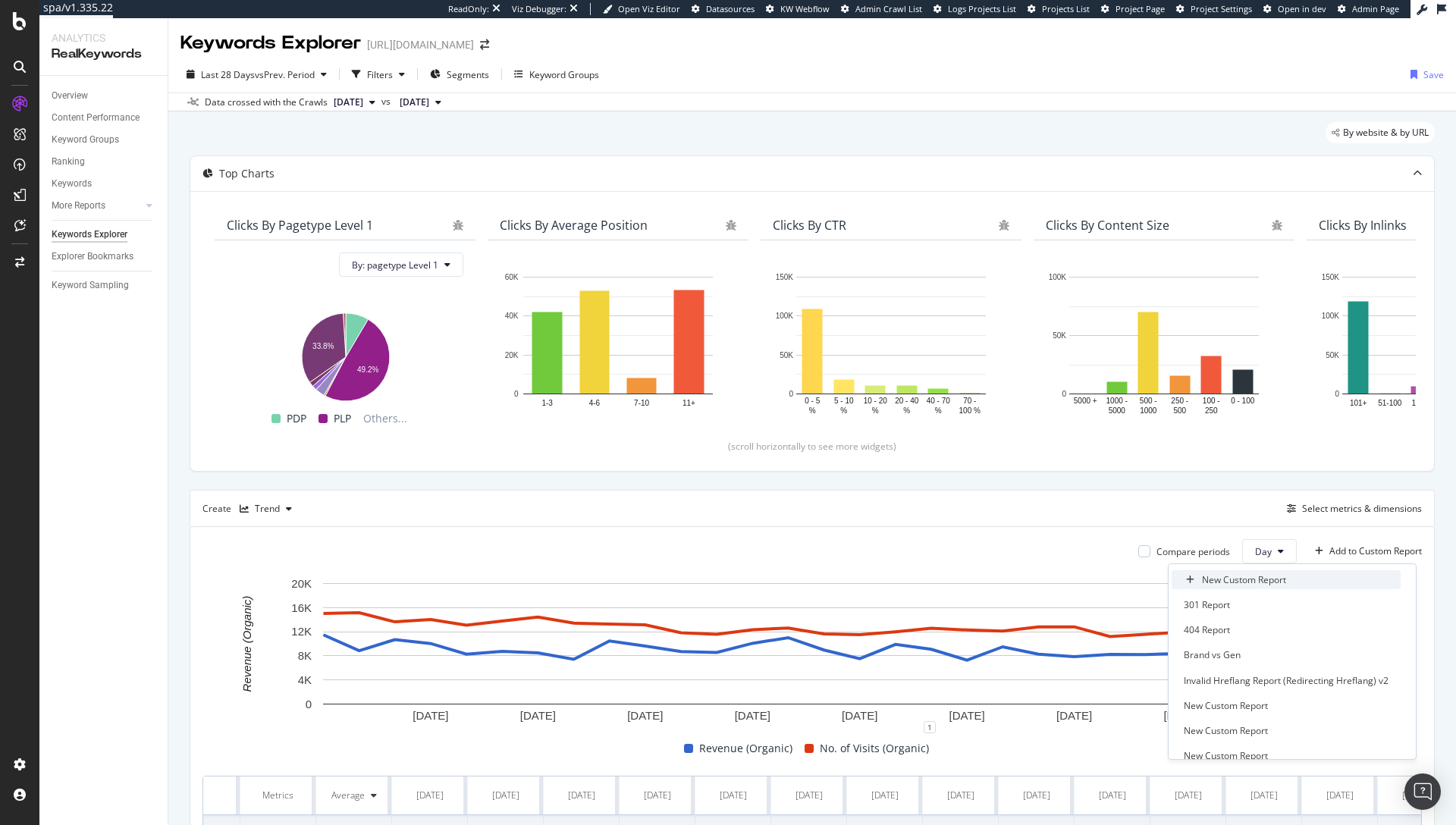
click at [1213, 579] on div "New Custom Report" at bounding box center [1244, 580] width 85 height 13
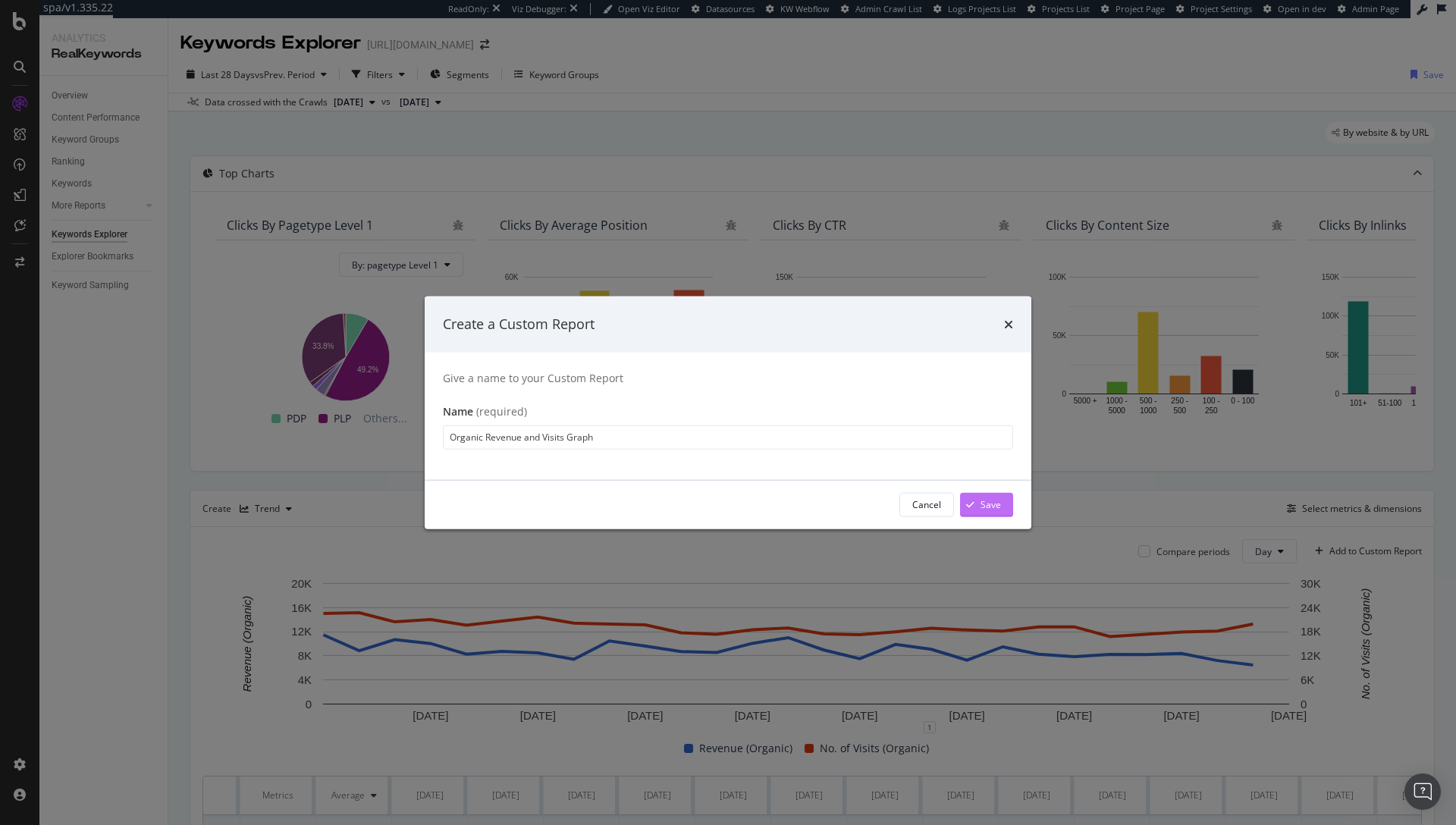
type input "Organic Revenue and Visits Graph"
click at [1010, 507] on button "Save" at bounding box center [986, 504] width 53 height 24
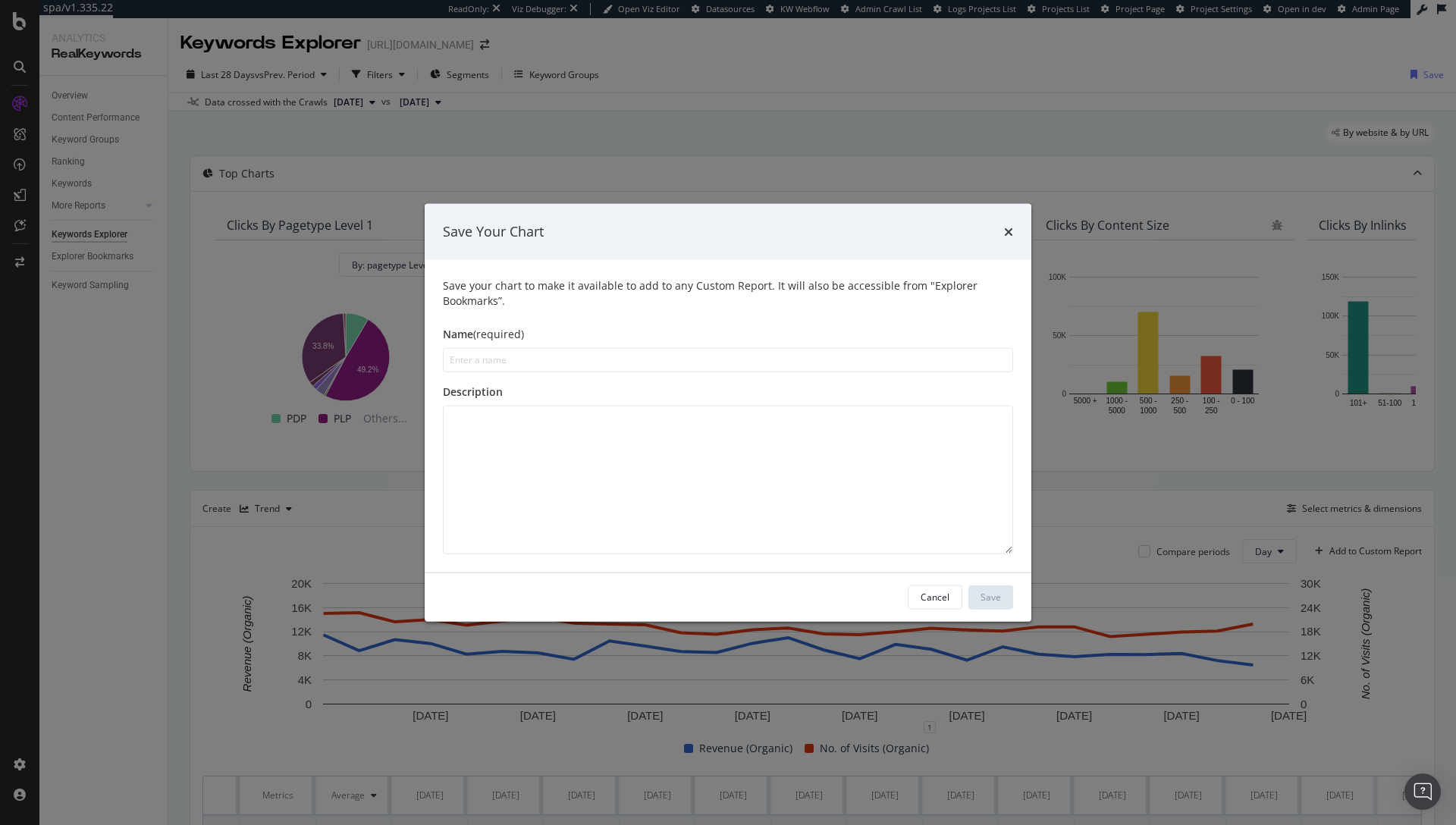
click at [601, 361] on input "modal" at bounding box center [728, 360] width 570 height 24
click at [946, 592] on div "Cancel" at bounding box center [934, 598] width 28 height 13
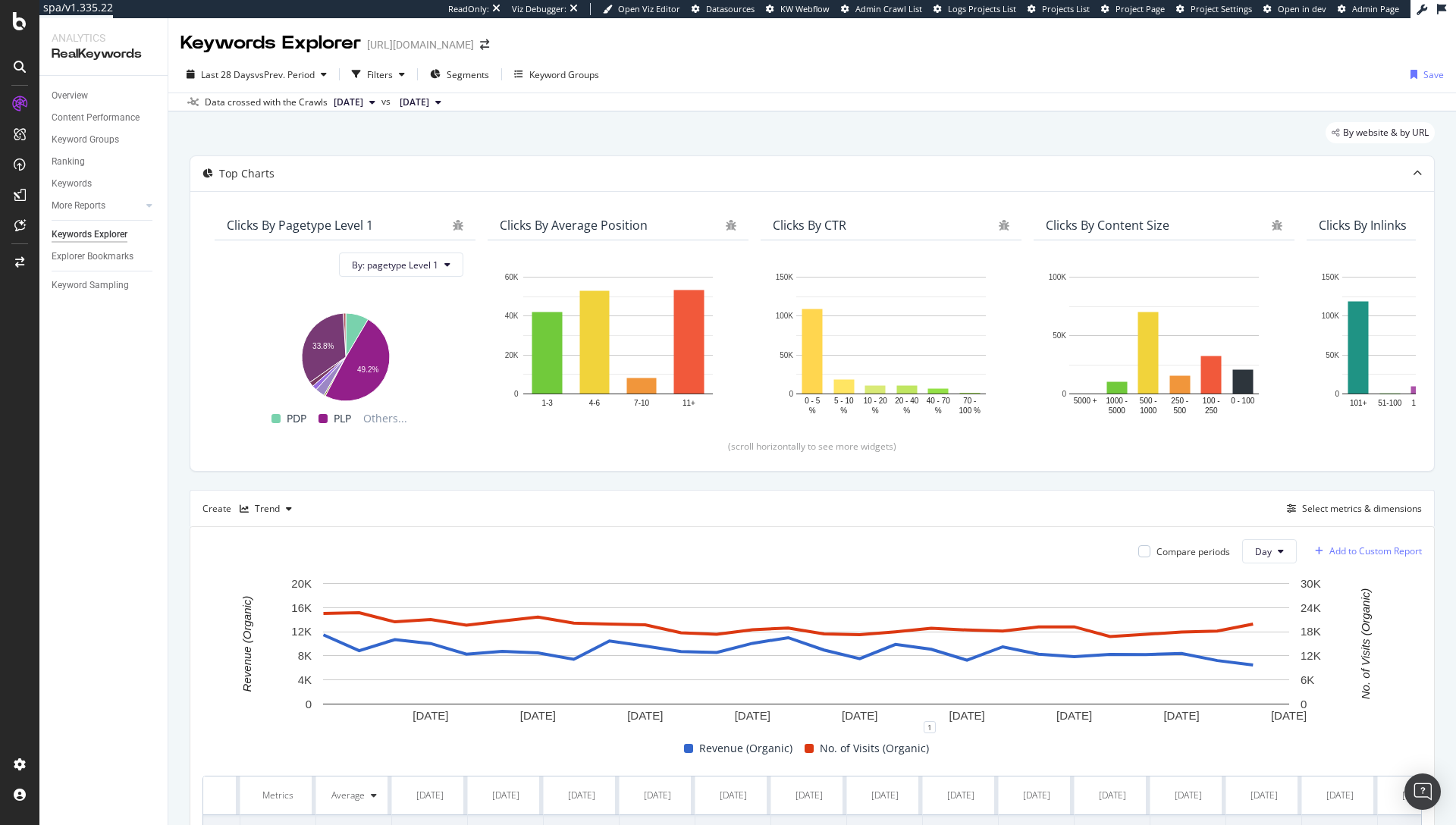
click at [1345, 549] on div "Add to Custom Report" at bounding box center [1375, 552] width 93 height 9
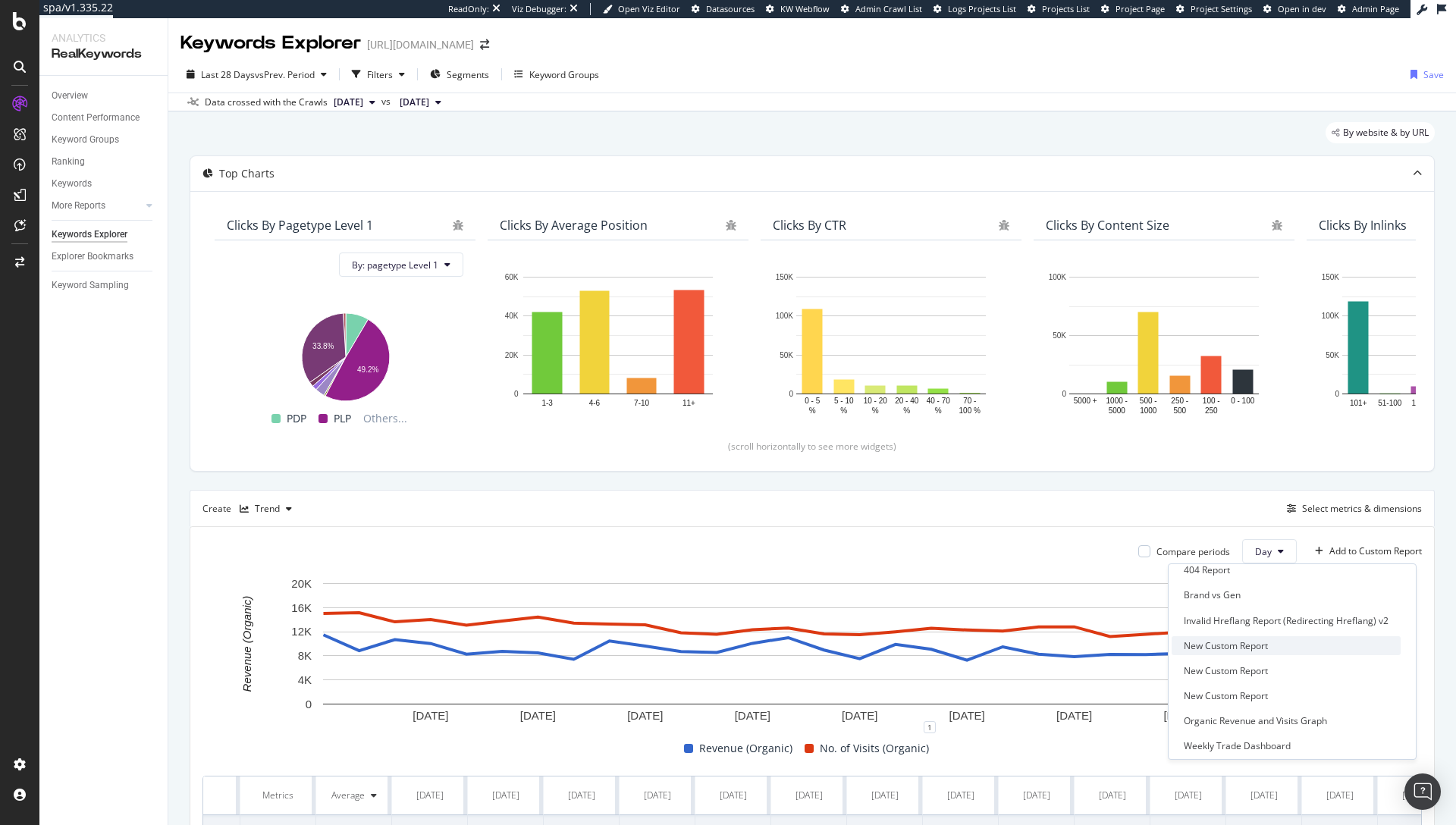
scroll to position [63, 0]
click at [1265, 745] on div "Weekly Trade Dashboard" at bounding box center [1237, 744] width 107 height 13
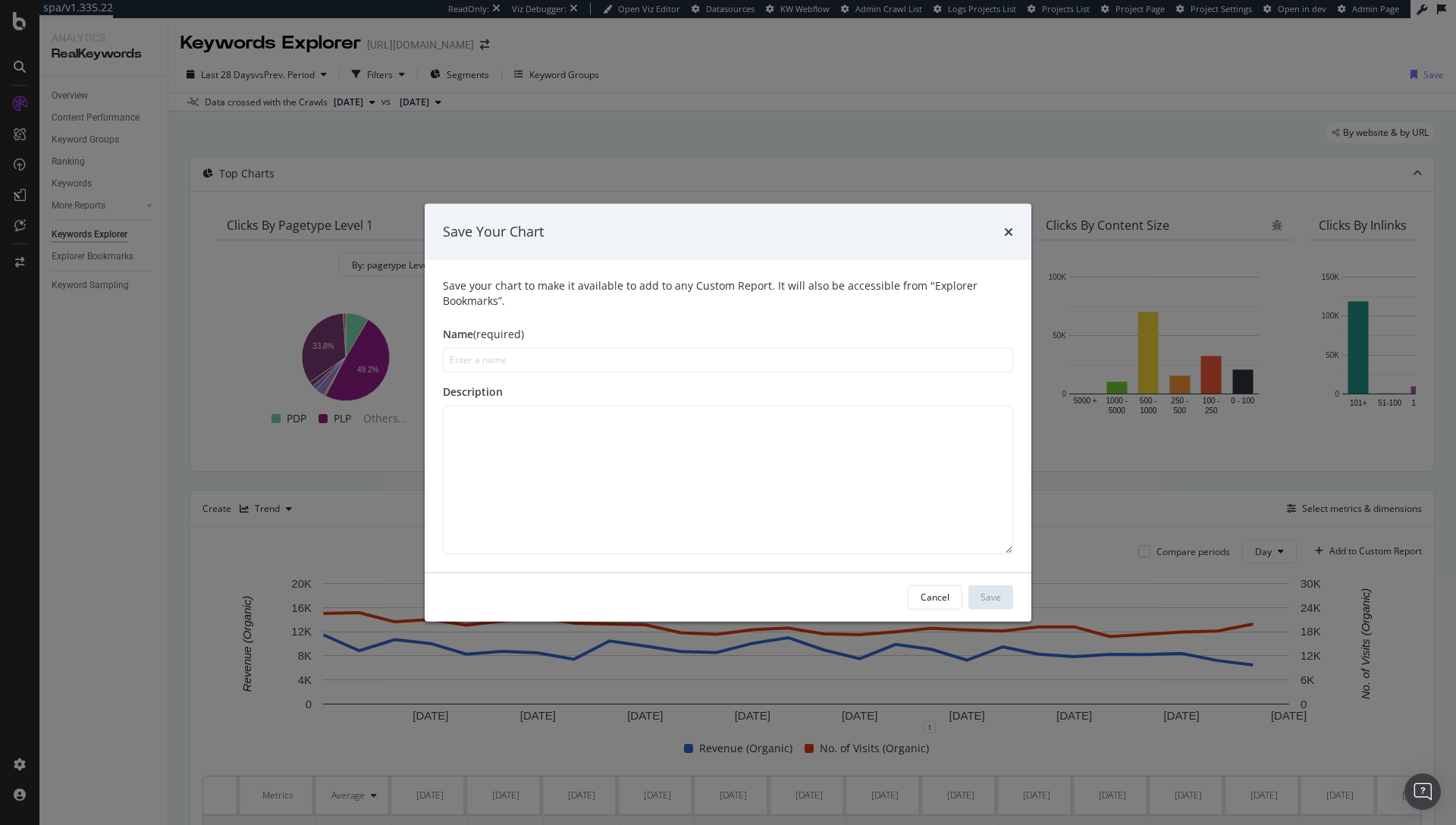
click at [539, 362] on input "modal" at bounding box center [728, 360] width 570 height 24
type input "Organic Revenue and Visits Graph"
click at [981, 592] on div "Save" at bounding box center [991, 598] width 20 height 13
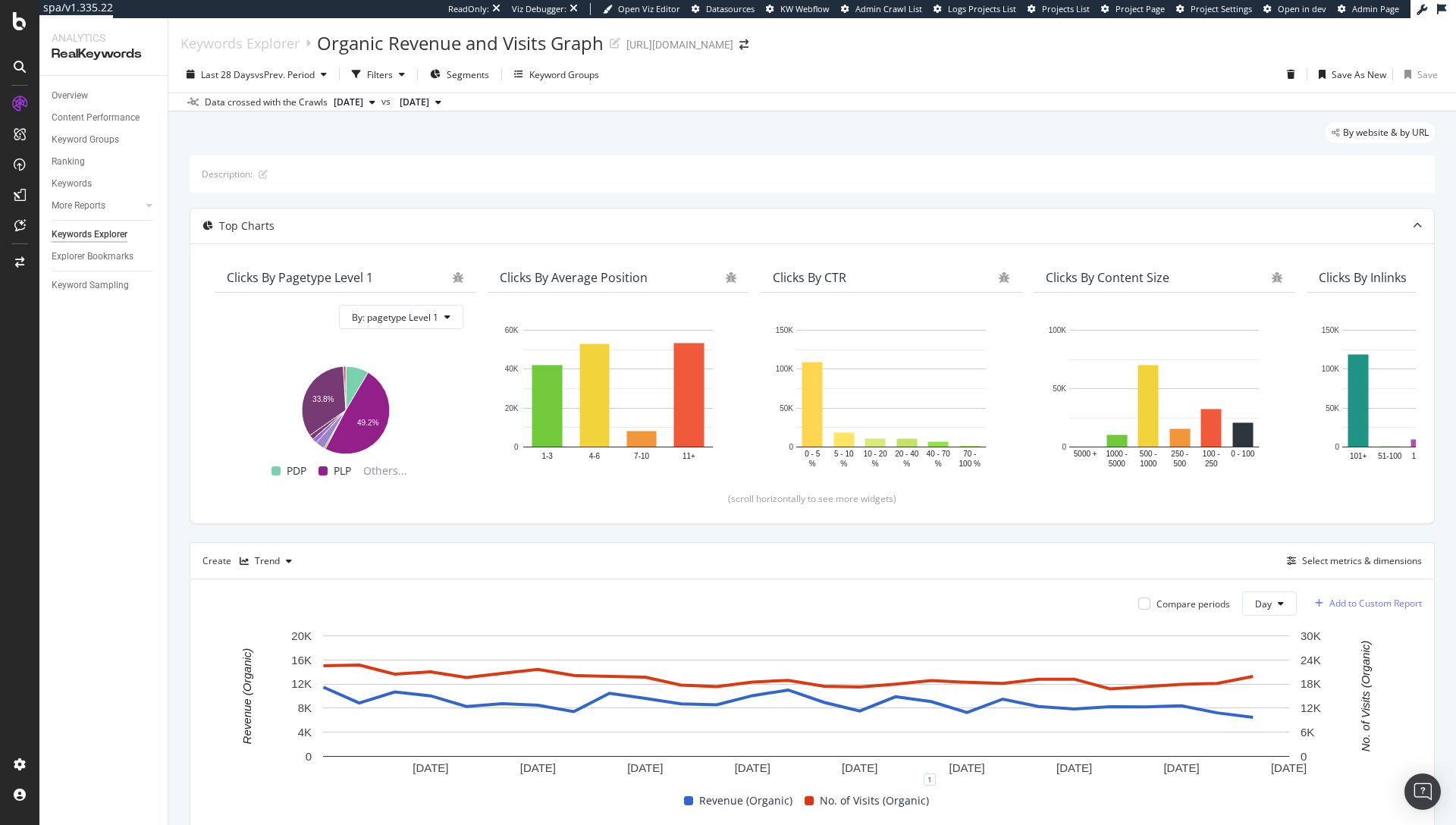
click at [1360, 608] on div "Add to Custom Report" at bounding box center [1375, 604] width 93 height 9
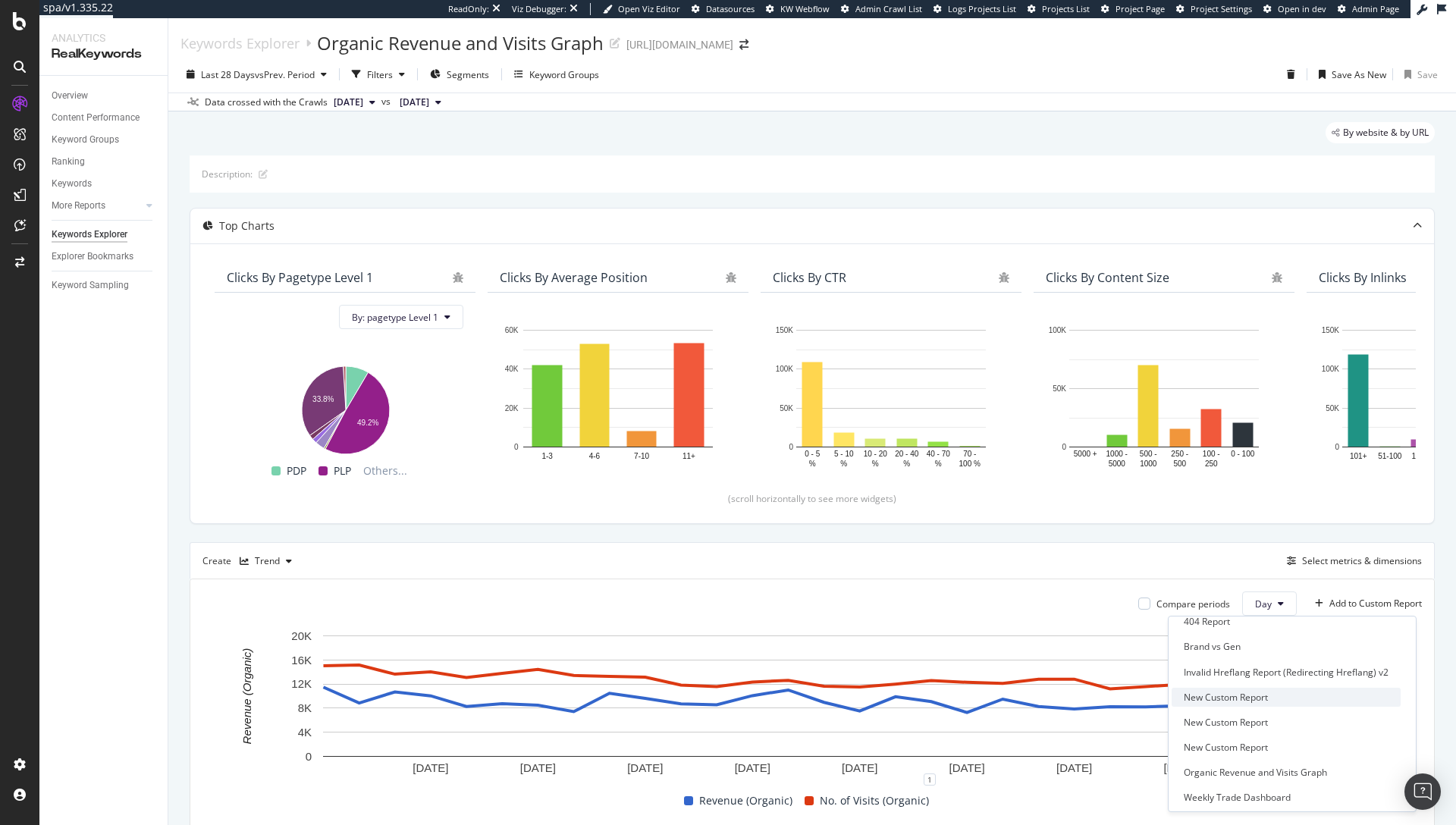
scroll to position [63, 0]
click at [1256, 795] on div "Weekly Trade Dashboard" at bounding box center [1237, 796] width 107 height 13
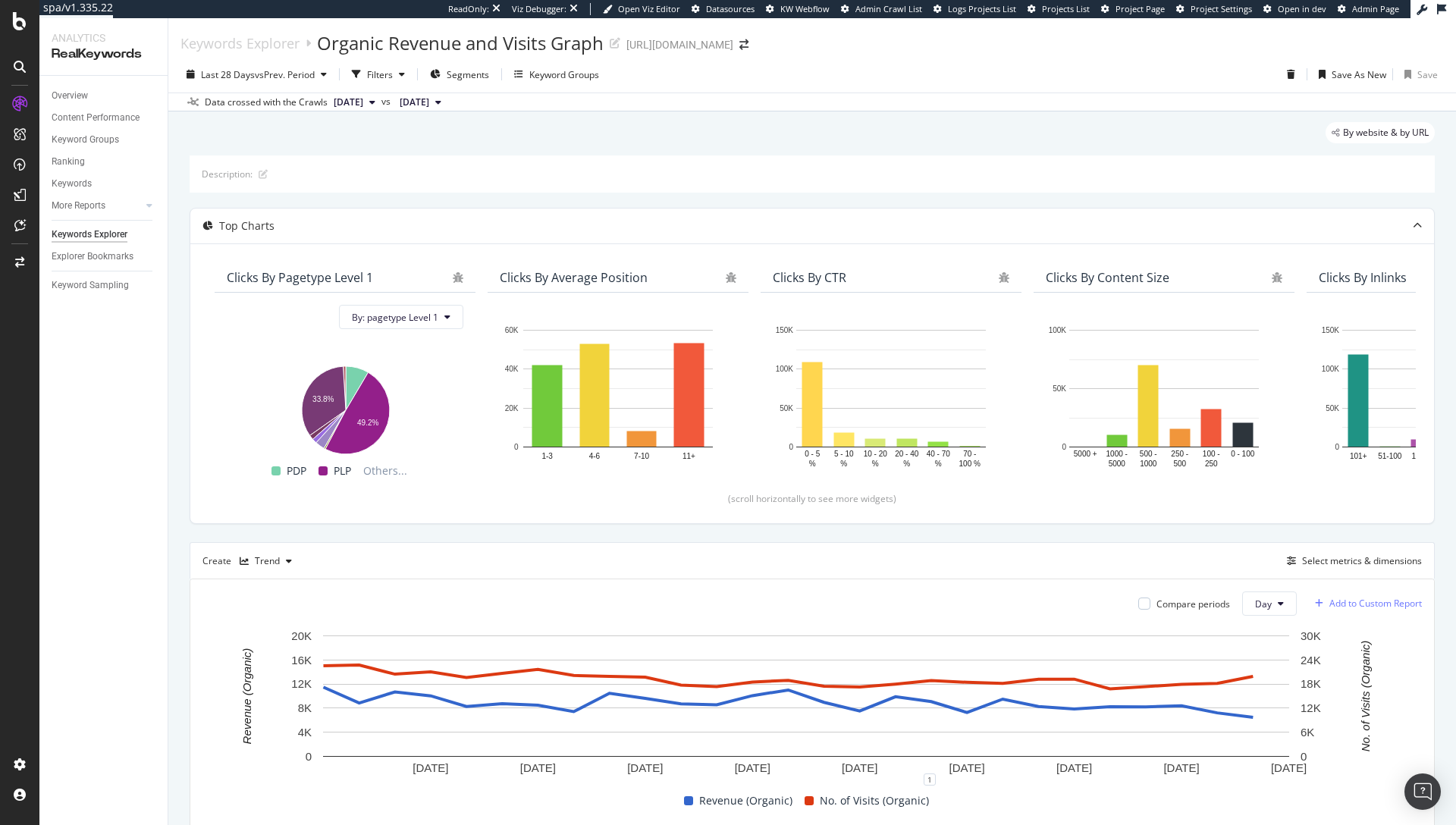
click at [1365, 611] on div "Add to Custom Report" at bounding box center [1365, 603] width 113 height 23
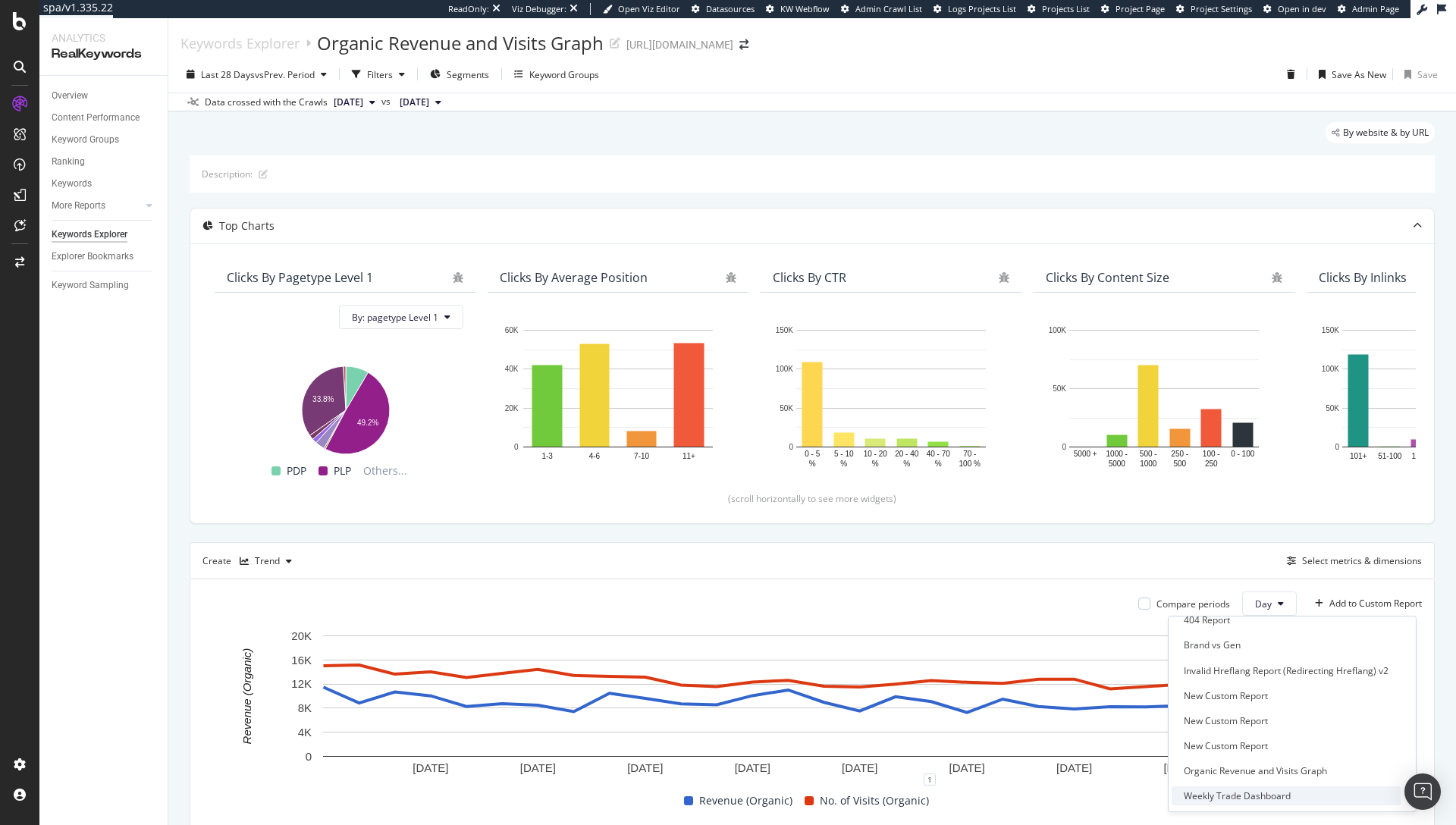
click at [1257, 796] on div "Weekly Trade Dashboard" at bounding box center [1237, 796] width 107 height 13
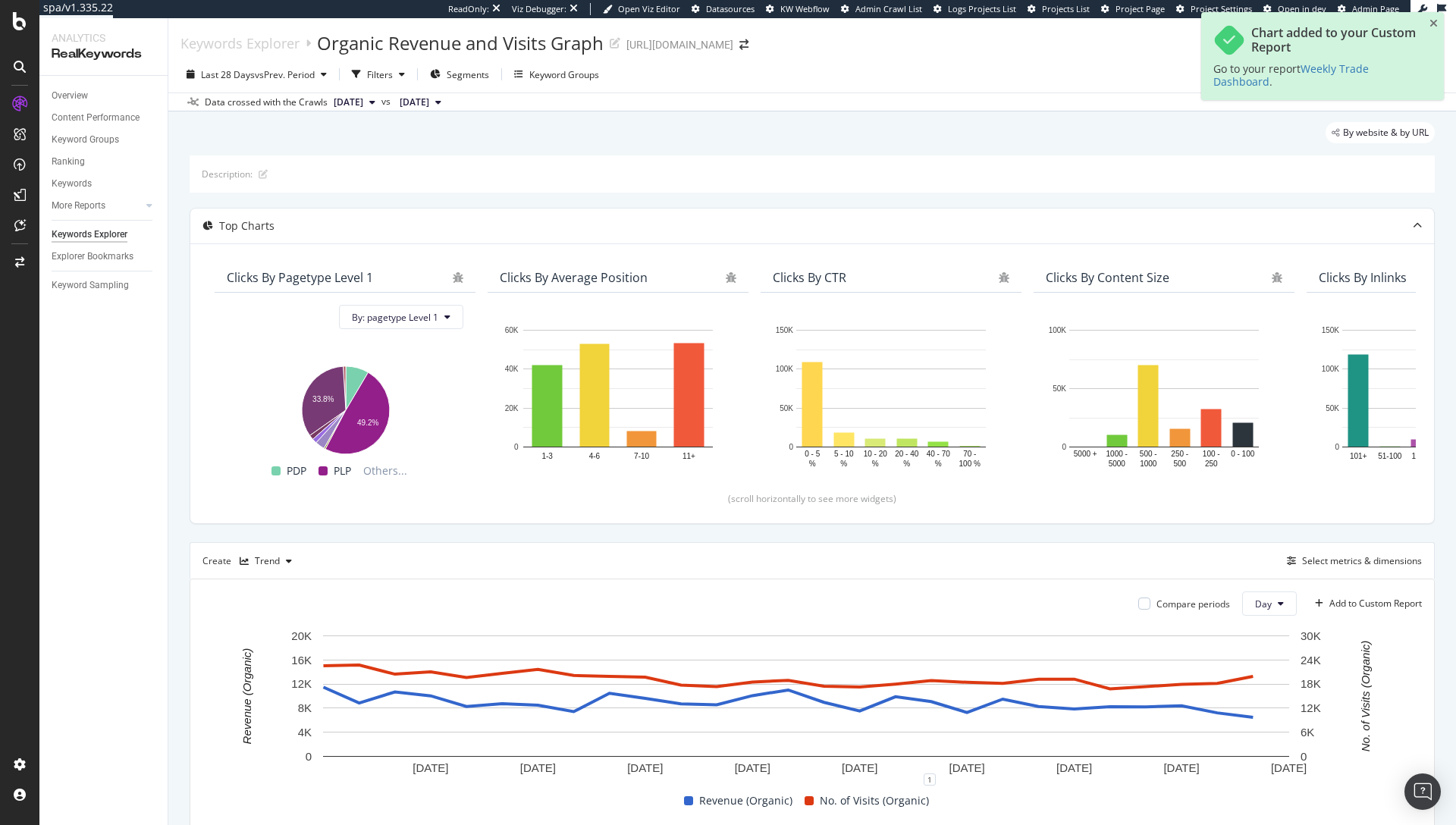
click at [1353, 84] on div "Go to your report Weekly Trade Dashboard ." at bounding box center [1314, 75] width 203 height 26
click at [1338, 74] on span "Weekly Trade Dashboard" at bounding box center [1291, 75] width 155 height 28
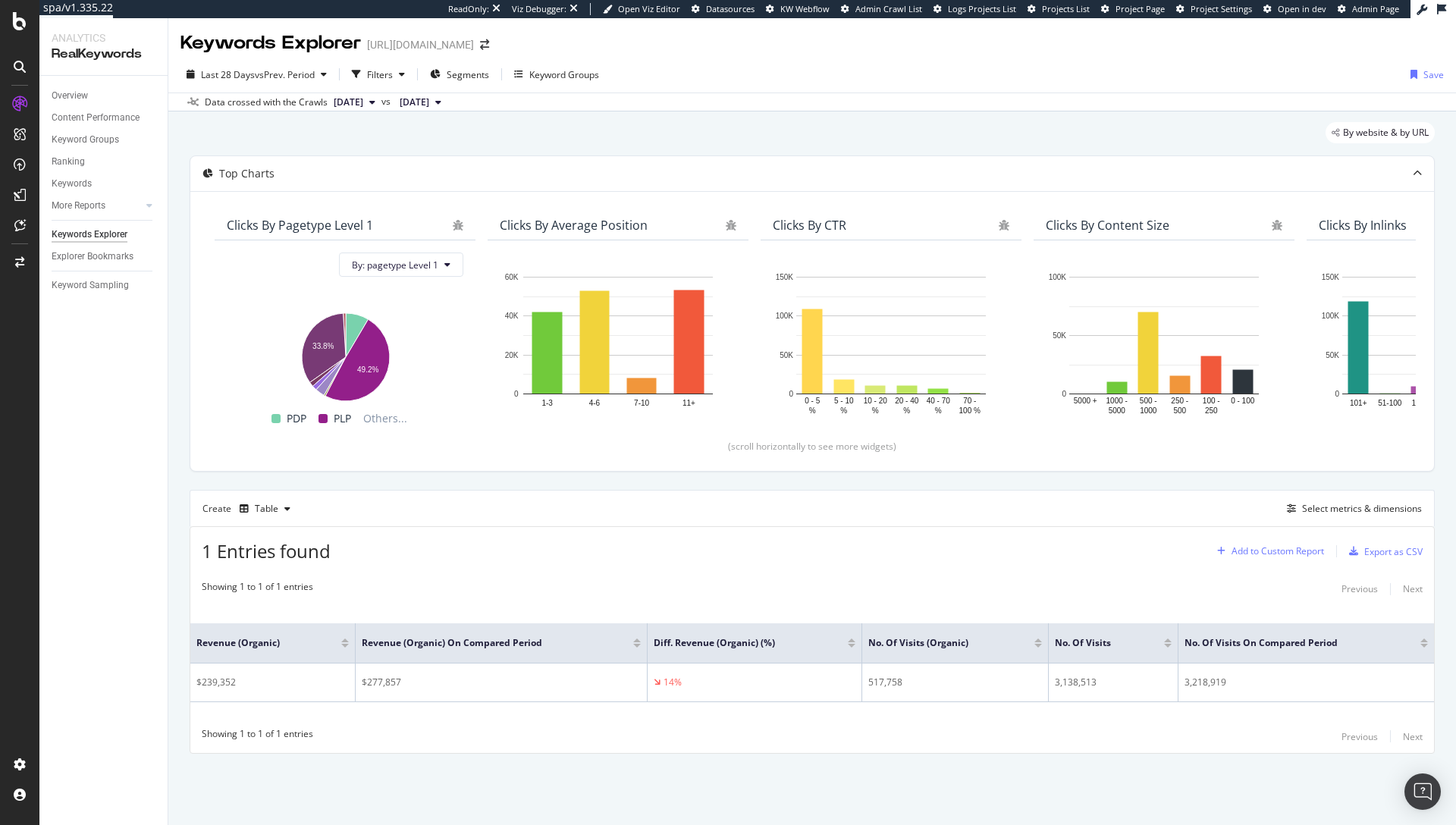
click at [1280, 554] on div "Add to Custom Report" at bounding box center [1278, 552] width 93 height 9
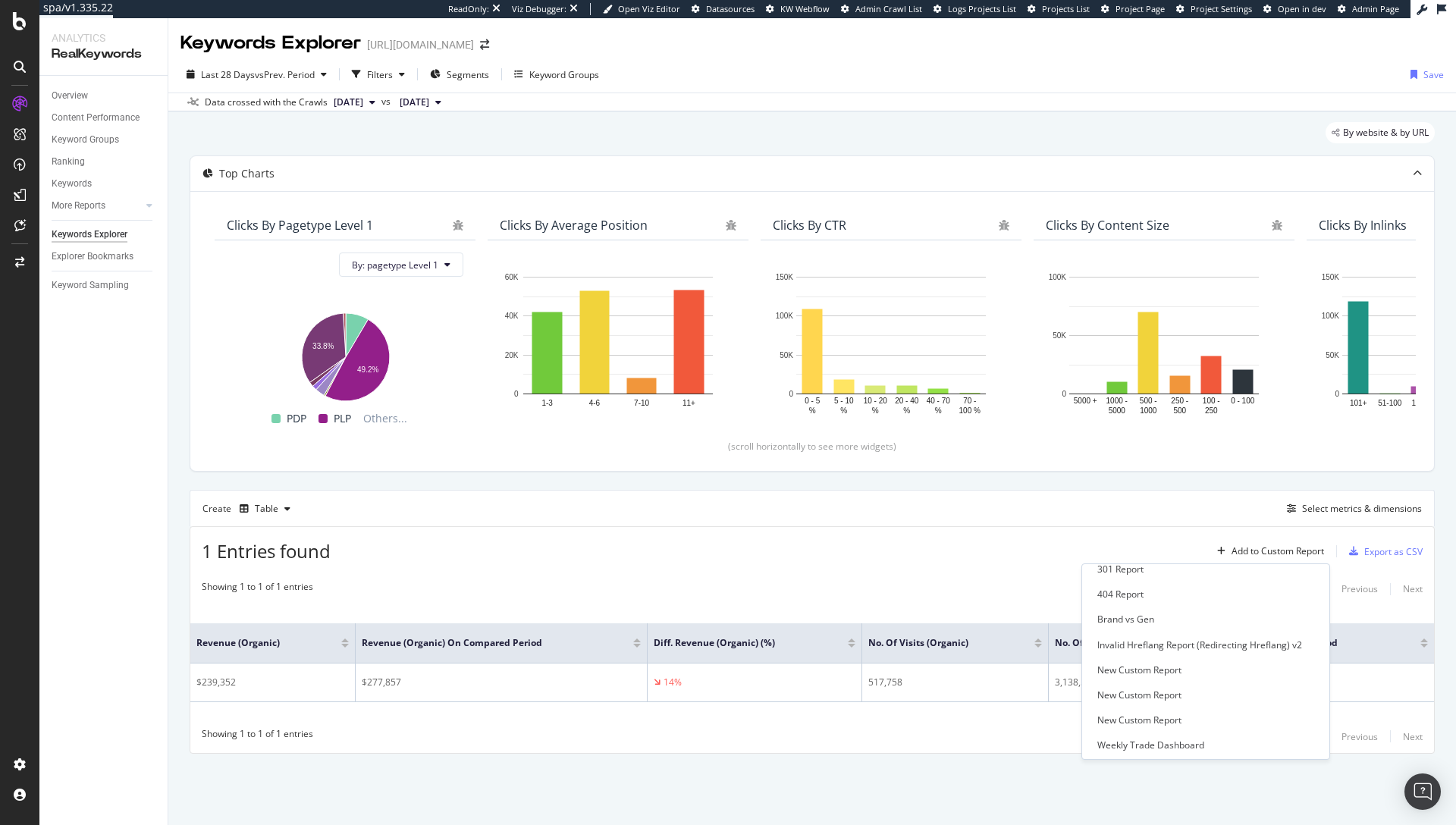
scroll to position [37, 0]
click at [1193, 742] on div "Weekly Trade Dashboard" at bounding box center [1199, 743] width 229 height 19
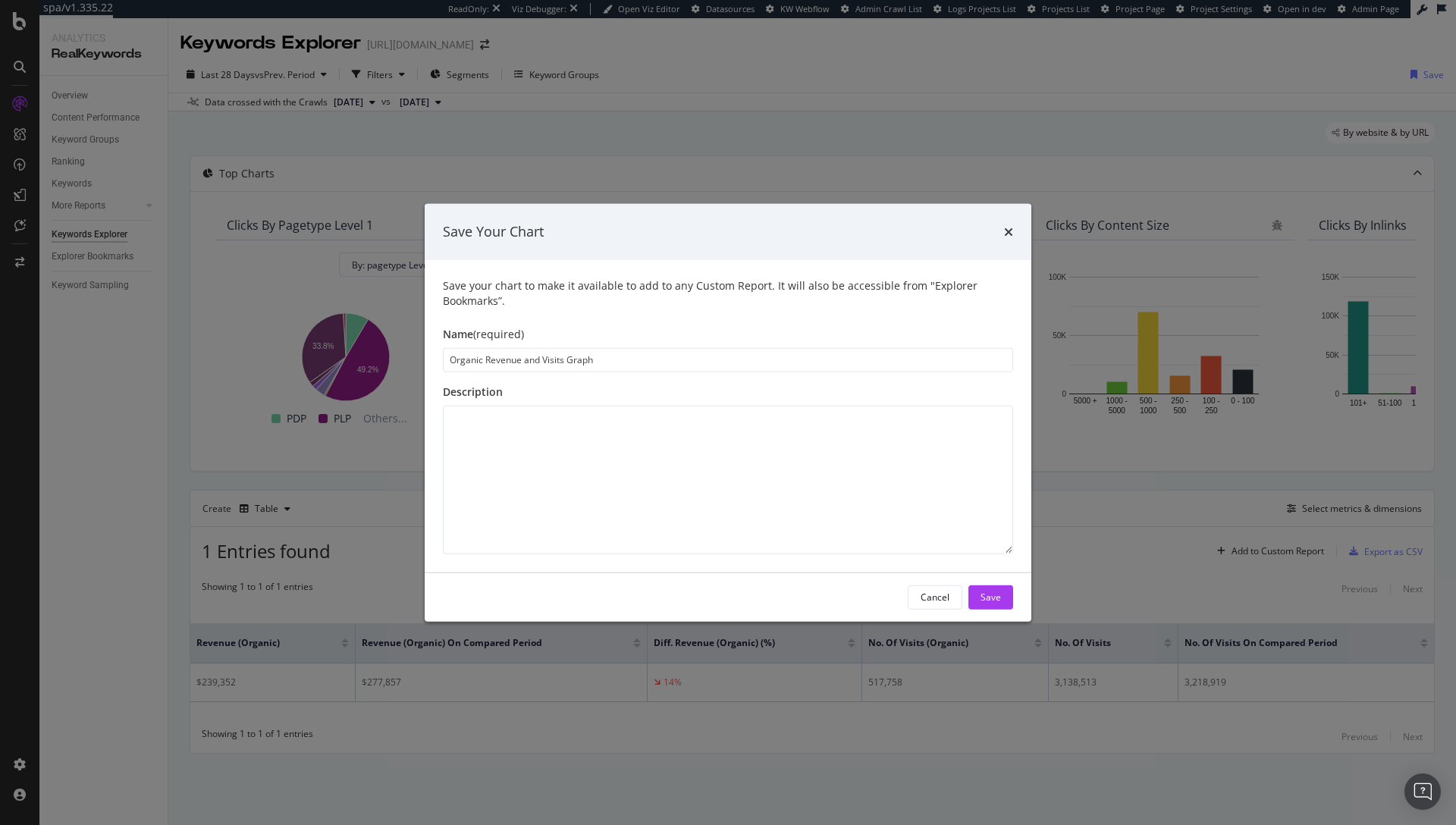
drag, startPoint x: 596, startPoint y: 361, endPoint x: 569, endPoint y: 359, distance: 27.1
click at [569, 359] on input "Organic Revenue and Visits Graph" at bounding box center [728, 360] width 570 height 24
type input "Organic Revenue and Visits Table"
click at [995, 594] on div "Save" at bounding box center [991, 598] width 20 height 13
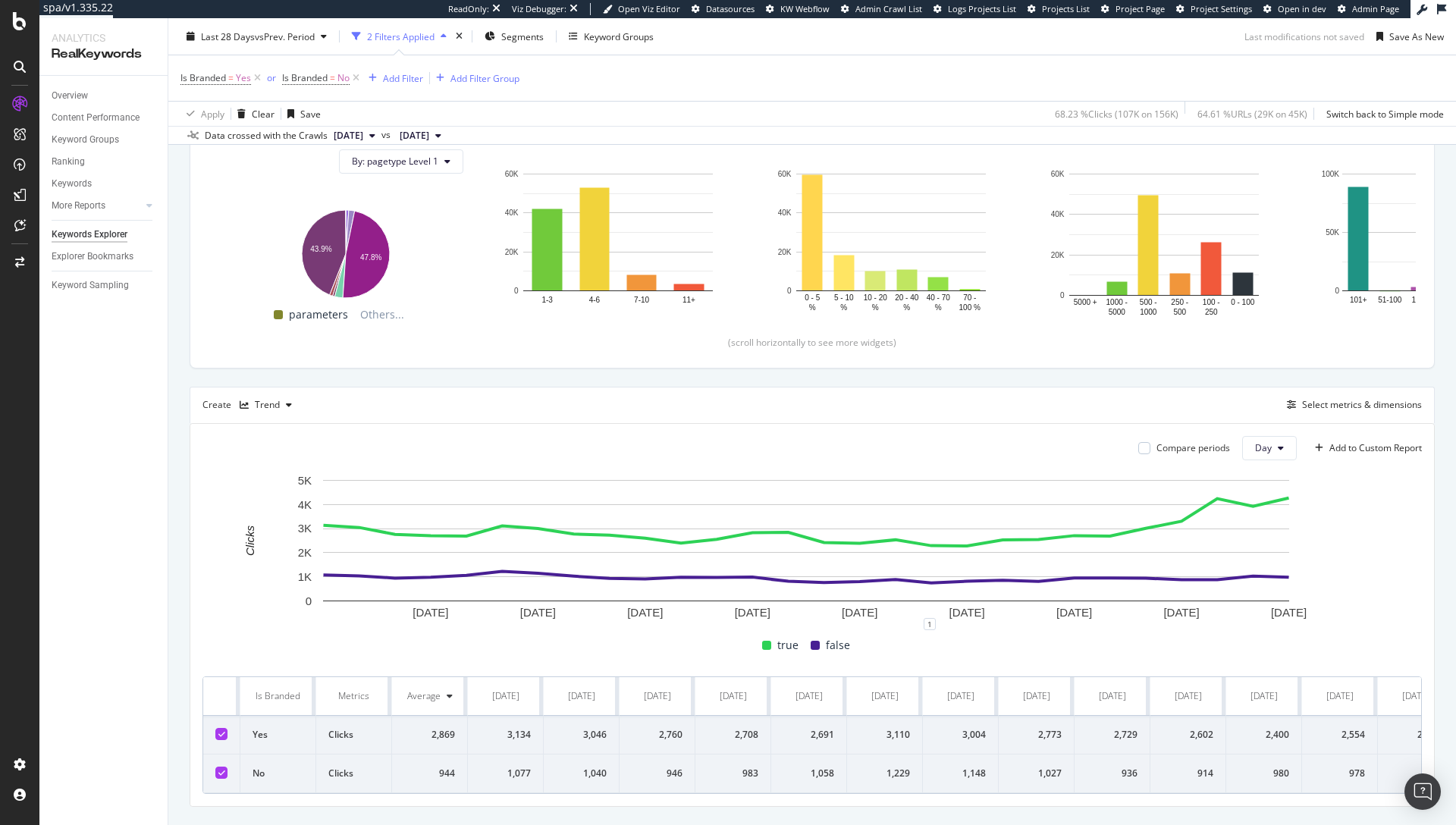
scroll to position [237, 0]
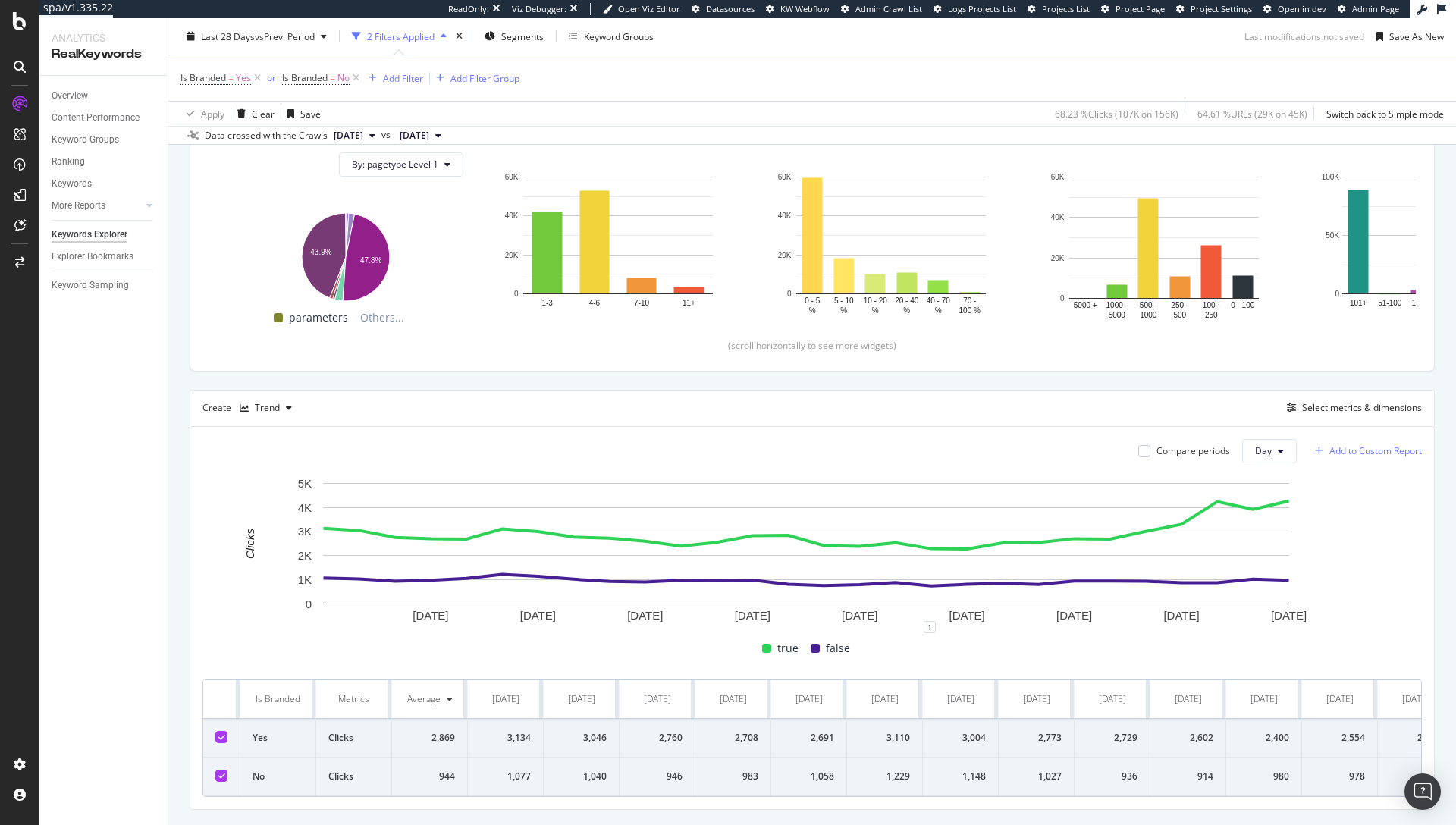
click at [1366, 453] on div "Add to Custom Report" at bounding box center [1375, 452] width 93 height 9
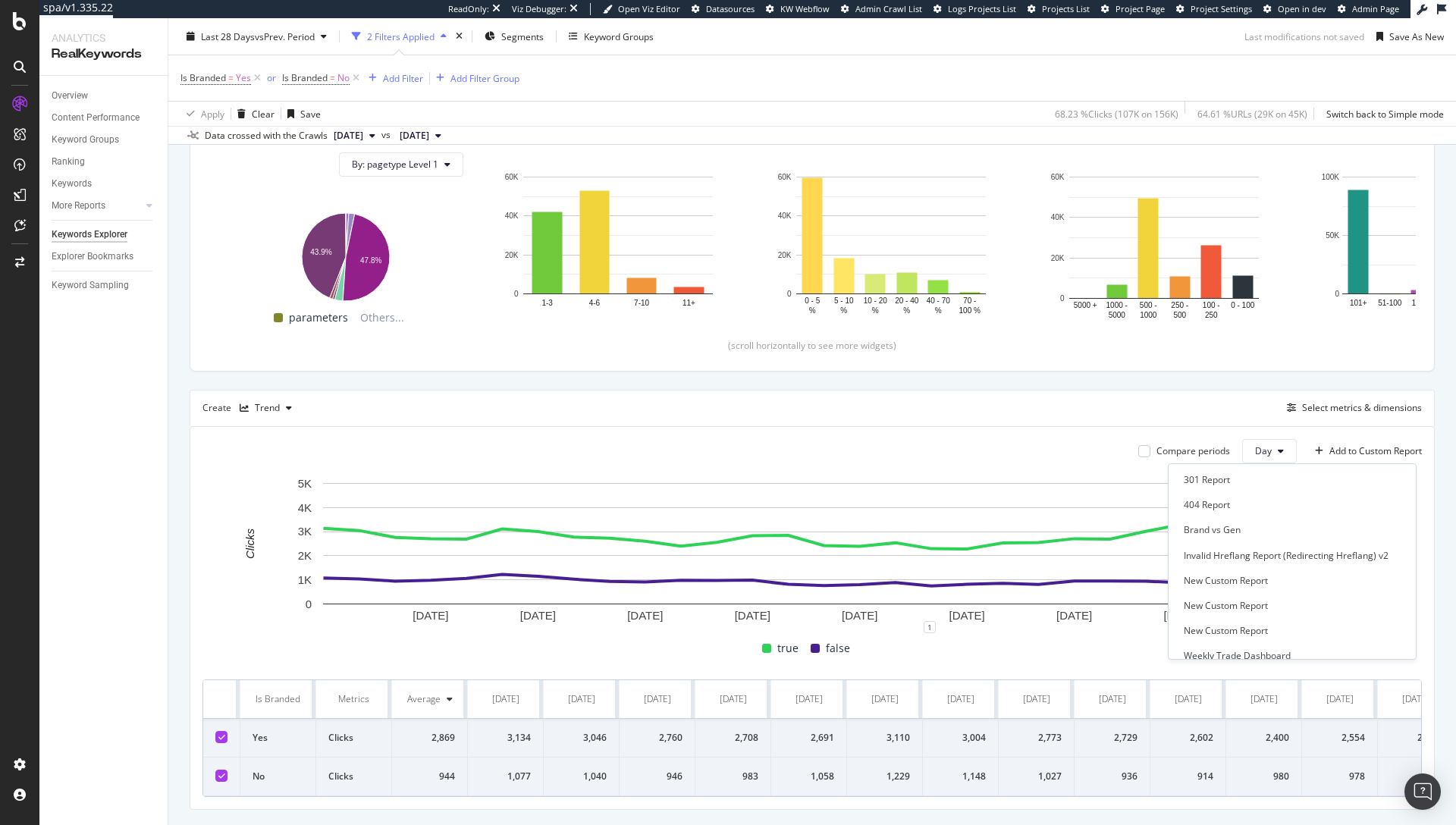
scroll to position [37, 0]
click at [1251, 645] on div "Weekly Trade Dashboard" at bounding box center [1237, 644] width 107 height 13
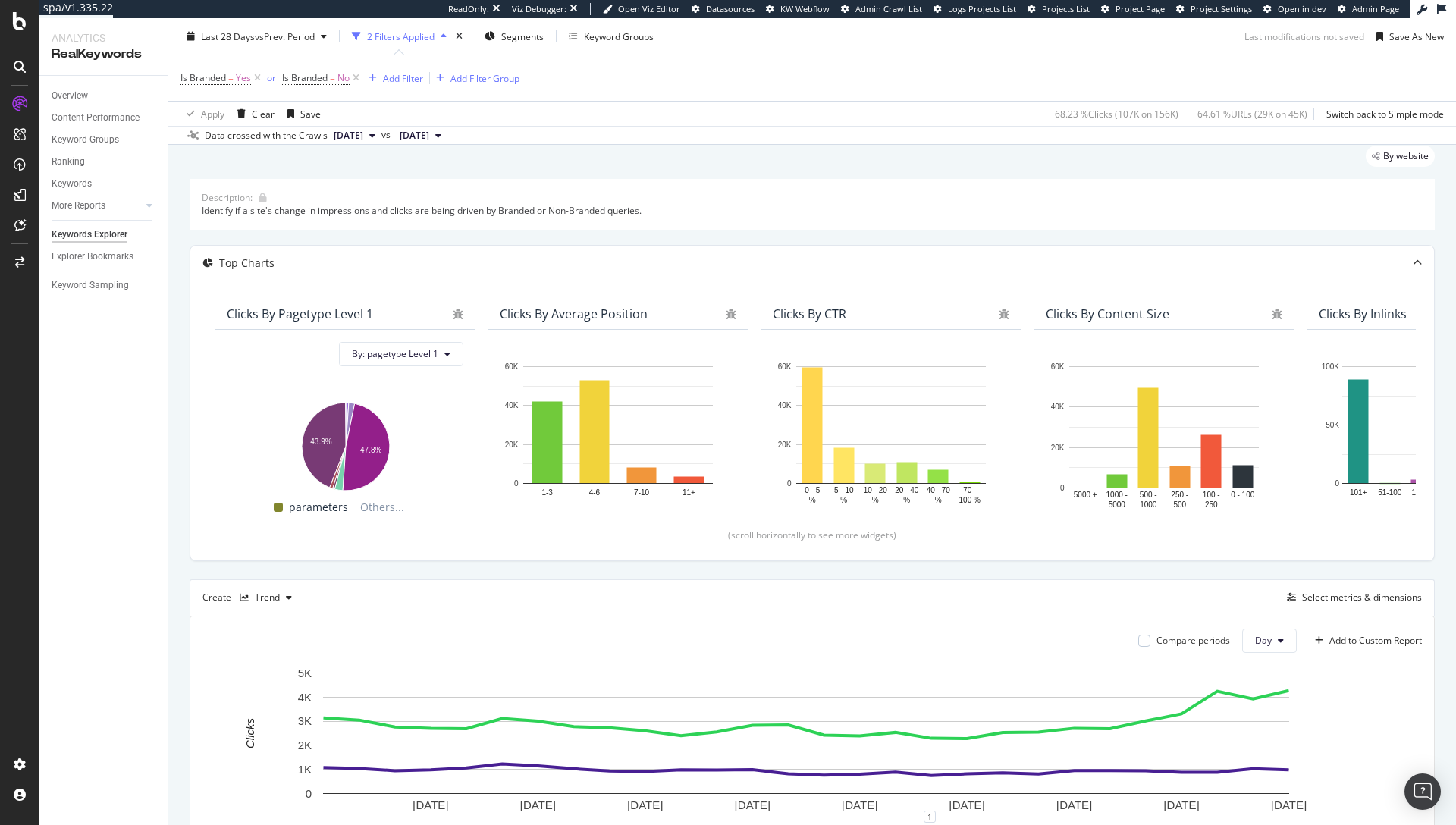
scroll to position [0, 0]
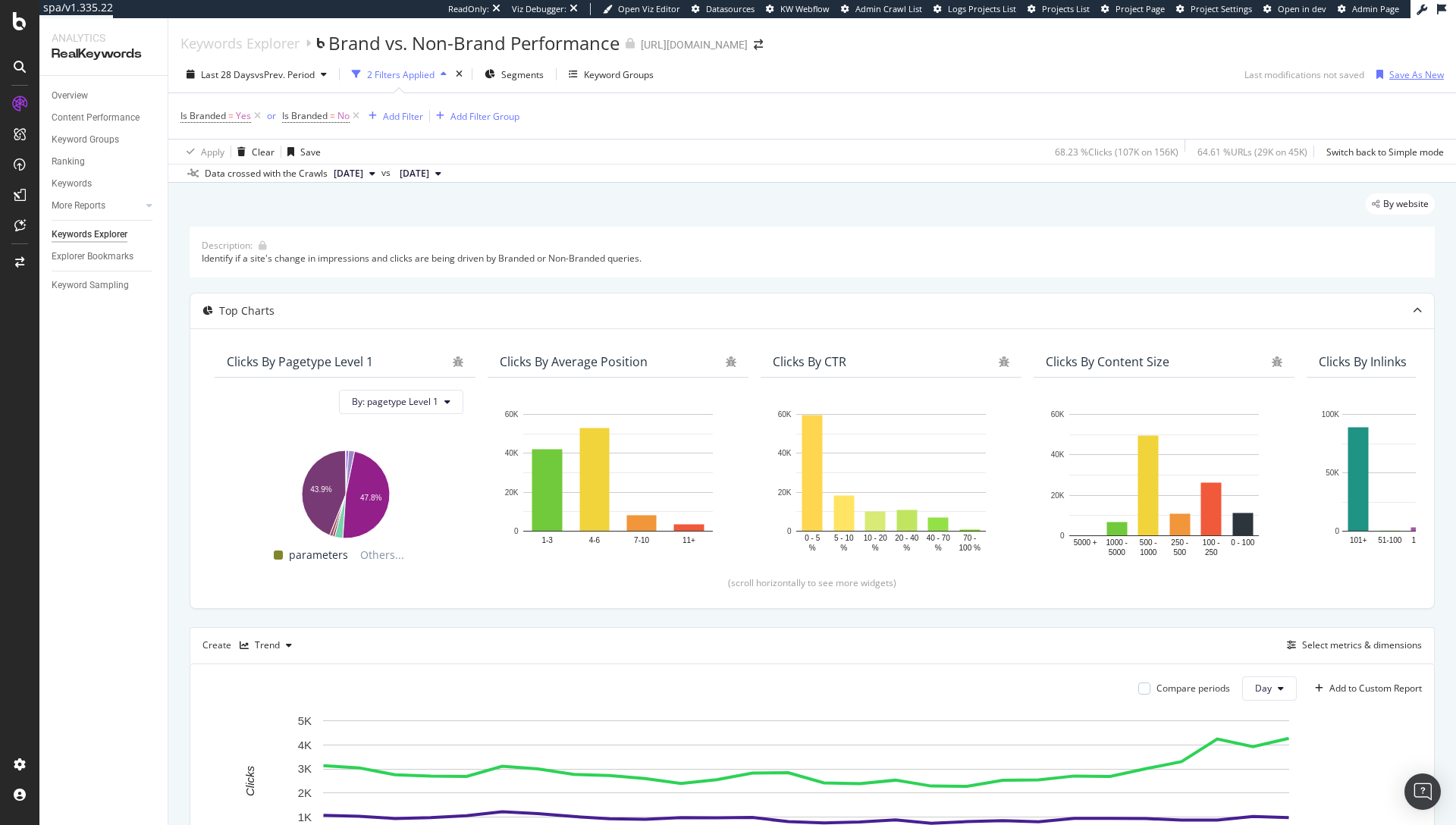
click at [1409, 72] on div "Save As New" at bounding box center [1416, 74] width 54 height 13
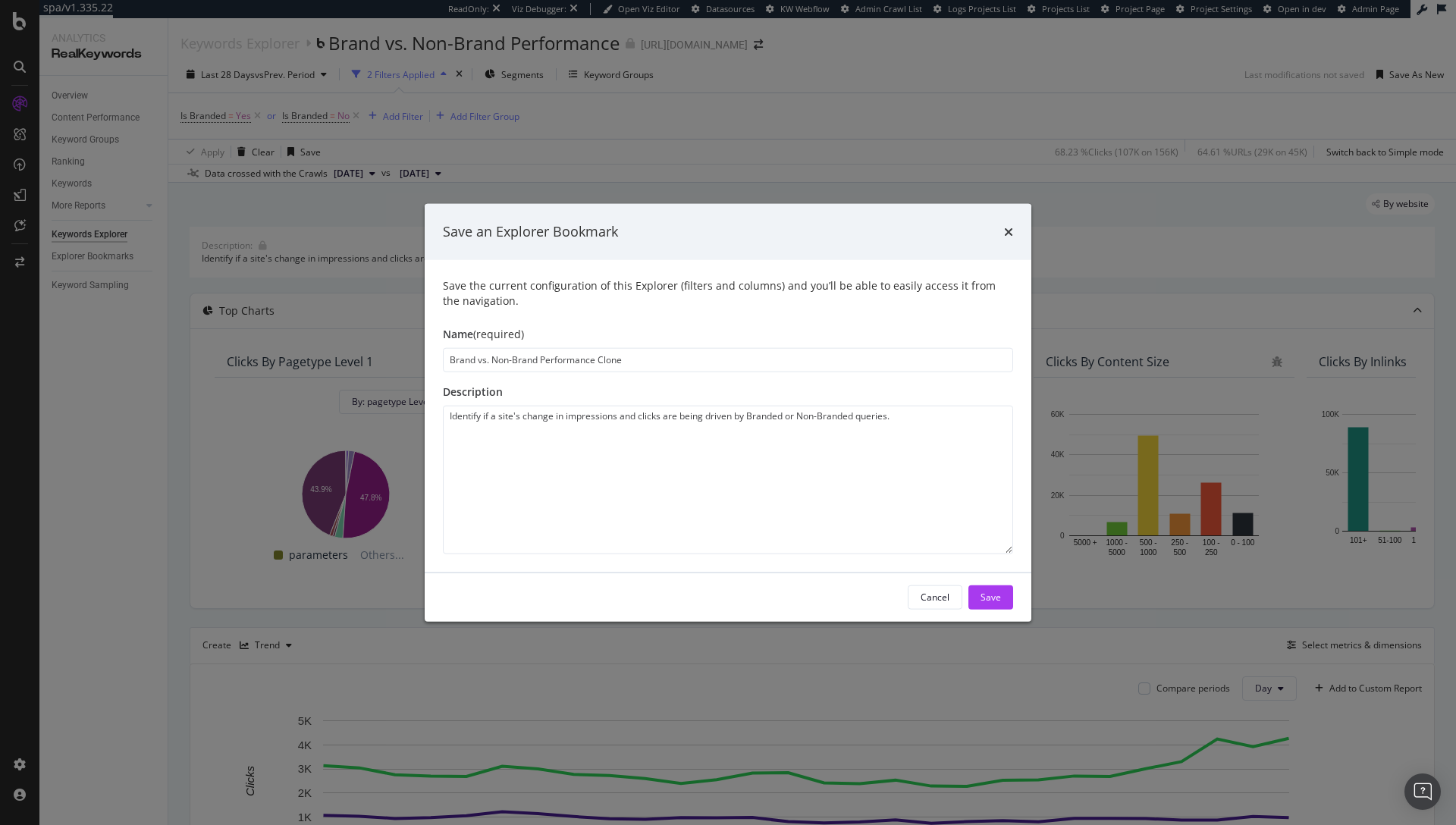
drag, startPoint x: 654, startPoint y: 360, endPoint x: 543, endPoint y: 362, distance: 111.0
click at [543, 362] on input "Brand vs. Non-Brand Performance Clone" at bounding box center [728, 360] width 570 height 24
click at [673, 361] on input "Brand vs. Non-Brand Clicks Graph" at bounding box center [728, 360] width 570 height 24
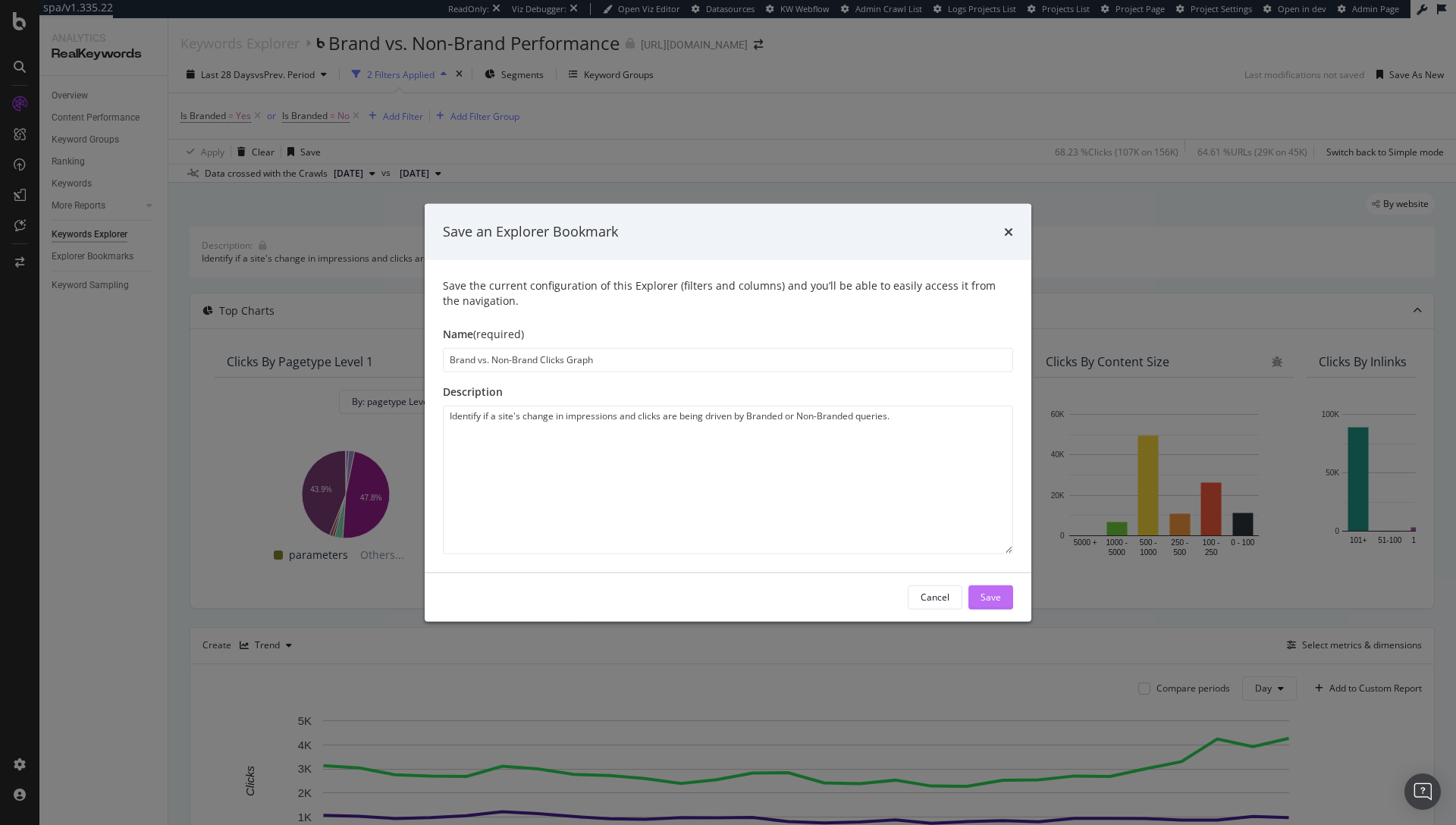
type input "Brand vs. Non-Brand Clicks Graph"
click at [983, 594] on div "Save" at bounding box center [991, 598] width 20 height 13
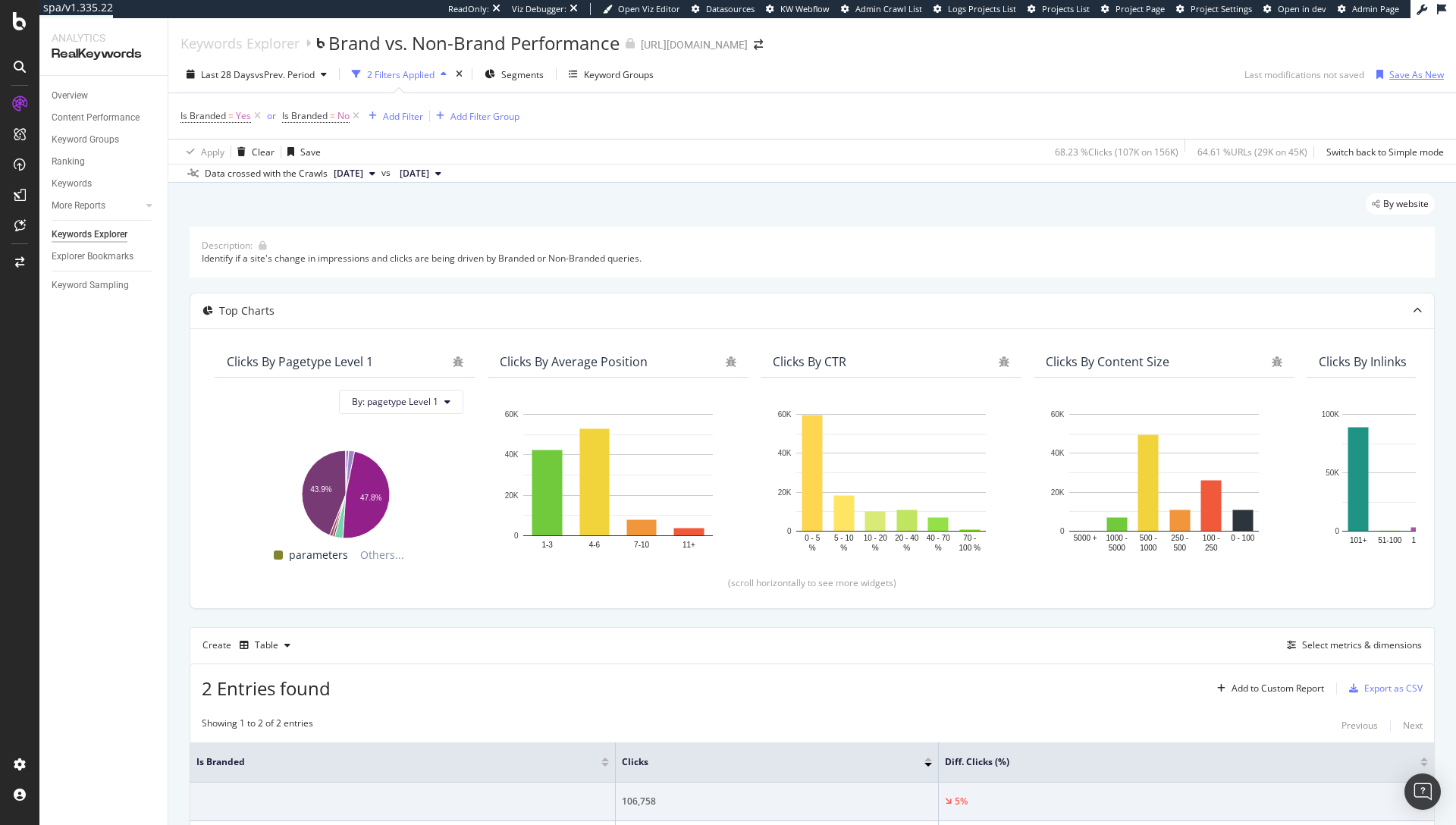
click at [1392, 77] on div "Save As New" at bounding box center [1416, 74] width 54 height 13
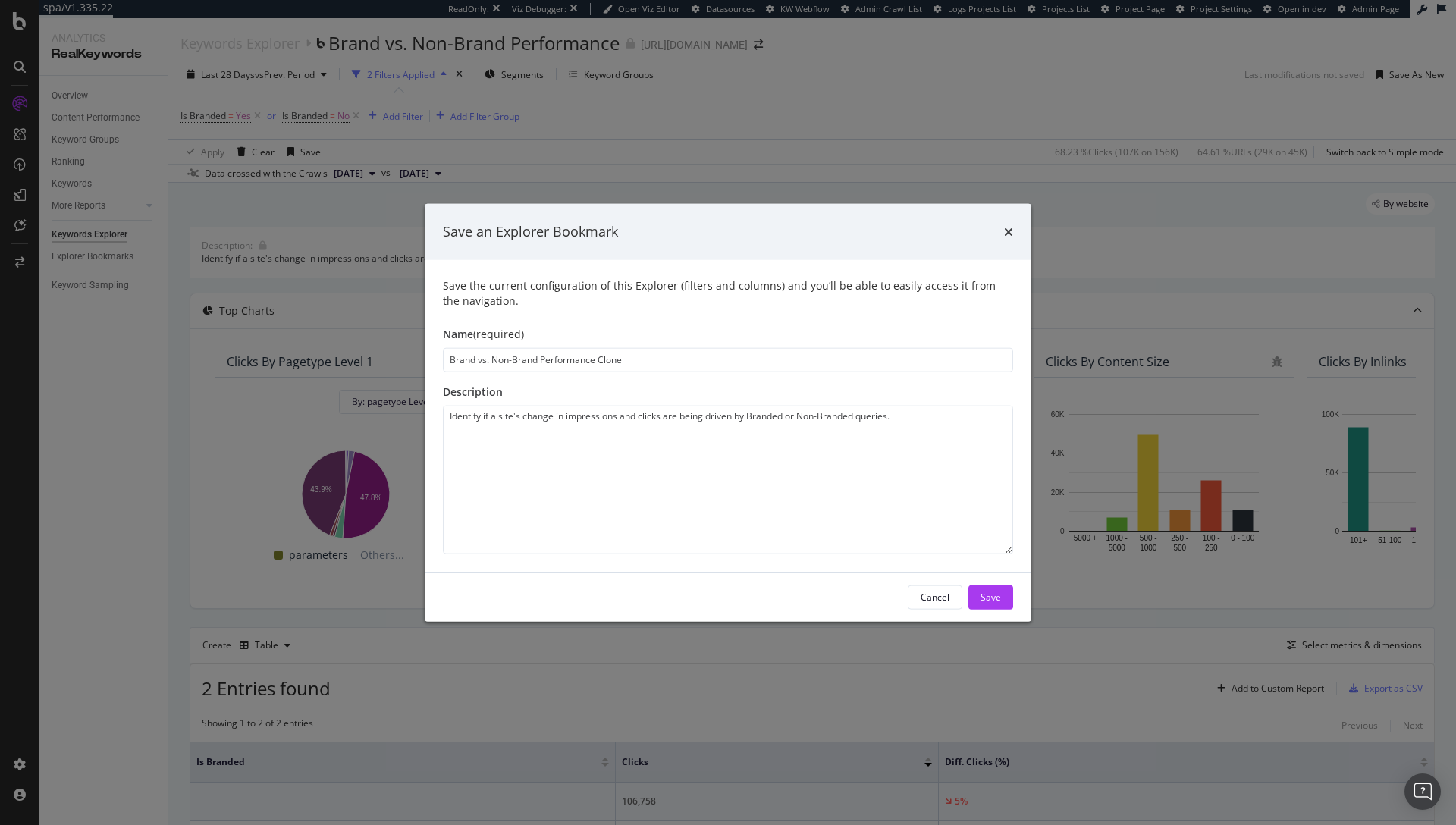
click at [630, 357] on input "Brand vs. Non-Brand Performance Clone" at bounding box center [728, 360] width 570 height 24
drag, startPoint x: 628, startPoint y: 363, endPoint x: 567, endPoint y: 361, distance: 61.0
click at [567, 361] on input "Brand vs. Non-Brand Clicks Graph" at bounding box center [728, 360] width 570 height 24
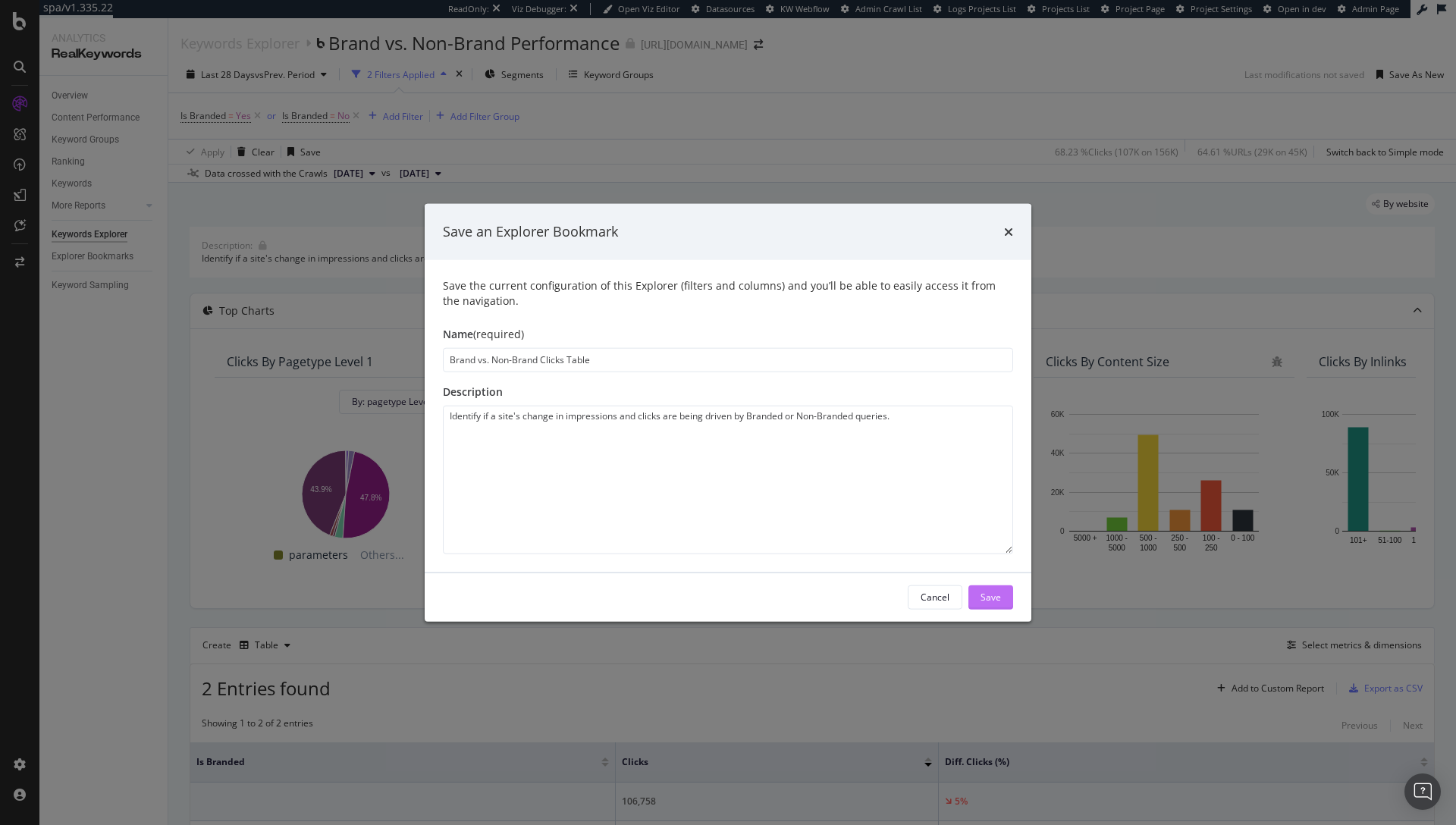
type input "Brand vs. Non-Brand Clicks Table"
click at [982, 600] on div "Save" at bounding box center [991, 598] width 20 height 13
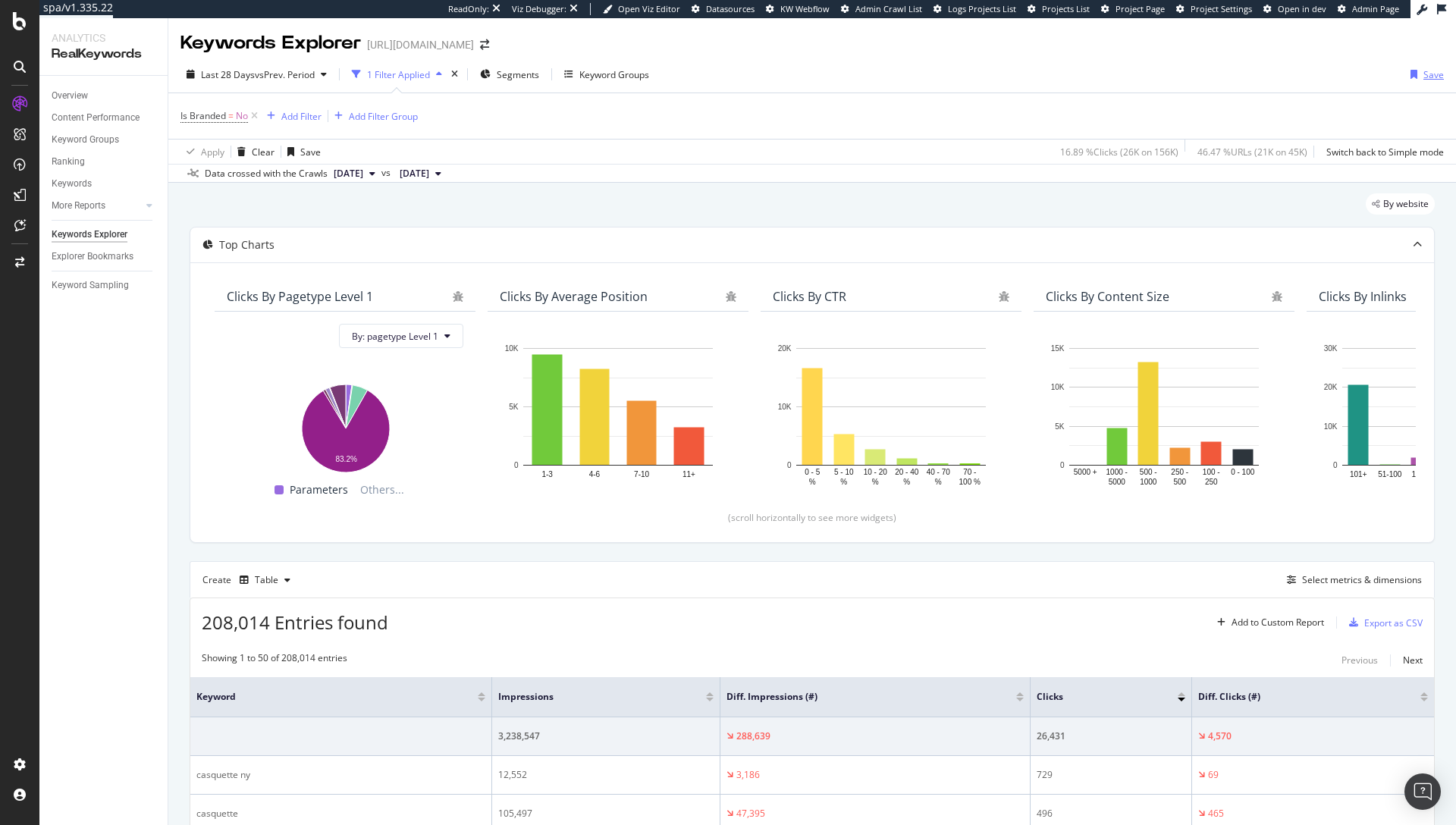
click at [1424, 80] on div "Save" at bounding box center [1433, 74] width 20 height 13
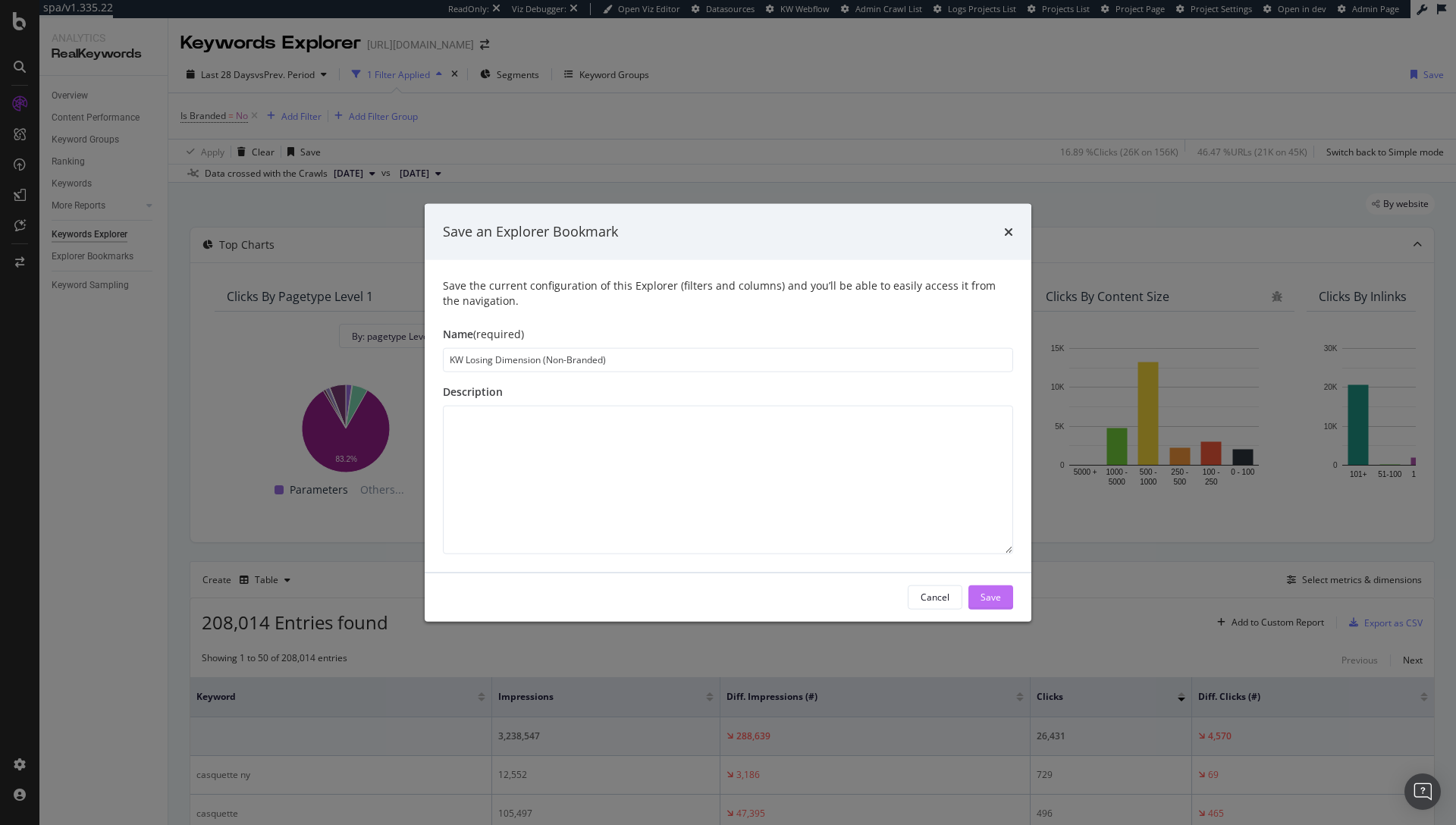
type input "KW Losing Dimension (Non-Branded)"
click at [997, 594] on div "Save" at bounding box center [991, 598] width 20 height 13
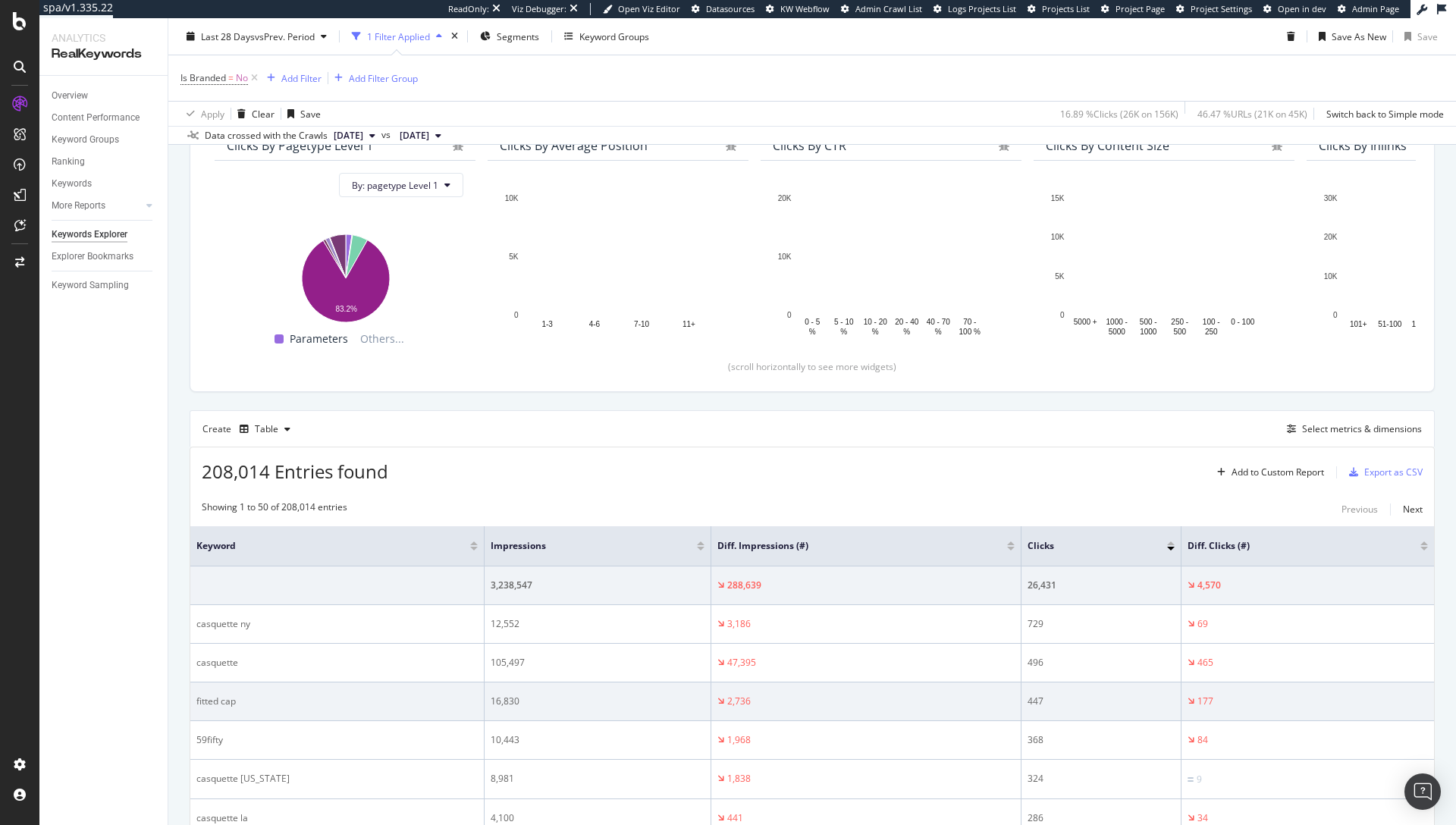
scroll to position [246, 0]
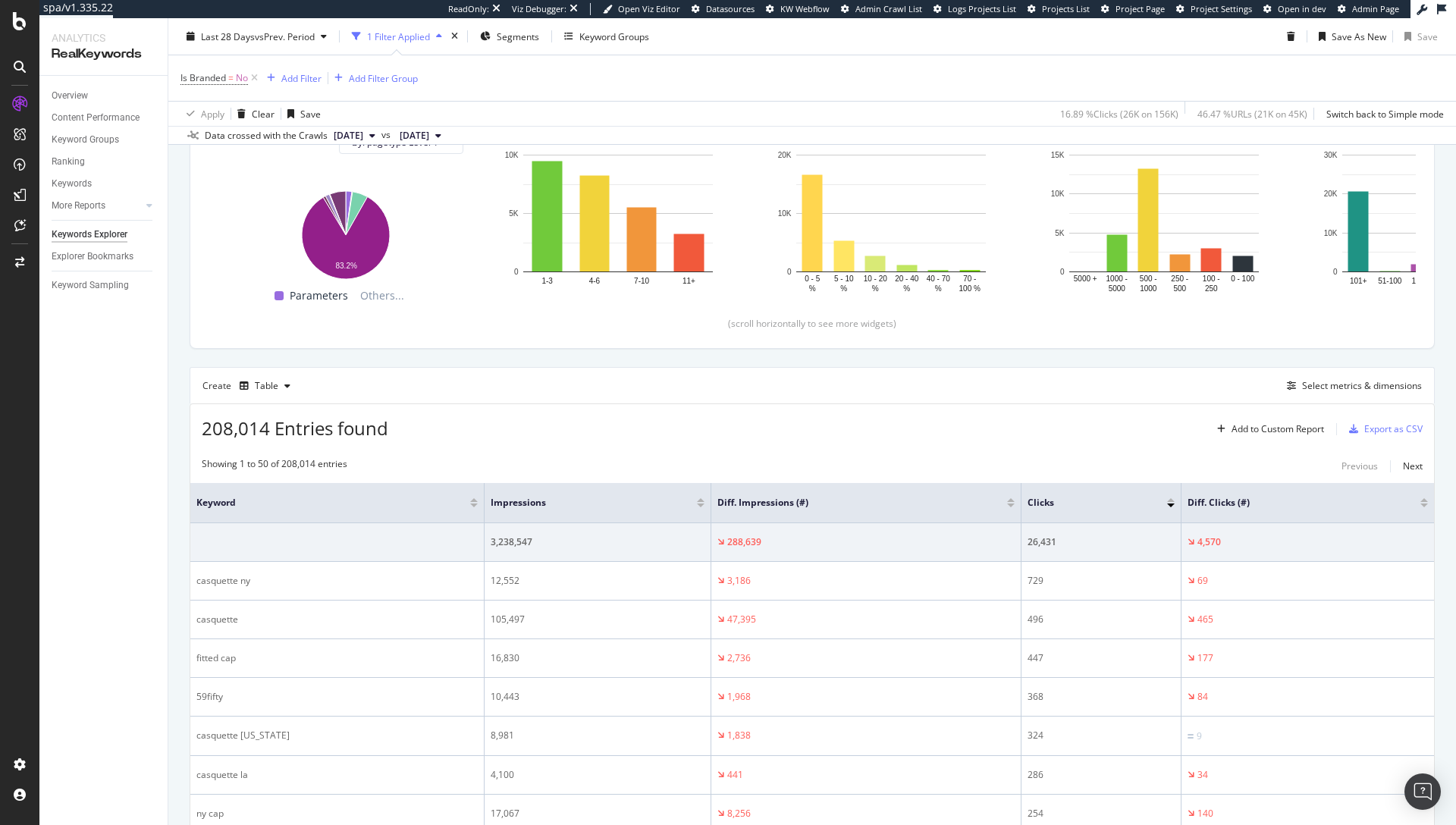
click at [1420, 504] on div at bounding box center [1424, 506] width 7 height 4
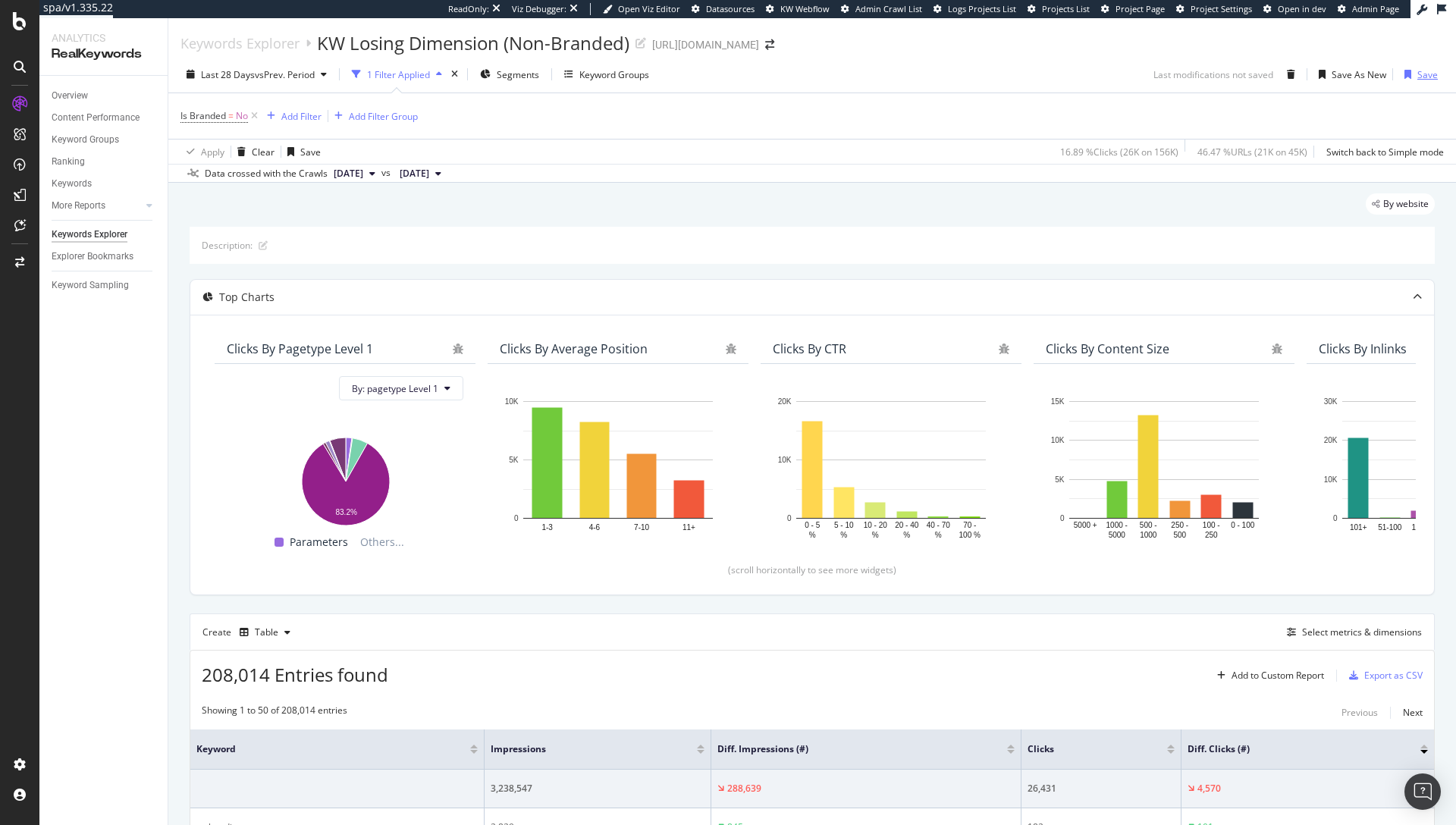
click at [1418, 74] on div "Save" at bounding box center [1428, 74] width 20 height 13
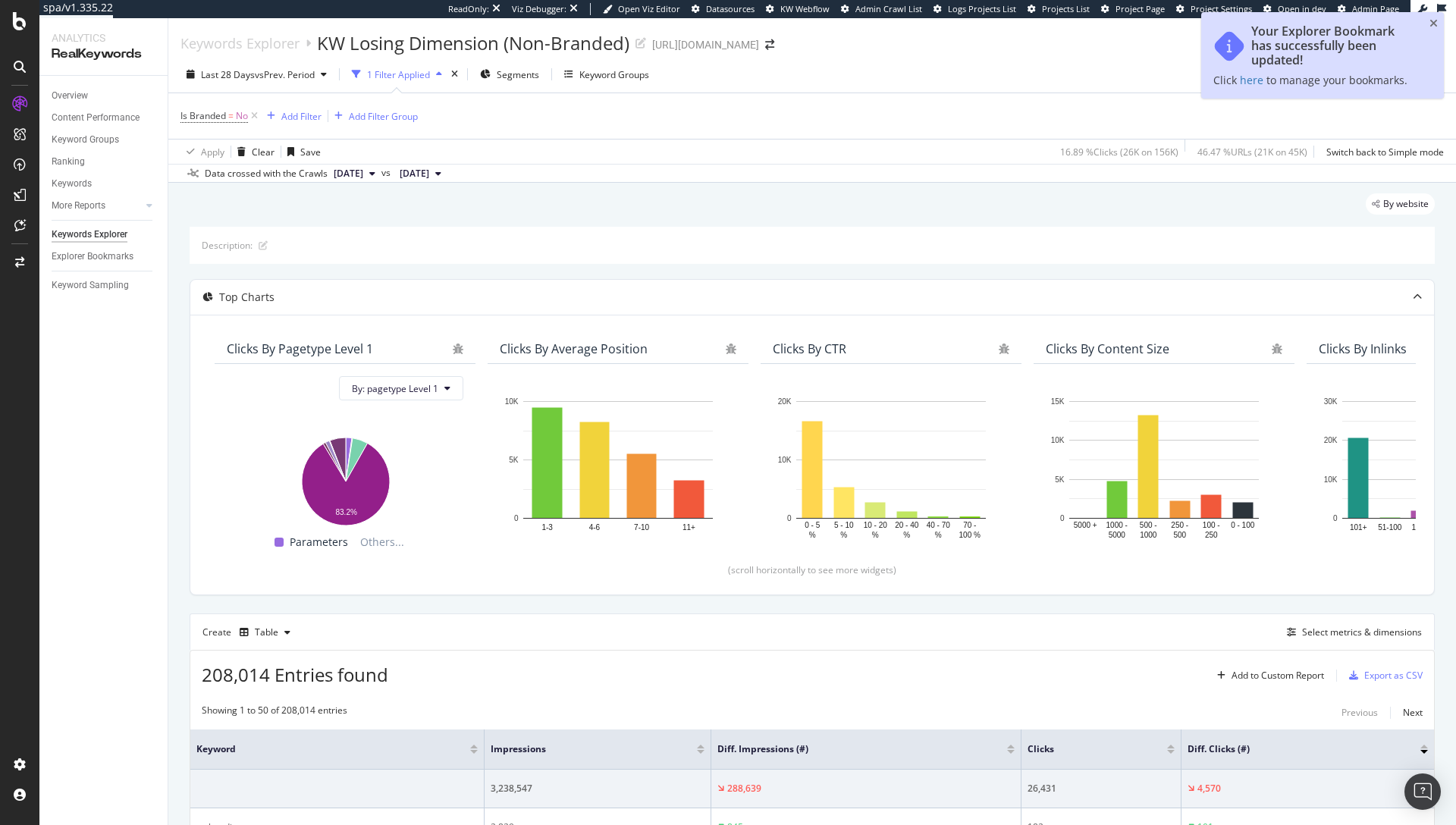
click at [1431, 23] on icon "close toast" at bounding box center [1433, 24] width 8 height 11
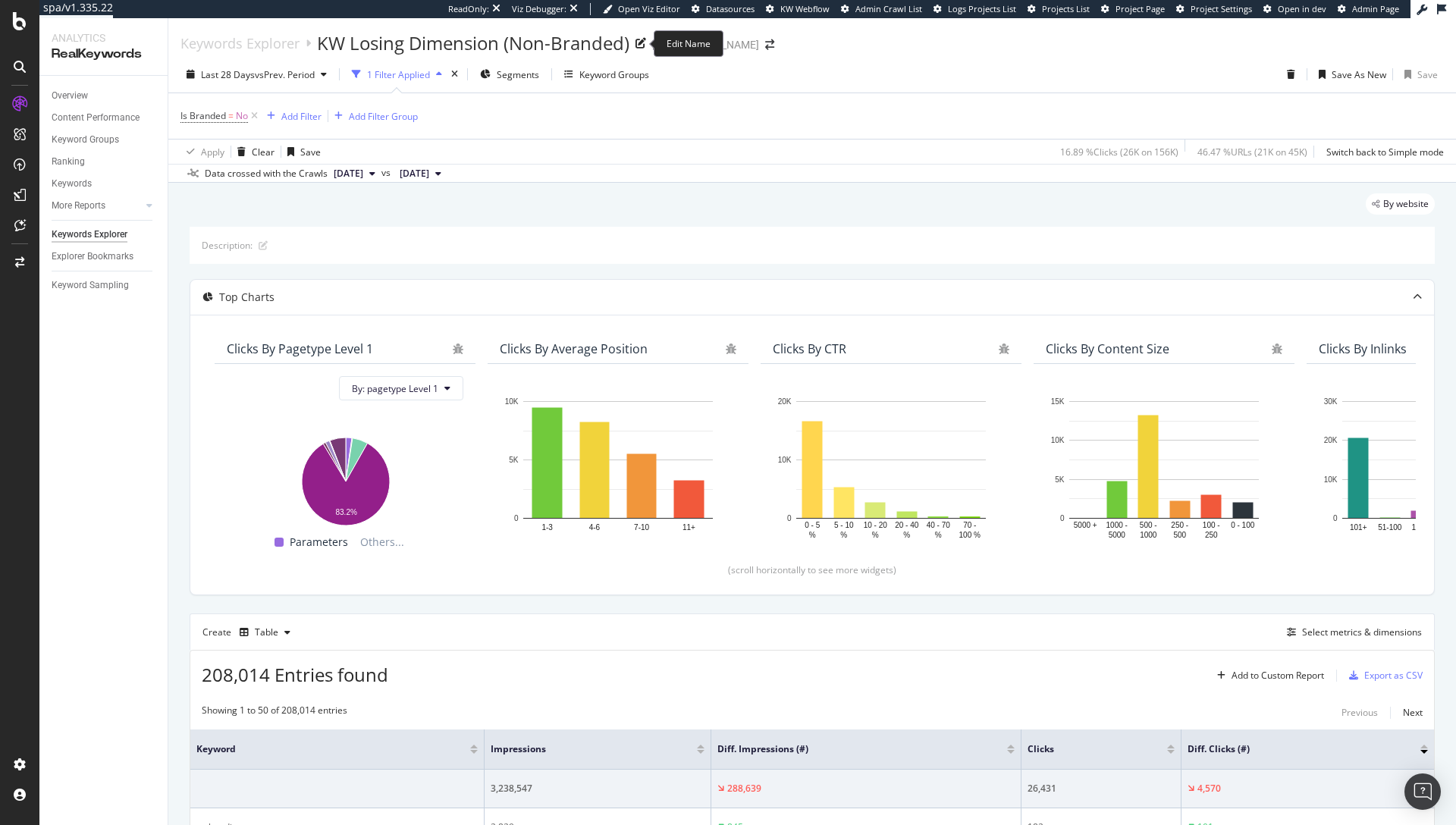
click at [427, 48] on div "KW Losing Dimension (Non-Branded)" at bounding box center [473, 43] width 313 height 26
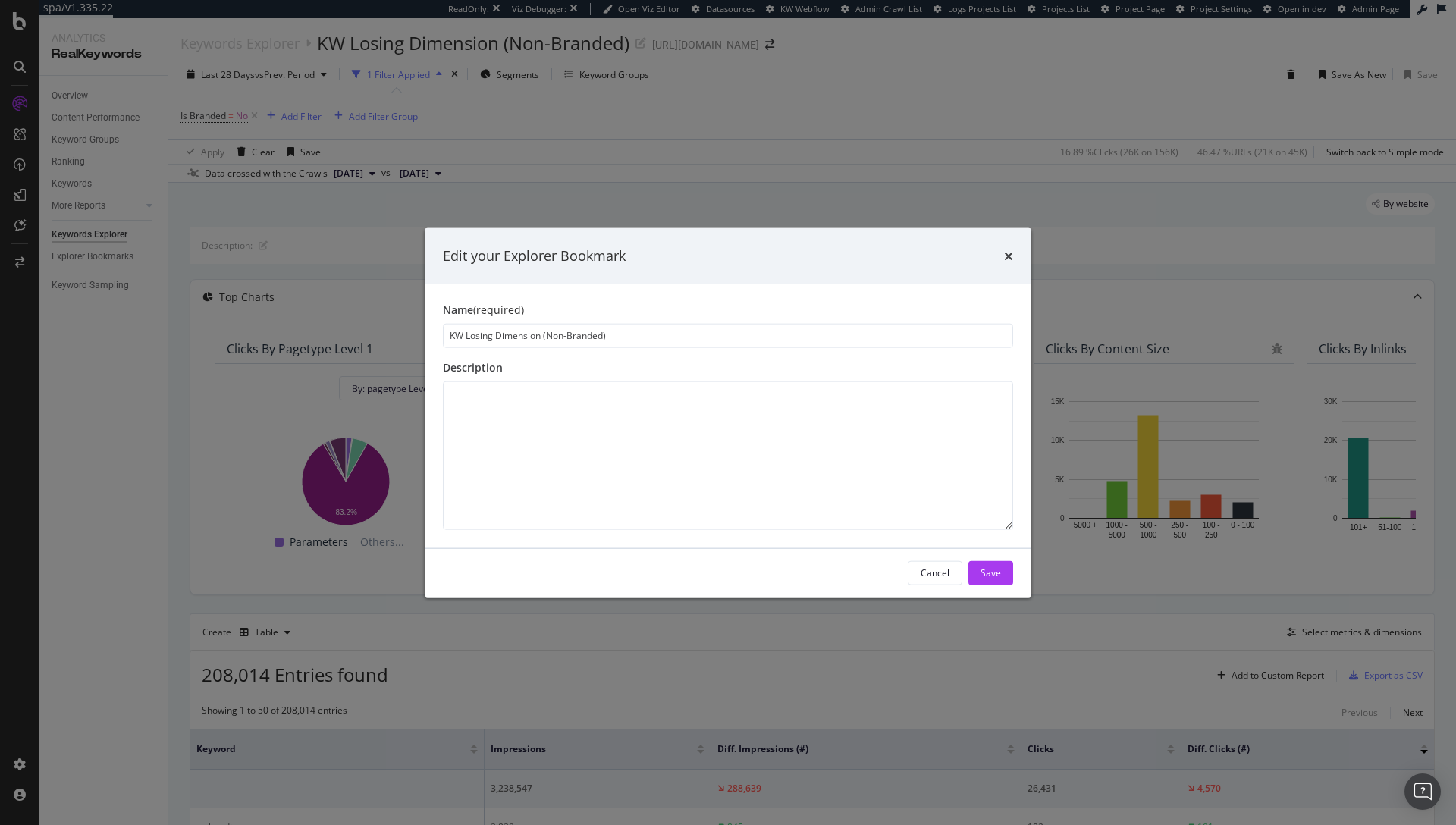
drag, startPoint x: 493, startPoint y: 336, endPoint x: 467, endPoint y: 336, distance: 26.0
click at [467, 336] on input "KW Losing Dimension (Non-Branded)" at bounding box center [728, 335] width 570 height 24
type input "KW Winning Dimension (Non-Branded)"
click at [993, 569] on div "Save" at bounding box center [991, 573] width 20 height 13
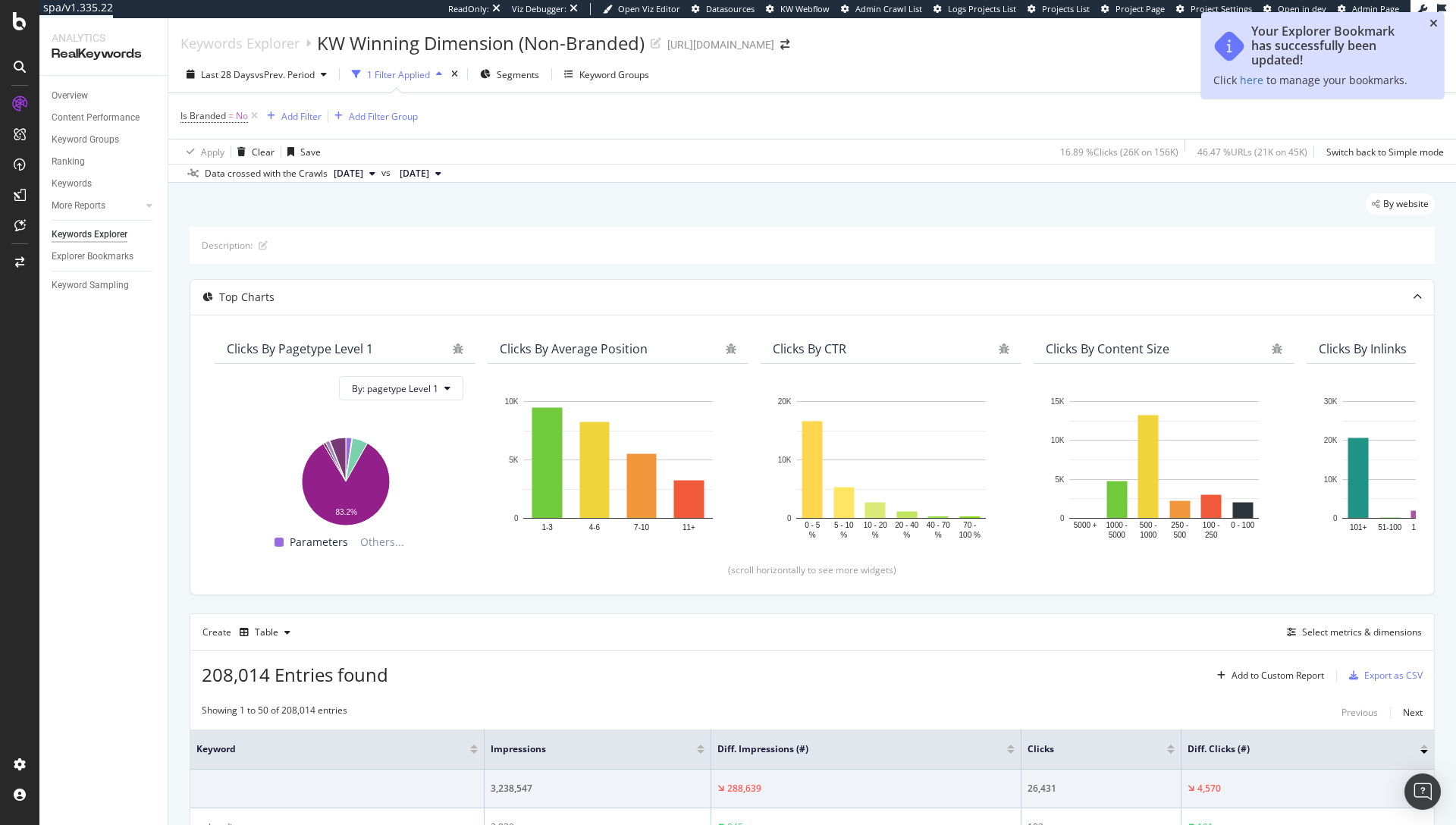
click at [1430, 19] on icon "close toast" at bounding box center [1433, 24] width 8 height 11
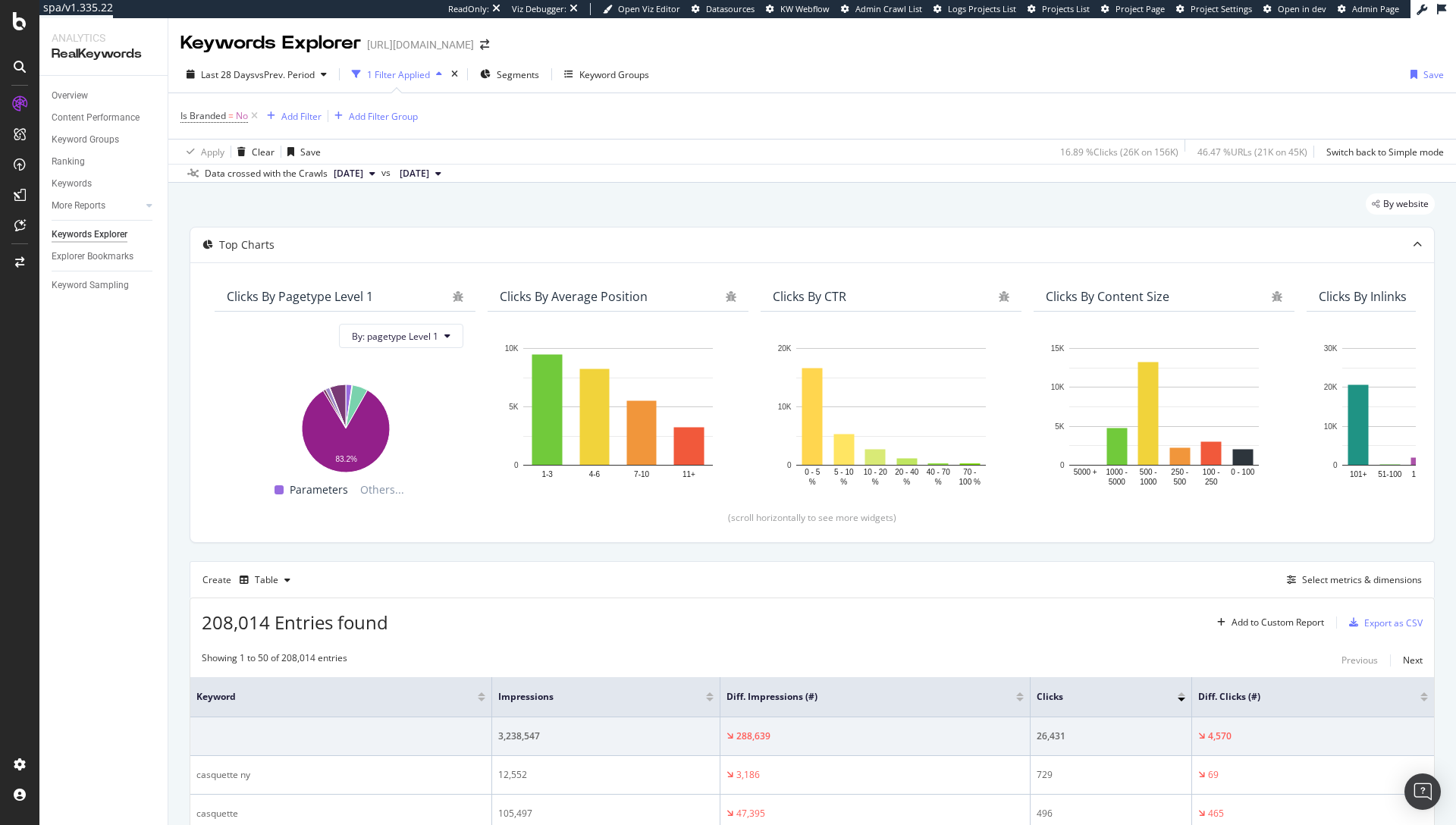
click at [1177, 693] on div at bounding box center [1181, 694] width 7 height 4
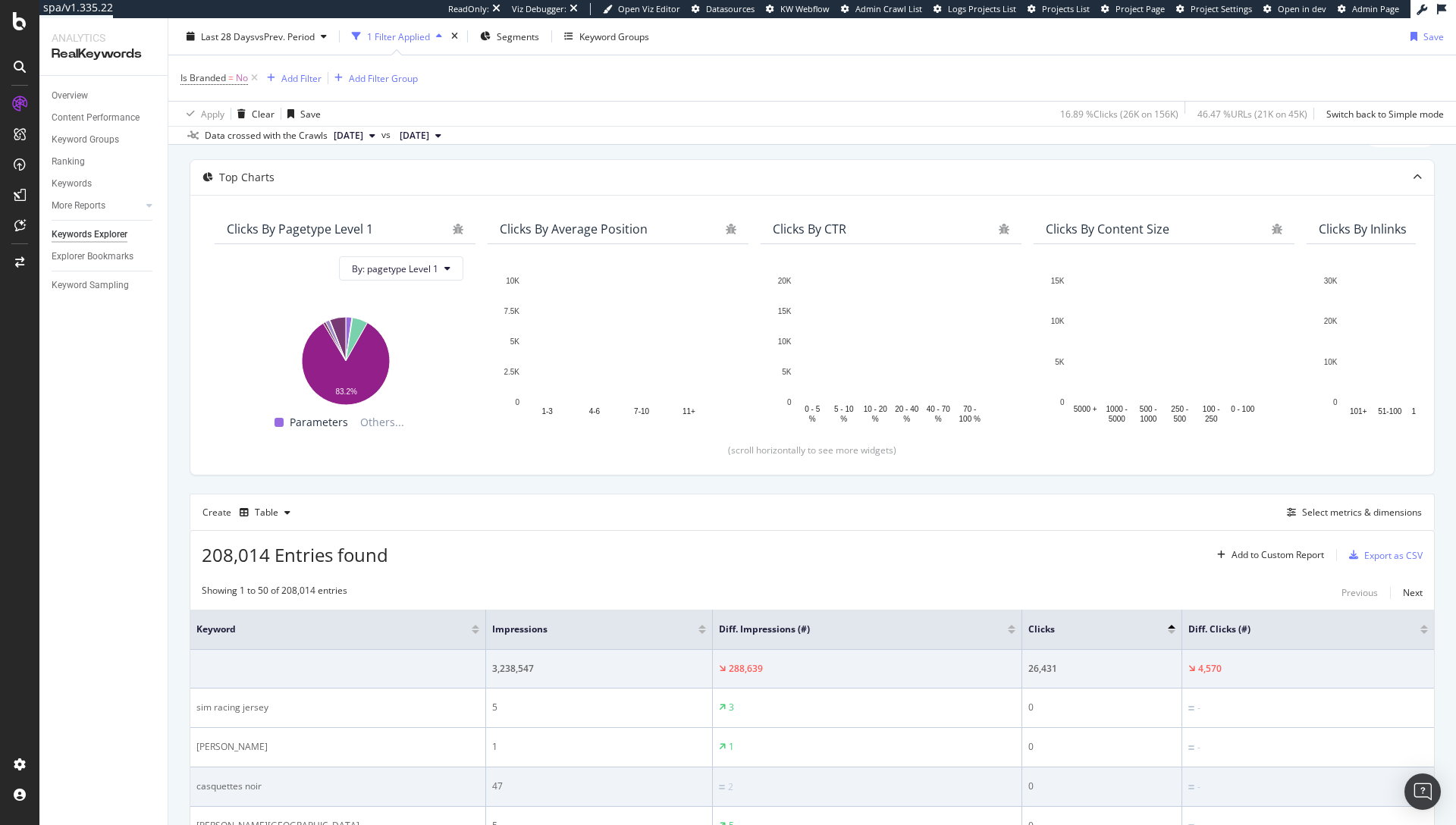
scroll to position [304, 0]
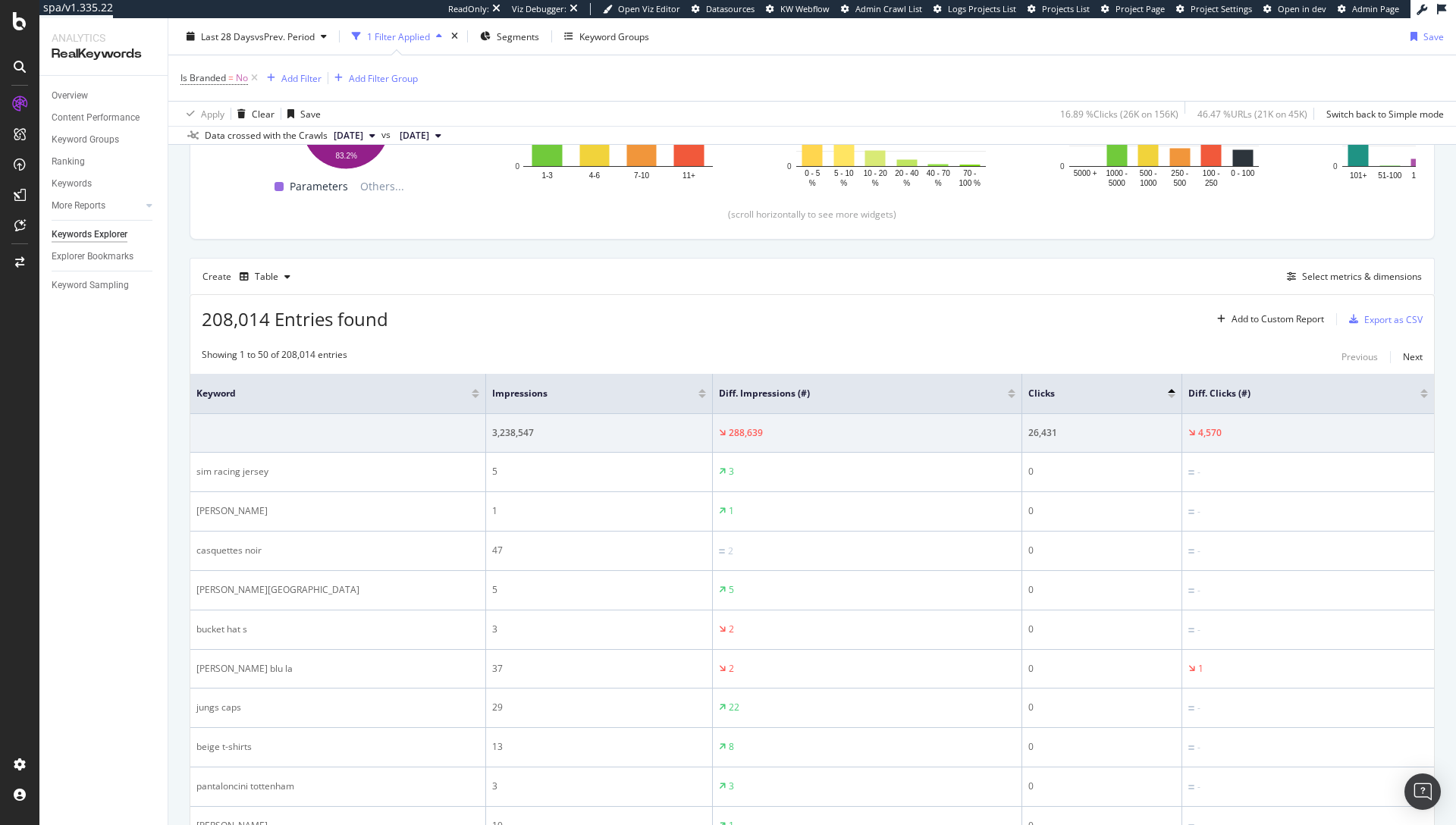
click at [1420, 391] on div at bounding box center [1424, 391] width 7 height 4
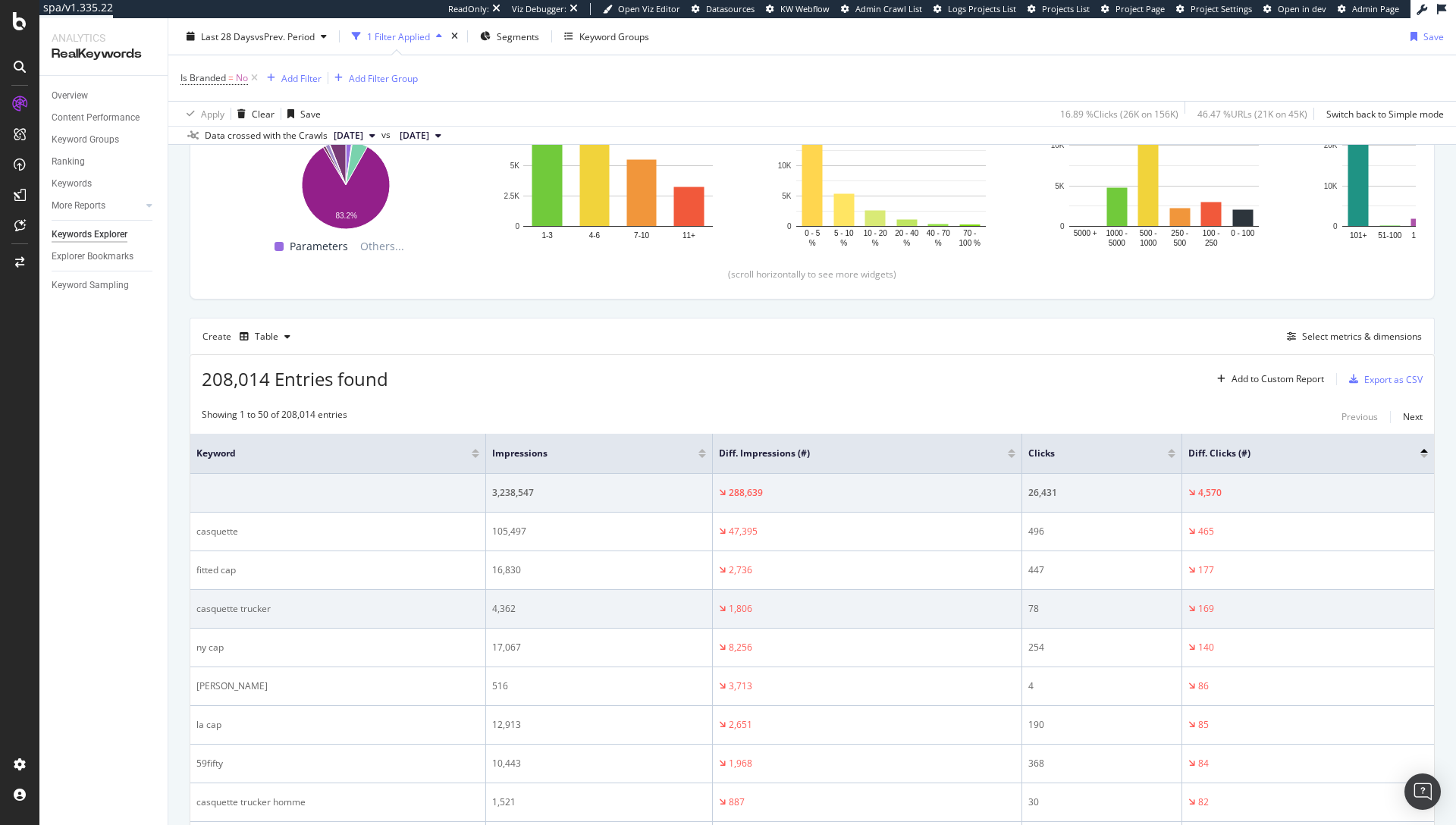
scroll to position [242, 0]
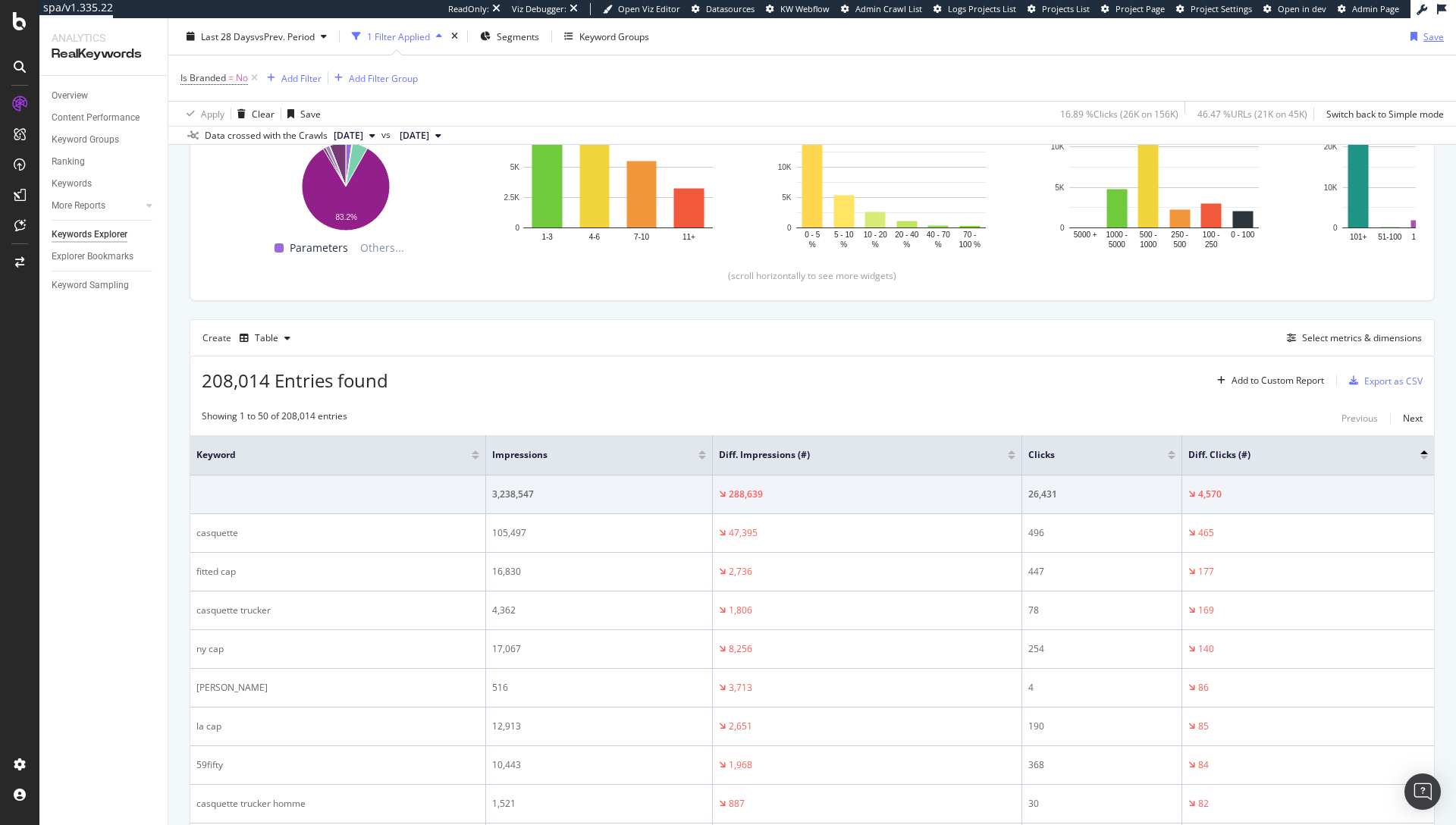
click at [1423, 34] on div "Save" at bounding box center [1433, 36] width 20 height 13
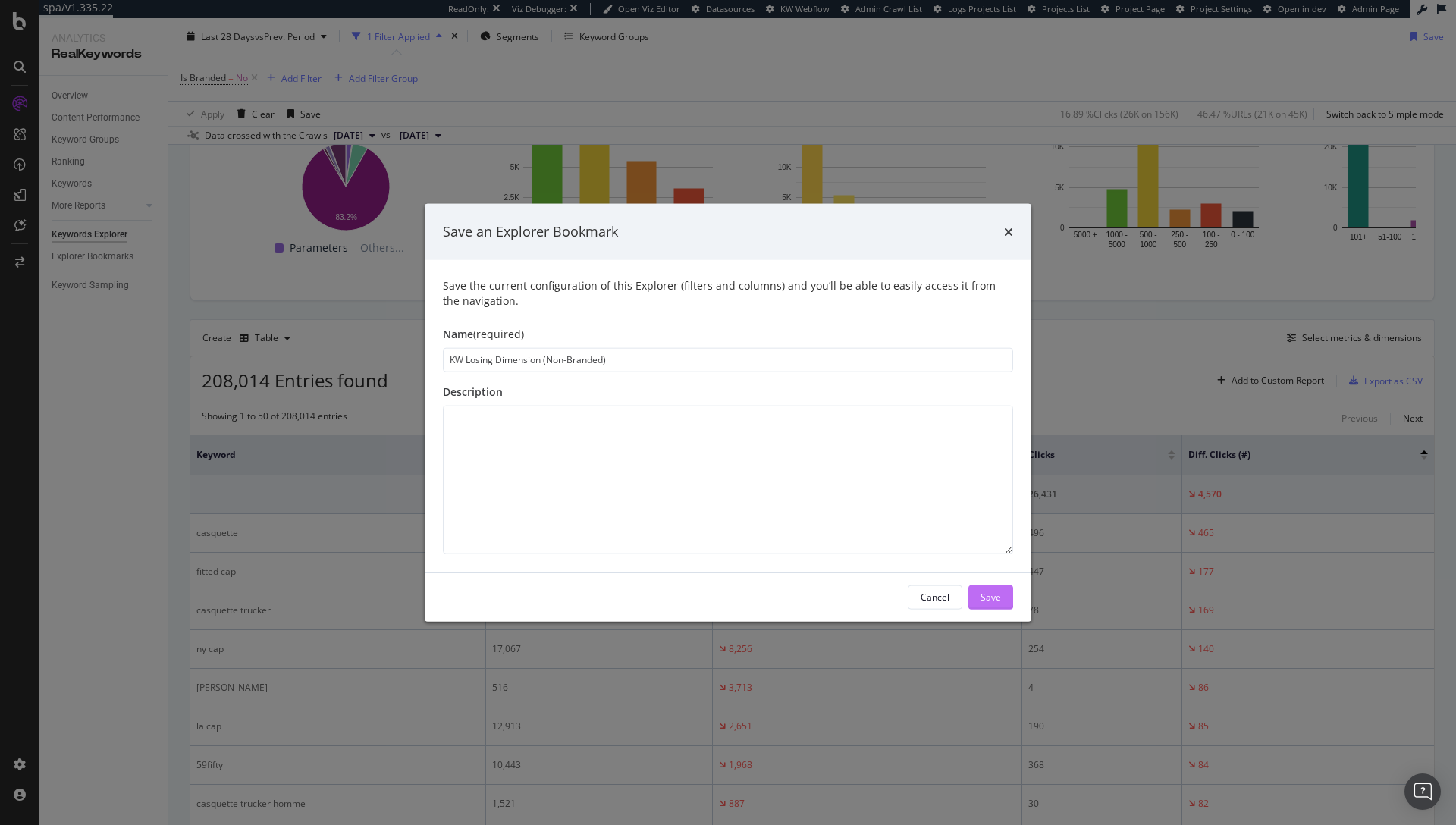
type input "KW Losing Dimension (Non-Branded)"
click at [997, 600] on div "Save" at bounding box center [991, 598] width 20 height 13
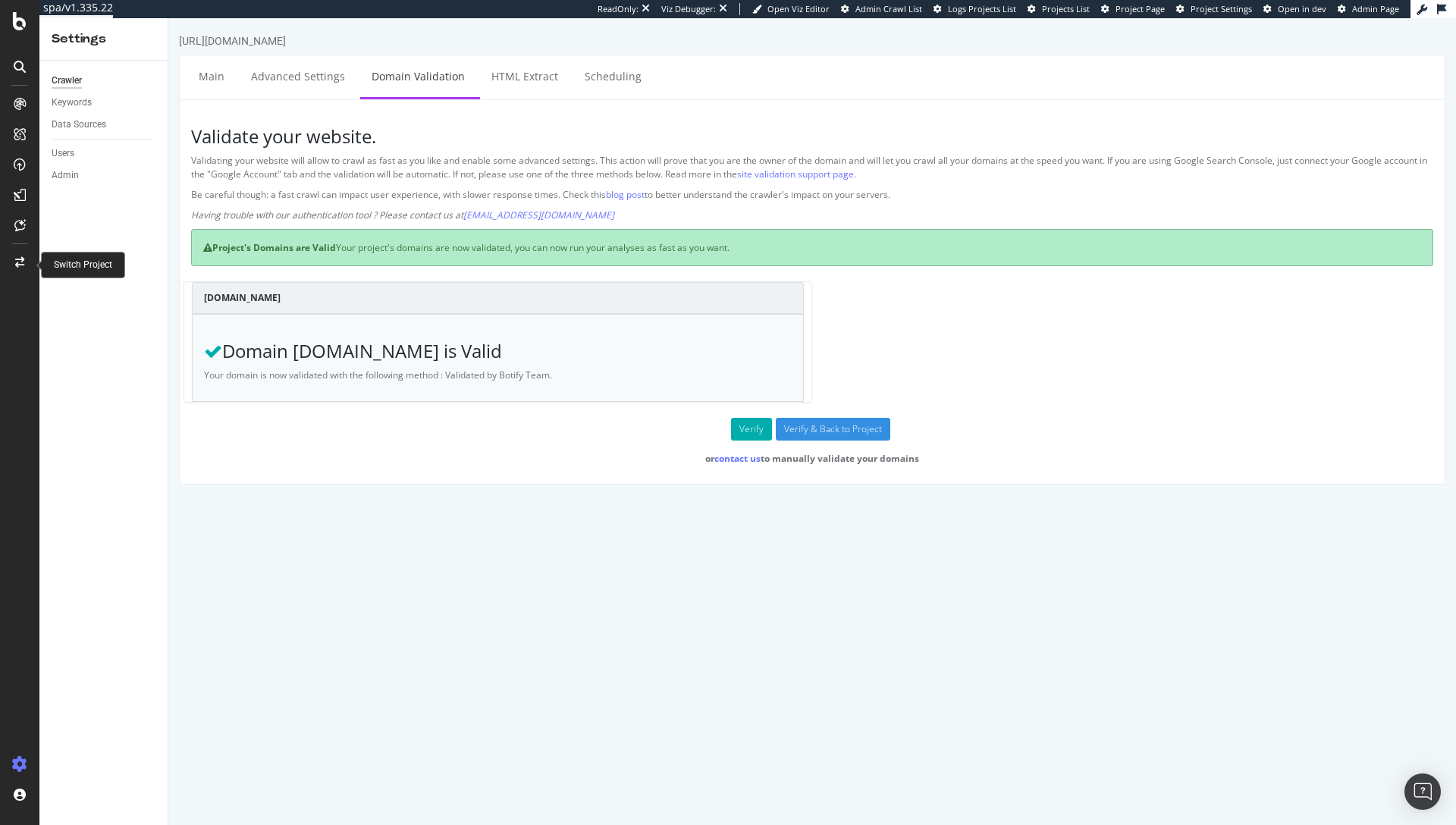
click at [21, 262] on icon at bounding box center [19, 263] width 9 height 11
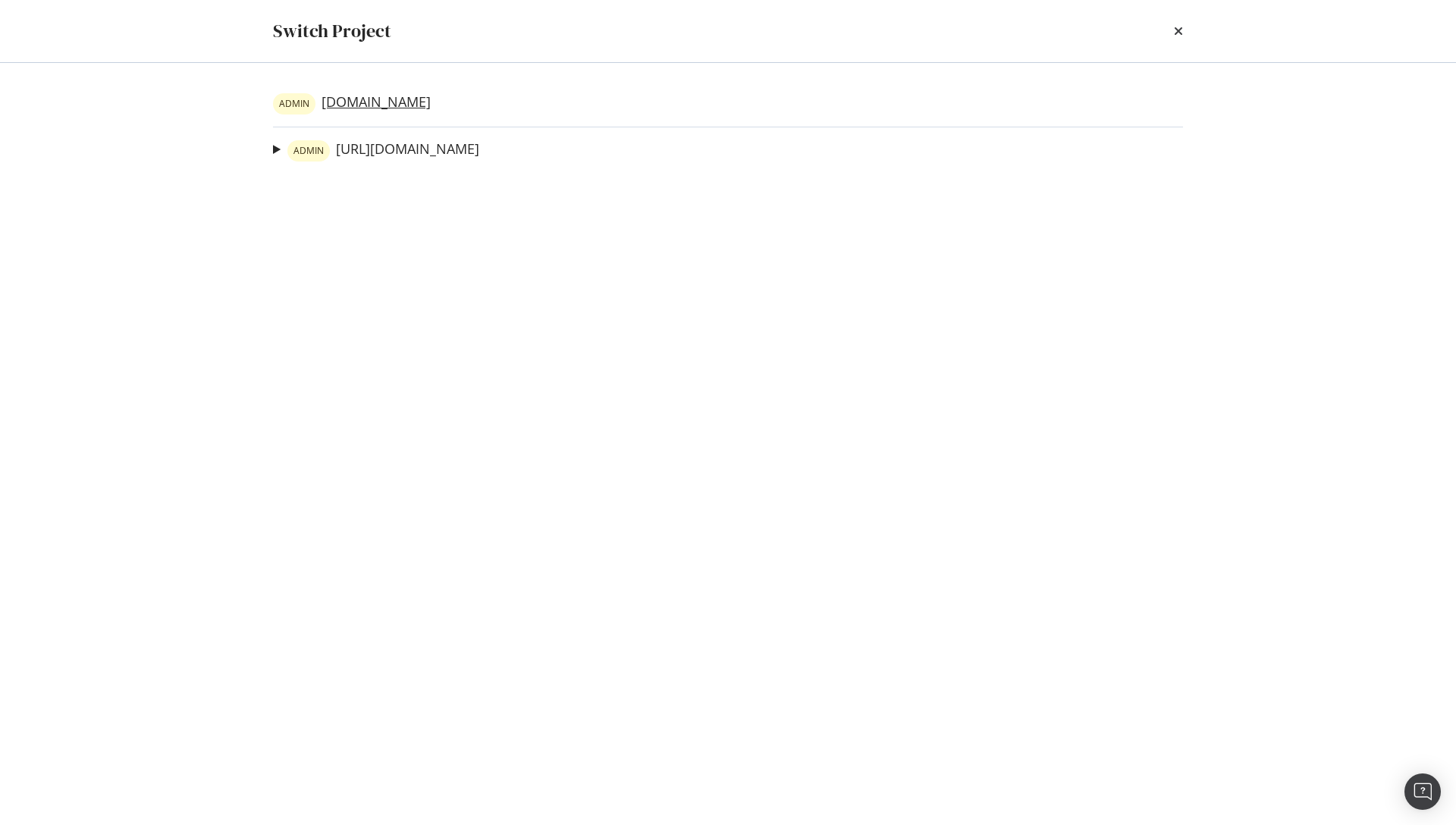
click at [408, 102] on link "ADMIN www.neweracap.co.uk" at bounding box center [352, 103] width 158 height 21
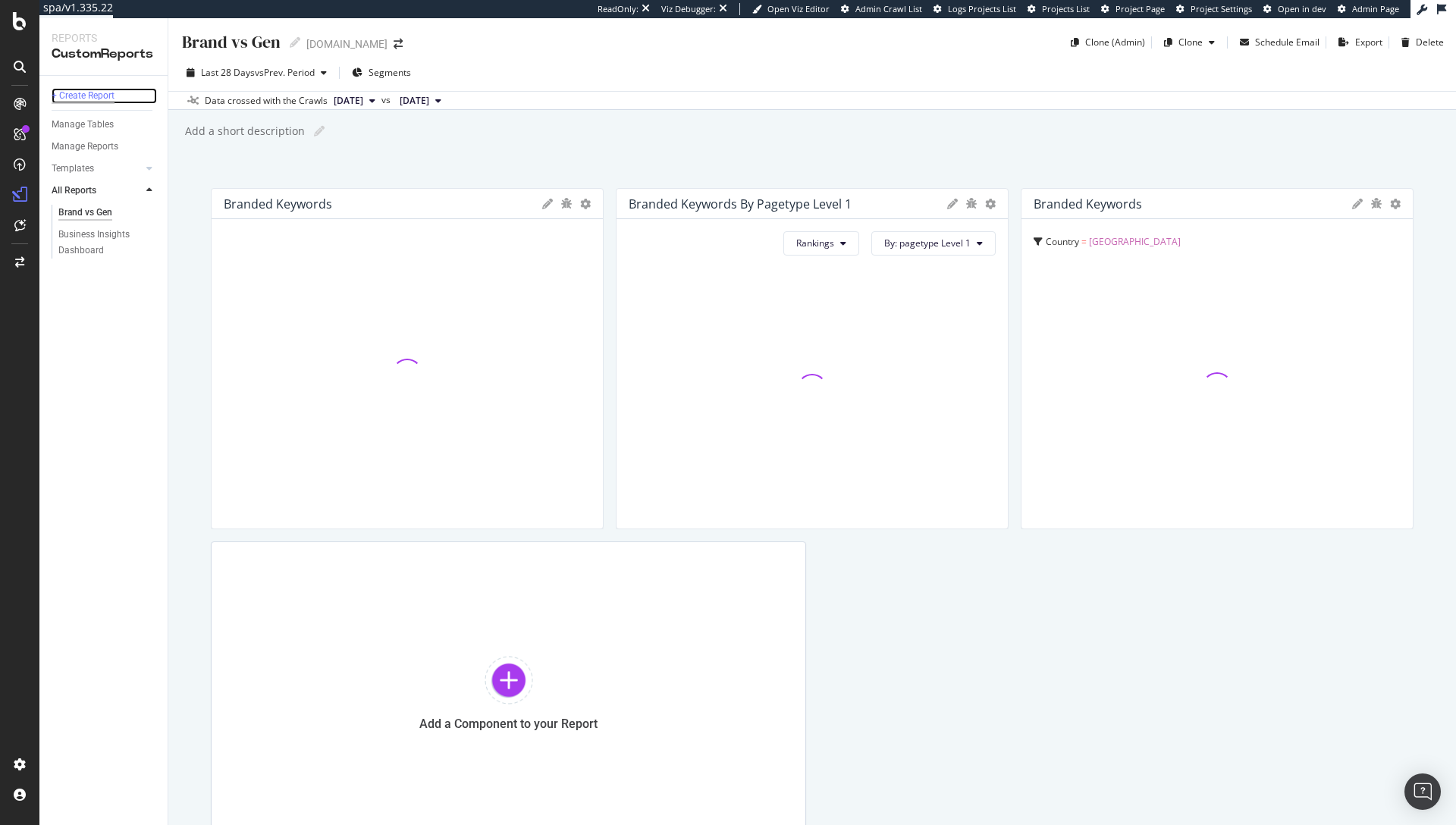
click at [85, 94] on div "+ Create Report" at bounding box center [83, 96] width 63 height 16
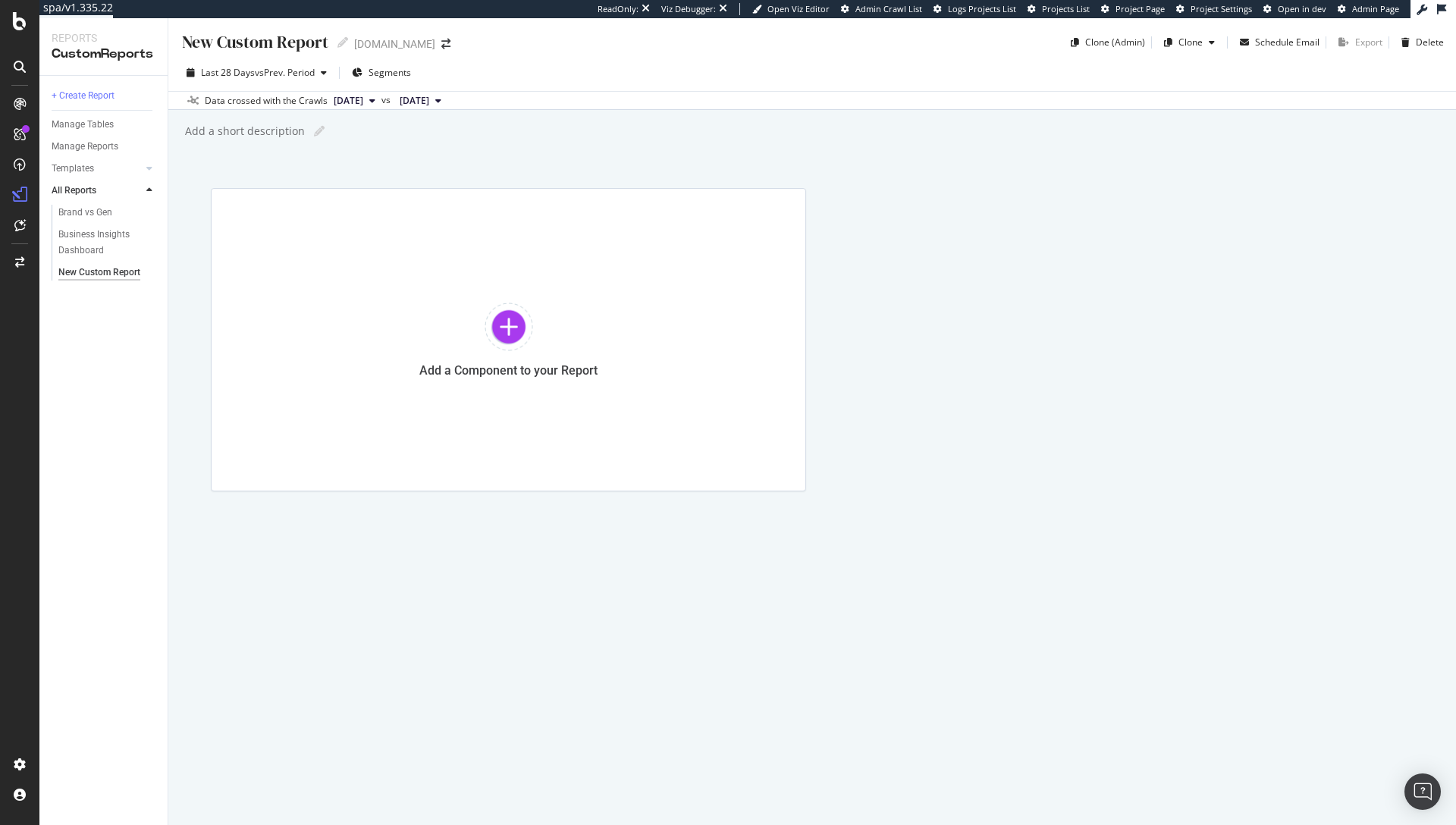
click at [297, 41] on div "New Custom Report" at bounding box center [254, 42] width 148 height 24
type input "Weekly Trade Dashboard"
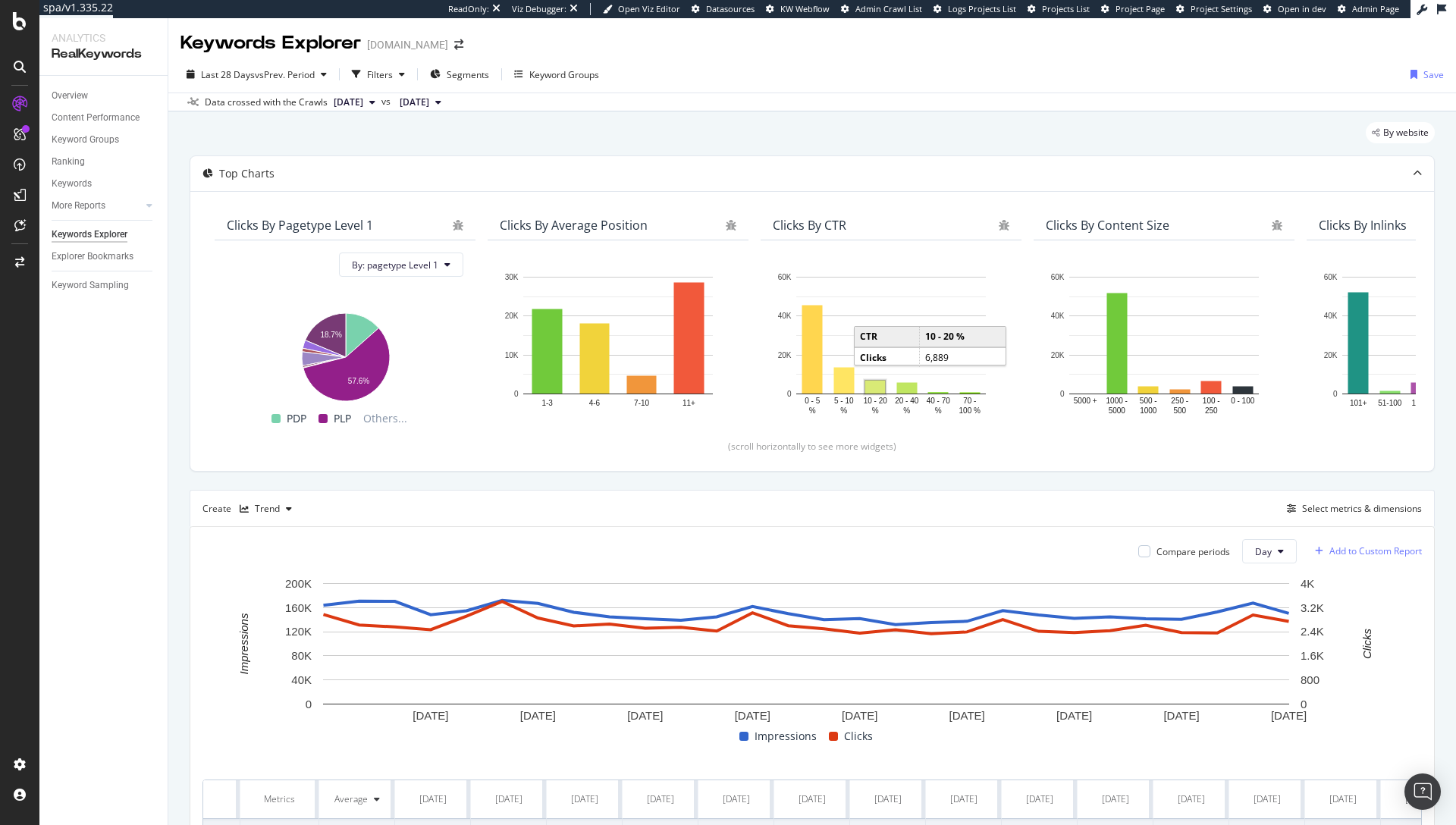
click at [1388, 553] on div "Add to Custom Report" at bounding box center [1375, 552] width 93 height 9
click at [1337, 652] on div "Weekly Trade Dashboard" at bounding box center [1332, 655] width 107 height 13
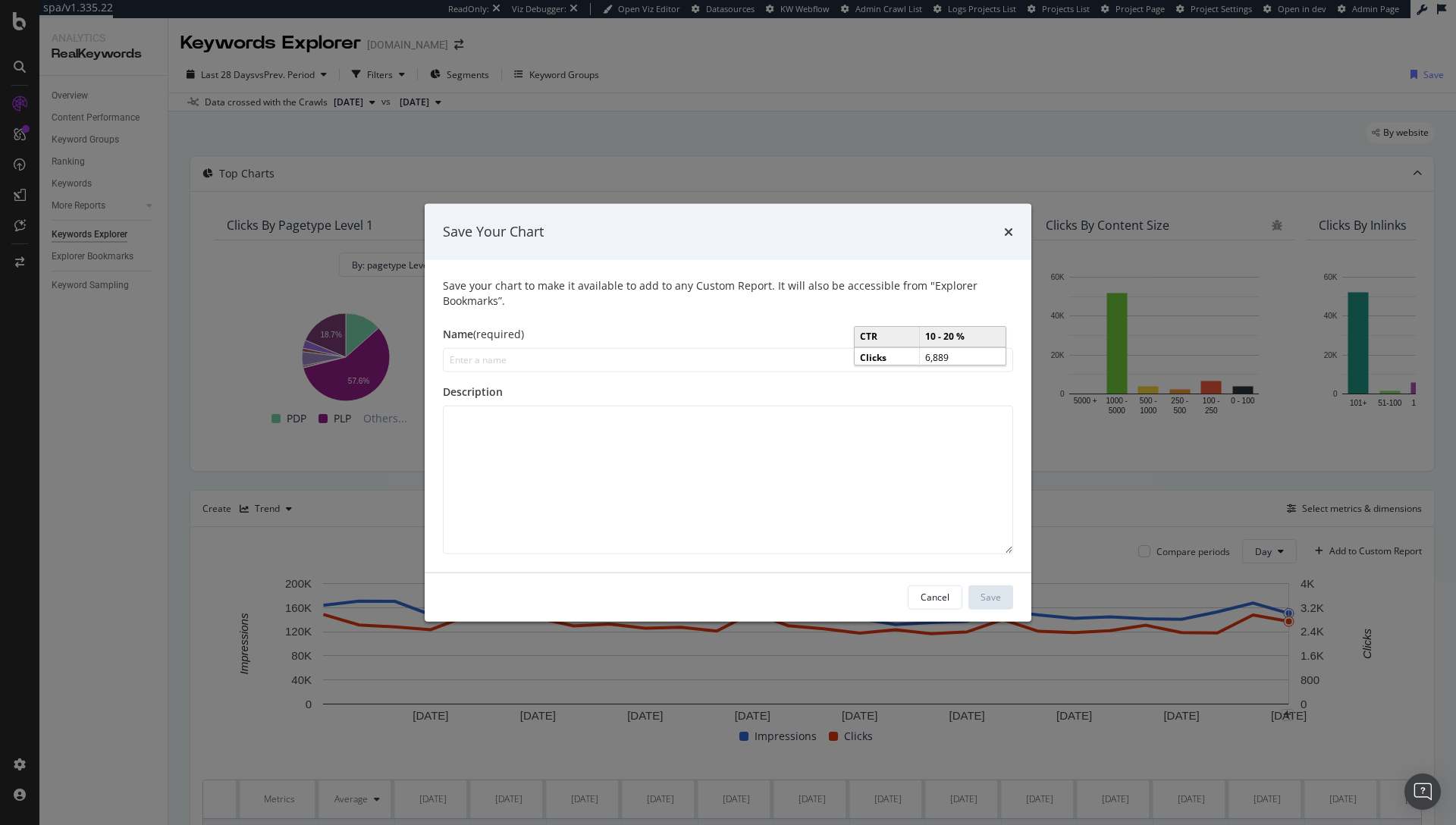
click at [597, 365] on input "modal" at bounding box center [728, 360] width 570 height 24
type input "Impressions and Clicks Graph"
click at [990, 598] on div "Save" at bounding box center [991, 598] width 20 height 13
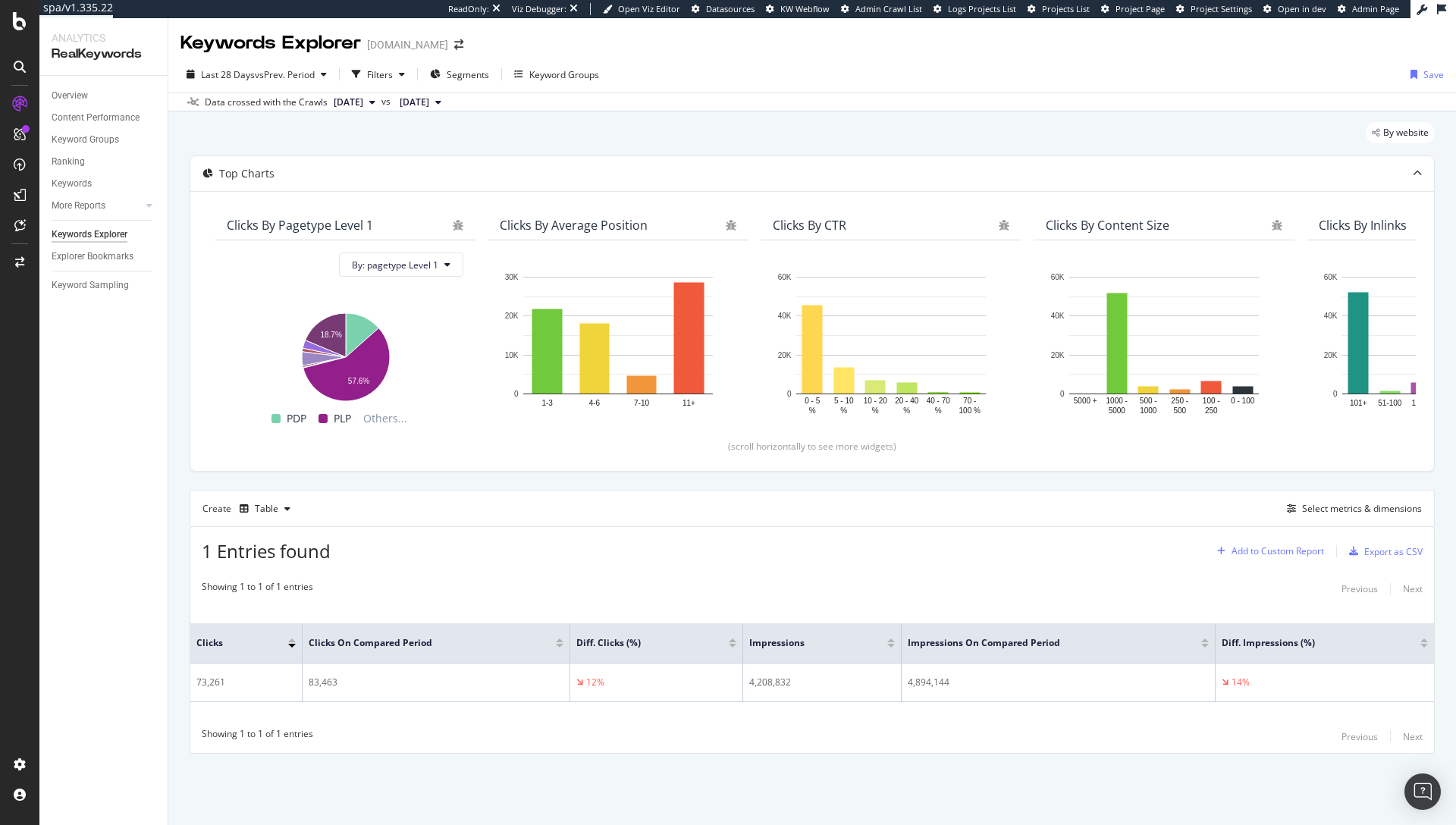
click at [1280, 552] on div "Add to Custom Report" at bounding box center [1278, 552] width 93 height 9
click at [1292, 659] on div "Weekly Trade Dashboard" at bounding box center [1285, 655] width 107 height 13
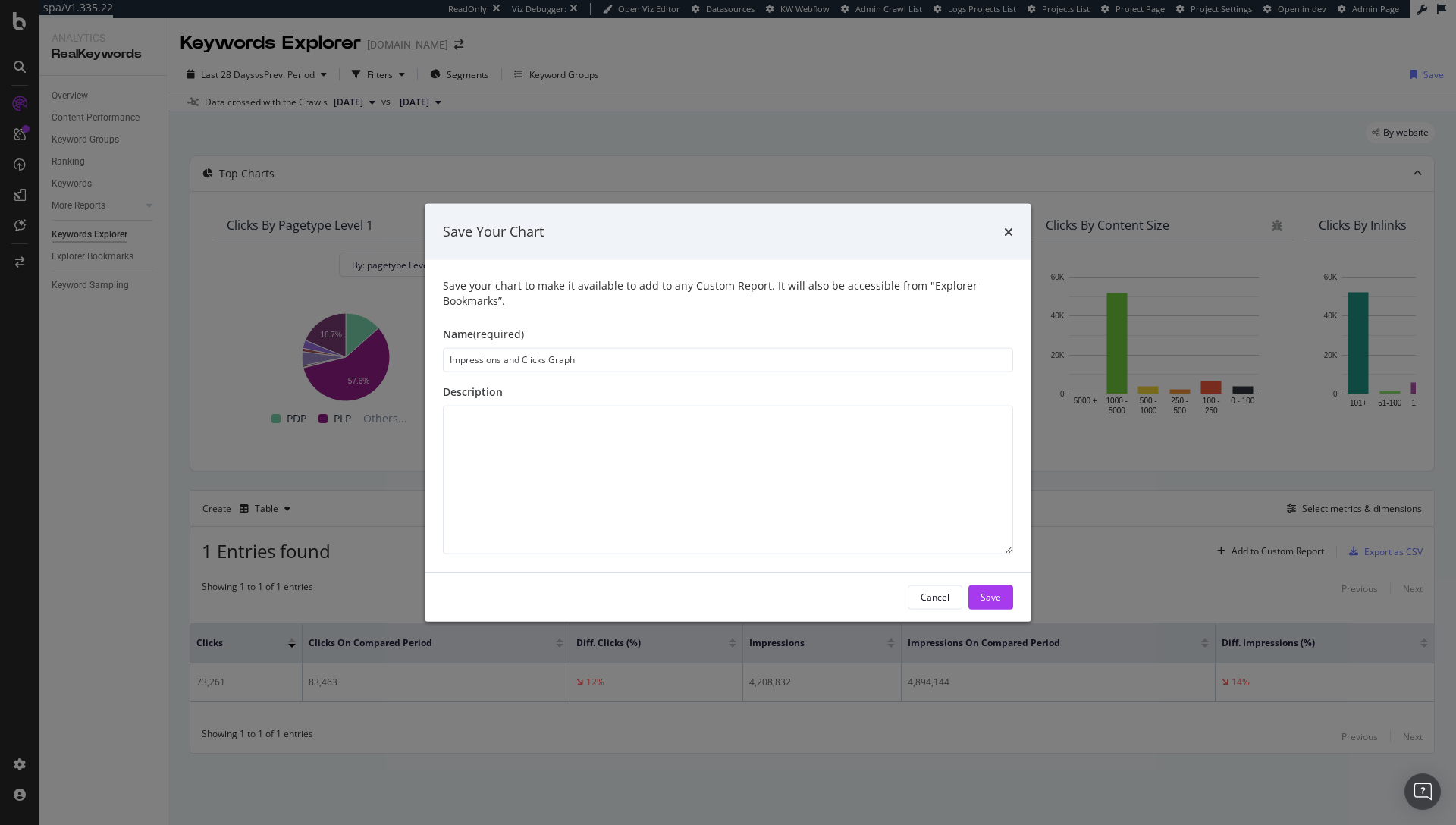
drag, startPoint x: 592, startPoint y: 356, endPoint x: 550, endPoint y: 359, distance: 42.1
click at [550, 359] on input "Impressions and Clicks Graph" at bounding box center [728, 360] width 570 height 24
type input "Impressions and Clicks Table"
click at [980, 603] on button "Save" at bounding box center [990, 597] width 45 height 24
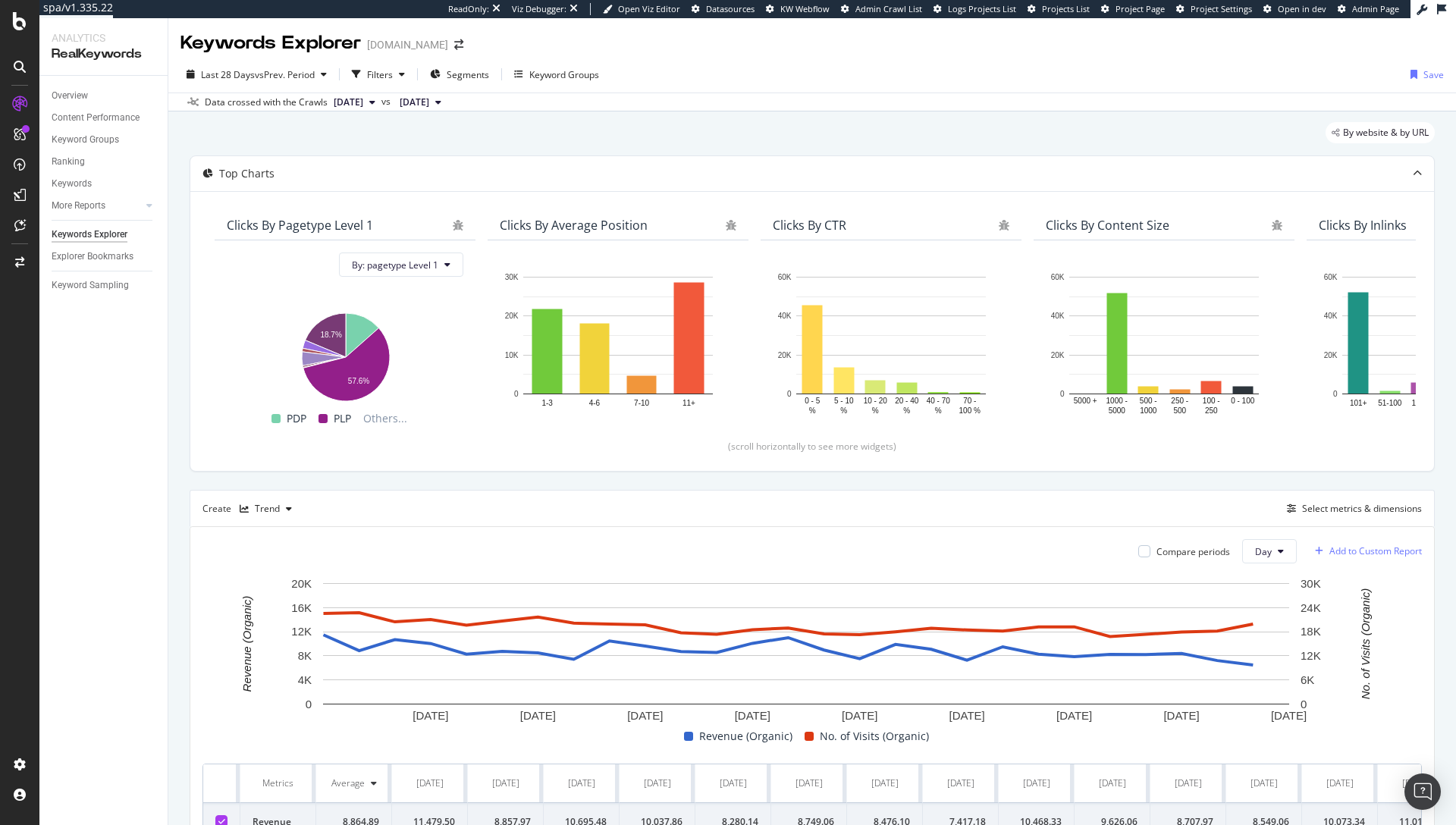
click at [1371, 553] on div "Add to Custom Report" at bounding box center [1375, 552] width 93 height 9
click at [1315, 655] on div "Weekly Trade Dashboard" at bounding box center [1332, 655] width 107 height 13
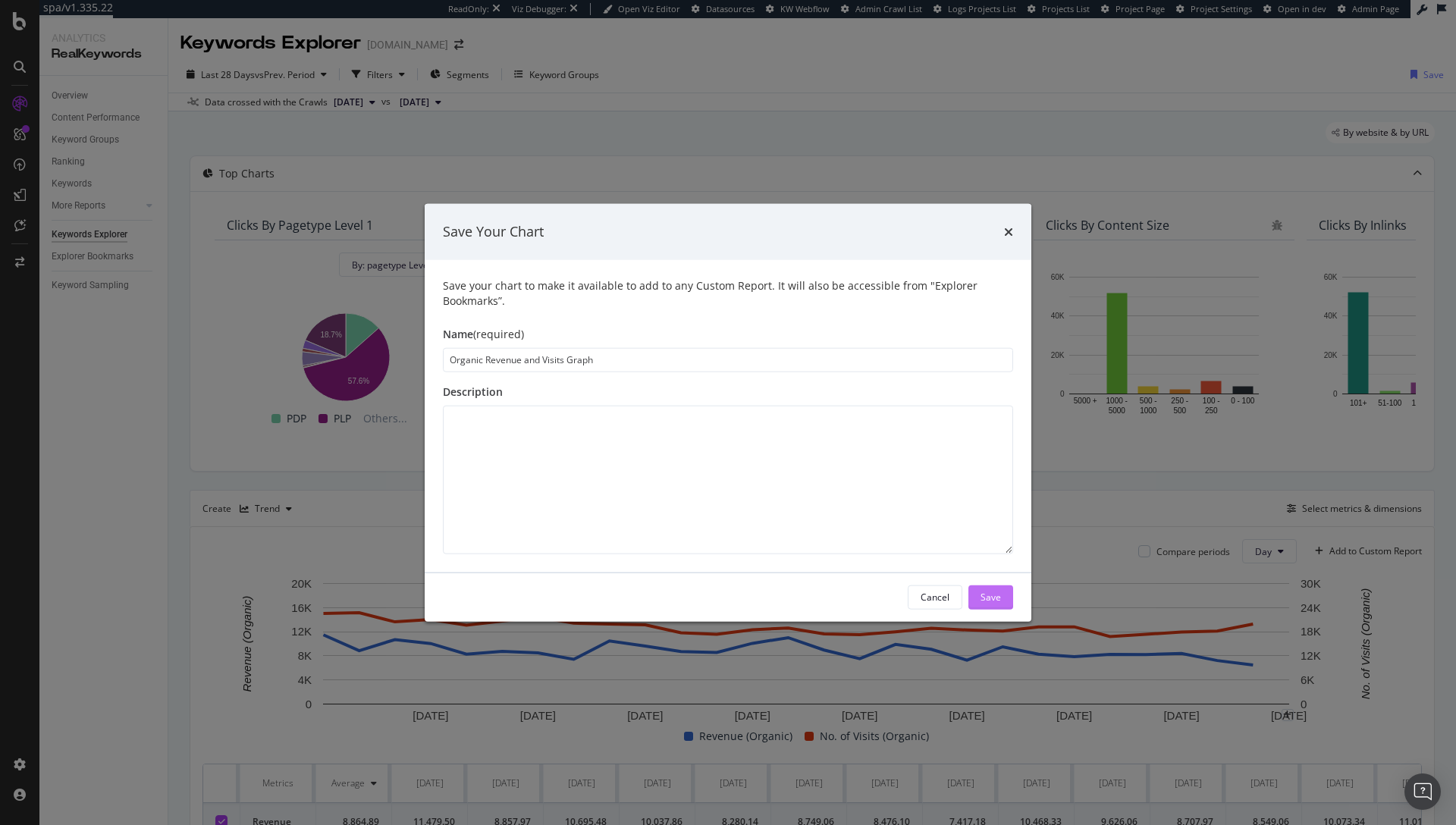
type input "Organic Revenue and Visits Graph"
click at [988, 600] on div "Save" at bounding box center [991, 598] width 20 height 13
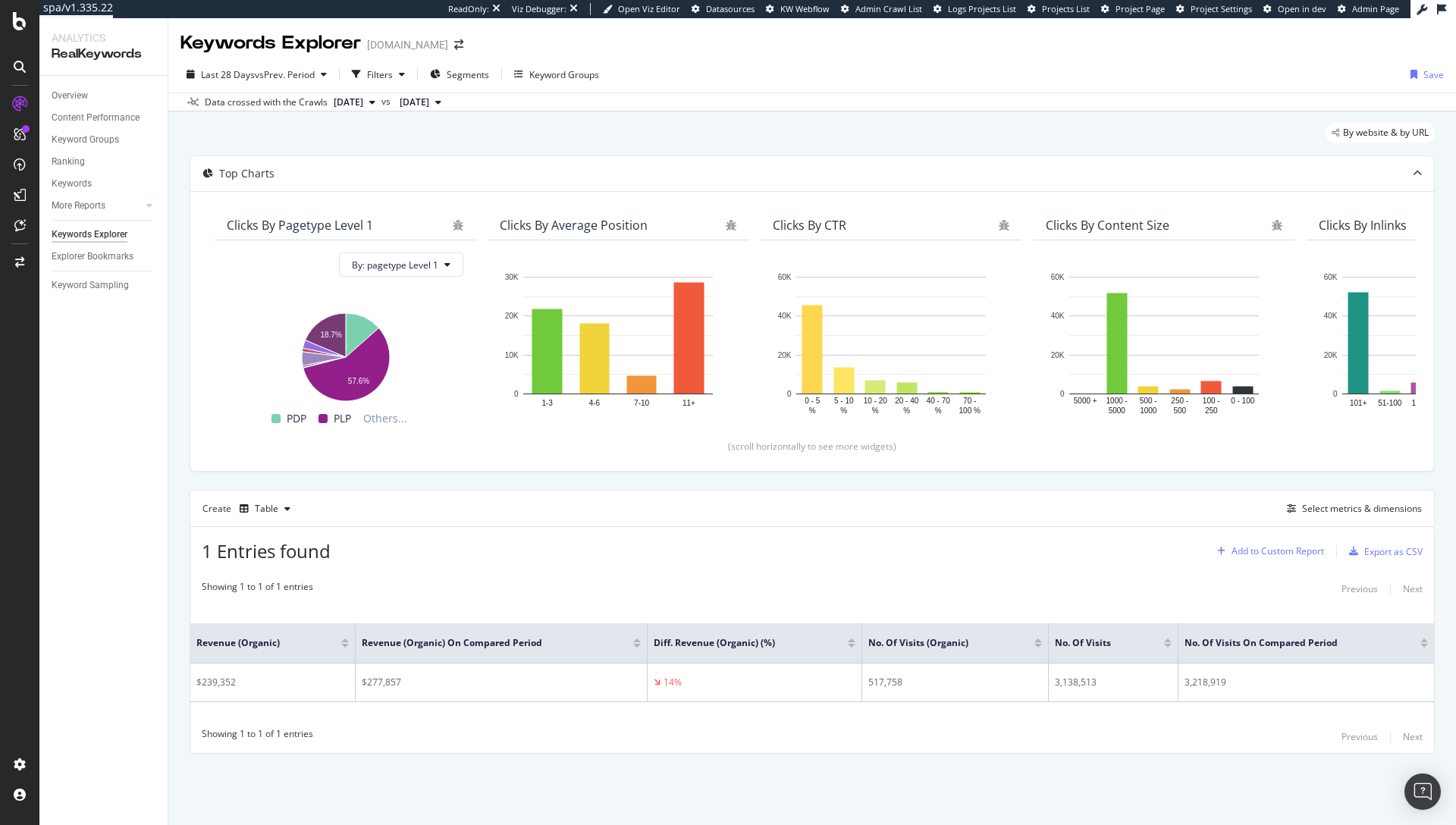
click at [1283, 556] on div "Add to Custom Report" at bounding box center [1278, 552] width 93 height 9
click at [1294, 657] on div "Weekly Trade Dashboard" at bounding box center [1285, 655] width 107 height 13
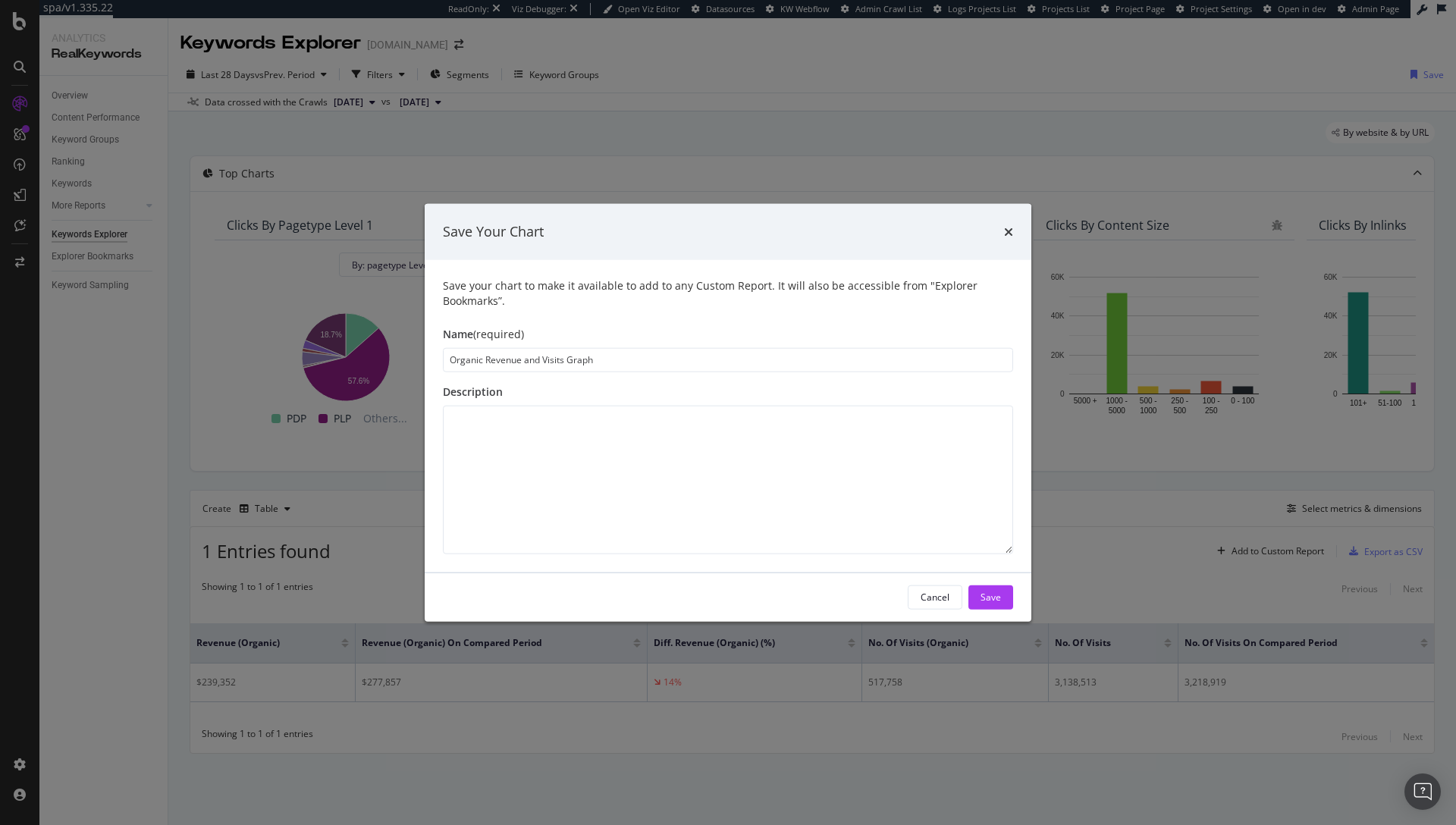
drag, startPoint x: 592, startPoint y: 359, endPoint x: 568, endPoint y: 358, distance: 24.0
click at [568, 358] on input "Organic Revenue and Visits Graph" at bounding box center [728, 360] width 570 height 24
type input "Organic Revenue and Visits Table"
click at [999, 593] on div "Save" at bounding box center [991, 598] width 20 height 13
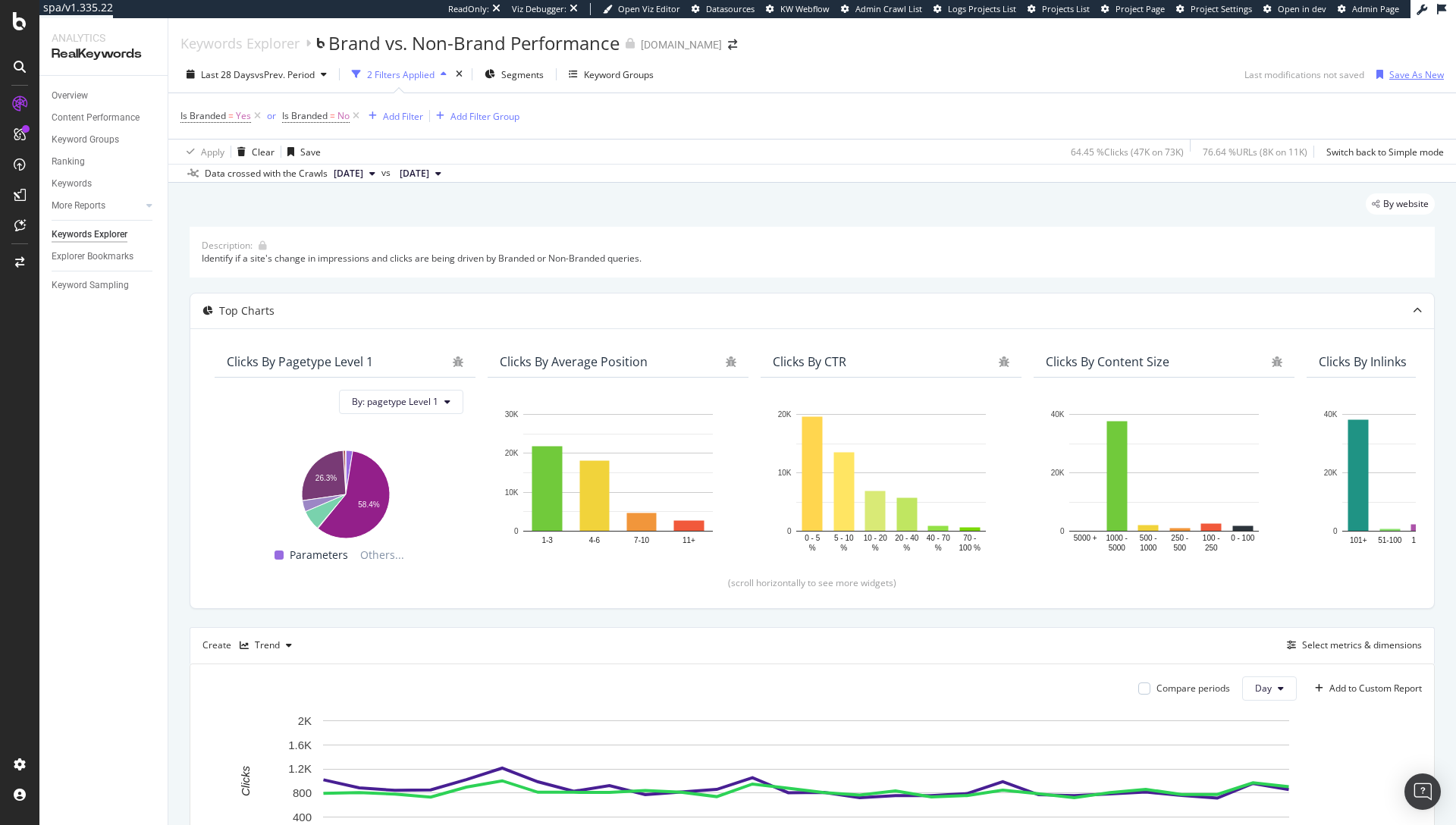
click at [1392, 79] on div "Save As New" at bounding box center [1416, 74] width 54 height 13
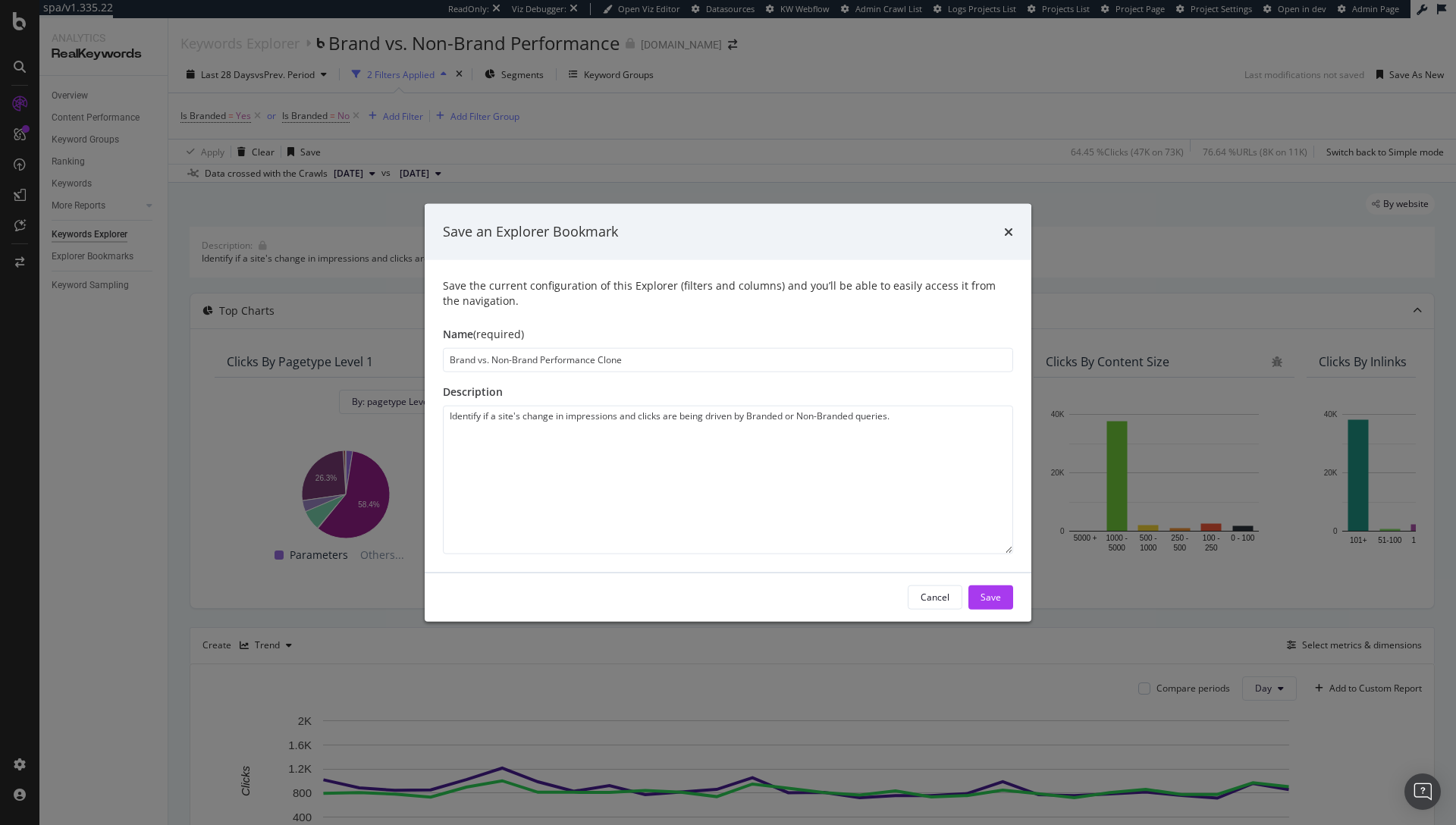
click at [641, 358] on input "Brand vs. Non-Brand Performance Clone" at bounding box center [728, 360] width 570 height 24
type input "Brand vs. Non-Brand Clicks Graph"
click at [982, 595] on div "Save" at bounding box center [991, 598] width 20 height 13
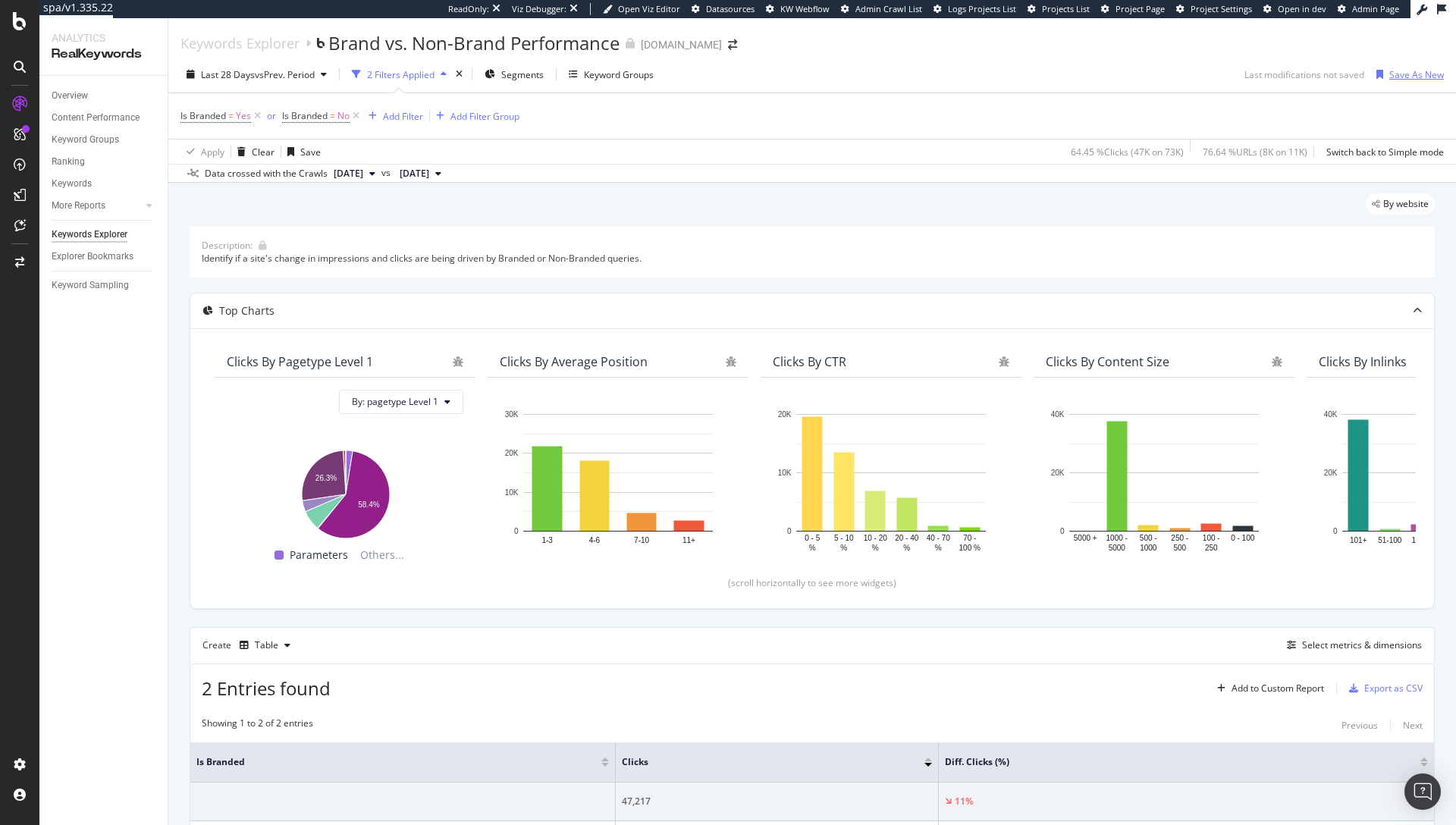
click at [1397, 74] on div "Save As New" at bounding box center [1416, 74] width 54 height 13
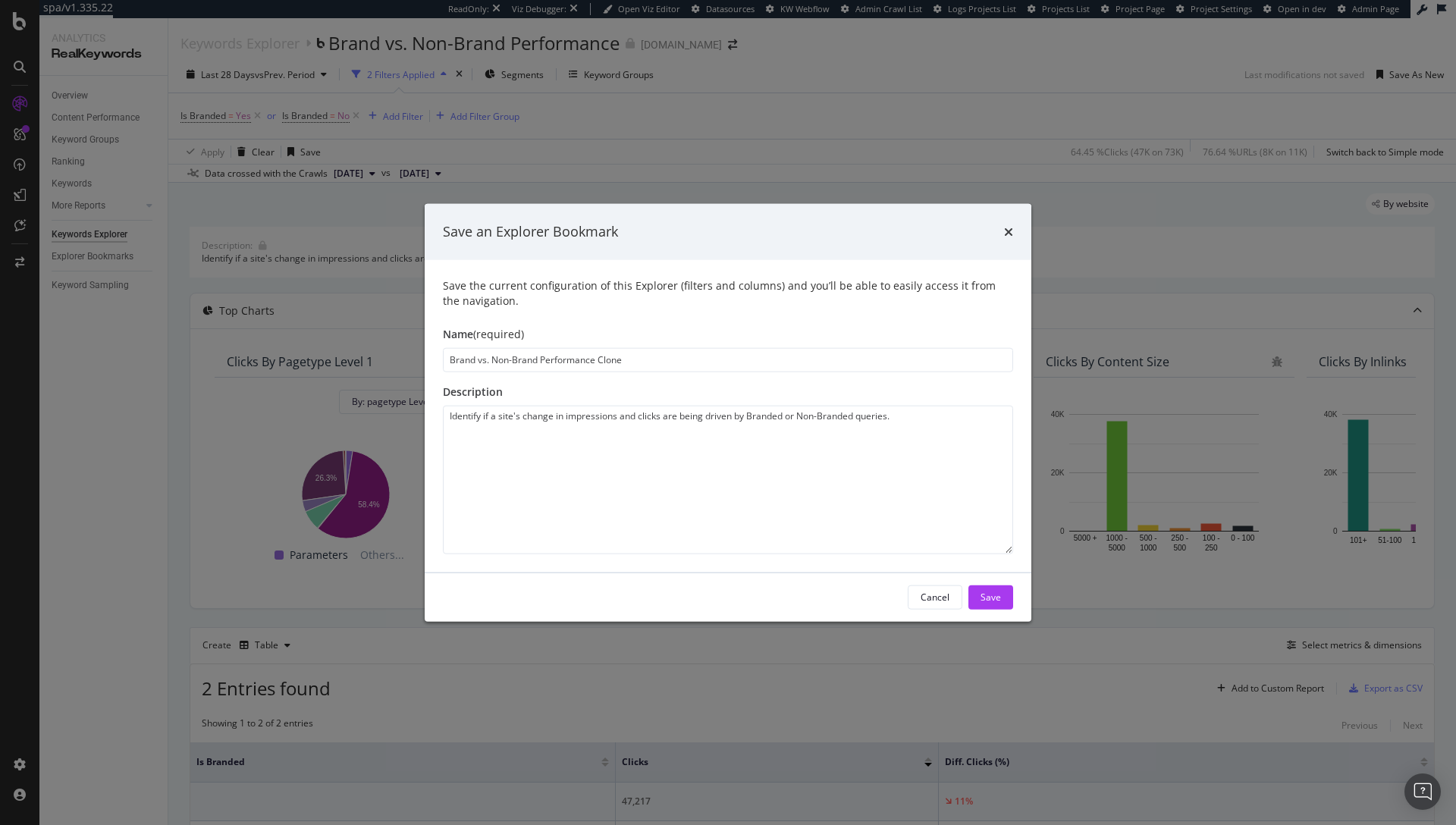
click at [645, 364] on input "Brand vs. Non-Brand Performance Clone" at bounding box center [728, 360] width 570 height 24
type input "Brand vs. Non-Brand Clicks Table"
click at [1000, 597] on div "Save" at bounding box center [991, 598] width 20 height 13
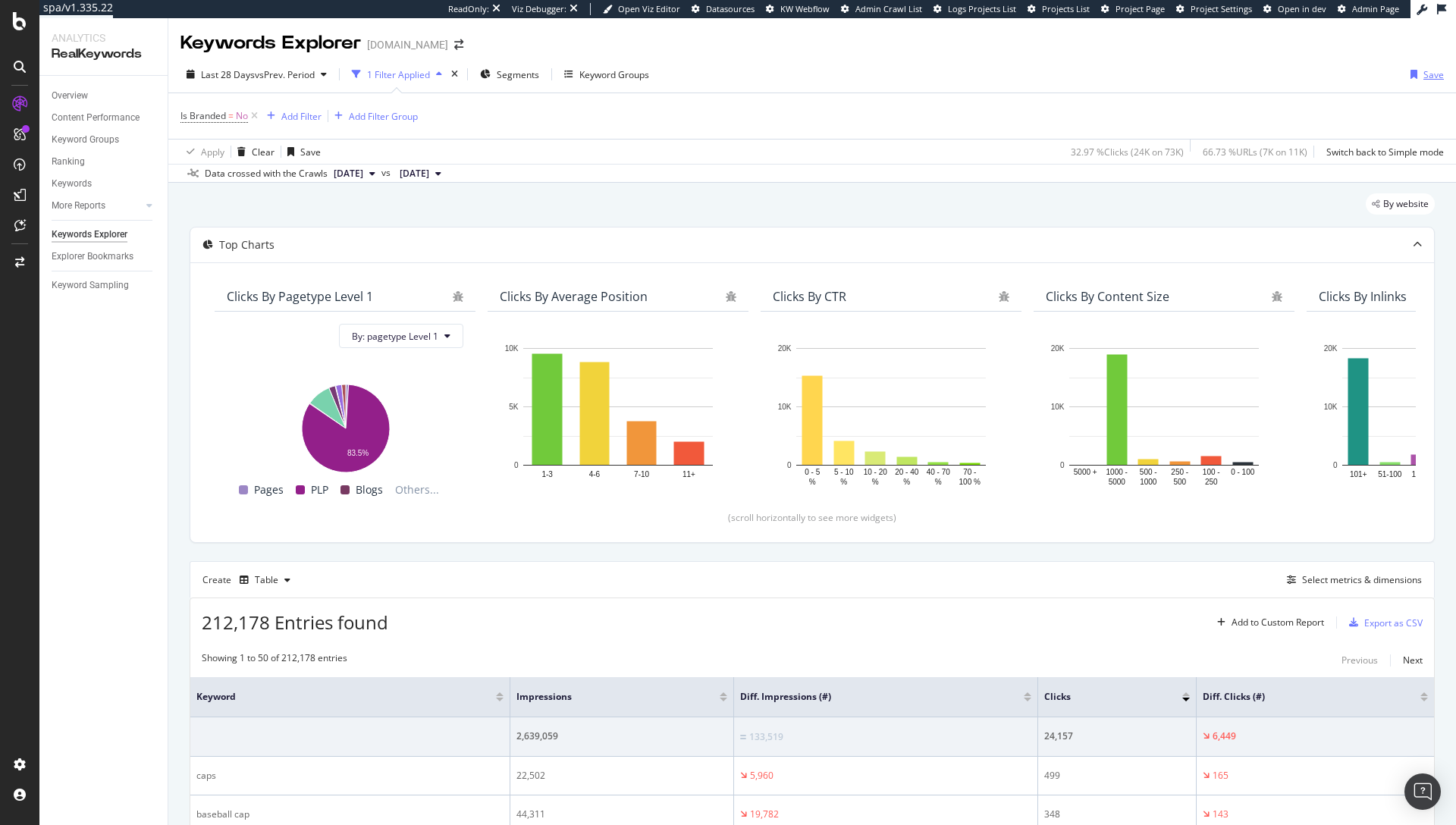
click at [1423, 75] on div "Save" at bounding box center [1433, 74] width 20 height 13
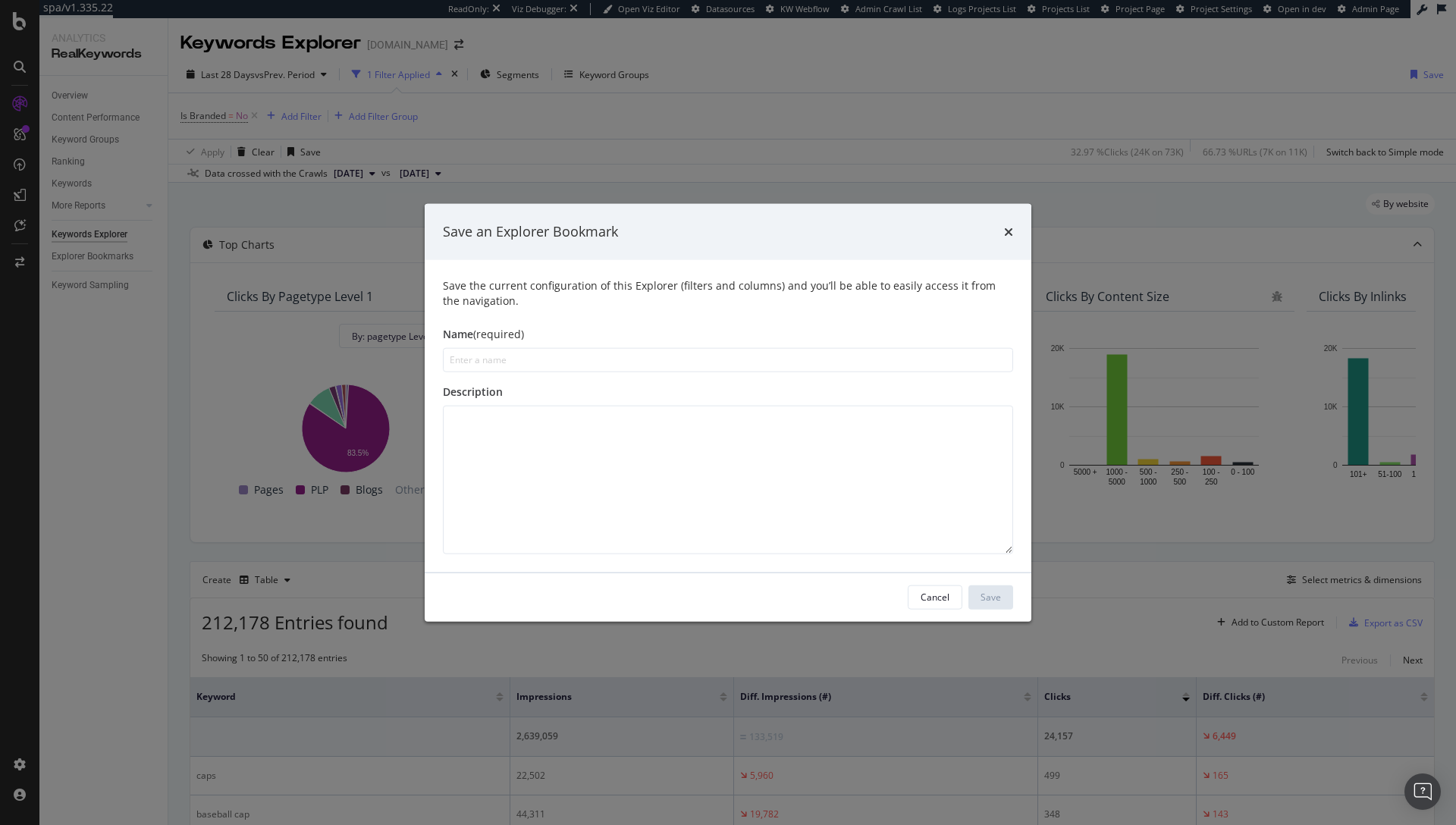
click at [482, 367] on input "modal" at bounding box center [728, 360] width 570 height 24
type input "KW Losing Dimension (Non-Branded)"
click at [985, 596] on div "Save" at bounding box center [991, 598] width 20 height 13
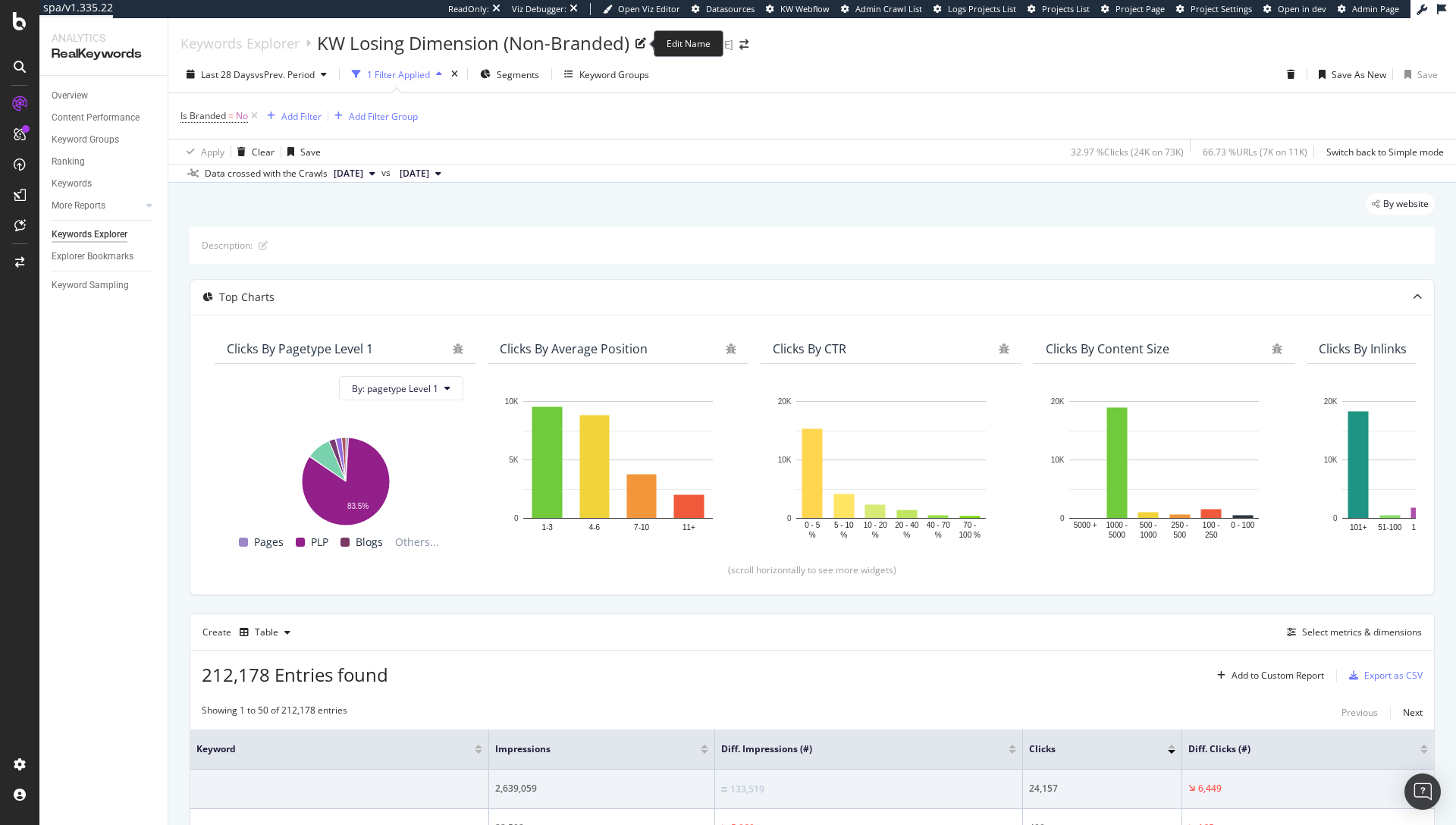
click at [498, 45] on div "KW Losing Dimension (Non-Branded)" at bounding box center [473, 43] width 313 height 26
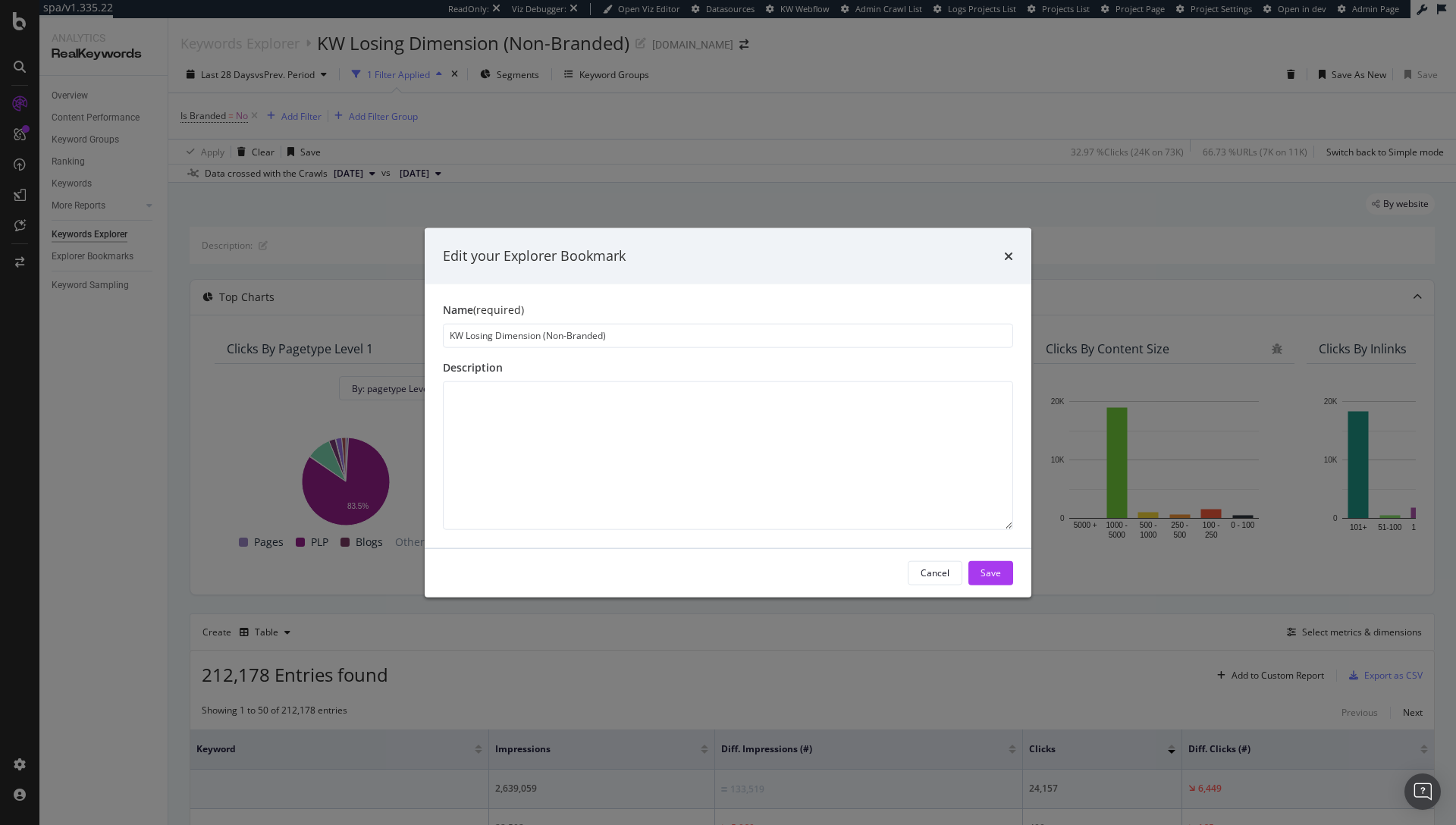
click at [591, 340] on input "KW Losing Dimension (Non-Branded)" at bounding box center [728, 335] width 570 height 24
click at [1004, 257] on icon "times" at bounding box center [1008, 255] width 9 height 12
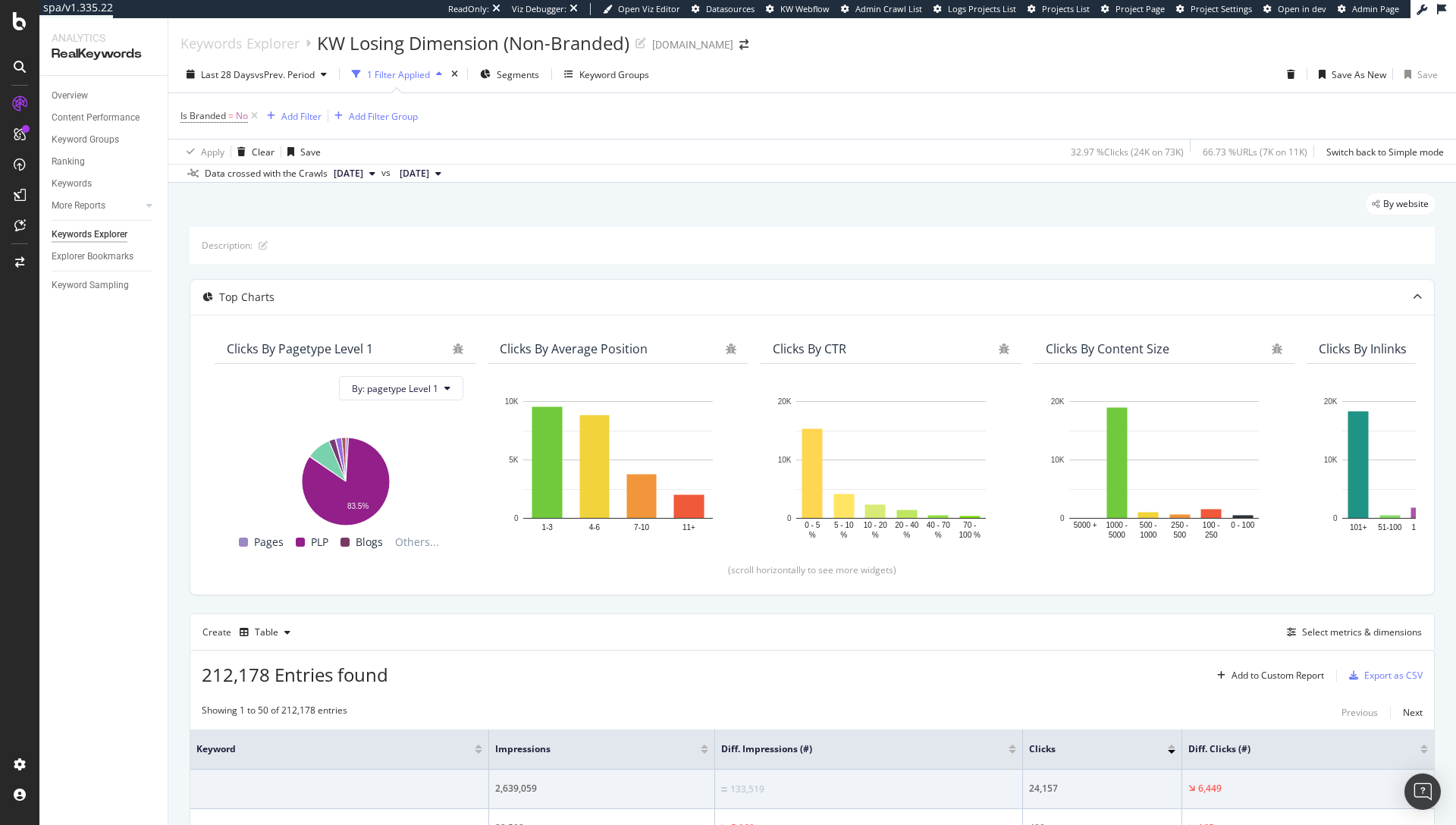
click at [1420, 753] on div at bounding box center [1424, 752] width 7 height 4
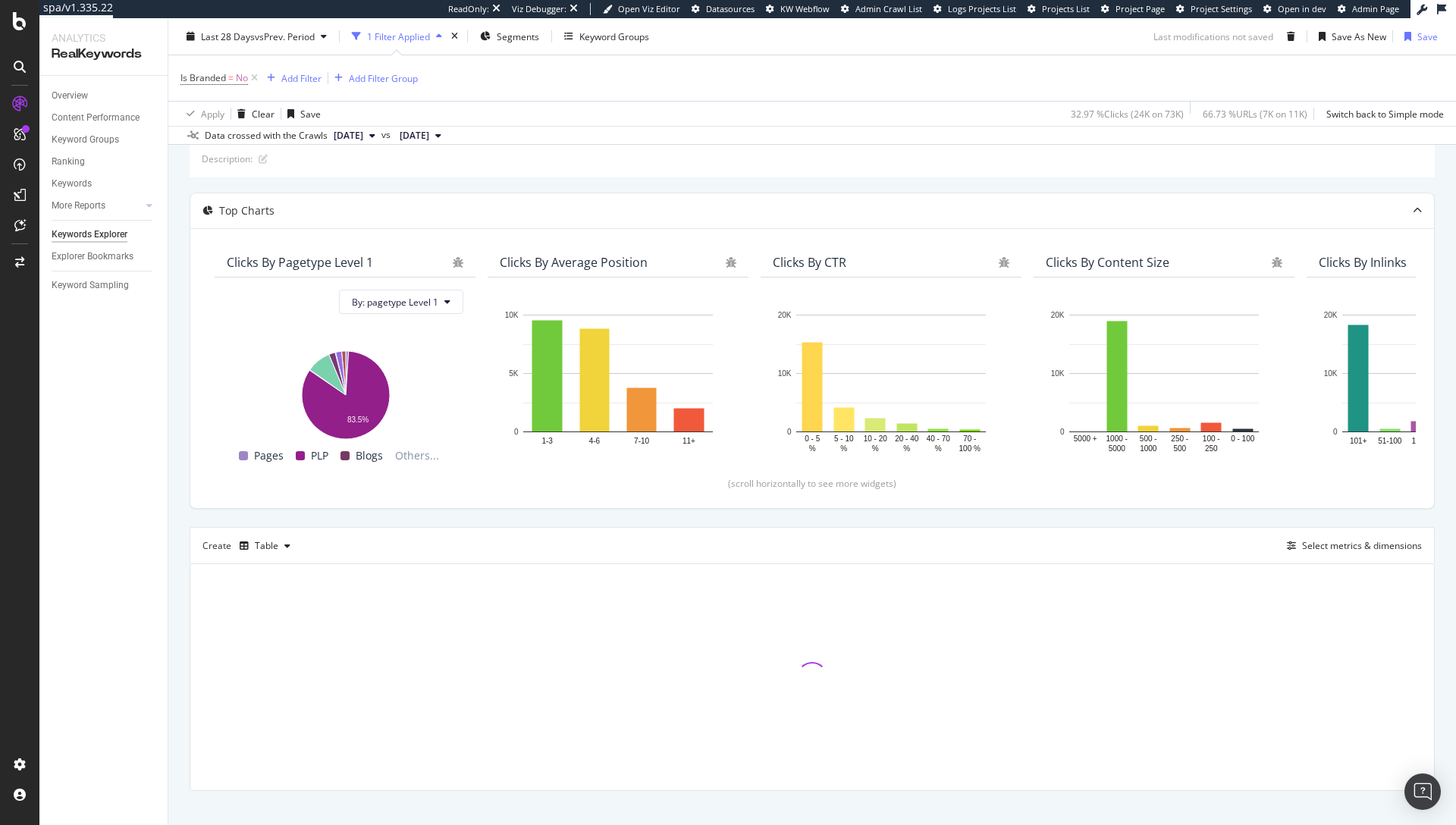
scroll to position [106, 0]
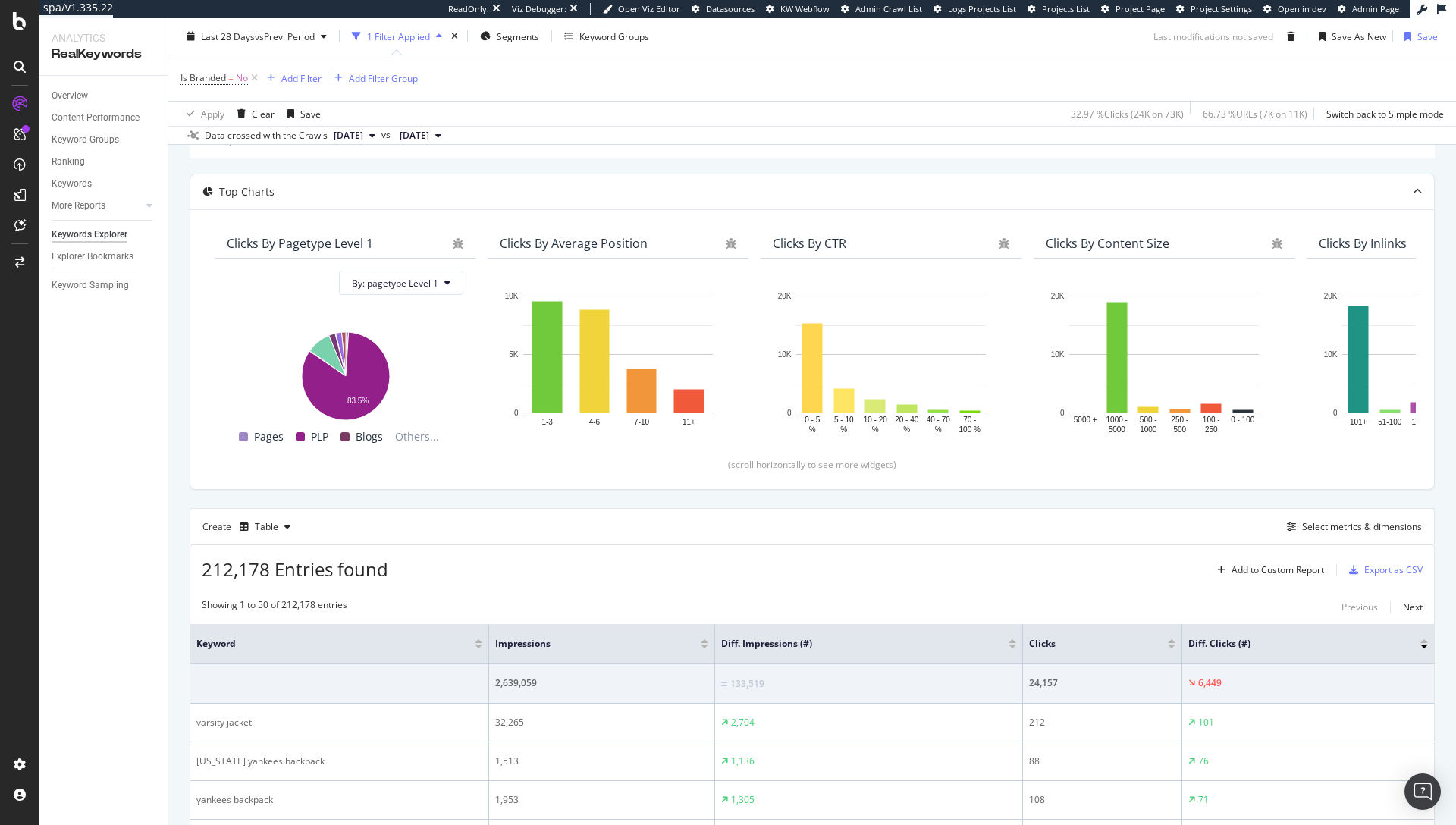
click at [1420, 643] on div at bounding box center [1424, 641] width 7 height 4
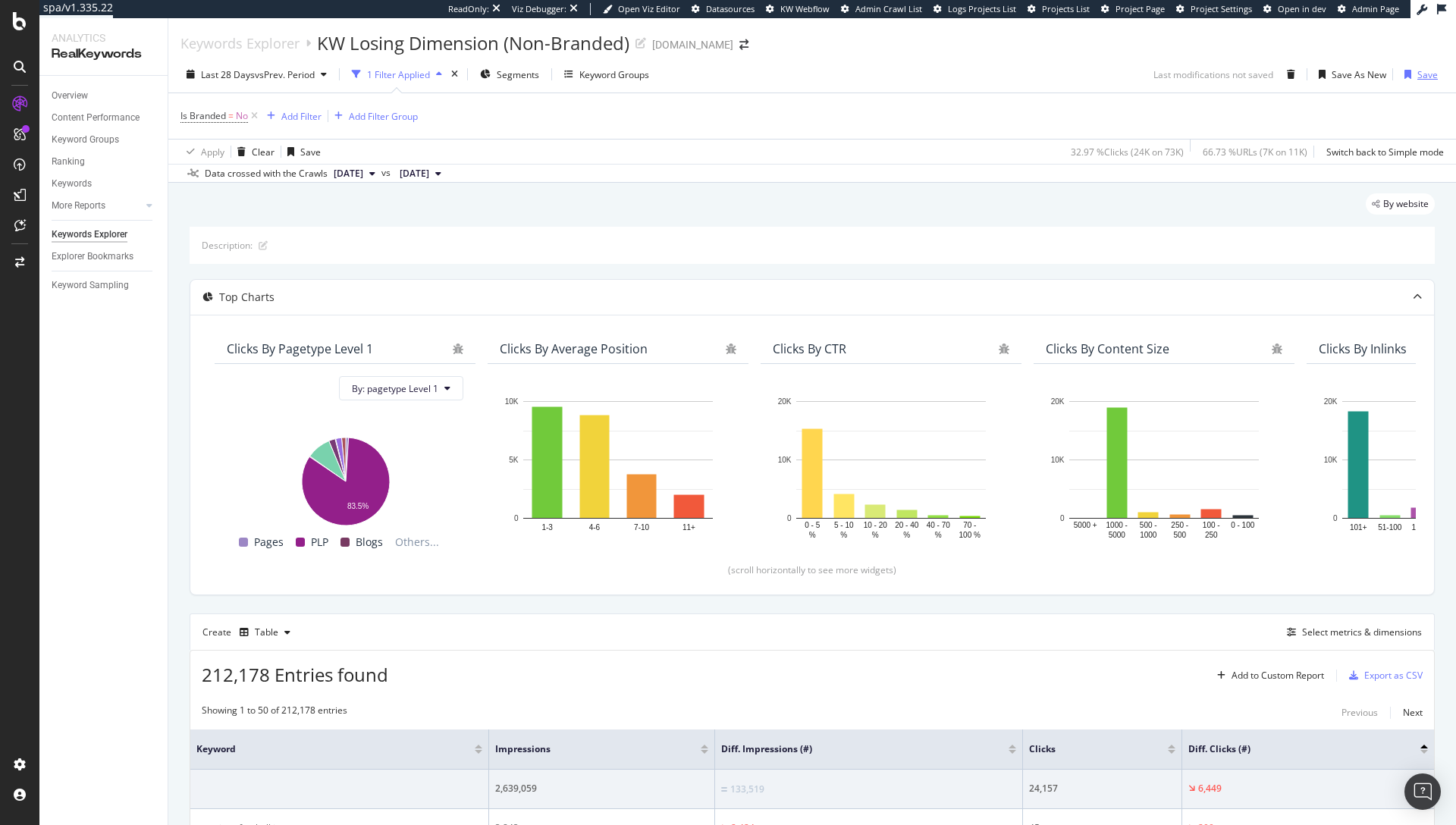
click at [1418, 72] on div "Save" at bounding box center [1428, 74] width 20 height 13
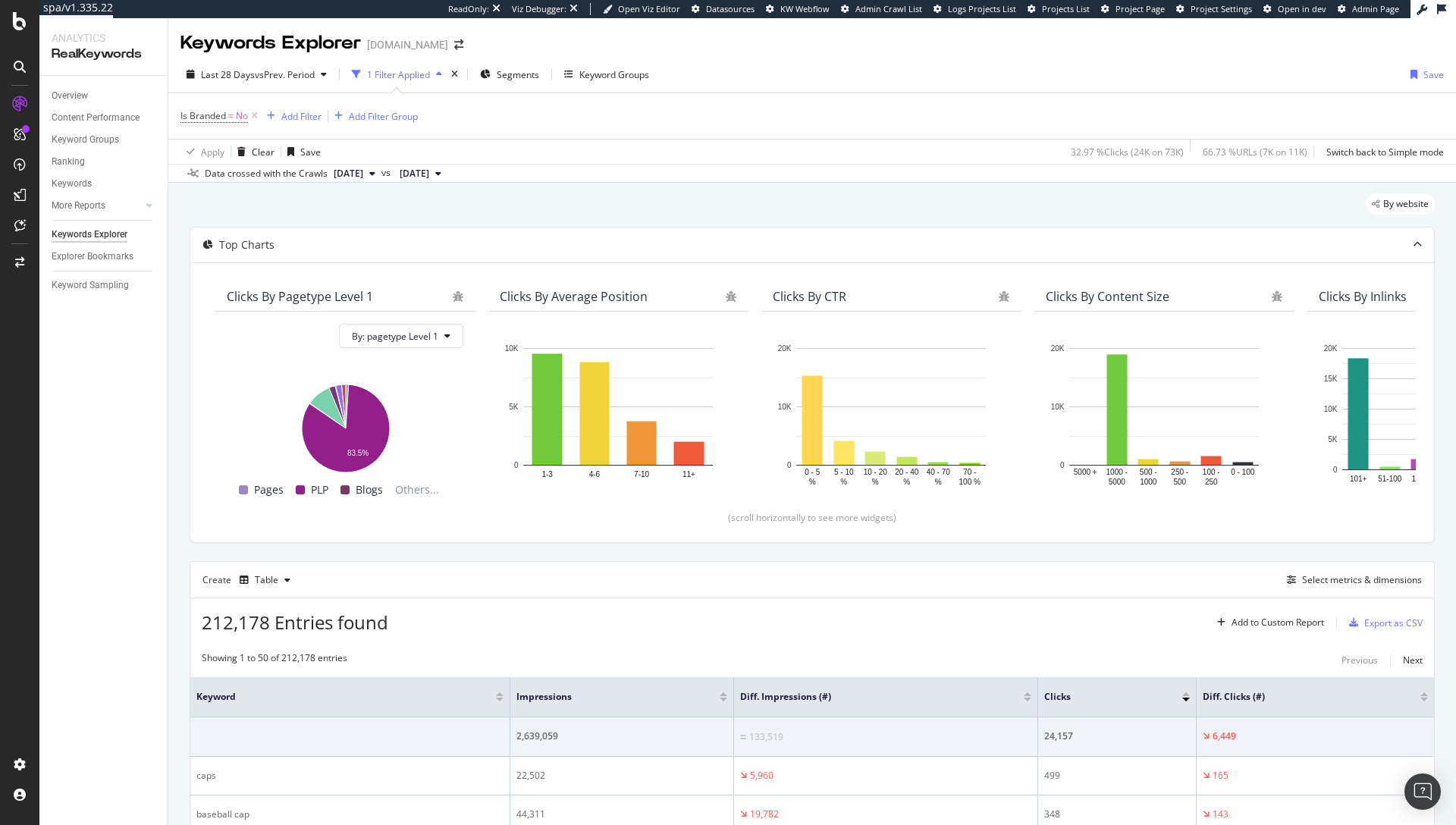
click at [1182, 693] on div at bounding box center [1186, 694] width 7 height 4
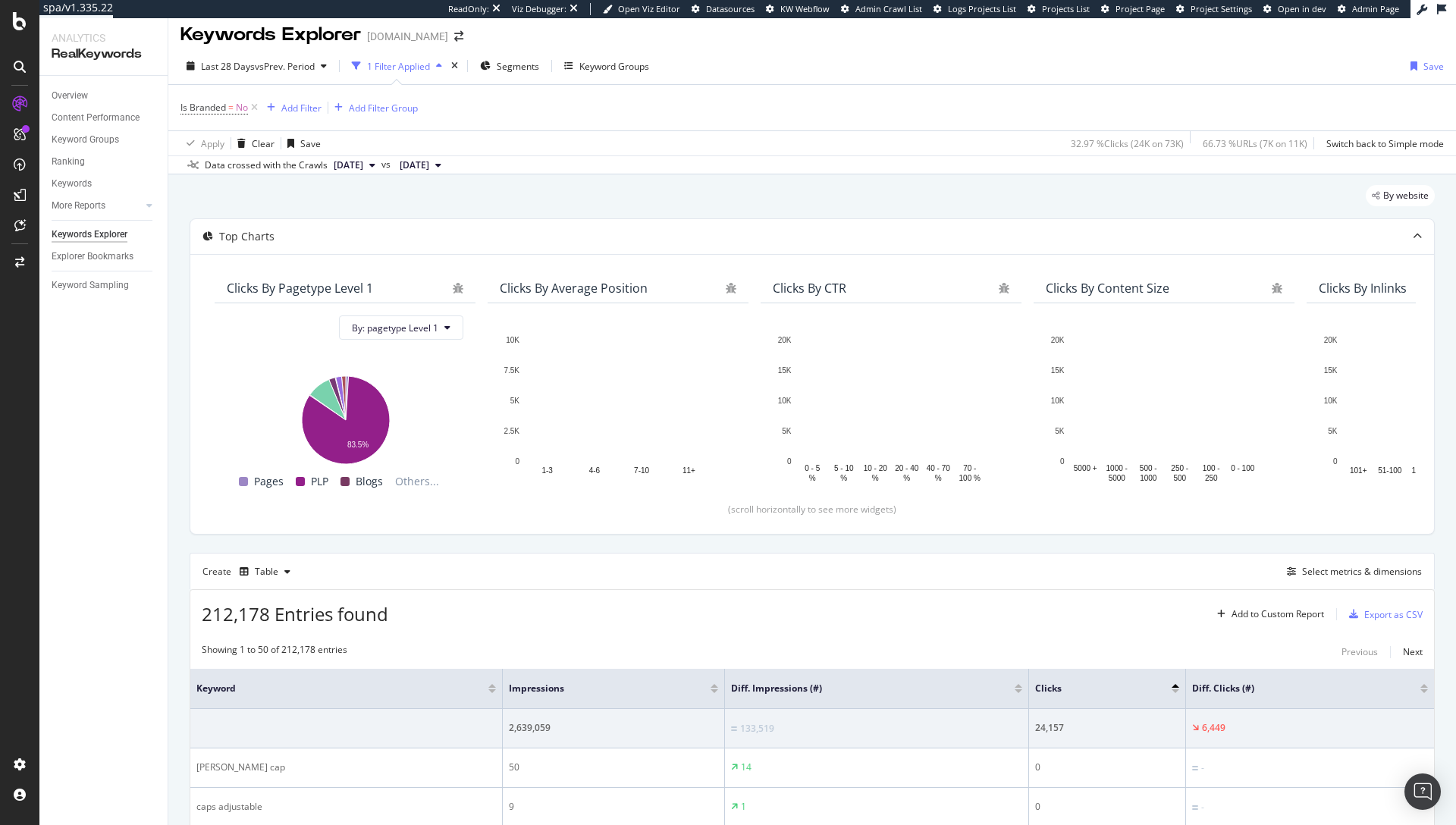
scroll to position [26, 0]
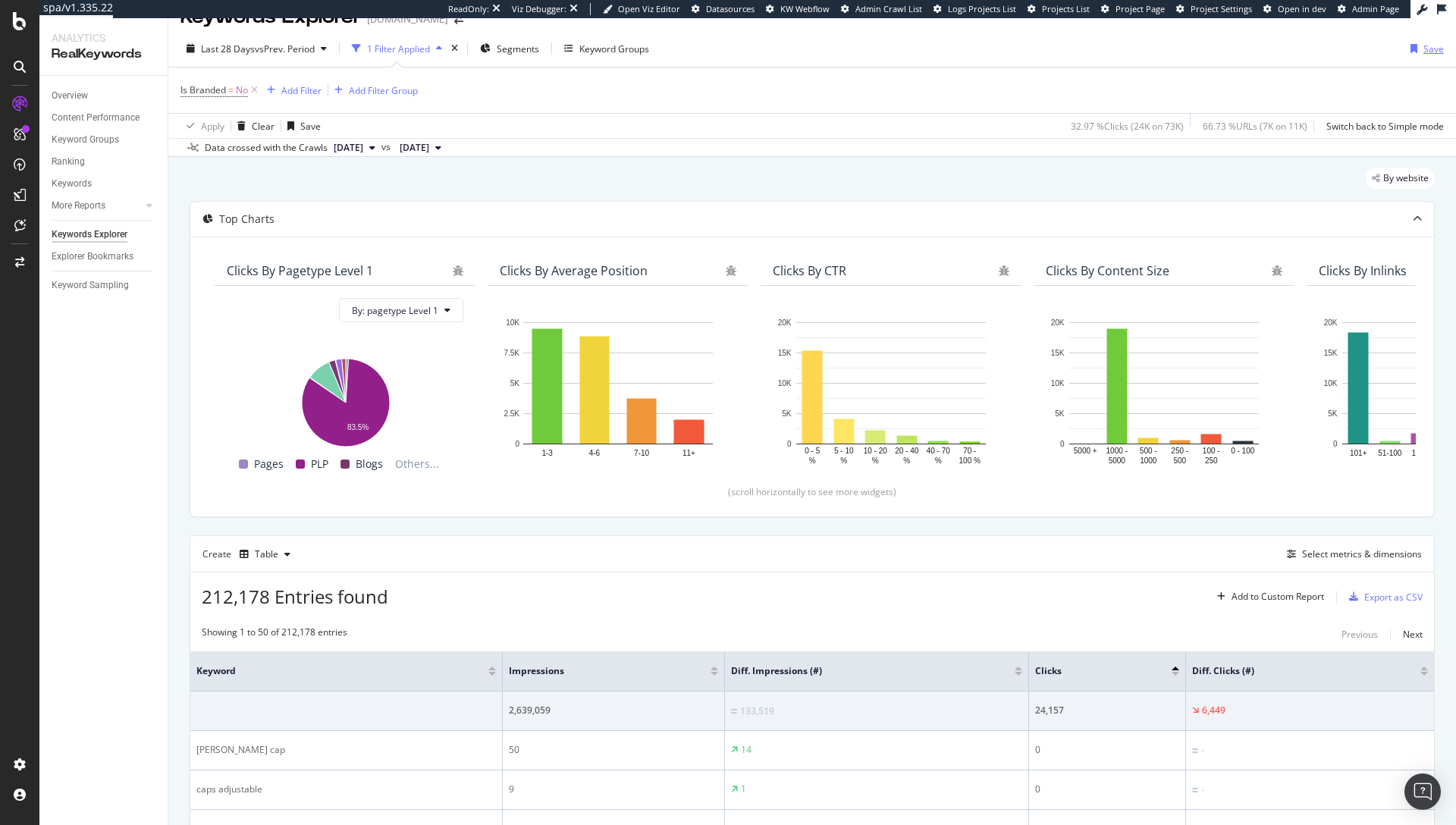
click at [1423, 42] on div "Save" at bounding box center [1433, 49] width 20 height 13
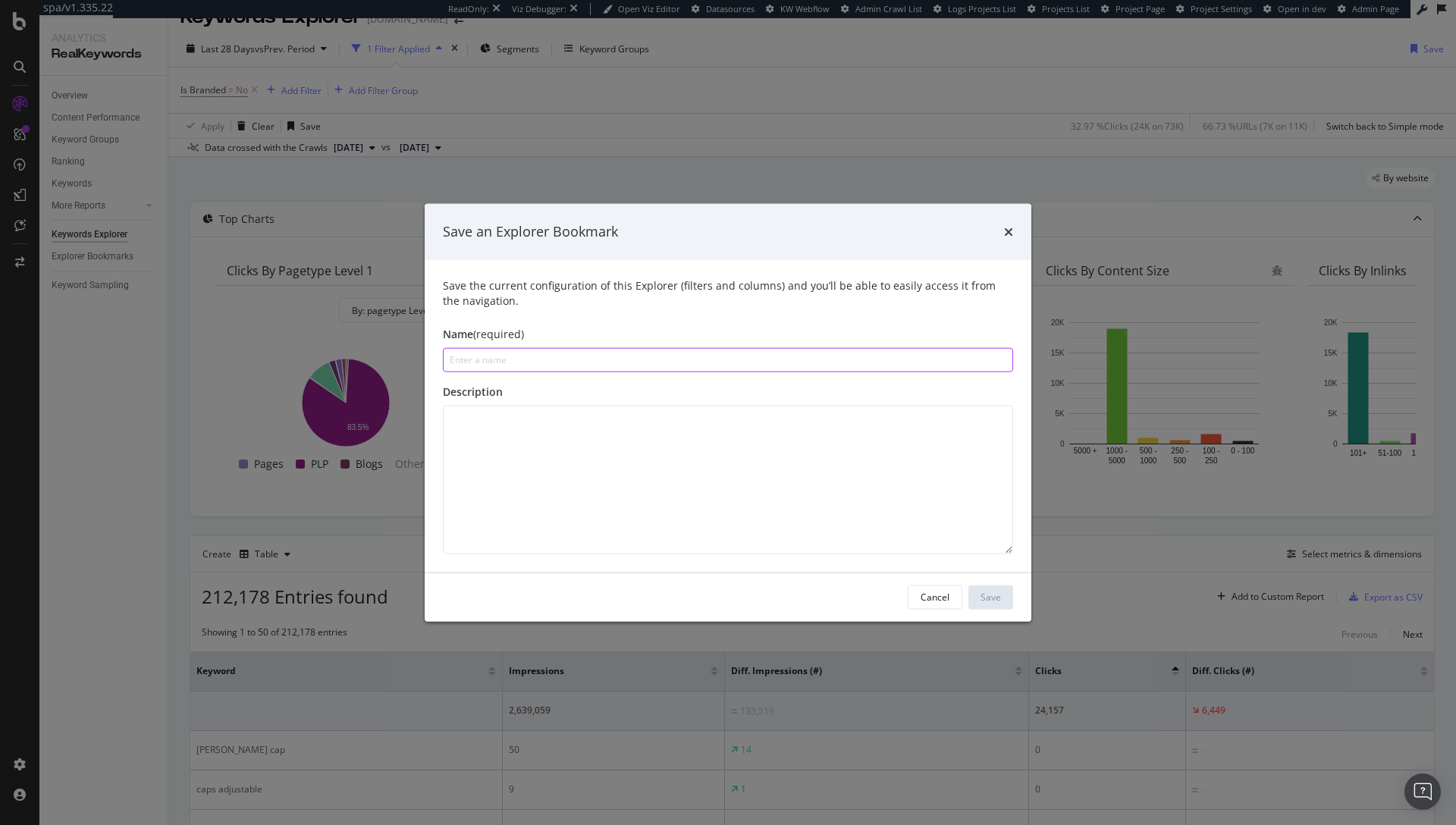
paste input "KW Losing Dimension (Non-Branded)"
drag, startPoint x: 467, startPoint y: 361, endPoint x: 492, endPoint y: 360, distance: 25.0
click at [492, 360] on input "KW Losing Dimension (Non-Branded)" at bounding box center [728, 360] width 570 height 24
type input "KW Winning Dimension (Non-Branded)"
click at [995, 603] on div "Save" at bounding box center [991, 598] width 20 height 13
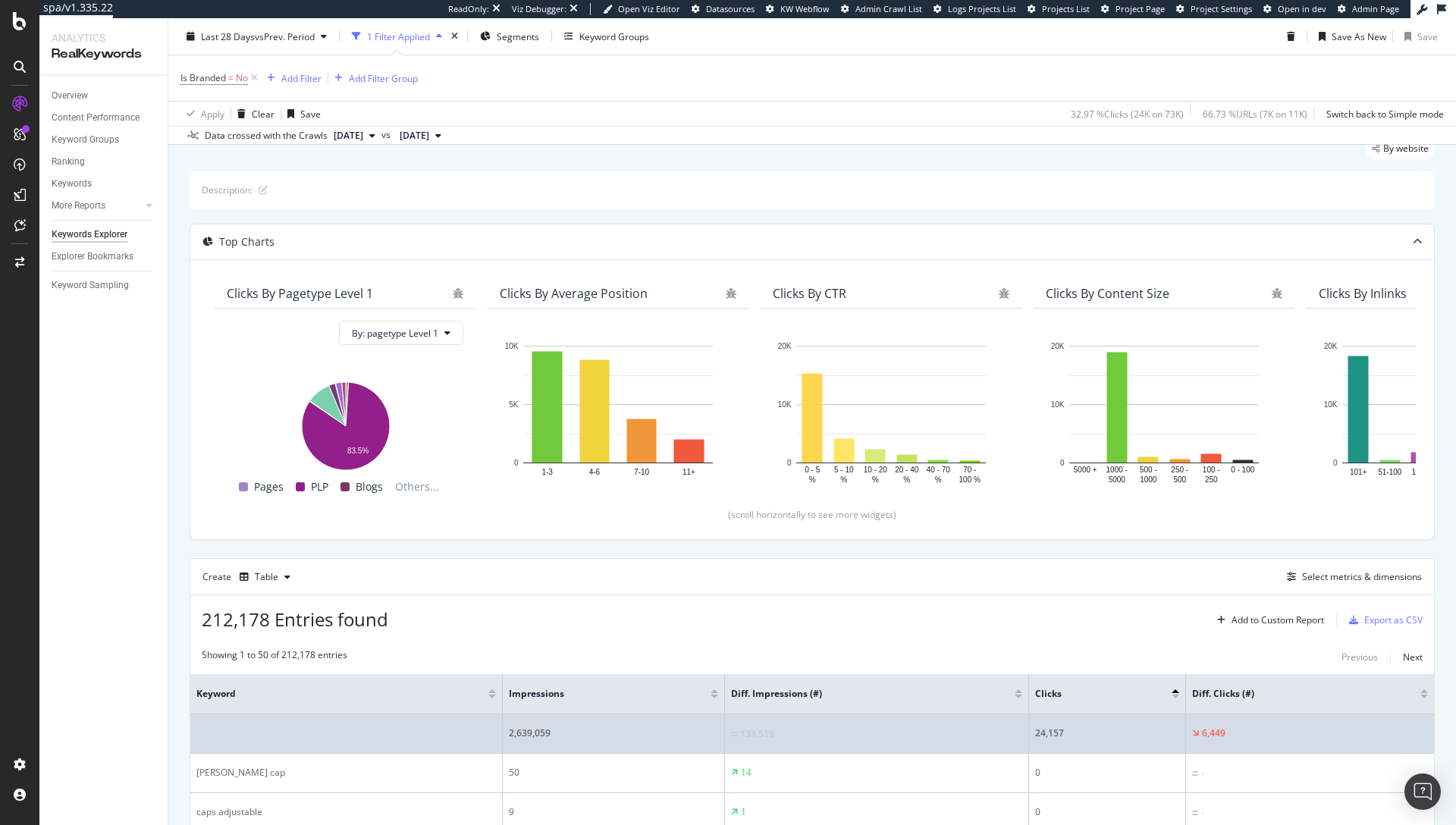
scroll to position [57, 0]
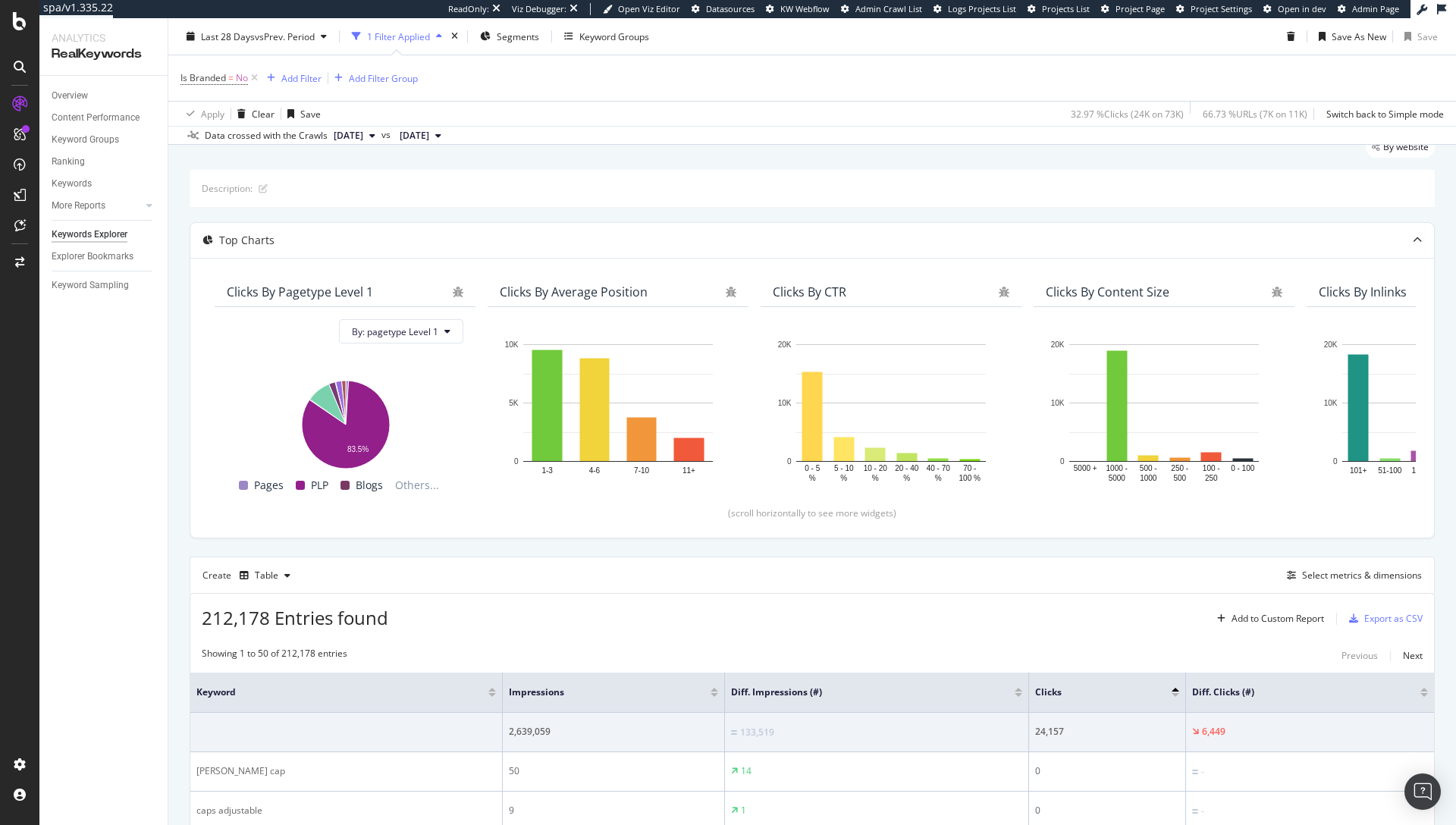
click at [1420, 695] on div at bounding box center [1424, 695] width 7 height 4
click at [1417, 35] on div "Save" at bounding box center [1428, 36] width 20 height 13
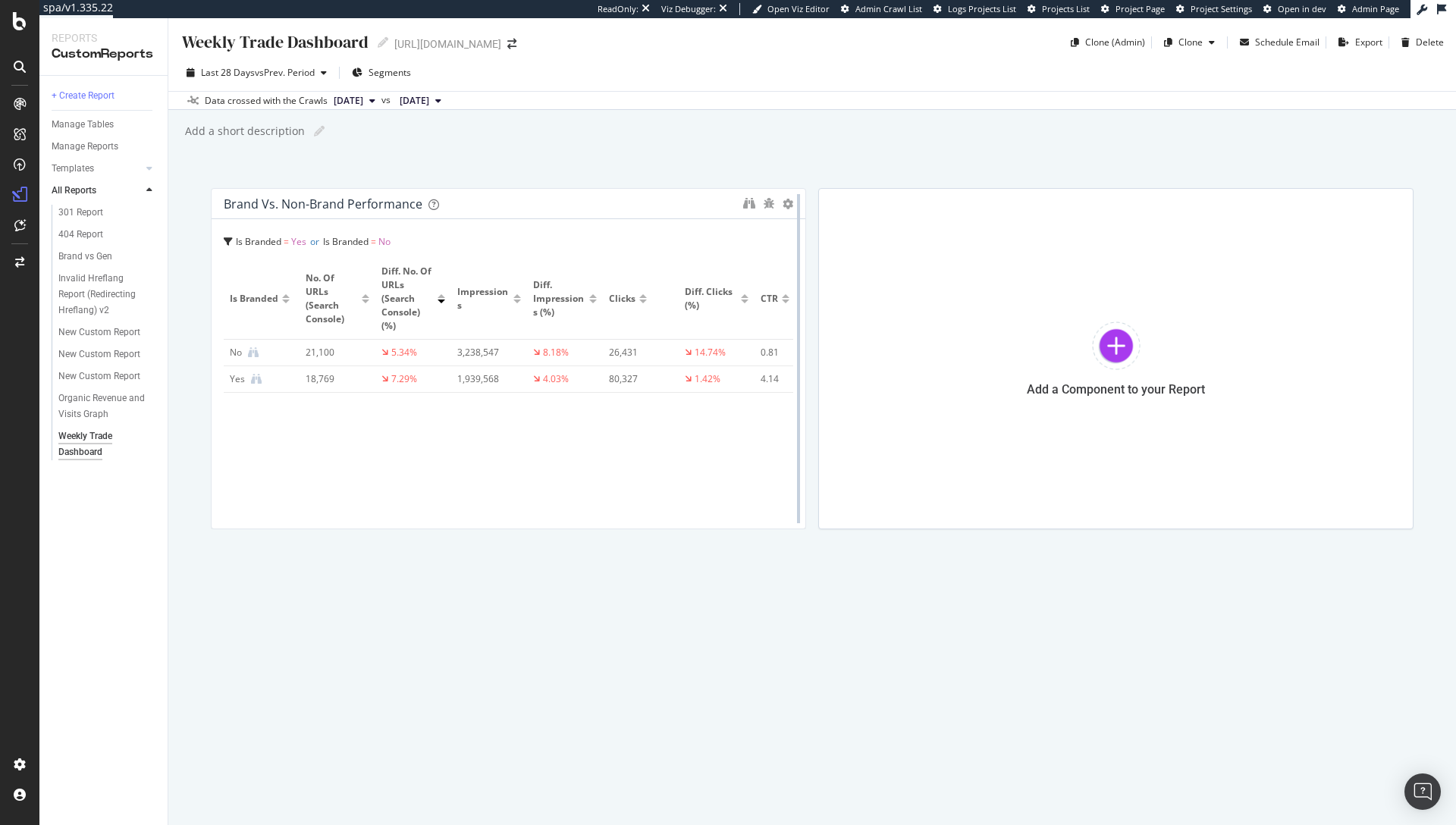
click at [791, 201] on div at bounding box center [798, 359] width 15 height 341
click at [786, 201] on icon at bounding box center [788, 204] width 11 height 11
click at [821, 221] on span "Delete" at bounding box center [834, 227] width 28 height 14
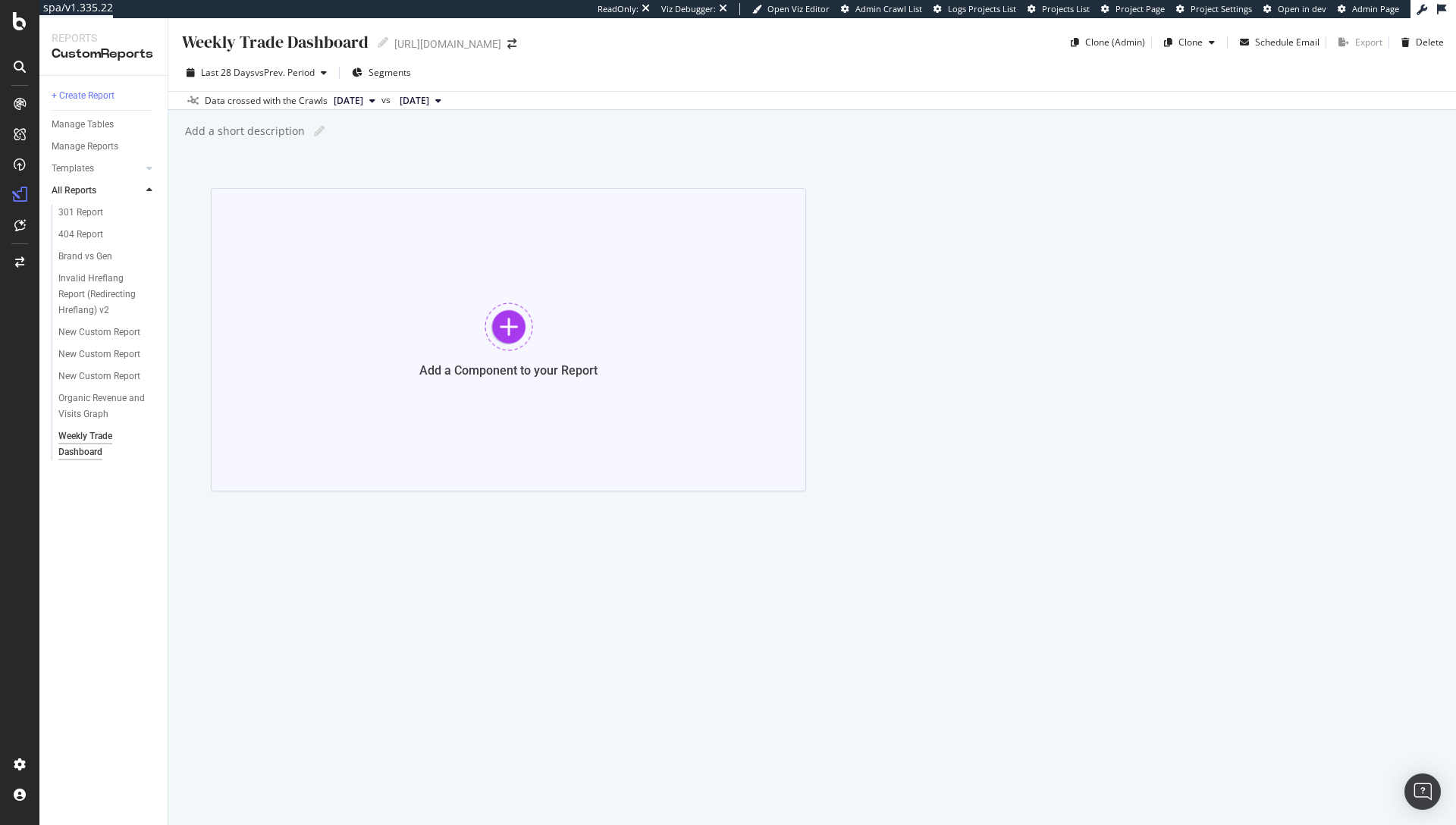
click at [496, 304] on div at bounding box center [508, 327] width 49 height 49
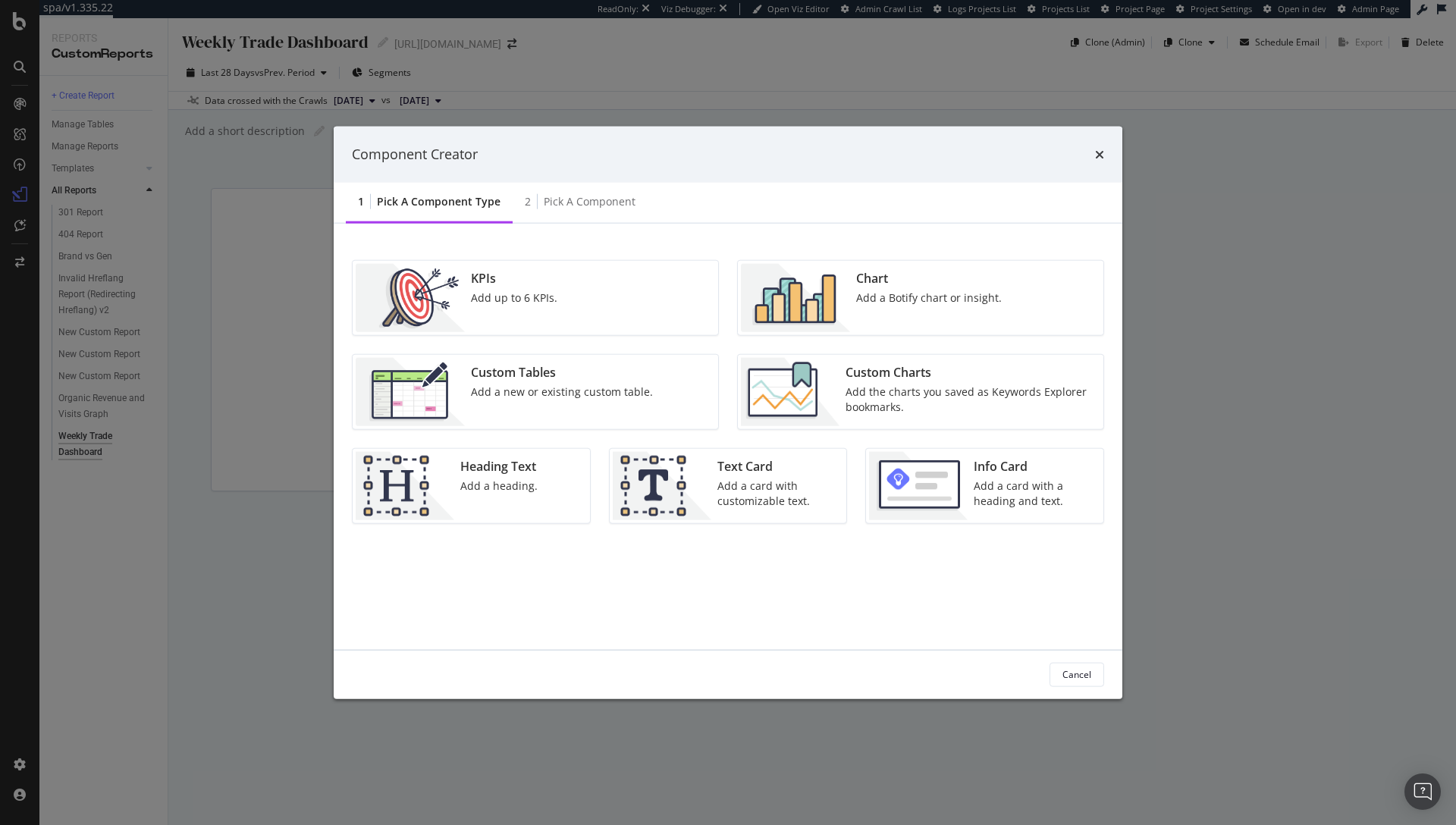
click img "modal"
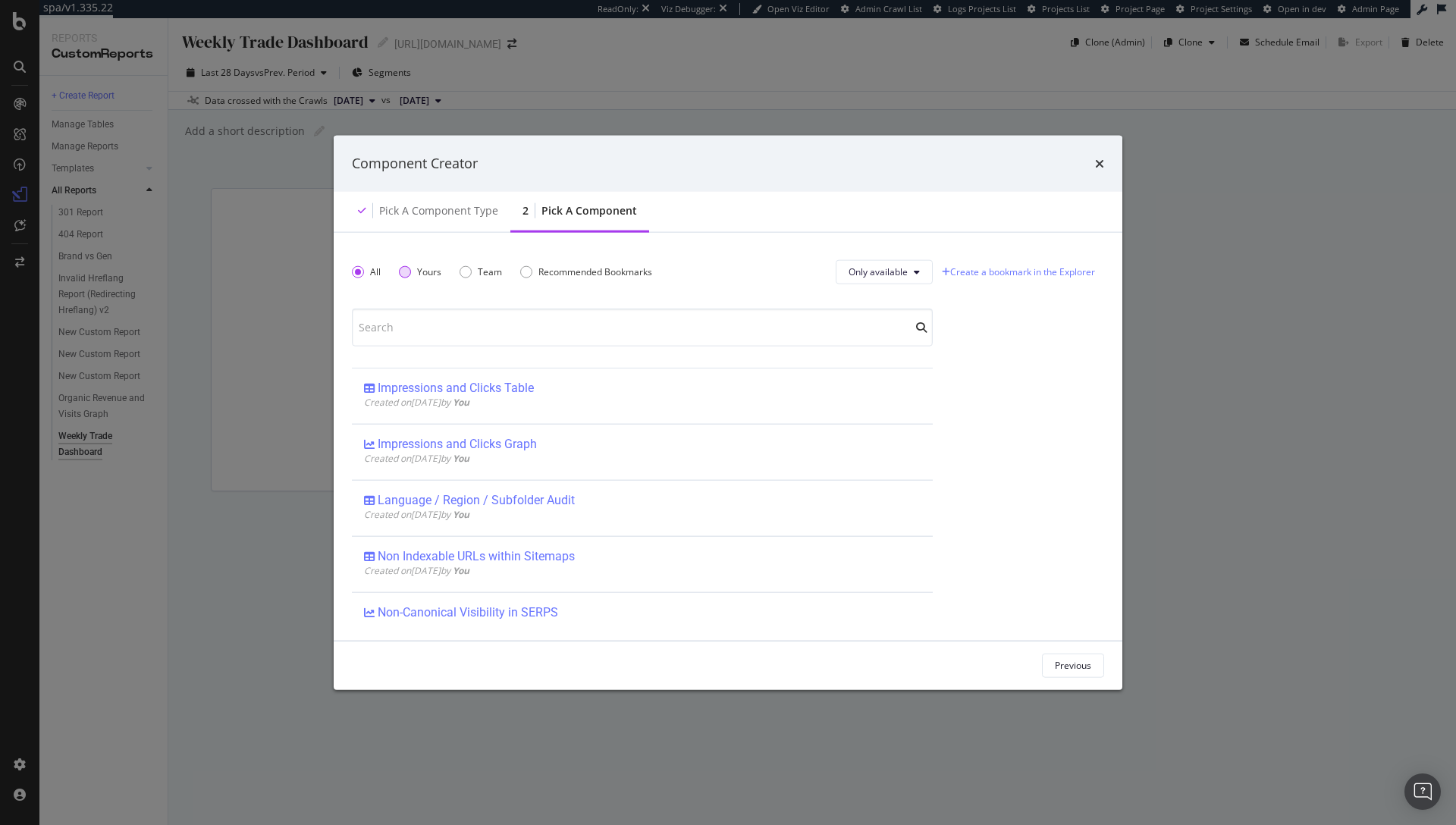
click div "Yours"
click icon "times"
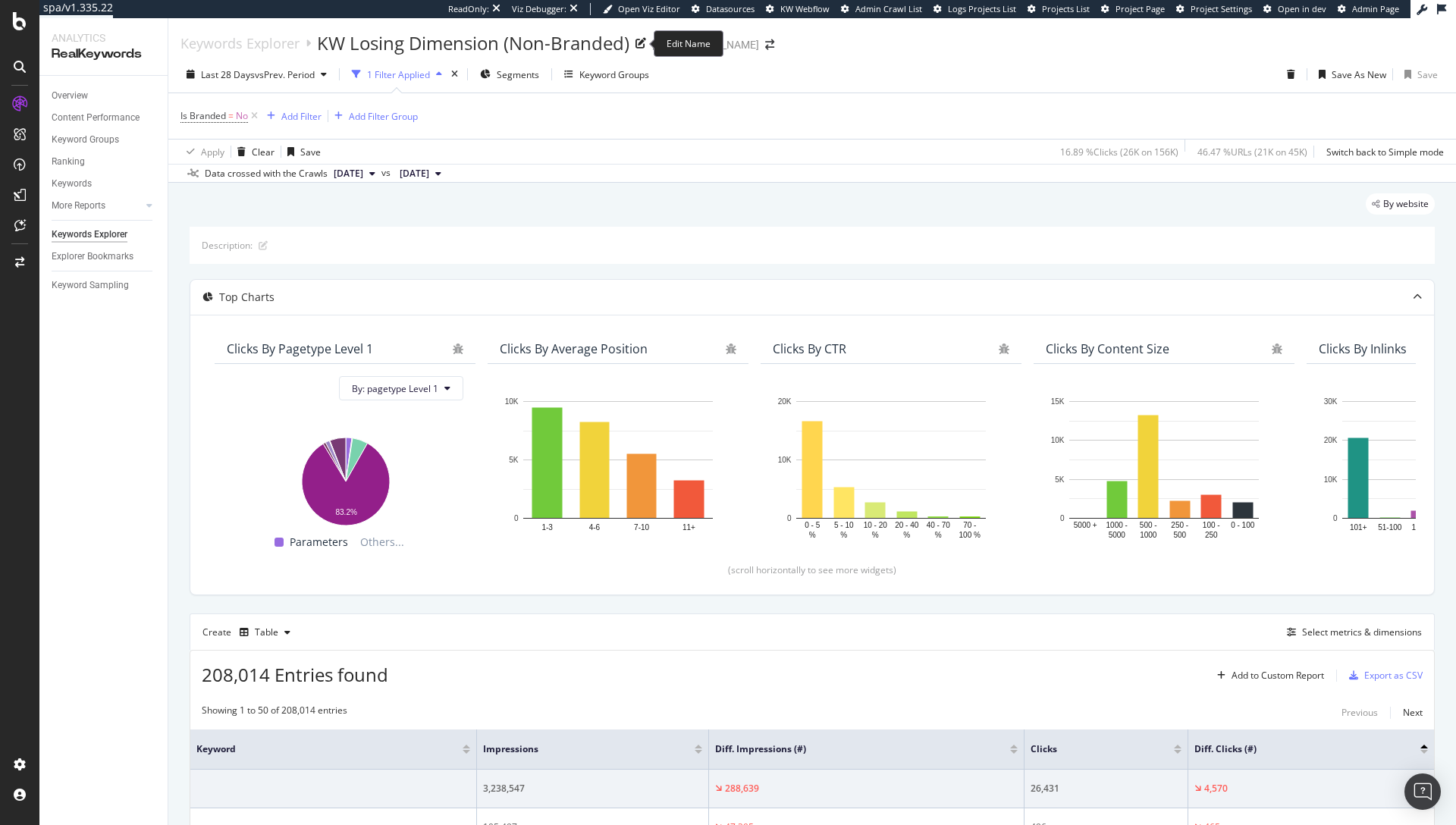
click at [581, 38] on div "KW Losing Dimension (Non-Branded)" at bounding box center [473, 43] width 313 height 26
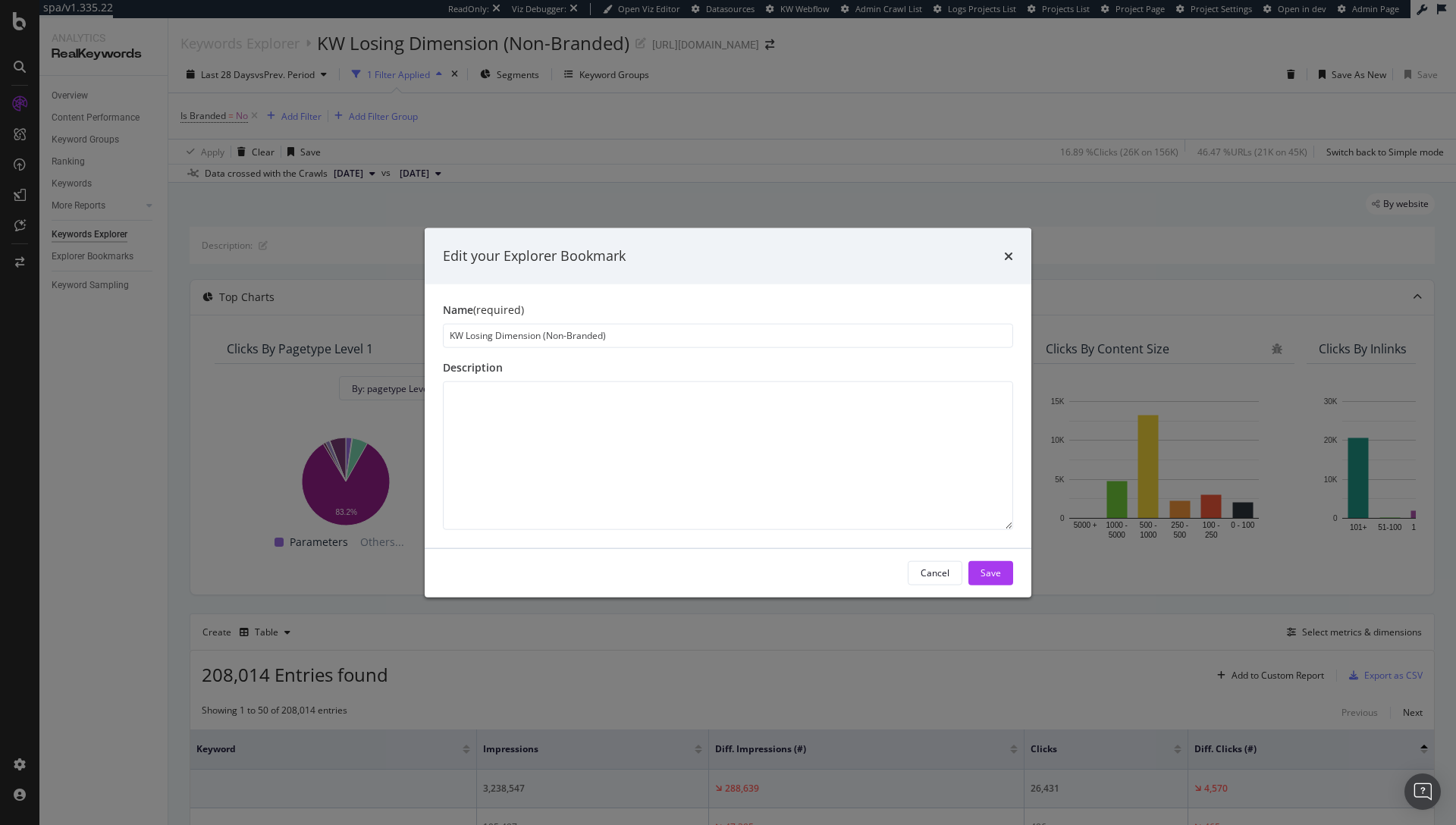
click at [595, 327] on input "KW Losing Dimension (Non-Branded)" at bounding box center [728, 335] width 570 height 24
click at [1007, 254] on icon "times" at bounding box center [1008, 255] width 9 height 12
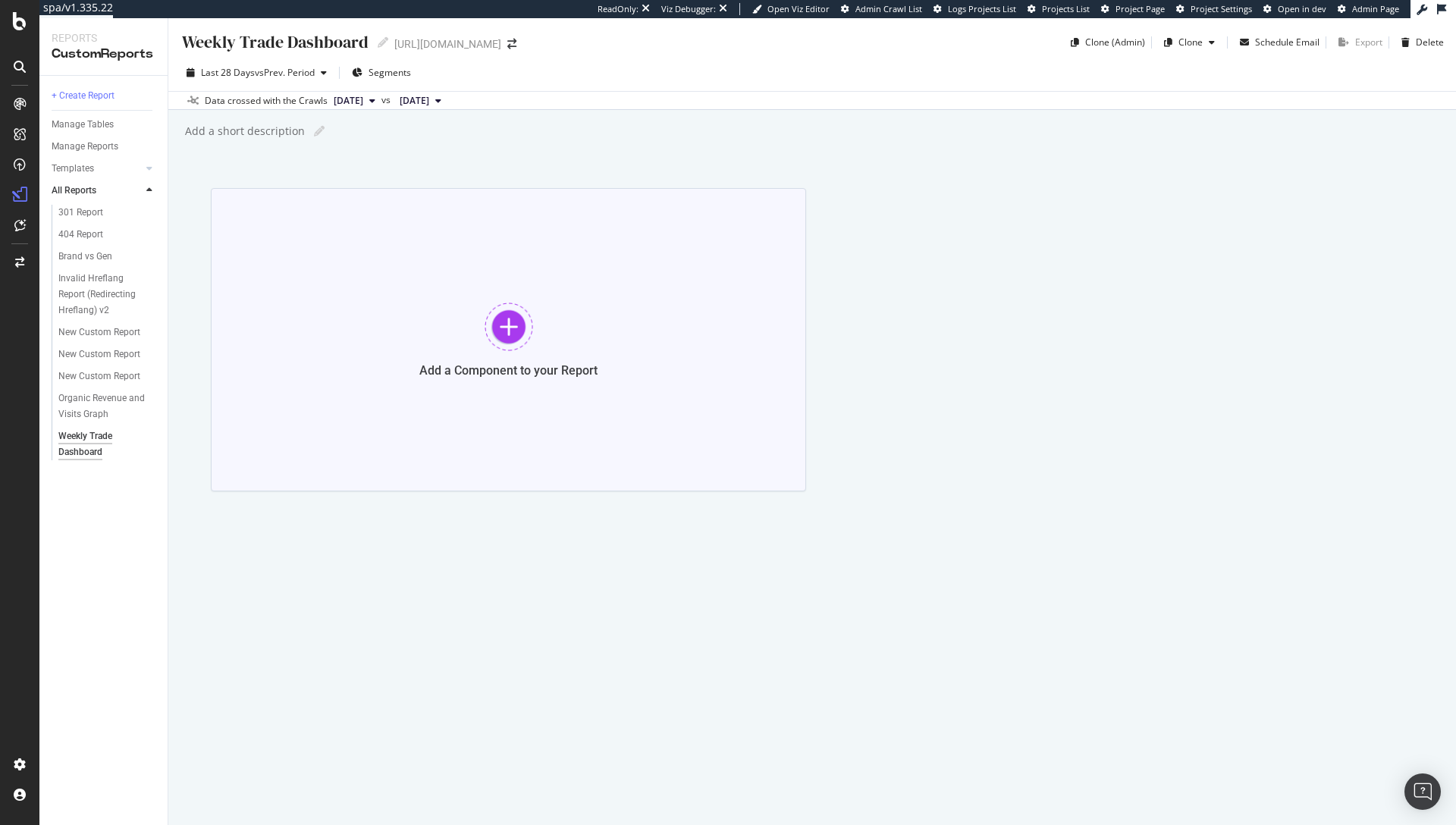
click at [495, 317] on div at bounding box center [508, 327] width 49 height 49
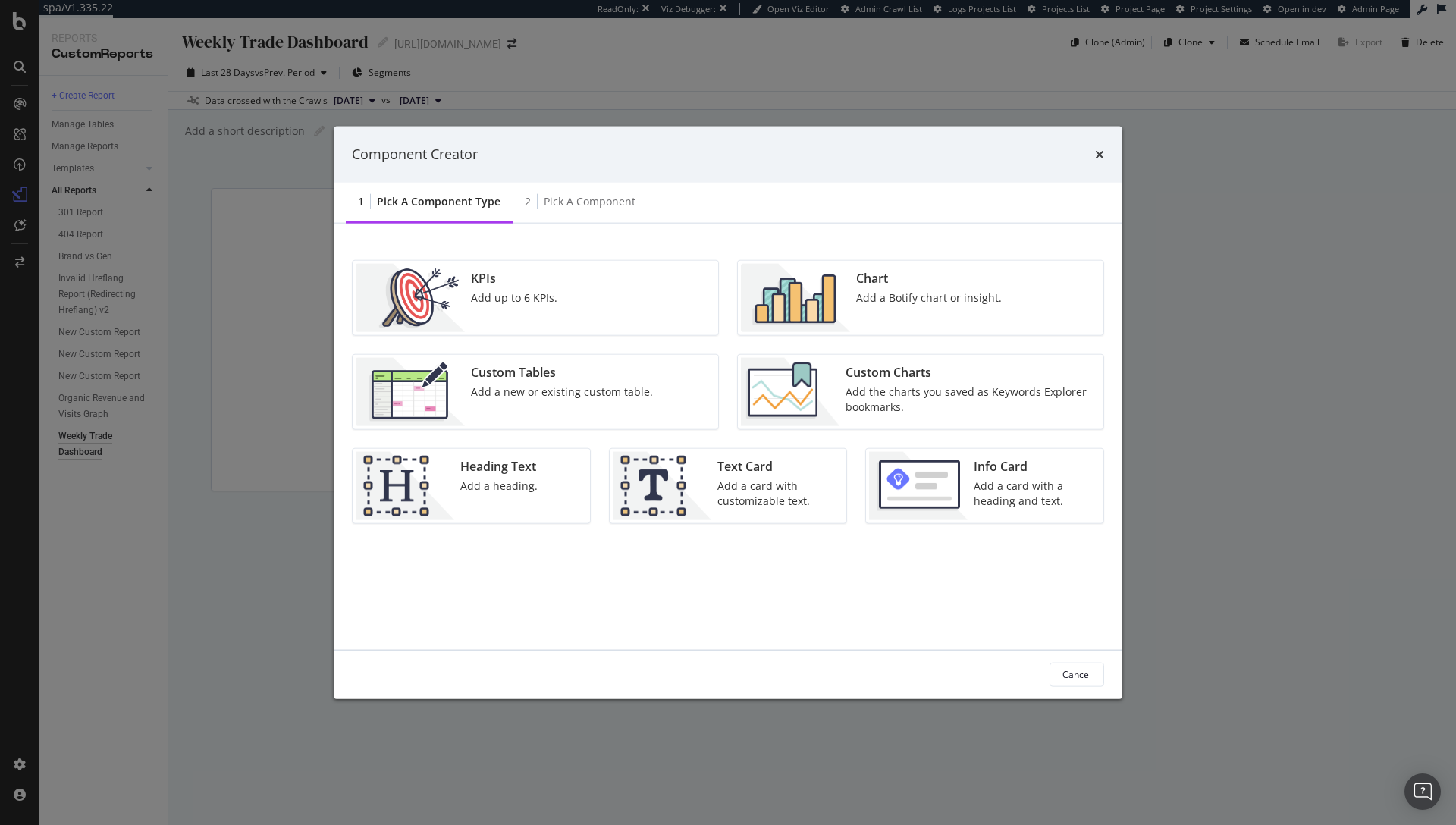
click at [912, 405] on div "Add the charts you saved as Keywords Explorer bookmarks." at bounding box center [970, 398] width 249 height 30
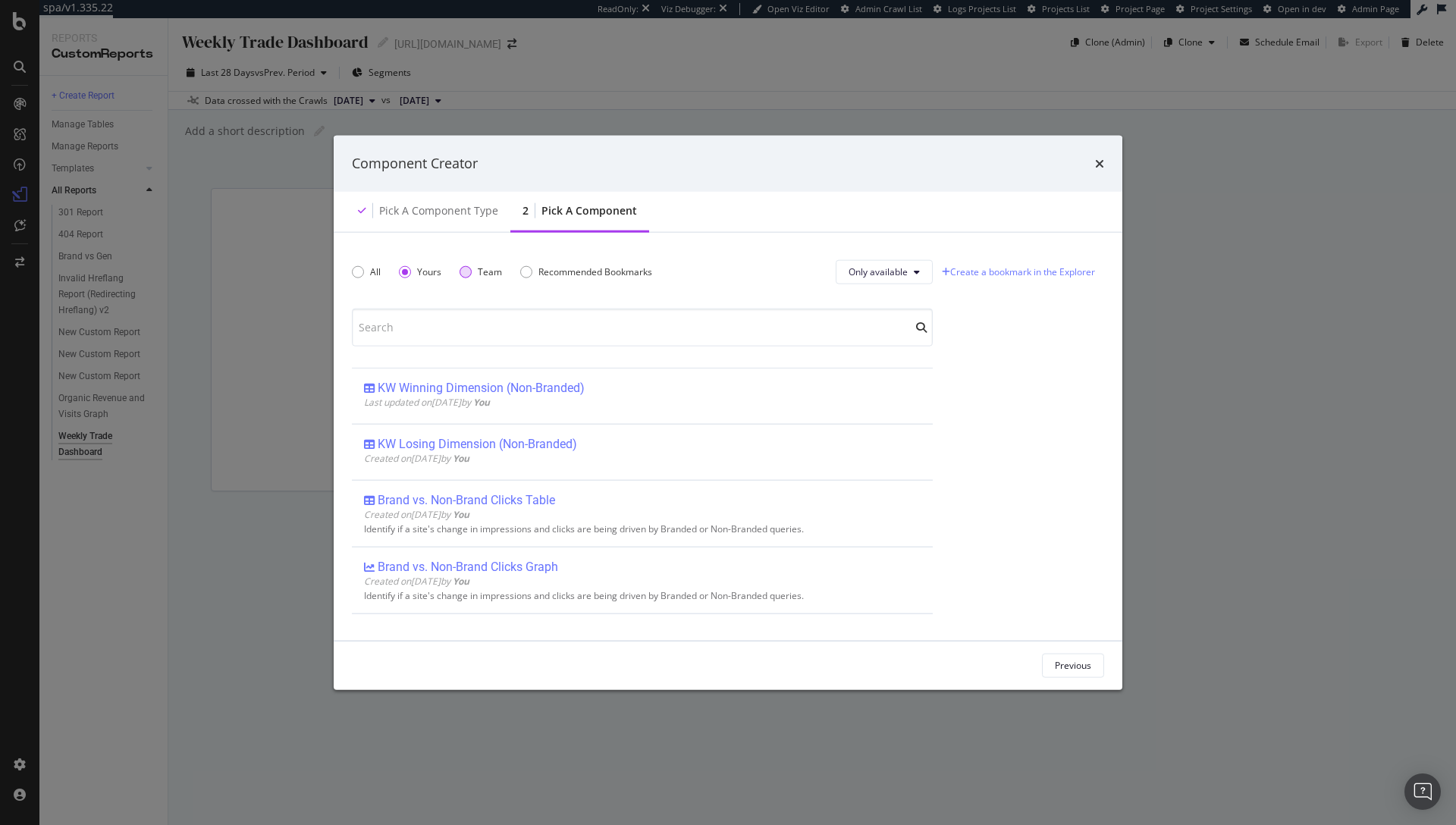
click at [462, 273] on div "Team" at bounding box center [465, 271] width 12 height 12
click at [385, 274] on div "All Yours Team Recommended Bookmarks" at bounding box center [511, 271] width 318 height 42
click at [412, 273] on div "Yours" at bounding box center [420, 272] width 42 height 13
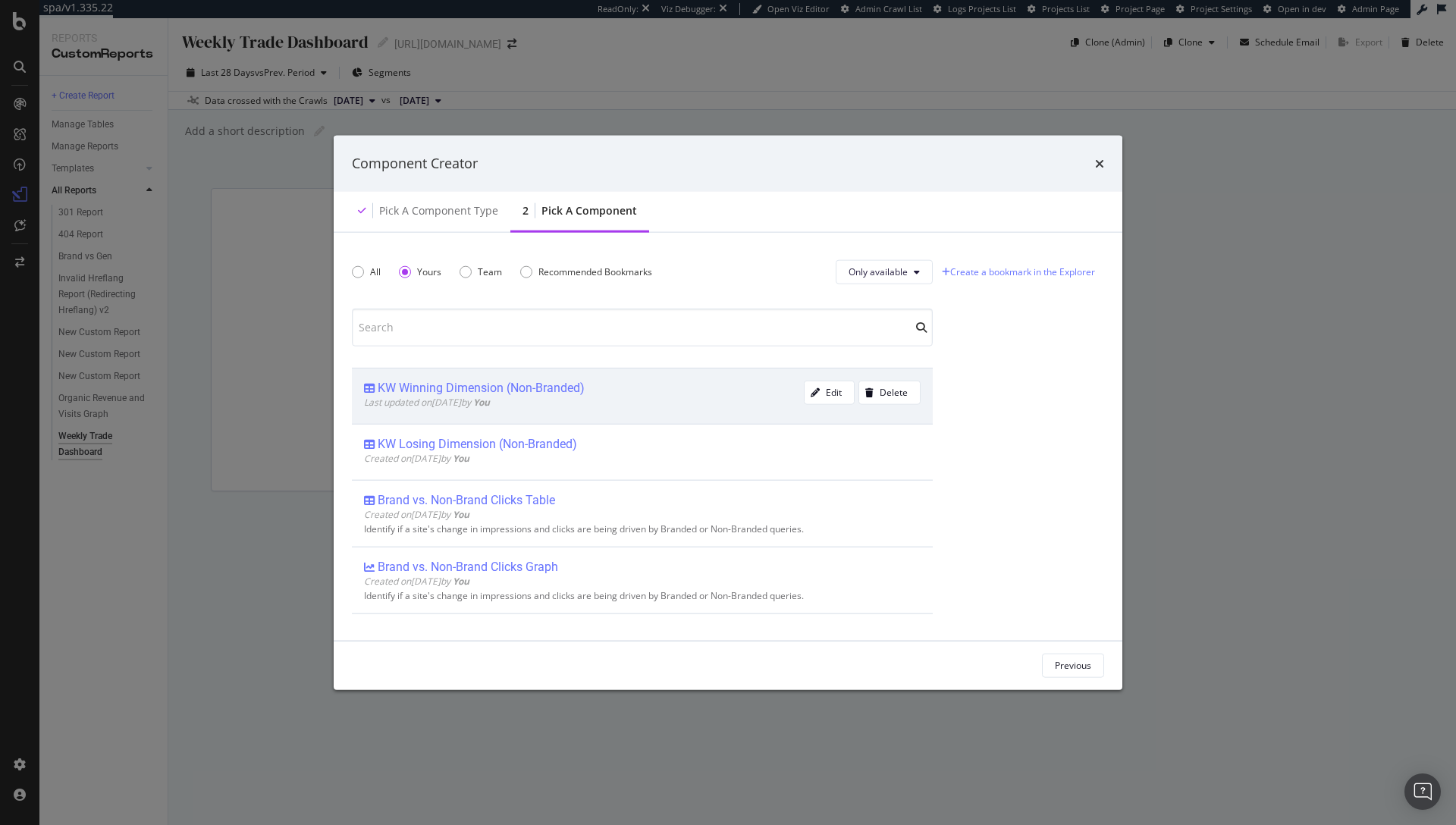
click at [557, 390] on div "KW Winning Dimension (Non-Branded)" at bounding box center [481, 387] width 207 height 15
click at [1098, 670] on button "Add Component" at bounding box center [1057, 665] width 93 height 24
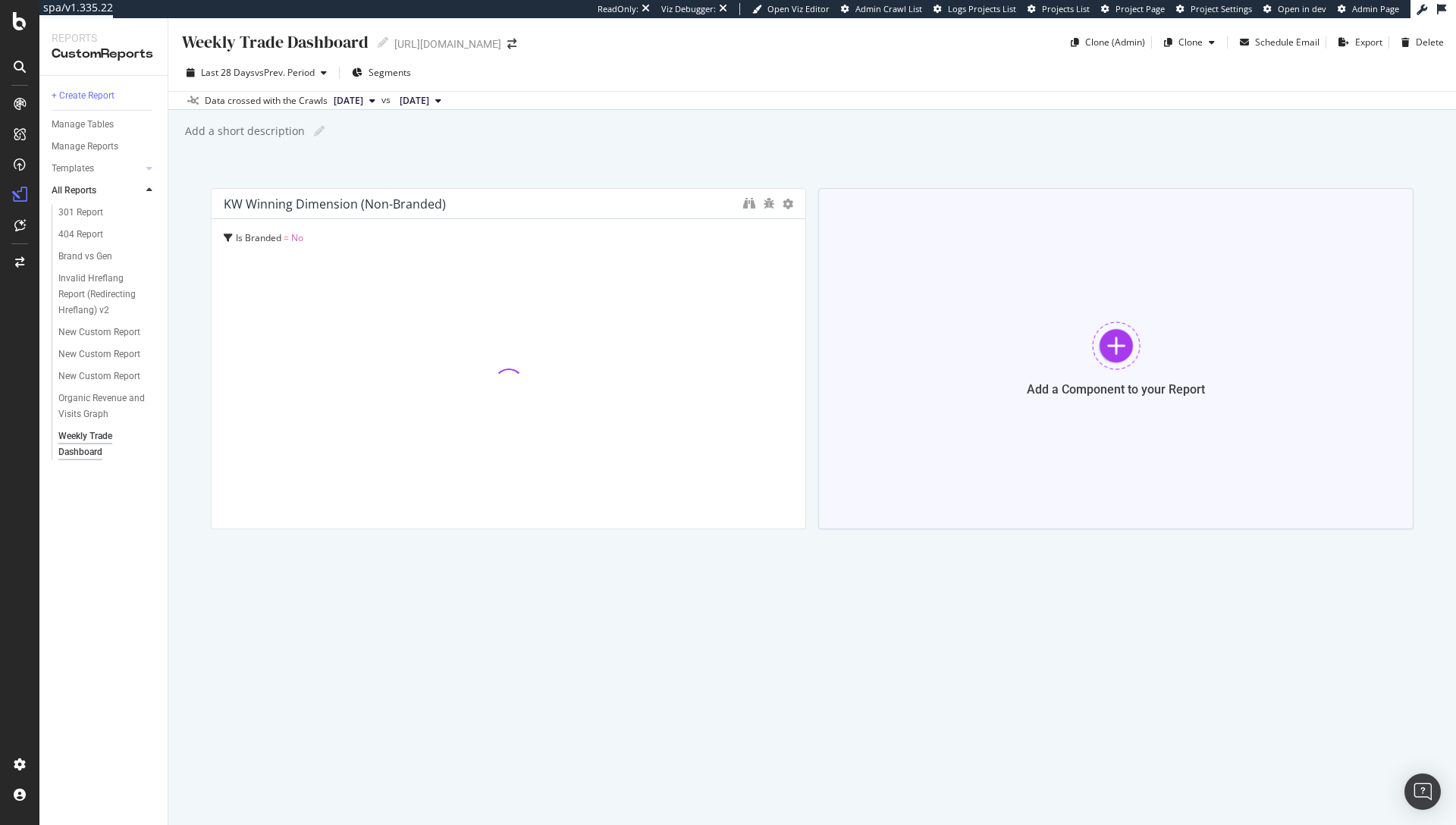
click at [1115, 355] on div at bounding box center [1116, 346] width 49 height 49
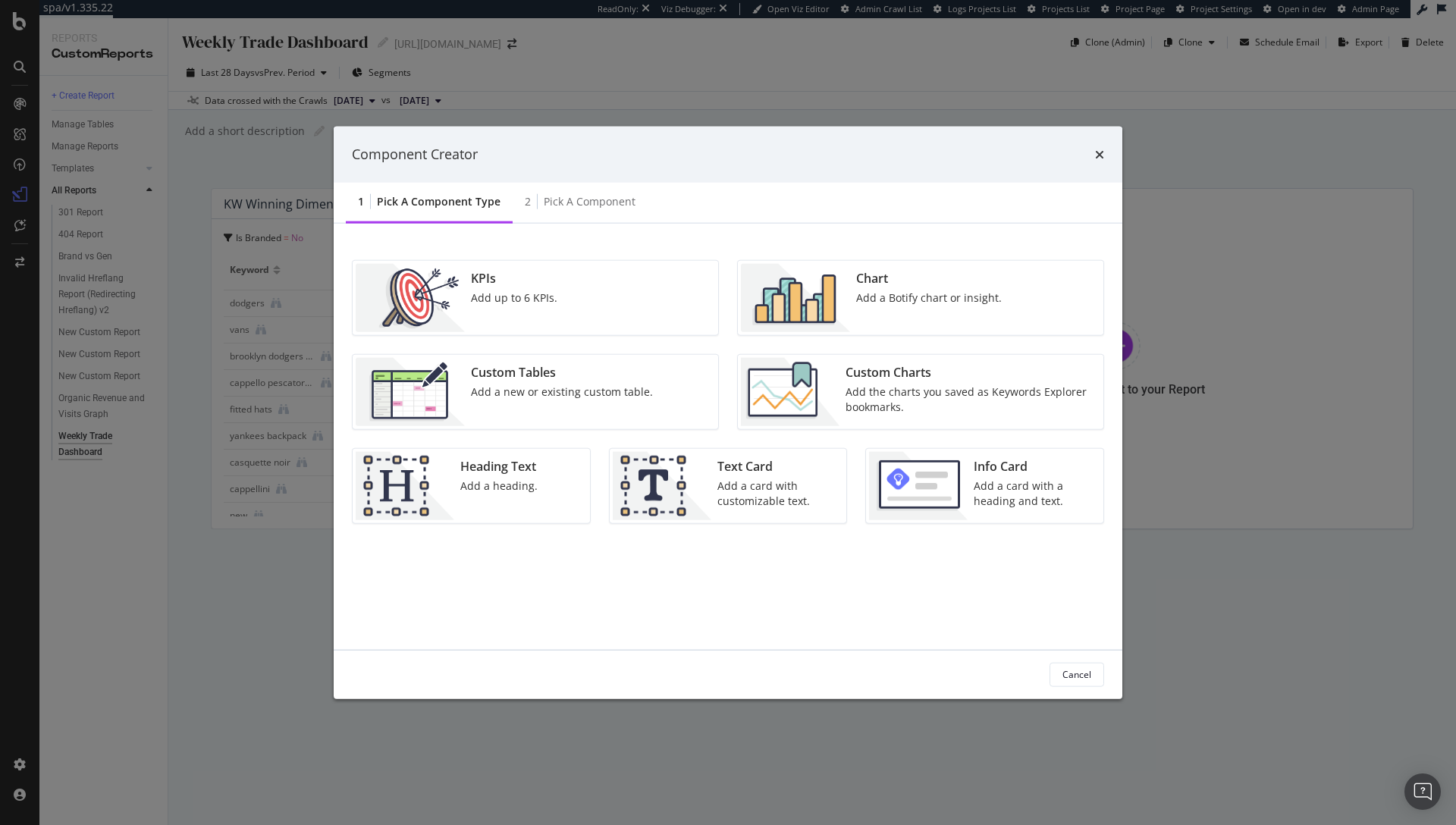
click at [773, 370] on img "modal" at bounding box center [790, 392] width 98 height 68
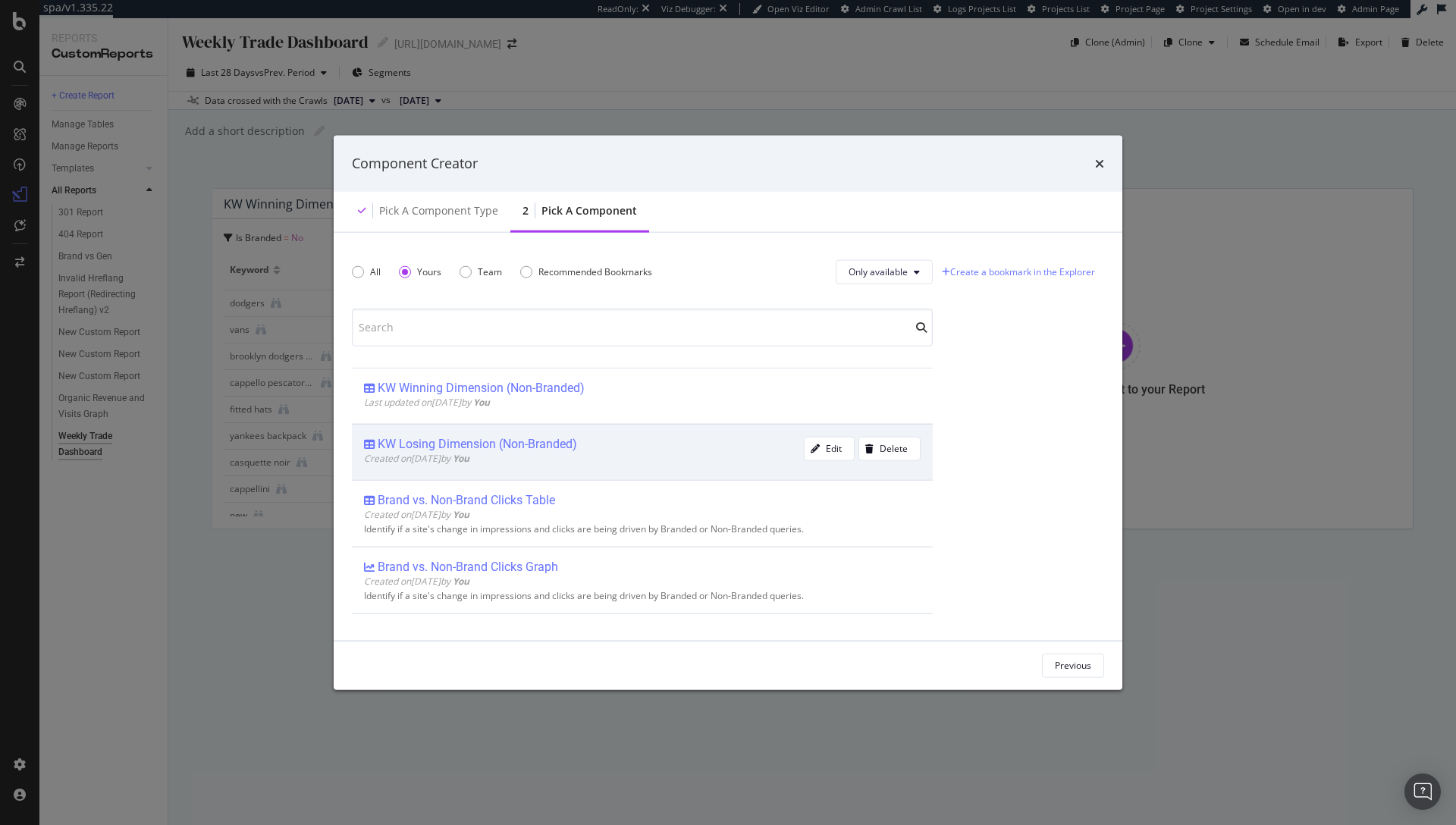
click at [498, 444] on div "KW Losing Dimension (Non-Branded)" at bounding box center [477, 443] width 199 height 15
click at [1046, 664] on div "Add Component" at bounding box center [1058, 666] width 68 height 13
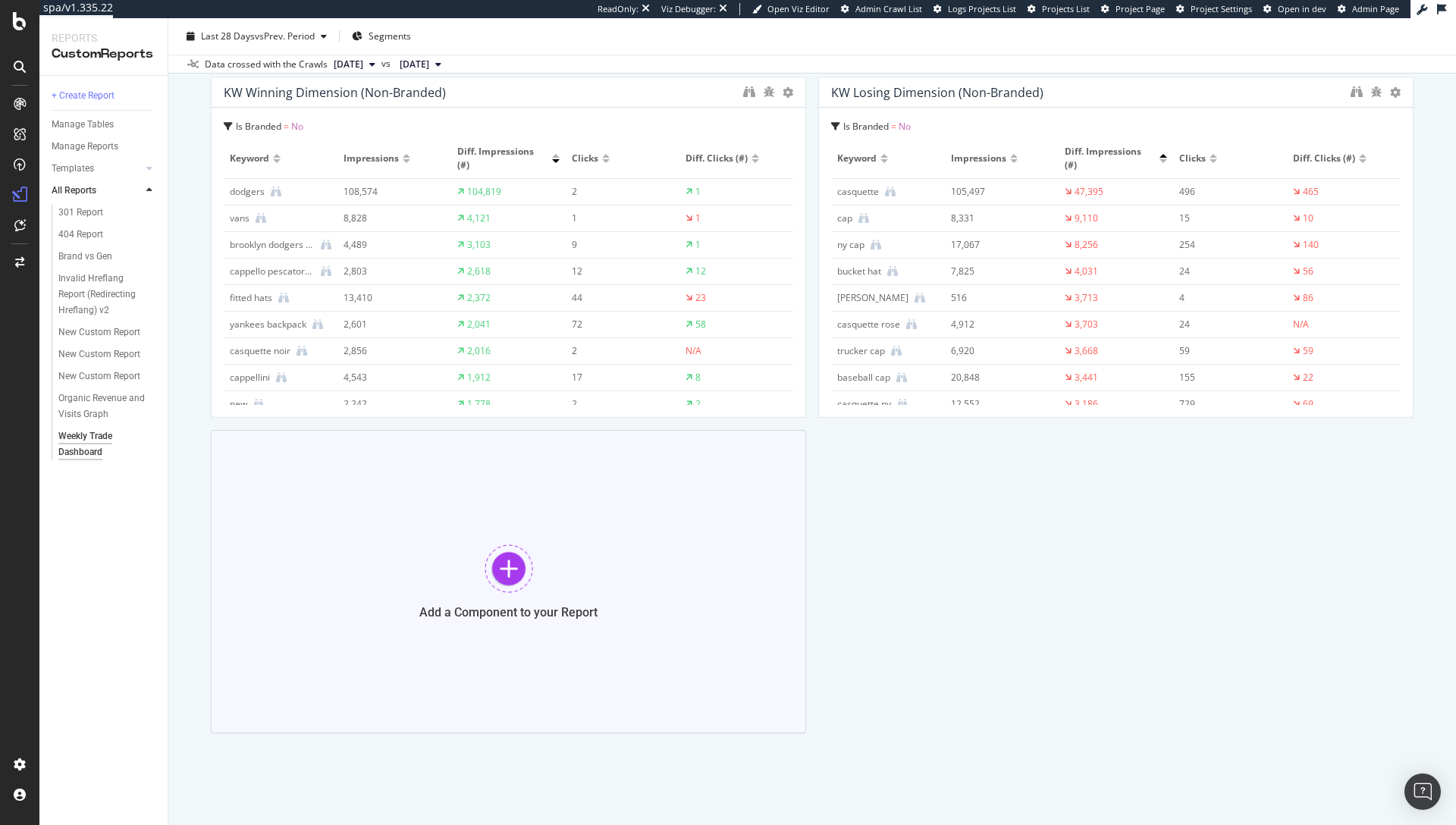
scroll to position [115, 0]
click at [1359, 151] on div at bounding box center [1362, 152] width 7 height 4
click at [751, 156] on div at bounding box center [755, 157] width 7 height 4
click at [519, 560] on div at bounding box center [508, 565] width 49 height 49
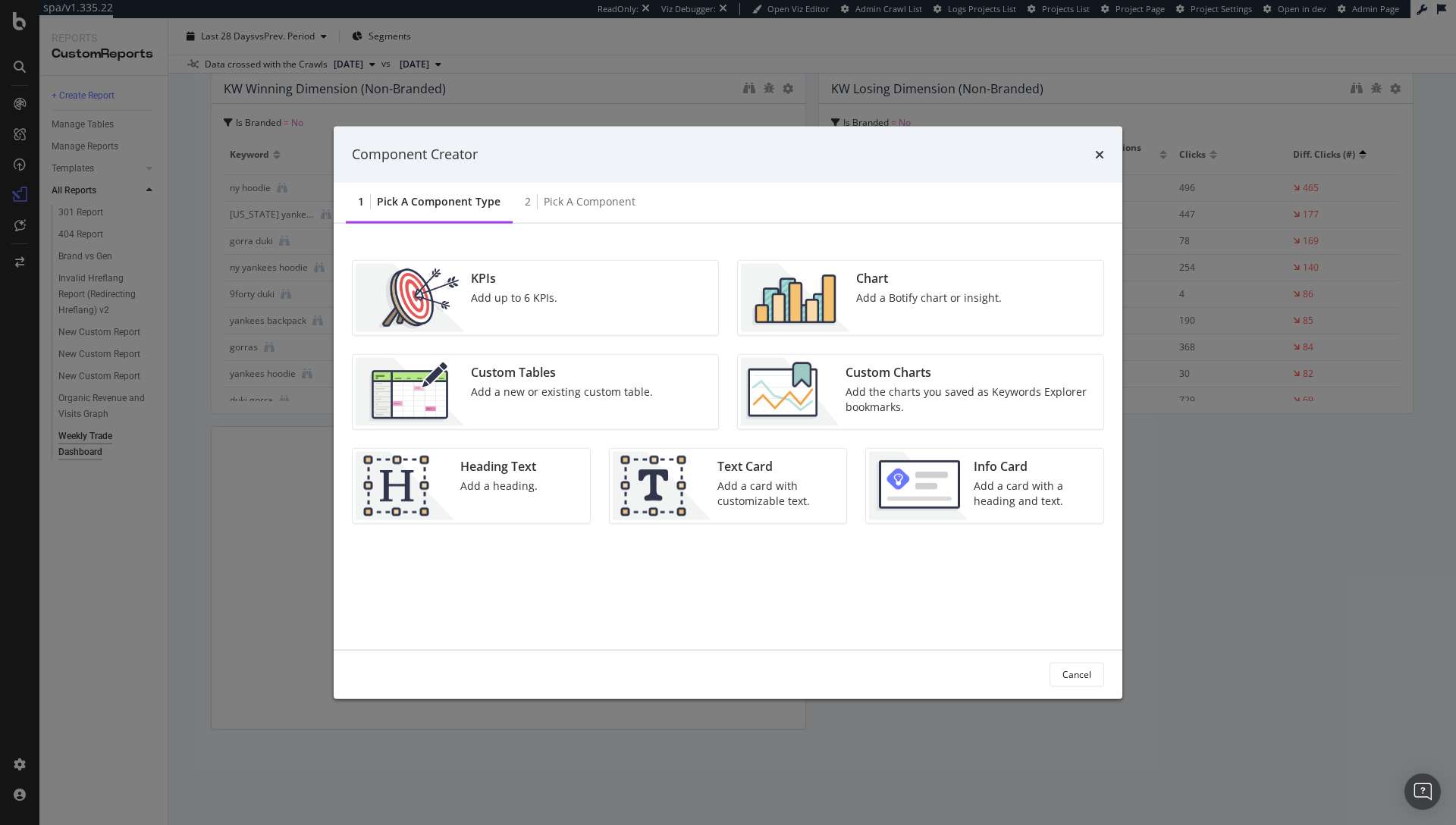
click at [943, 369] on div "Custom Charts" at bounding box center [970, 372] width 249 height 17
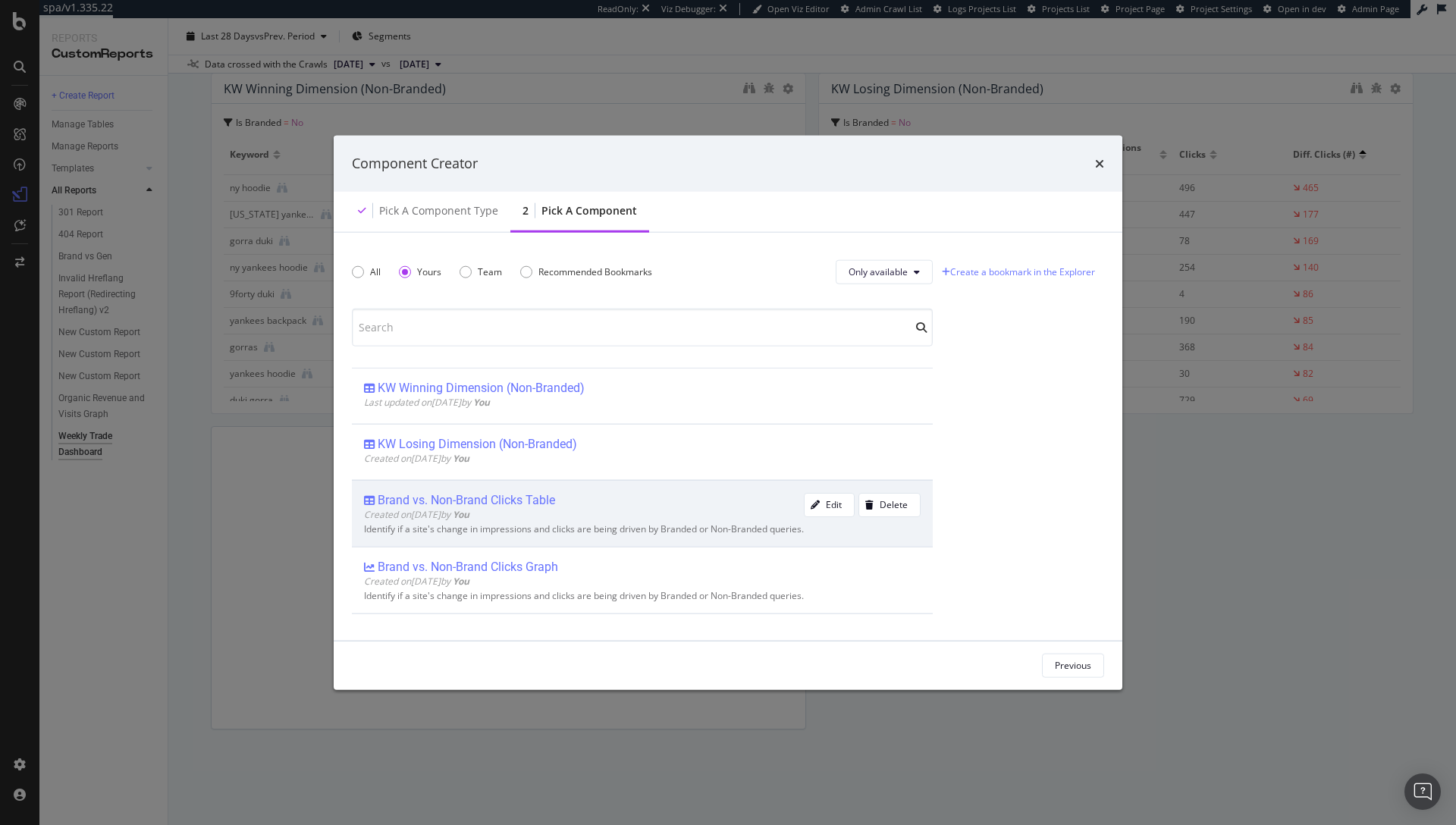
click at [470, 498] on div "Brand vs. Non-Brand Clicks Table" at bounding box center [466, 500] width 177 height 15
click at [1048, 660] on div "Add Component" at bounding box center [1058, 666] width 68 height 13
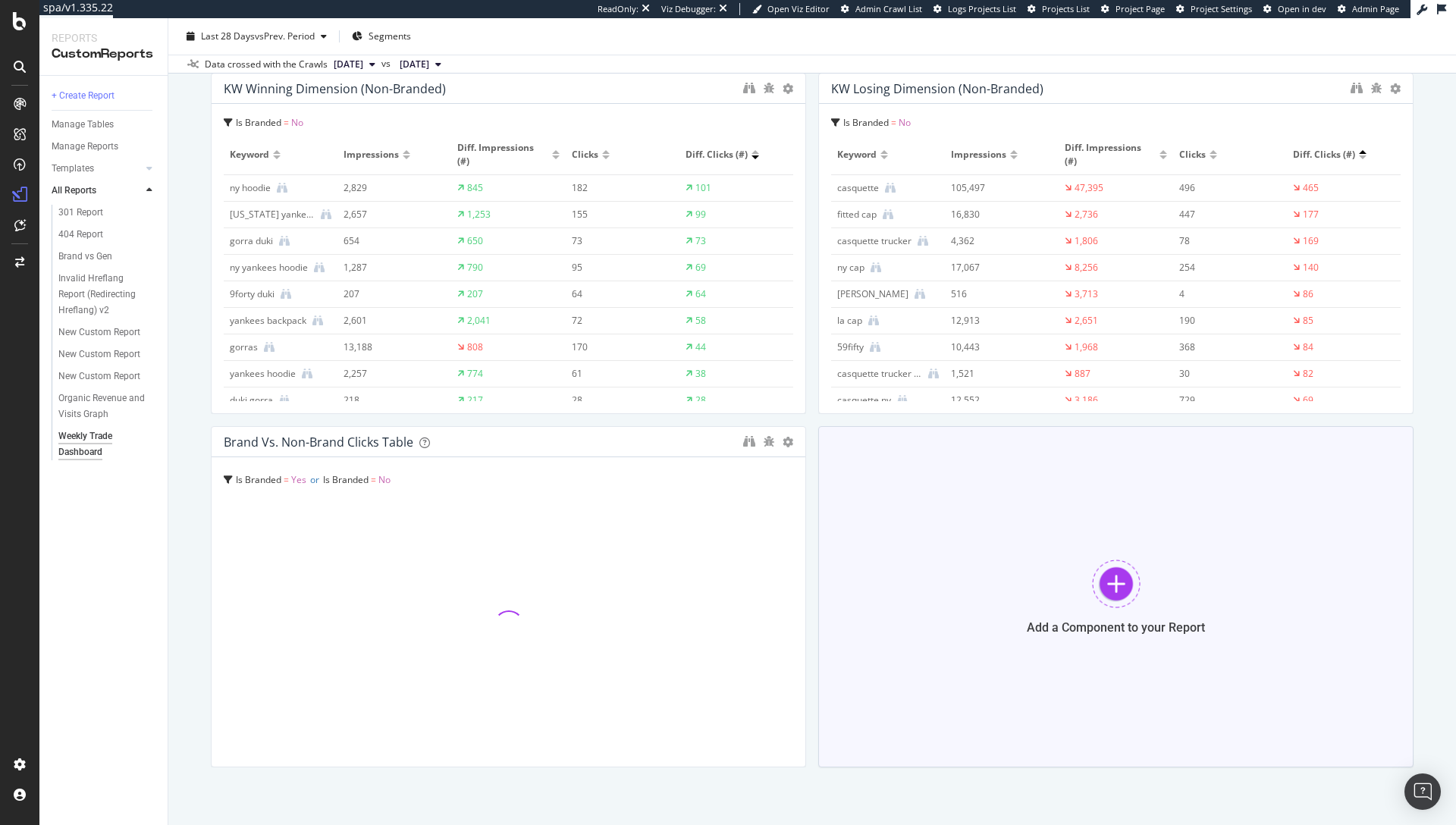
click at [1095, 582] on div at bounding box center [1116, 584] width 49 height 49
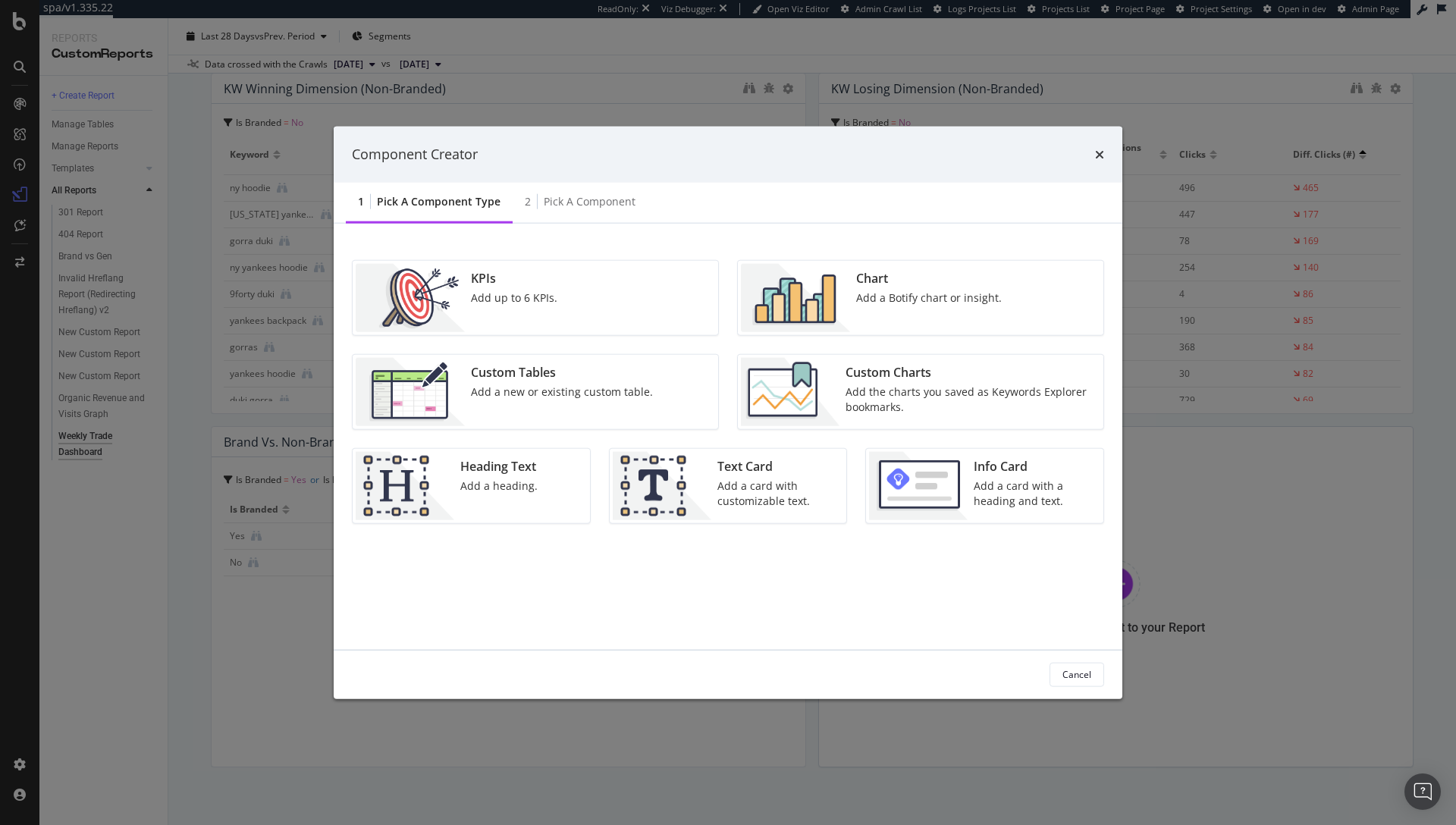
click at [879, 363] on div "Custom Charts" at bounding box center [970, 372] width 249 height 17
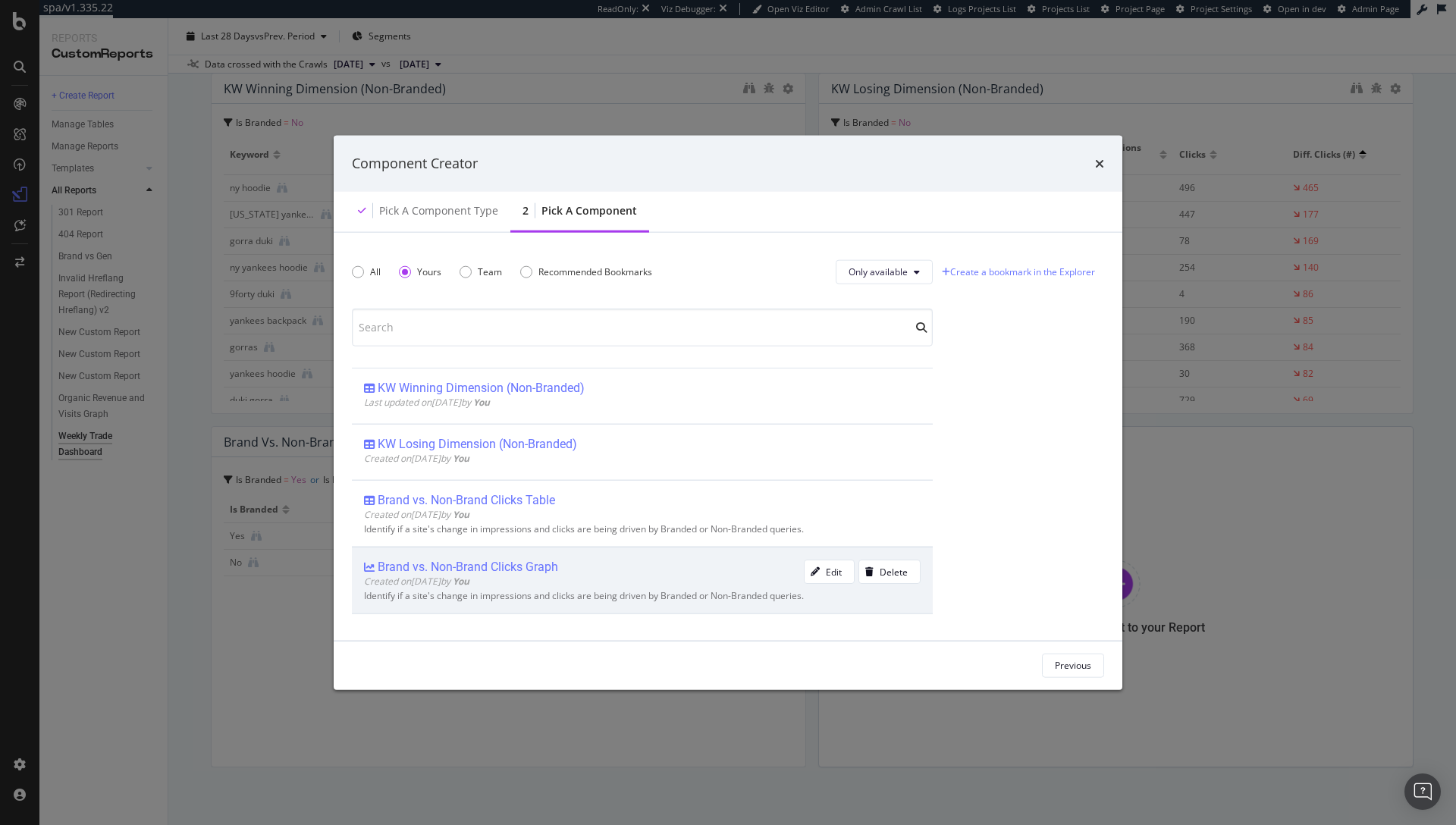
click at [490, 567] on div "Brand vs. Non-Brand Clicks Graph" at bounding box center [468, 567] width 180 height 15
click at [1075, 663] on div "Add Component" at bounding box center [1058, 666] width 68 height 13
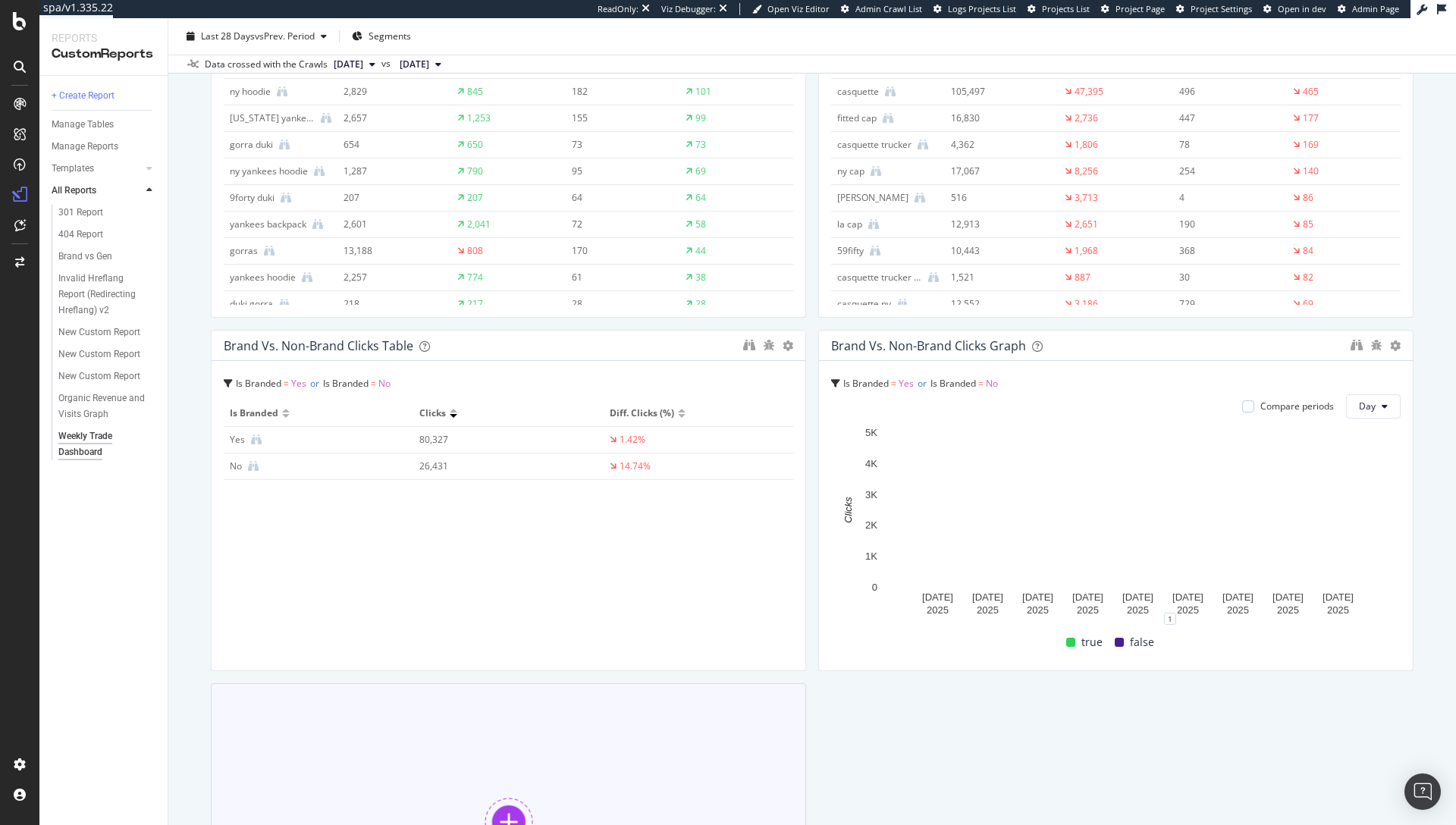
scroll to position [384, 0]
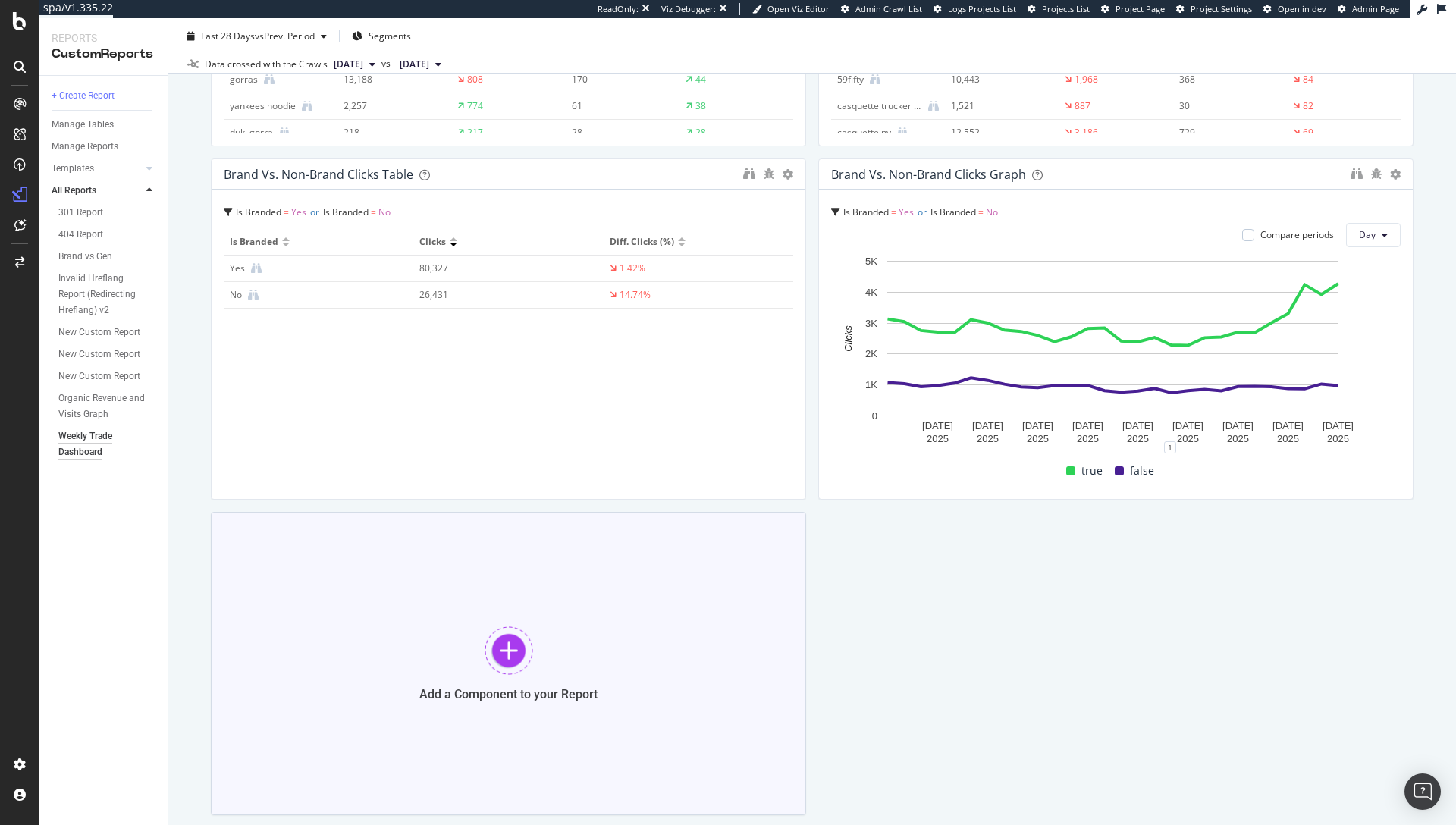
click at [517, 639] on div at bounding box center [508, 650] width 49 height 49
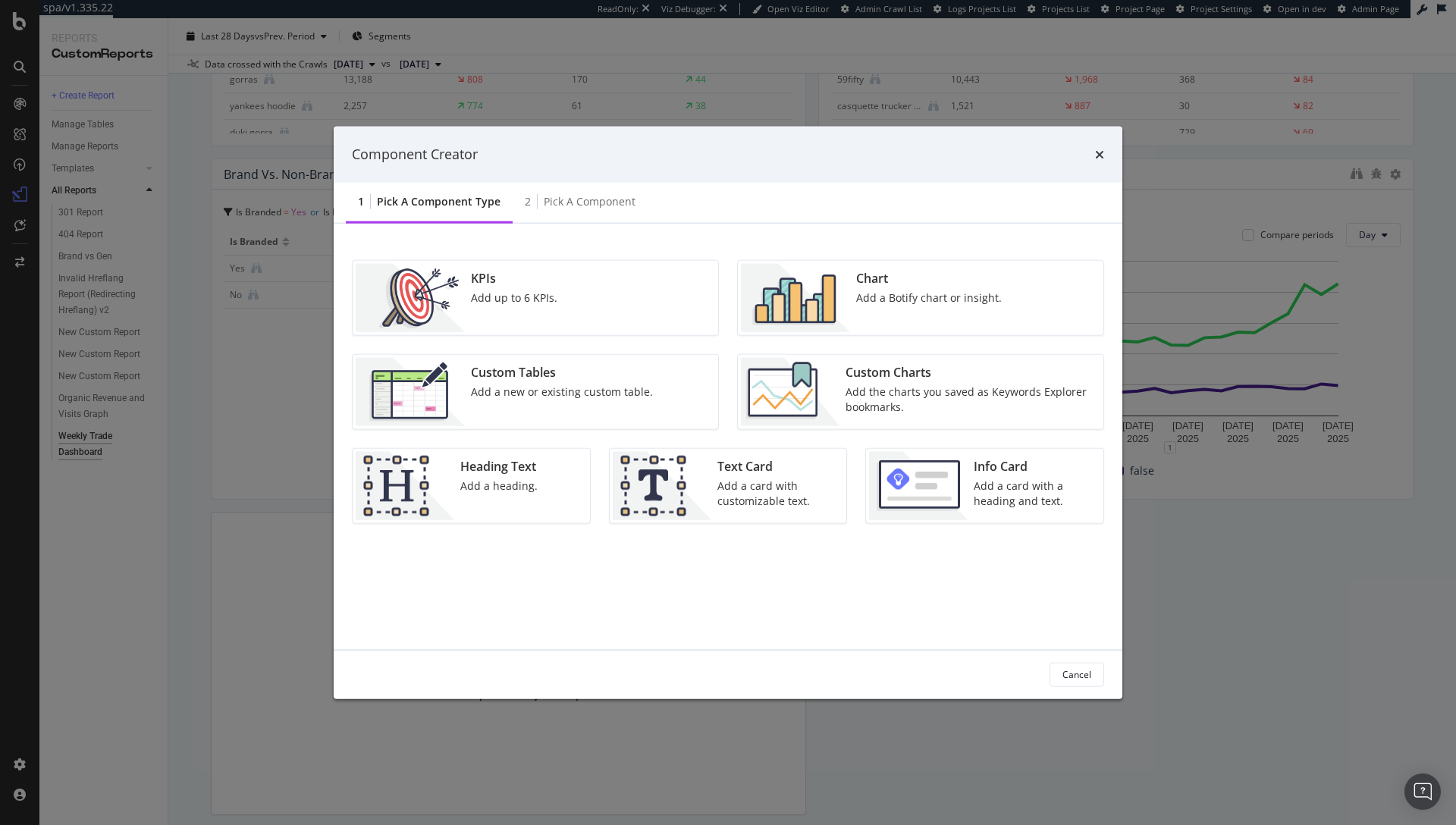
click at [867, 382] on div "Custom Charts Add the charts you saved as Keywords Explorer bookmarks." at bounding box center [970, 392] width 261 height 68
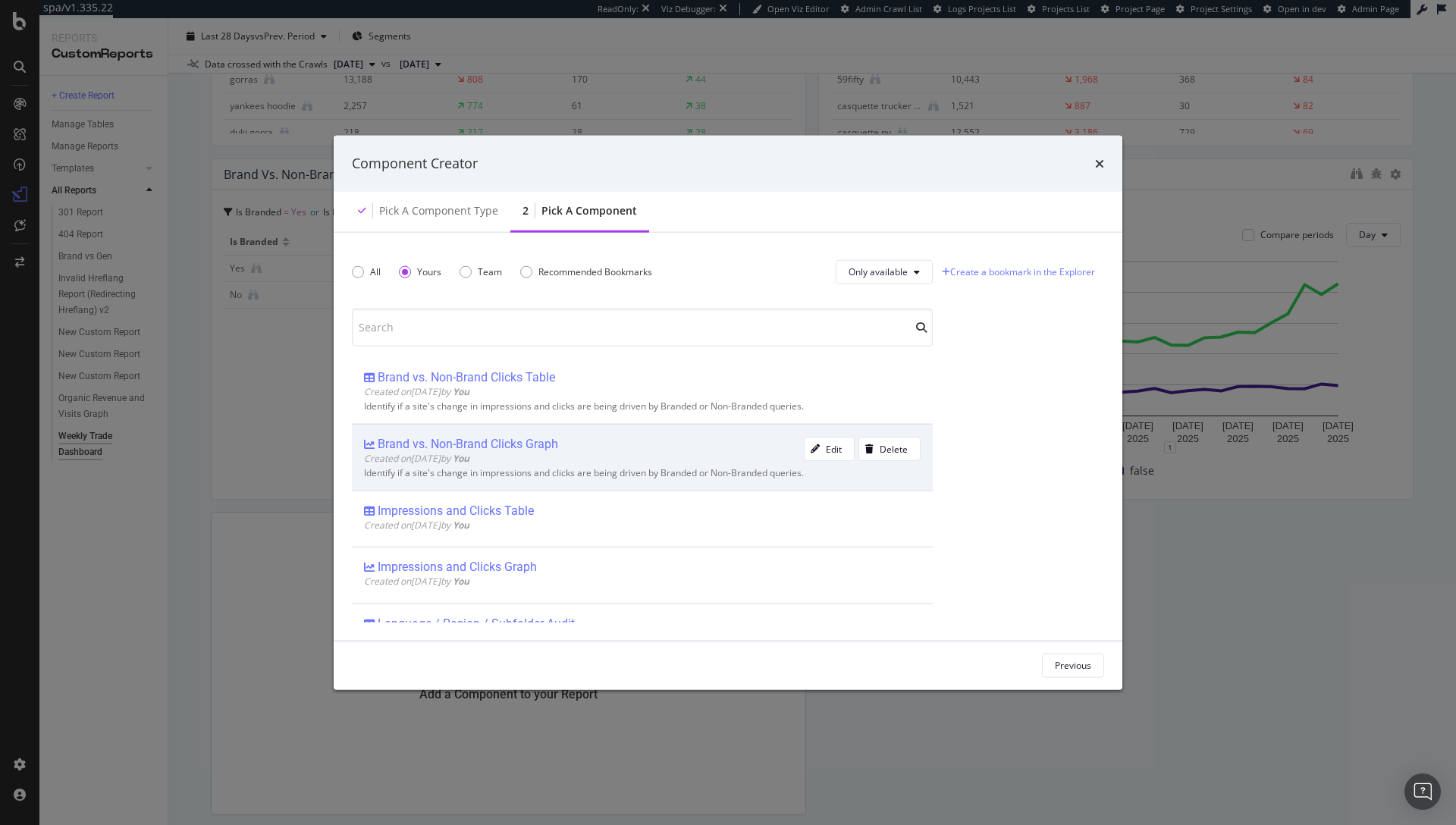
scroll to position [106, 0]
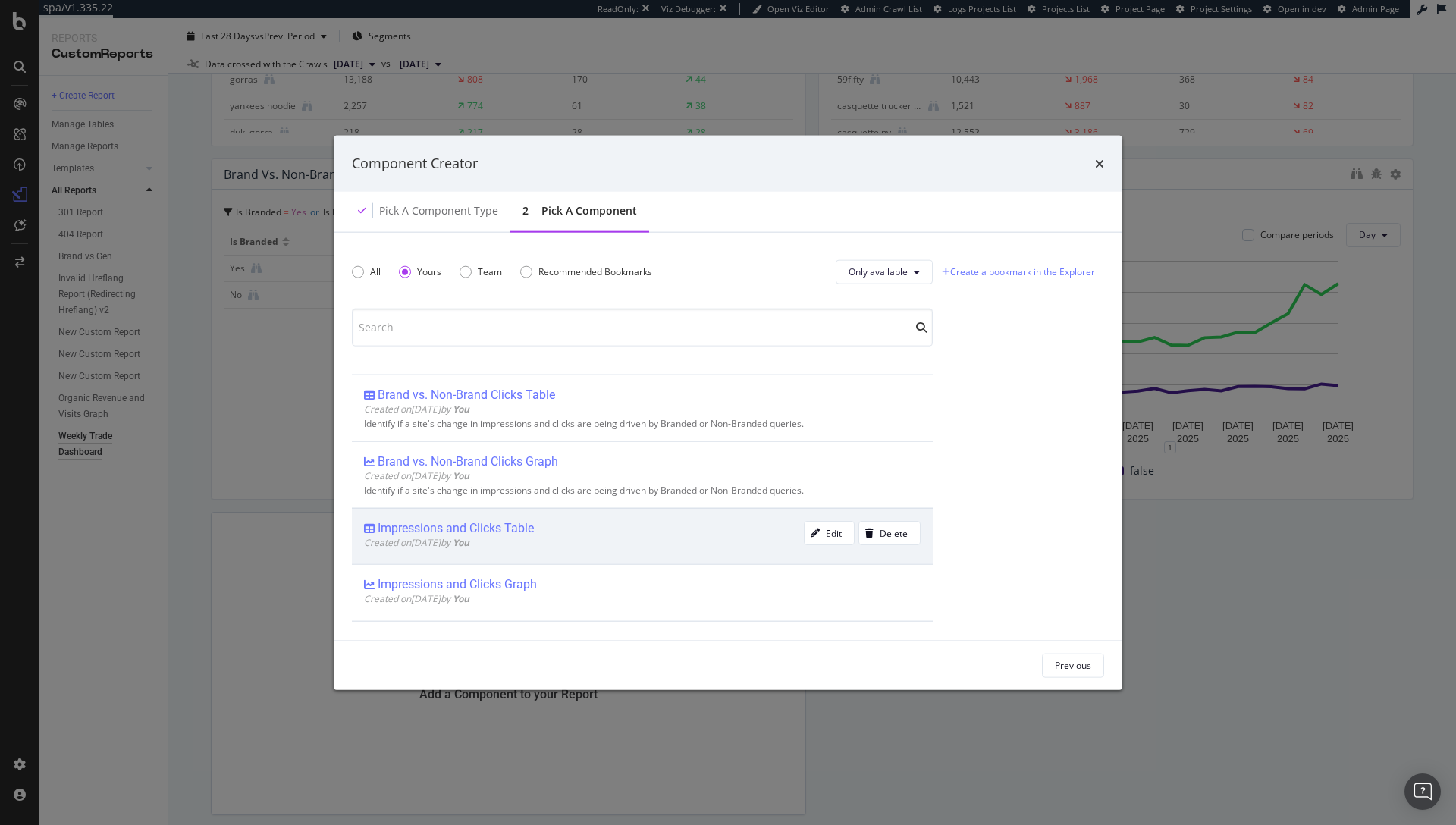
click at [512, 529] on div "Impressions and Clicks Table" at bounding box center [456, 529] width 156 height 15
click at [1063, 663] on div "Add Component" at bounding box center [1058, 666] width 68 height 13
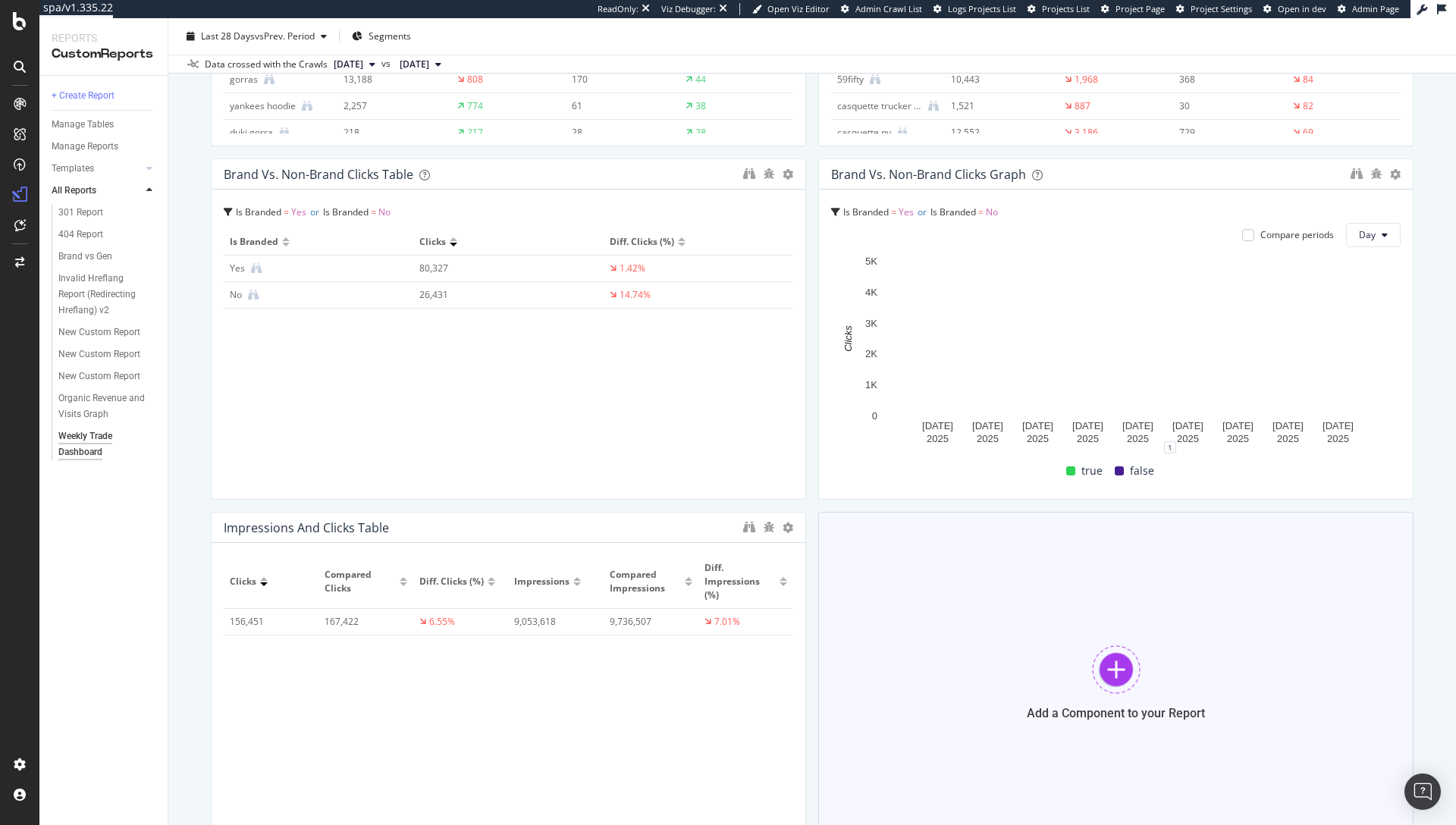
click at [1102, 647] on div at bounding box center [1116, 670] width 49 height 49
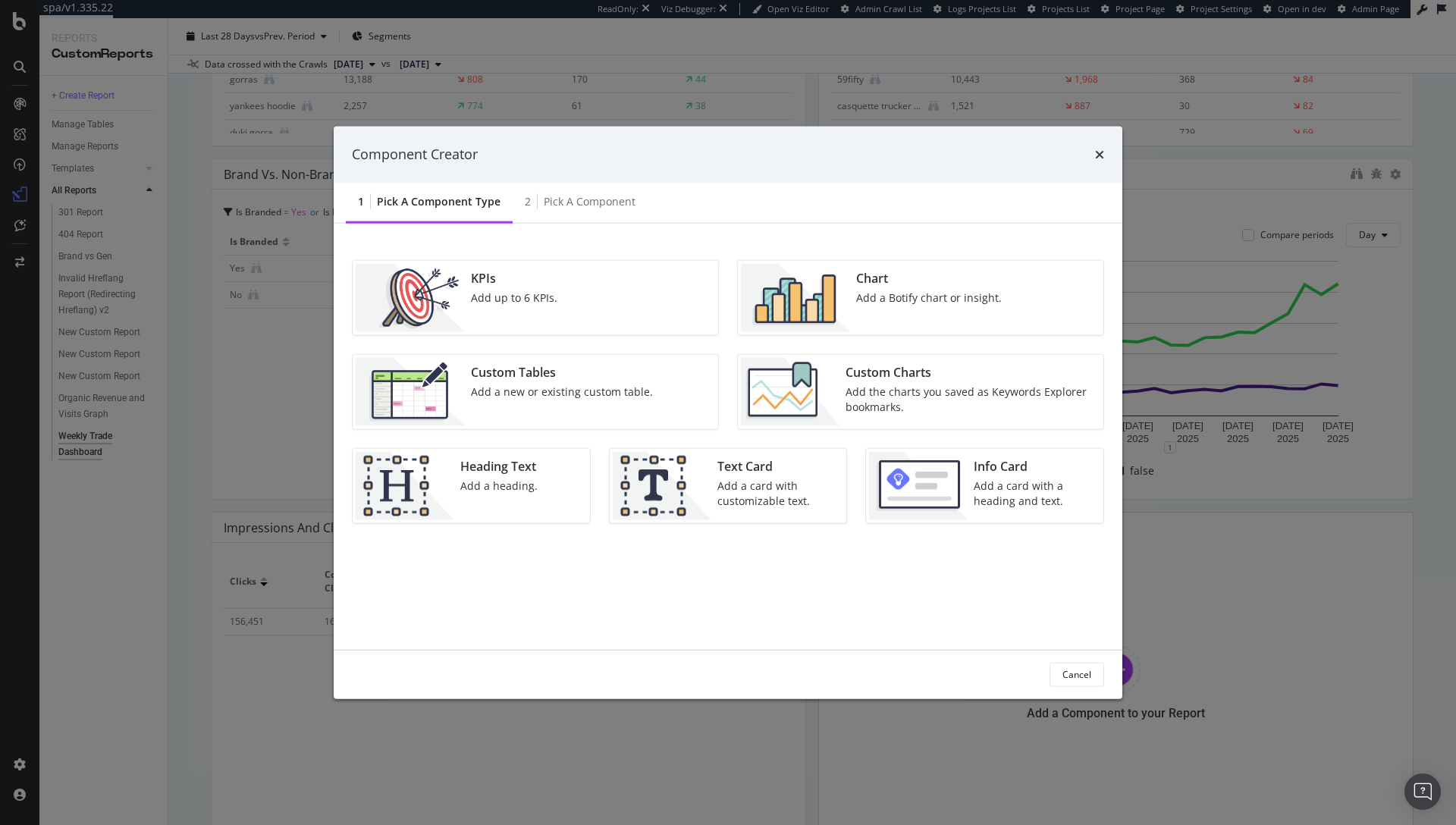
click at [895, 376] on div "Custom Charts" at bounding box center [970, 372] width 249 height 17
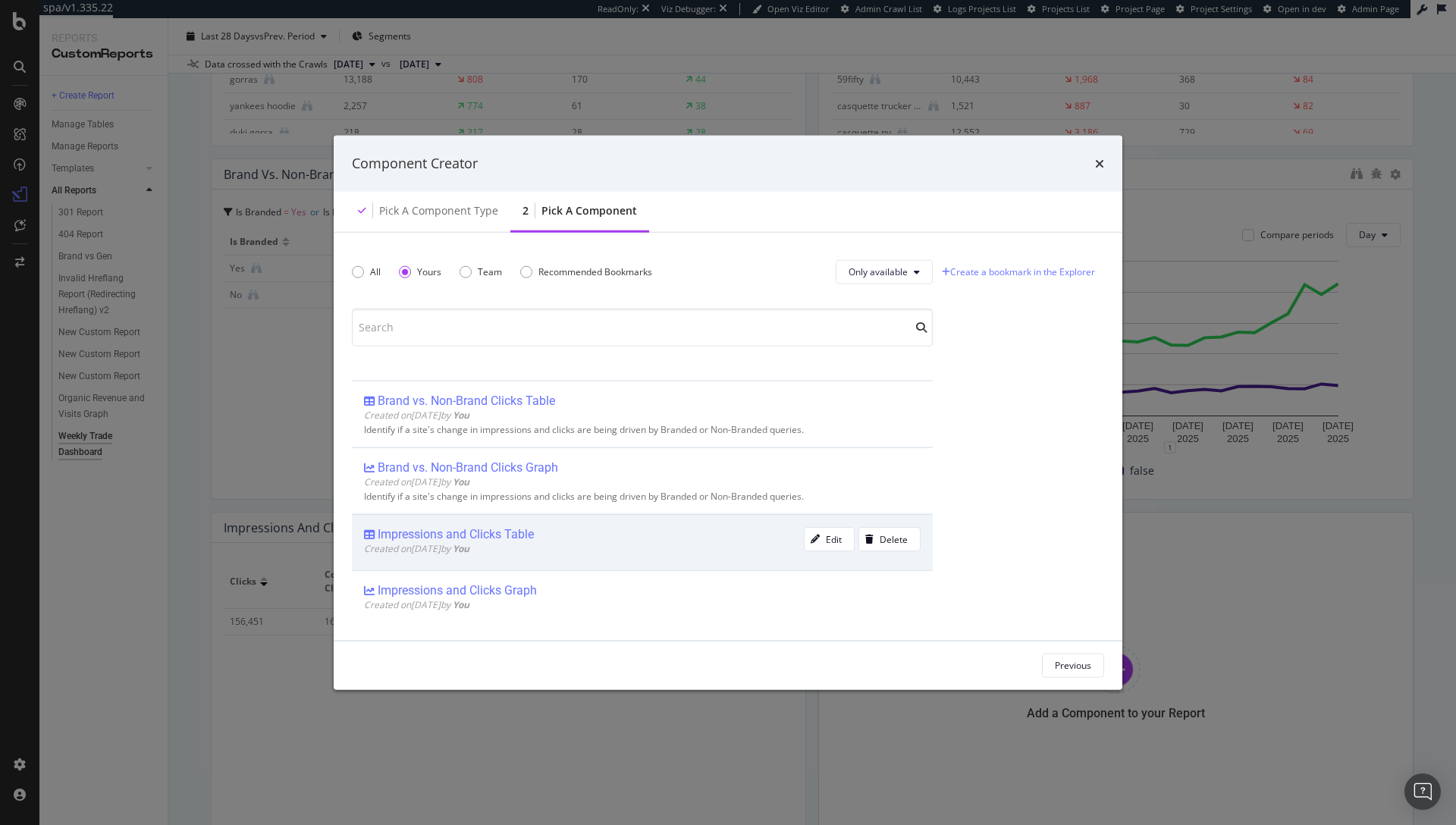
scroll to position [149, 0]
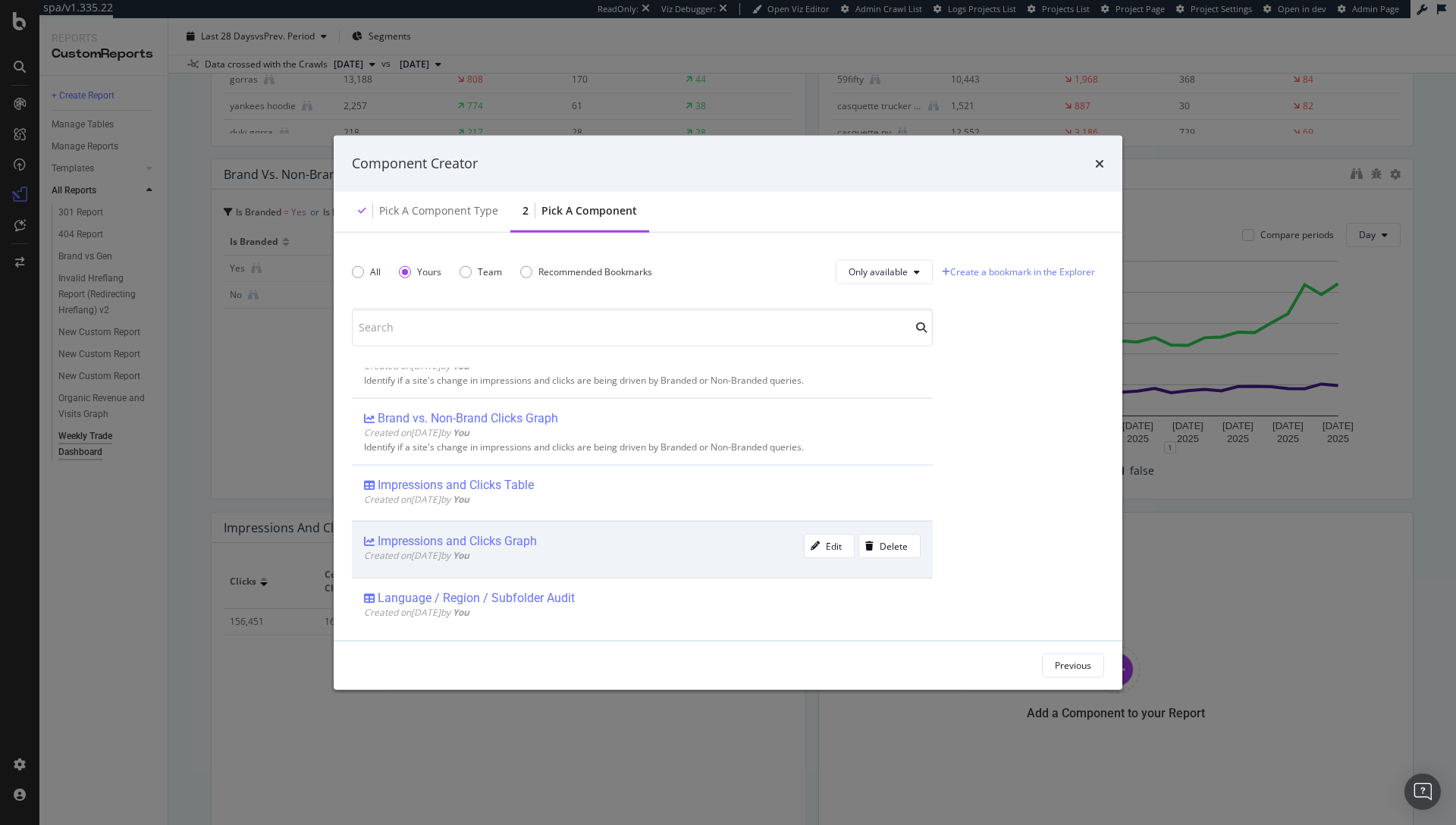
click at [507, 540] on div "Impressions and Clicks Graph" at bounding box center [457, 542] width 159 height 15
click at [1042, 649] on div "Previous Add Component" at bounding box center [728, 665] width 789 height 49
click at [1056, 662] on div "Add Component" at bounding box center [1058, 666] width 68 height 13
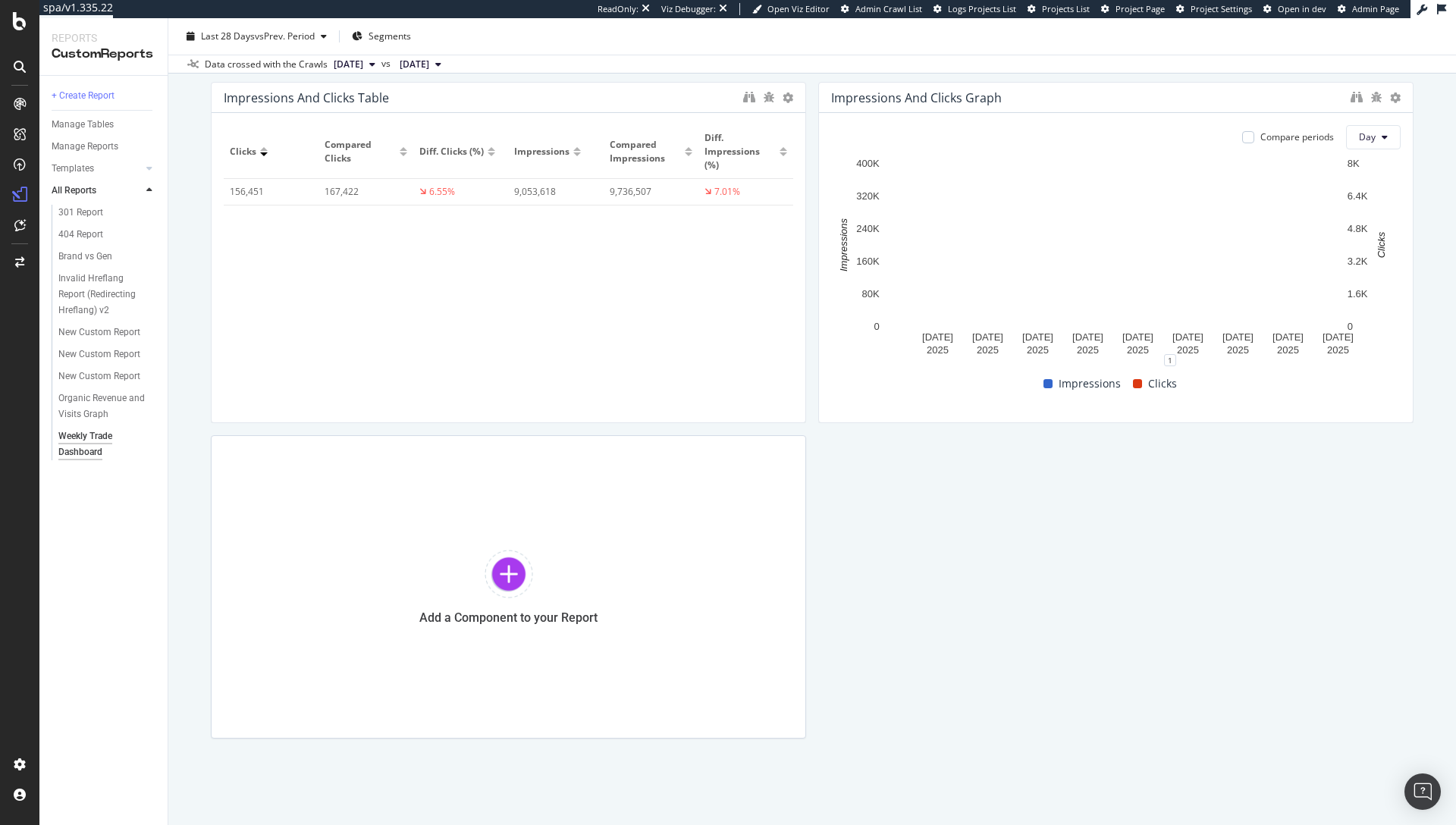
scroll to position [822, 0]
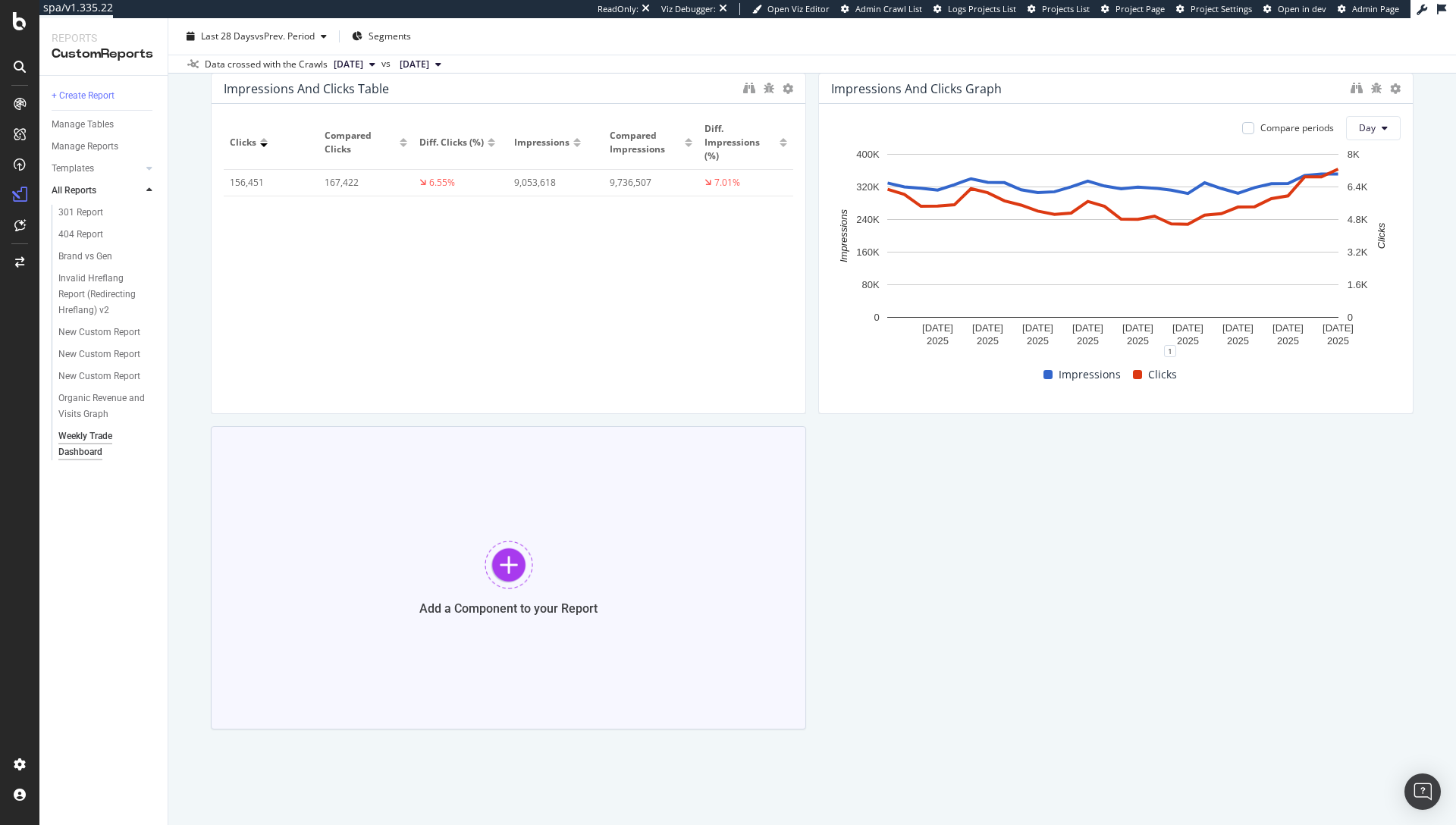
click at [494, 550] on div at bounding box center [508, 565] width 49 height 49
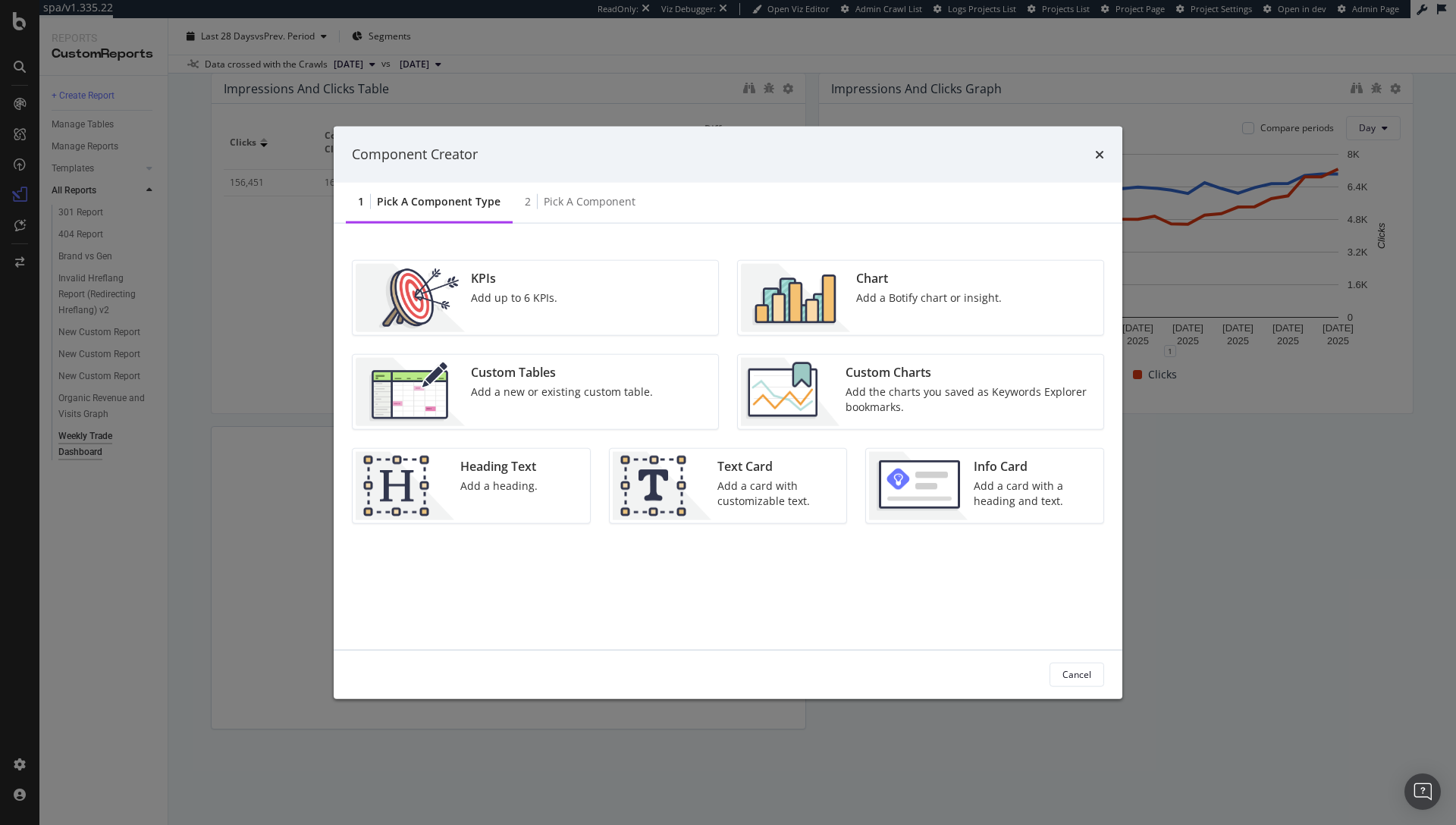
click at [959, 361] on div "Custom Charts Add the charts you saved as Keywords Explorer bookmarks." at bounding box center [970, 392] width 261 height 68
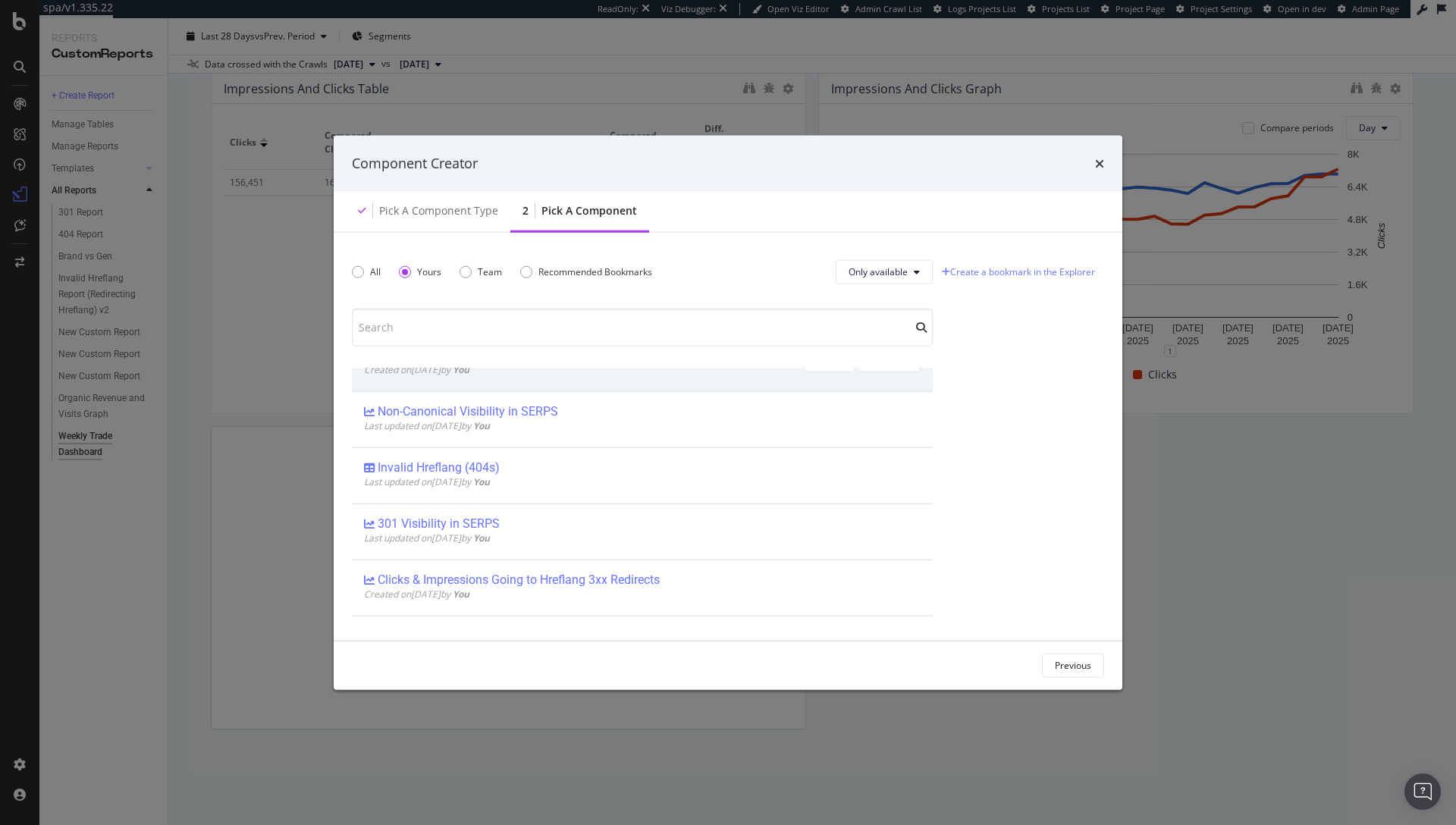
scroll to position [611, 0]
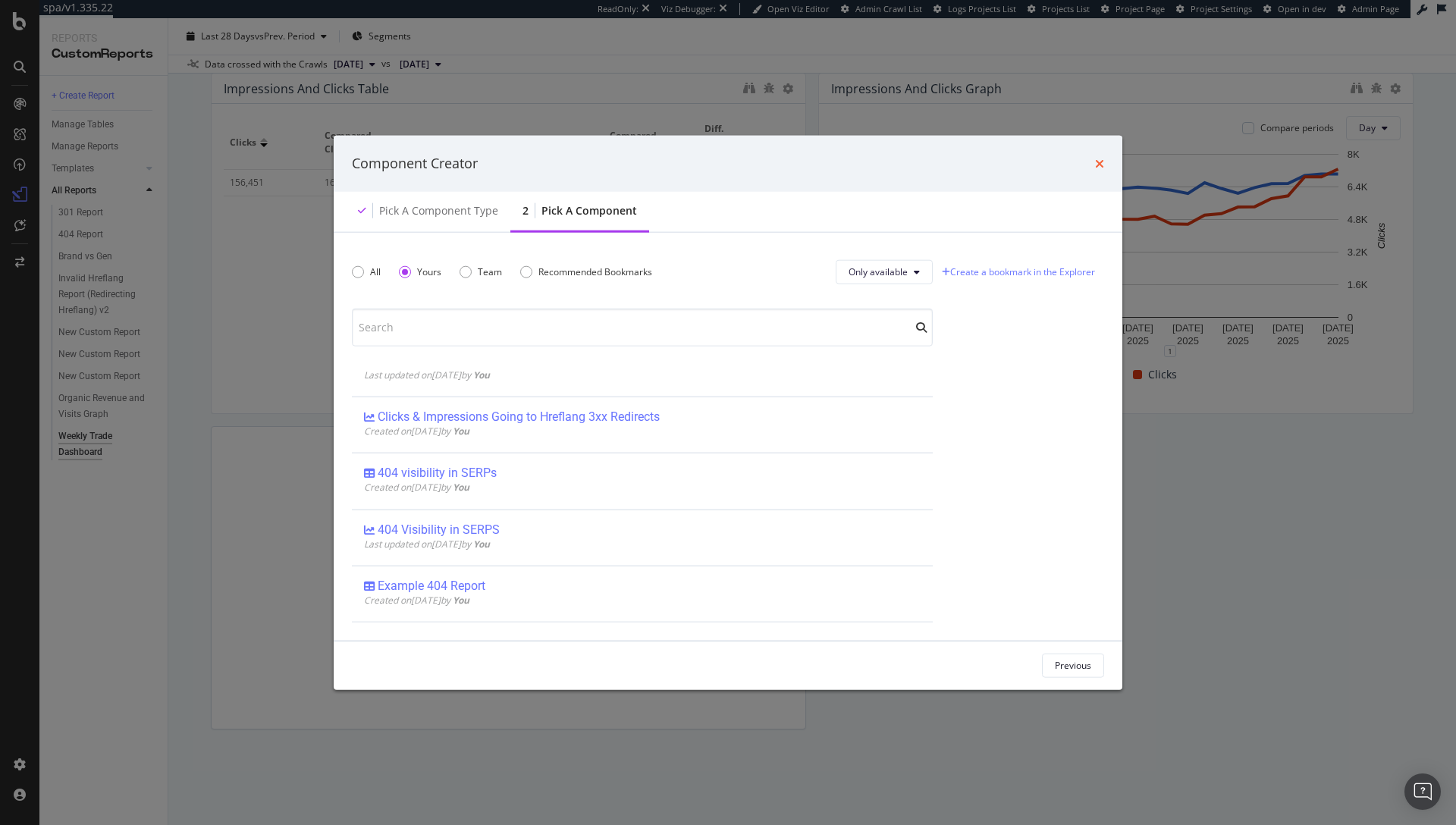
click at [1102, 163] on icon "times" at bounding box center [1099, 163] width 9 height 12
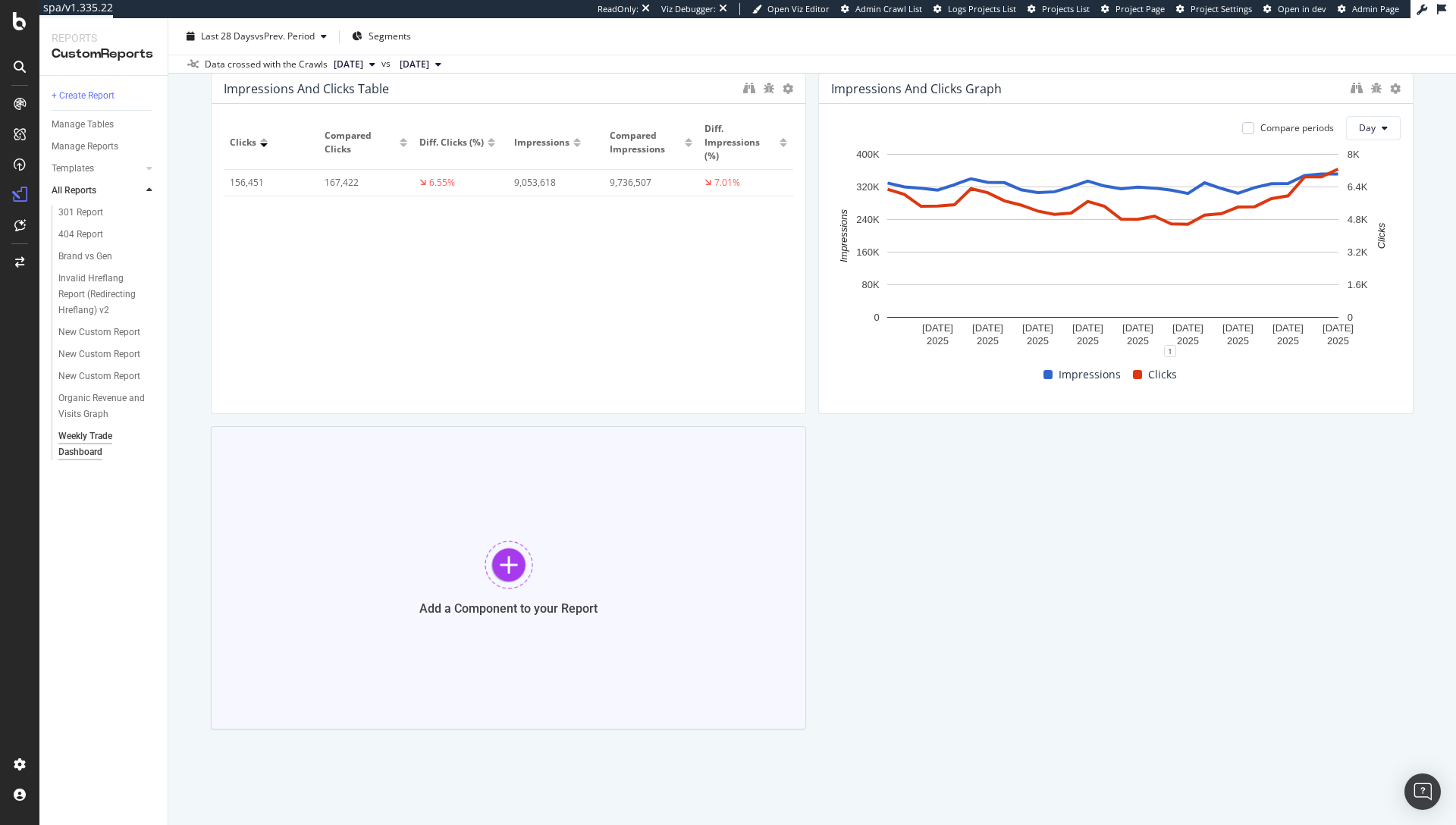
click at [487, 590] on div "Add a Component to your Report" at bounding box center [508, 579] width 596 height 304
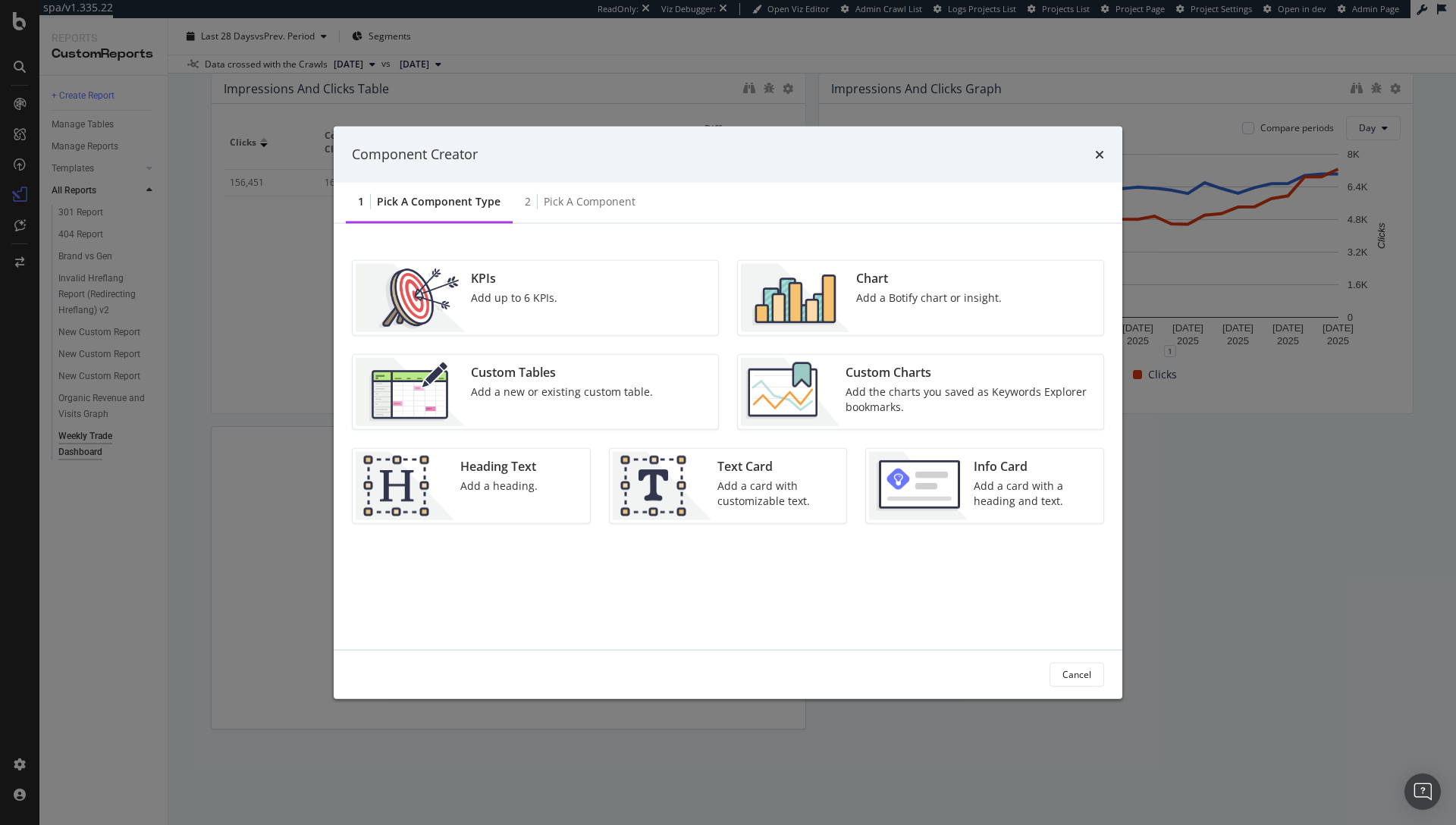
click at [872, 379] on div "Custom Charts" at bounding box center [970, 372] width 249 height 17
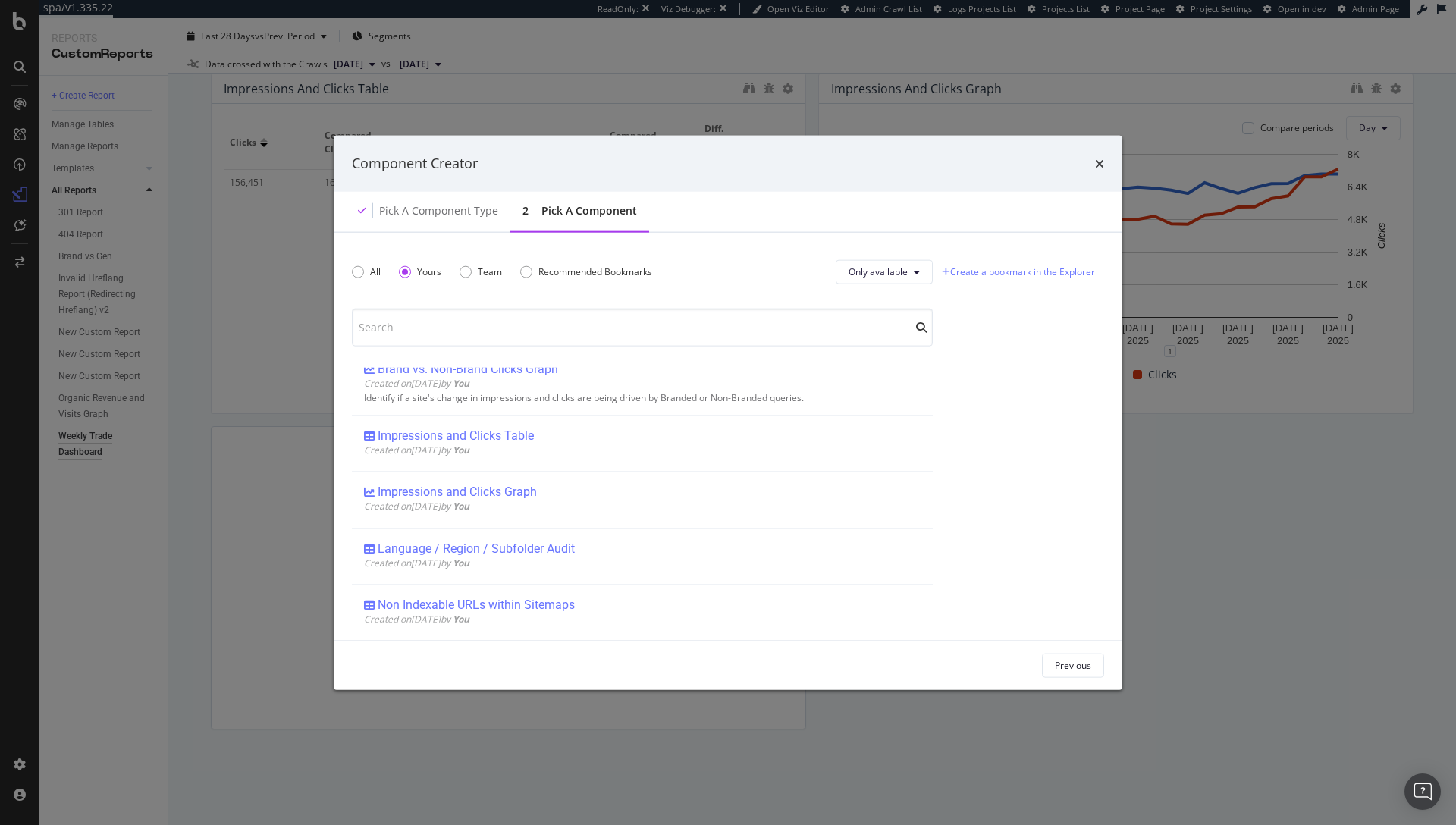
scroll to position [0, 0]
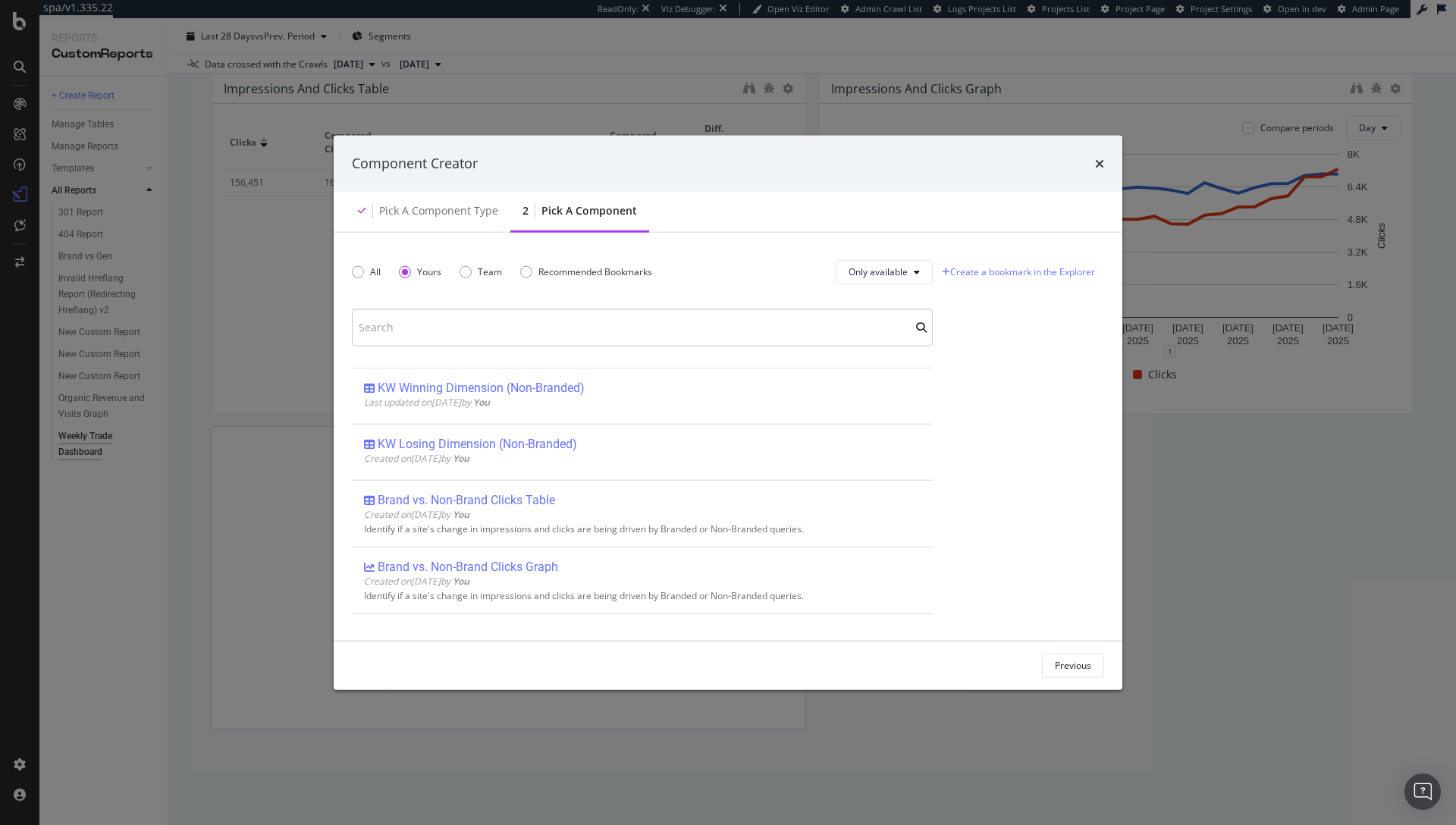
click at [458, 328] on input "modal" at bounding box center [643, 327] width 581 height 38
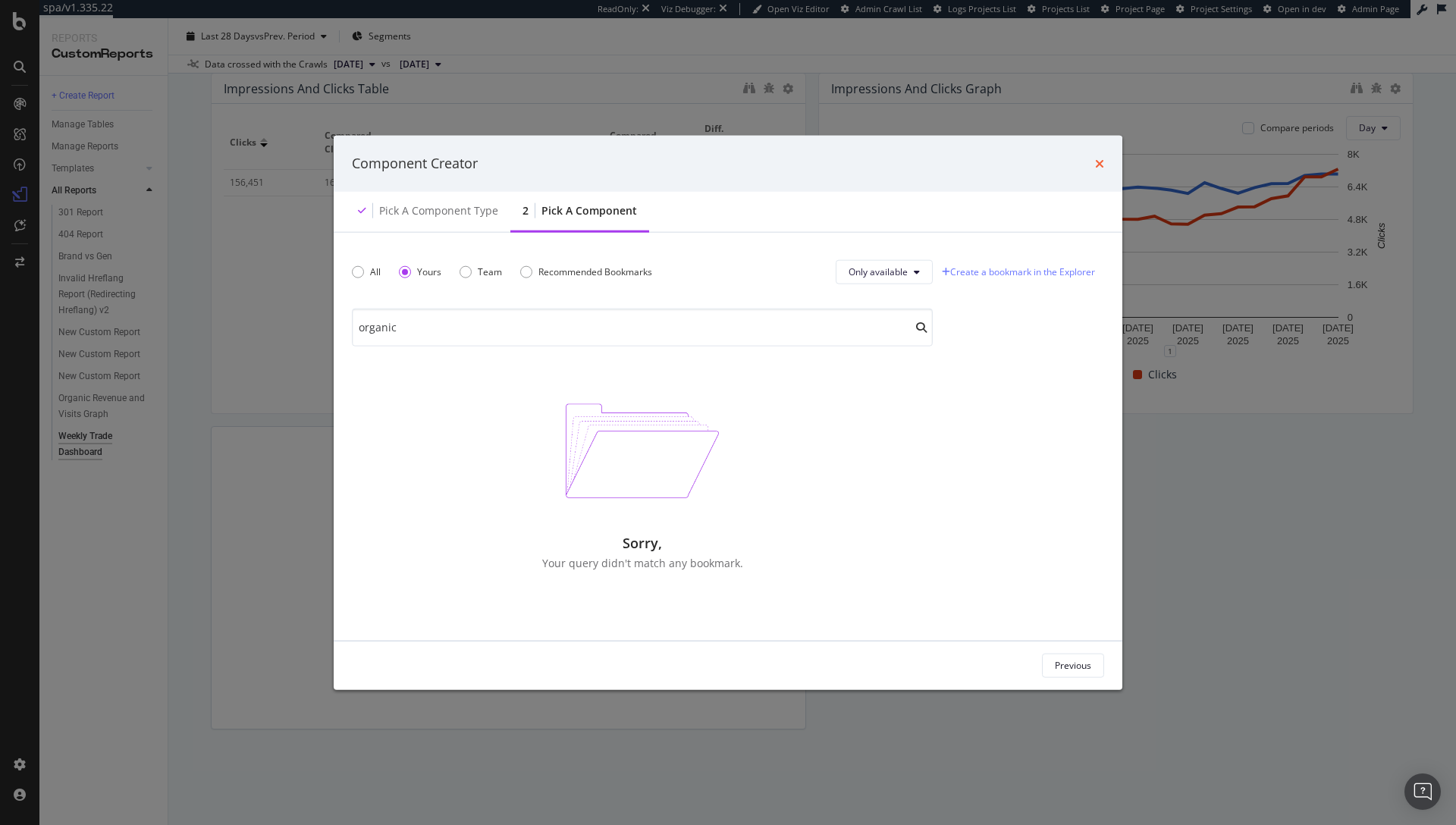
type input "organic"
click at [1097, 164] on icon "times" at bounding box center [1099, 163] width 9 height 12
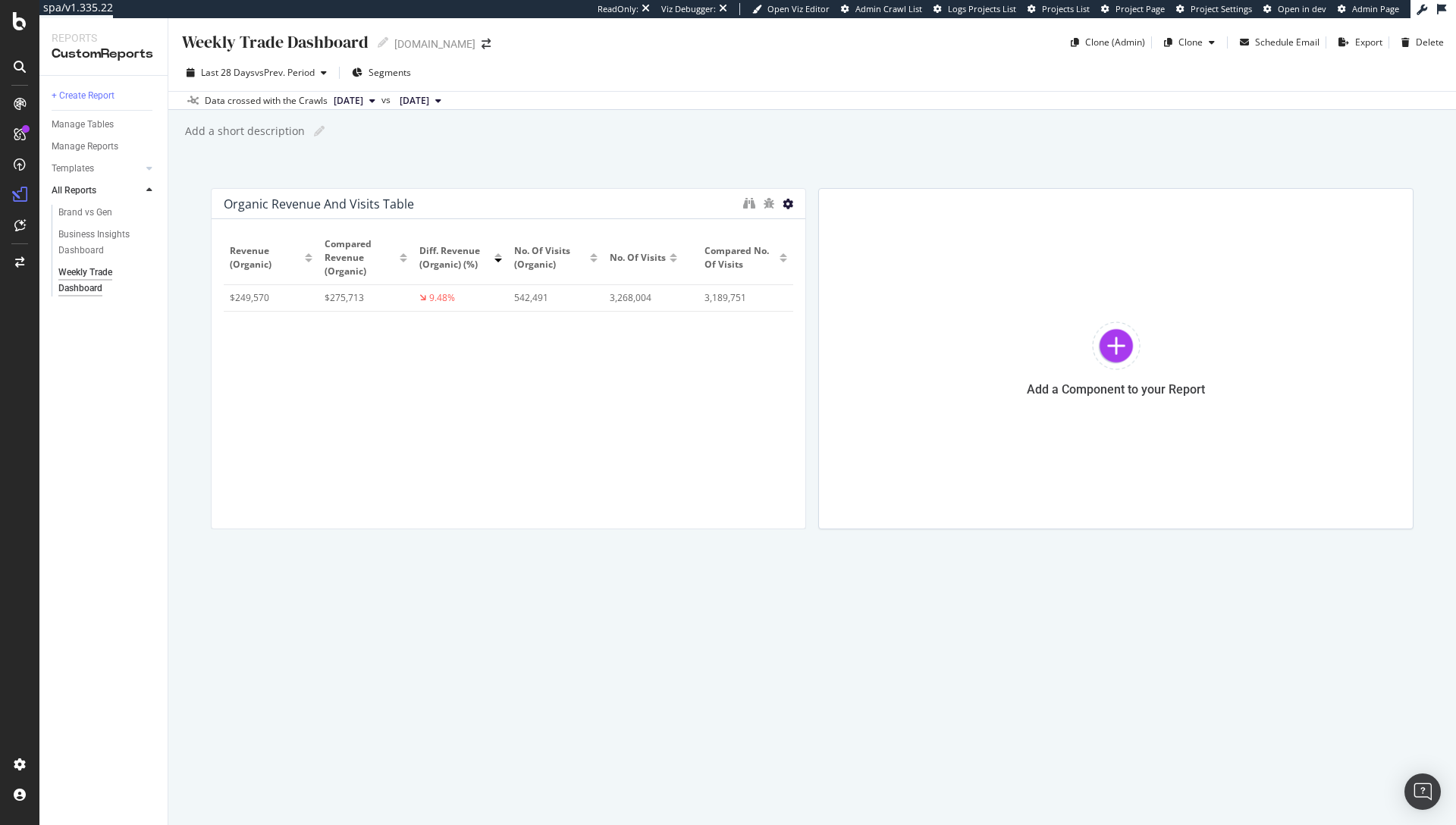
click at [786, 201] on icon at bounding box center [788, 204] width 11 height 11
click at [803, 225] on icon at bounding box center [804, 228] width 8 height 9
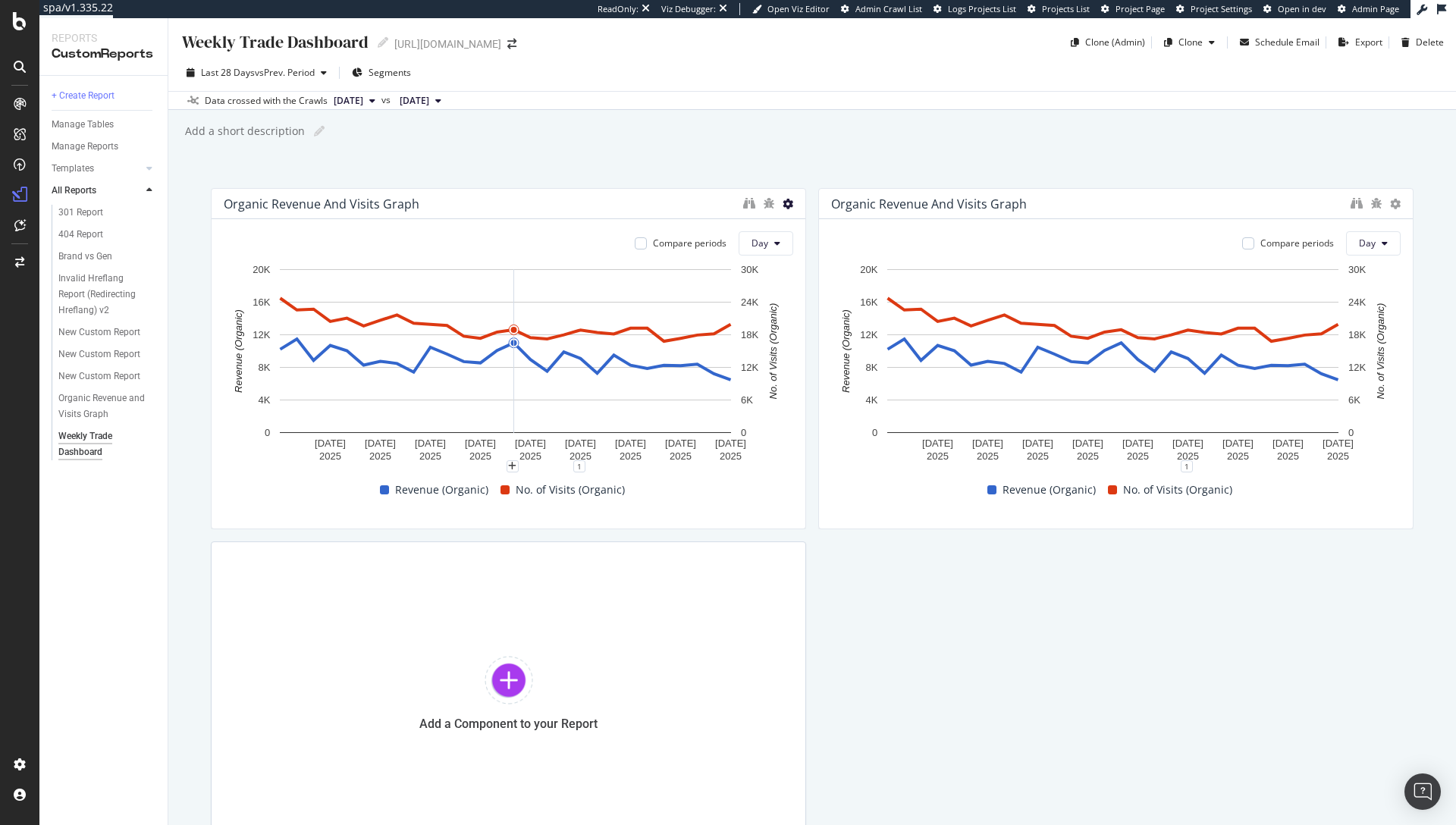
click at [784, 204] on icon at bounding box center [788, 204] width 11 height 11
click at [810, 231] on div "Delete" at bounding box center [815, 227] width 76 height 22
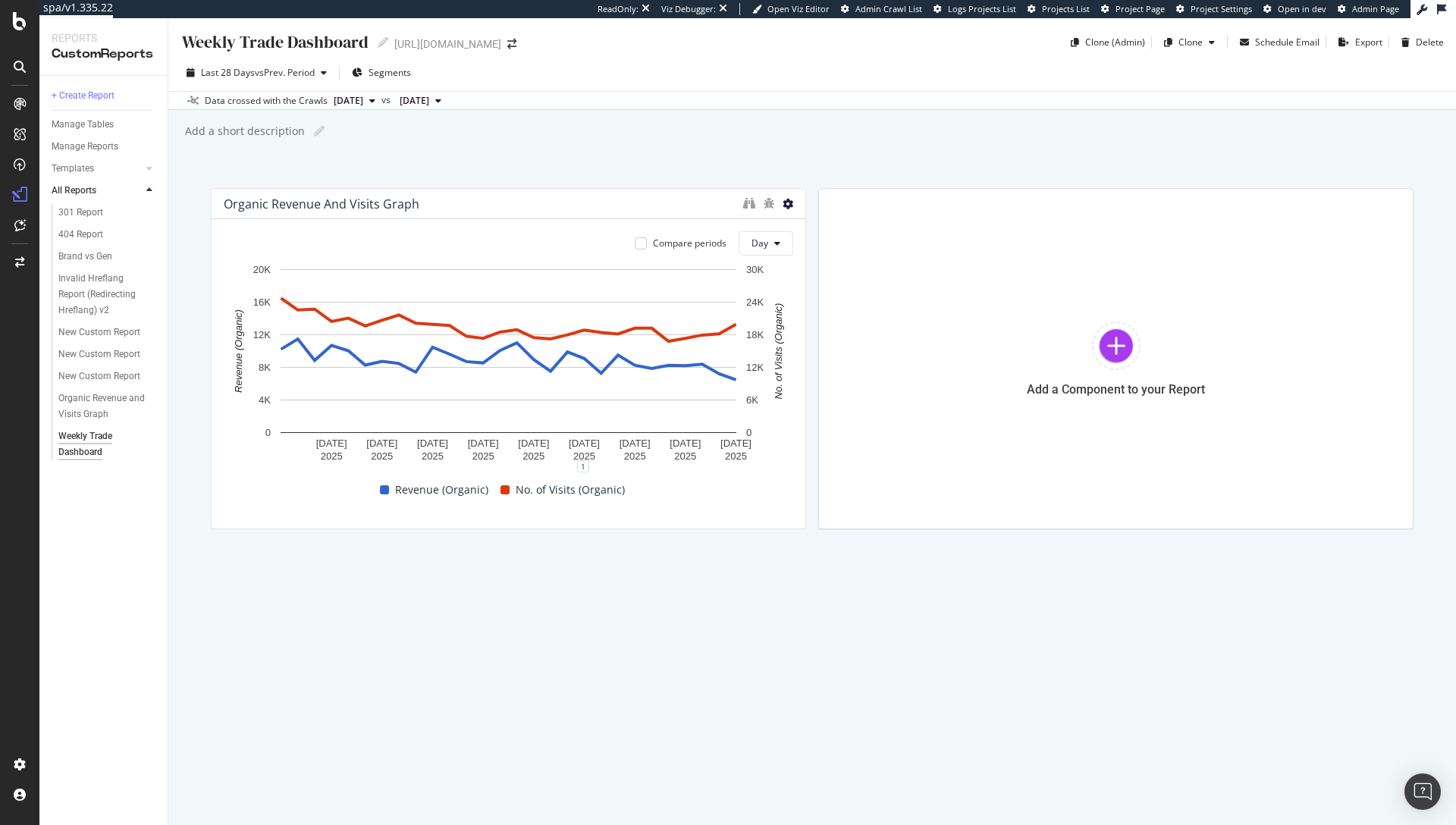
click at [787, 201] on icon at bounding box center [788, 204] width 11 height 11
click at [795, 232] on span at bounding box center [804, 228] width 18 height 18
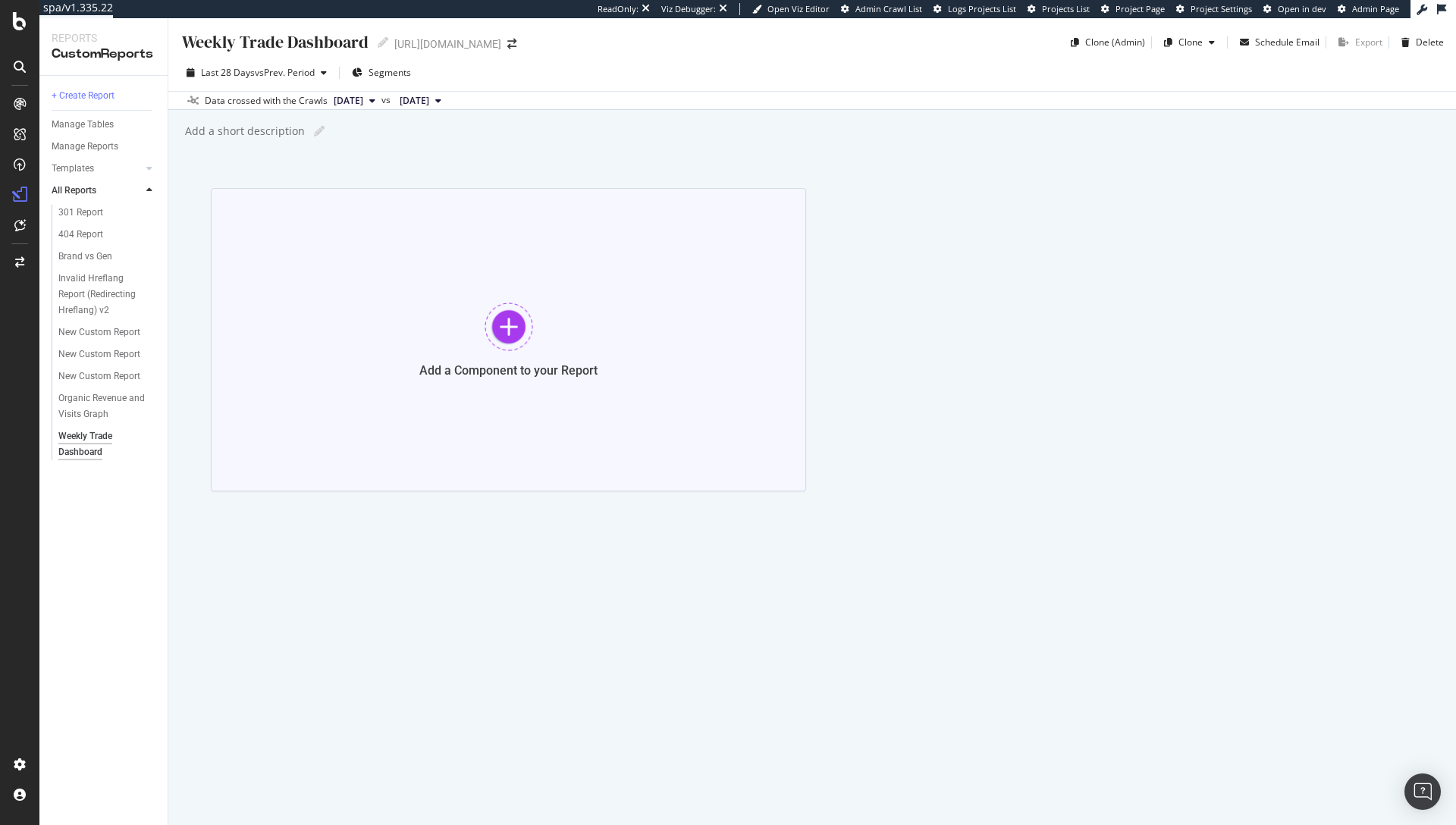
click at [496, 341] on div at bounding box center [508, 327] width 49 height 49
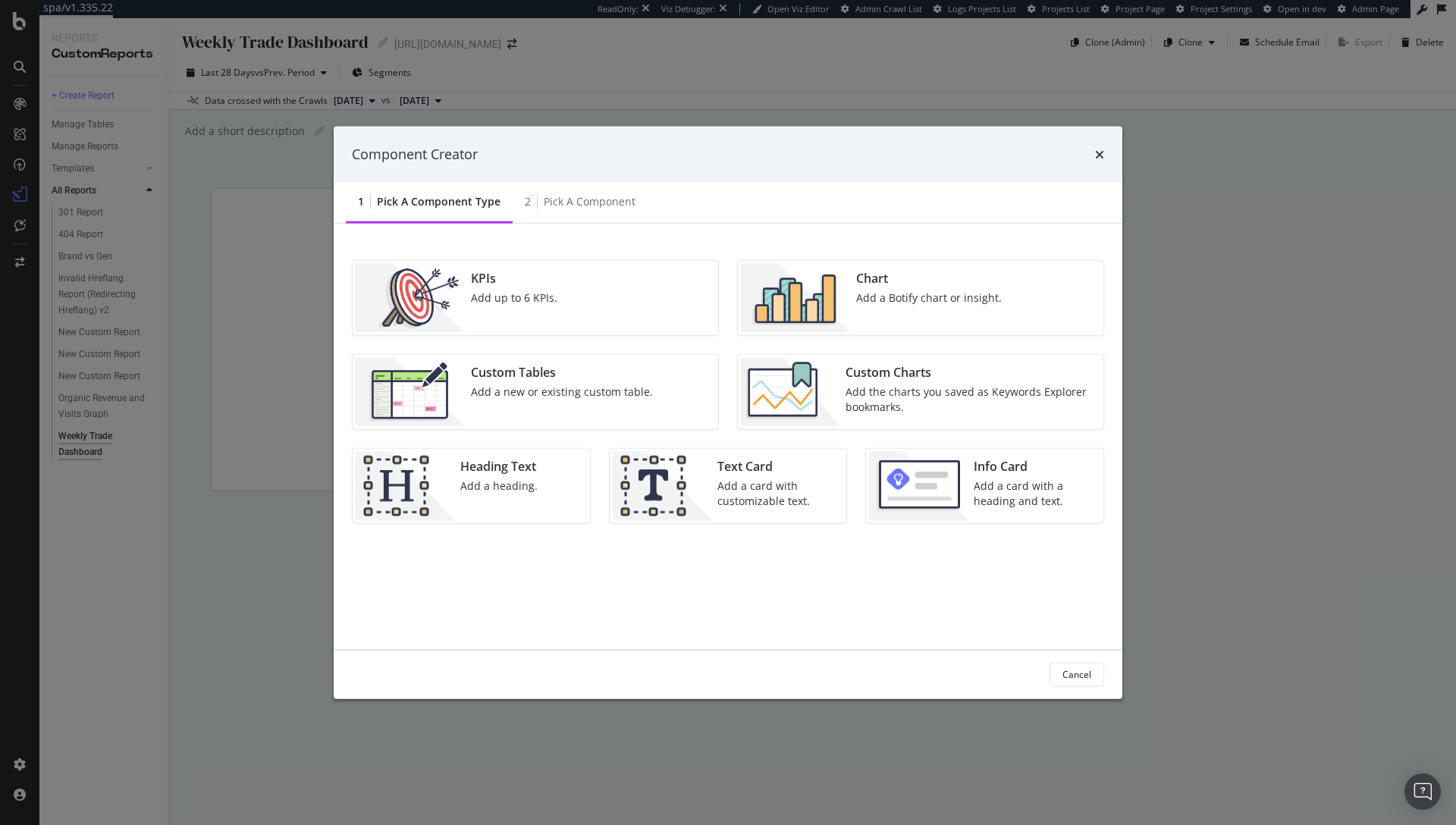
click at [876, 391] on div "Add the charts you saved as Keywords Explorer bookmarks." at bounding box center [970, 398] width 249 height 30
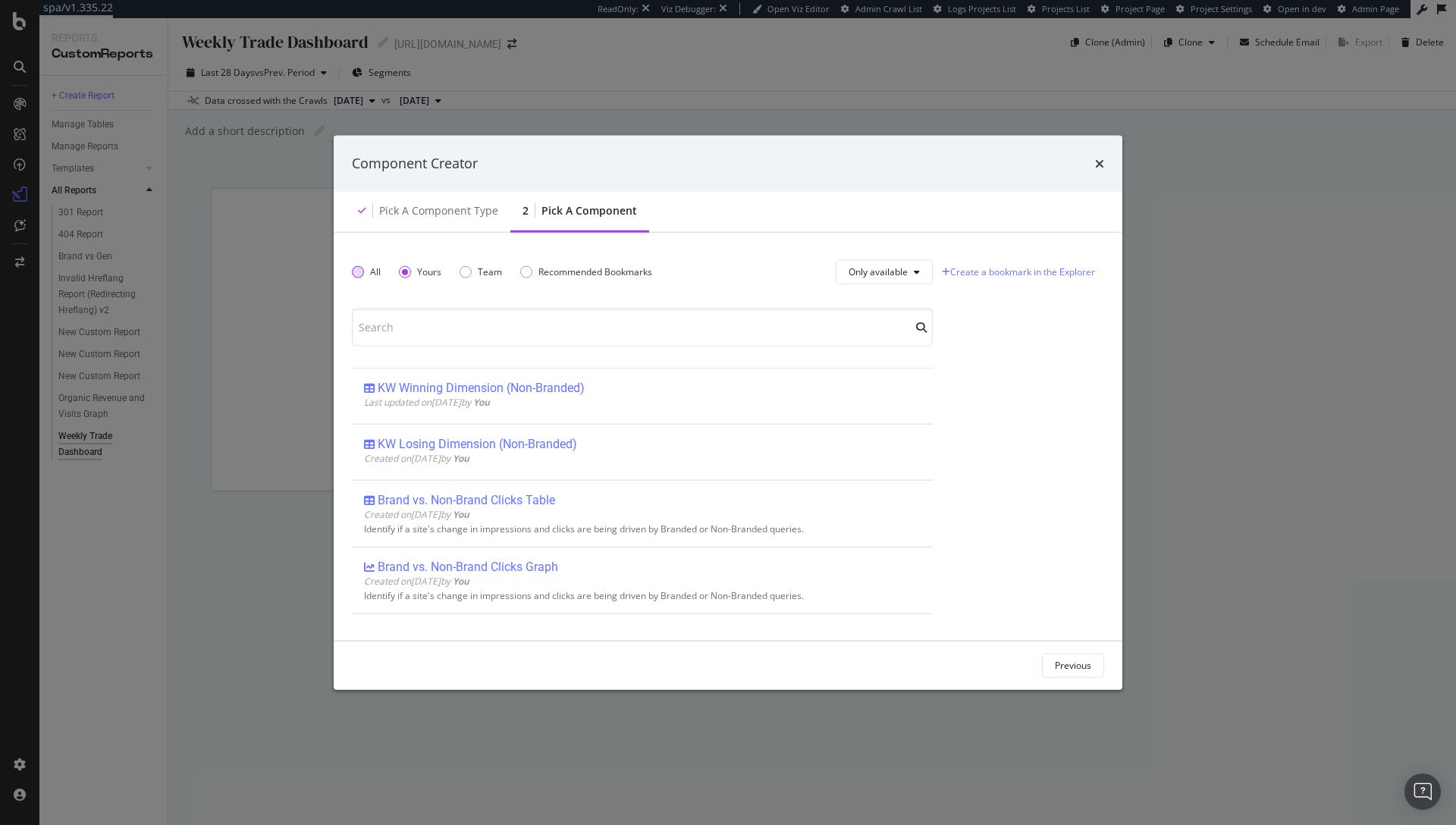
click at [352, 273] on div "All" at bounding box center [358, 271] width 12 height 12
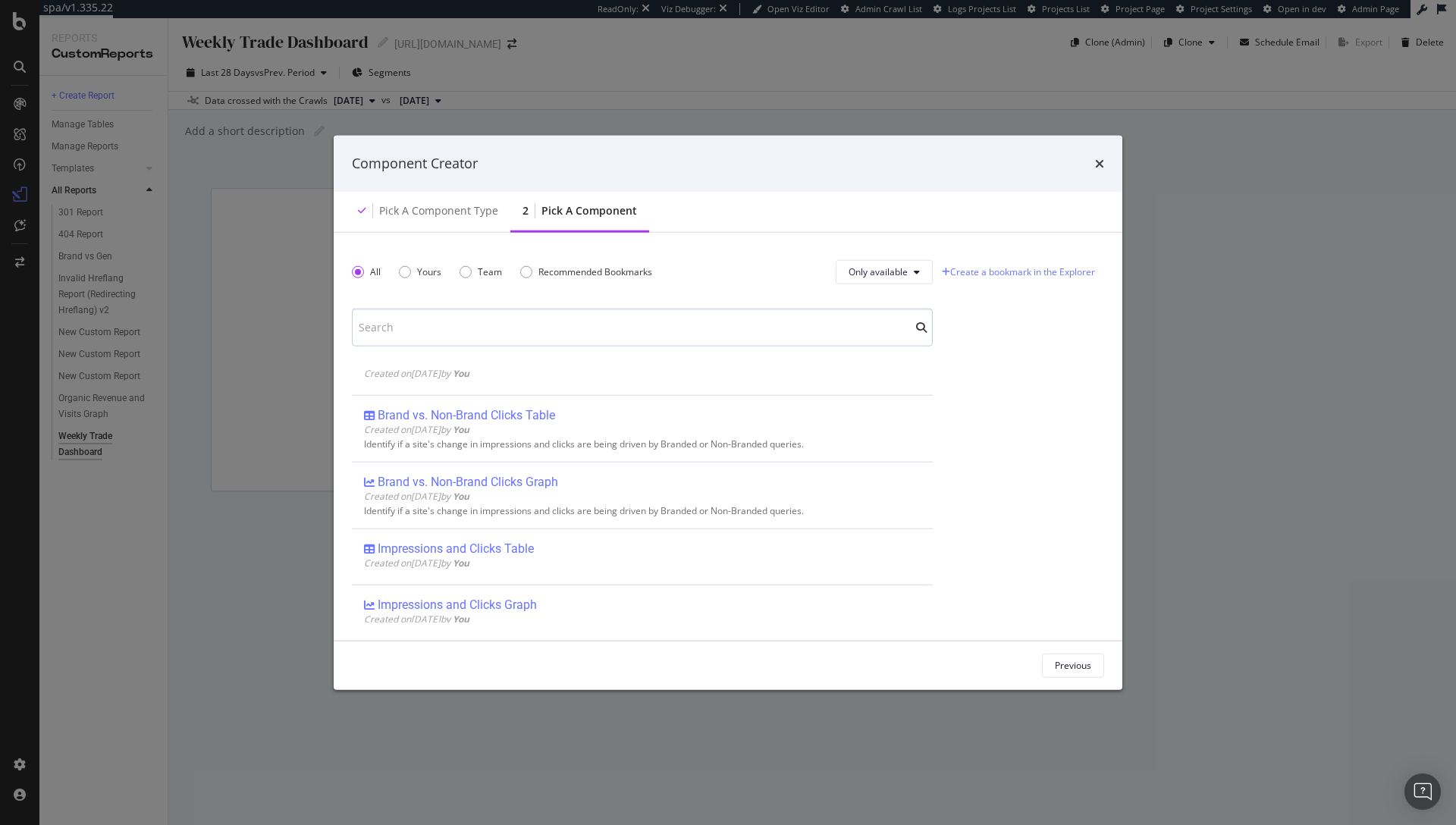
scroll to position [245, 0]
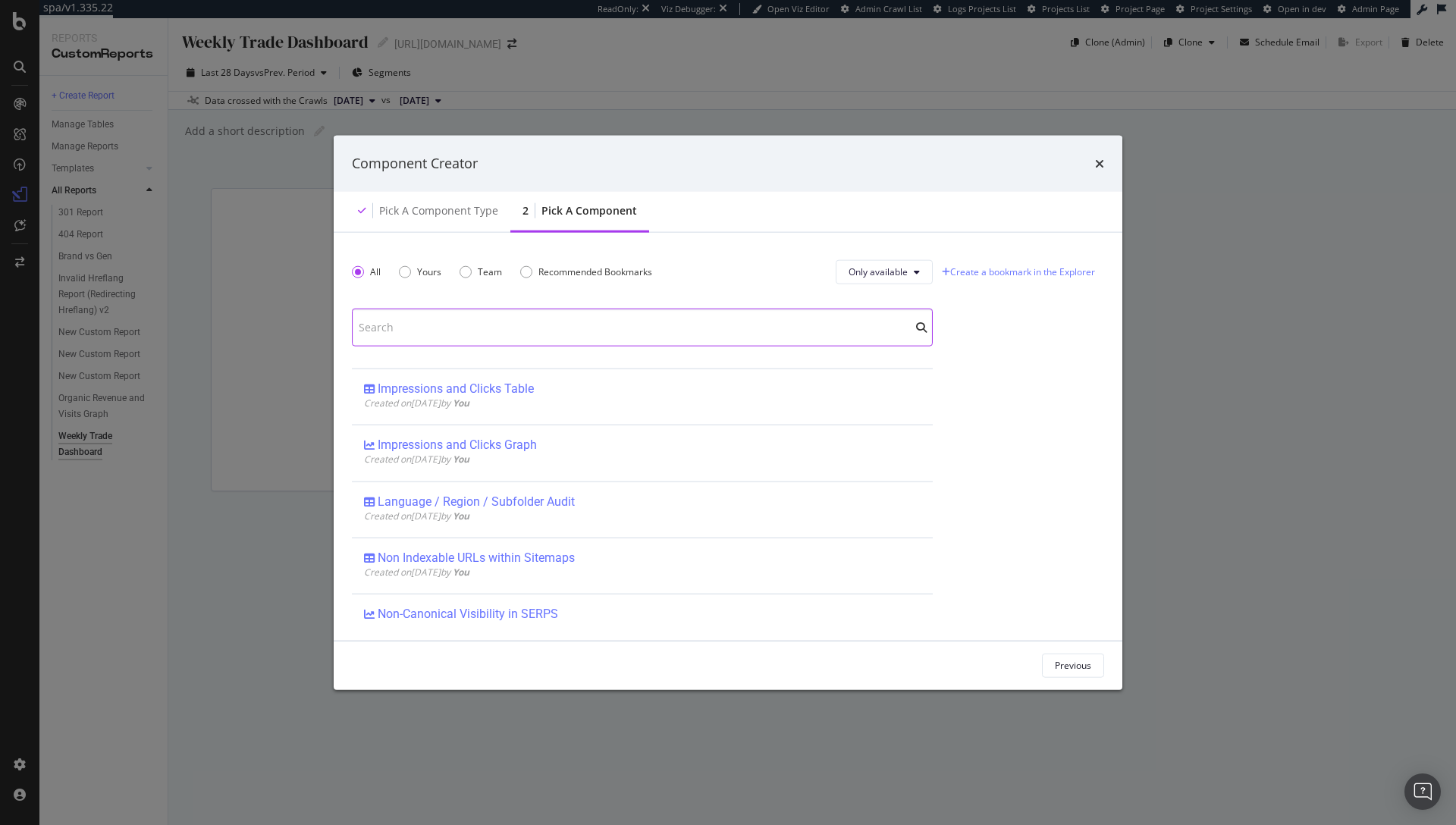
click at [495, 323] on input "modal" at bounding box center [643, 327] width 581 height 38
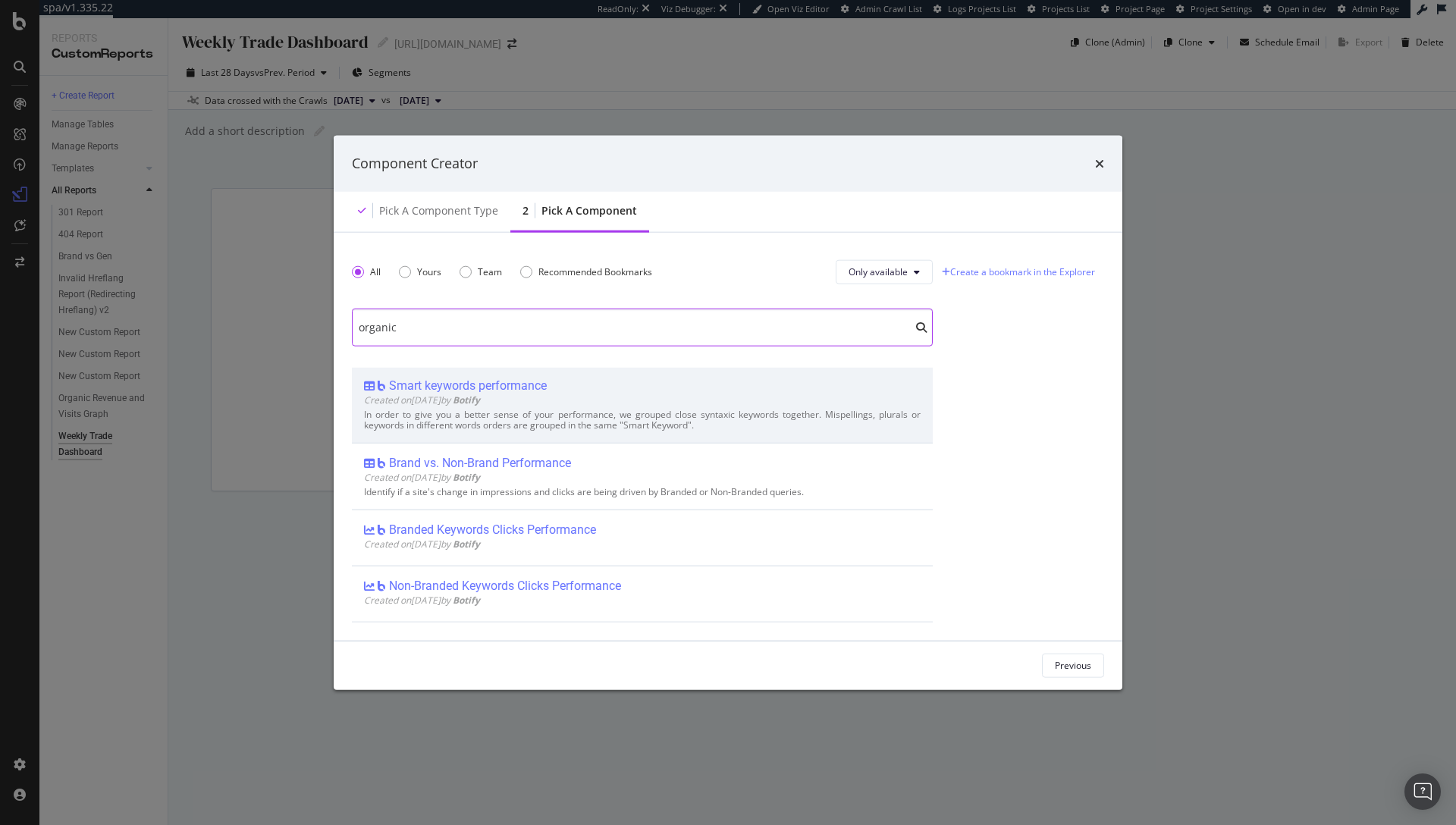
scroll to position [0, 0]
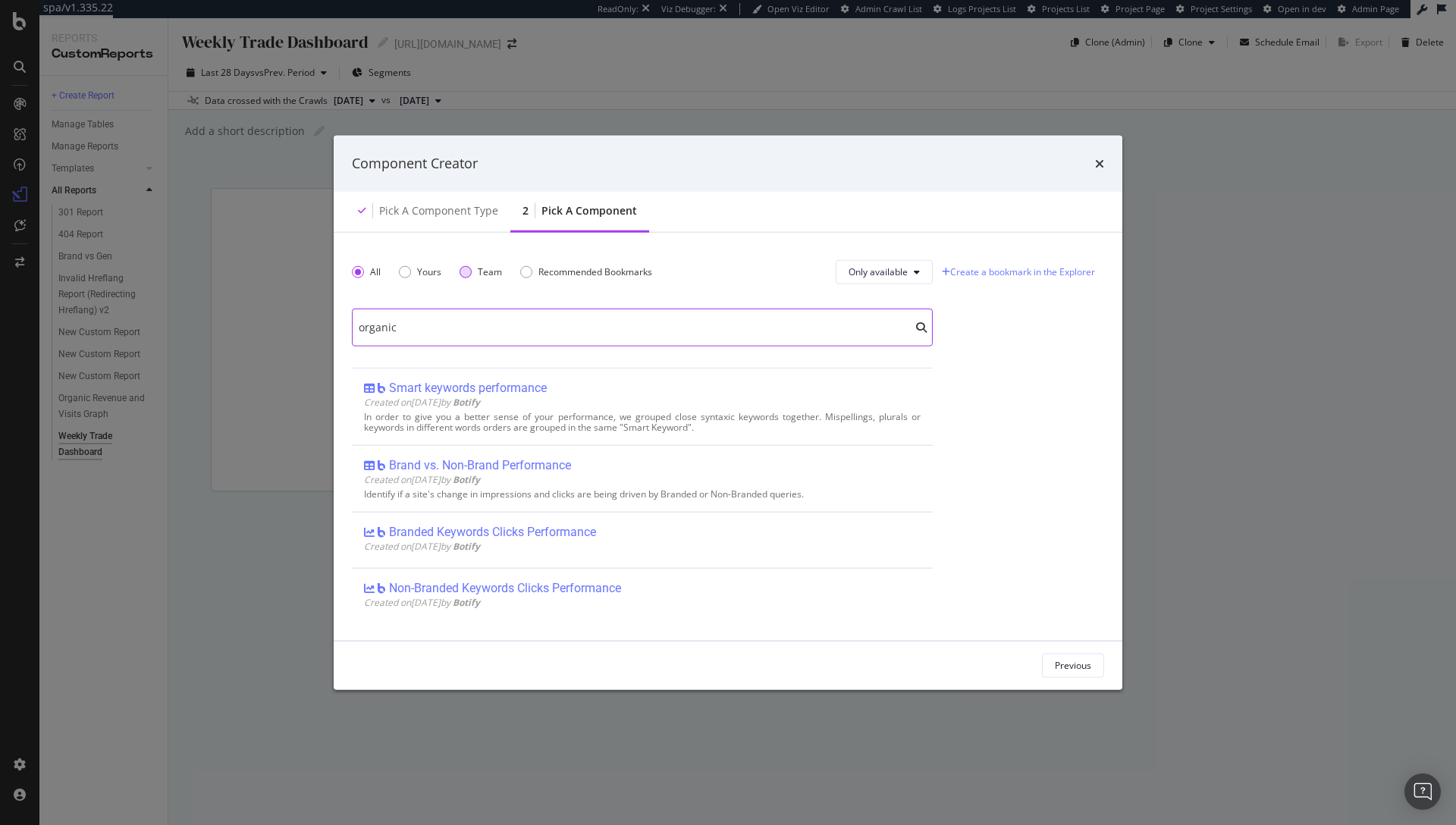
type input "organic"
click at [460, 270] on div "Team" at bounding box center [465, 271] width 12 height 12
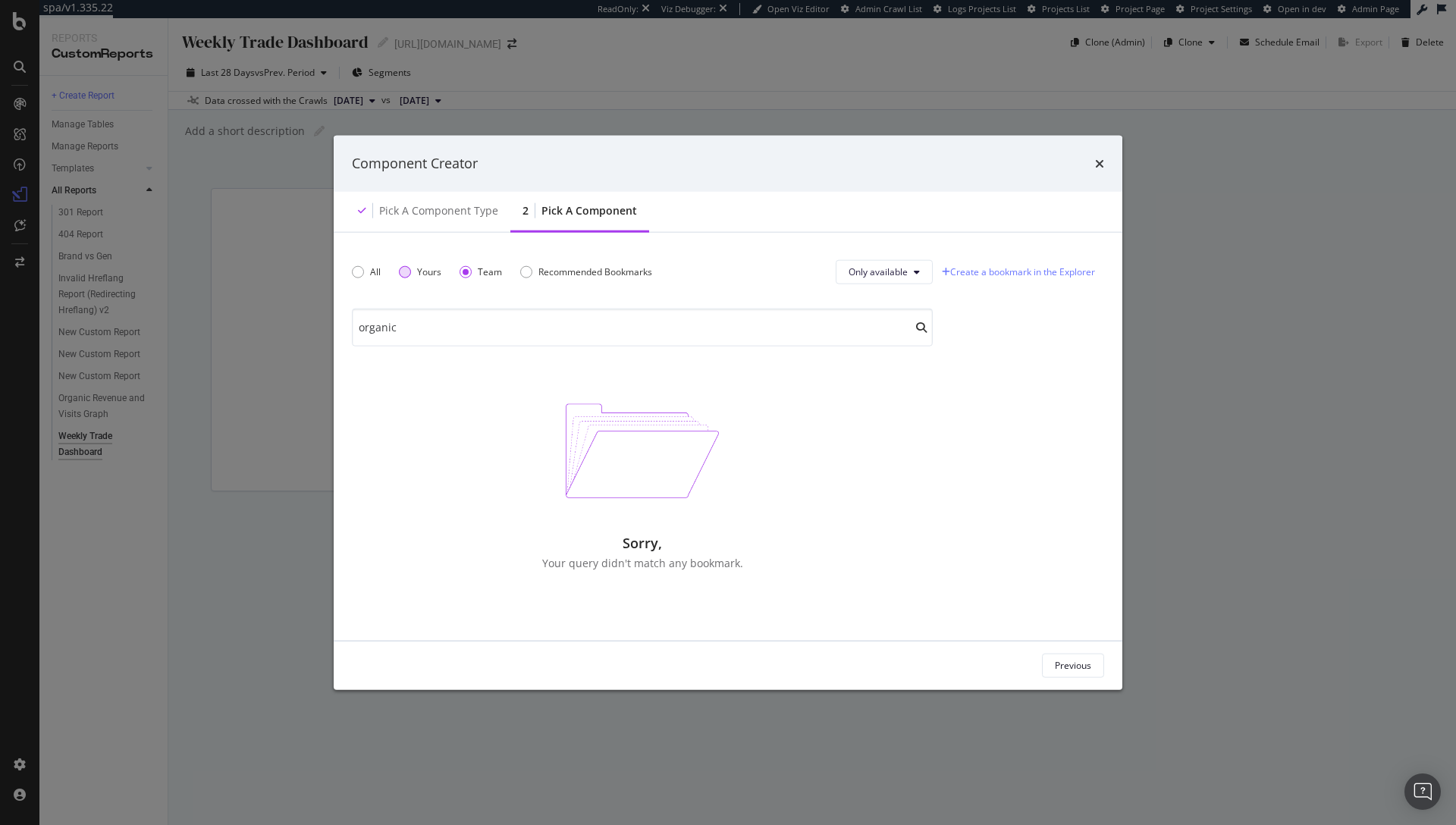
click at [418, 270] on div "Yours" at bounding box center [429, 272] width 24 height 13
click at [866, 322] on input "organic" at bounding box center [643, 327] width 581 height 38
click at [819, 333] on input "organic" at bounding box center [643, 327] width 581 height 38
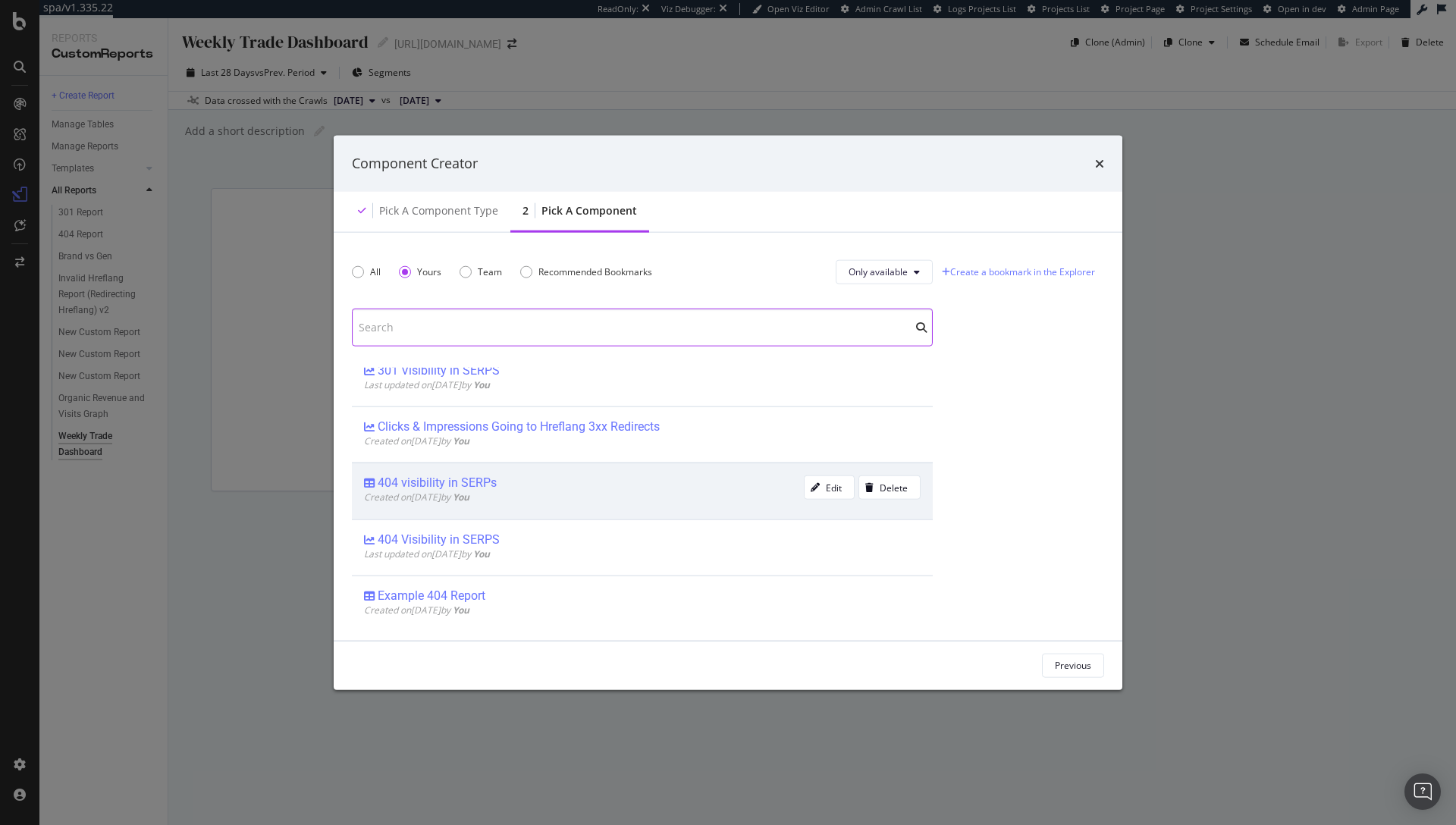
scroll to position [611, 0]
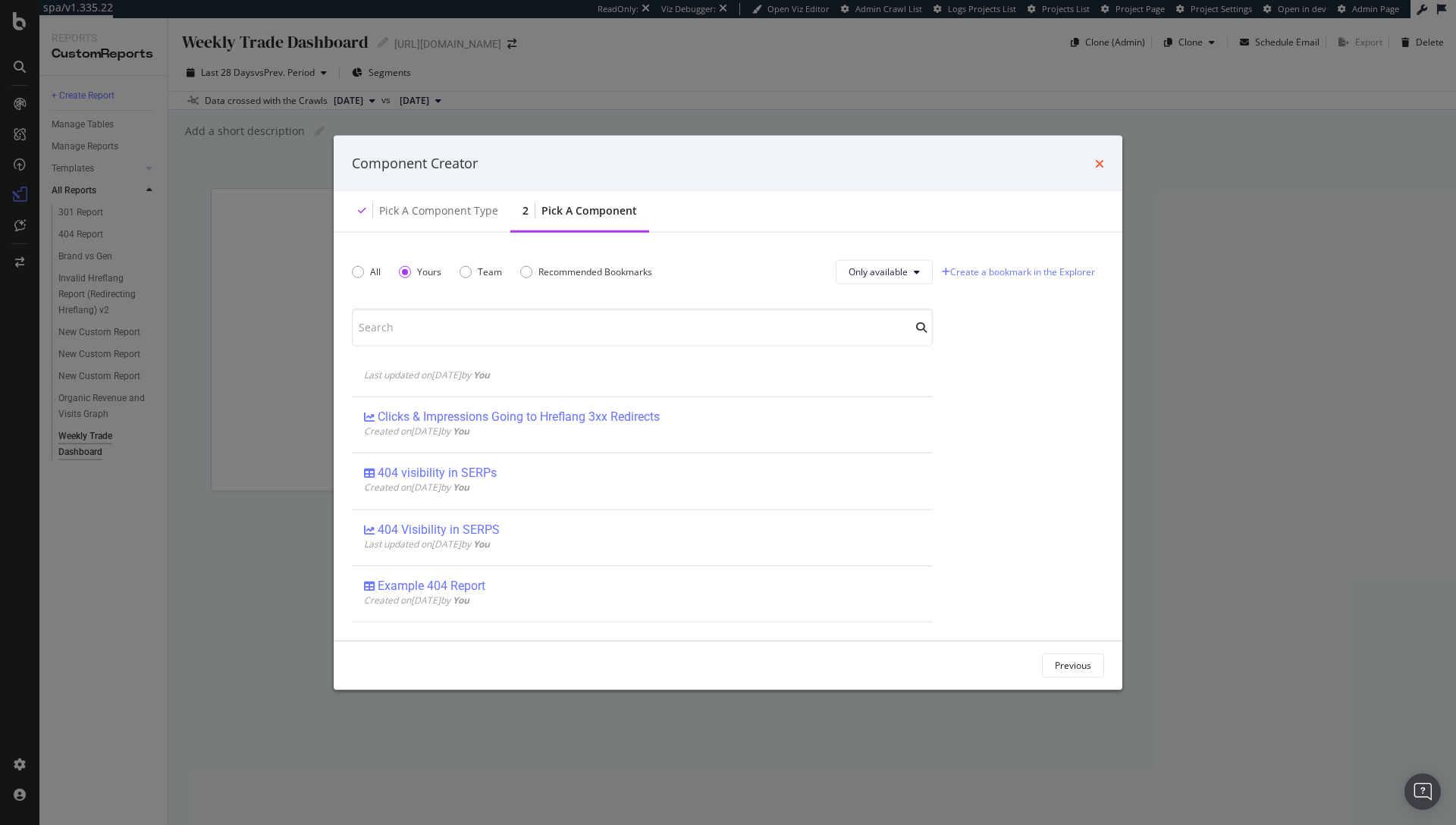
click at [1102, 165] on icon "times" at bounding box center [1099, 163] width 9 height 12
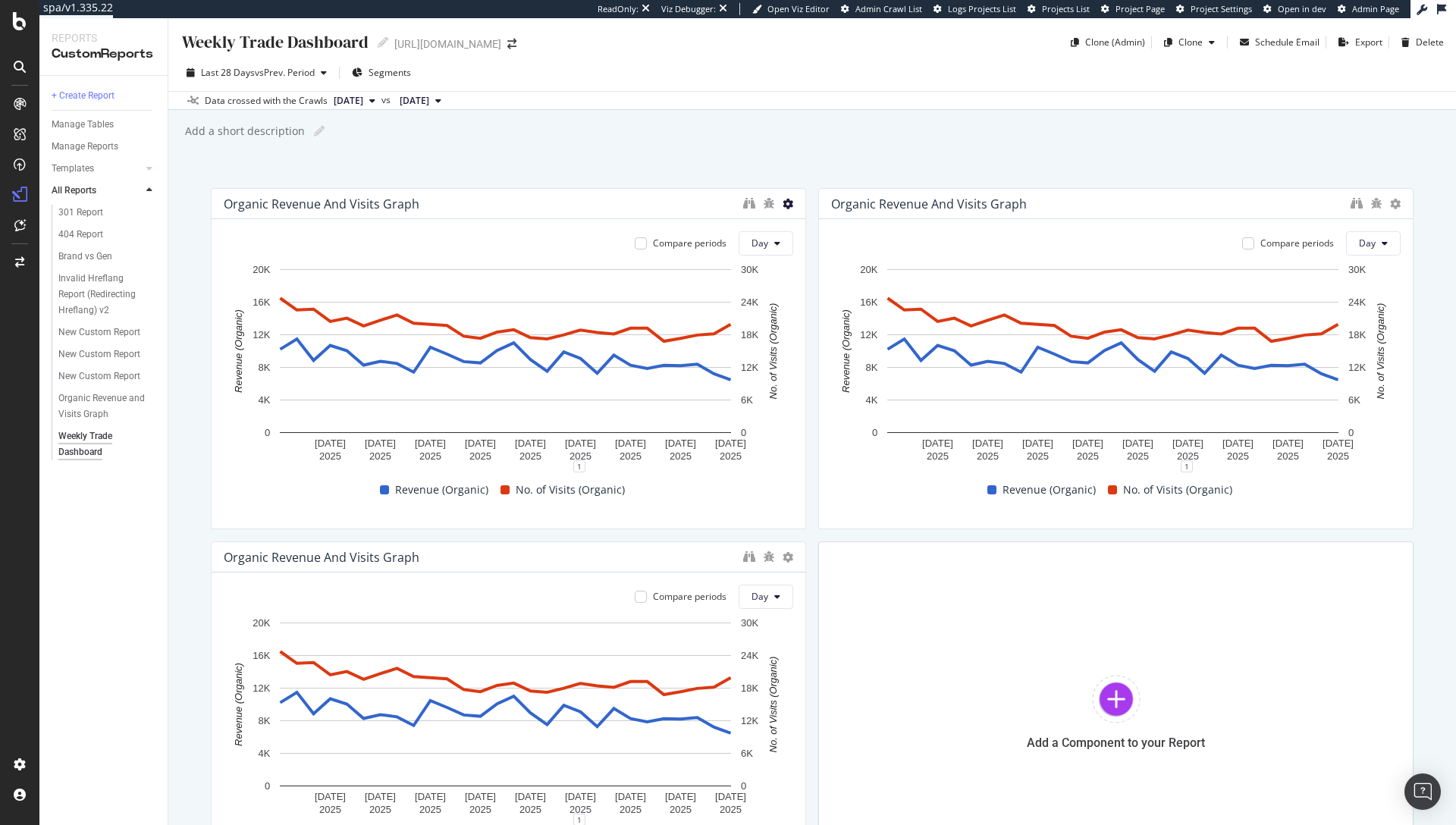
click at [782, 202] on icon at bounding box center [788, 204] width 11 height 11
click at [803, 234] on span at bounding box center [800, 228] width 18 height 18
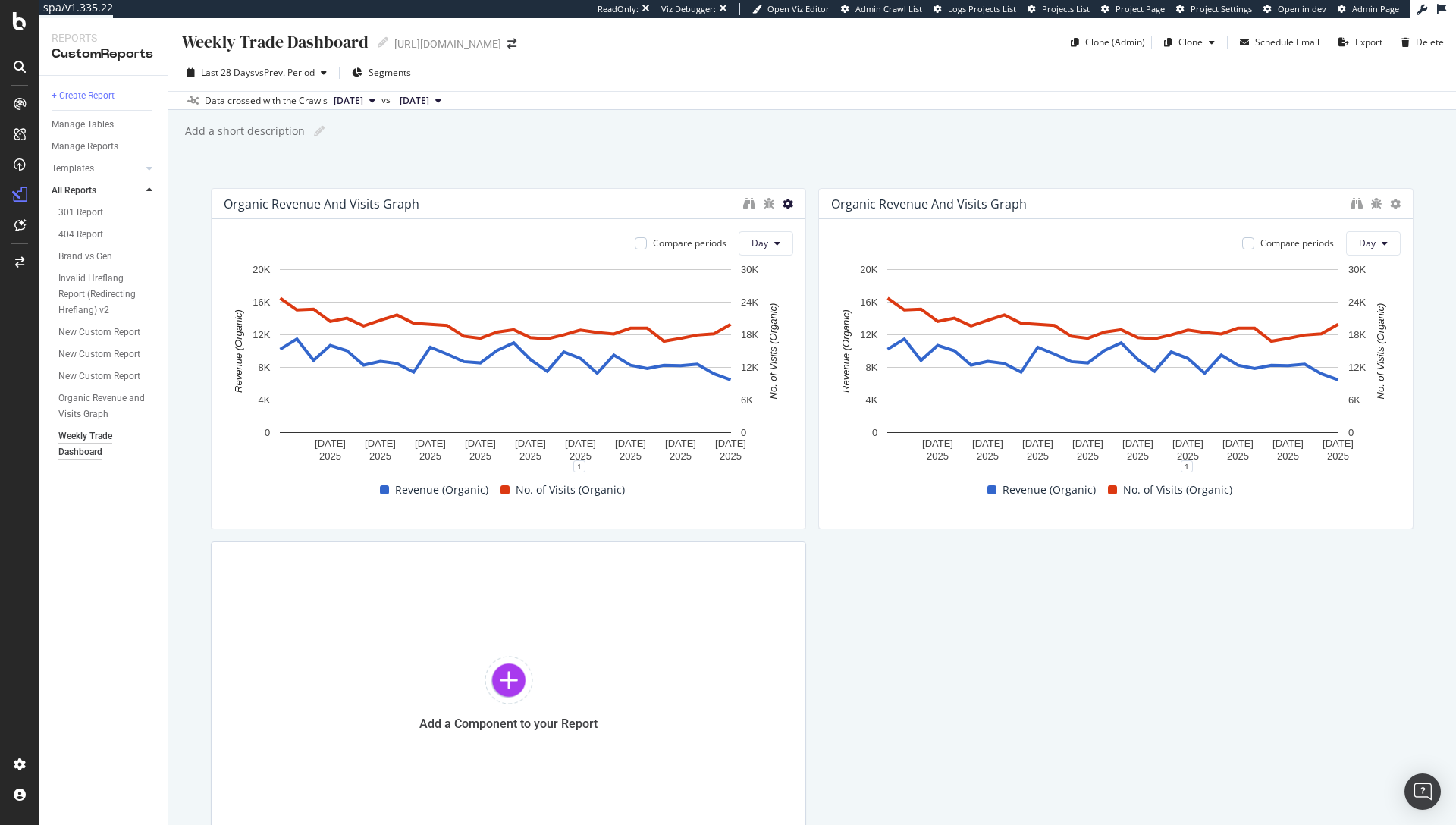
click at [782, 206] on icon at bounding box center [788, 204] width 11 height 11
click at [789, 228] on div "Delete" at bounding box center [815, 227] width 76 height 22
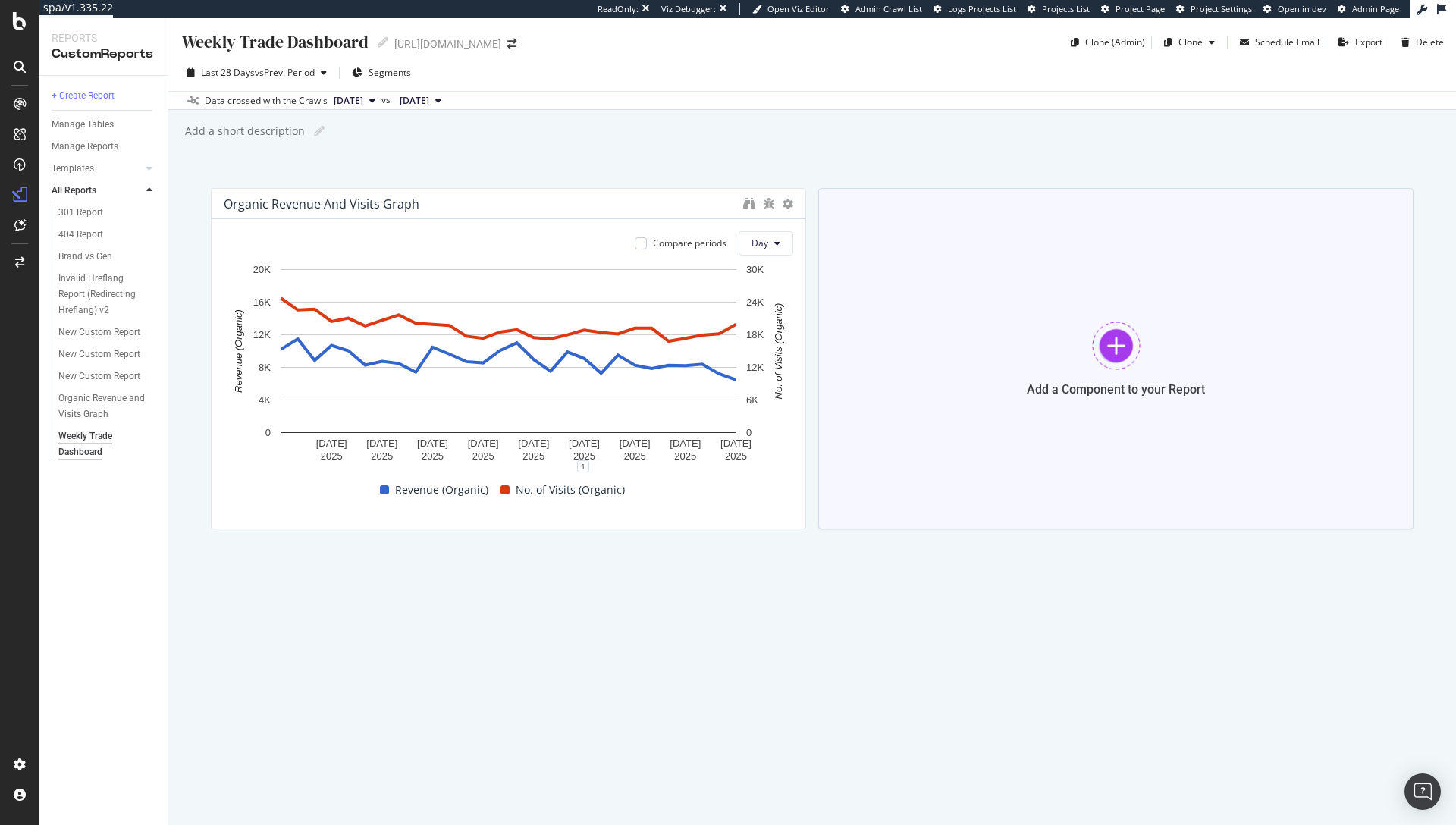
click at [1097, 328] on div at bounding box center [1116, 346] width 49 height 49
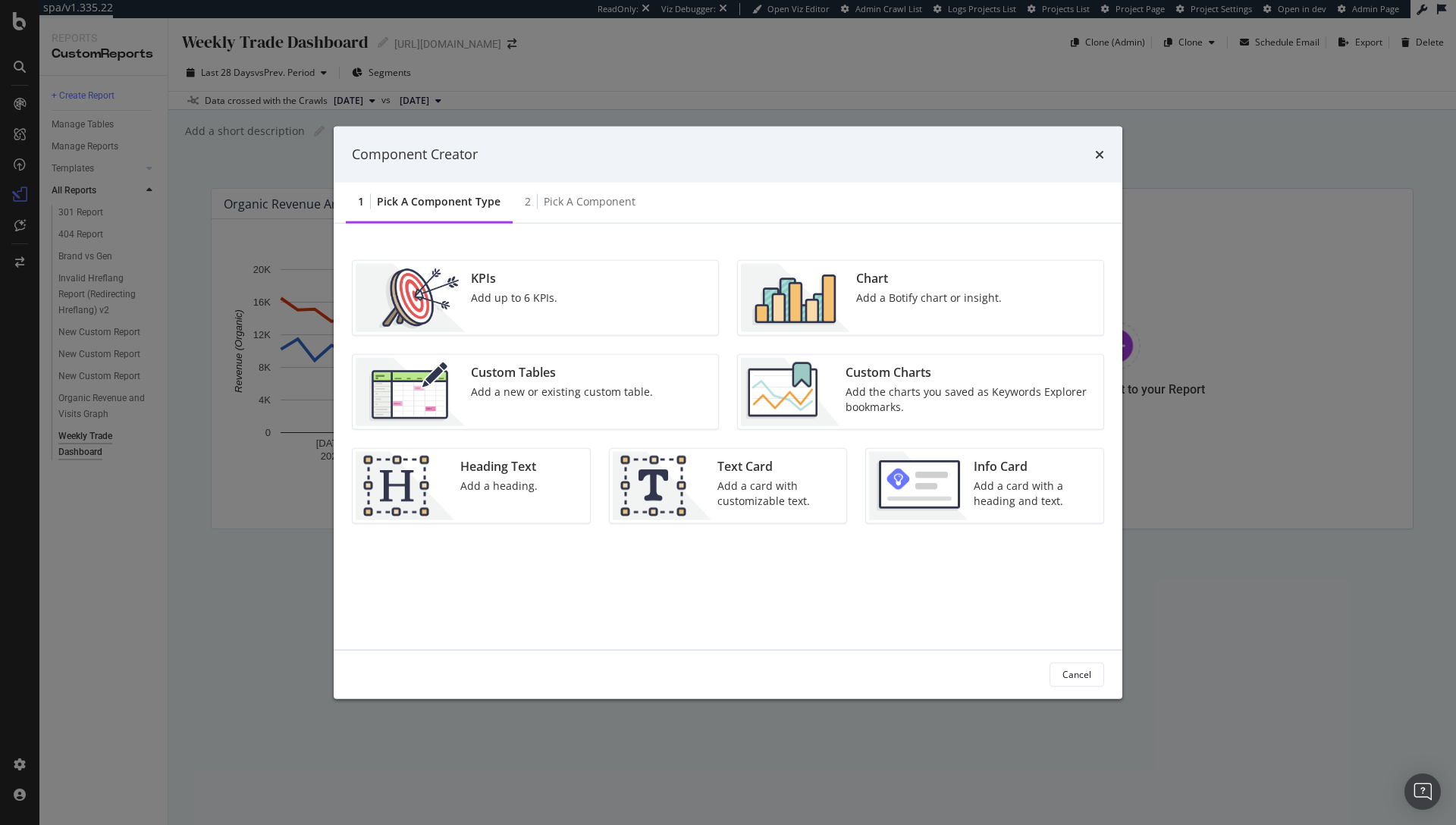
click at [842, 379] on div "Custom Charts Add the charts you saved as Keywords Explorer bookmarks." at bounding box center [970, 392] width 261 height 68
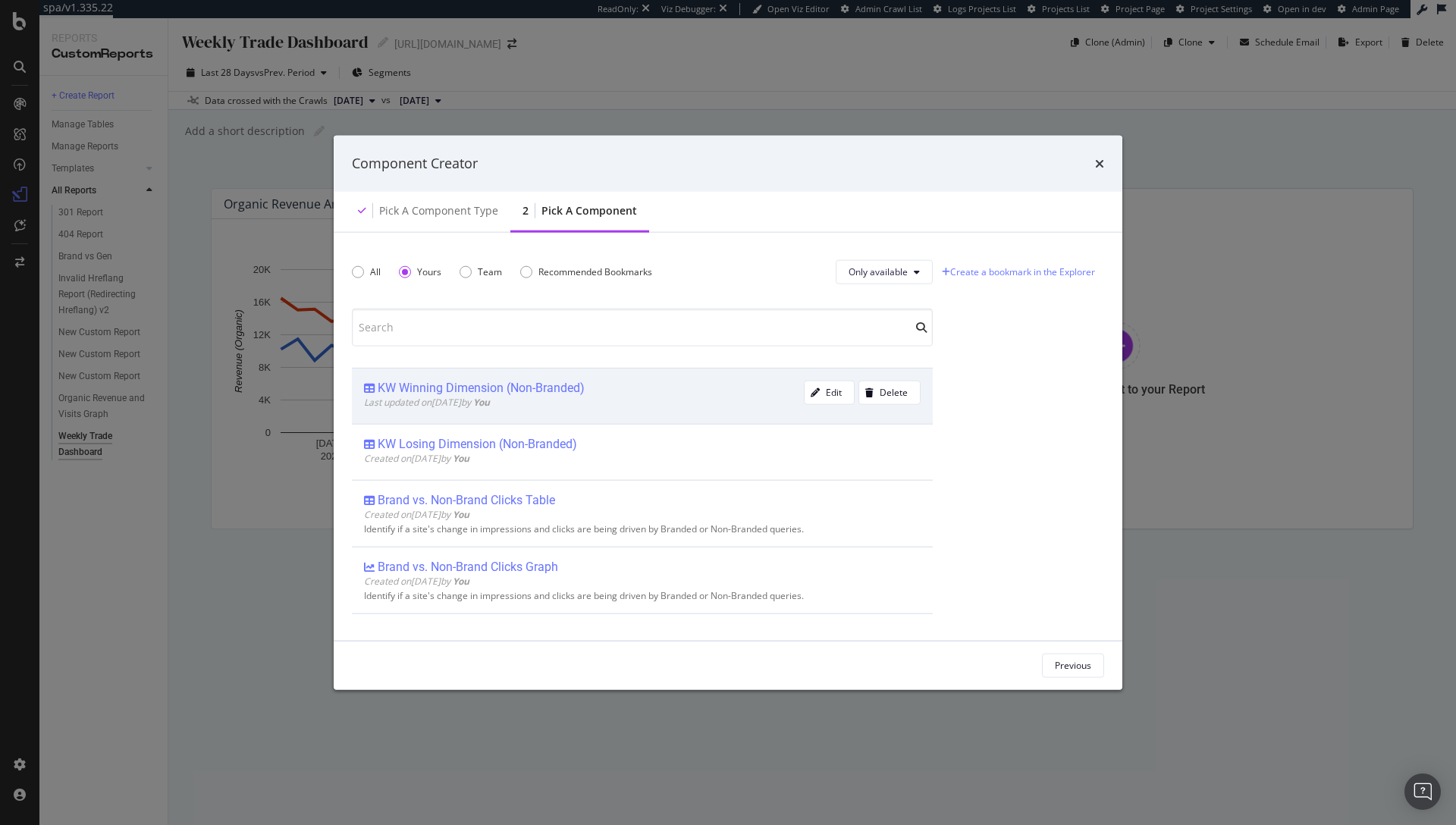
click at [503, 386] on div "KW Winning Dimension (Non-Branded)" at bounding box center [481, 387] width 207 height 15
click at [1032, 668] on div "Add Component" at bounding box center [1058, 666] width 68 height 13
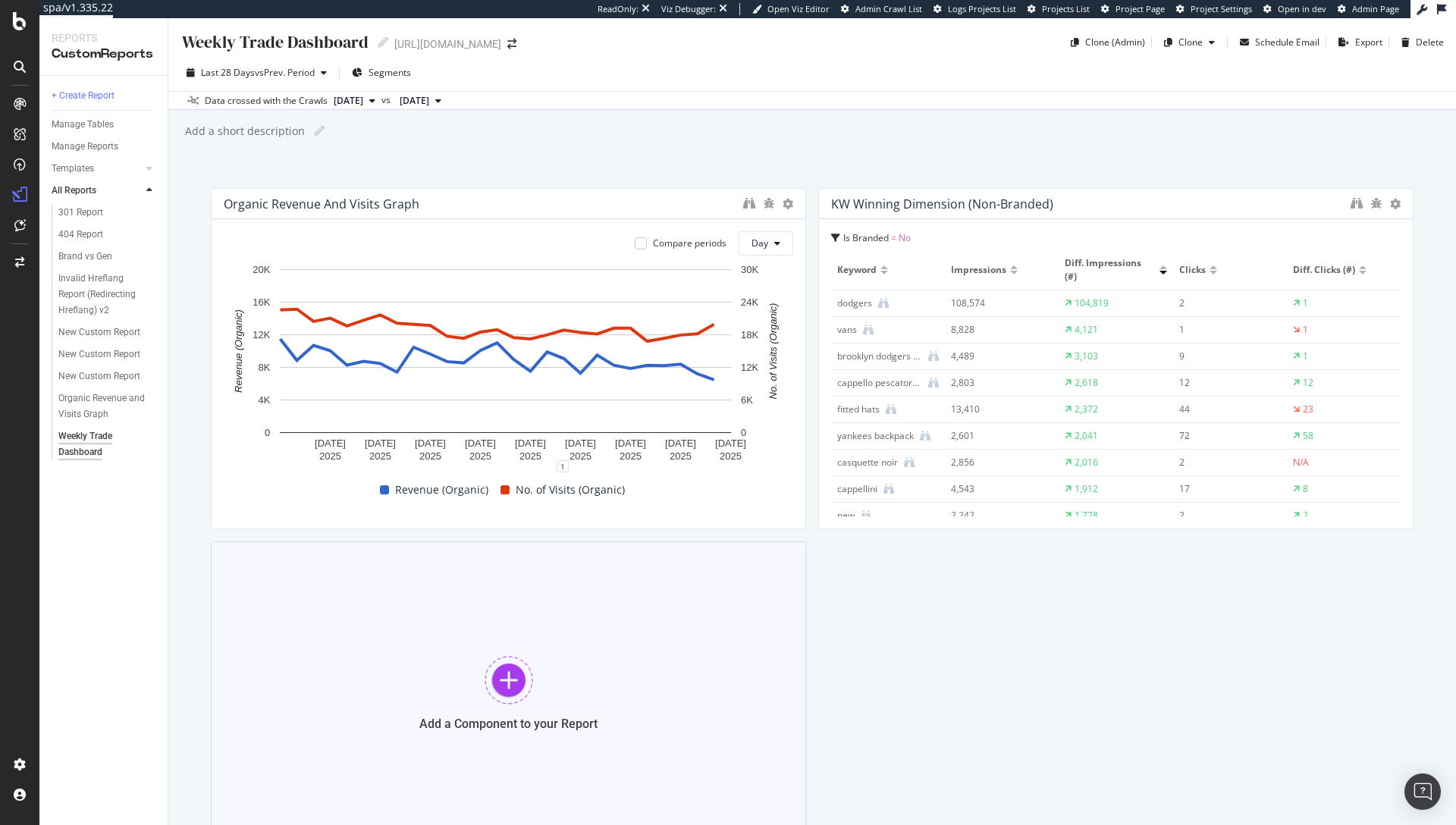
click at [503, 663] on div at bounding box center [508, 681] width 49 height 49
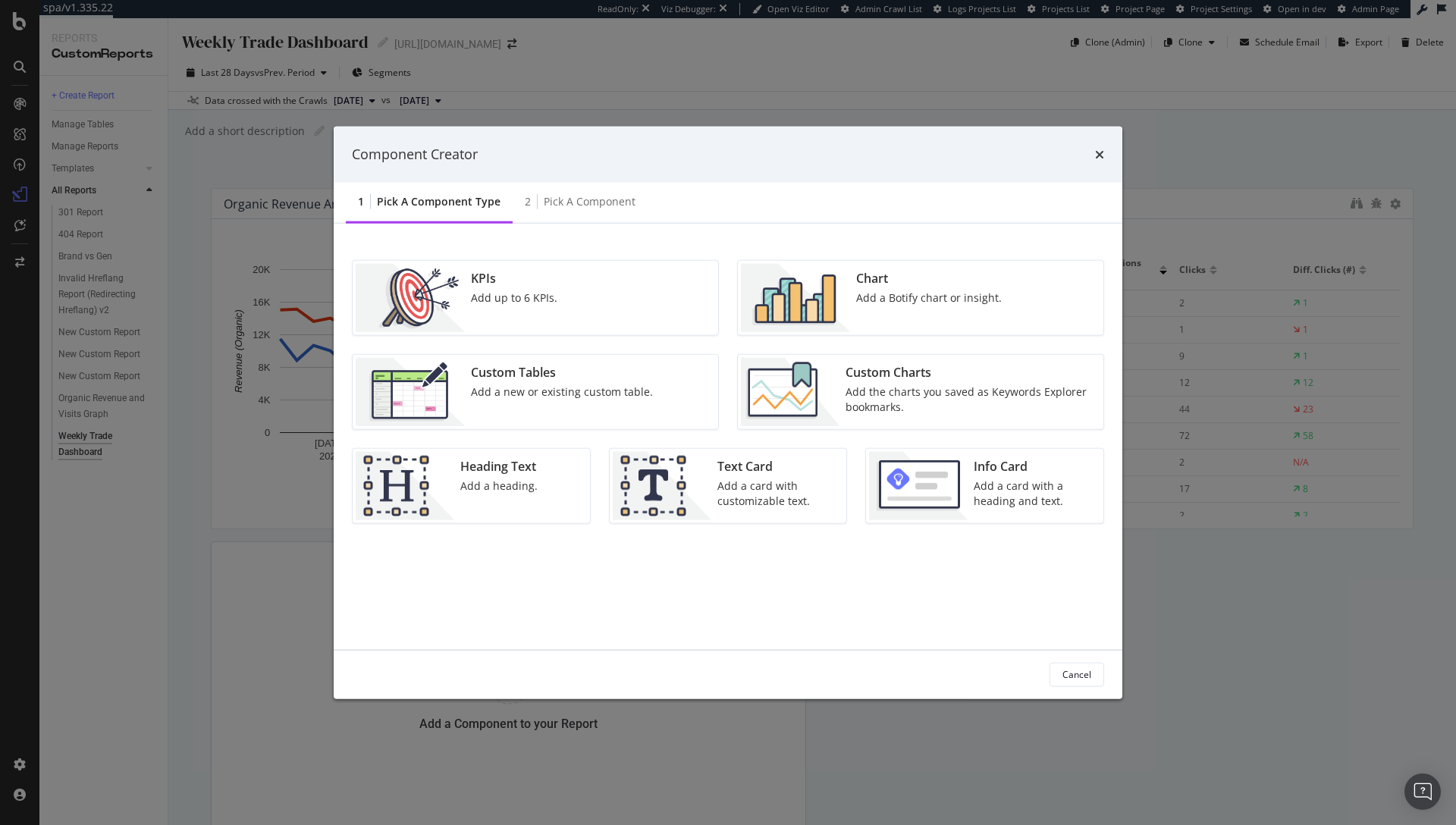
click at [895, 366] on div "Custom Charts" at bounding box center [970, 372] width 249 height 17
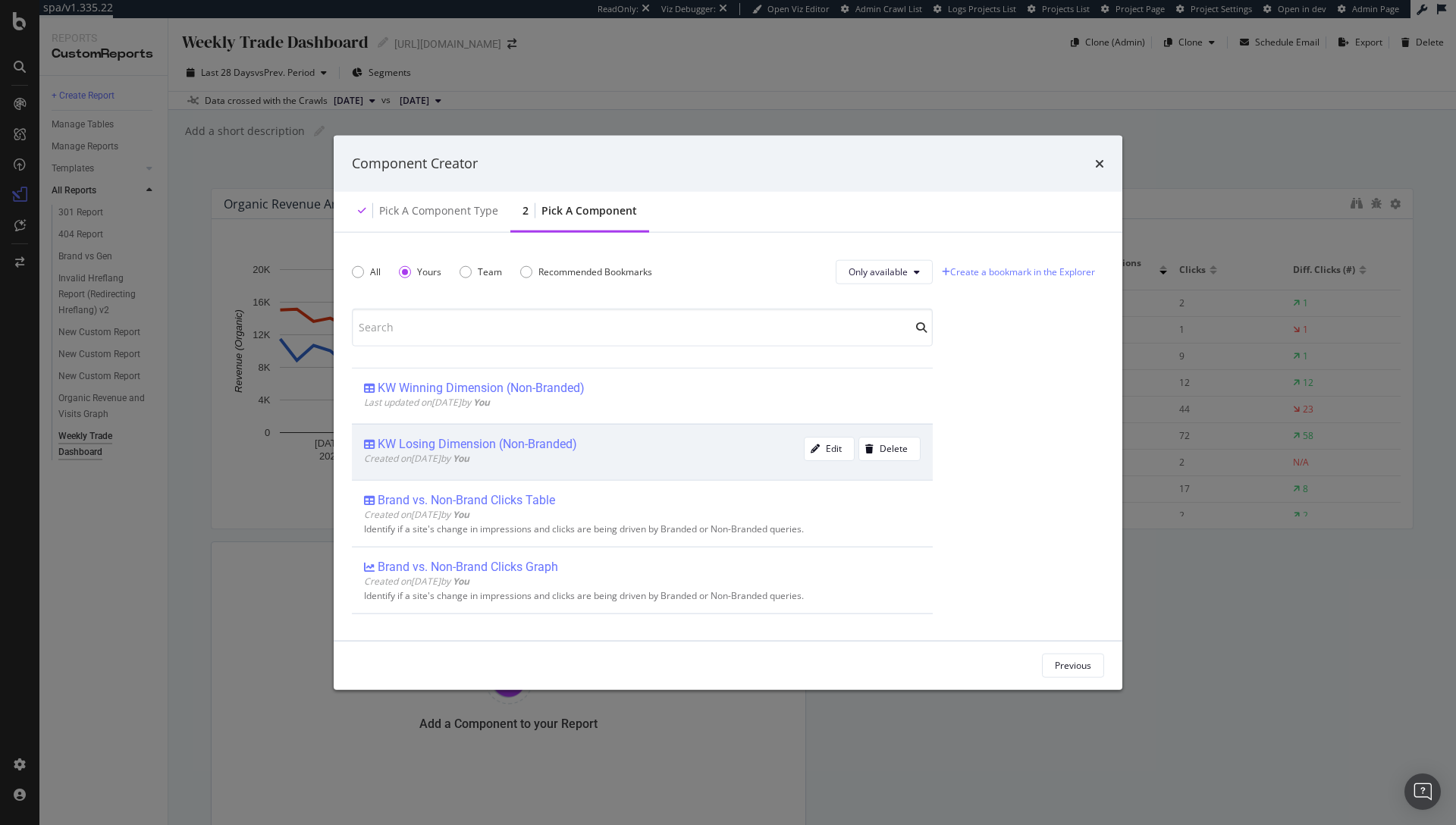
click at [478, 441] on div "KW Losing Dimension (Non-Branded)" at bounding box center [477, 443] width 199 height 15
click at [1041, 665] on div "Add Component" at bounding box center [1058, 666] width 68 height 13
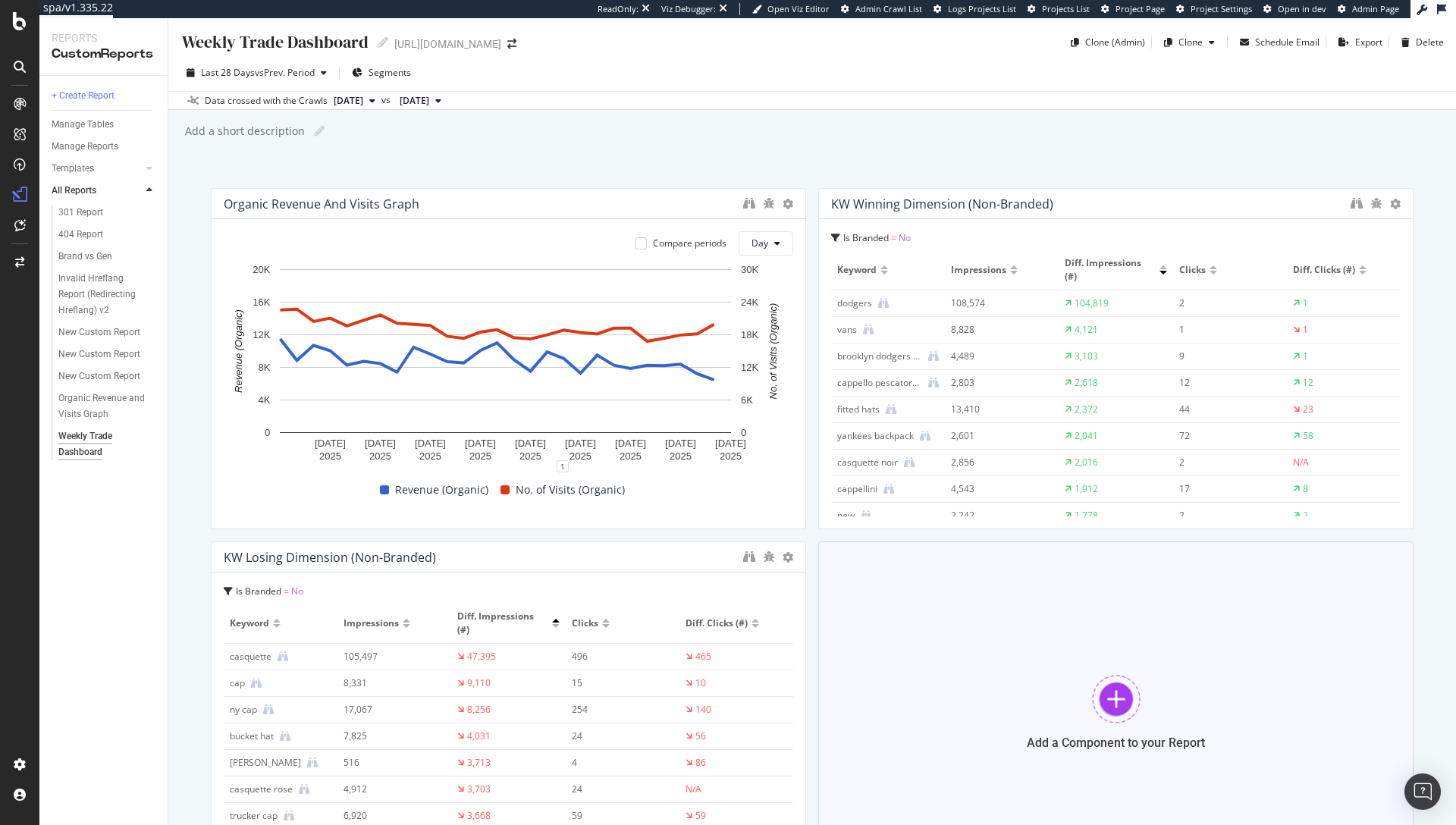
scroll to position [3, 0]
click at [1100, 684] on div at bounding box center [1116, 696] width 49 height 49
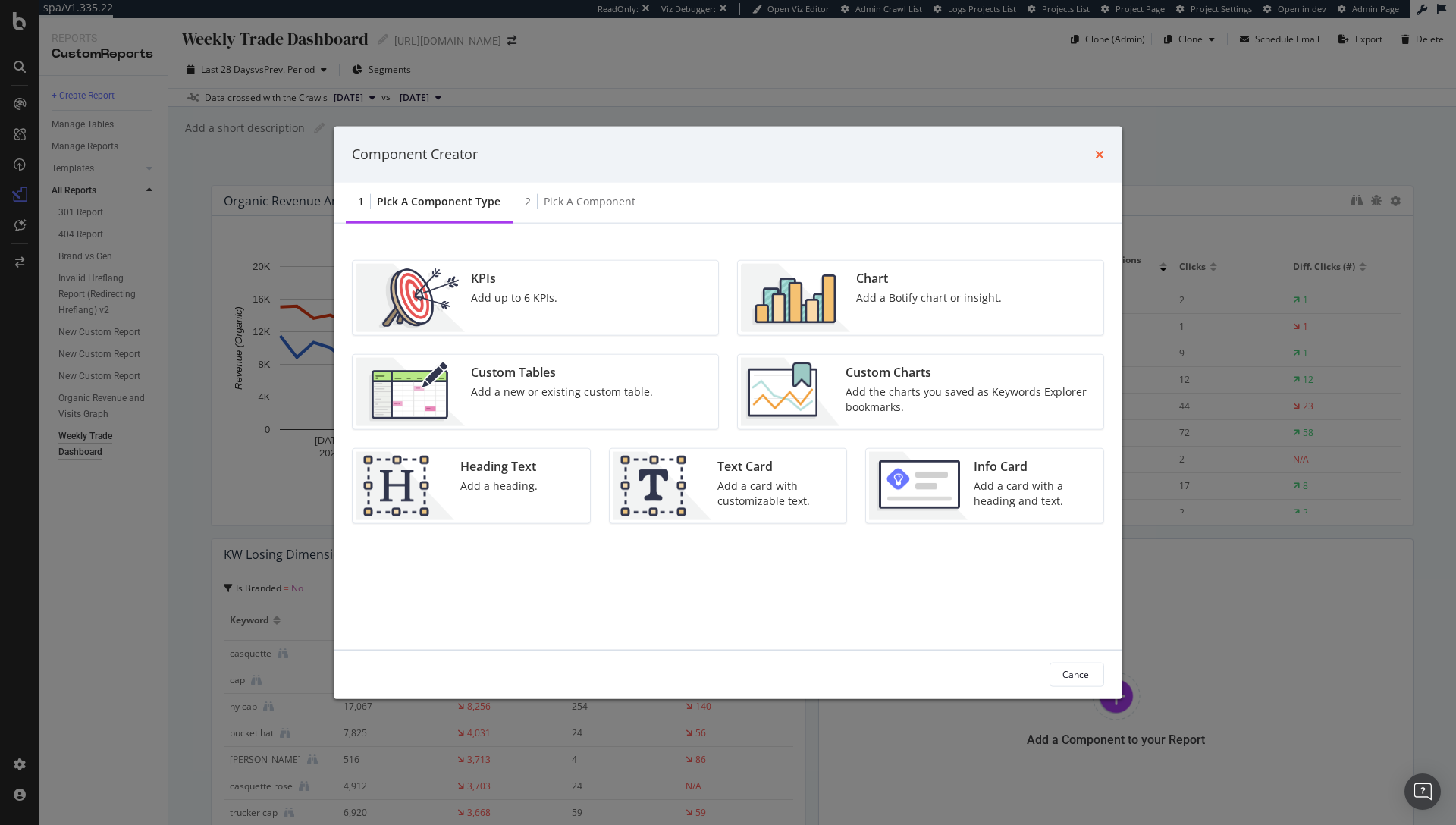
click at [1099, 153] on icon "times" at bounding box center [1099, 154] width 9 height 12
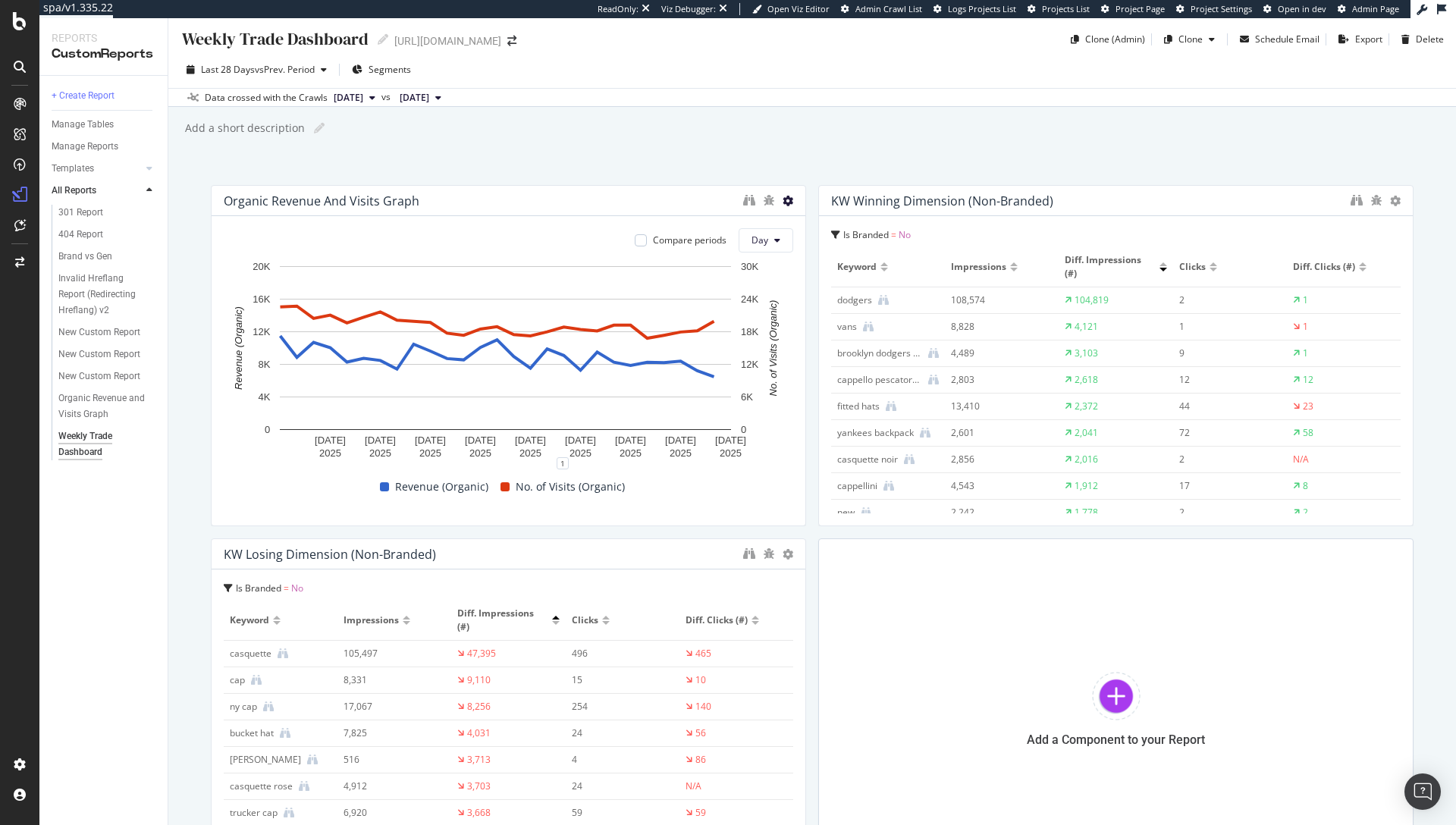
click at [782, 197] on icon at bounding box center [788, 201] width 11 height 11
click at [689, 202] on div "Organic Revenue and Visits Graph" at bounding box center [479, 201] width 512 height 15
click at [1145, 729] on div "Add a Component to your Report" at bounding box center [1116, 709] width 596 height 341
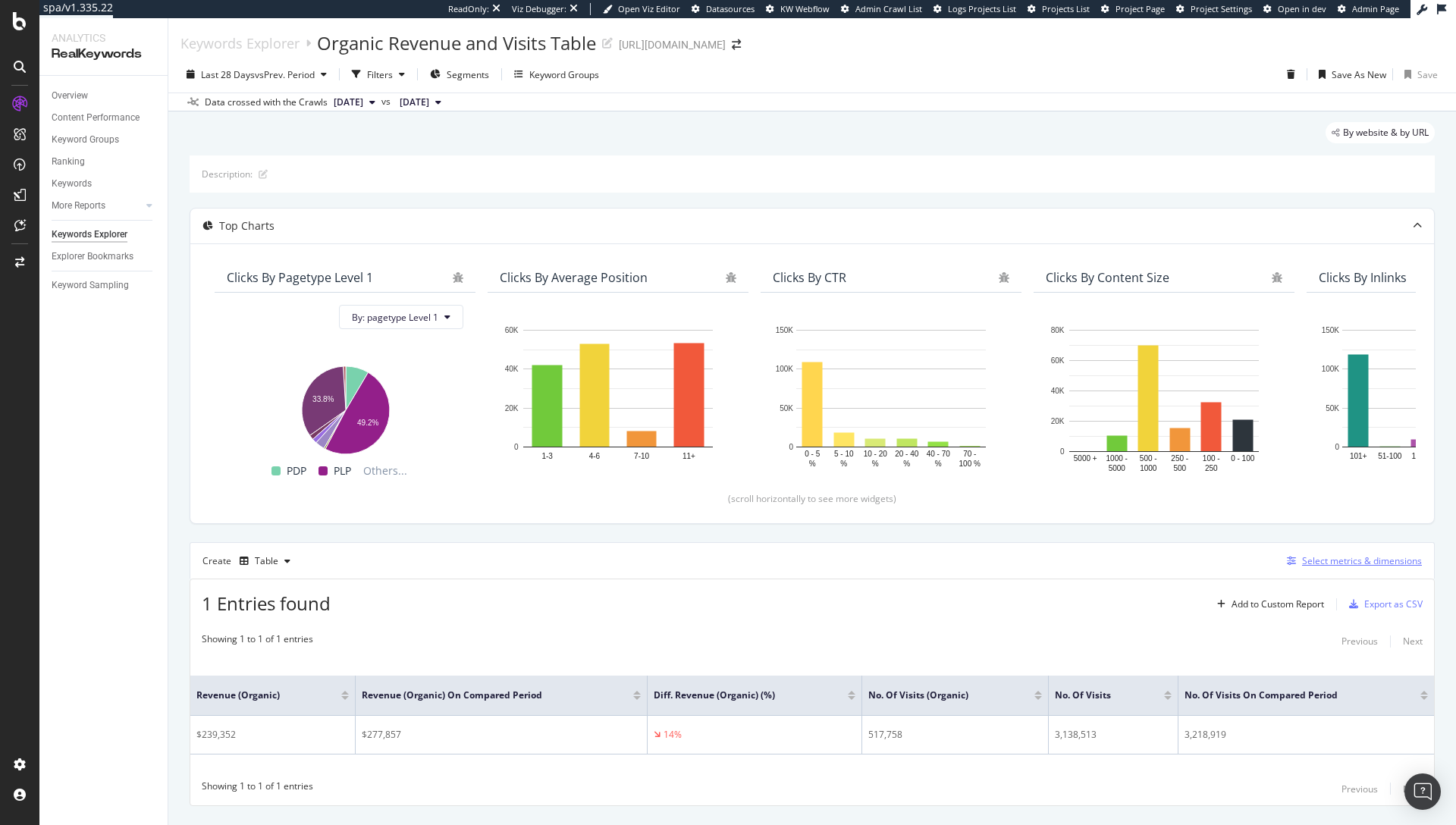
click at [1371, 566] on div "Select metrics & dimensions" at bounding box center [1361, 561] width 119 height 13
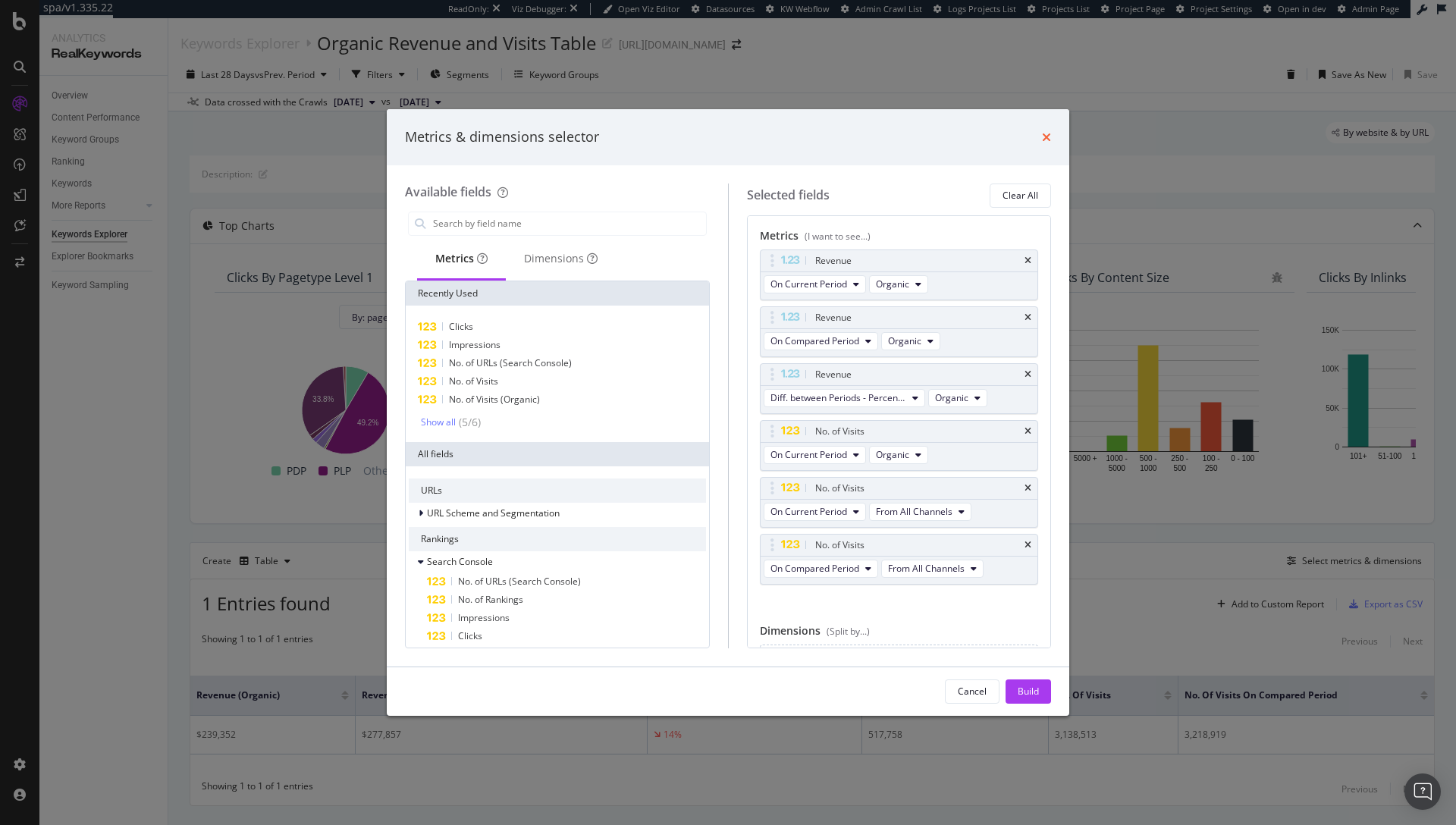
click at [1050, 137] on icon "times" at bounding box center [1046, 137] width 9 height 12
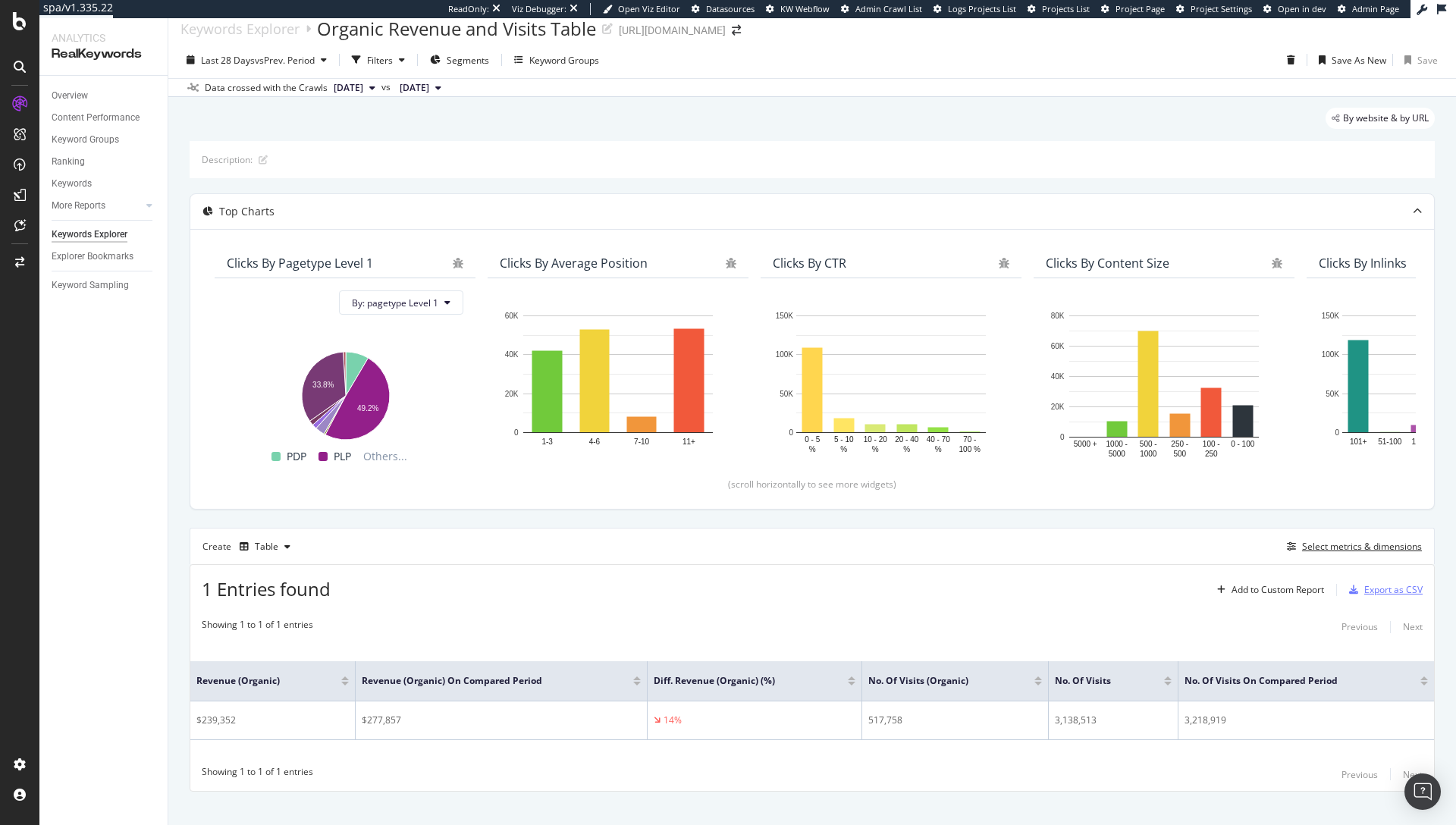
scroll to position [34, 0]
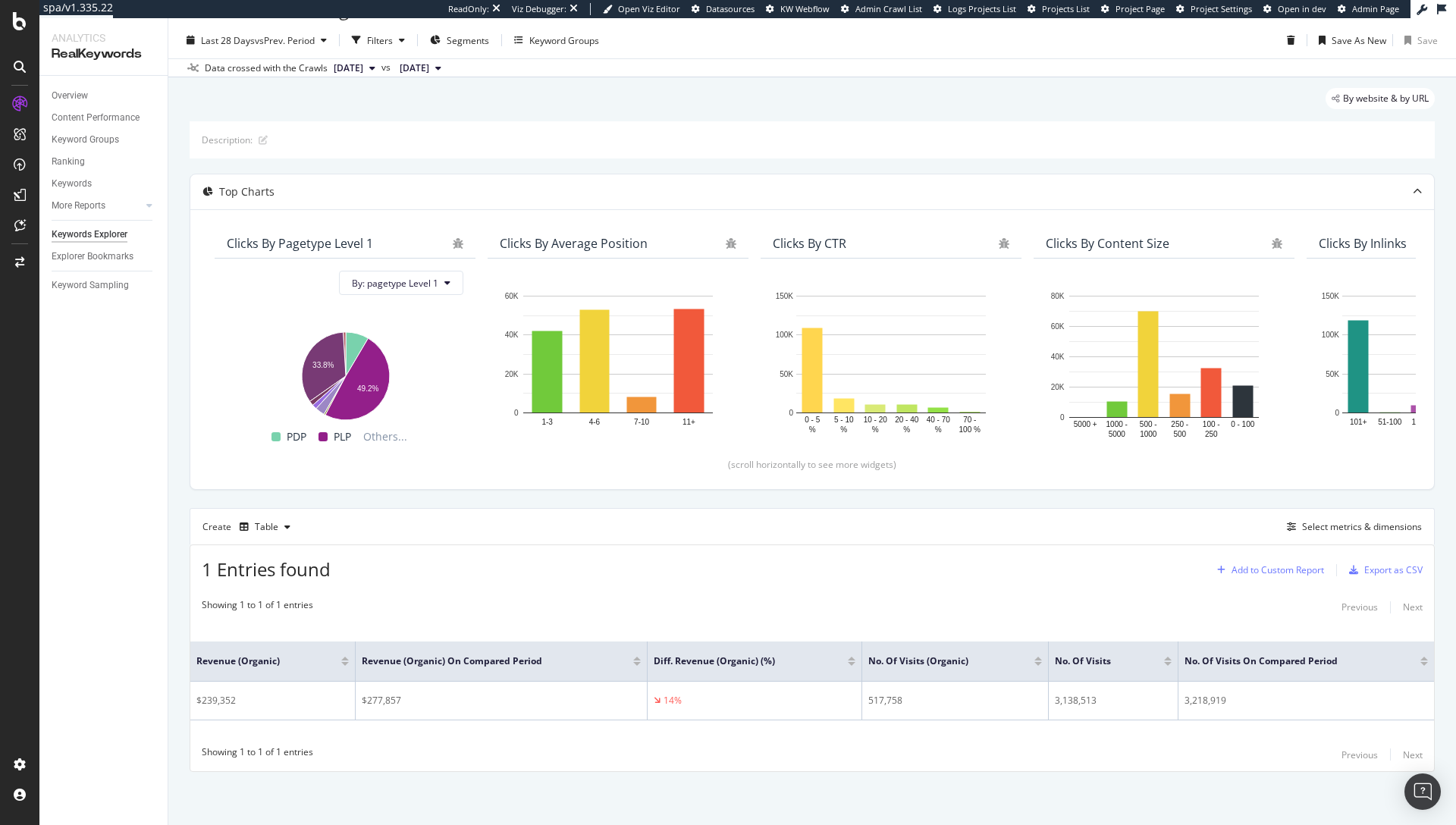
click at [1257, 561] on div "Add to Custom Report" at bounding box center [1267, 570] width 113 height 23
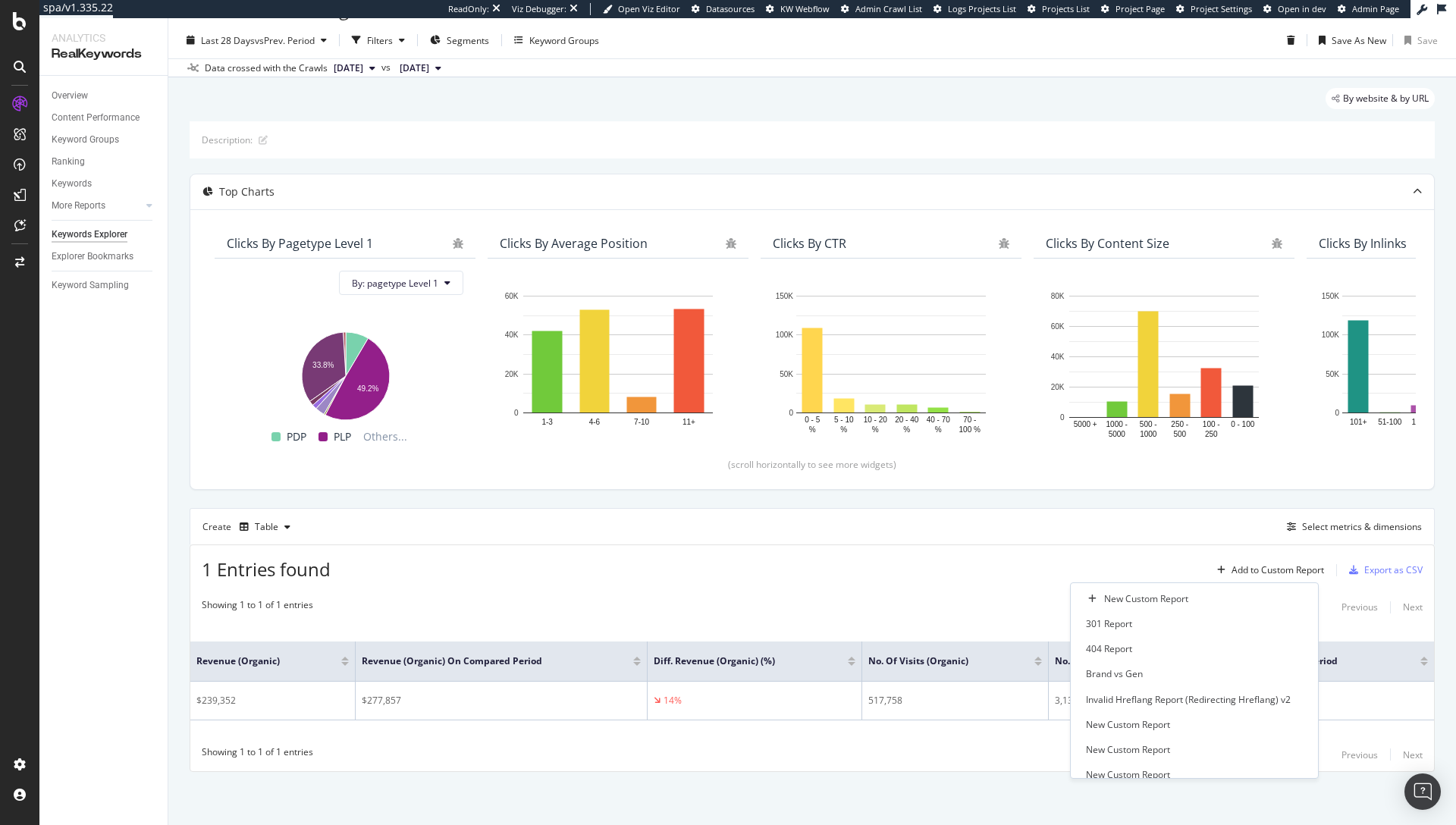
scroll to position [63, 0]
click at [1166, 762] on div "Weekly Trade Dashboard" at bounding box center [1139, 762] width 107 height 13
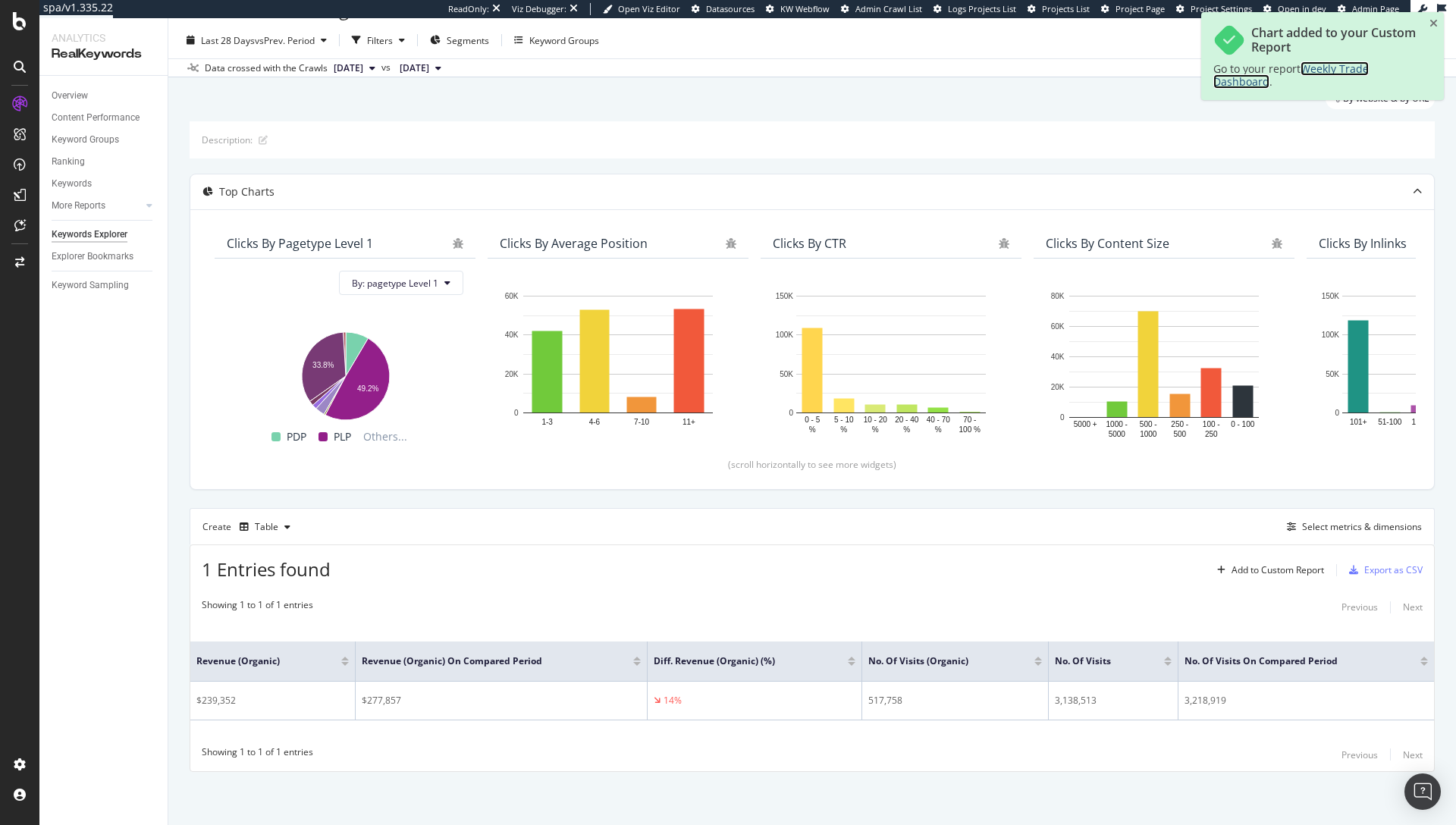
click at [1340, 68] on span "Weekly Trade Dashboard" at bounding box center [1291, 75] width 155 height 28
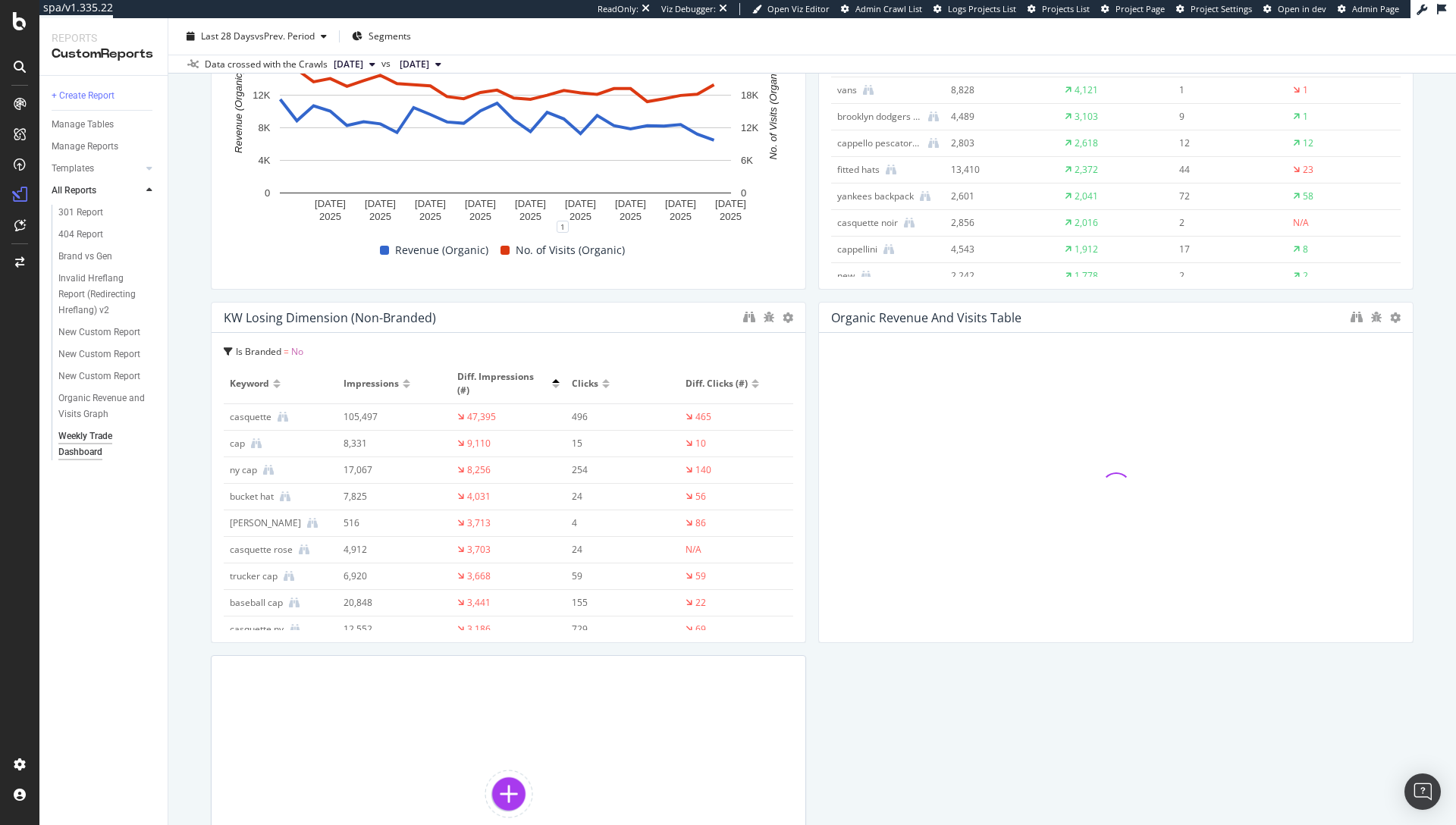
scroll to position [242, 0]
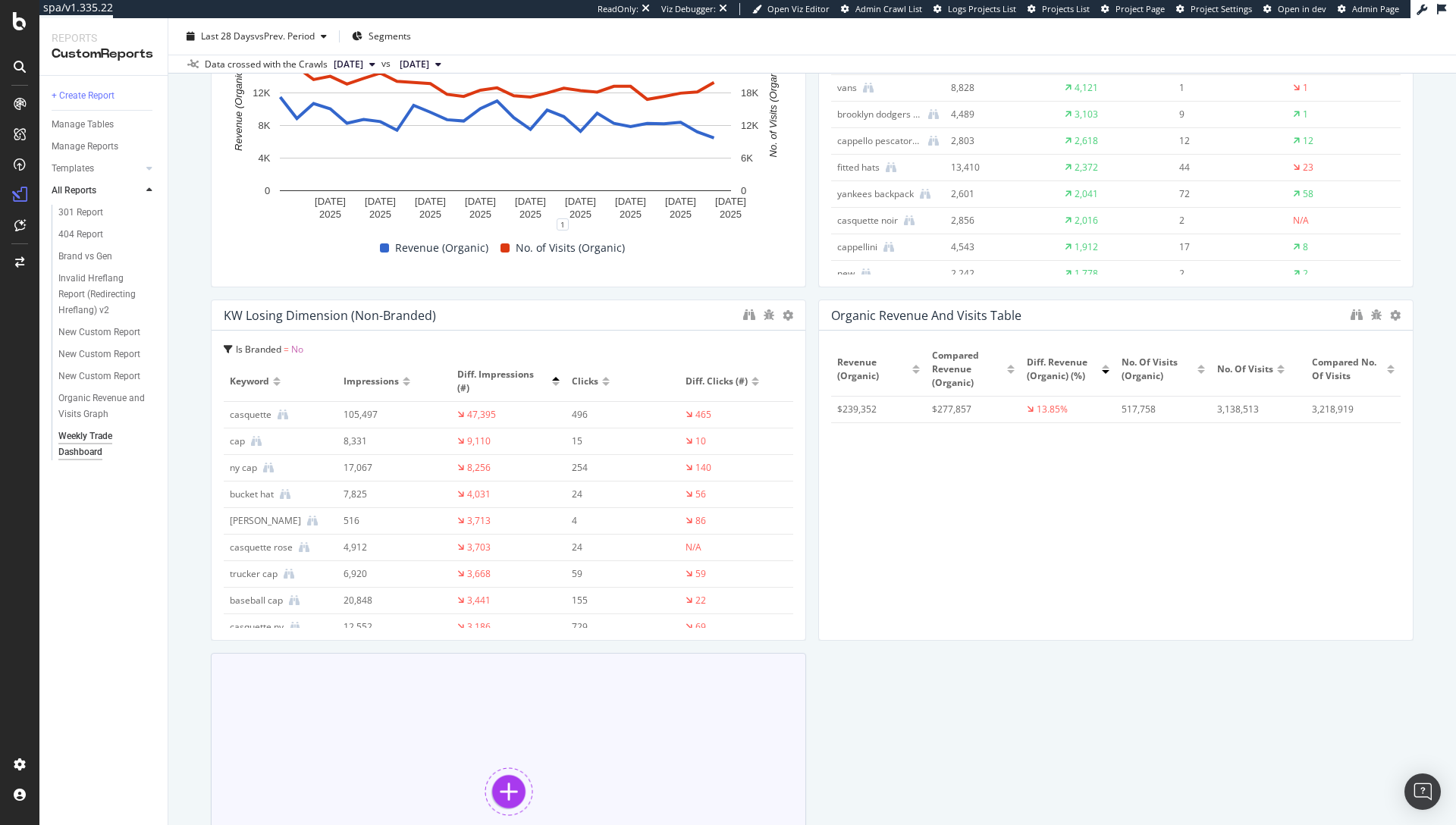
click at [507, 782] on div at bounding box center [508, 792] width 49 height 49
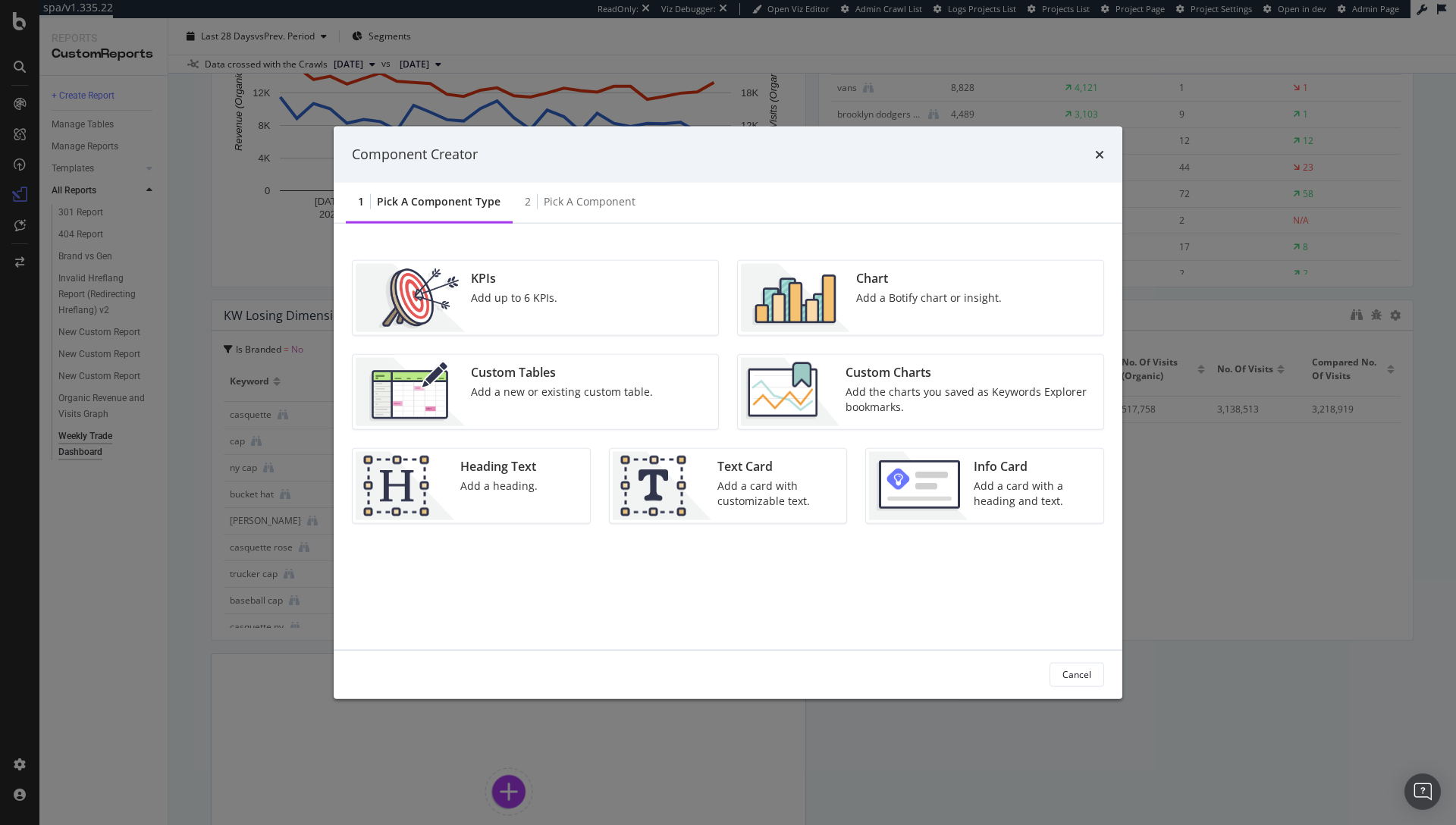
click at [868, 391] on div "Add the charts you saved as Keywords Explorer bookmarks." at bounding box center [970, 398] width 249 height 30
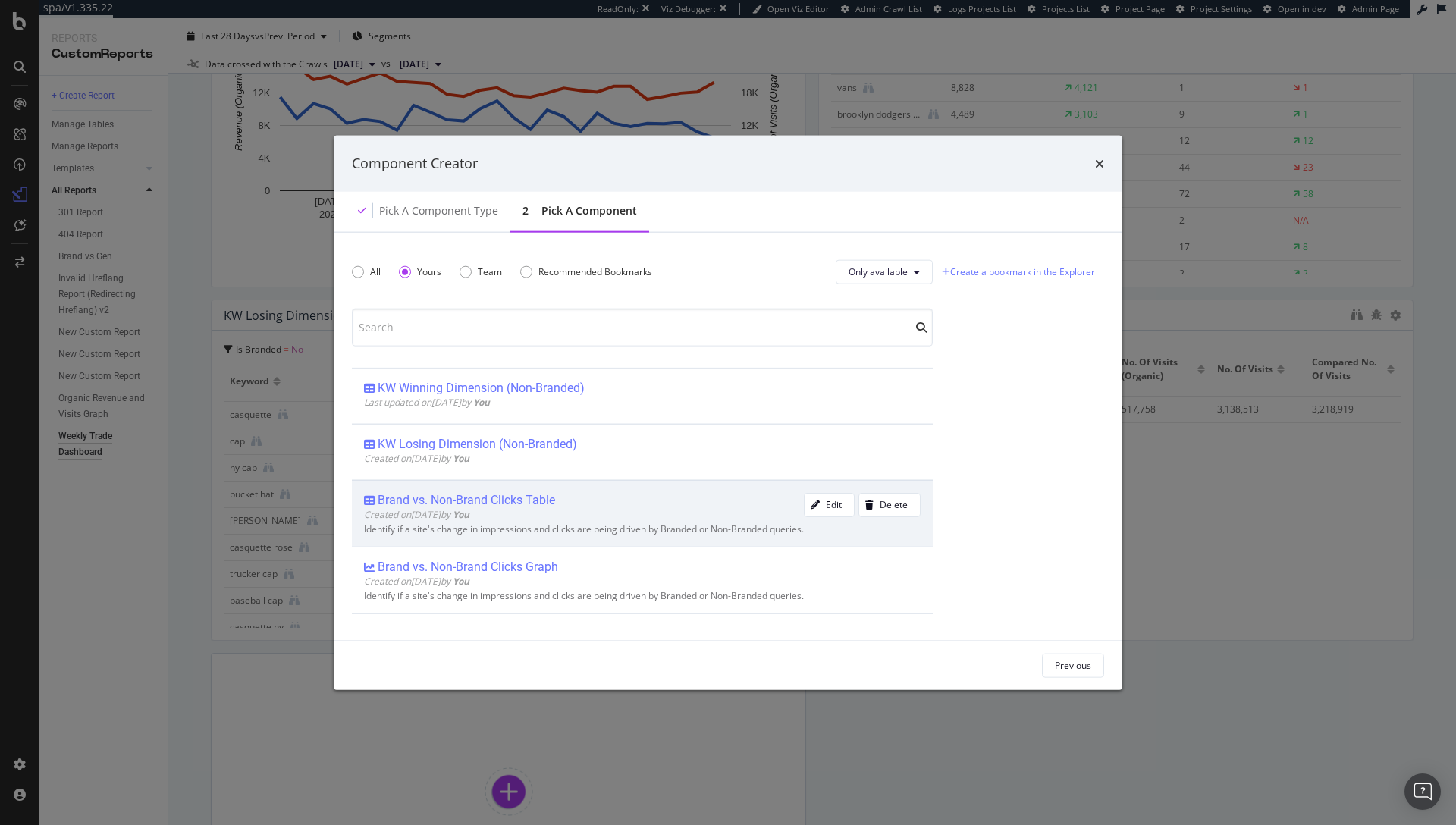
click at [513, 500] on div "Brand vs. Non-Brand Clicks Table" at bounding box center [466, 500] width 177 height 15
click at [1029, 669] on div "Add Component" at bounding box center [1058, 666] width 68 height 13
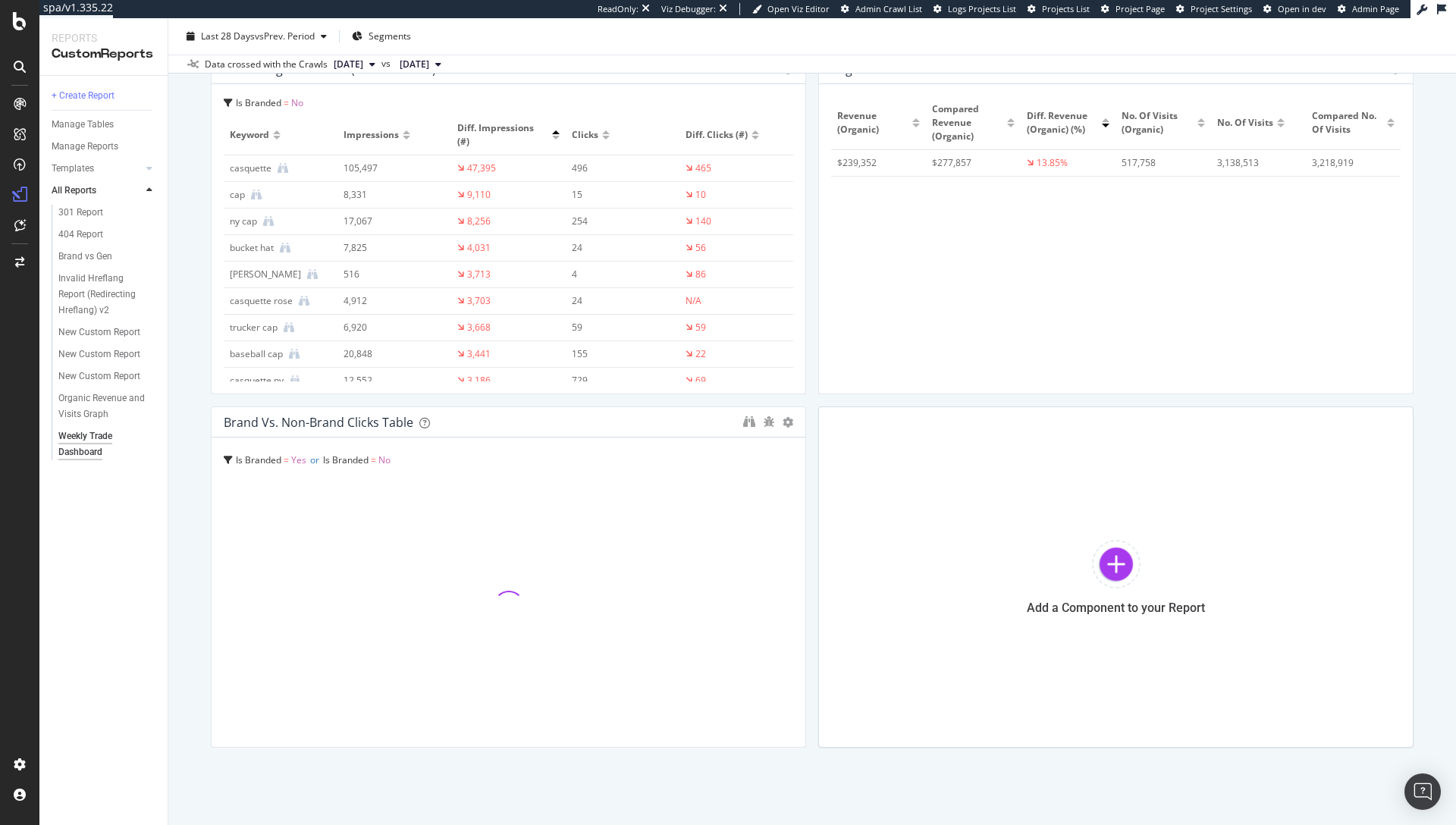
scroll to position [489, 0]
click at [1096, 561] on div at bounding box center [1116, 563] width 49 height 49
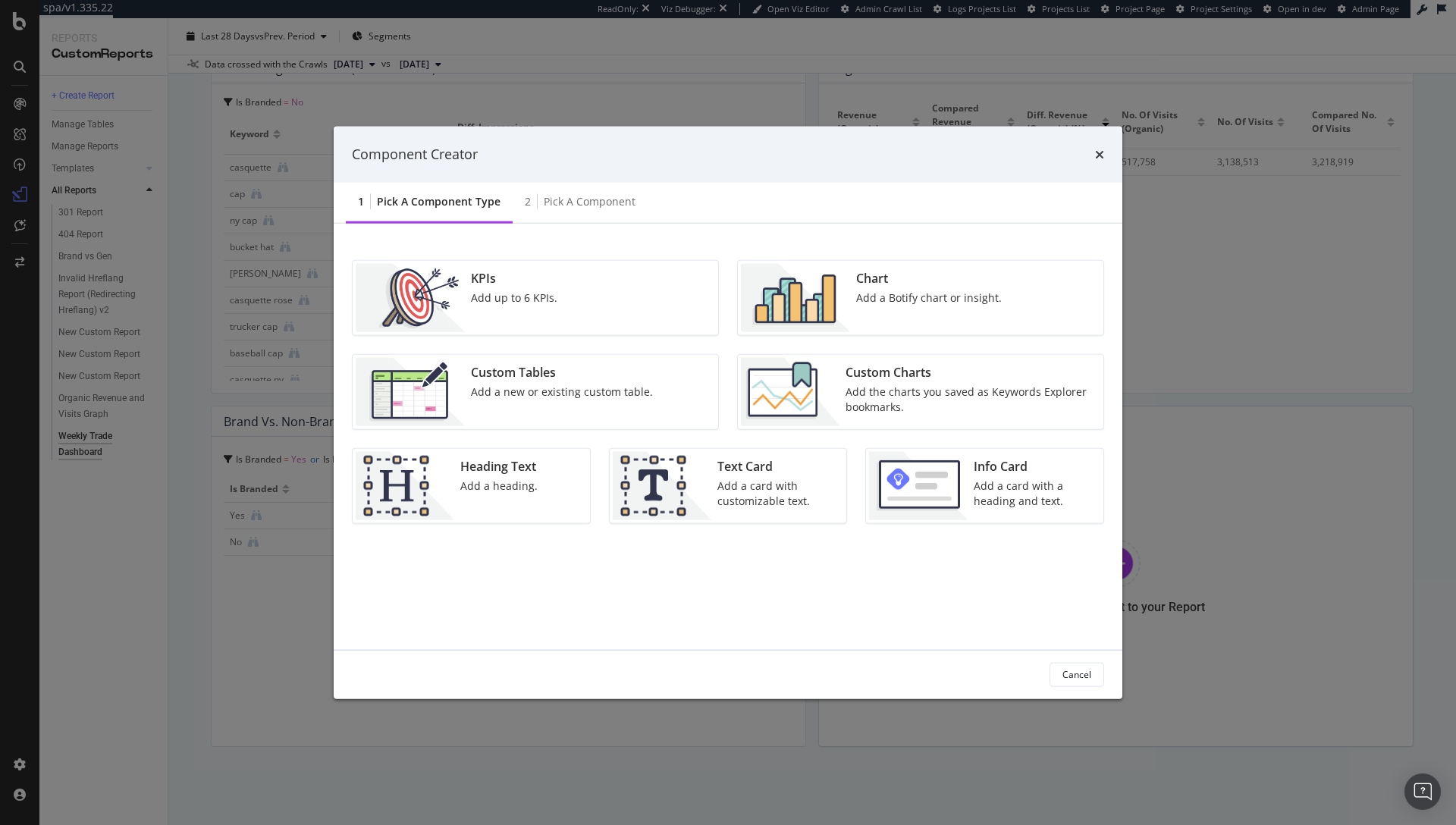
click at [920, 389] on div "Add the charts you saved as Keywords Explorer bookmarks." at bounding box center [970, 398] width 249 height 30
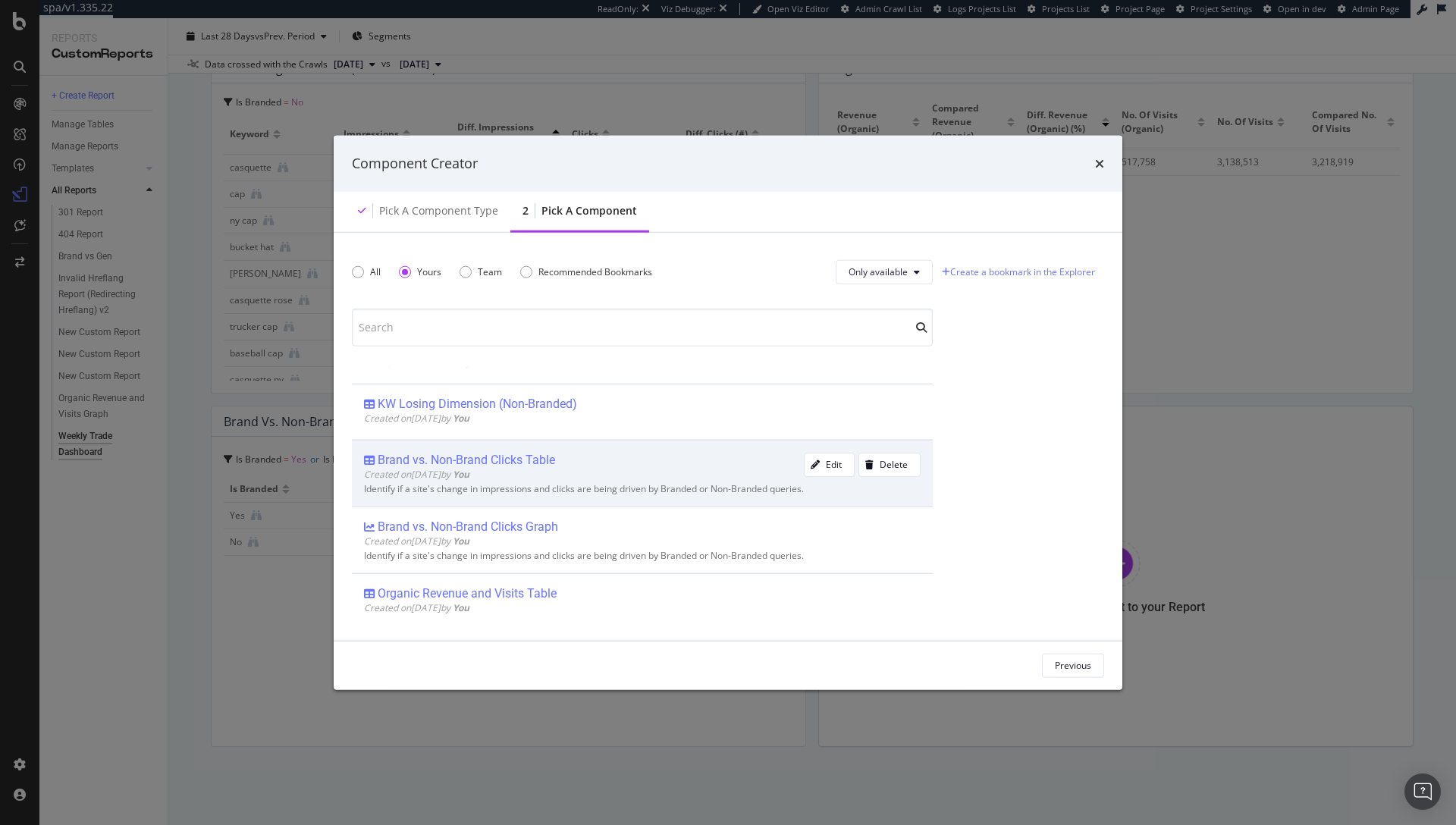
scroll to position [57, 0]
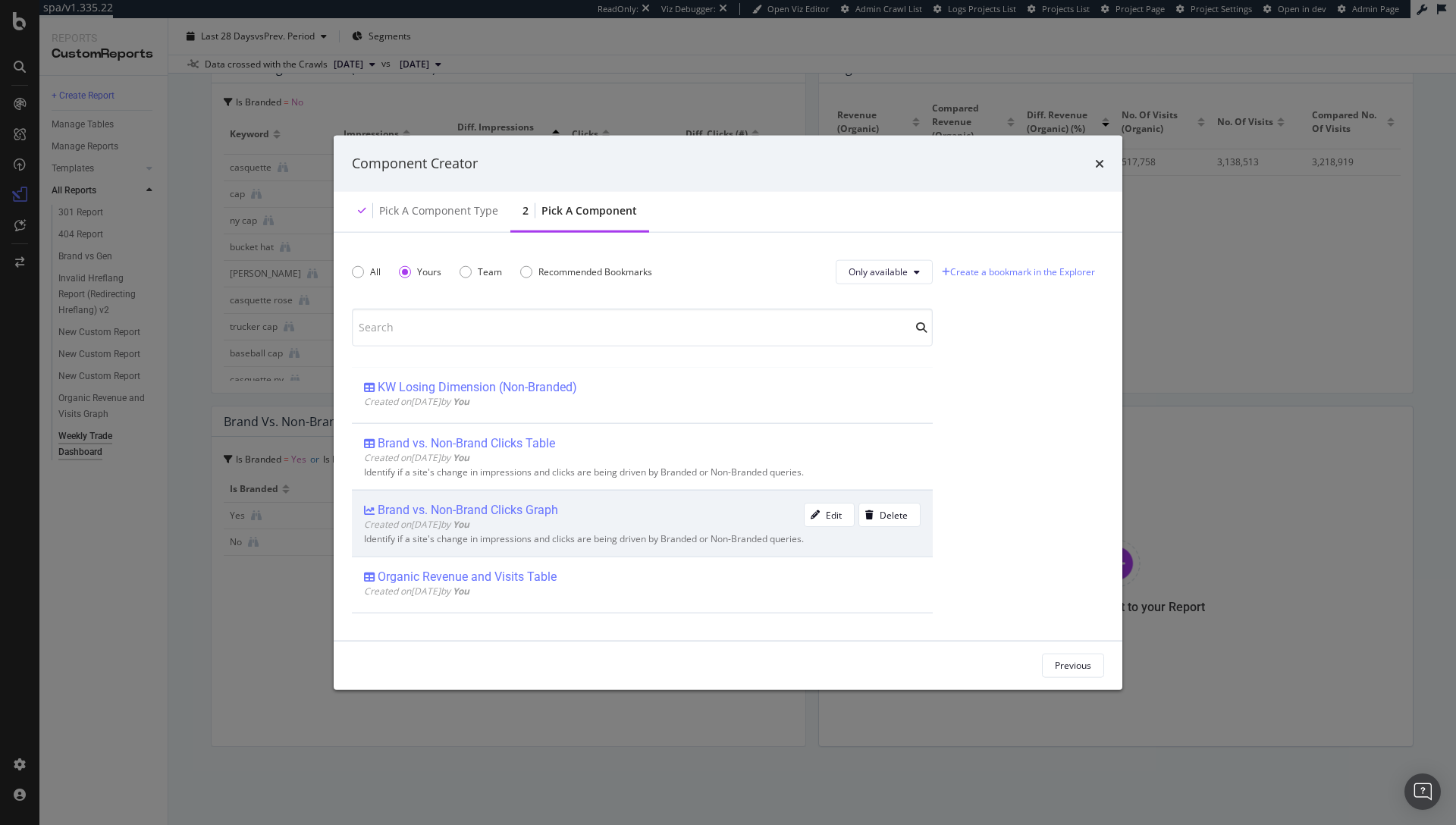
click at [497, 513] on div "Brand vs. Non-Brand Clicks Graph" at bounding box center [468, 510] width 180 height 15
click at [1048, 675] on div "Add Component" at bounding box center [1058, 665] width 68 height 23
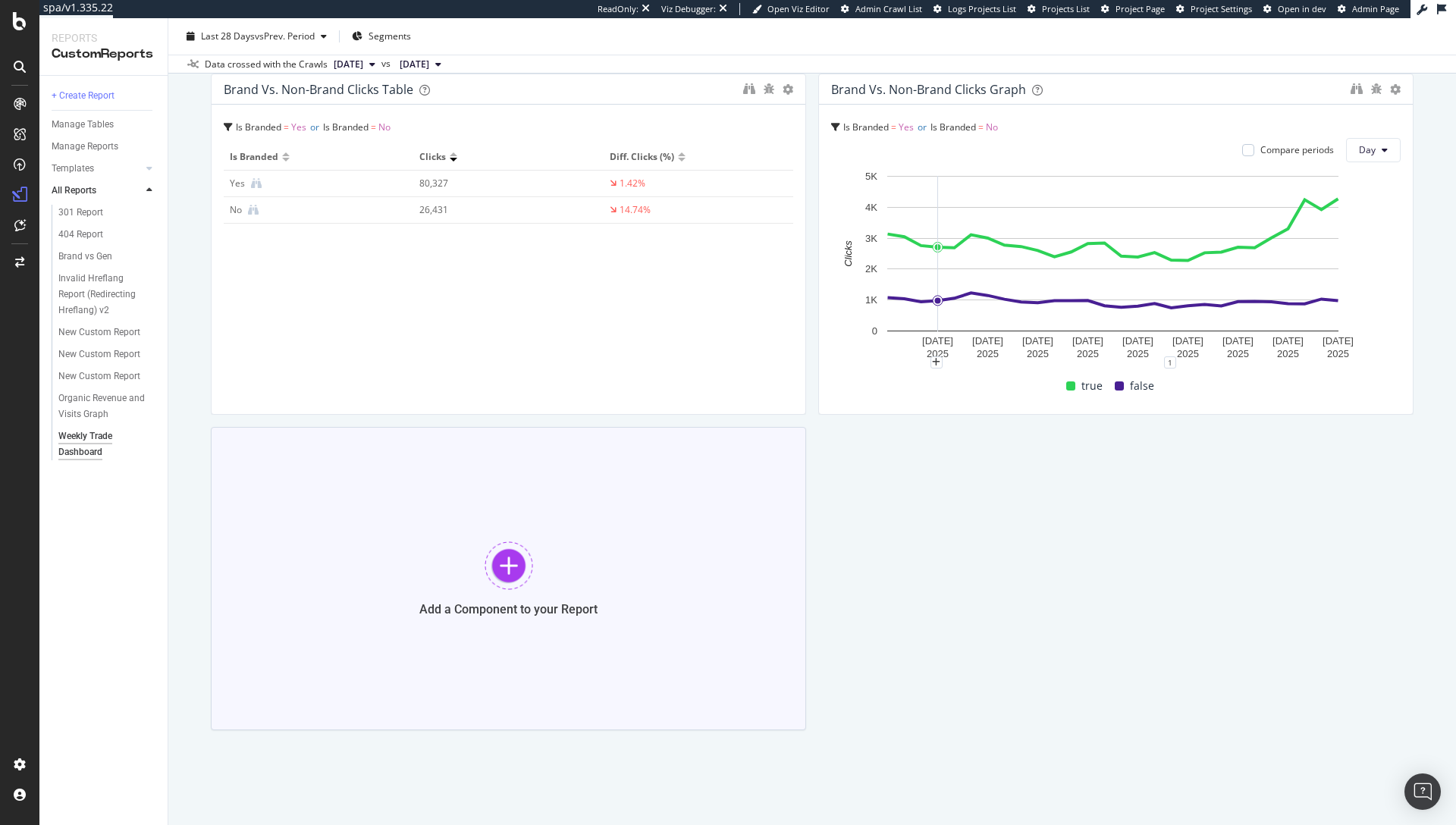
scroll to position [822, 0]
click at [508, 575] on div at bounding box center [508, 565] width 49 height 49
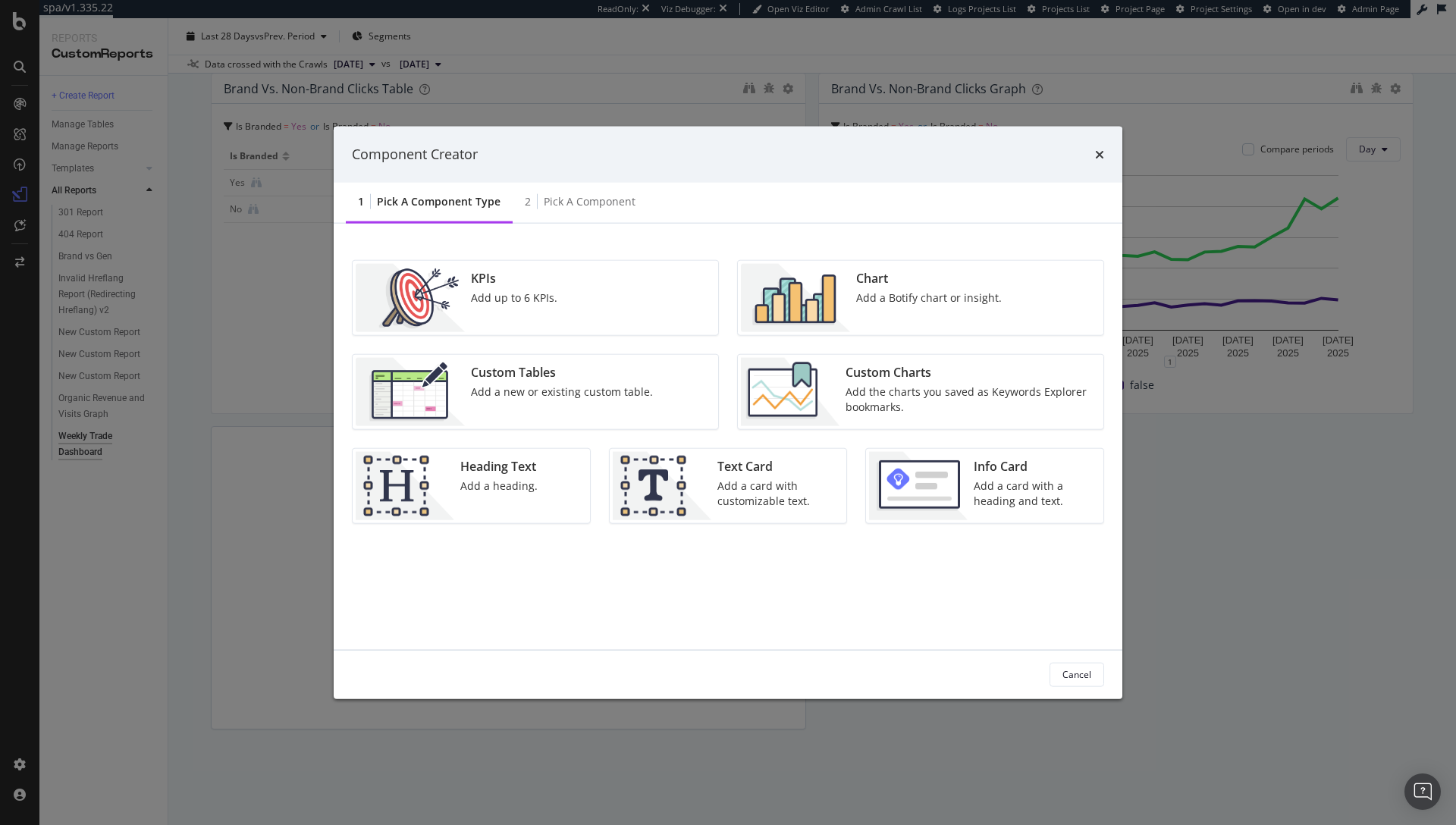
click at [536, 407] on div "Custom Tables Add a new or existing custom table." at bounding box center [562, 392] width 194 height 68
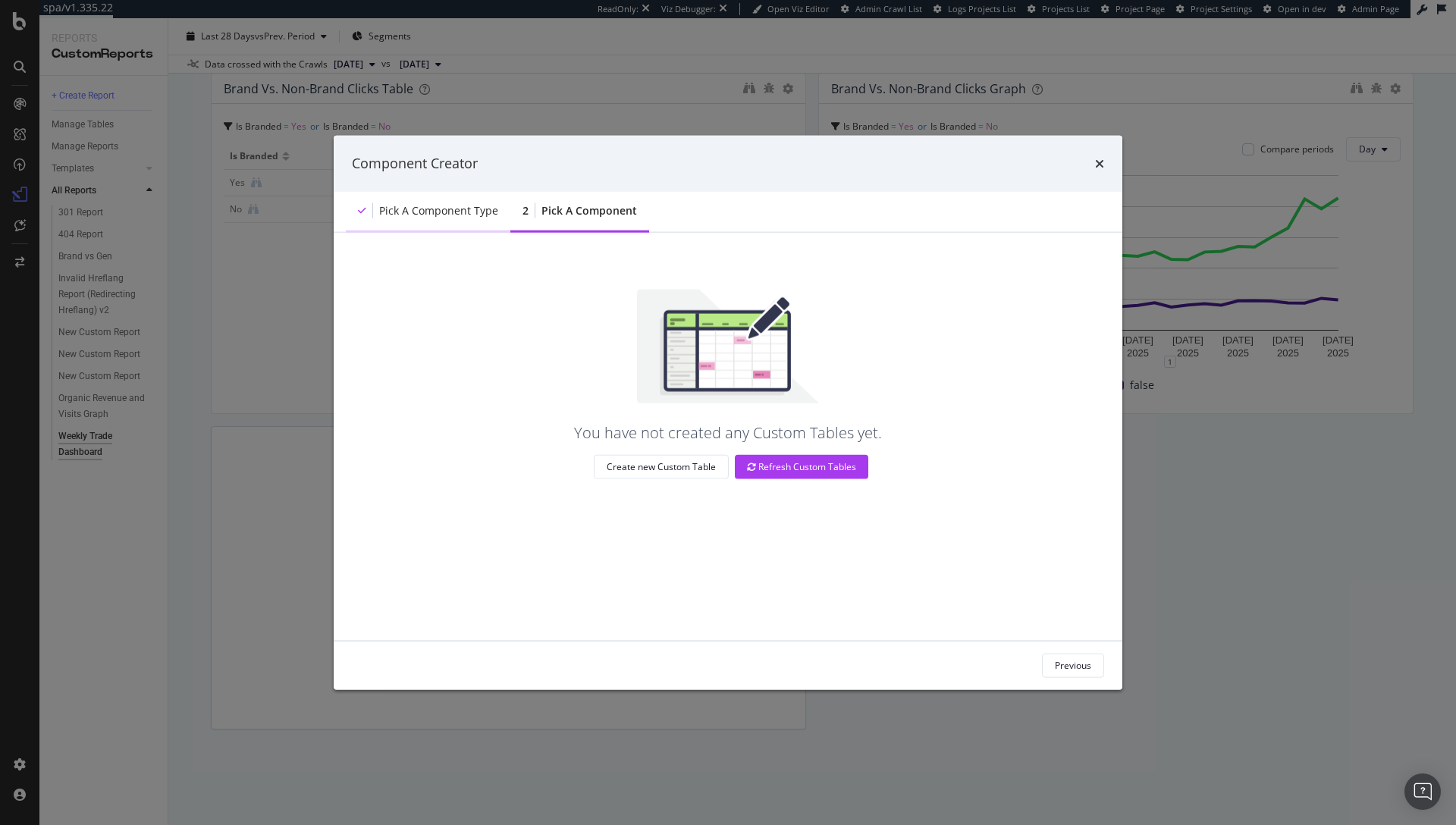
click at [435, 202] on div "Pick a Component type" at bounding box center [438, 210] width 119 height 15
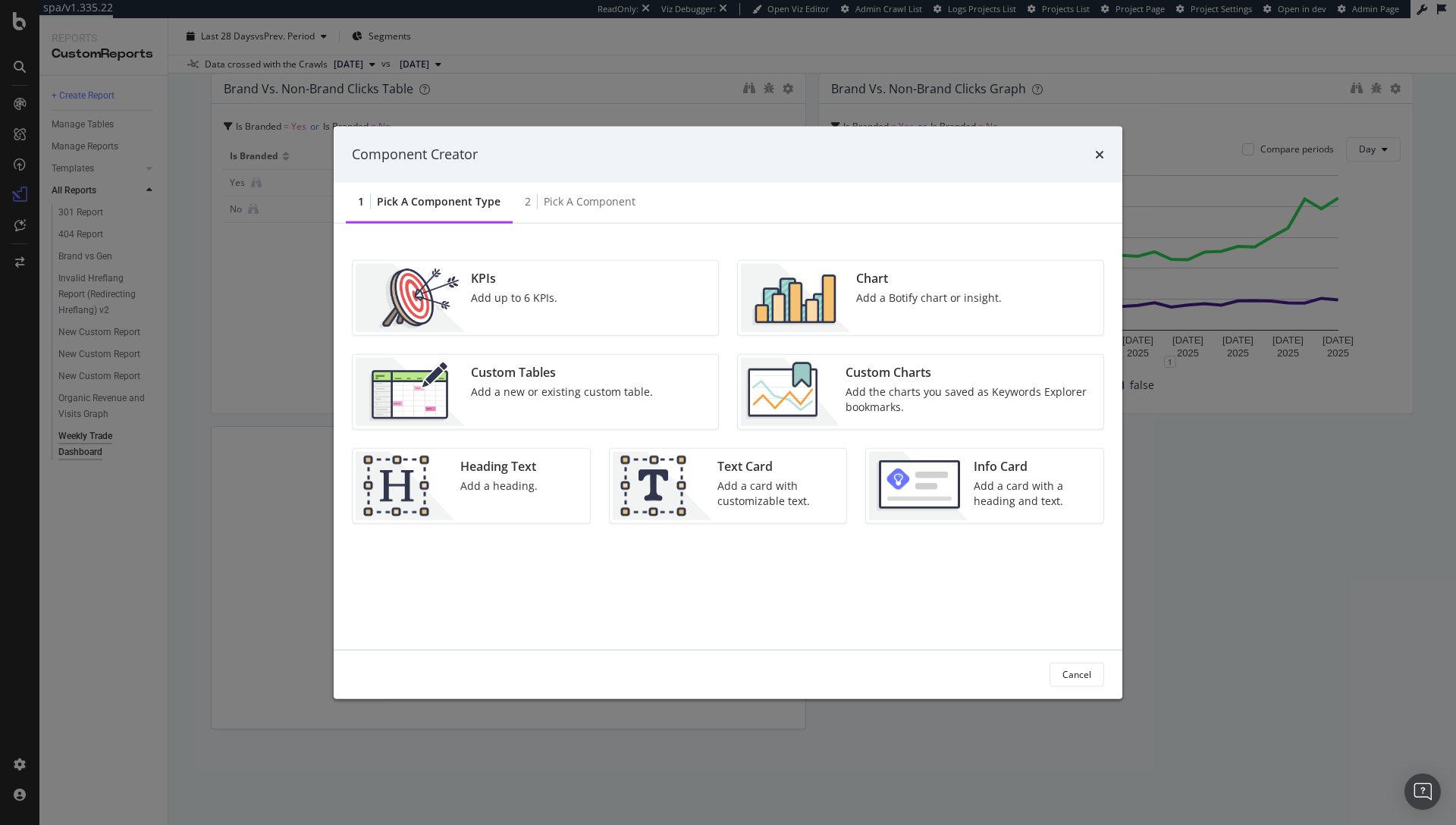
click at [872, 387] on div "Add the charts you saved as Keywords Explorer bookmarks." at bounding box center [970, 398] width 249 height 30
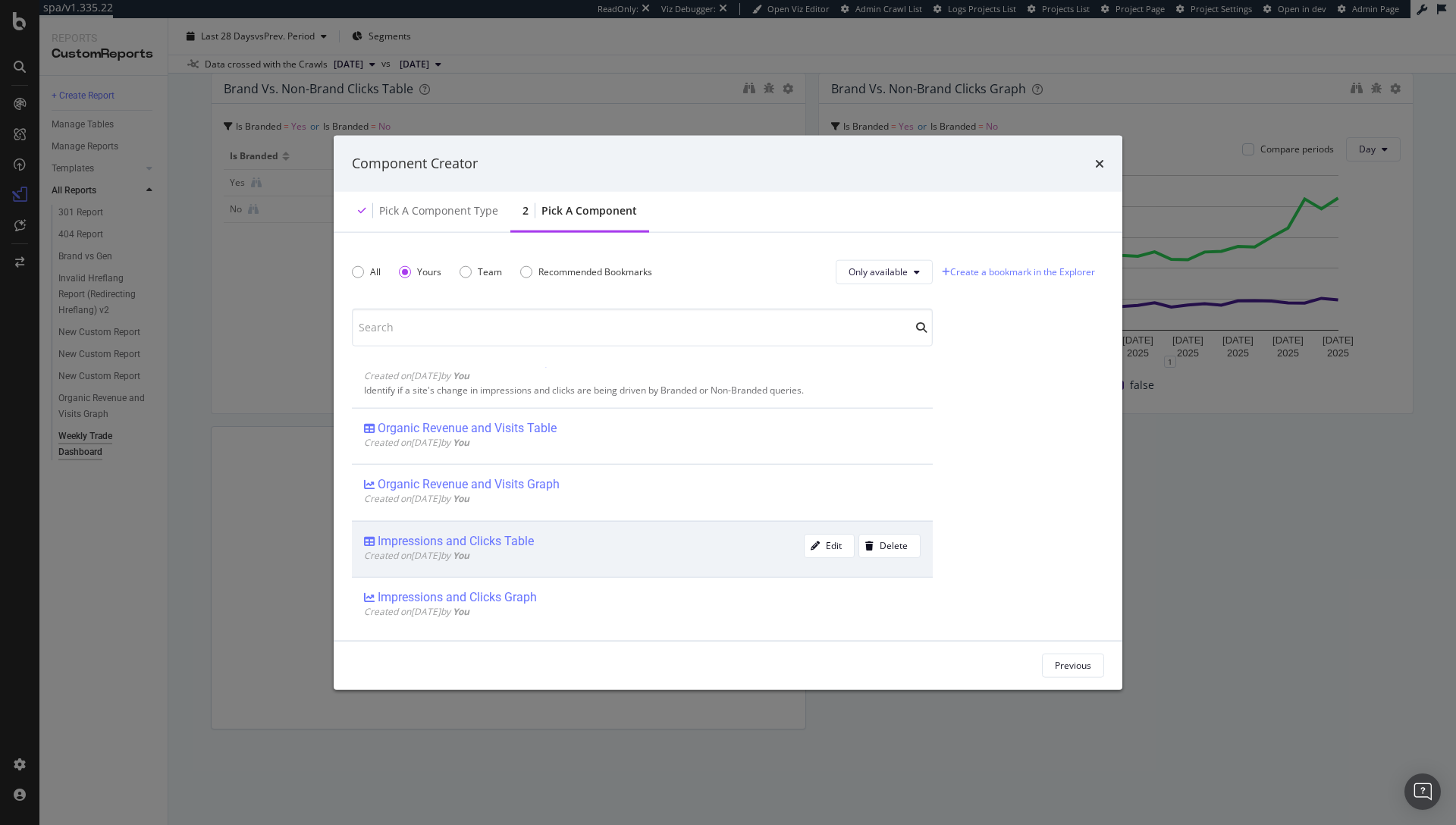
scroll to position [207, 0]
click at [492, 539] on div "Impressions and Clicks Table" at bounding box center [456, 539] width 156 height 15
click at [1067, 660] on div "Add Component" at bounding box center [1058, 666] width 68 height 13
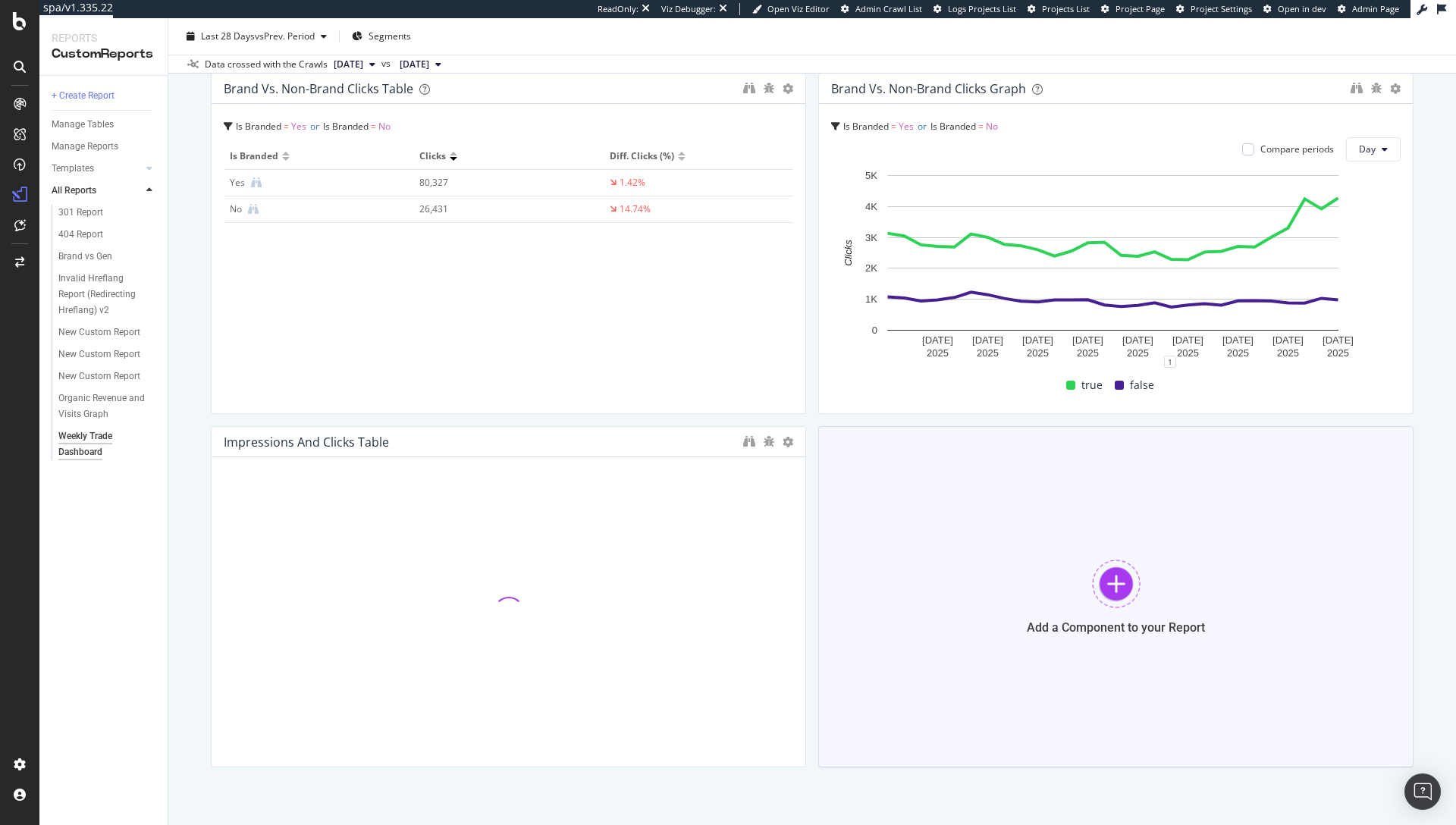
click at [1102, 567] on div at bounding box center [1116, 584] width 49 height 49
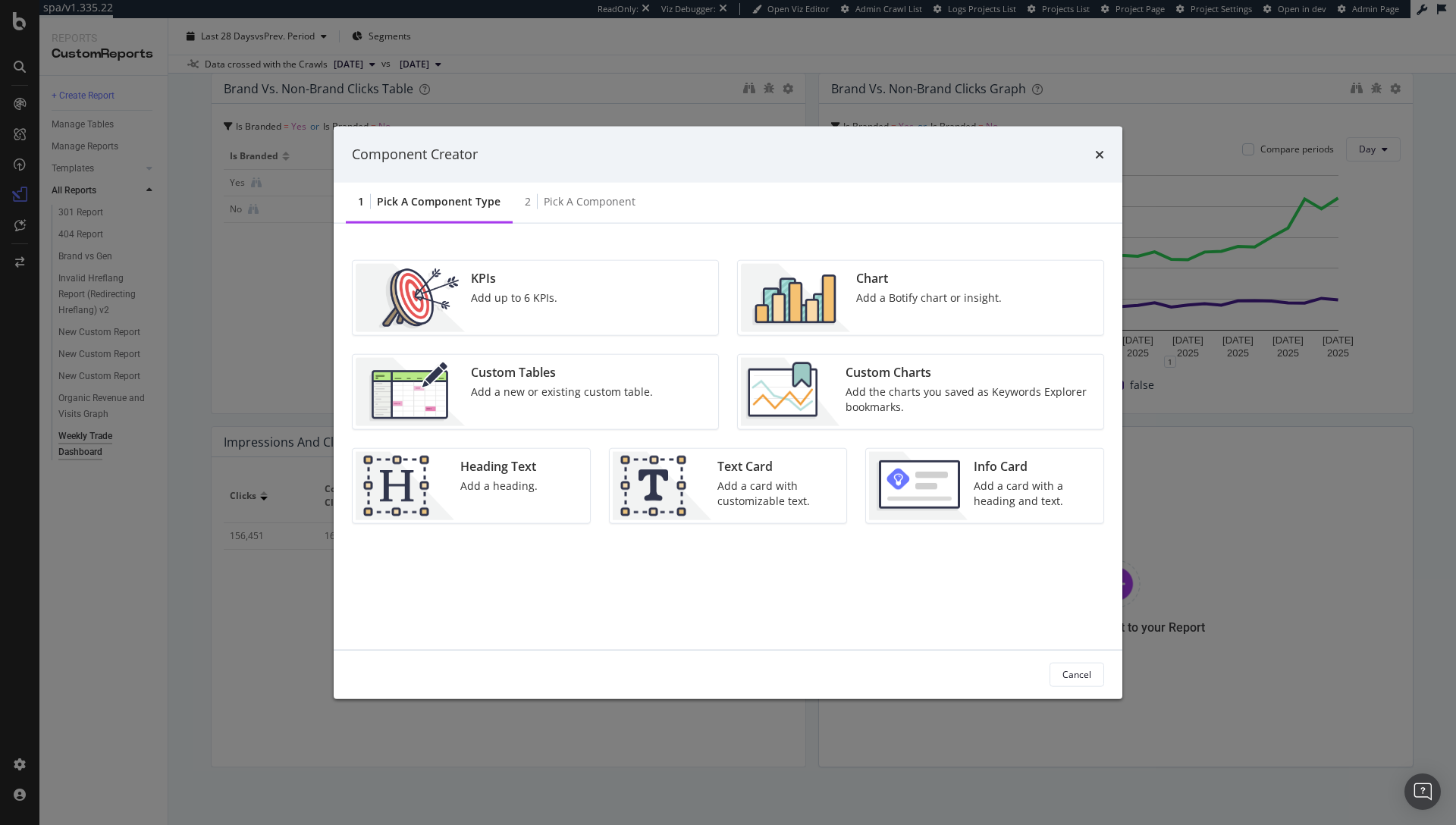
click at [539, 298] on div "Add up to 6 KPIs." at bounding box center [514, 297] width 86 height 15
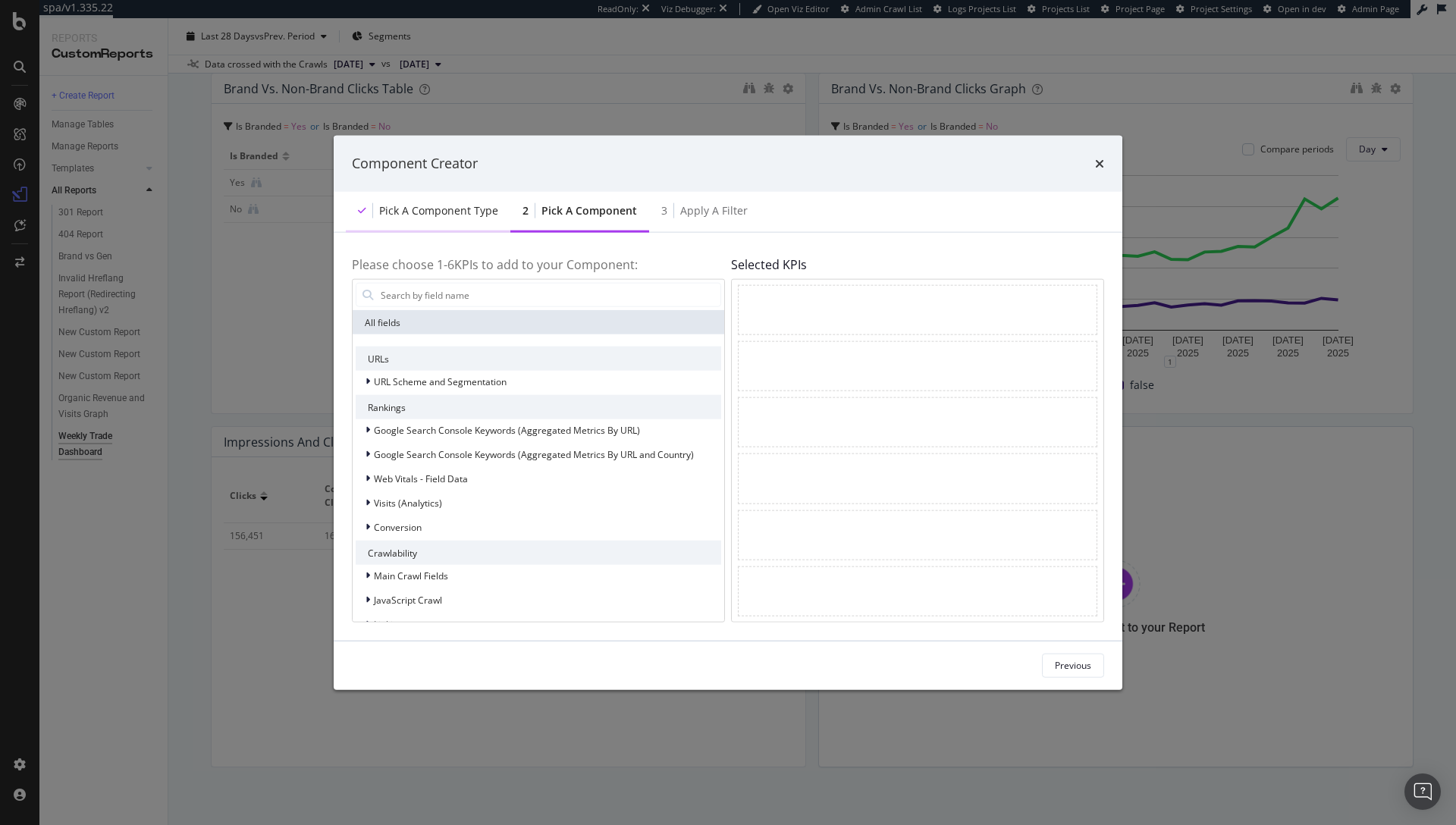
click at [369, 211] on div "modal" at bounding box center [365, 210] width 15 height 15
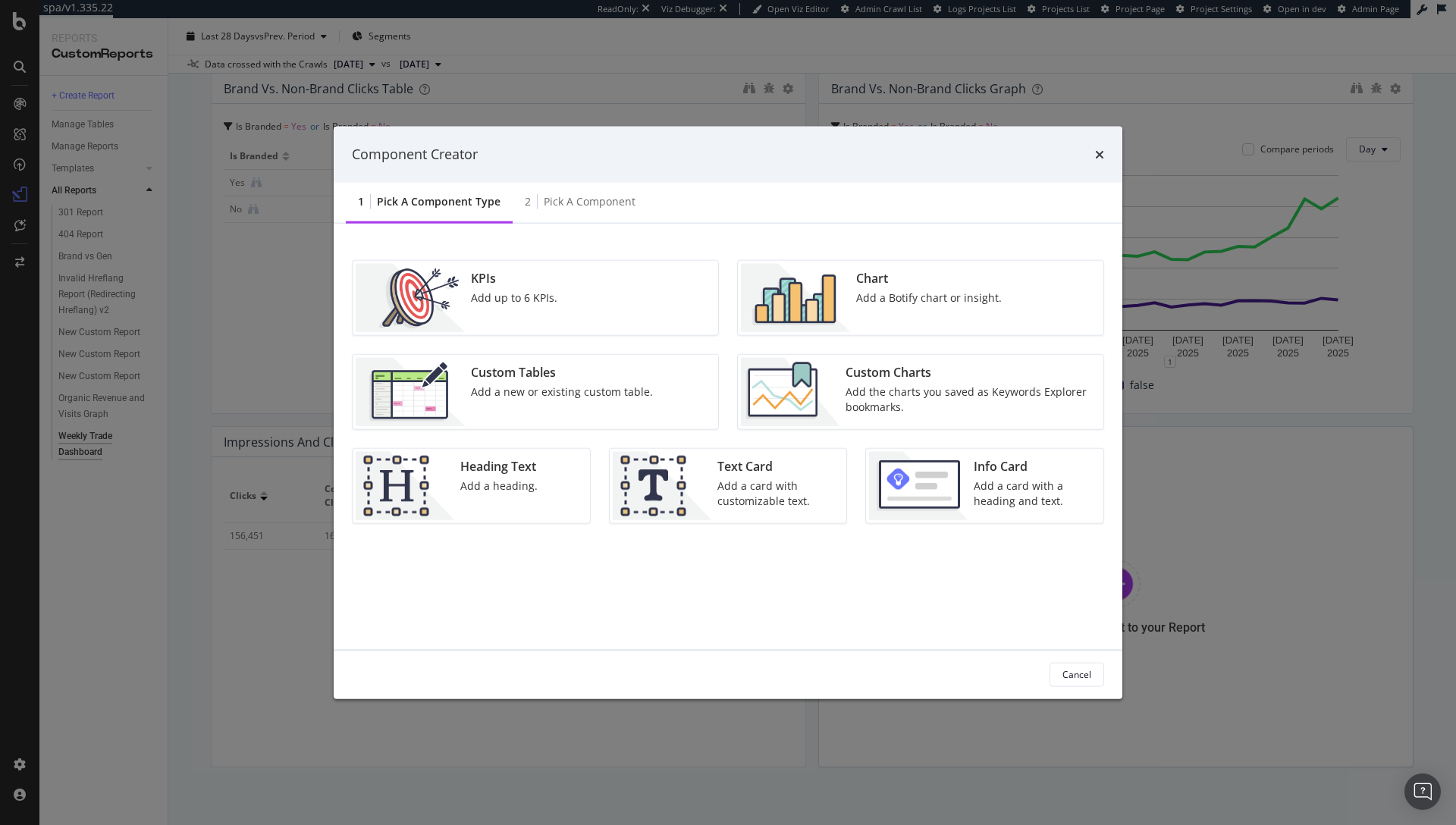
click at [898, 394] on div "Add the charts you saved as Keywords Explorer bookmarks." at bounding box center [970, 398] width 249 height 30
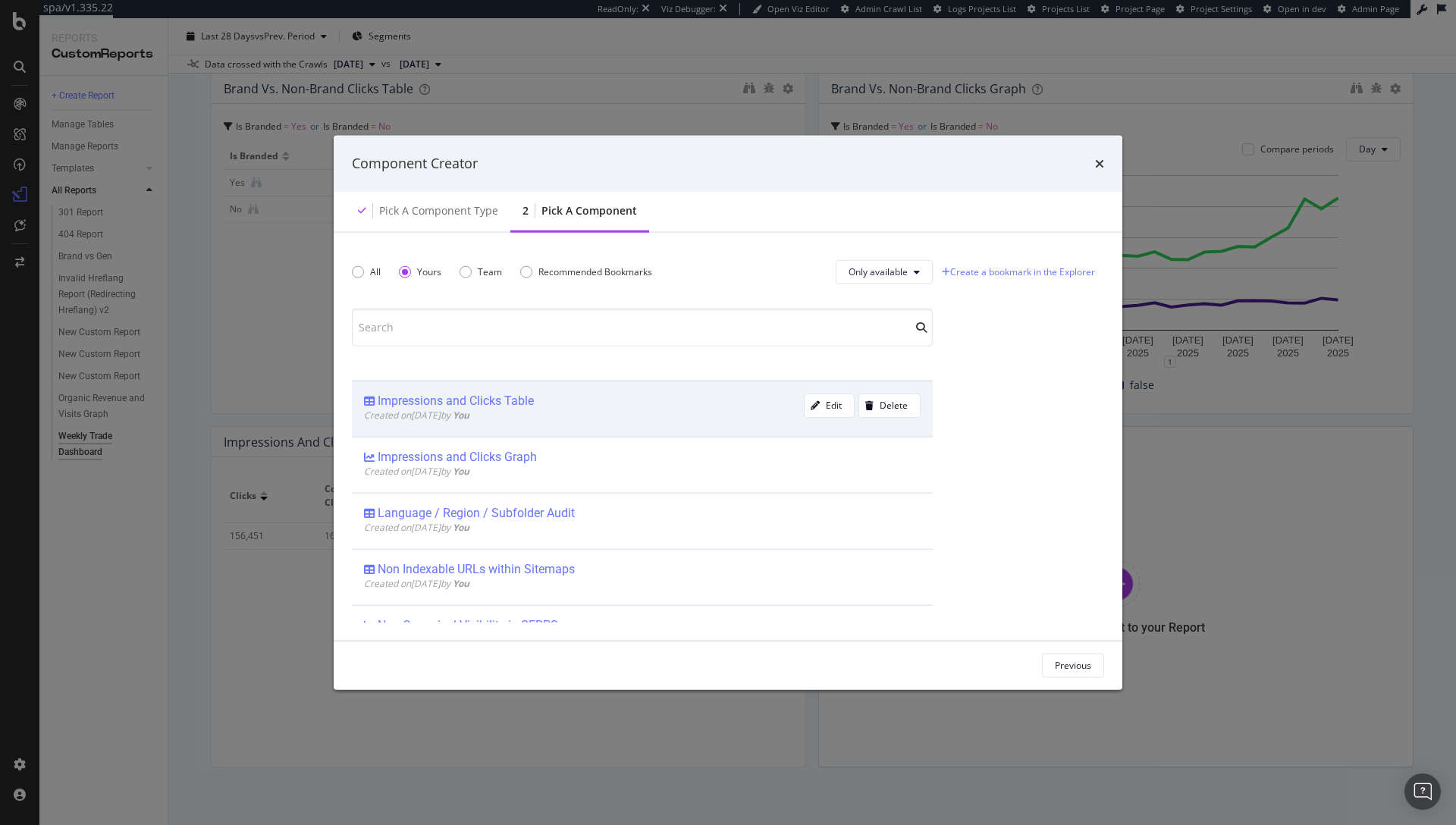
scroll to position [304, 0]
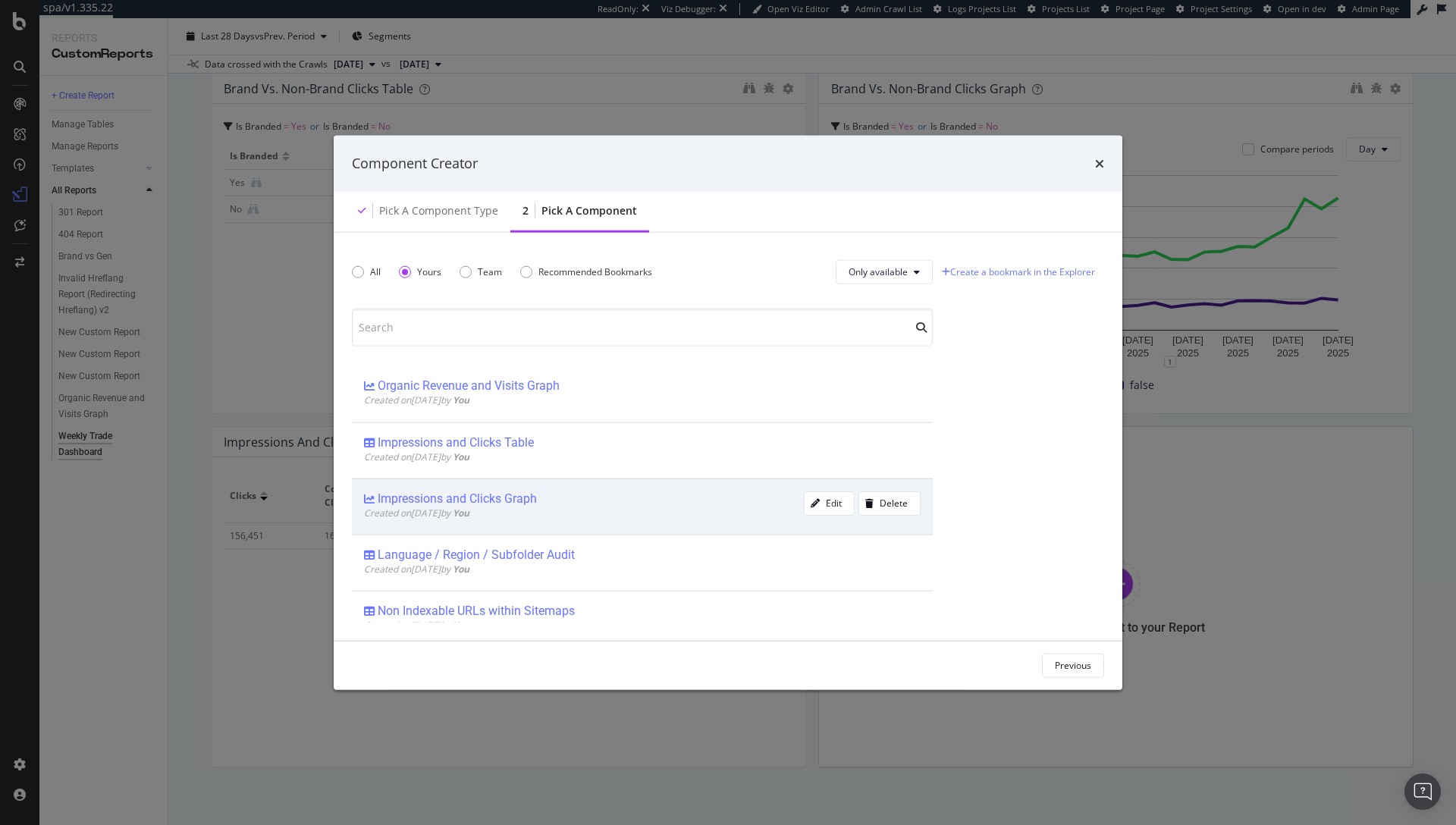
click at [470, 506] on b "You" at bounding box center [461, 512] width 17 height 13
click at [1083, 657] on div "Add Component" at bounding box center [1058, 665] width 68 height 23
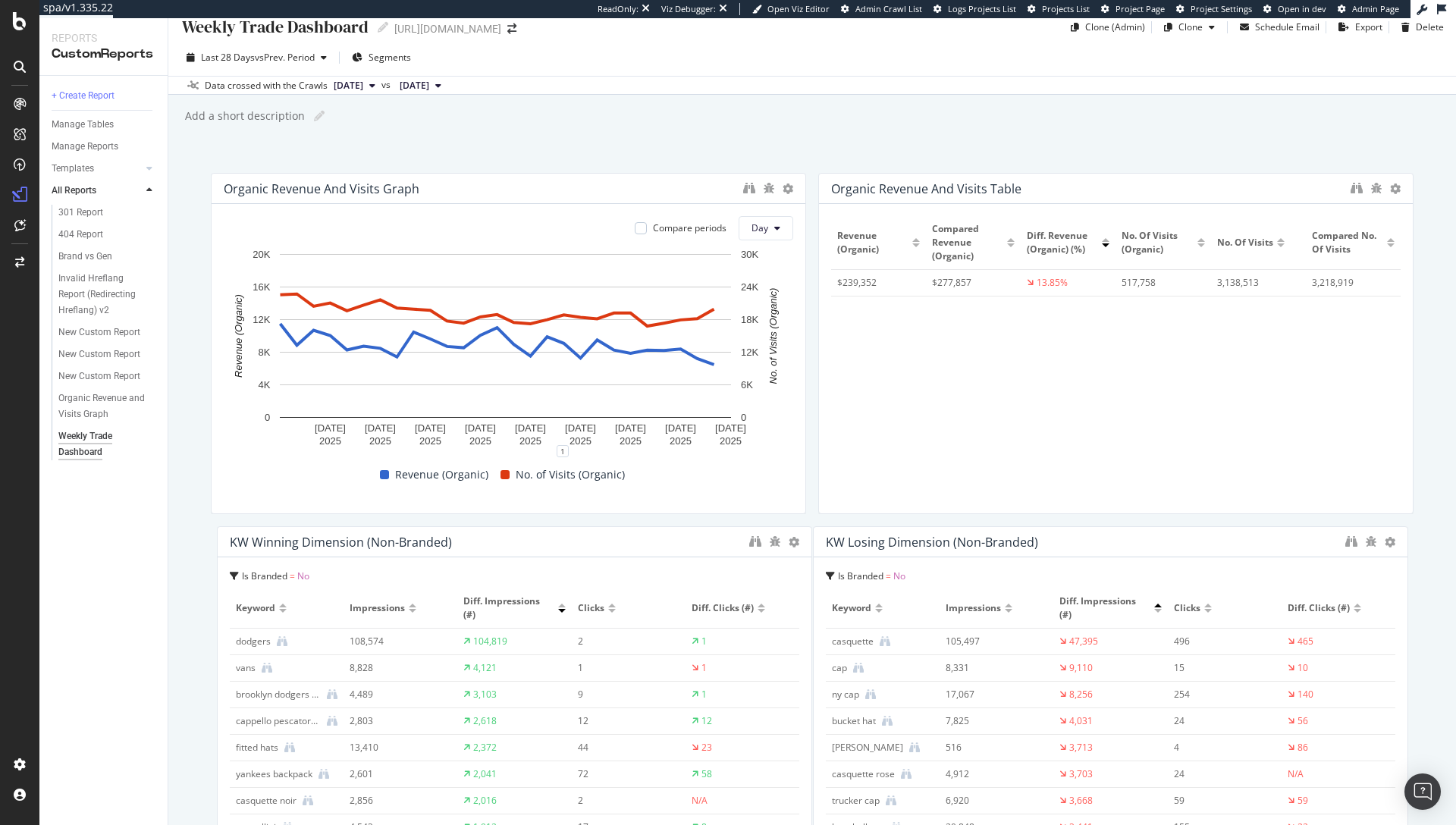
scroll to position [0, 0]
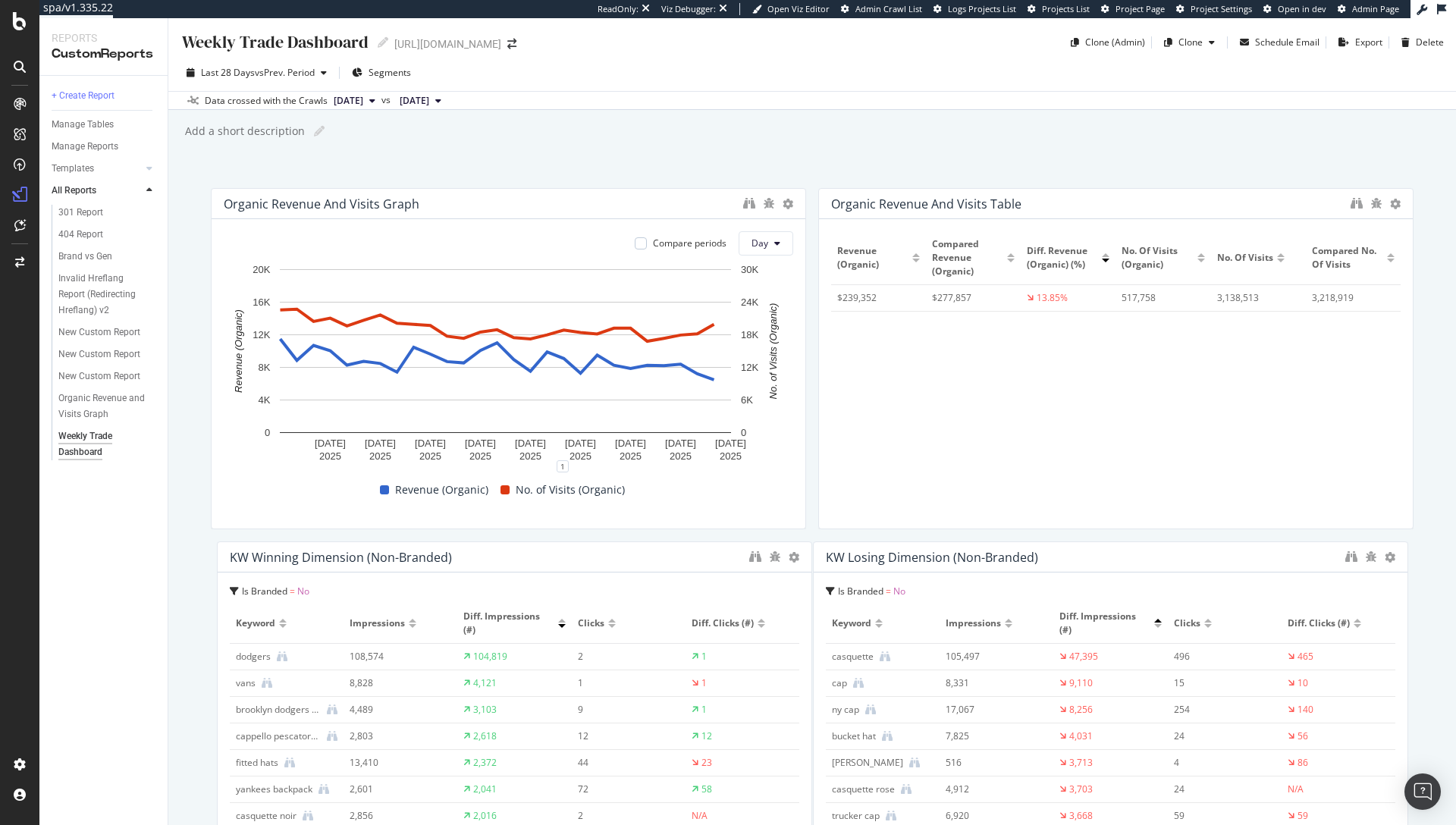
drag, startPoint x: 912, startPoint y: 453, endPoint x: 923, endPoint y: 111, distance: 342.2
click at [923, 111] on div "Weekly Trade Dashboard Weekly Trade Dashboard [URL][DOMAIN_NAME] Clone (Admin) …" at bounding box center [812, 422] width 1288 height 808
click at [937, 167] on div "Weekly Trade Dashboard Weekly Trade Dashboard [URL][DOMAIN_NAME] Clone (Admin) …" at bounding box center [812, 422] width 1288 height 808
